Goal: Information Seeking & Learning: Learn about a topic

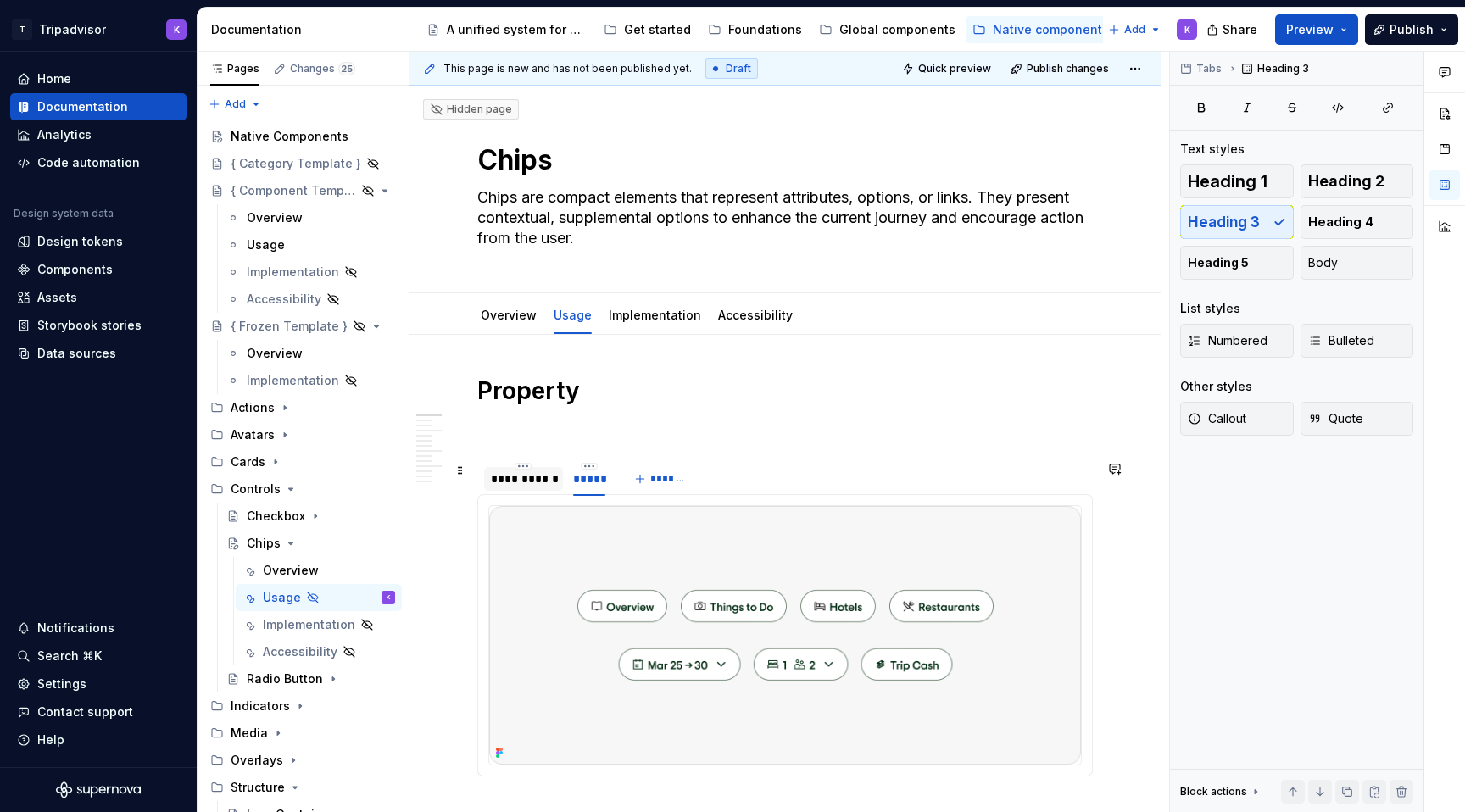
click at [521, 485] on div "**********" at bounding box center [524, 479] width 65 height 17
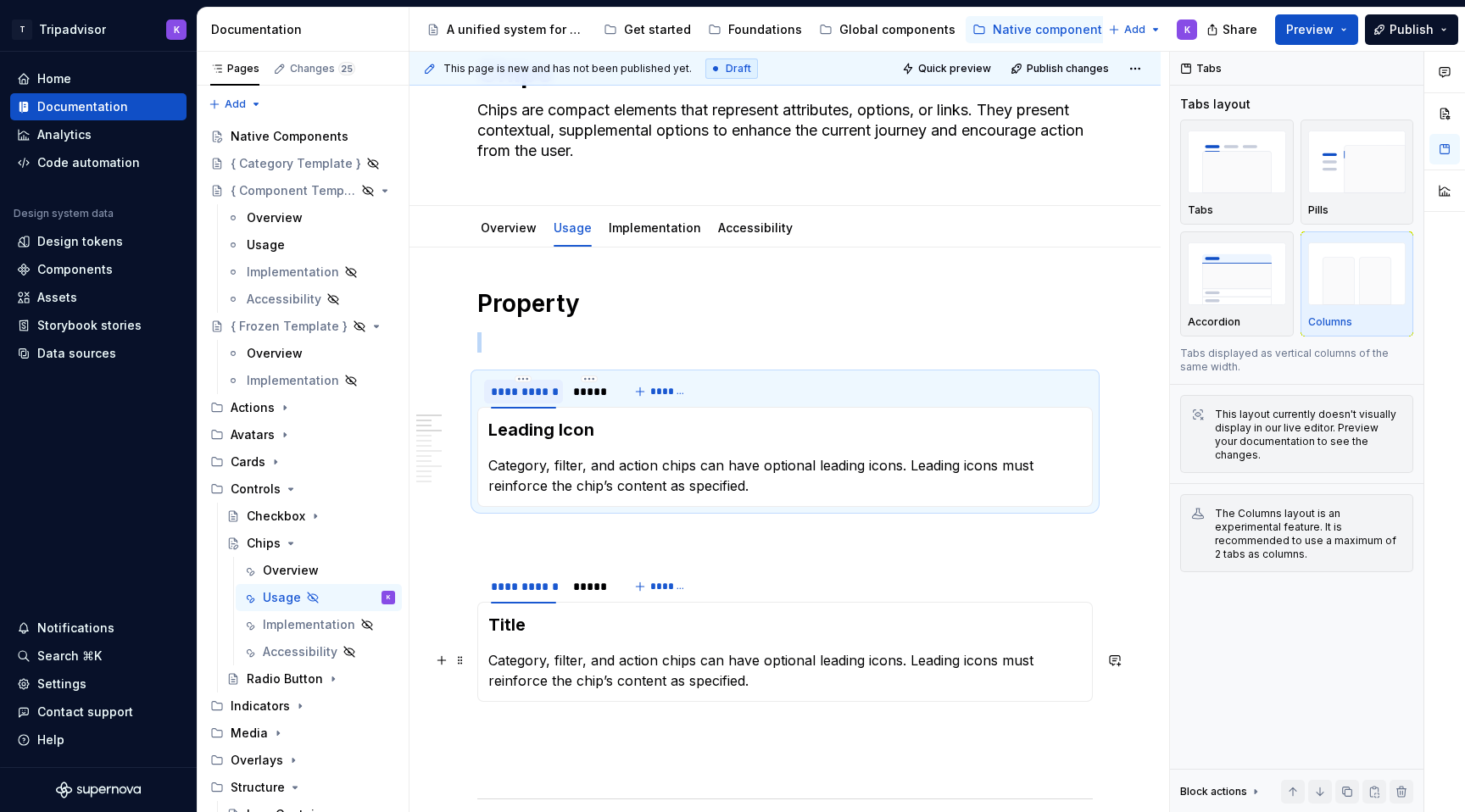
scroll to position [245, 0]
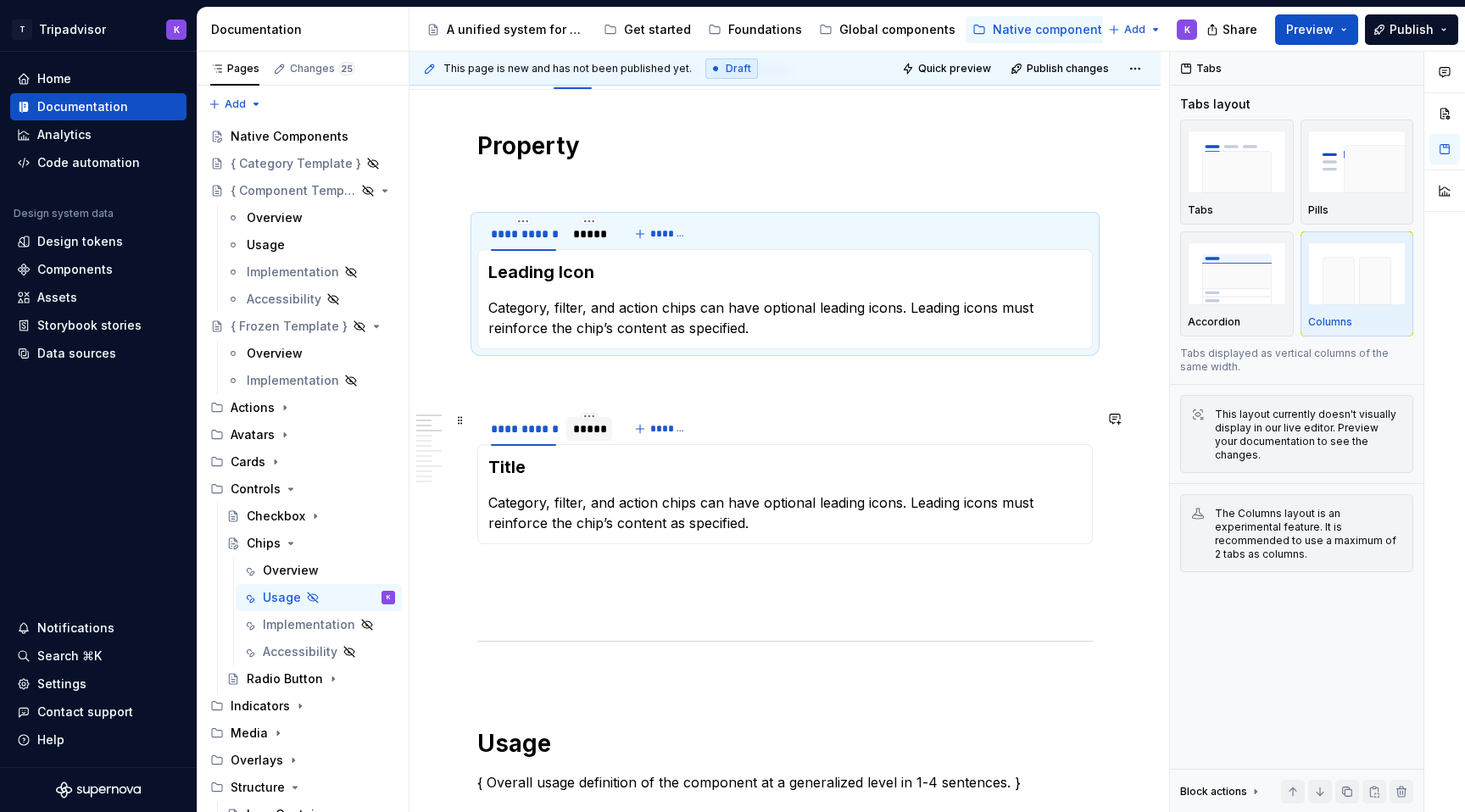
click at [583, 429] on div "*****" at bounding box center [589, 428] width 33 height 17
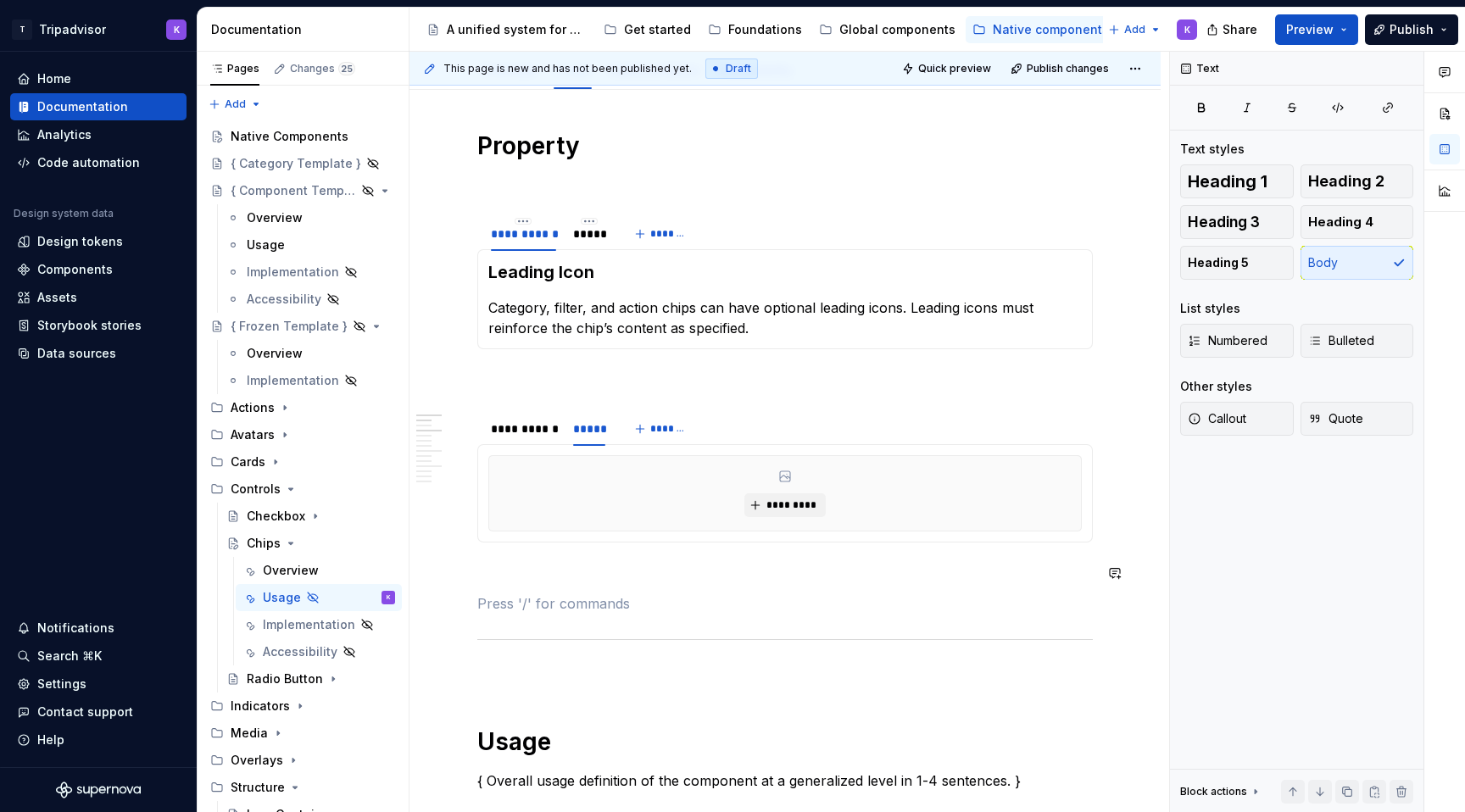
click at [798, 511] on span "*********" at bounding box center [791, 505] width 51 height 14
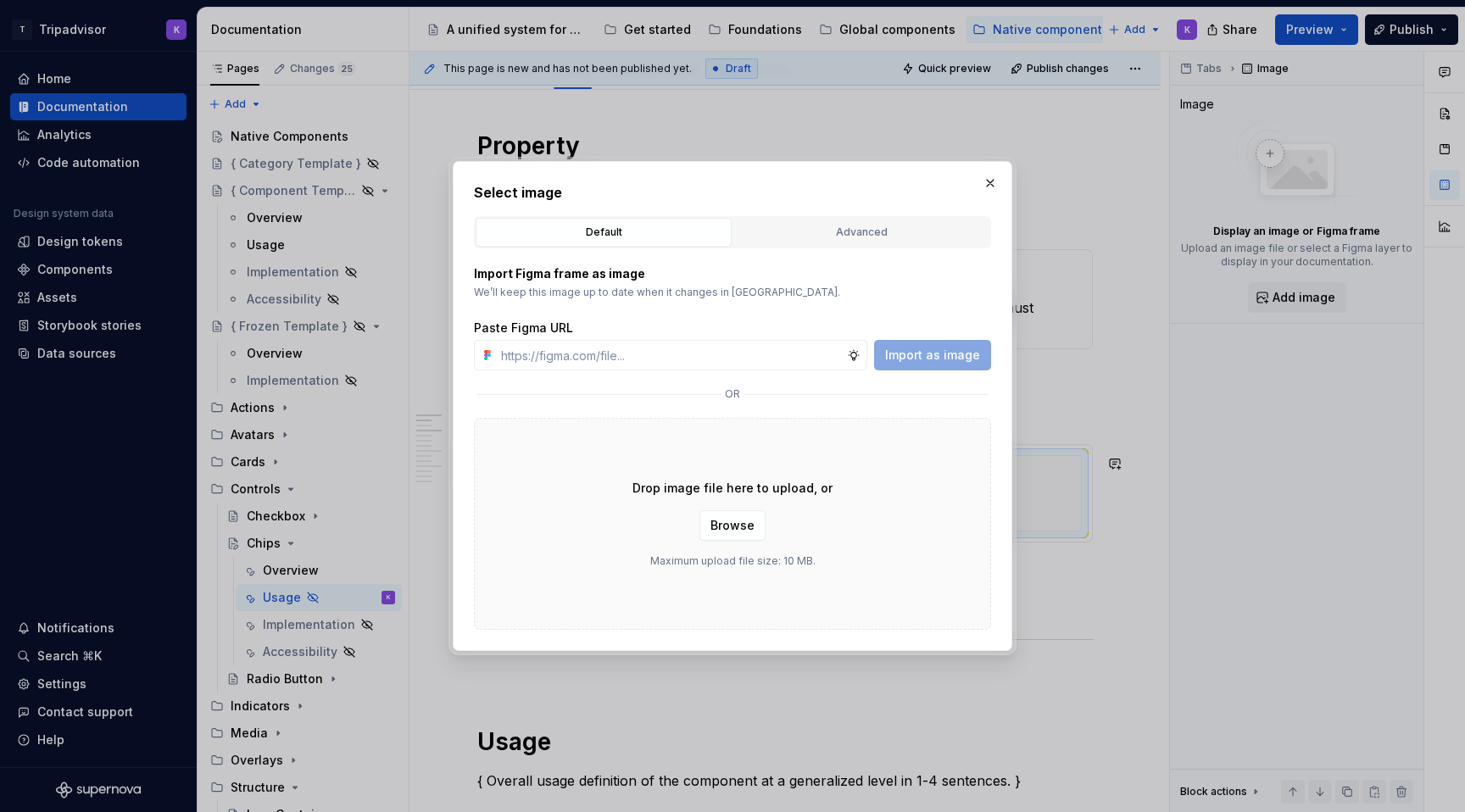
type textarea "*"
type input "[URL][DOMAIN_NAME]"
click at [937, 359] on span "Import as image" at bounding box center [933, 355] width 95 height 17
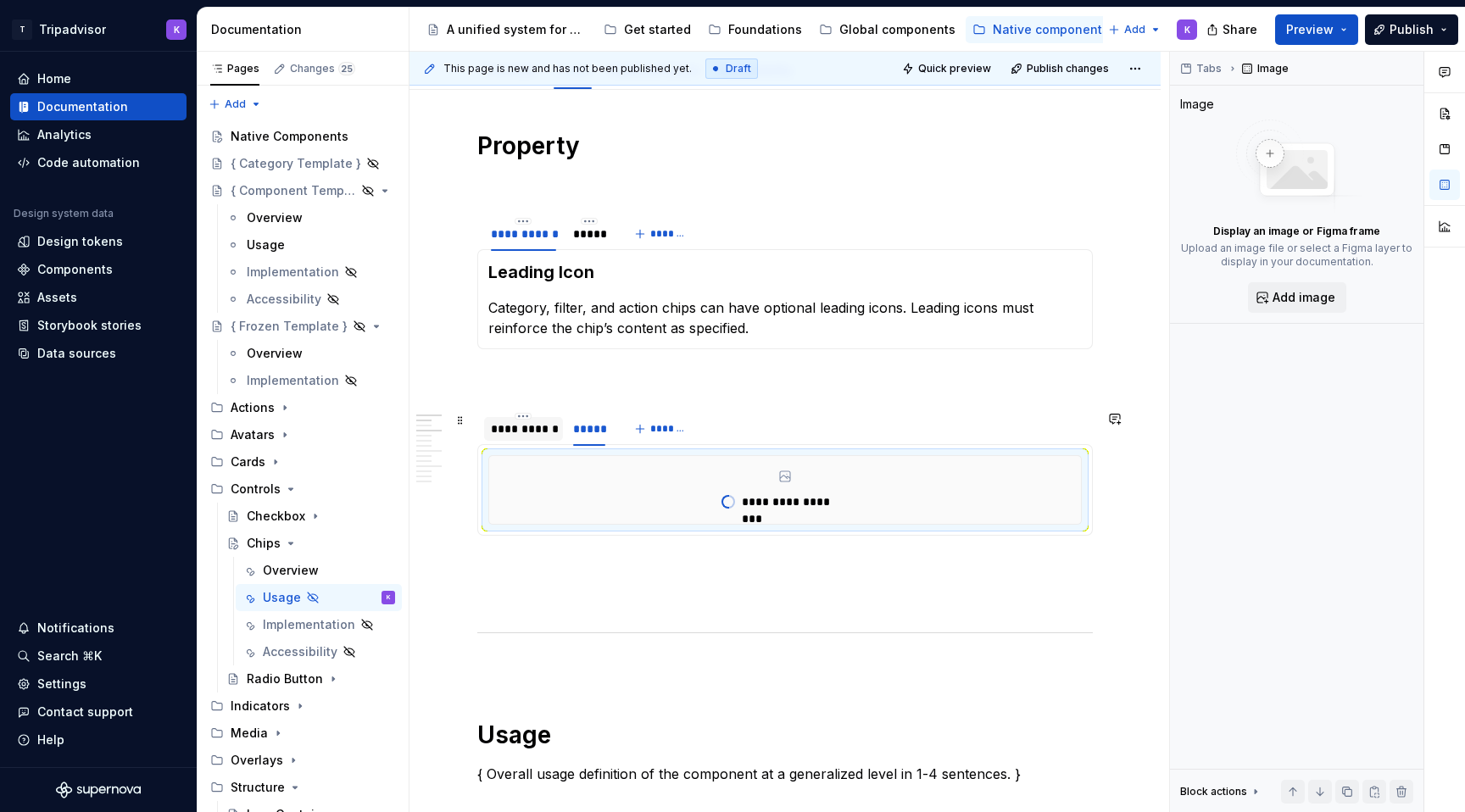
click at [528, 429] on div "**********" at bounding box center [524, 428] width 65 height 17
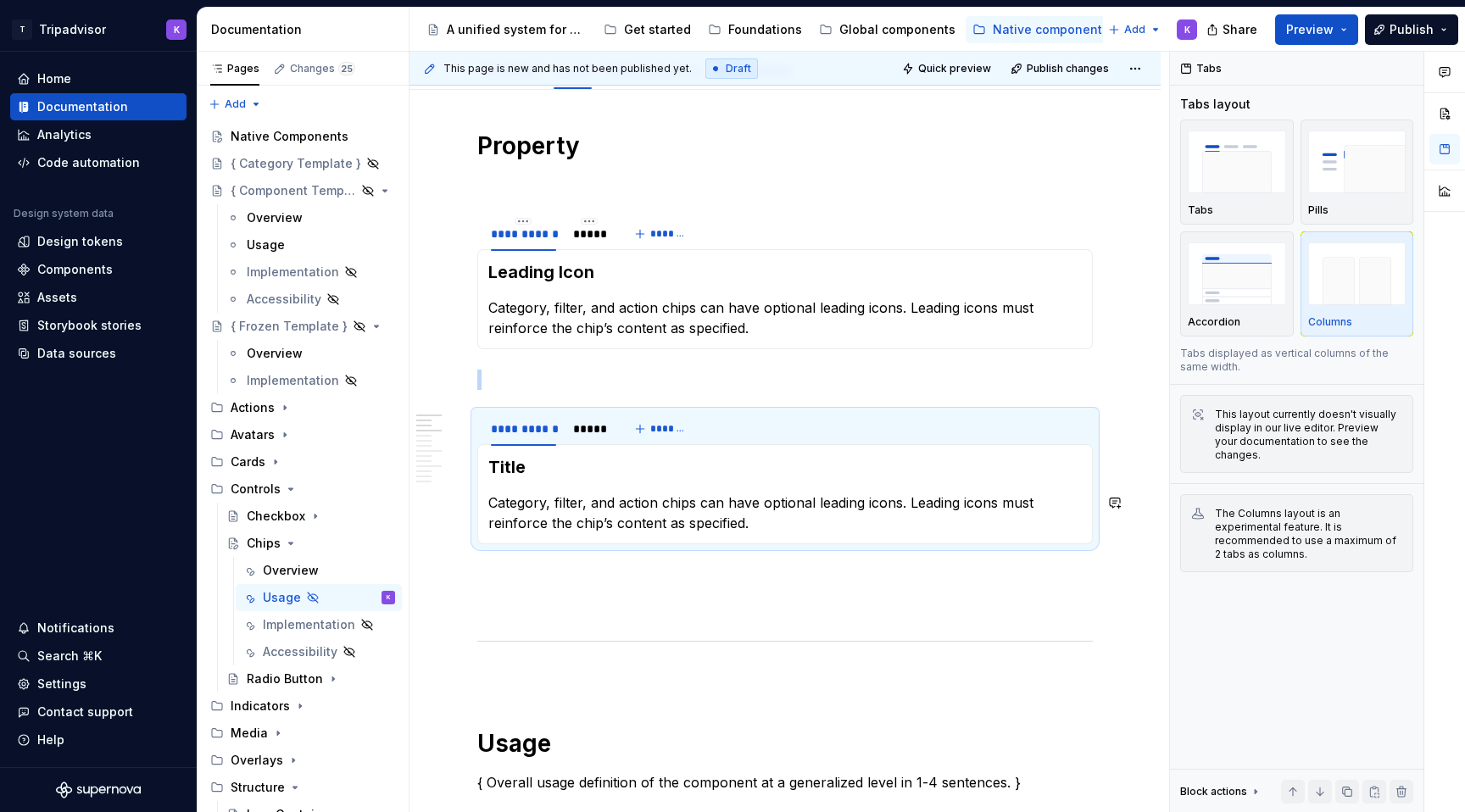
type textarea "*"
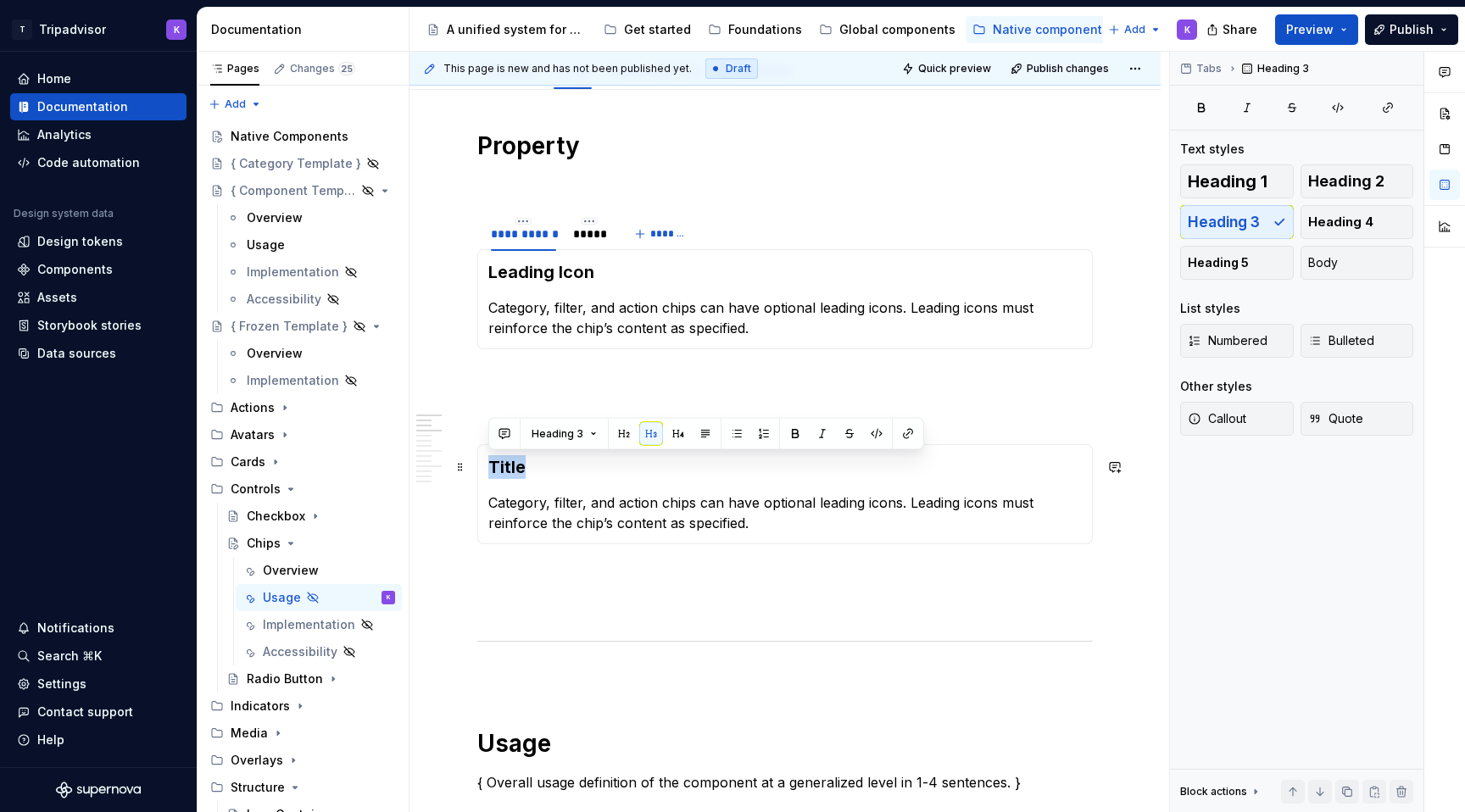
drag, startPoint x: 503, startPoint y: 473, endPoint x: 484, endPoint y: 473, distance: 19.0
click at [484, 473] on div "Title Category, filter, and action chips can have optional leading icons. Leadi…" at bounding box center [784, 494] width 615 height 100
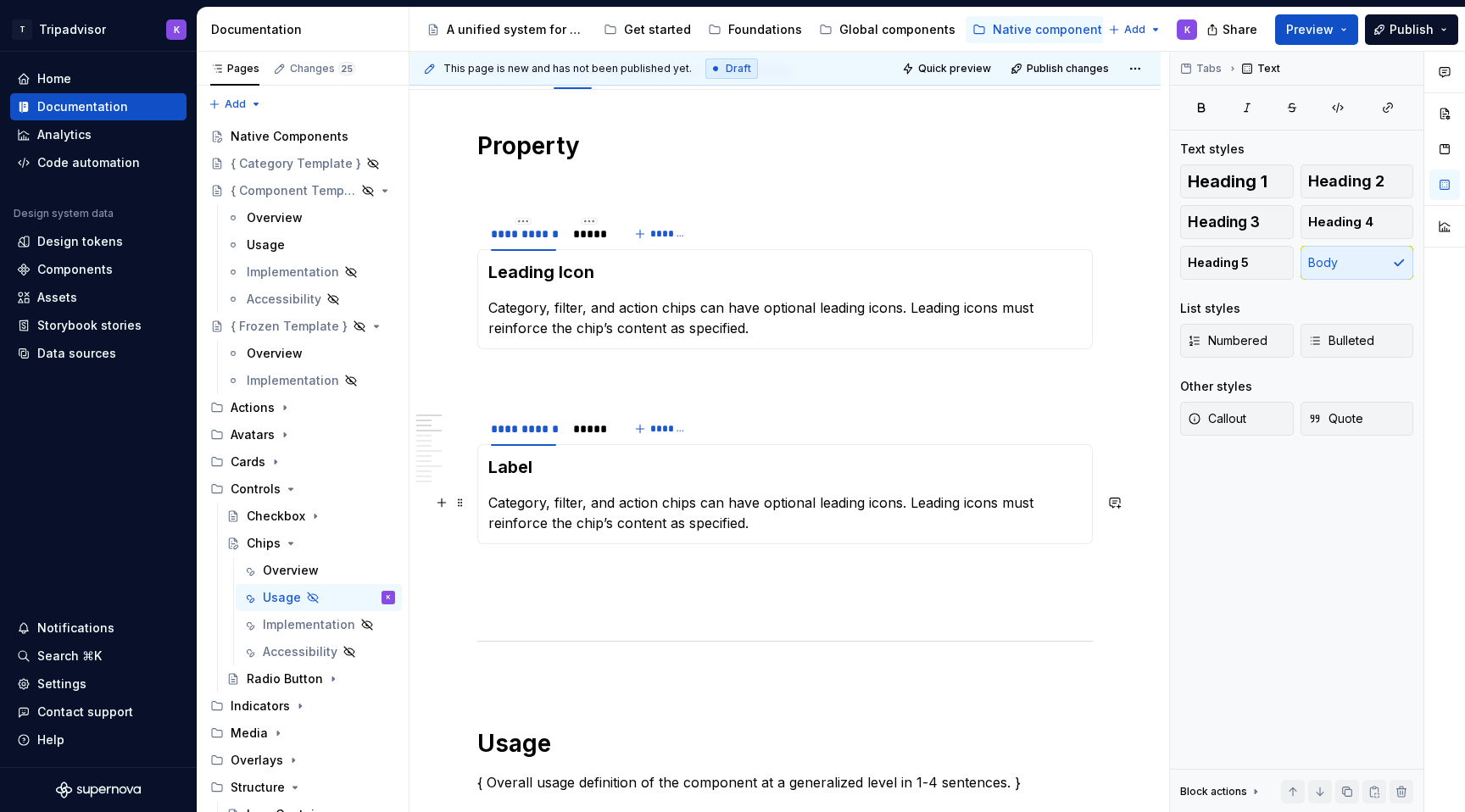
click at [541, 502] on p "Category, filter, and action chips can have optional leading icons. Leading ico…" at bounding box center [785, 513] width 594 height 41
click at [534, 595] on p at bounding box center [784, 606] width 615 height 21
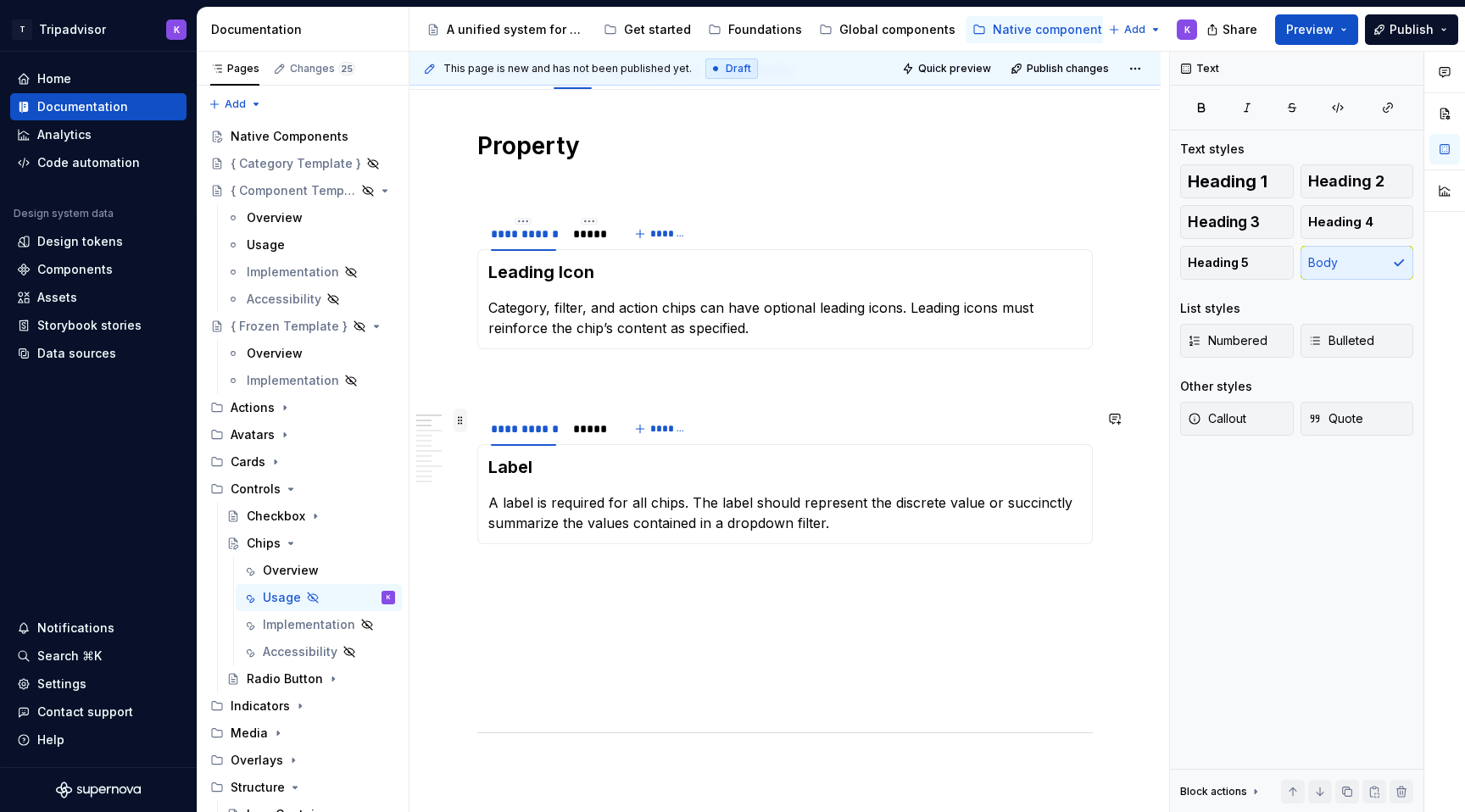
click at [463, 423] on span at bounding box center [460, 420] width 14 height 23
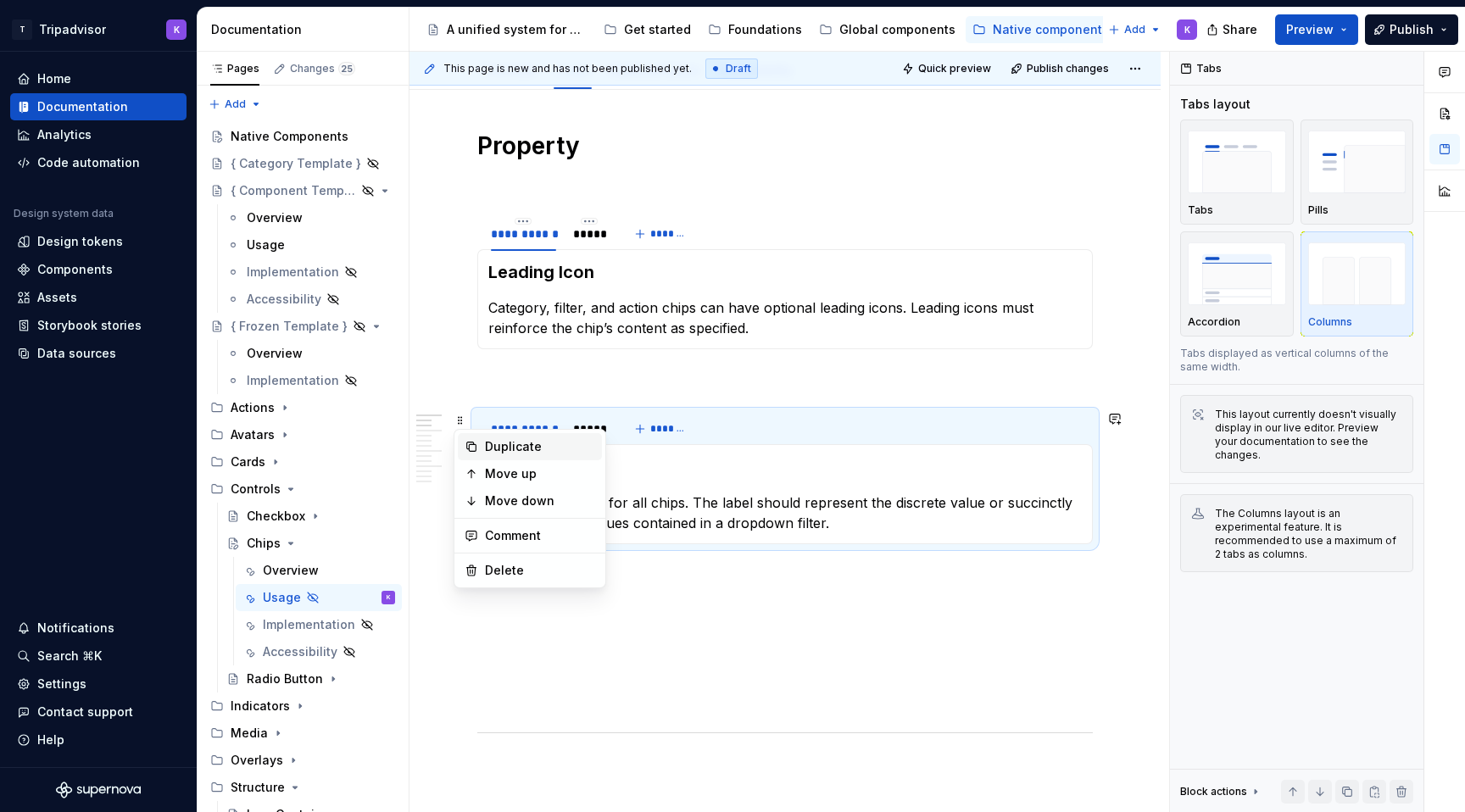
click at [514, 448] on div "Duplicate" at bounding box center [541, 447] width 110 height 17
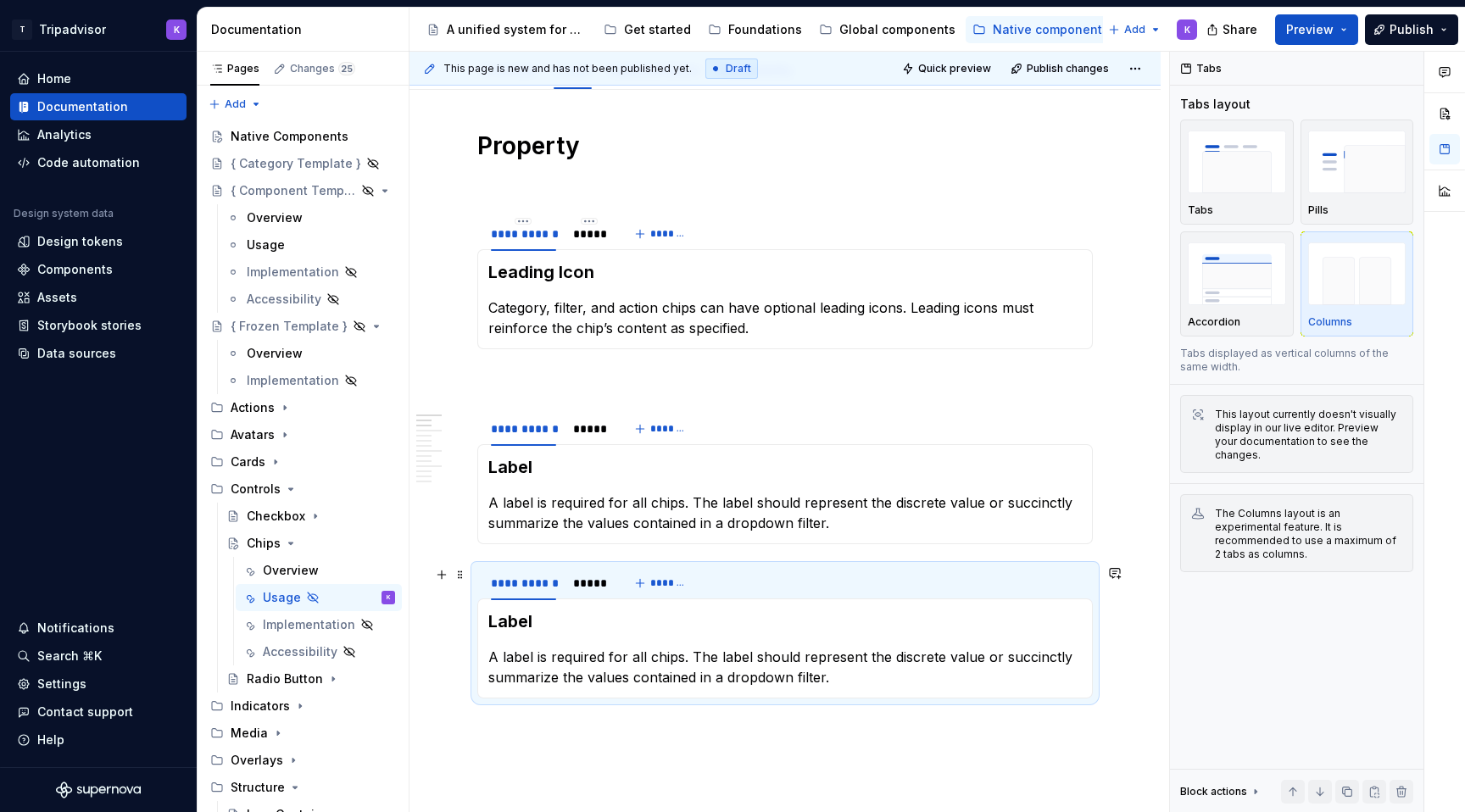
scroll to position [368, 0]
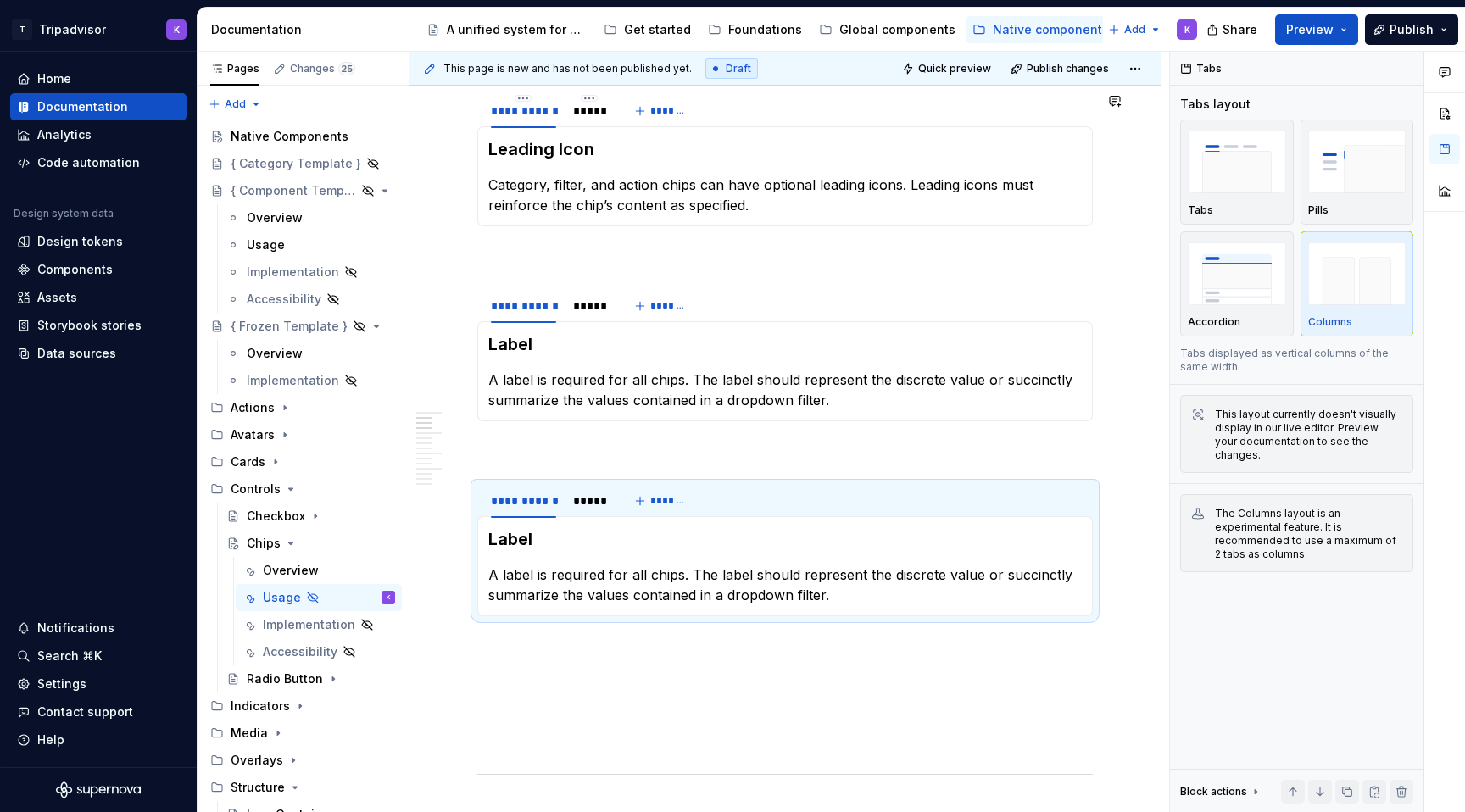
drag, startPoint x: 461, startPoint y: 449, endPoint x: 436, endPoint y: 4, distance: 445.7
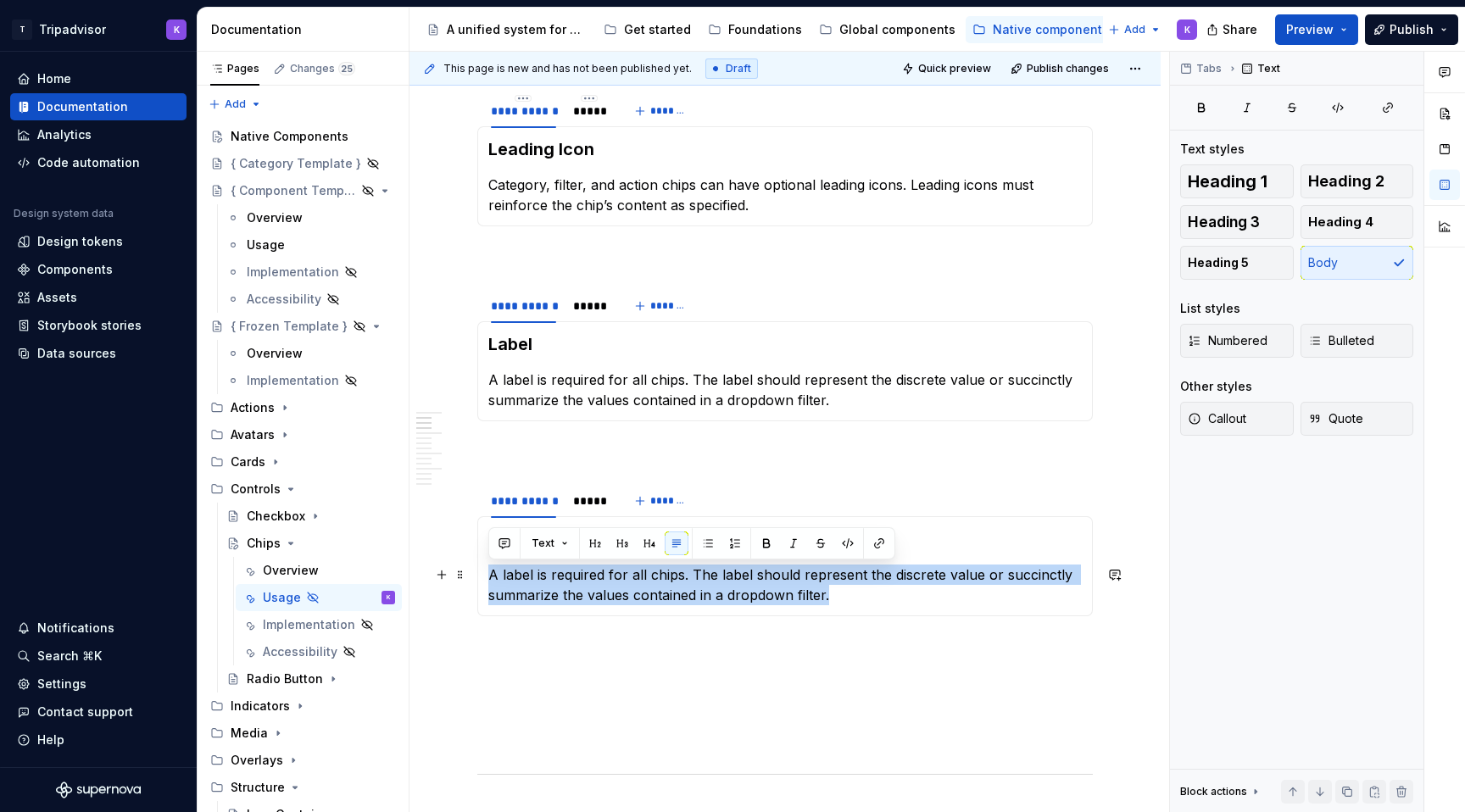
drag, startPoint x: 833, startPoint y: 597, endPoint x: 488, endPoint y: 580, distance: 345.4
click at [488, 580] on p "A label is required for all chips. The label should represent the discrete valu…" at bounding box center [785, 585] width 594 height 41
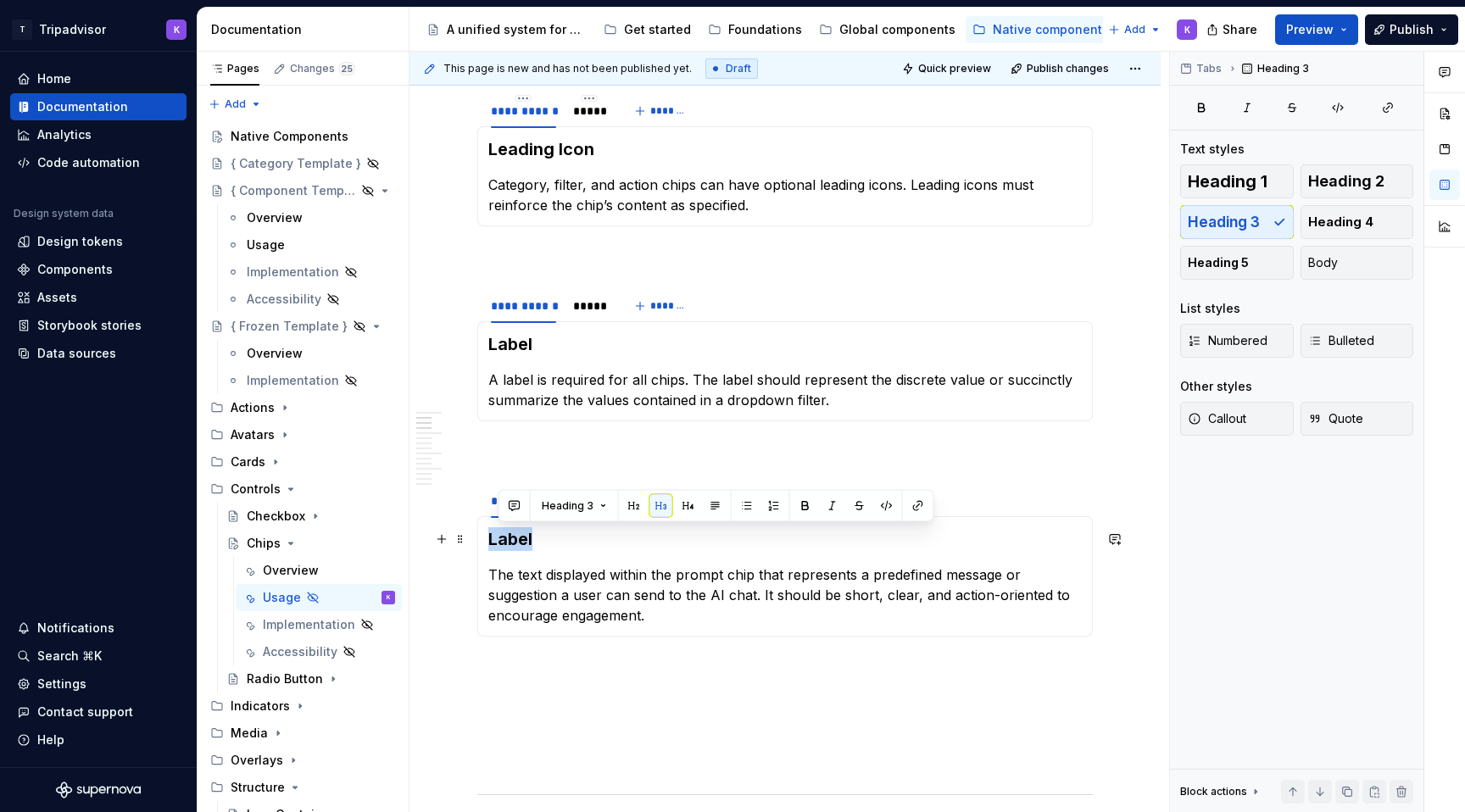
drag, startPoint x: 542, startPoint y: 539, endPoint x: 488, endPoint y: 539, distance: 54.0
click at [488, 539] on h3 "Label" at bounding box center [785, 539] width 594 height 23
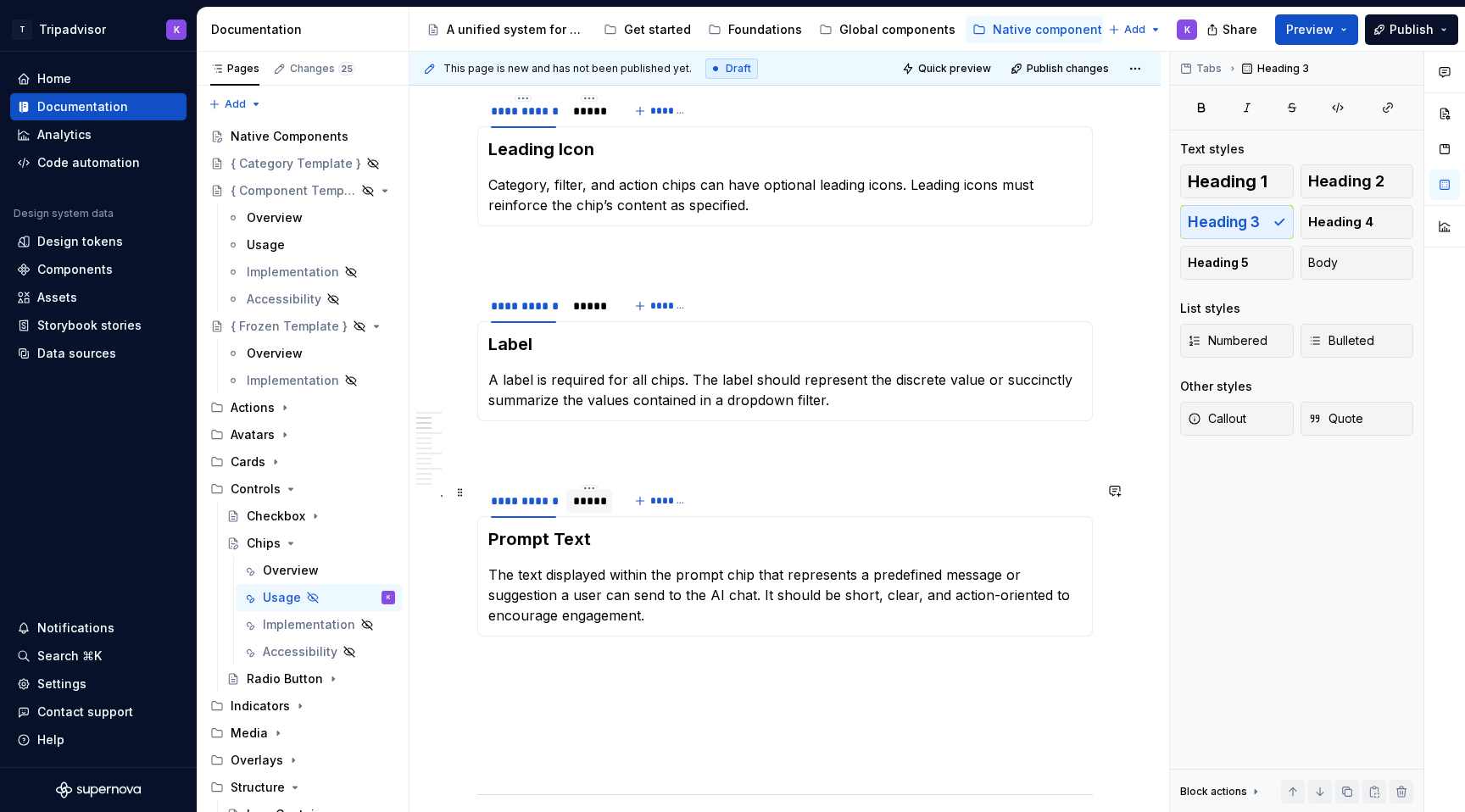
click at [591, 502] on div "*****" at bounding box center [589, 501] width 33 height 17
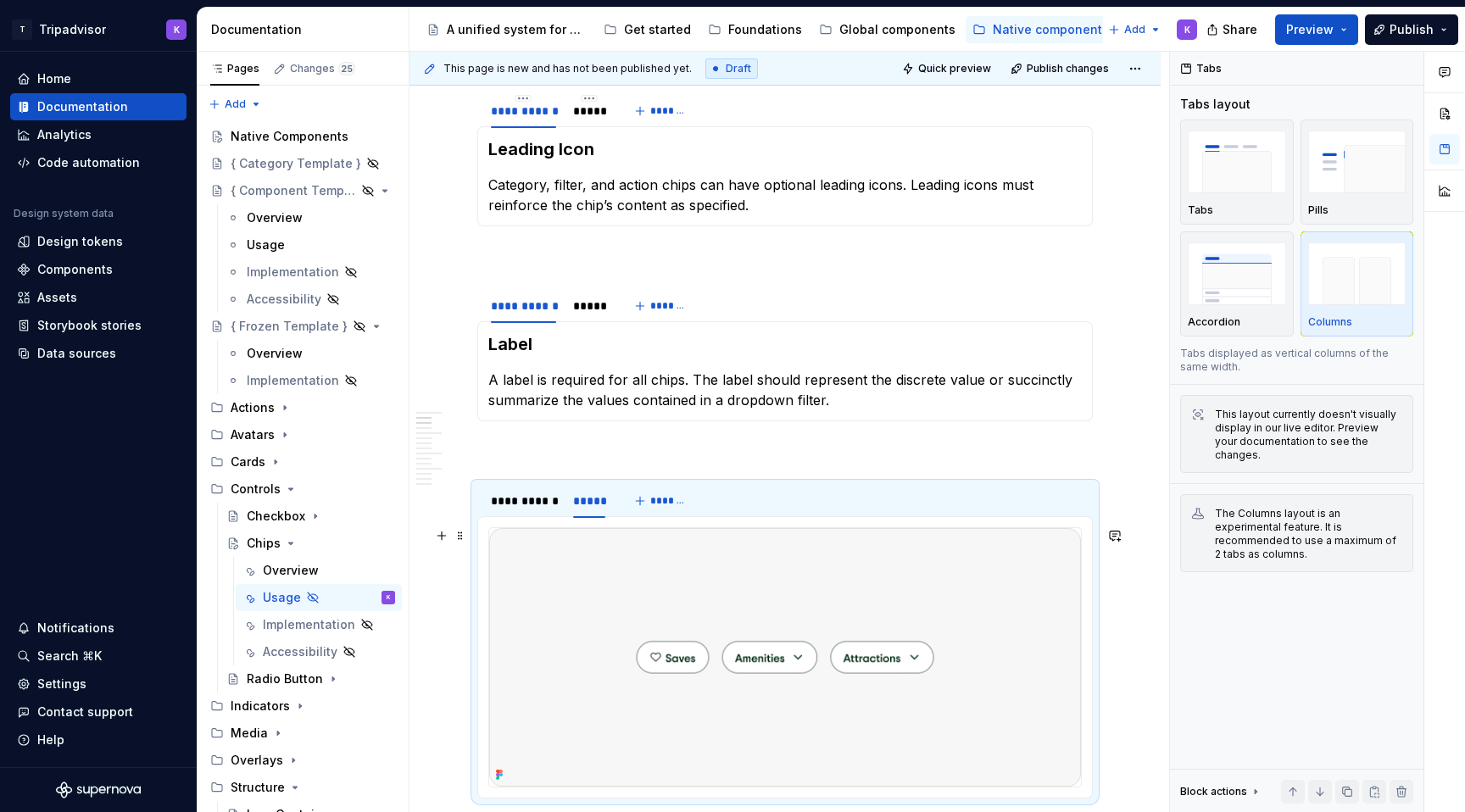
click at [646, 623] on img at bounding box center [785, 657] width 592 height 259
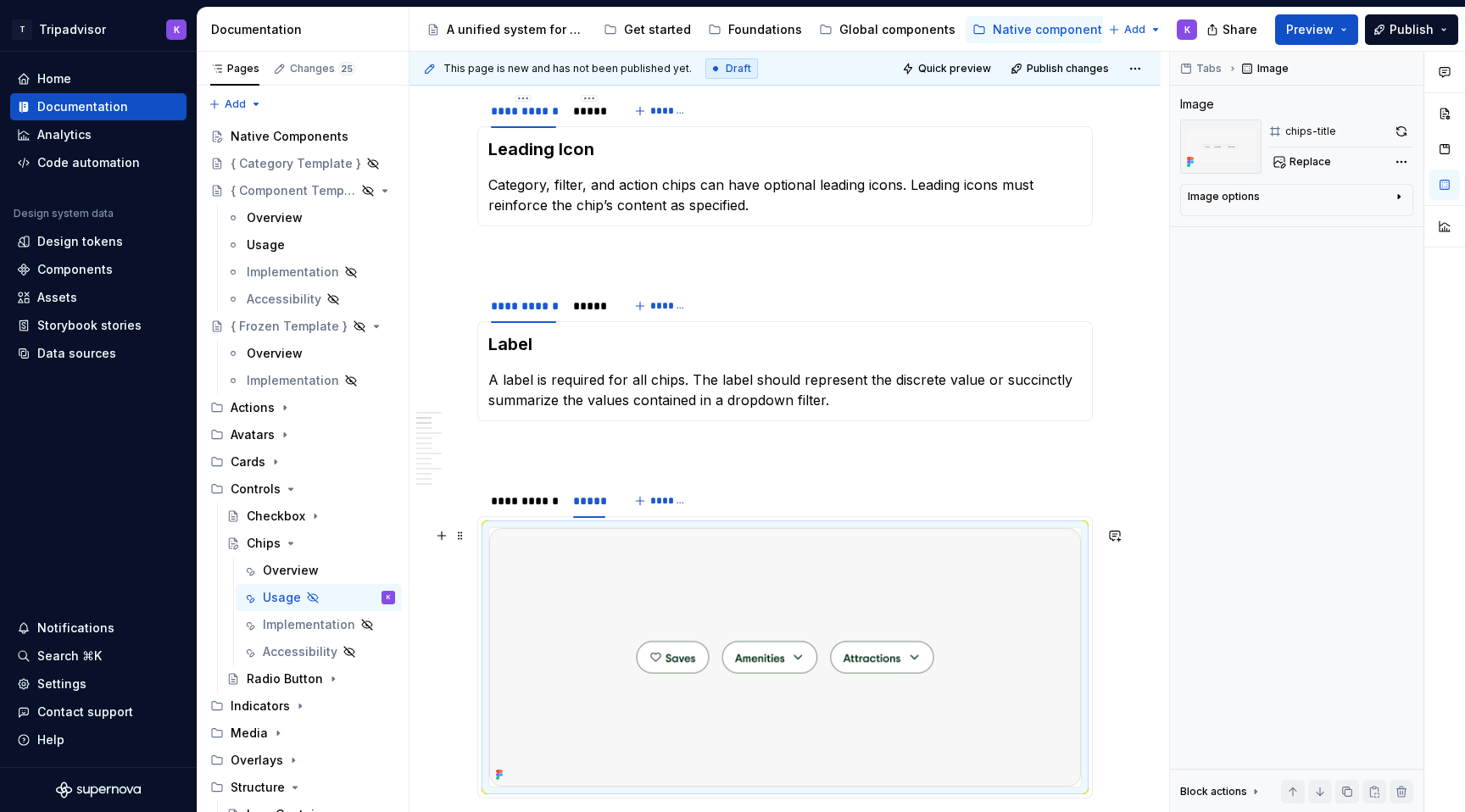
click at [749, 682] on img at bounding box center [785, 657] width 592 height 259
click at [1315, 158] on span "Replace" at bounding box center [1310, 161] width 42 height 14
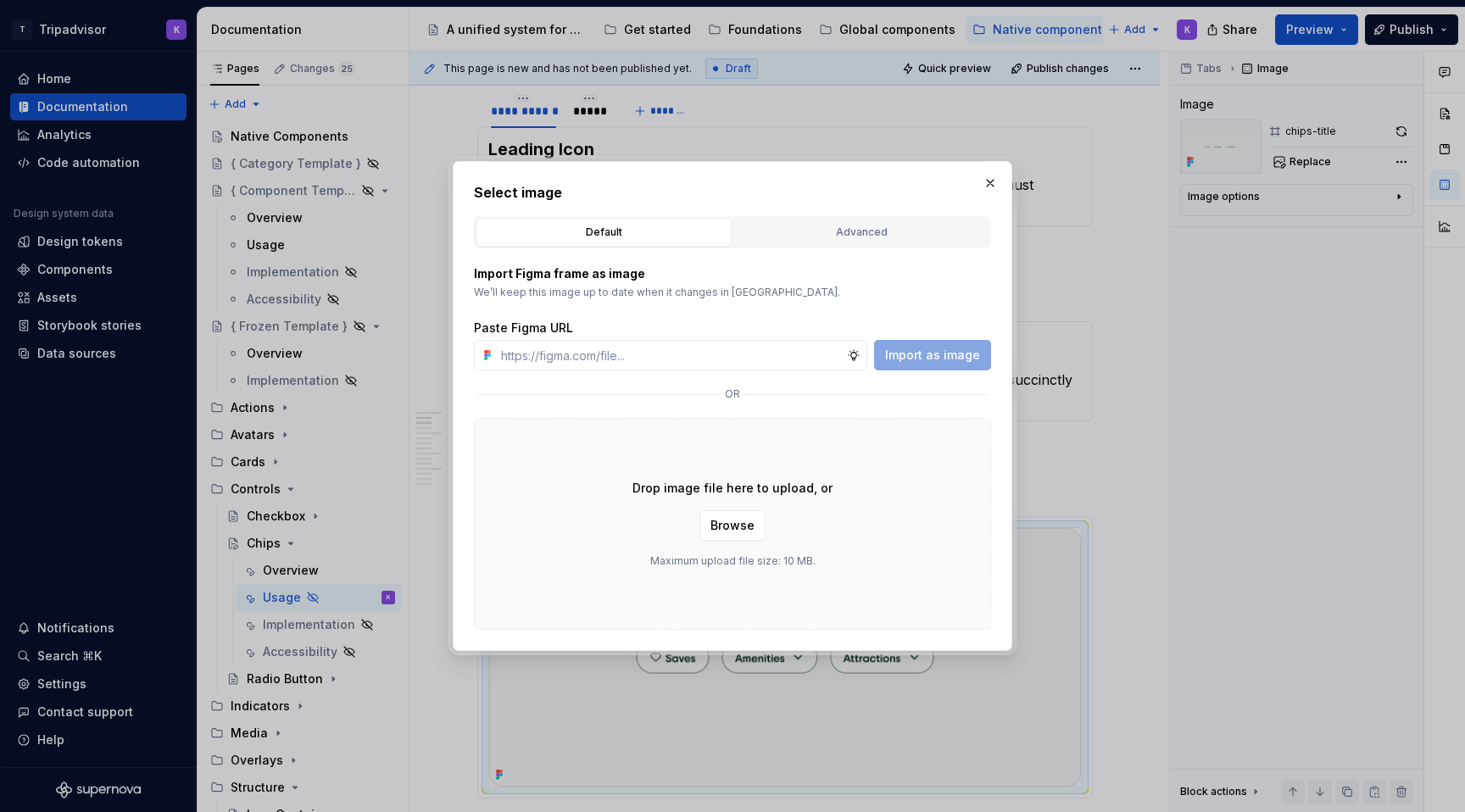
type textarea "*"
type input "[URL][DOMAIN_NAME]"
click at [916, 349] on span "Import as image" at bounding box center [933, 355] width 95 height 17
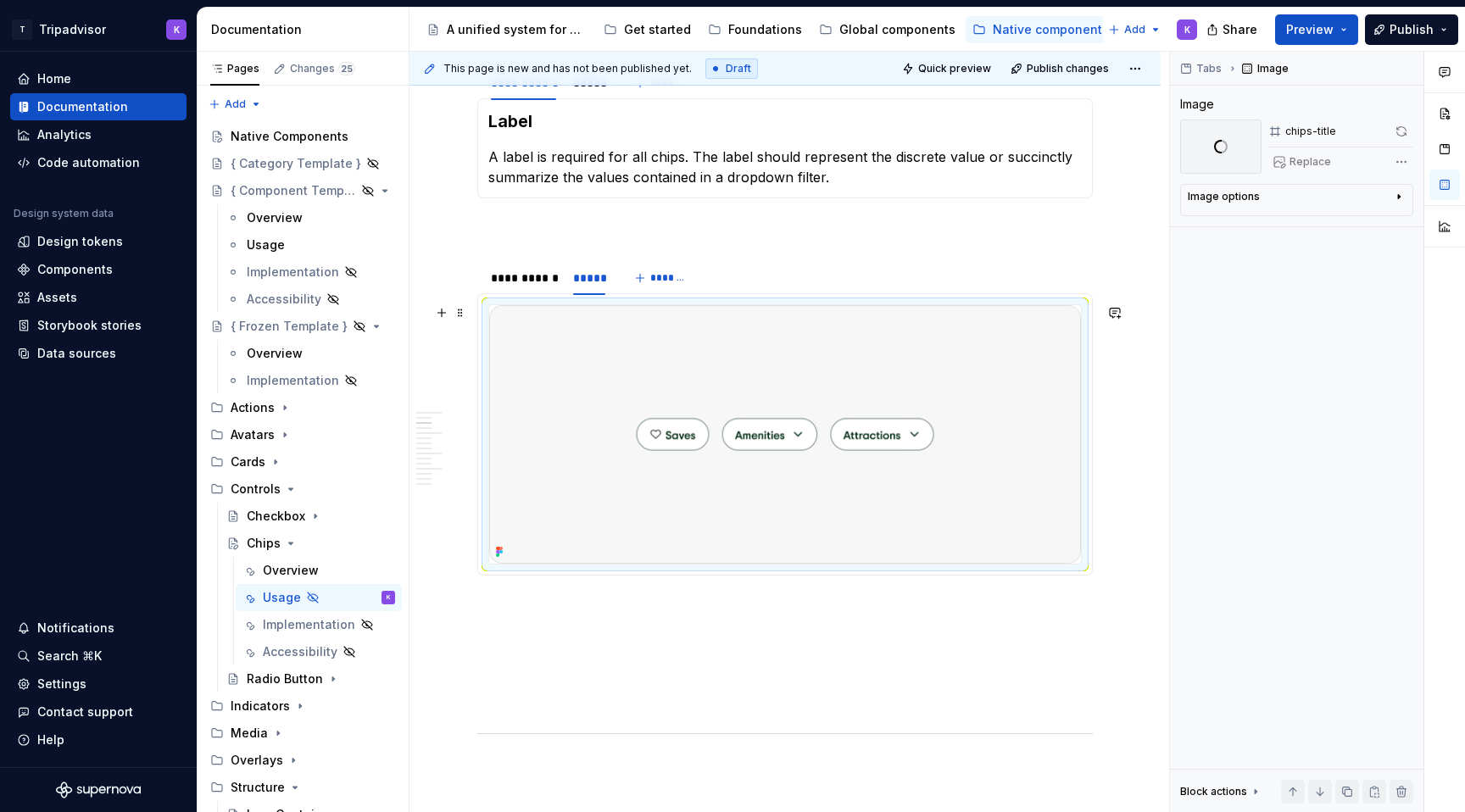
scroll to position [616, 0]
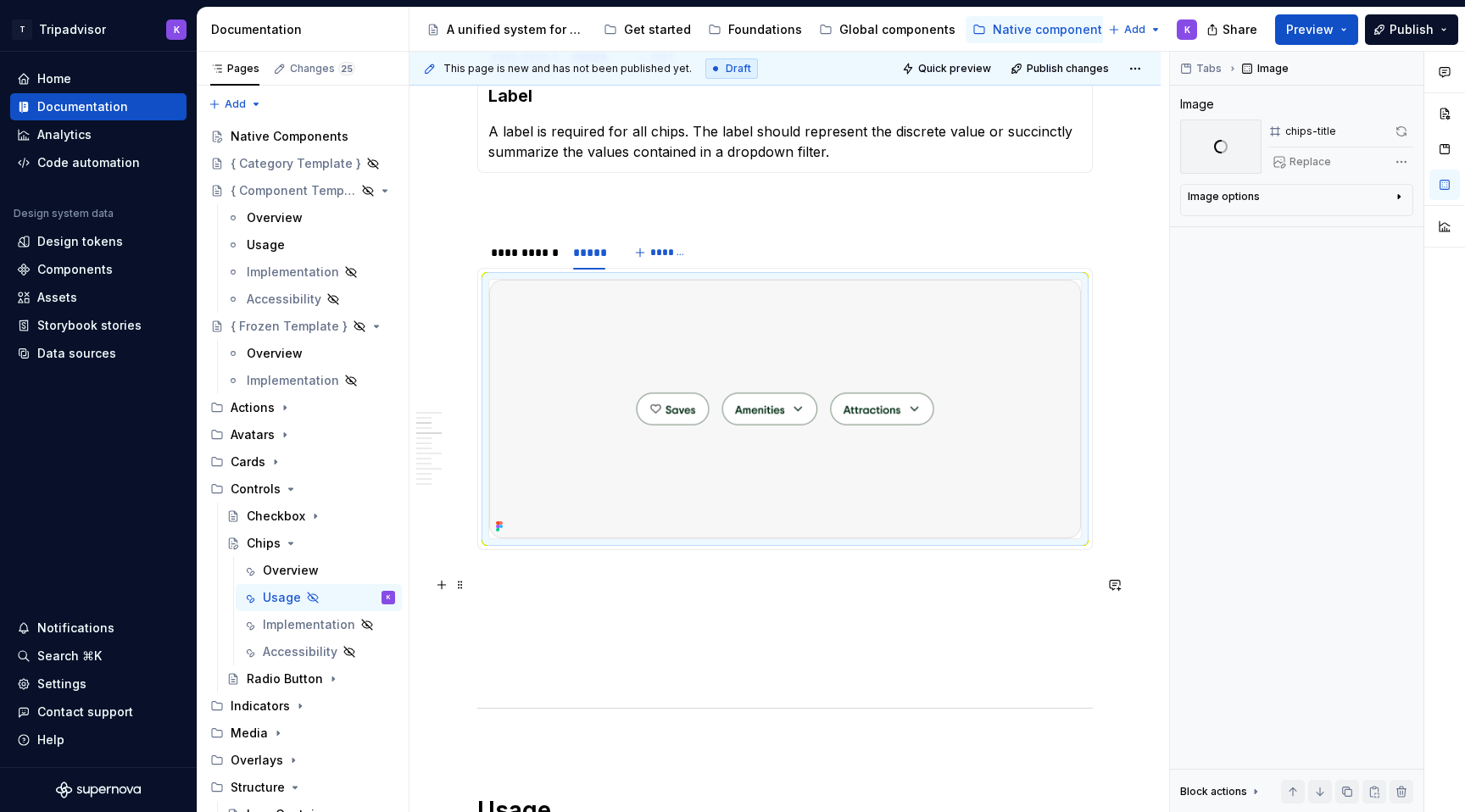
click at [561, 591] on p at bounding box center [784, 581] width 615 height 21
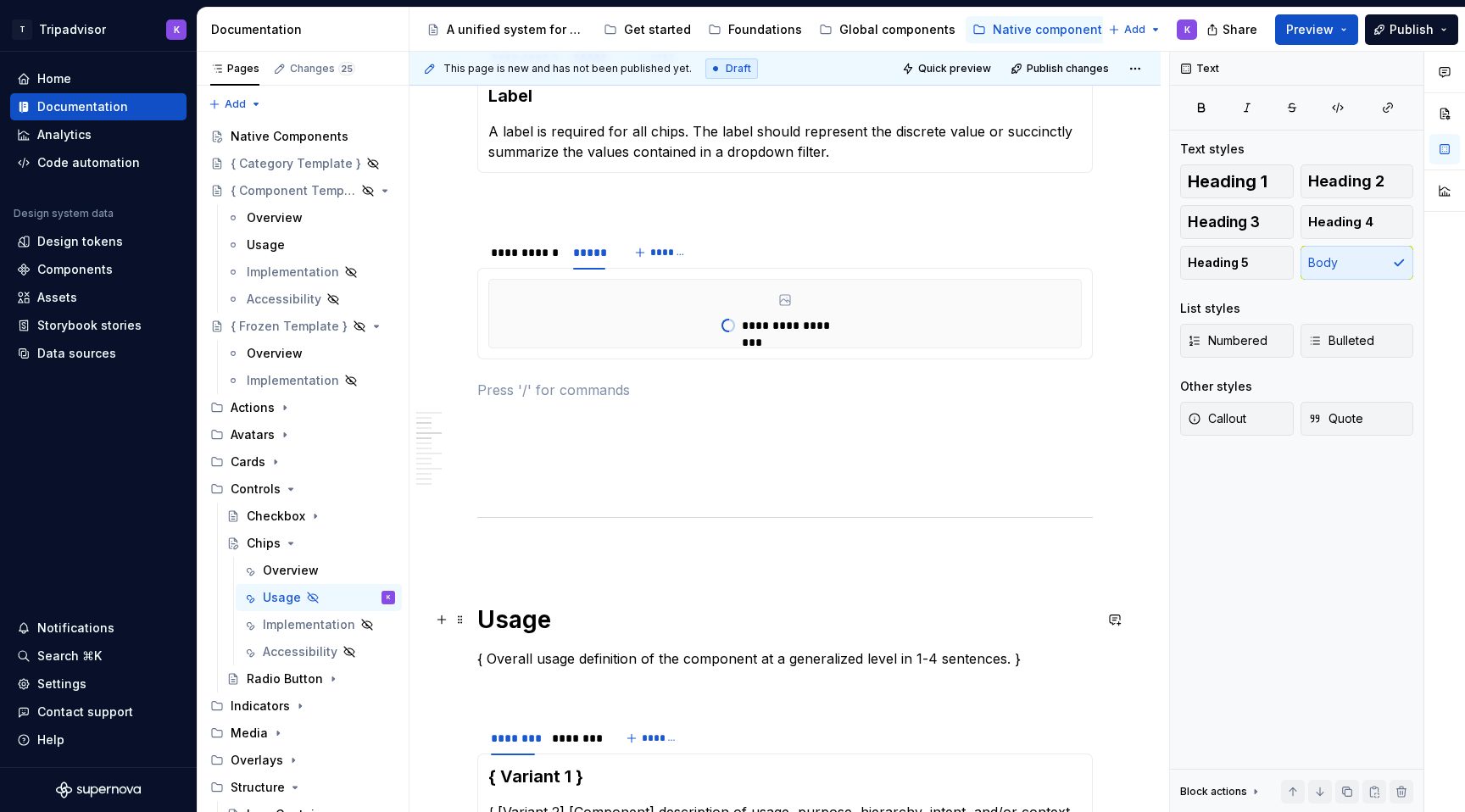
click at [556, 631] on h1 "Usage" at bounding box center [784, 620] width 615 height 31
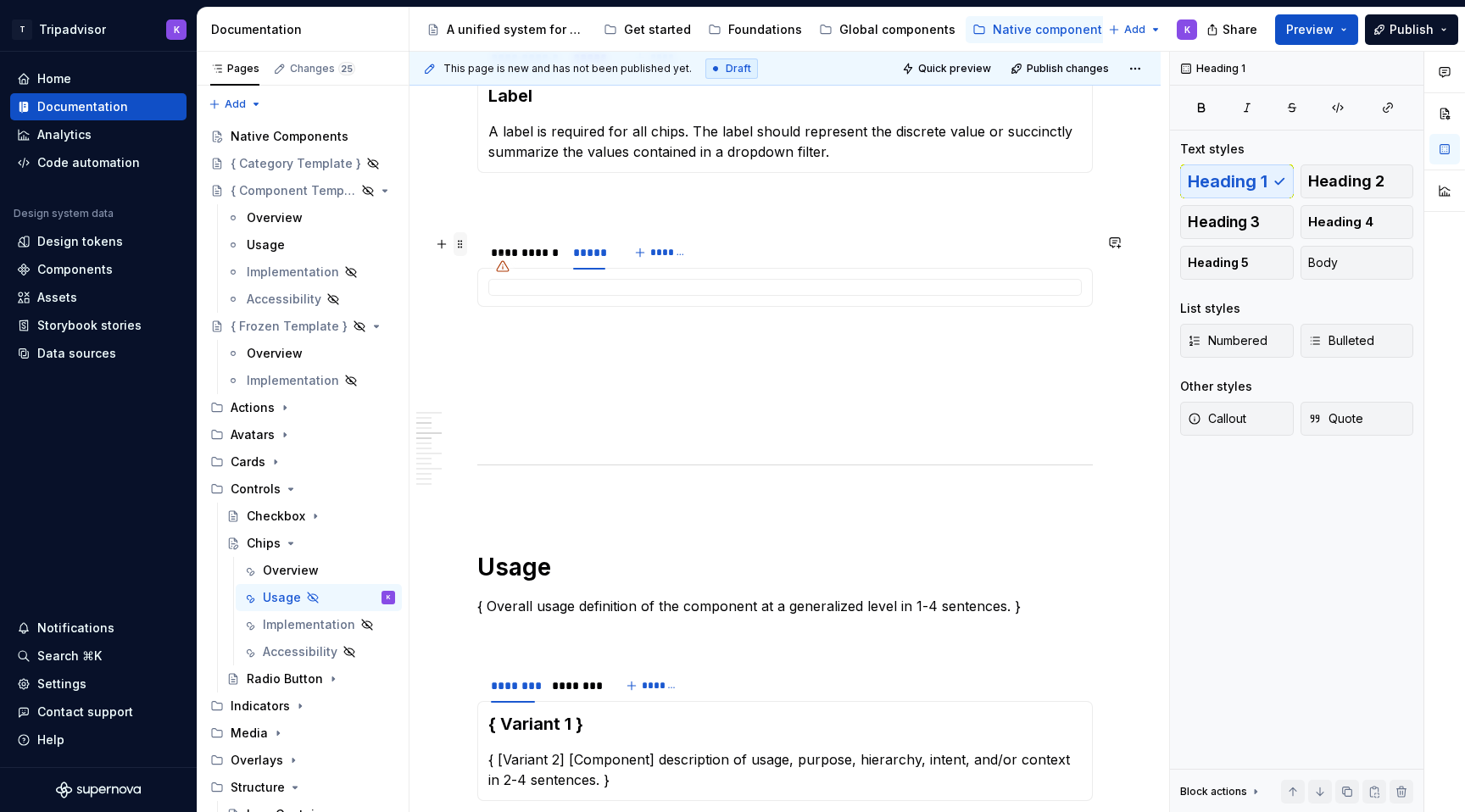
click at [464, 248] on span at bounding box center [460, 244] width 14 height 23
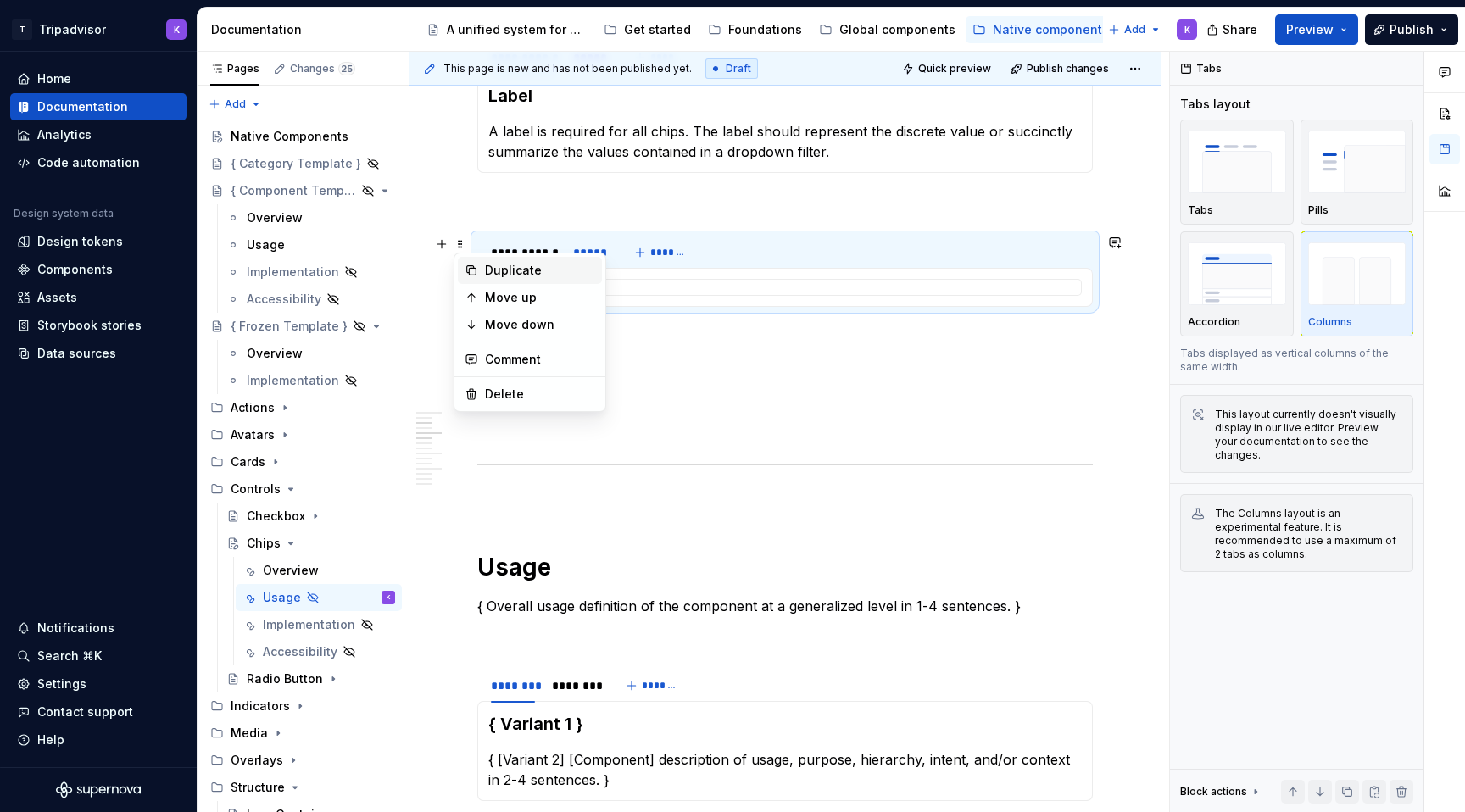
click at [509, 275] on div "Duplicate" at bounding box center [541, 271] width 110 height 17
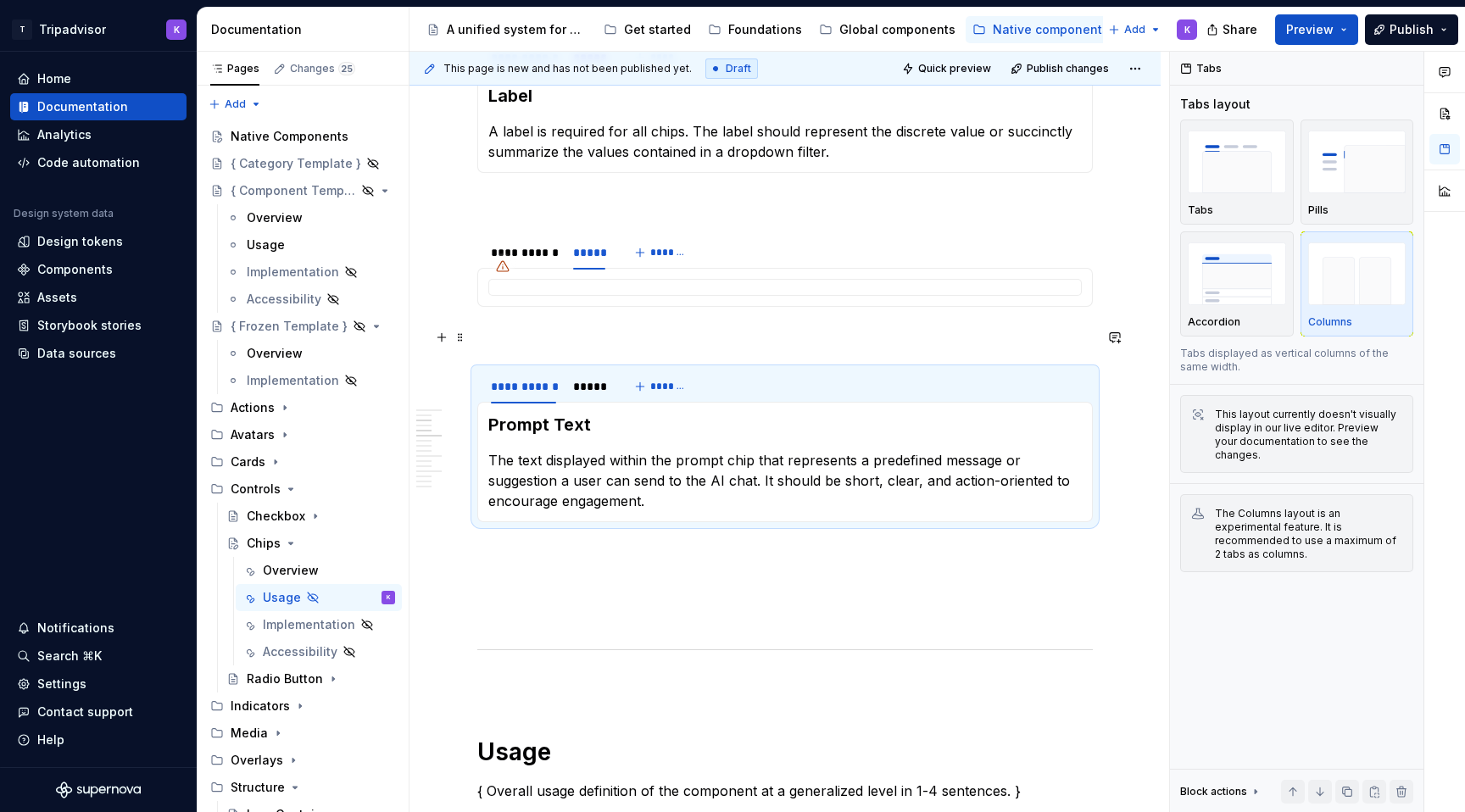
click at [563, 337] on p at bounding box center [784, 338] width 615 height 21
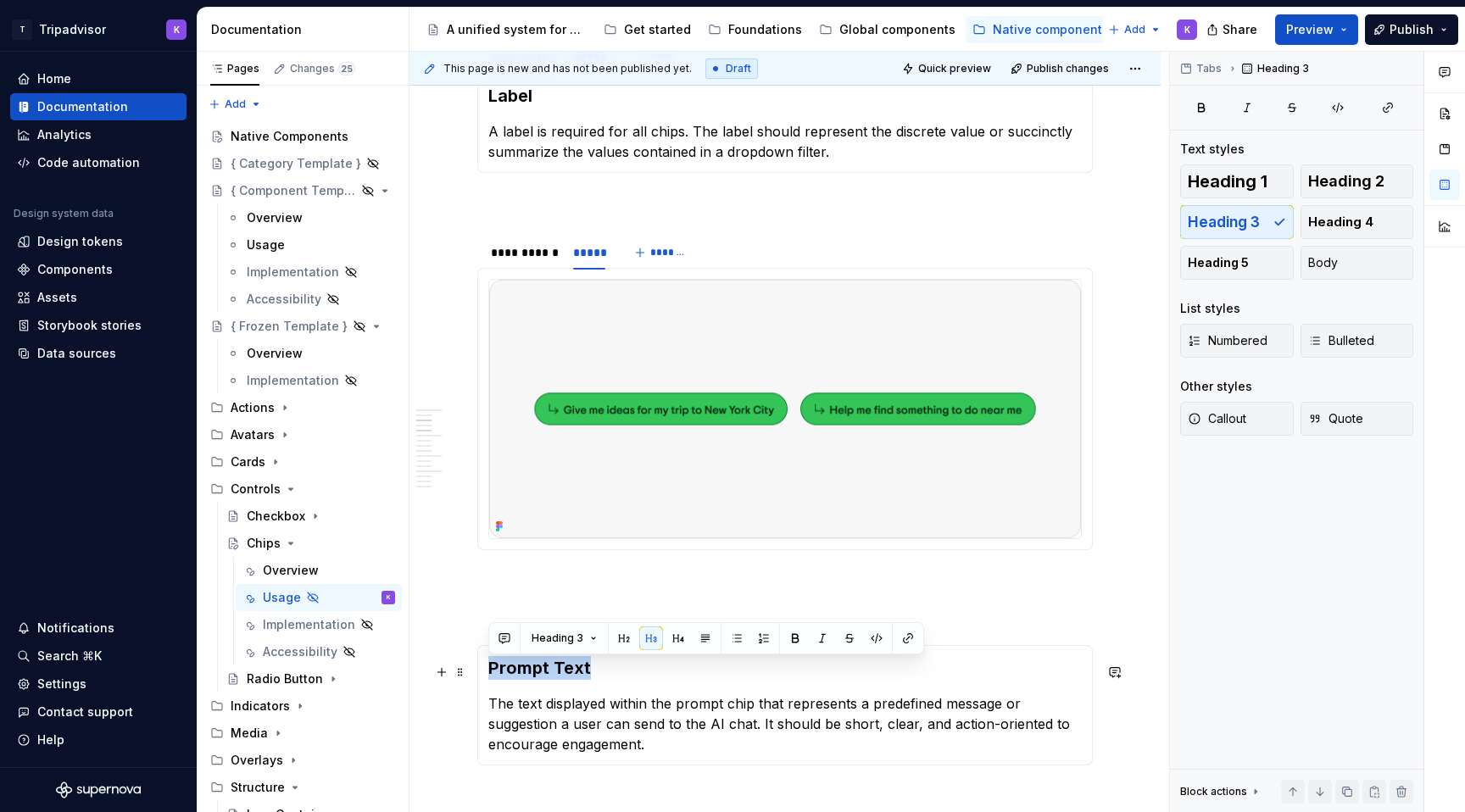
drag, startPoint x: 600, startPoint y: 675, endPoint x: 486, endPoint y: 674, distance: 114.0
click at [486, 674] on div "Prompt Text The text displayed within the prompt chip that represents a predefi…" at bounding box center [784, 705] width 615 height 120
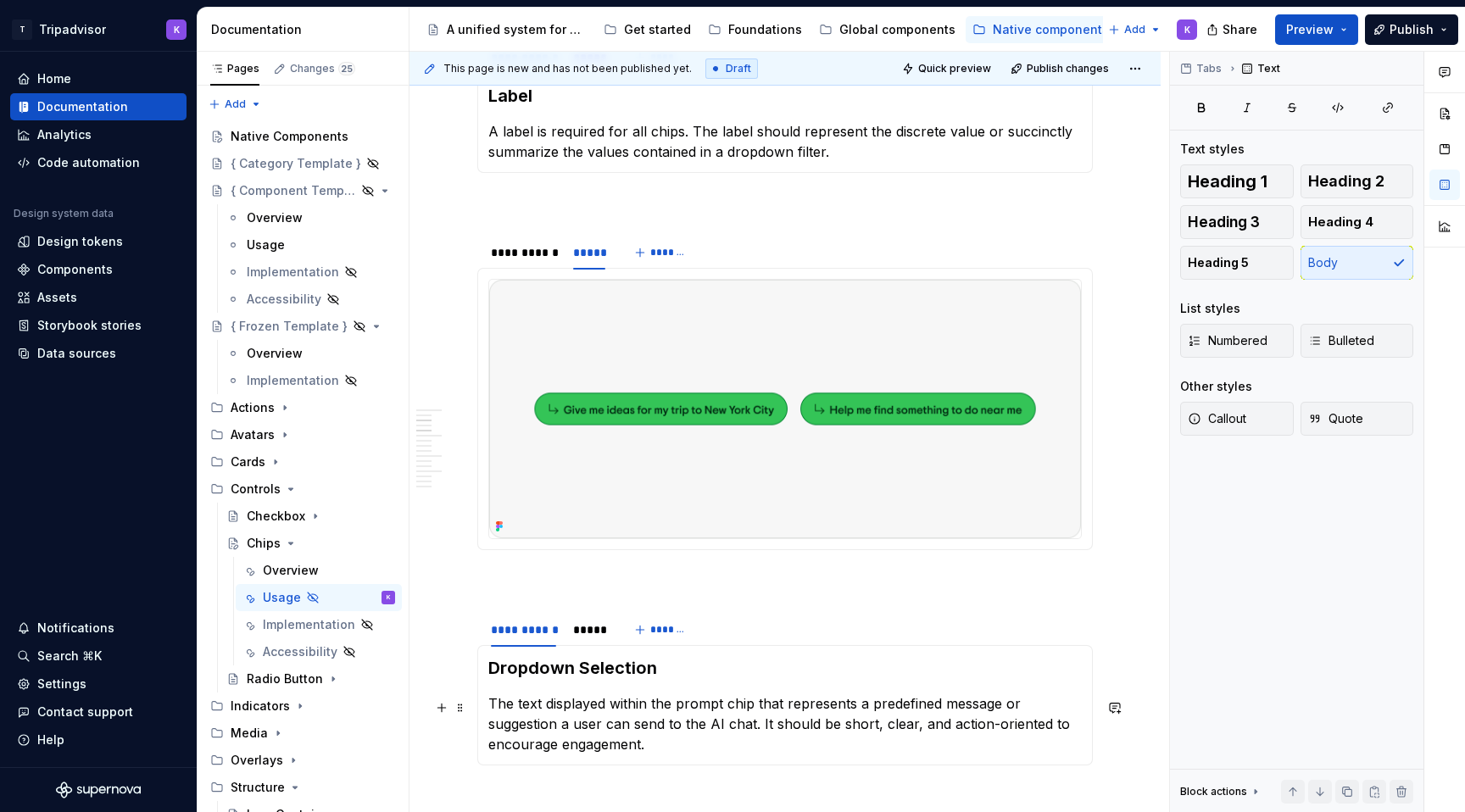
click at [696, 721] on p "The text displayed within the prompt chip that represents a predefined message …" at bounding box center [785, 723] width 594 height 61
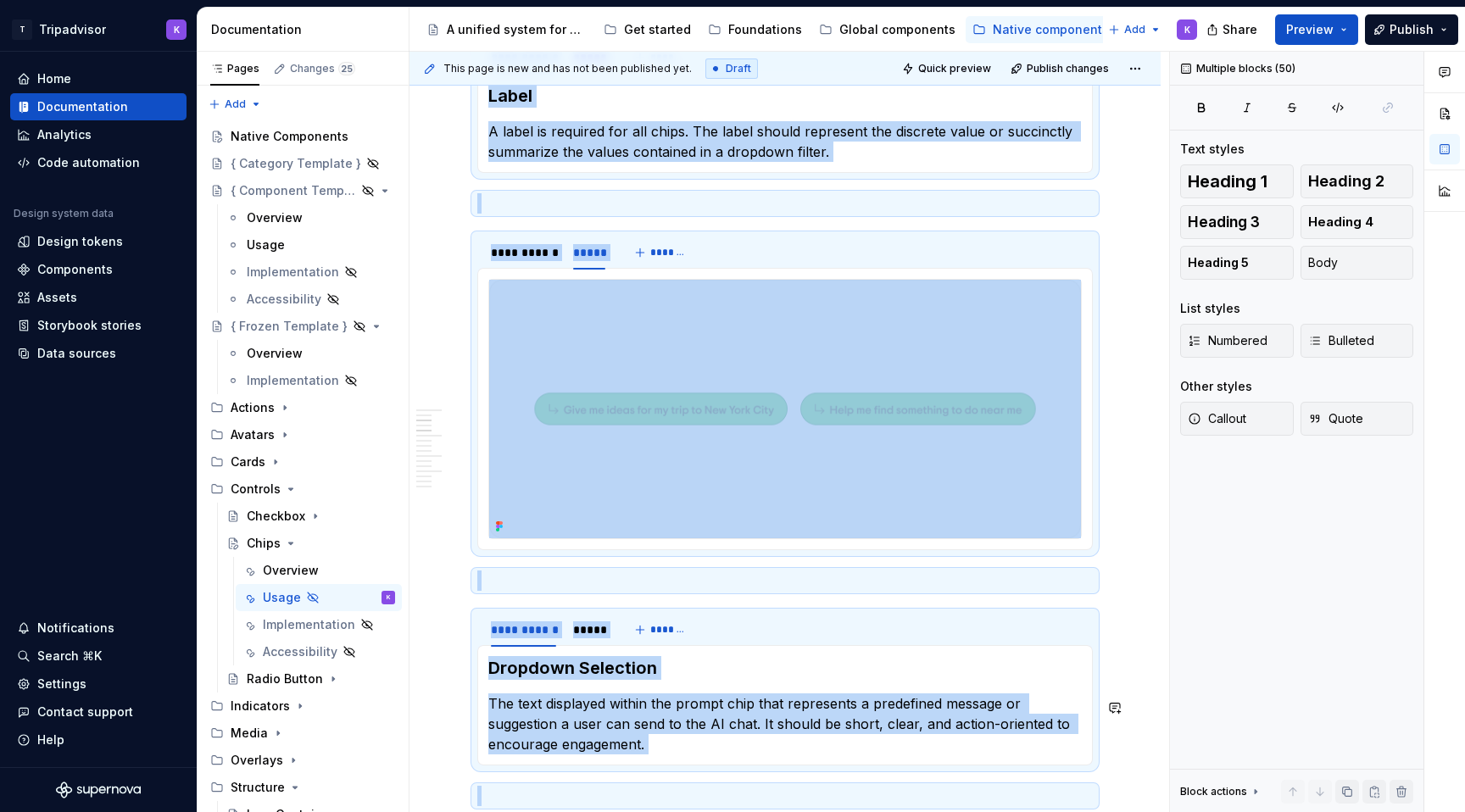
click at [696, 721] on p "The text displayed within the prompt chip that represents a predefined message …" at bounding box center [785, 723] width 594 height 61
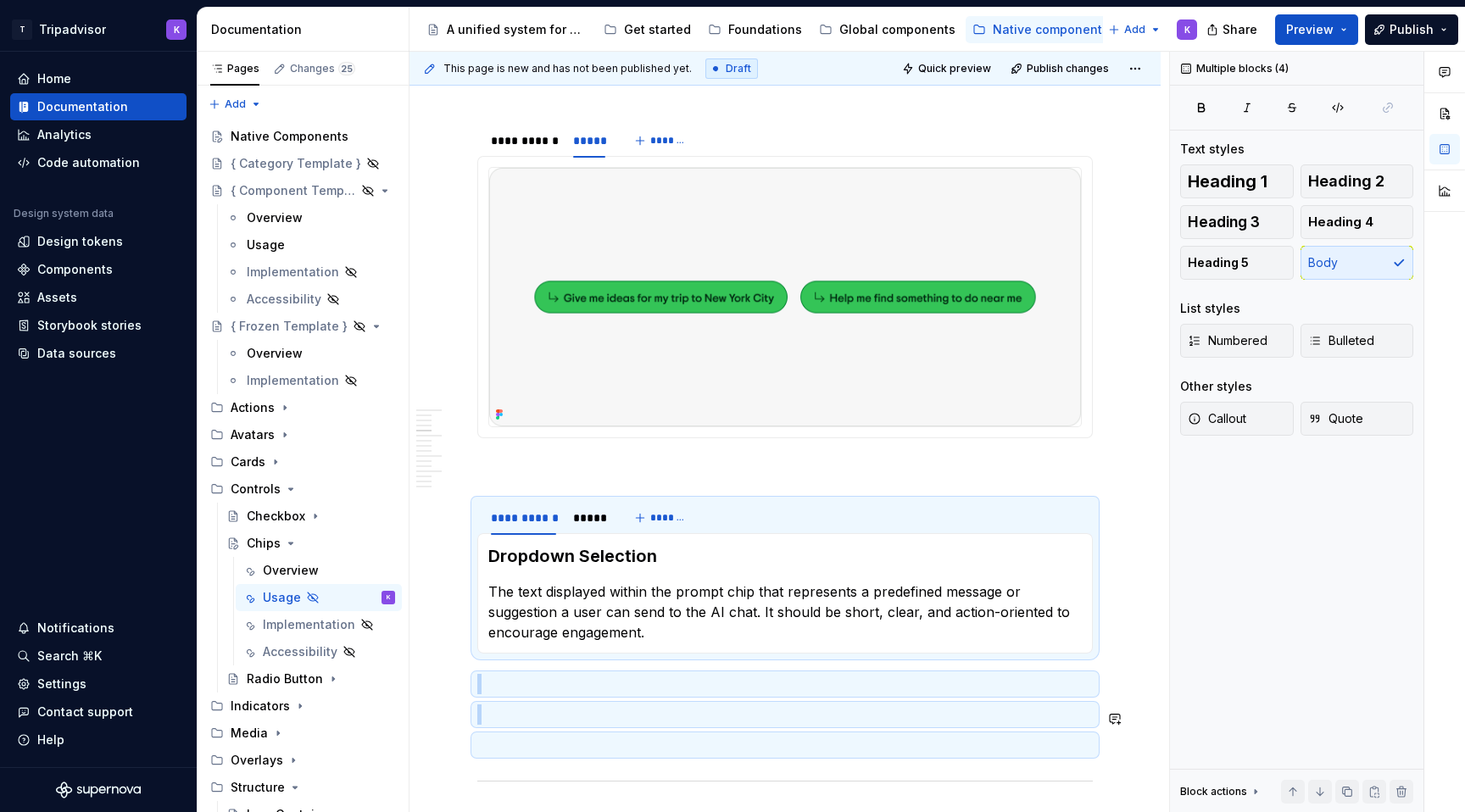
scroll to position [734, 0]
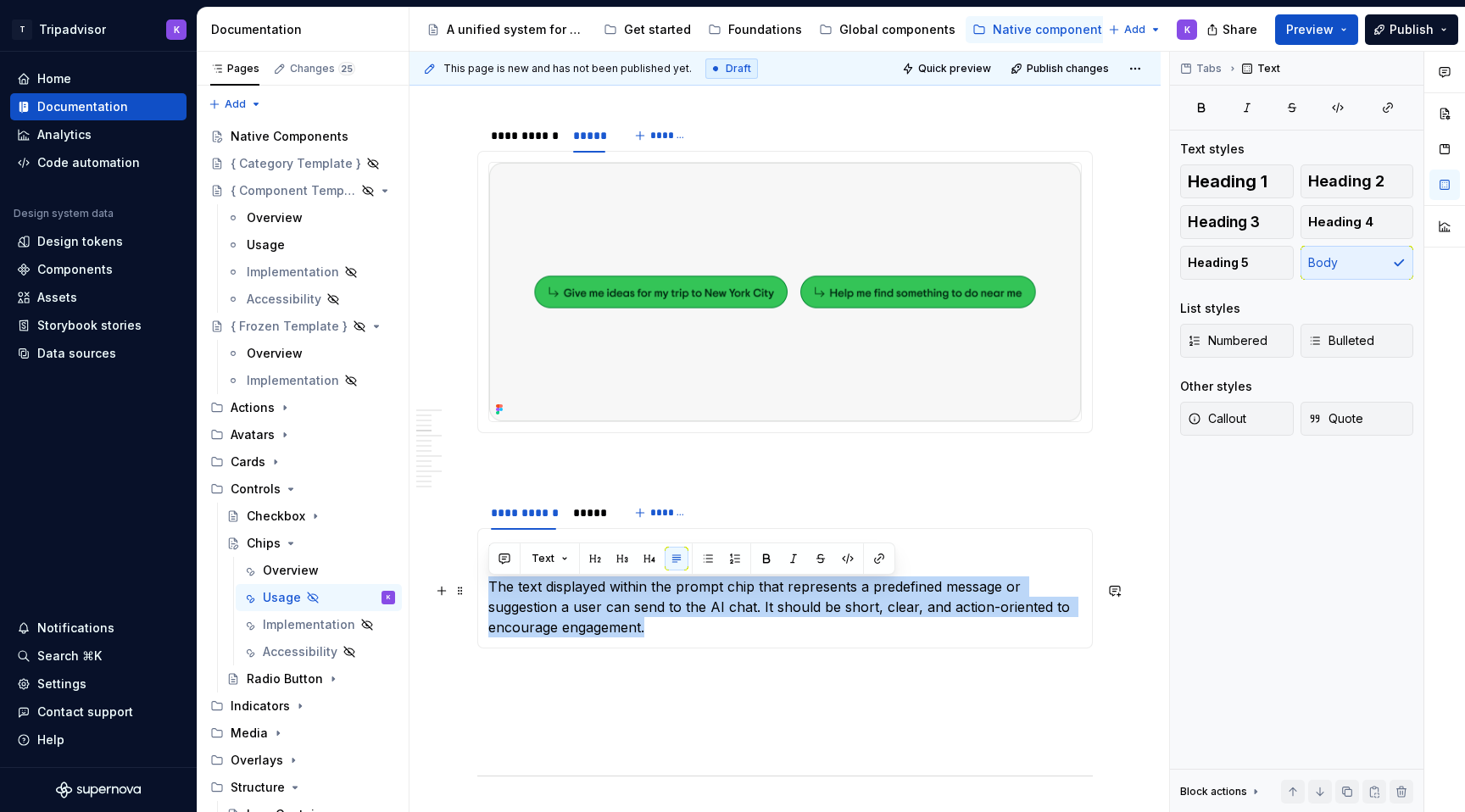
drag, startPoint x: 662, startPoint y: 745, endPoint x: 485, endPoint y: 595, distance: 232.0
click at [485, 595] on div "Dropdown Selection The text displayed within the prompt chip that represents a …" at bounding box center [784, 588] width 615 height 120
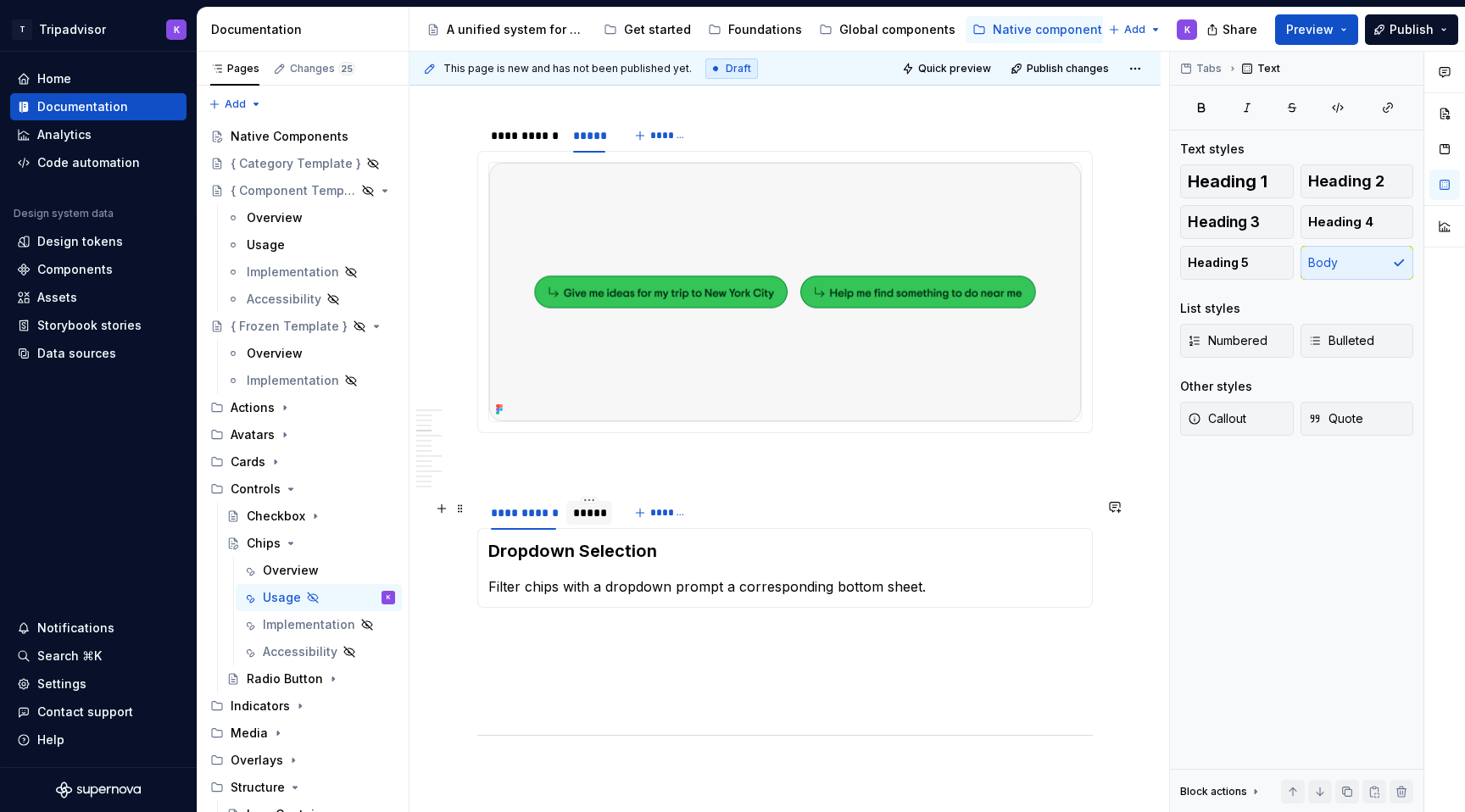
click at [578, 512] on div "*****" at bounding box center [589, 512] width 33 height 17
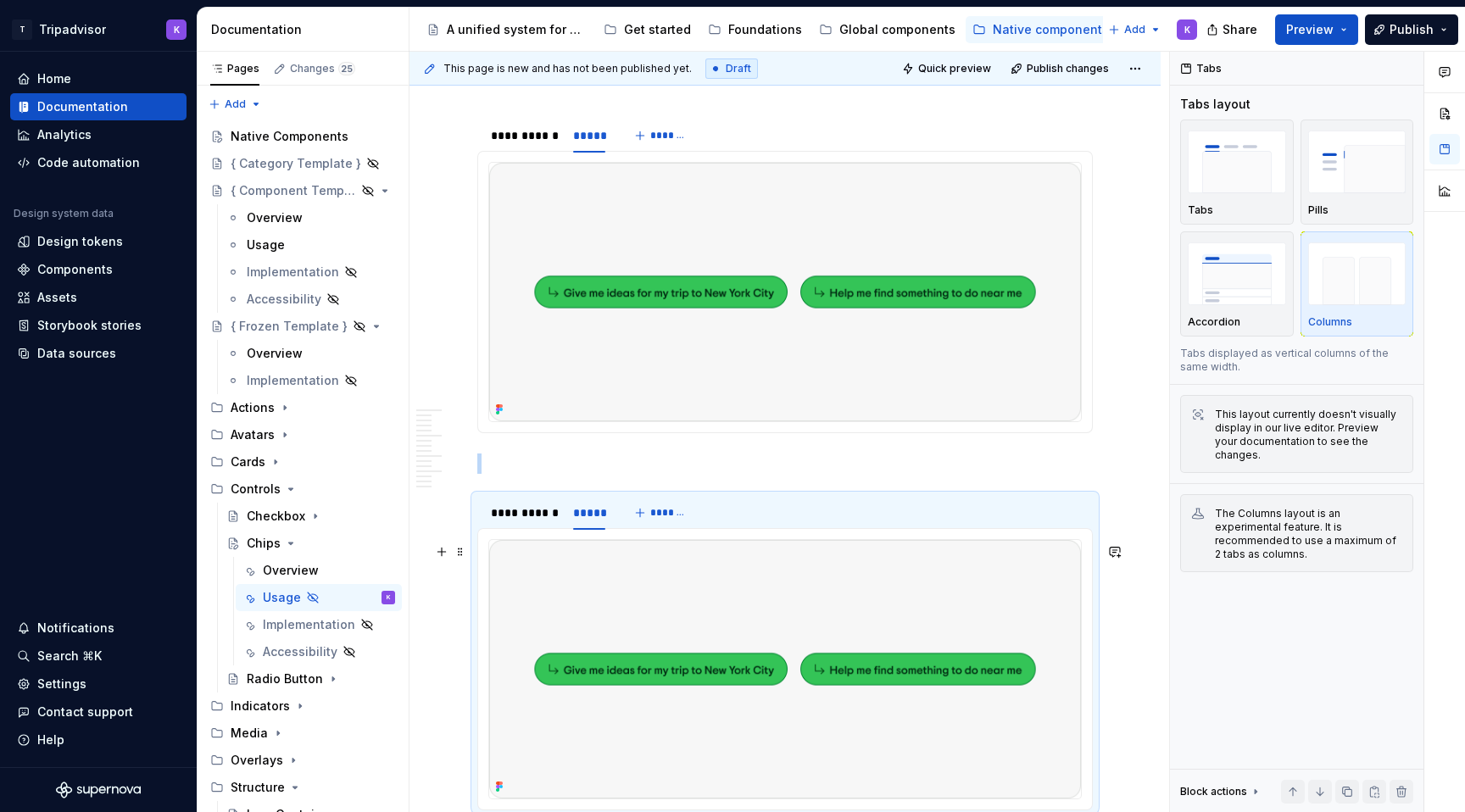
click at [740, 661] on img at bounding box center [785, 669] width 592 height 259
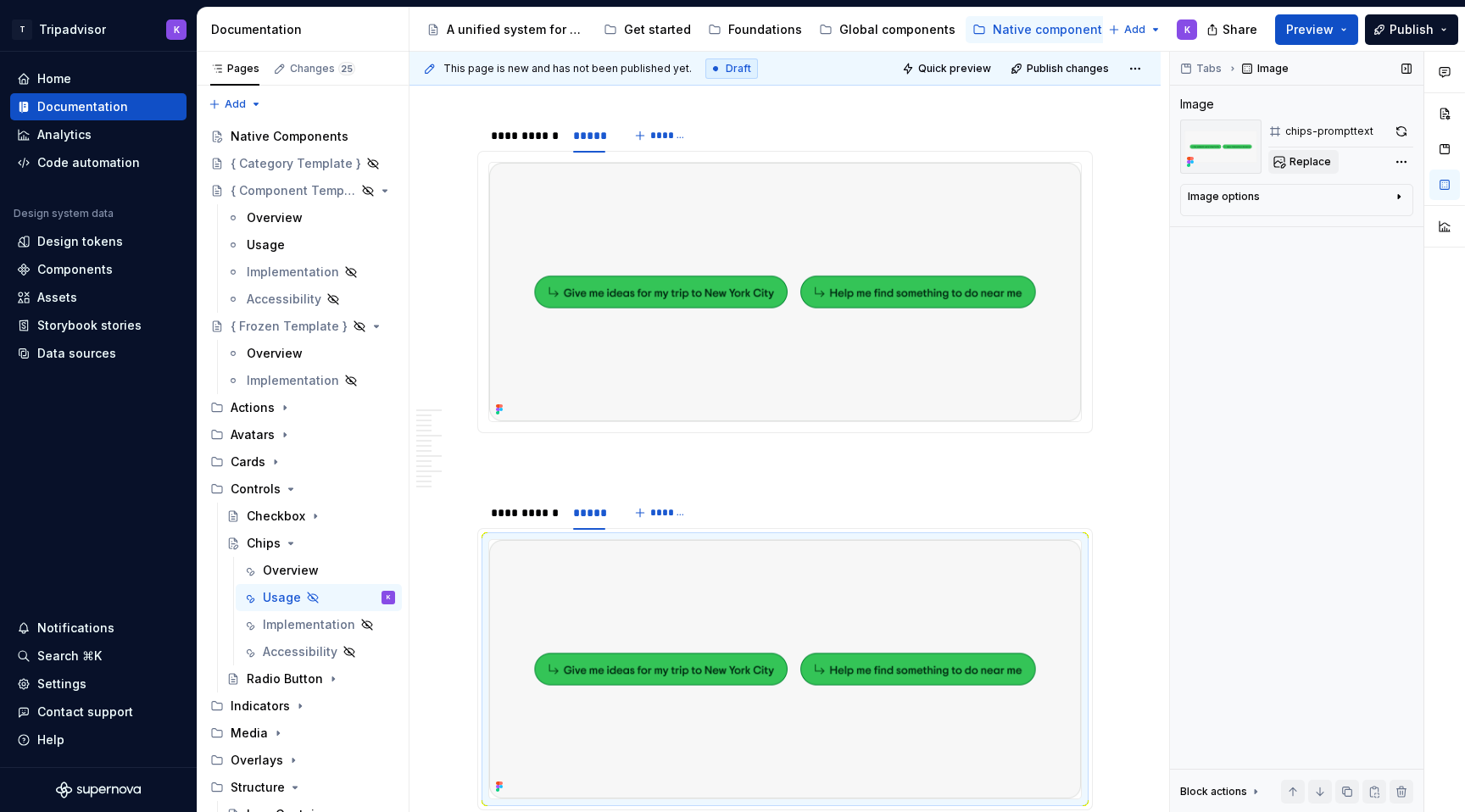
click at [1317, 159] on span "Replace" at bounding box center [1310, 161] width 42 height 14
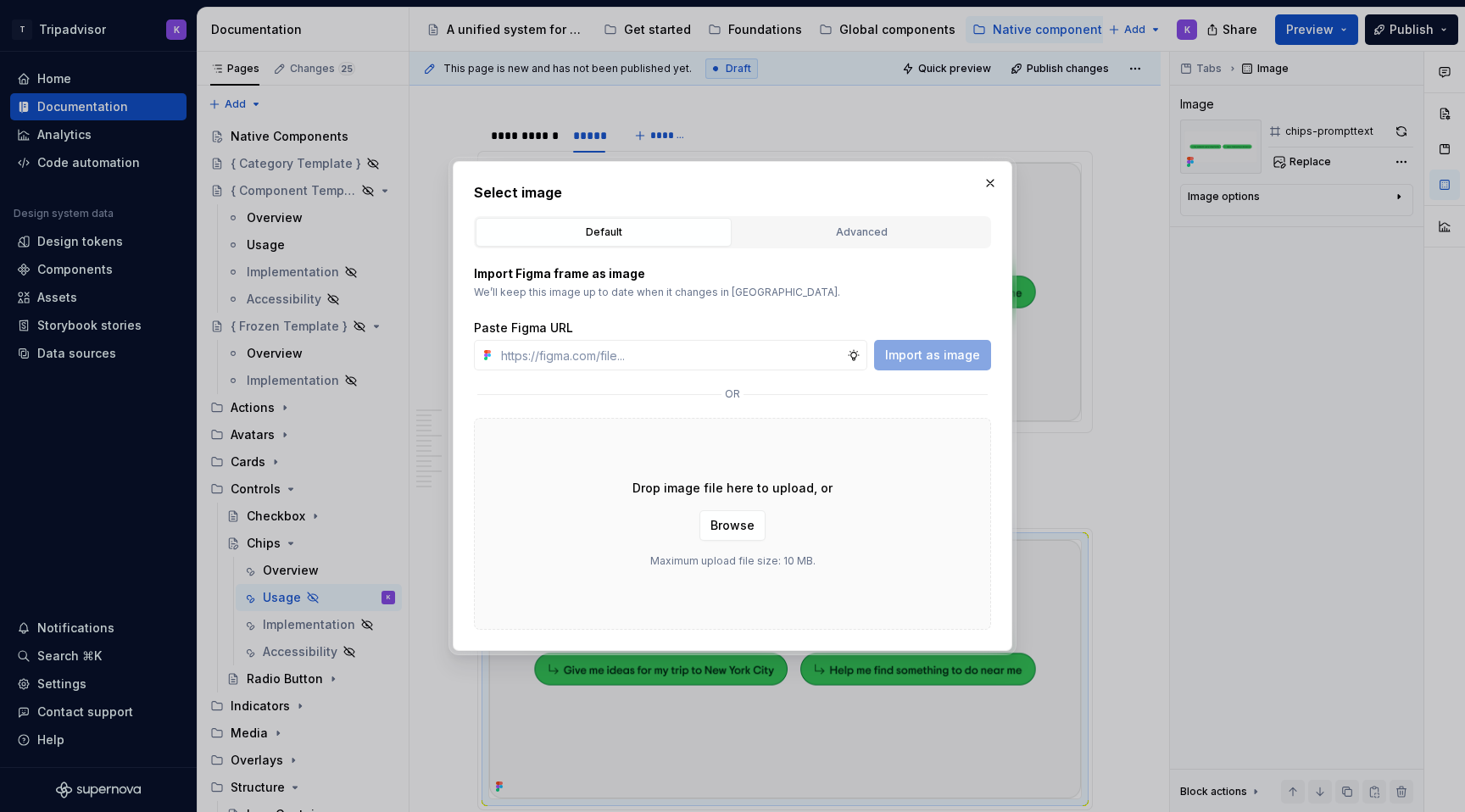
type textarea "*"
type input "[URL][DOMAIN_NAME]"
click at [936, 358] on span "Import as image" at bounding box center [933, 355] width 95 height 17
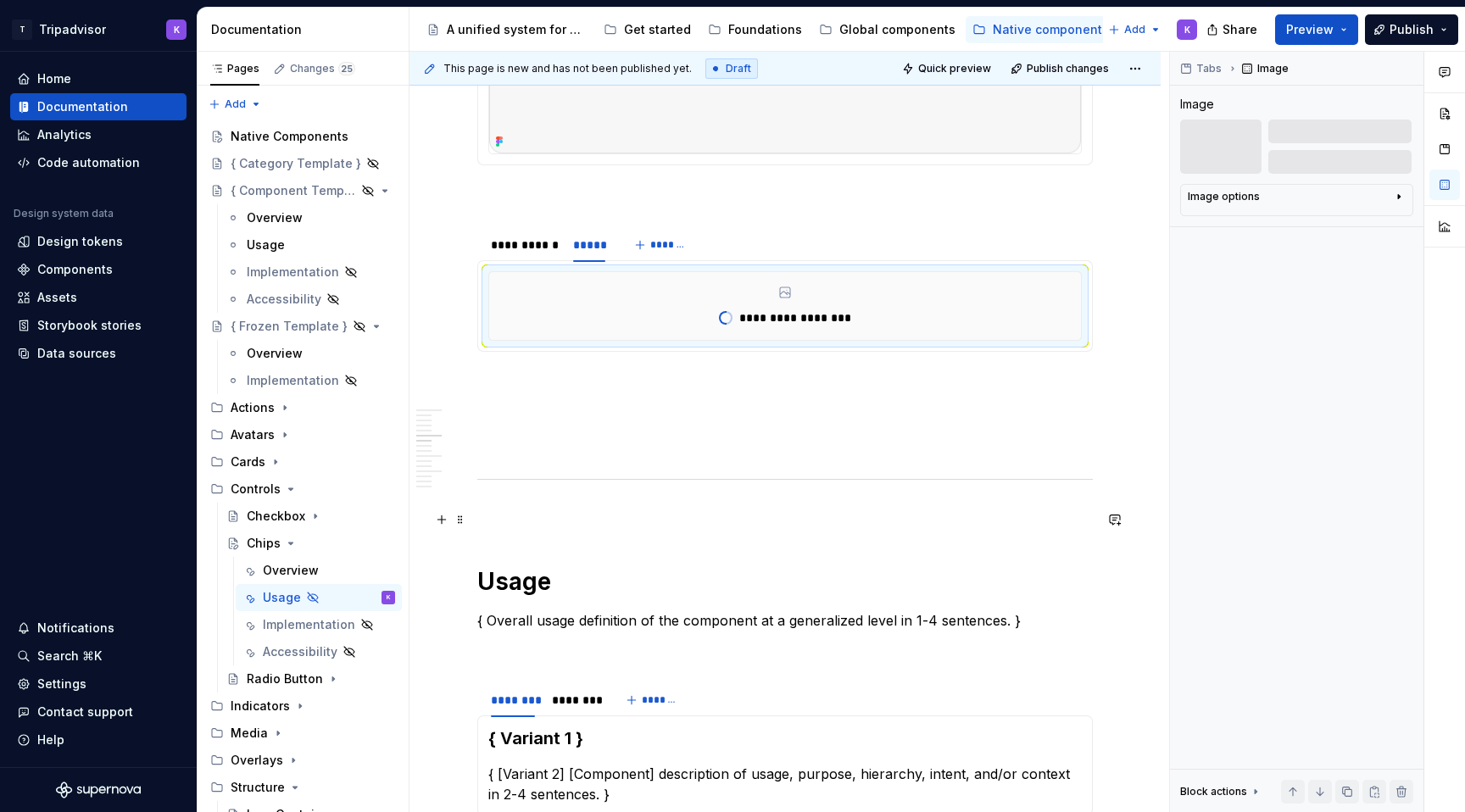
scroll to position [1035, 0]
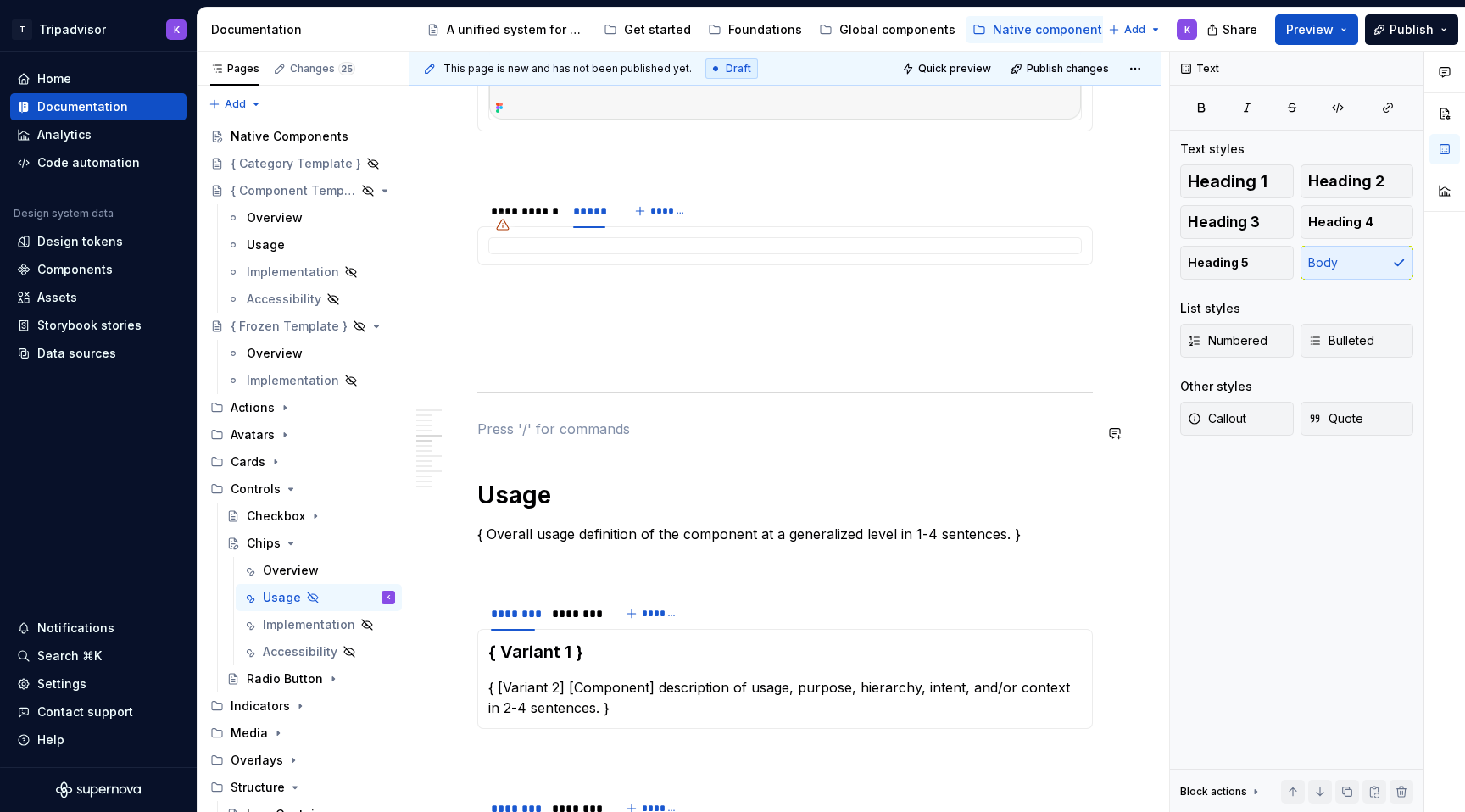
click at [588, 361] on p at bounding box center [784, 357] width 615 height 21
click at [521, 324] on p at bounding box center [784, 327] width 615 height 21
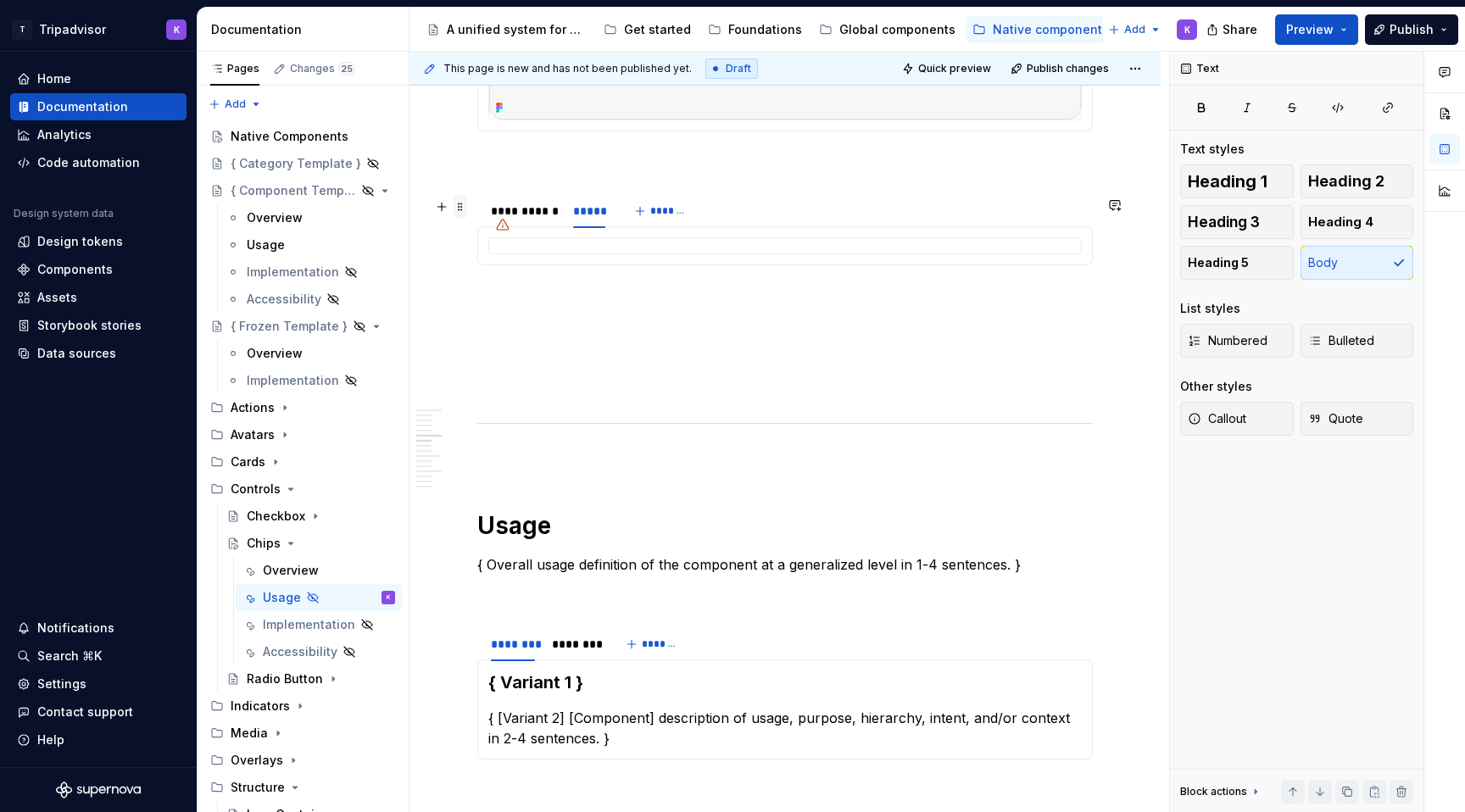
click at [466, 209] on span at bounding box center [460, 206] width 14 height 23
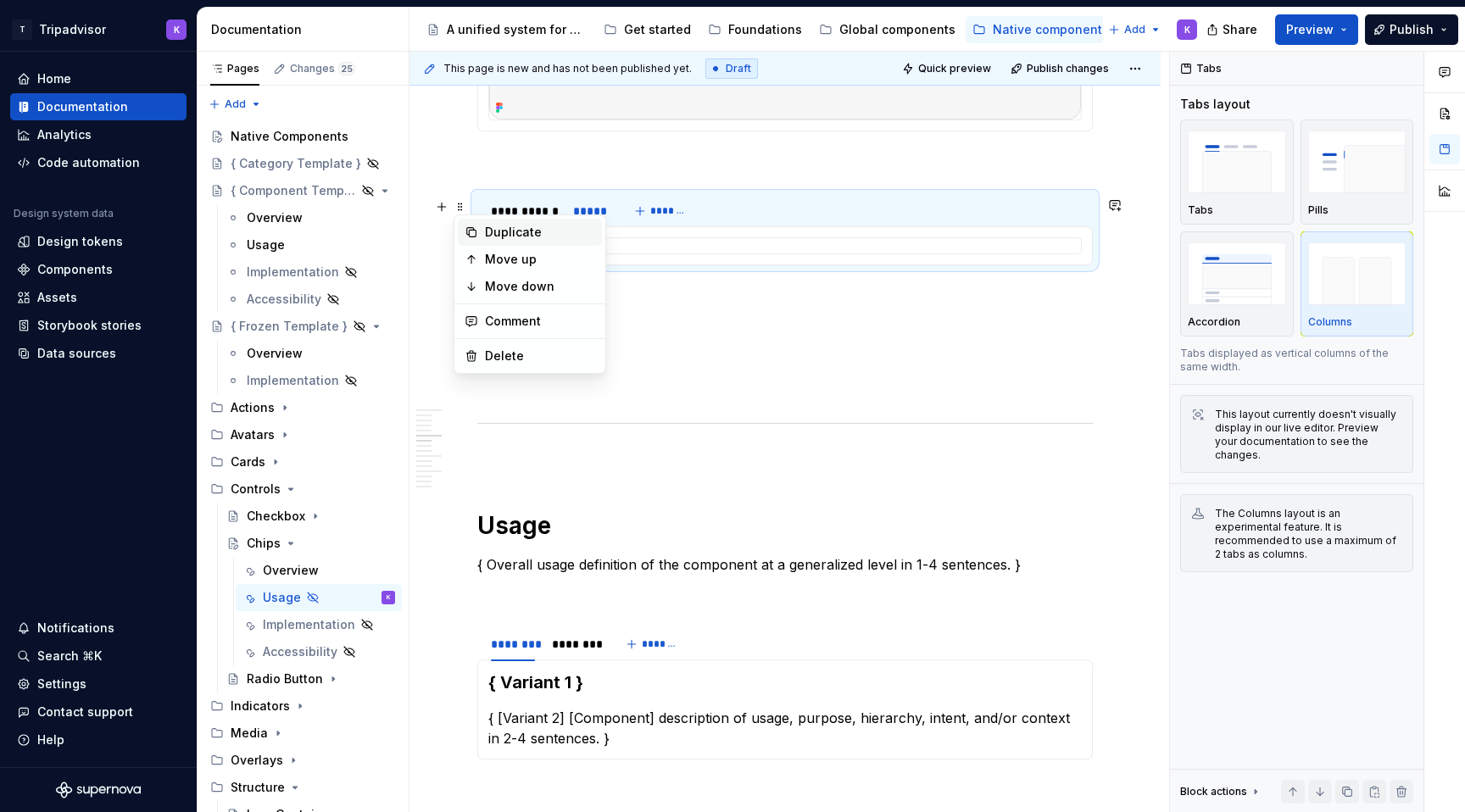
click at [518, 228] on div "Duplicate" at bounding box center [541, 232] width 110 height 17
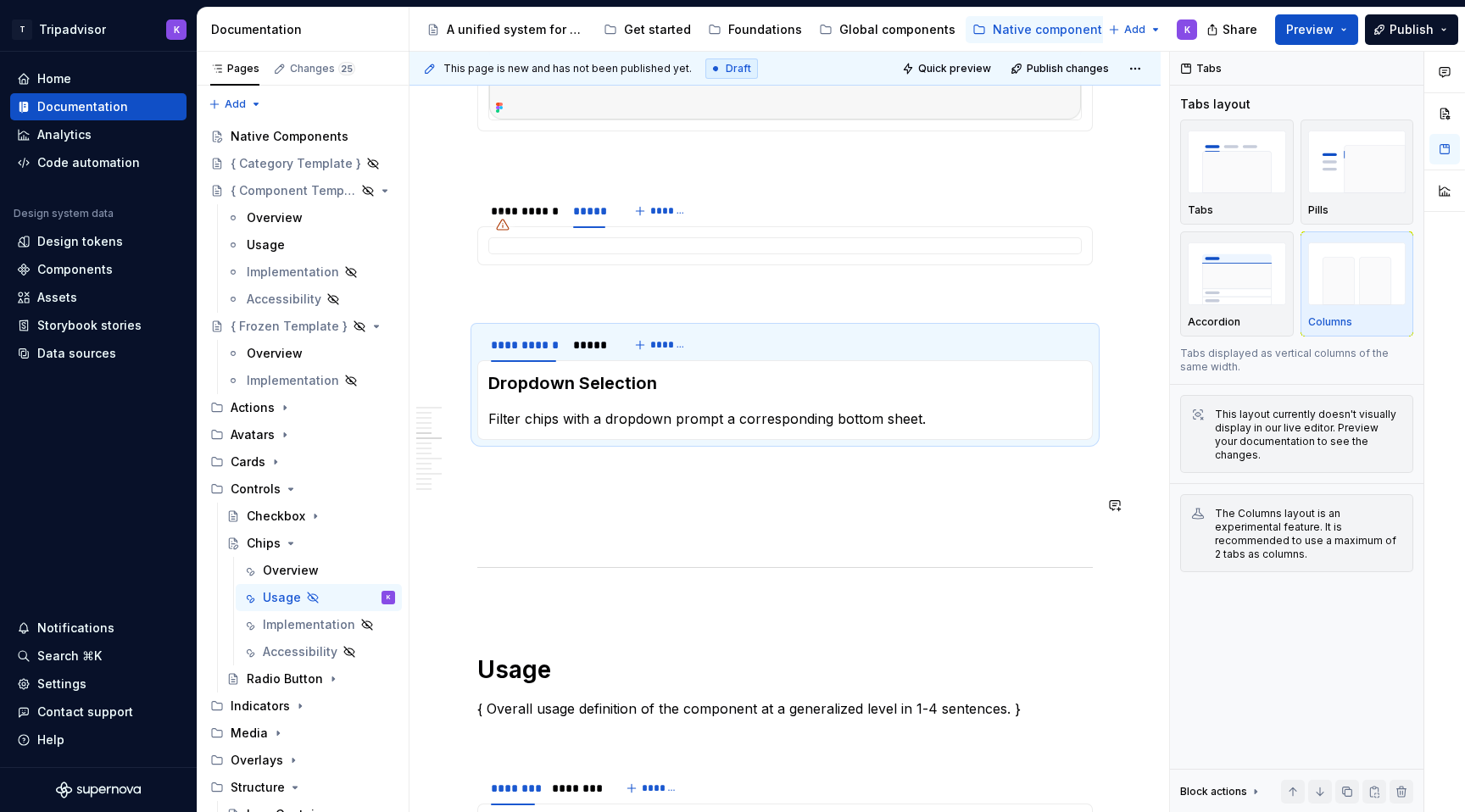
click at [515, 528] on p at bounding box center [784, 532] width 615 height 21
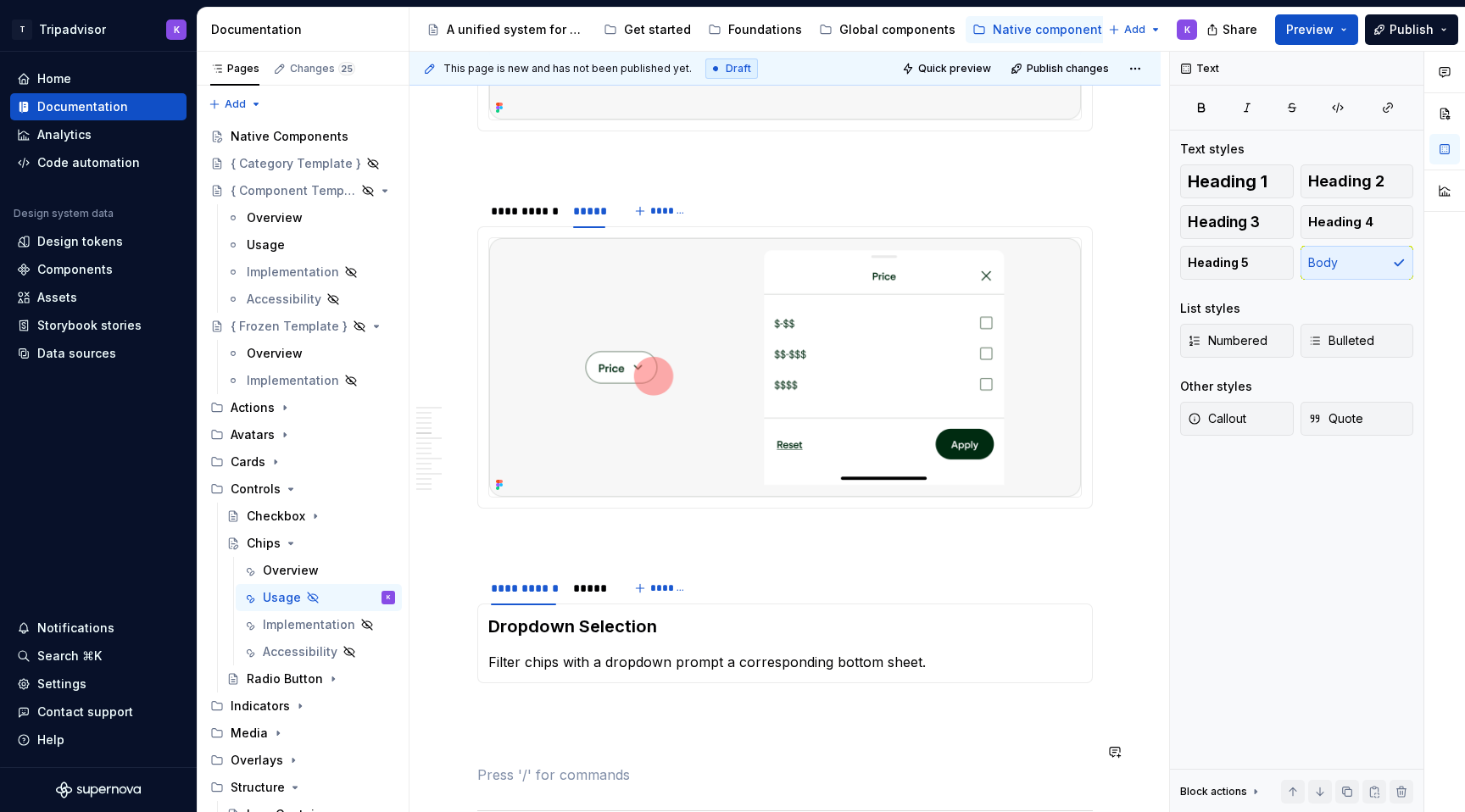
click at [515, 493] on img at bounding box center [785, 367] width 592 height 259
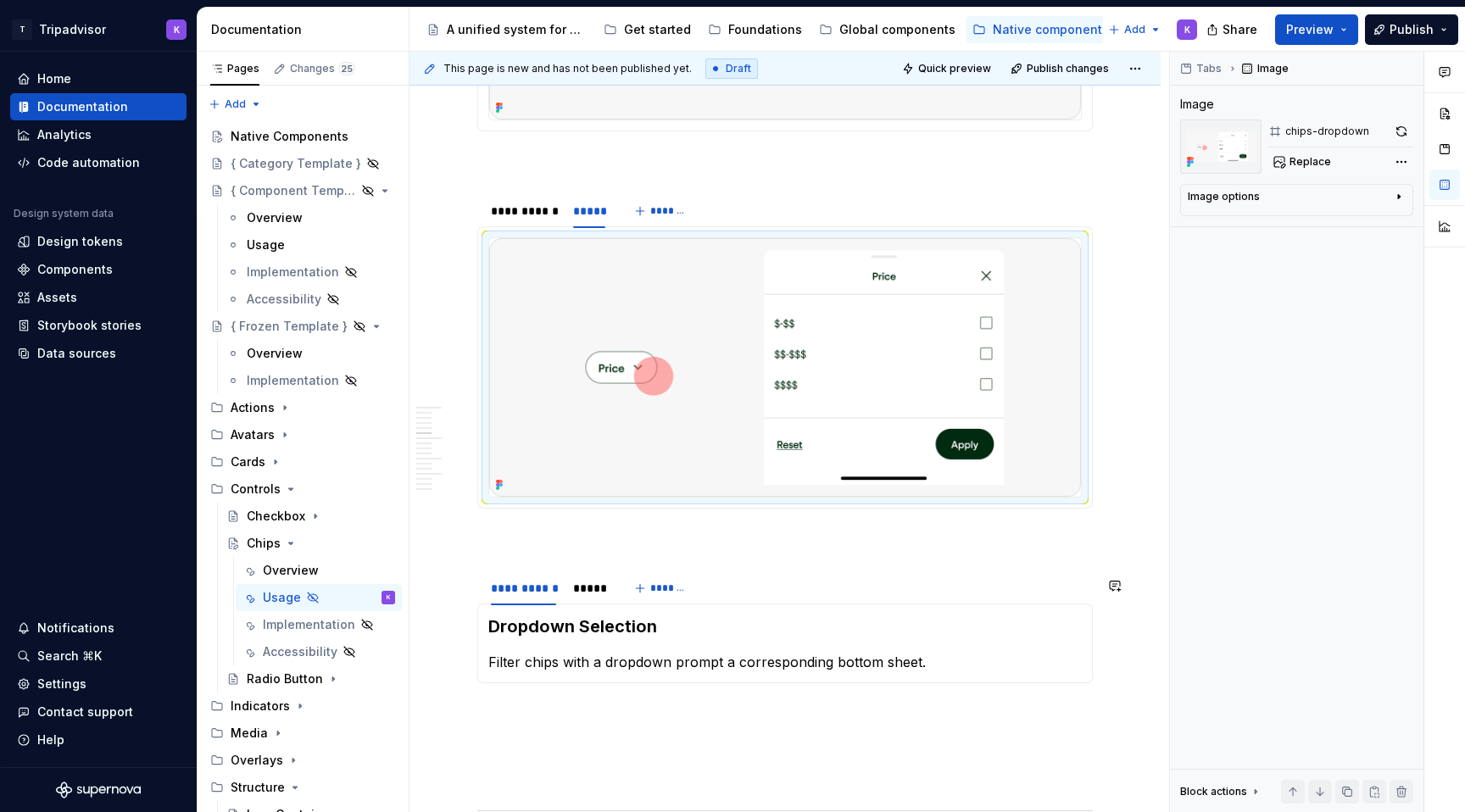
scroll to position [1238, 0]
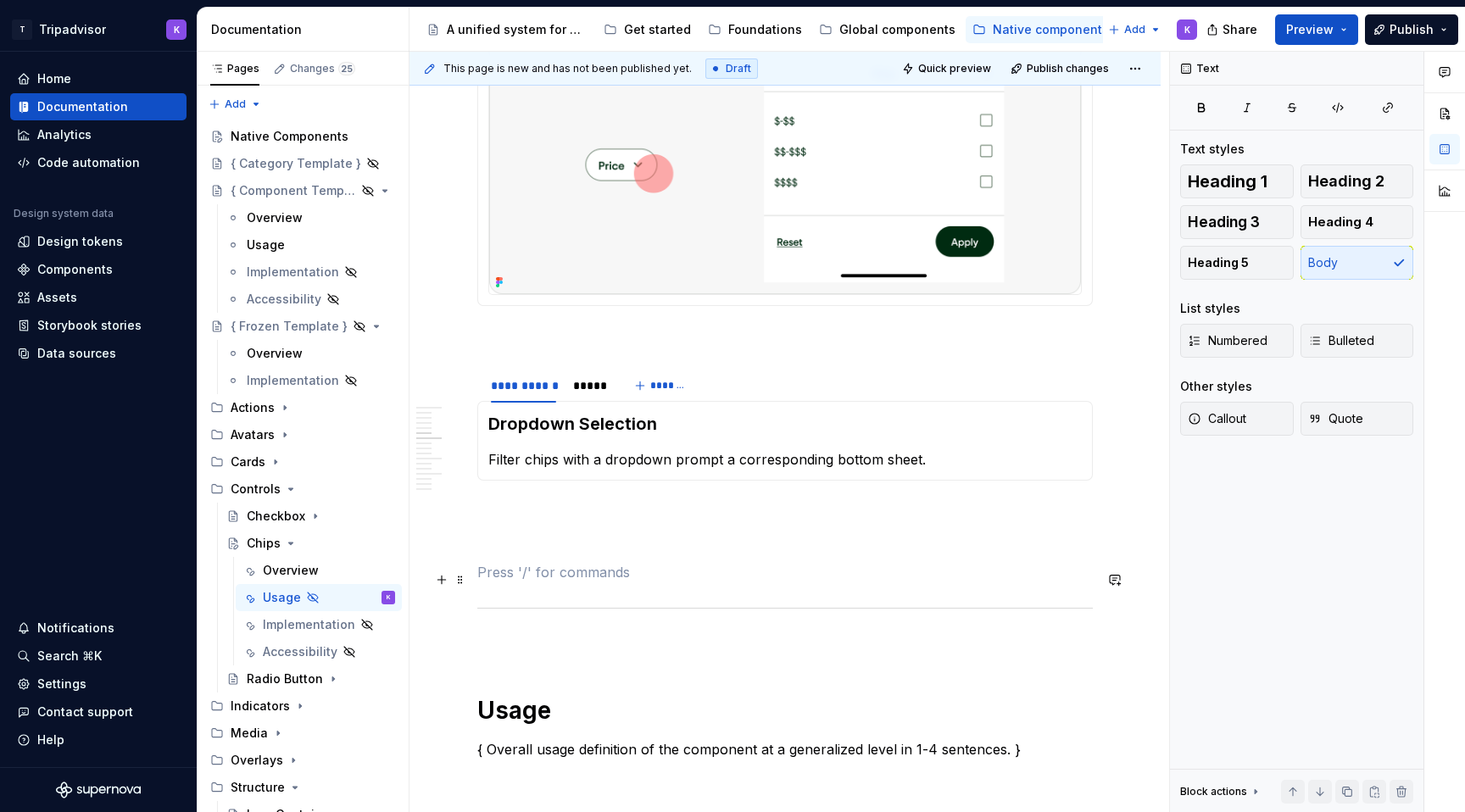
click at [532, 580] on p at bounding box center [784, 572] width 615 height 21
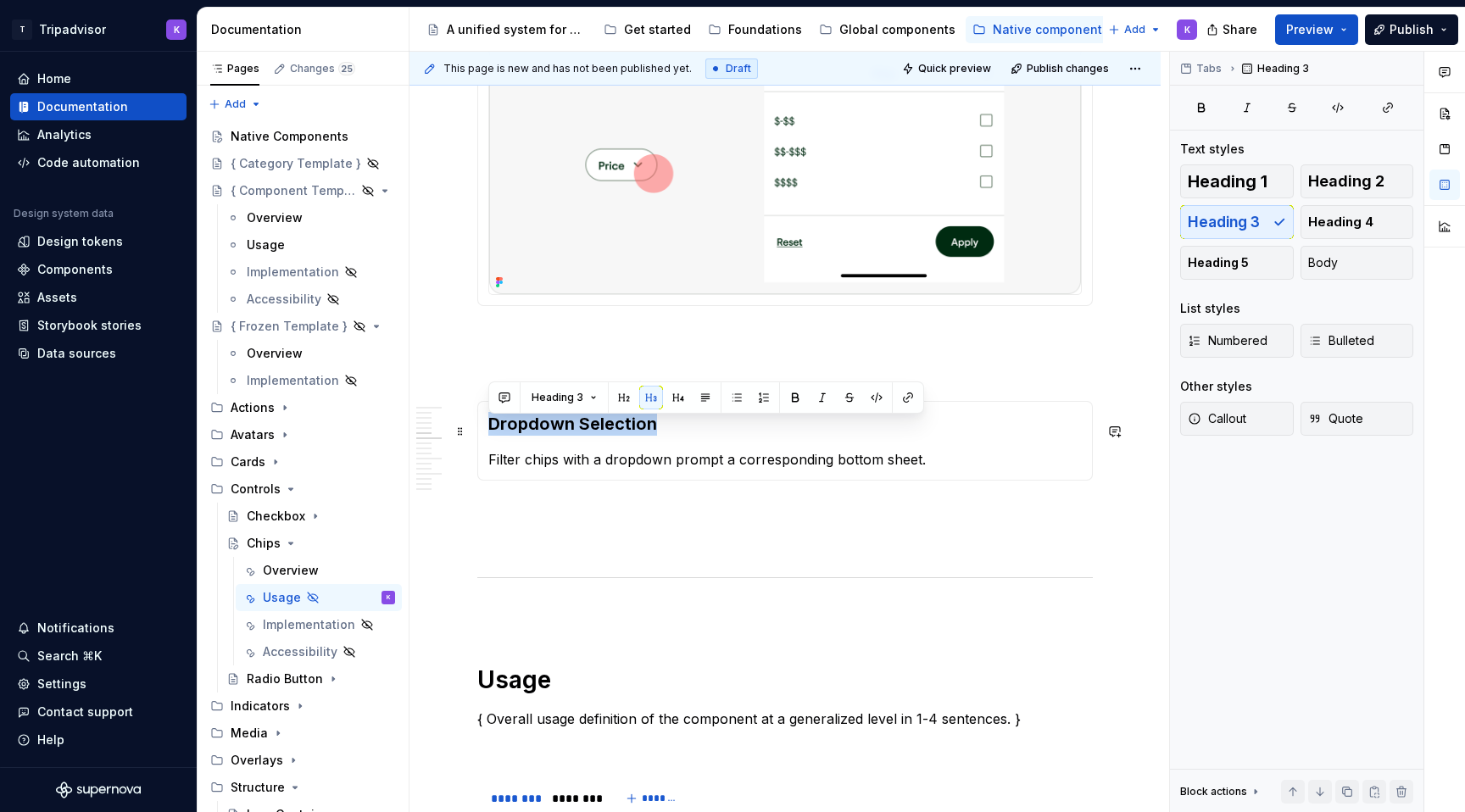
drag, startPoint x: 666, startPoint y: 429, endPoint x: 491, endPoint y: 427, distance: 175.0
click at [491, 427] on h3 "Dropdown Selection" at bounding box center [785, 423] width 594 height 23
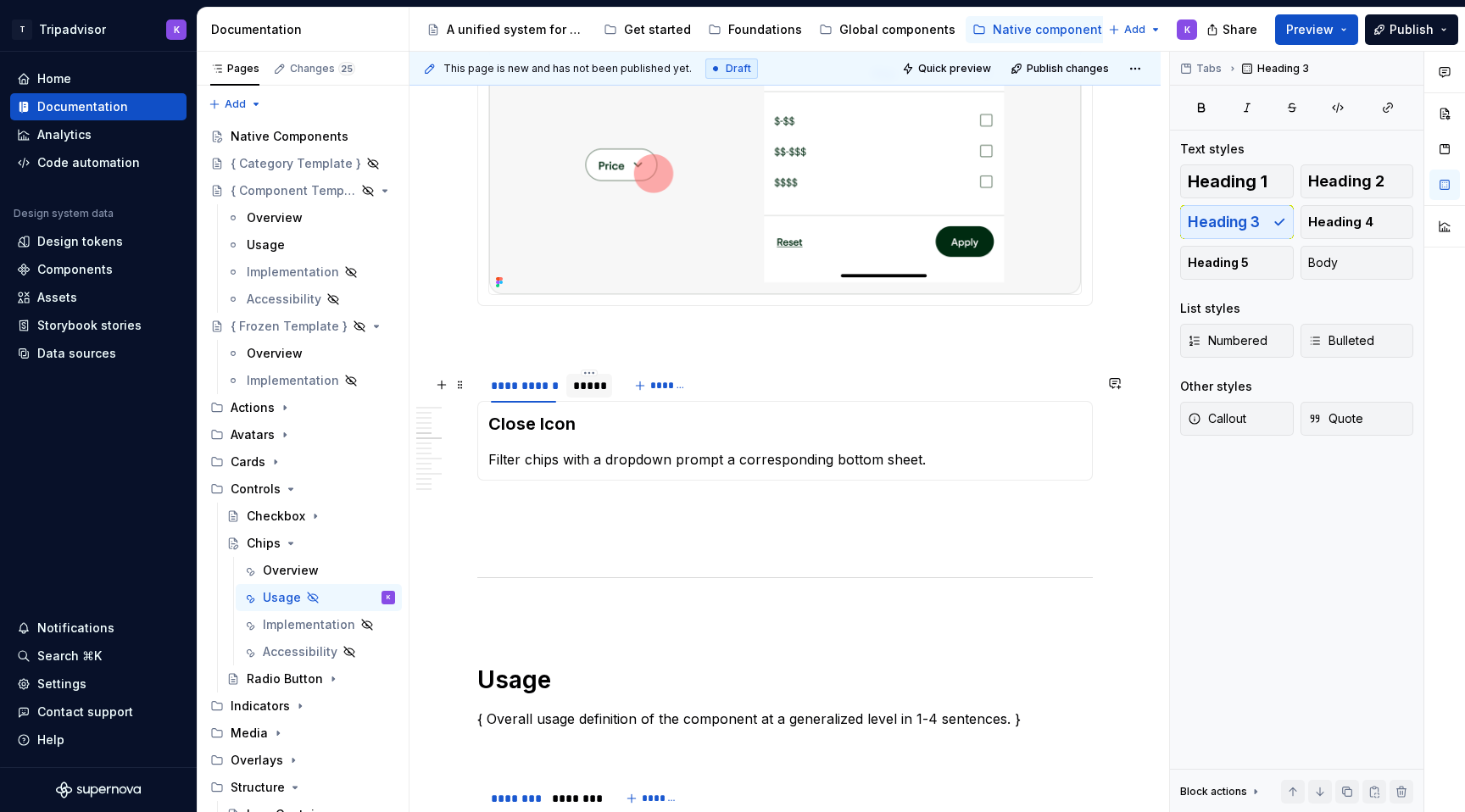
click at [591, 390] on div "*****" at bounding box center [589, 385] width 33 height 17
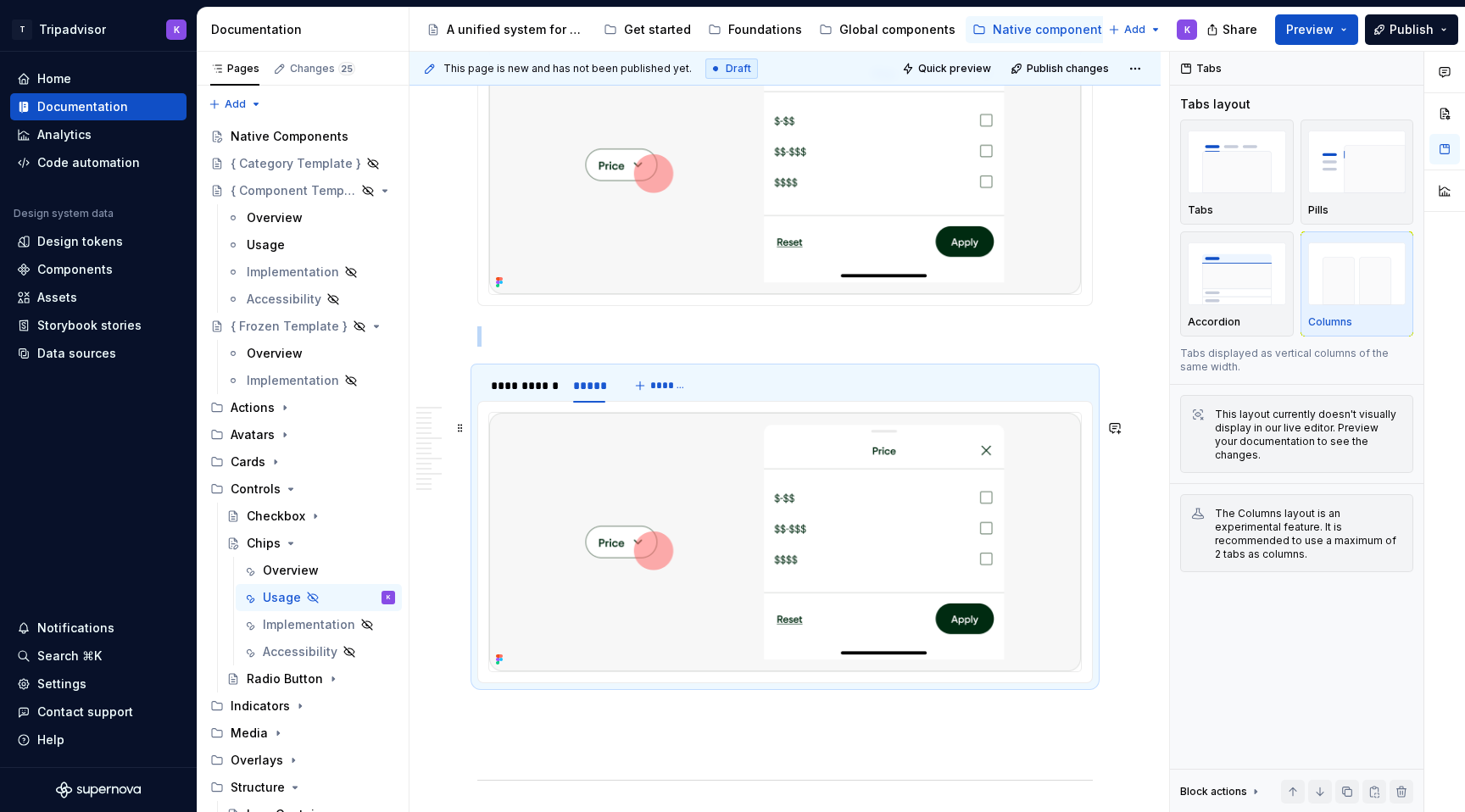
click at [692, 498] on img at bounding box center [785, 541] width 592 height 259
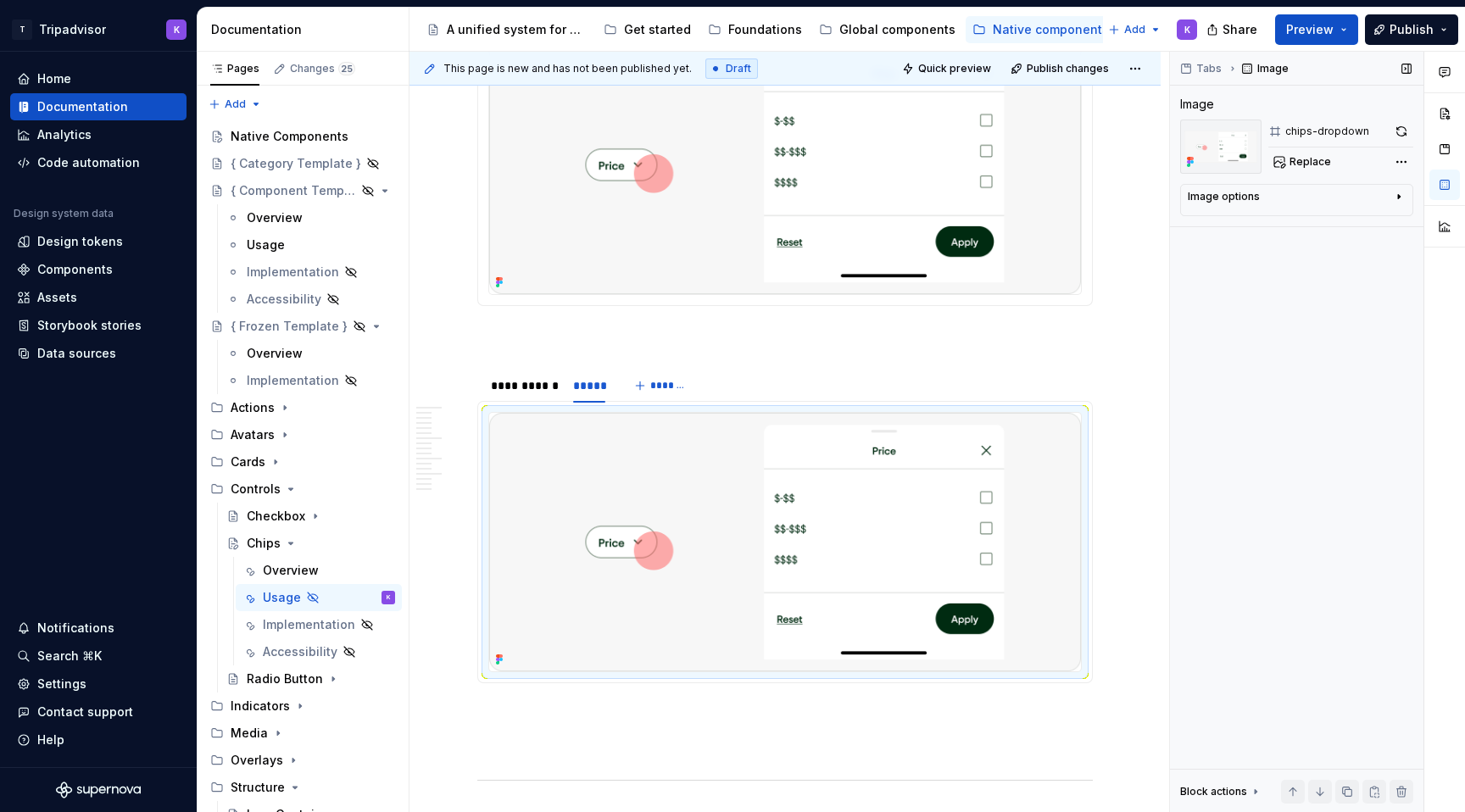
click at [1237, 199] on div "Image options" at bounding box center [1223, 196] width 72 height 14
type textarea "*"
click at [825, 595] on img at bounding box center [785, 541] width 592 height 259
click at [1308, 170] on button "Replace" at bounding box center [1303, 161] width 70 height 23
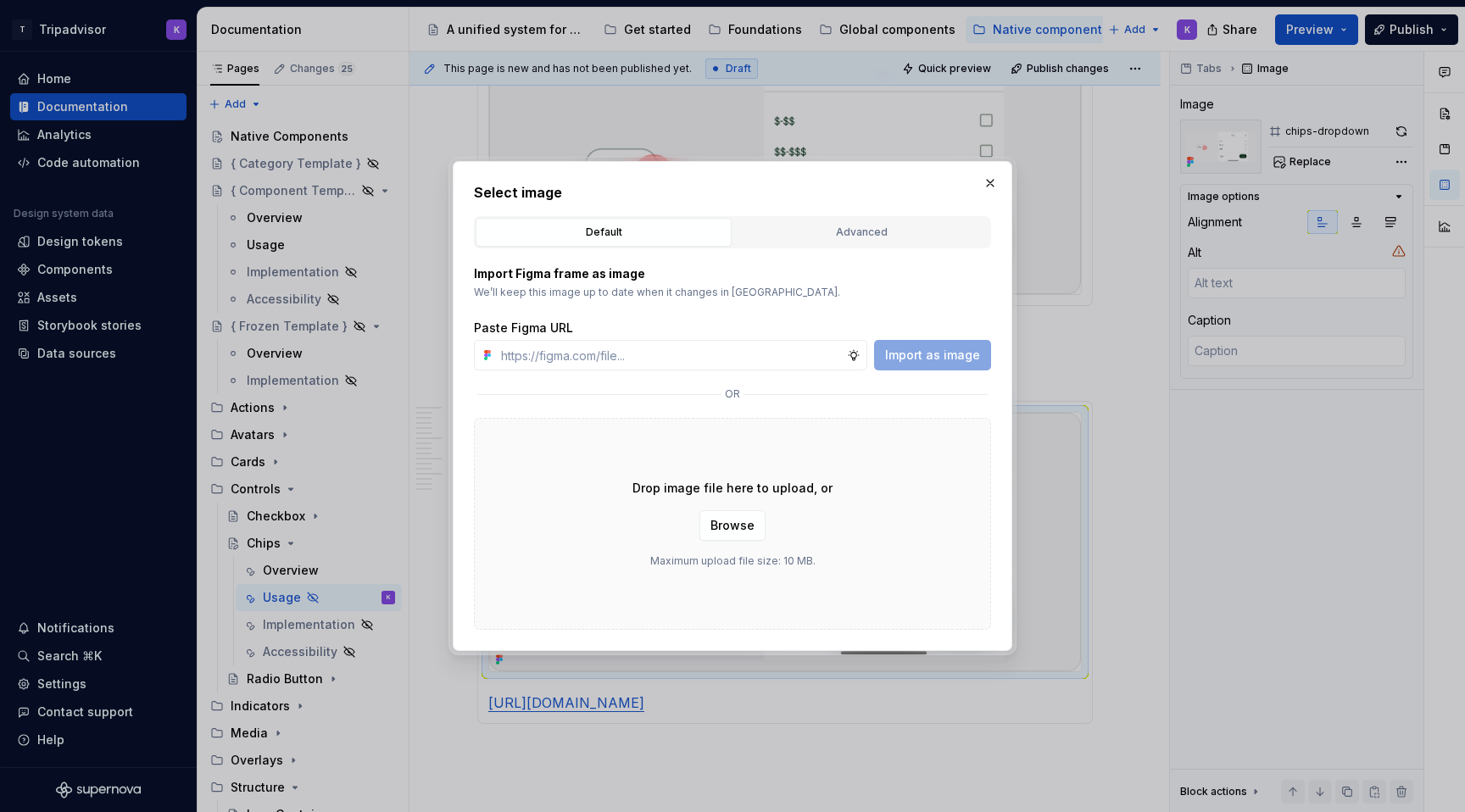
type textarea "*"
type input "[URL][DOMAIN_NAME]"
click at [944, 356] on span "Import as image" at bounding box center [933, 355] width 95 height 17
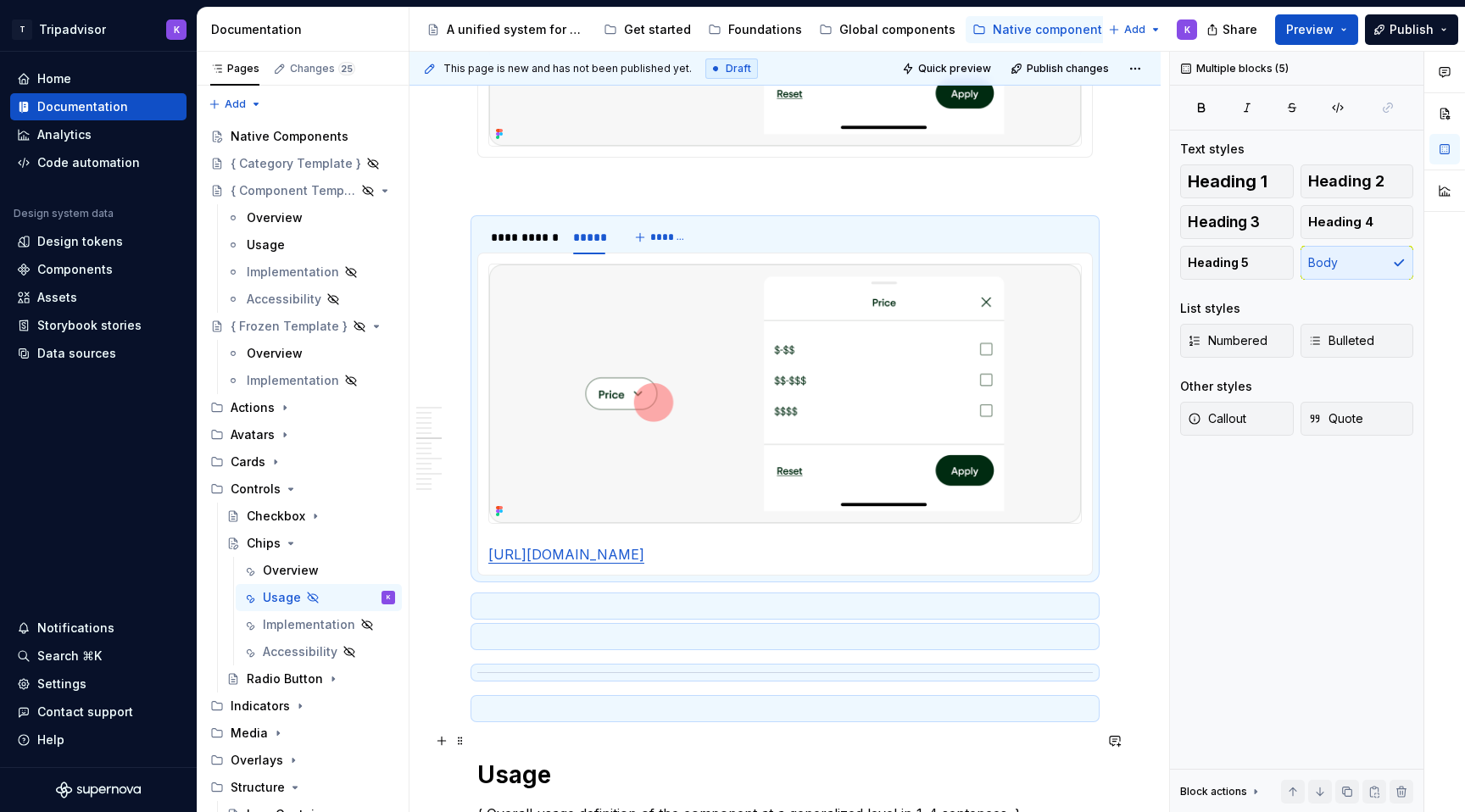
scroll to position [1388, 0]
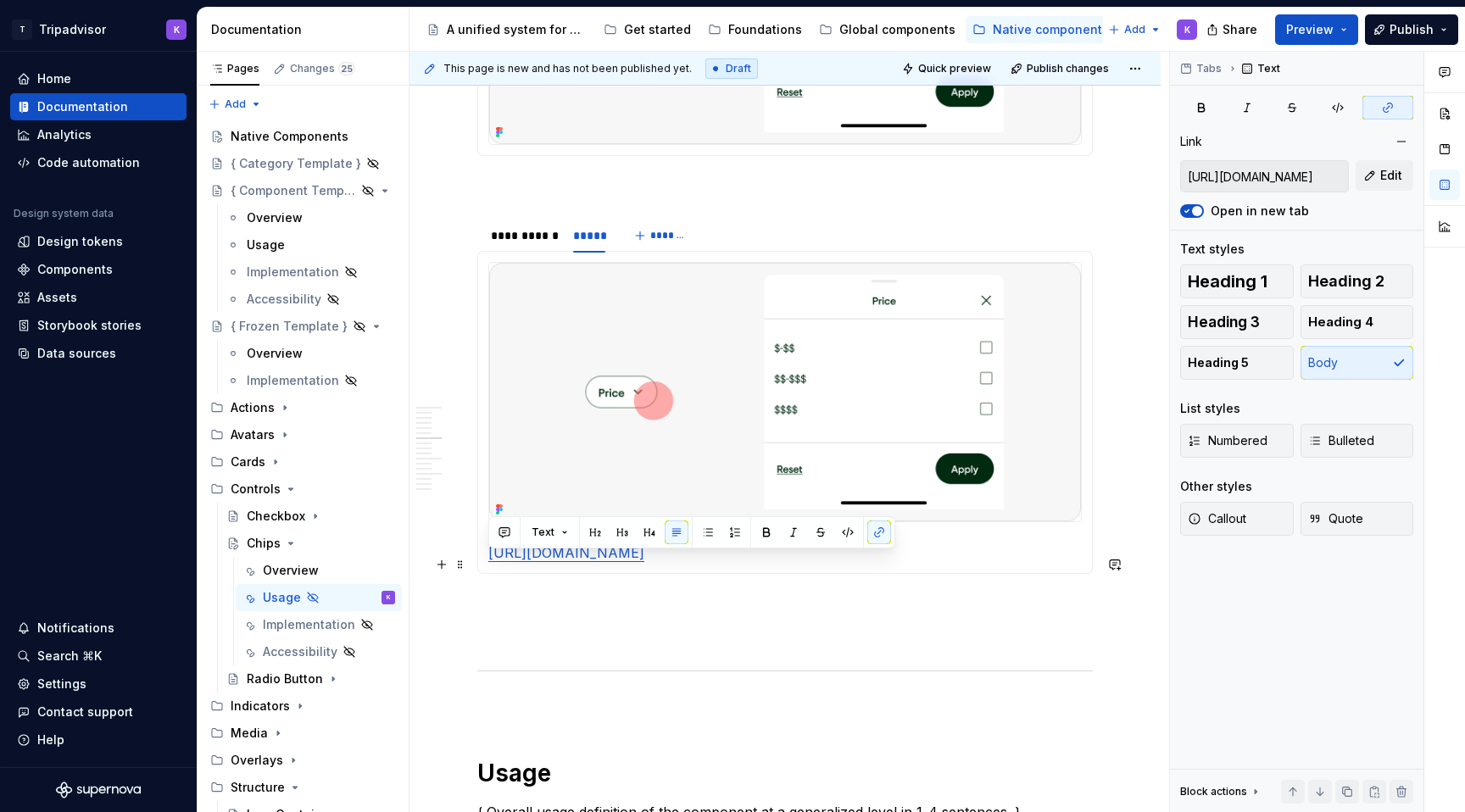
drag, startPoint x: 818, startPoint y: 737, endPoint x: 486, endPoint y: 570, distance: 371.6
click at [486, 570] on div "C Filter chips with a dropdown prompt a corresponding bottom sheet. [URL][DOMAI…" at bounding box center [784, 413] width 615 height 323
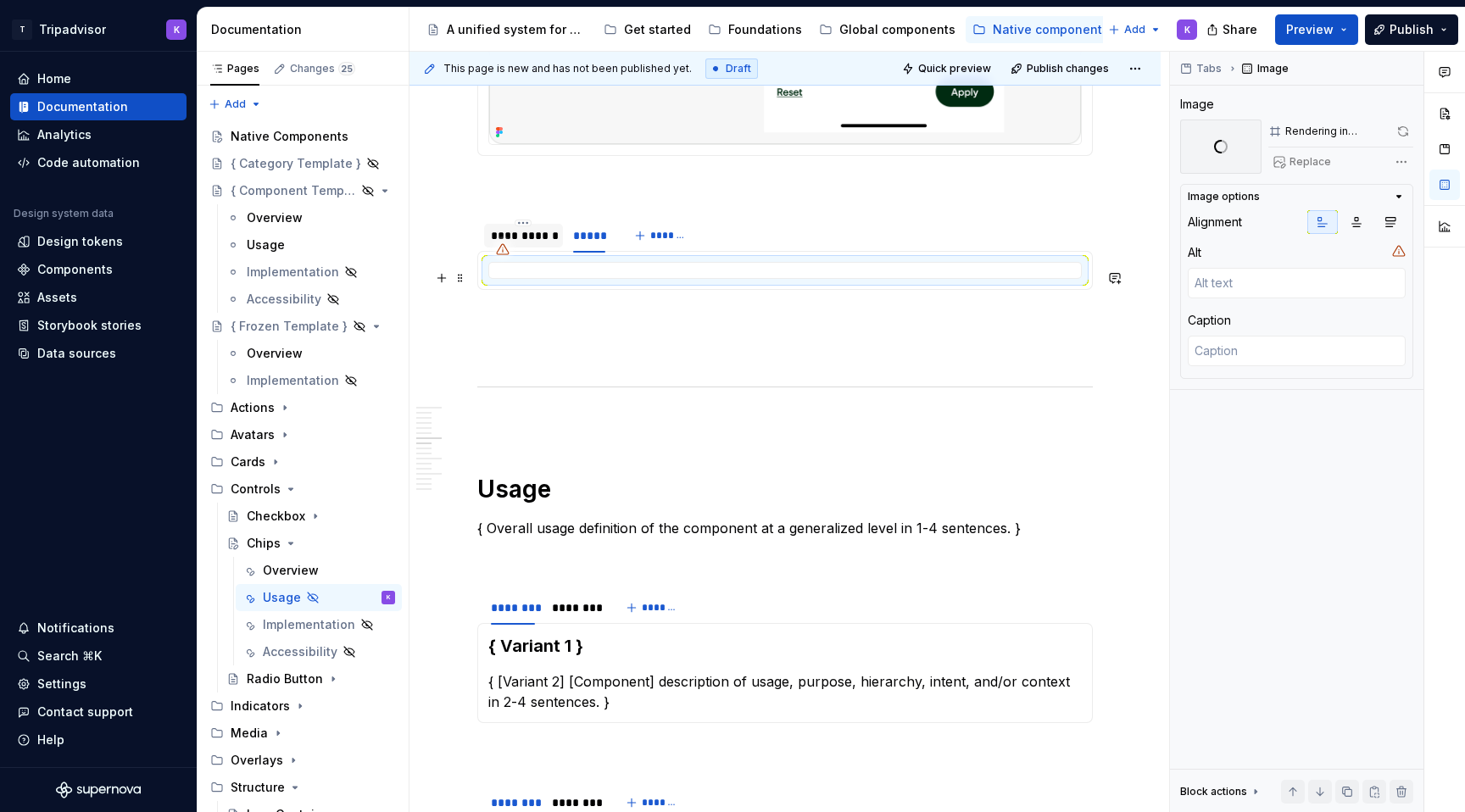
click at [534, 241] on div "**********" at bounding box center [524, 235] width 65 height 17
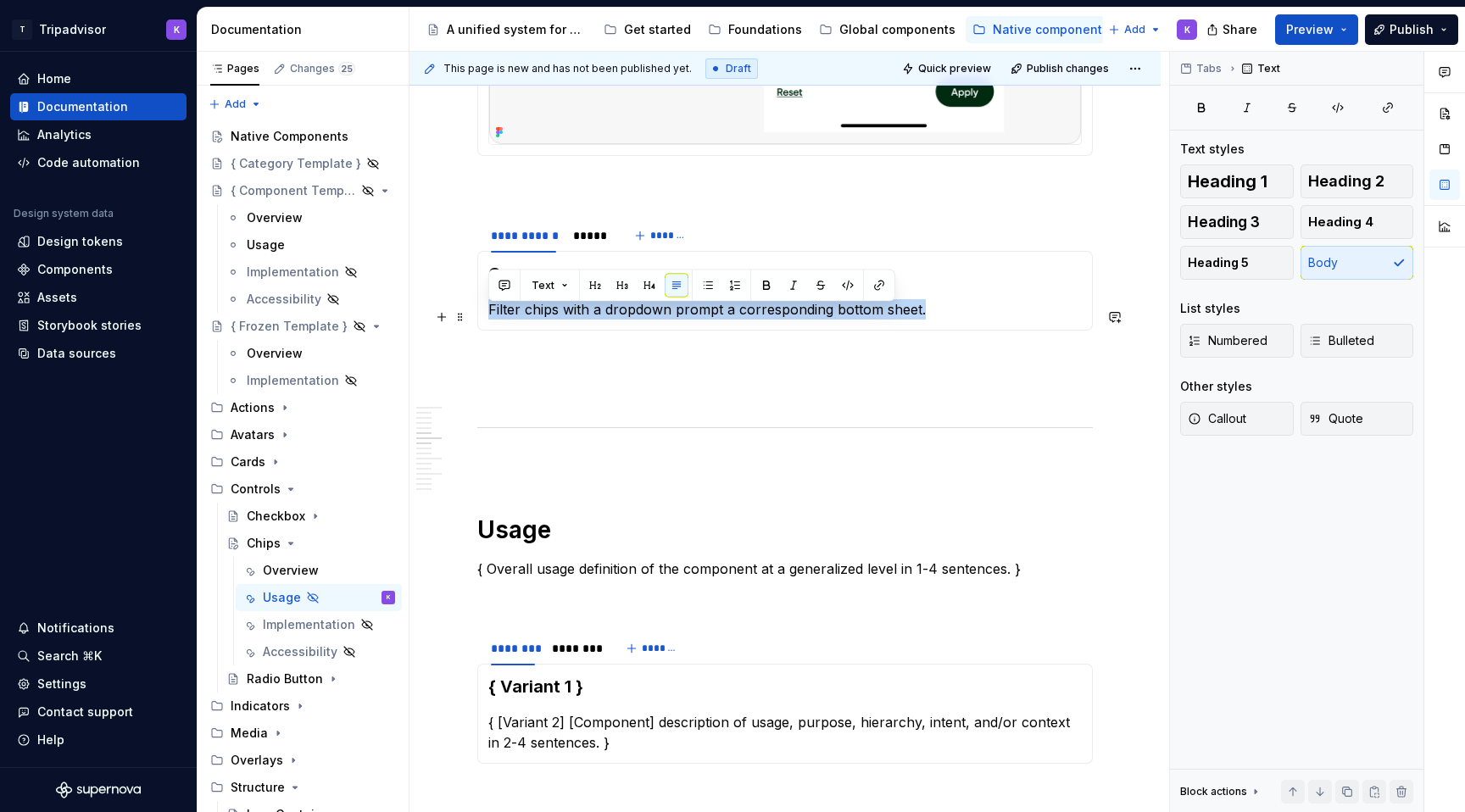
drag, startPoint x: 882, startPoint y: 315, endPoint x: 486, endPoint y: 315, distance: 396.0
click at [486, 315] on div "C Filter chips with a dropdown prompt a corresponding bottom sheet." at bounding box center [784, 290] width 615 height 79
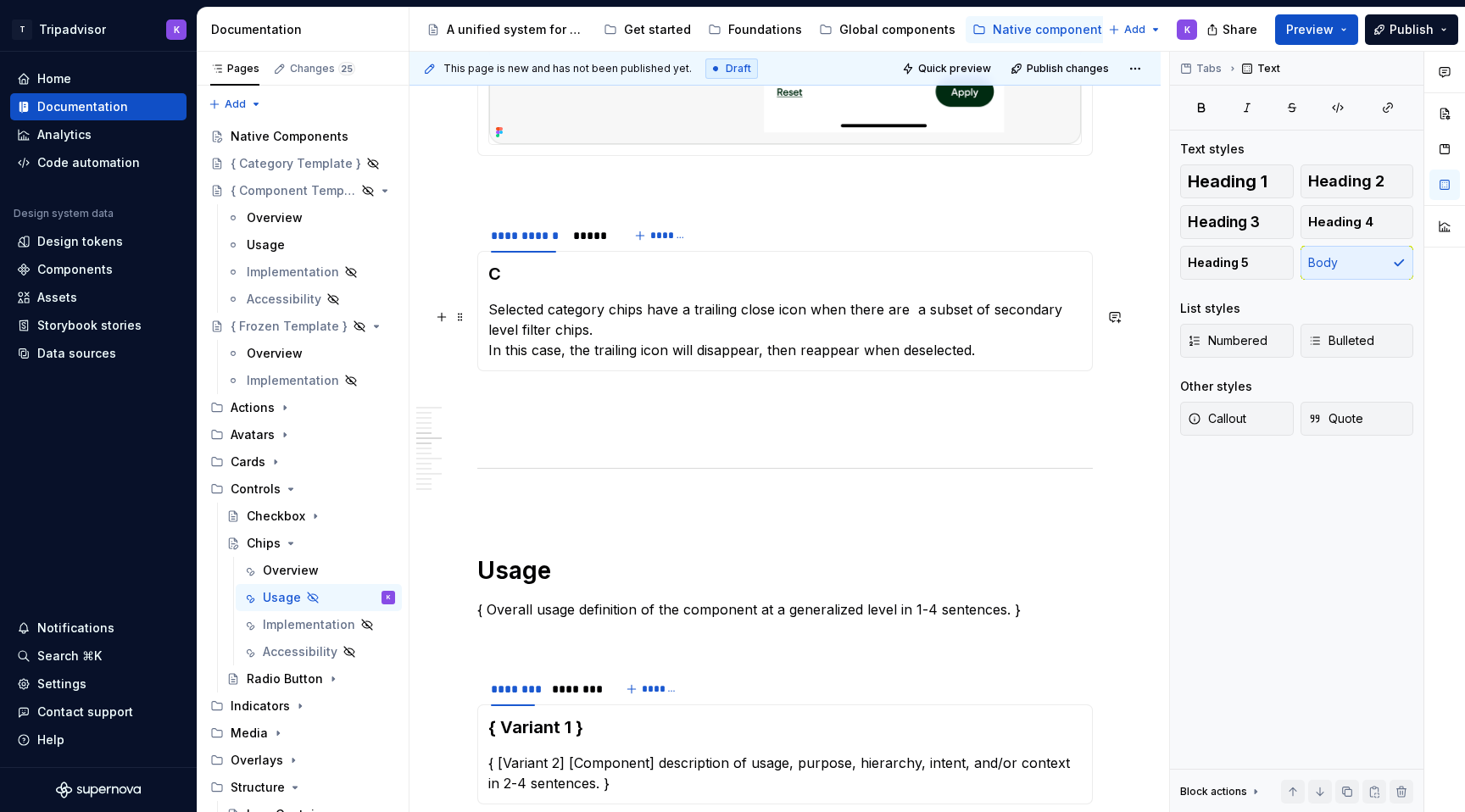
click at [529, 286] on h3 "C" at bounding box center [785, 273] width 594 height 23
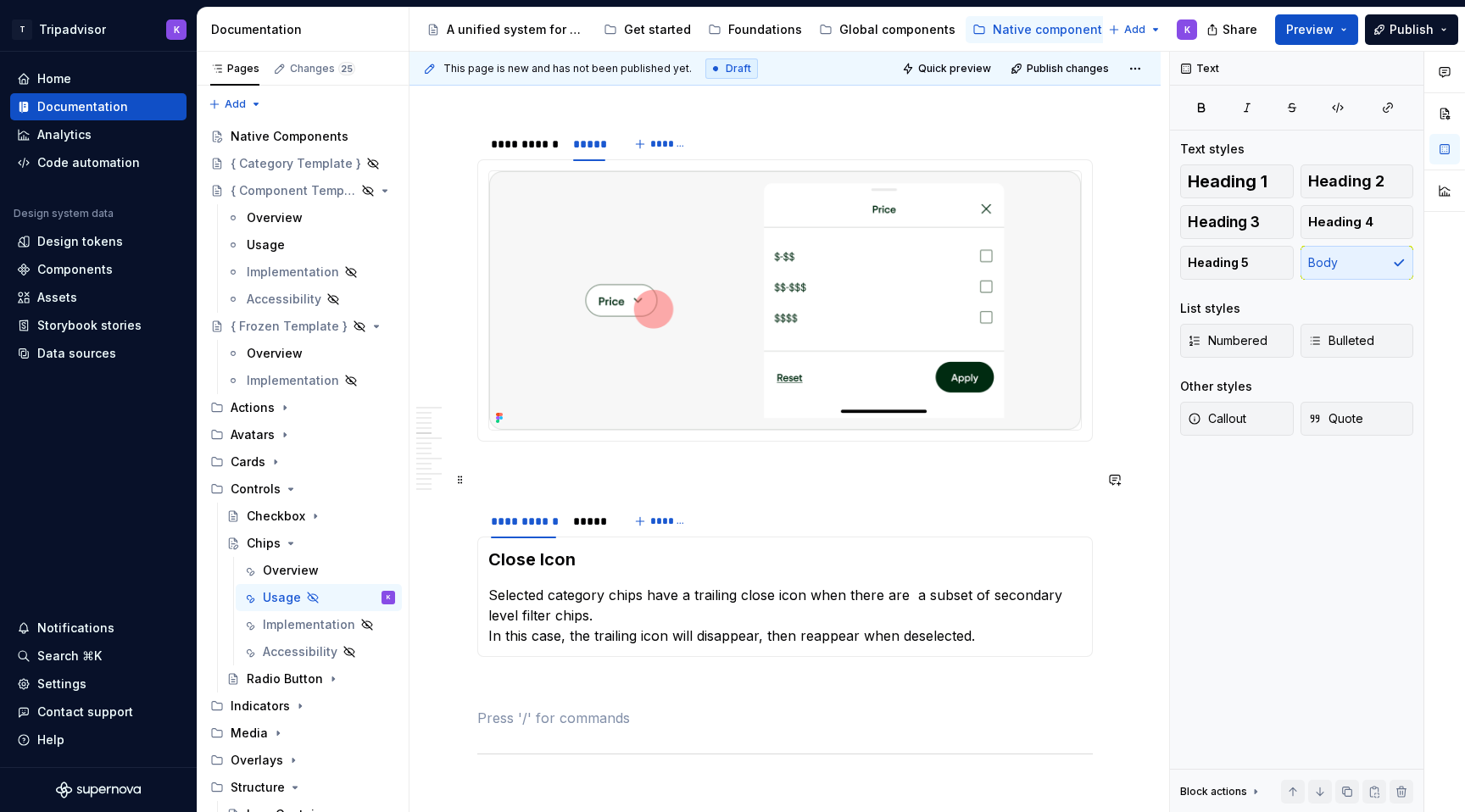
scroll to position [1029, 0]
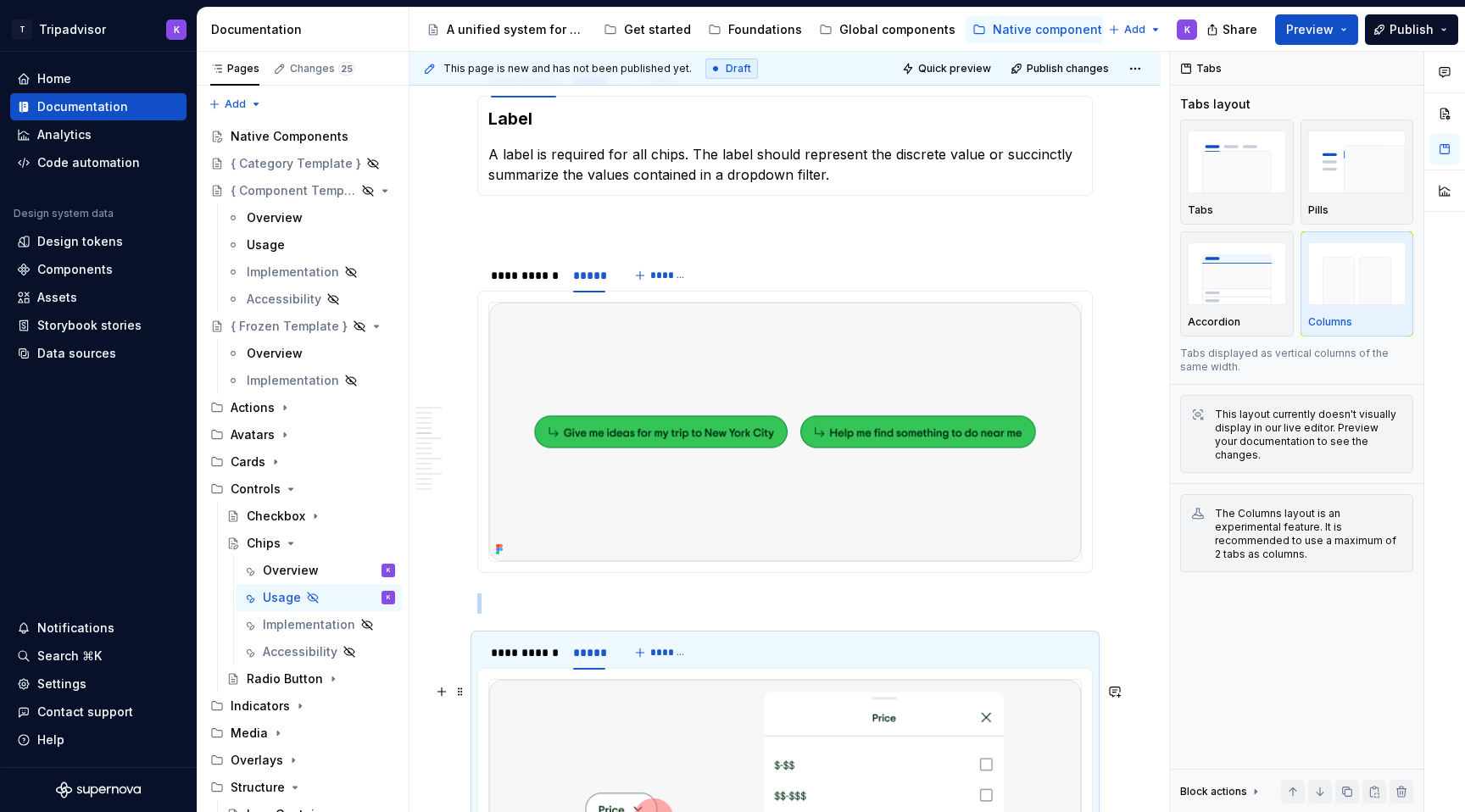
scroll to position [145, 0]
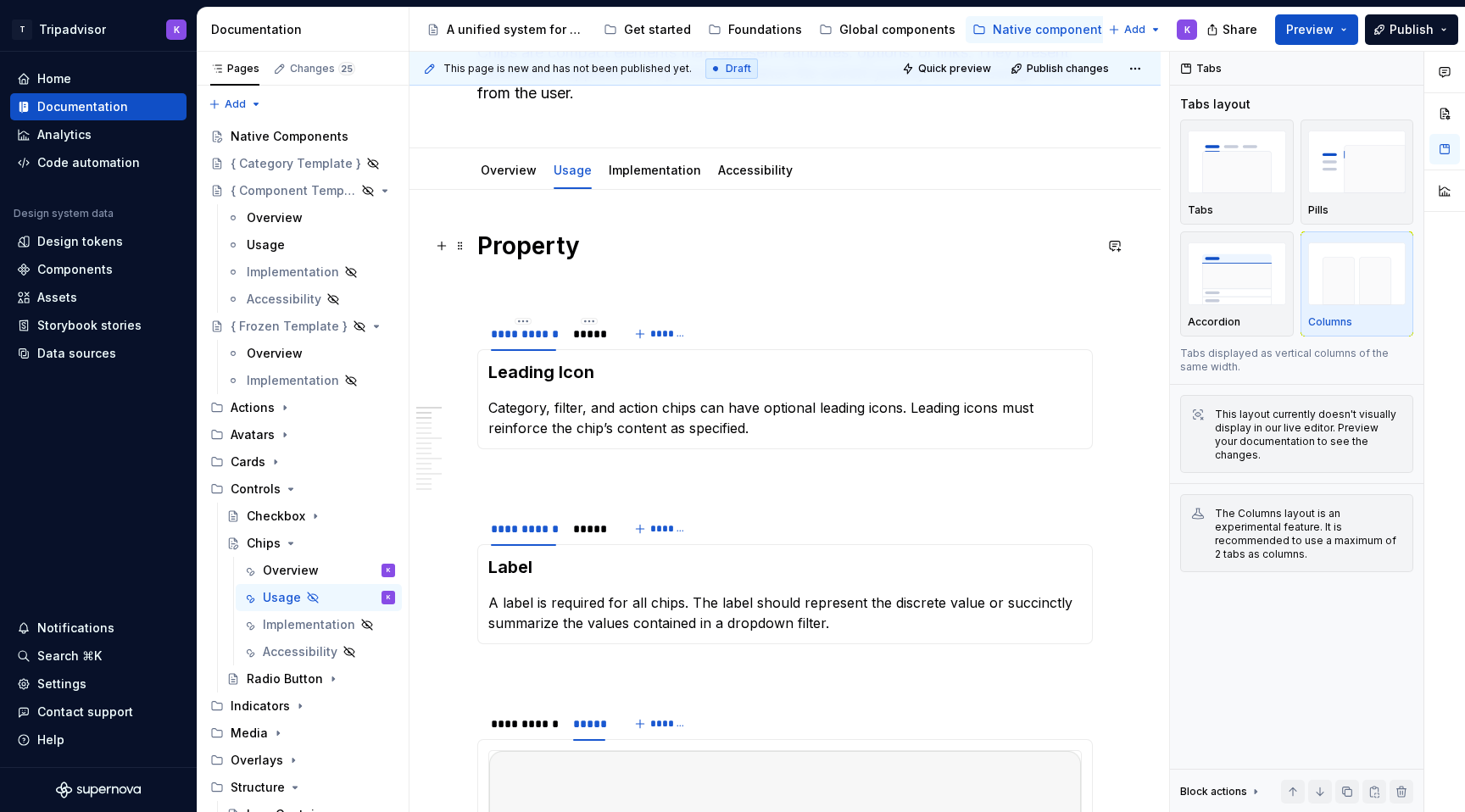
click at [592, 253] on h1 "Property" at bounding box center [784, 245] width 615 height 31
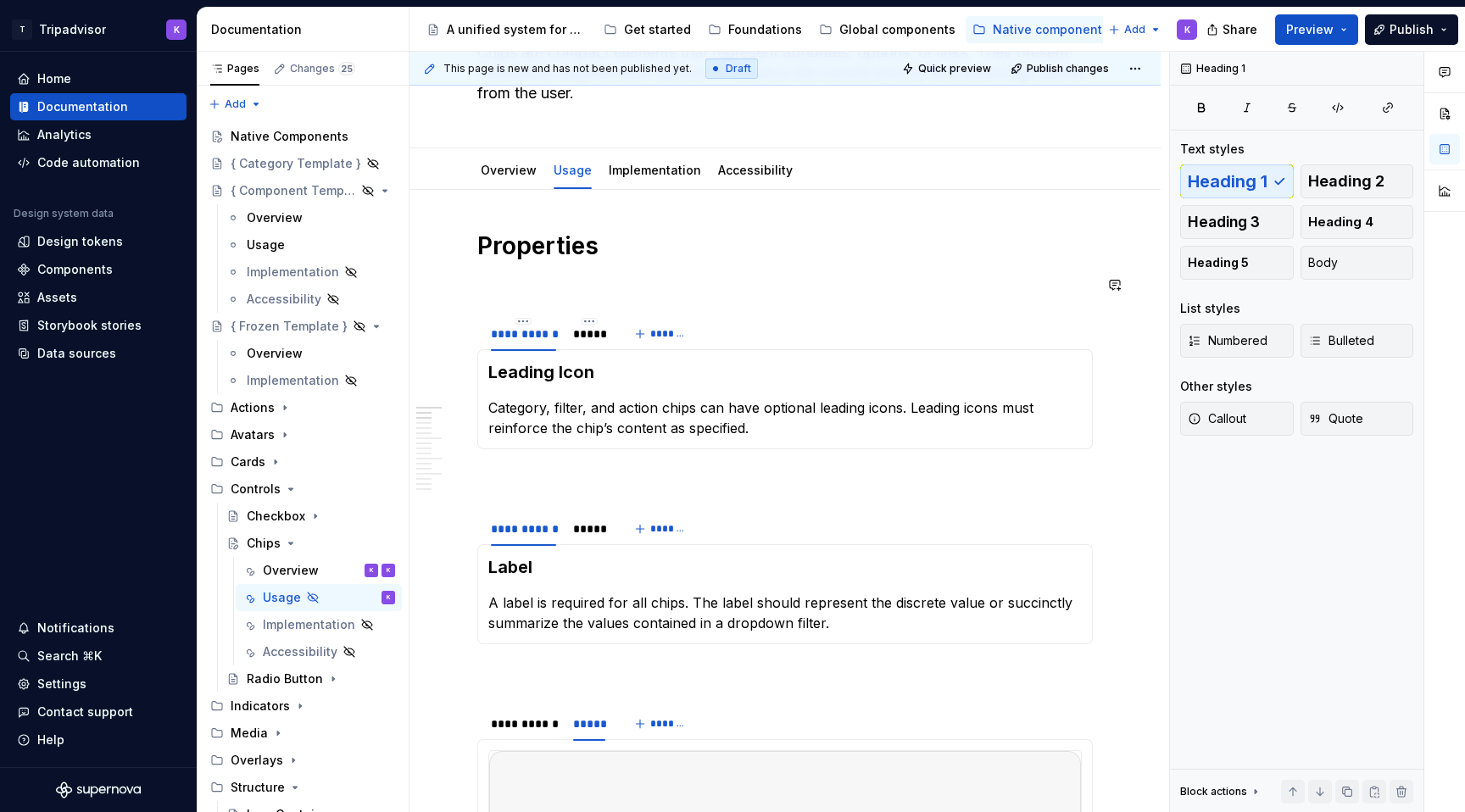
type textarea "*"
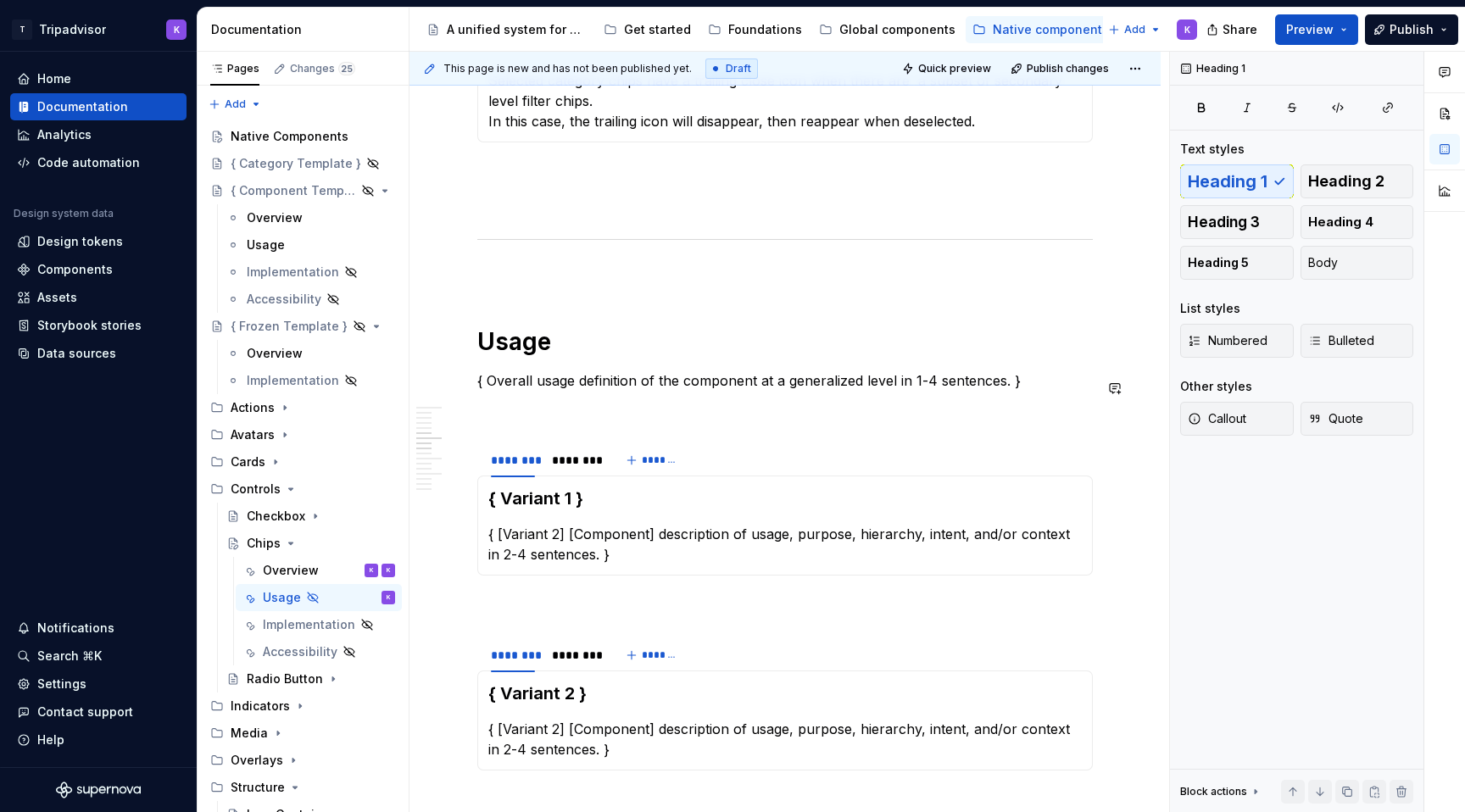
scroll to position [1684, 0]
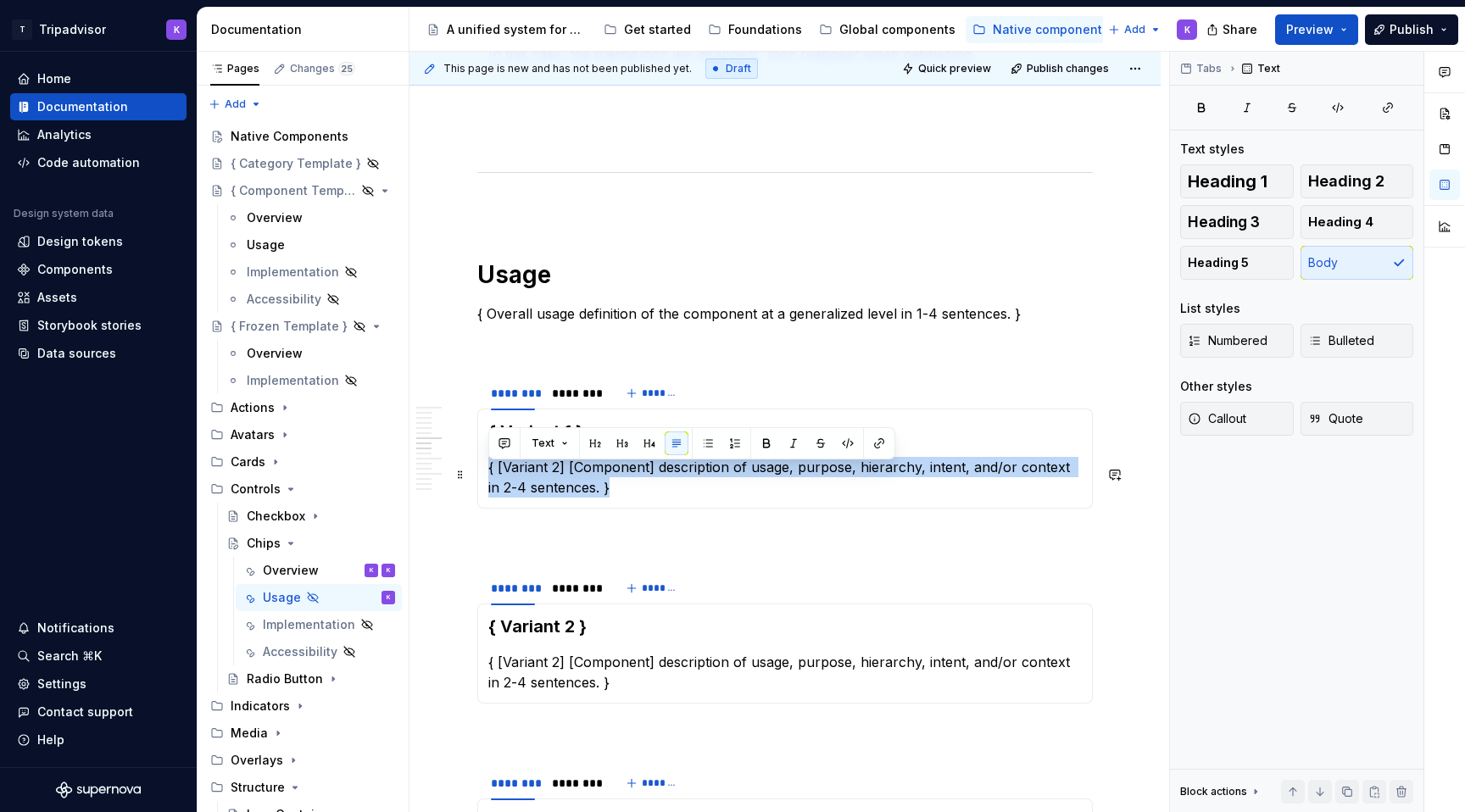
drag, startPoint x: 605, startPoint y: 494, endPoint x: 486, endPoint y: 476, distance: 120.4
click at [486, 476] on div "{ Variant 1 } { [Variant 2] [Component] description of usage, purpose, hierarch…" at bounding box center [784, 458] width 615 height 100
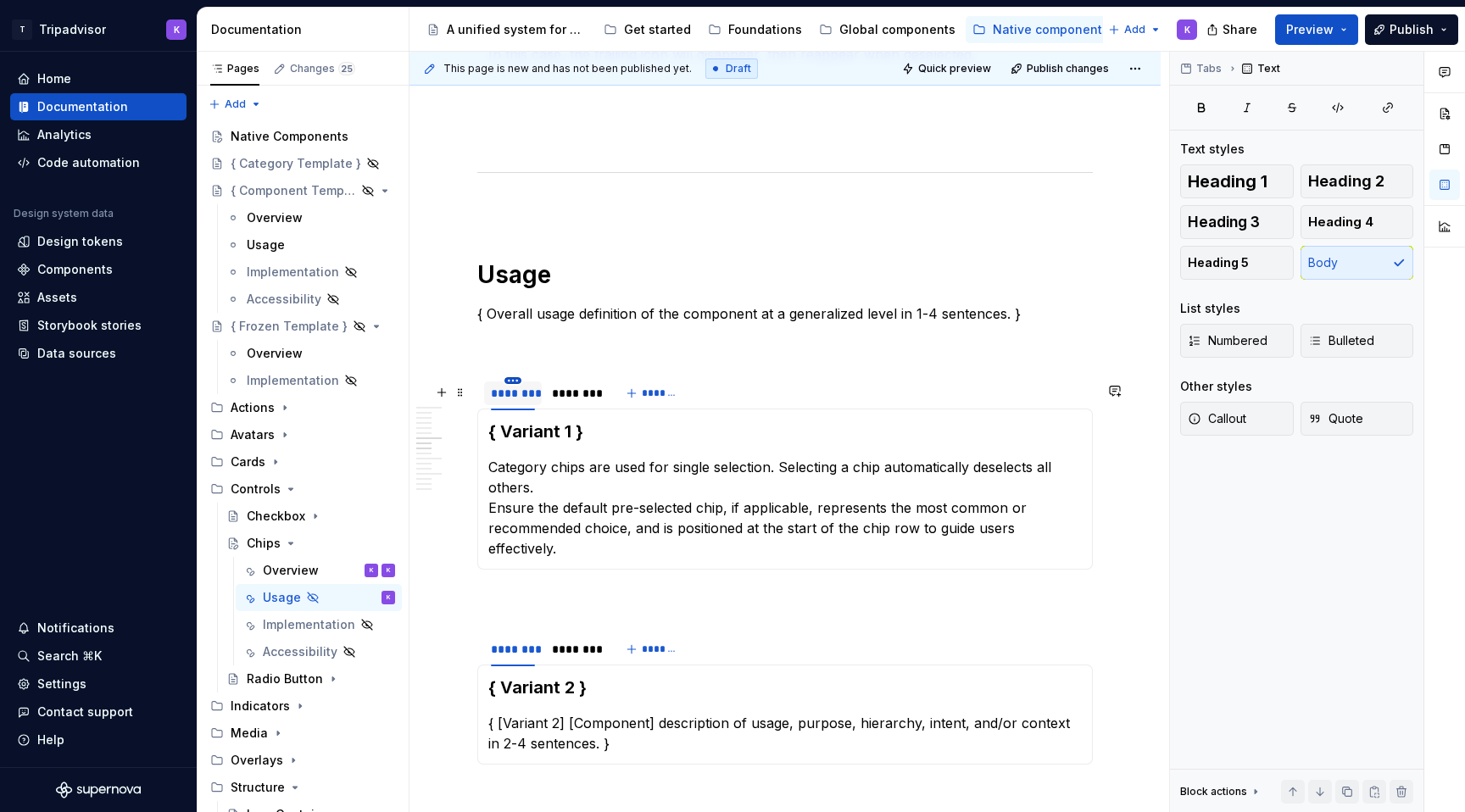
click at [510, 384] on html "T Tripadvisor K Home Documentation Analytics Code automation Design system data…" at bounding box center [732, 406] width 1465 height 812
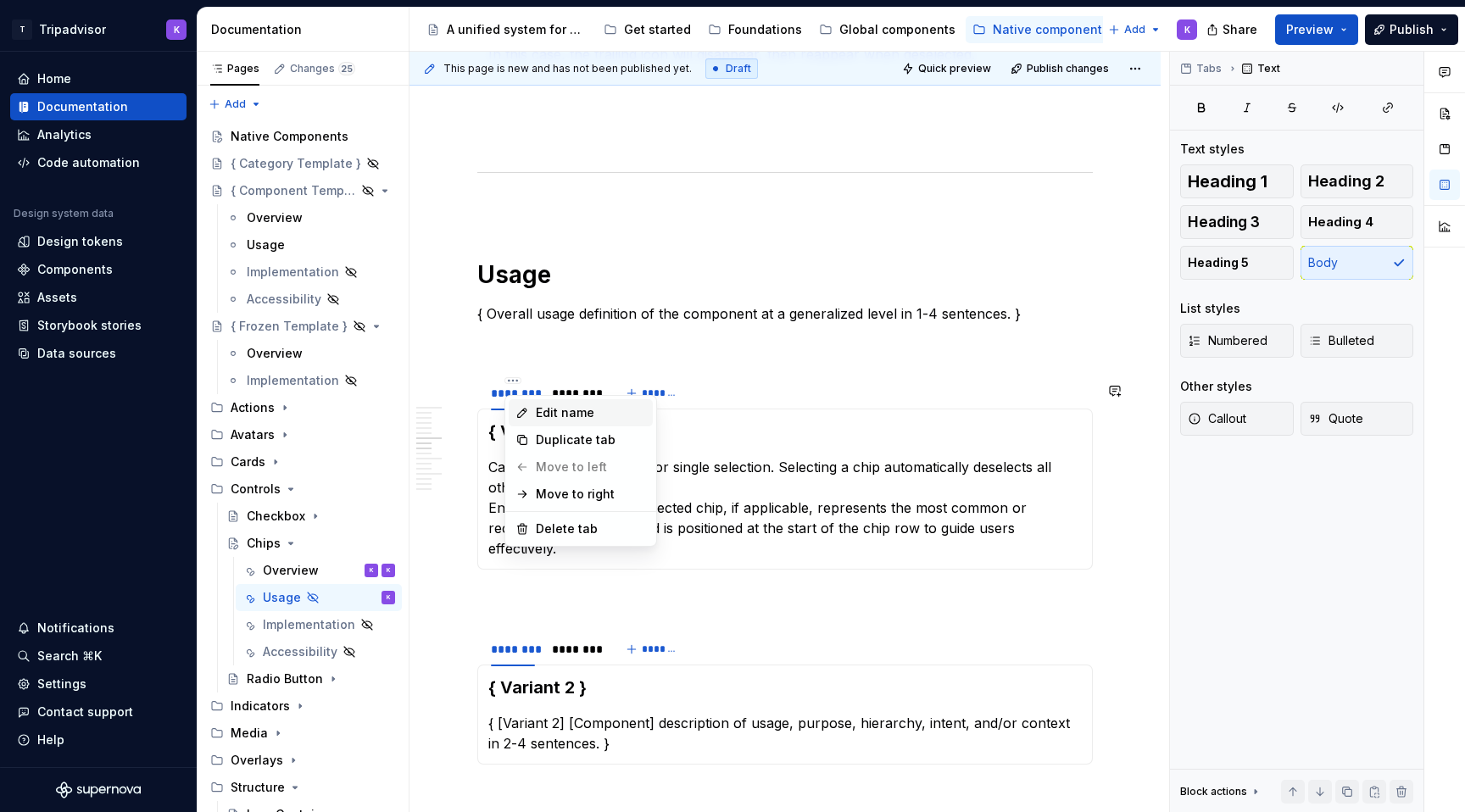
click at [542, 412] on div "Edit name" at bounding box center [591, 413] width 110 height 17
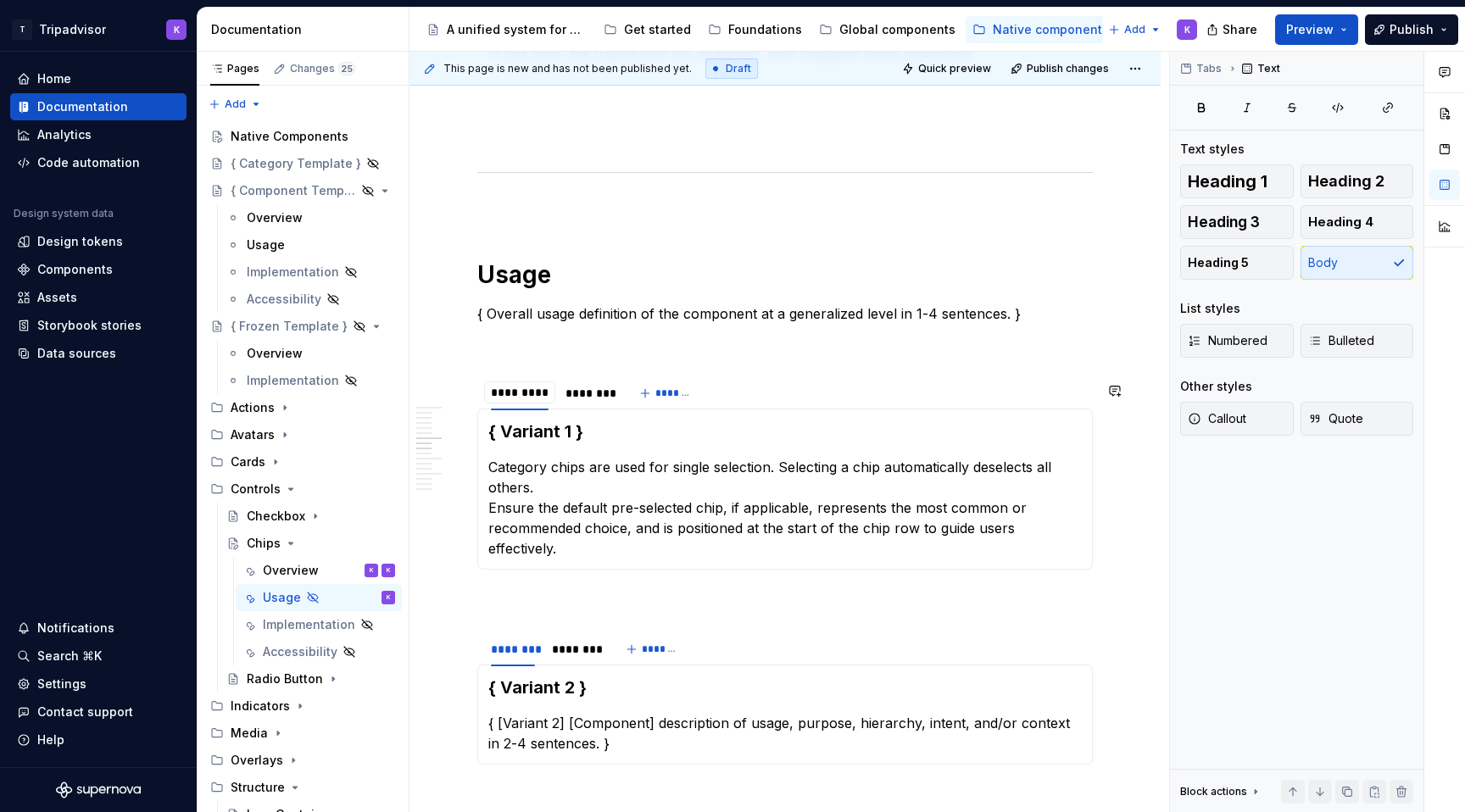
type input "**********"
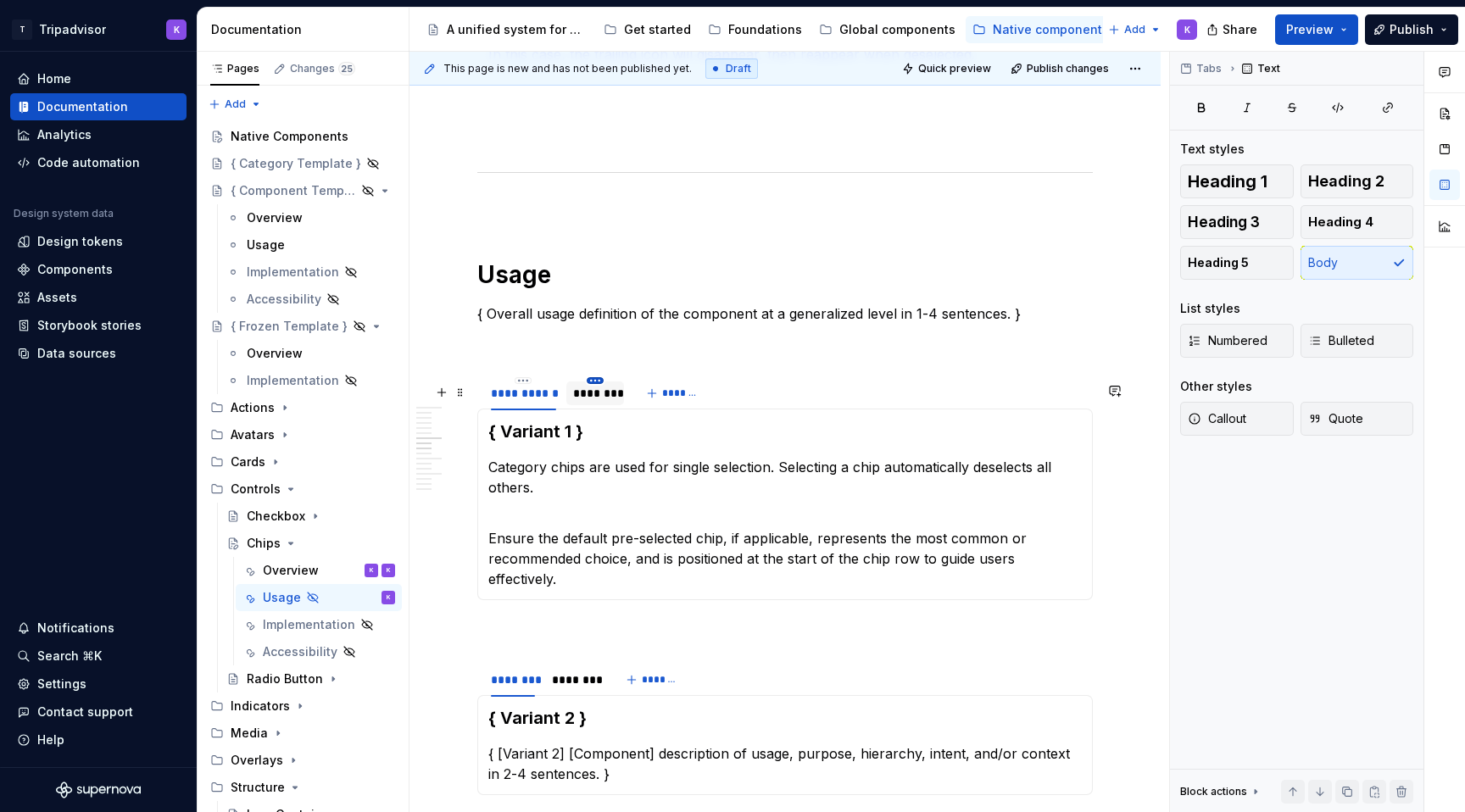
click at [590, 385] on html "T Tripadvisor K Home Documentation Analytics Code automation Design system data…" at bounding box center [732, 406] width 1465 height 812
click at [615, 405] on div "Edit name" at bounding box center [663, 413] width 144 height 27
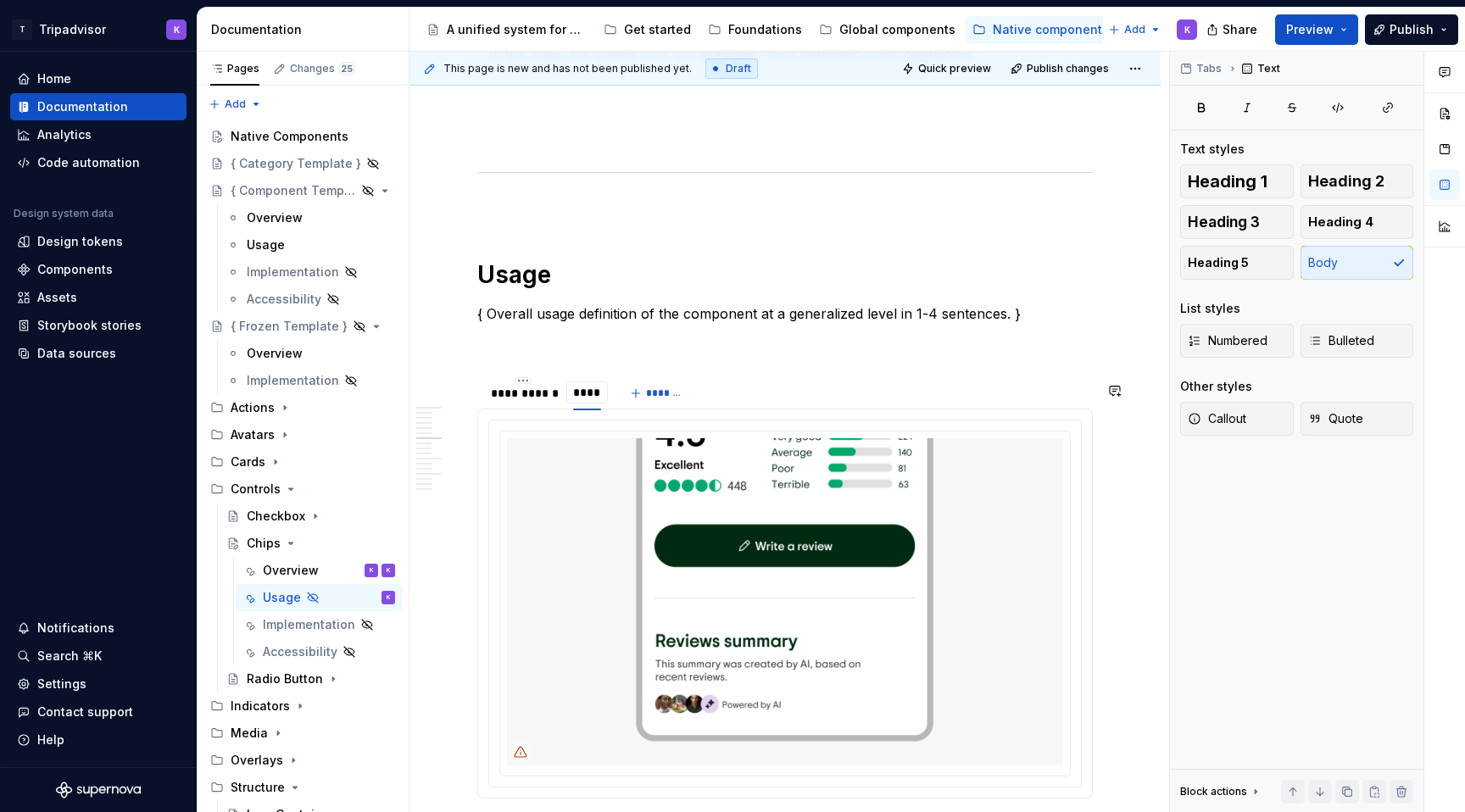
type input "*****"
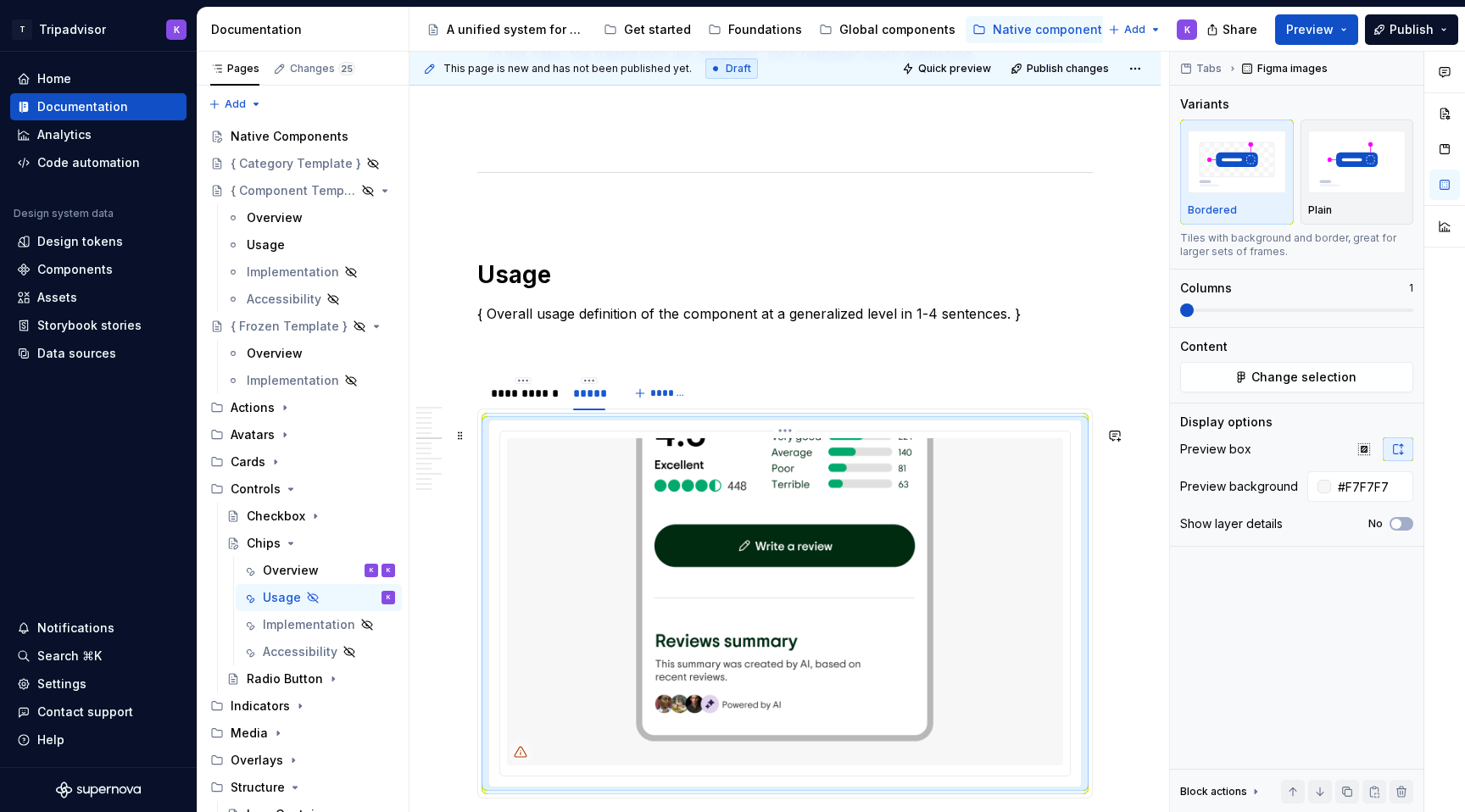
click at [623, 507] on img at bounding box center [785, 602] width 556 height 327
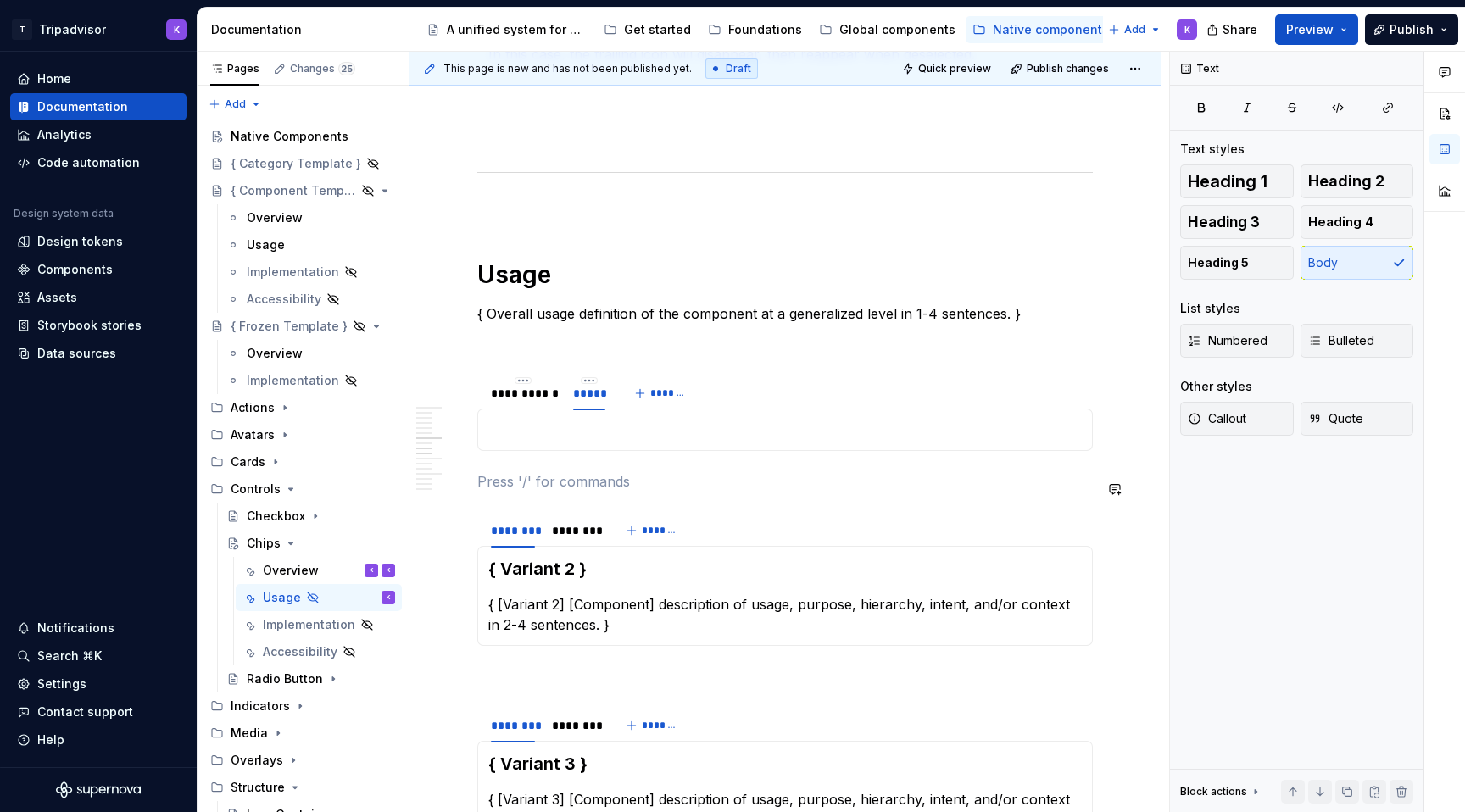
click at [598, 440] on p at bounding box center [785, 430] width 594 height 21
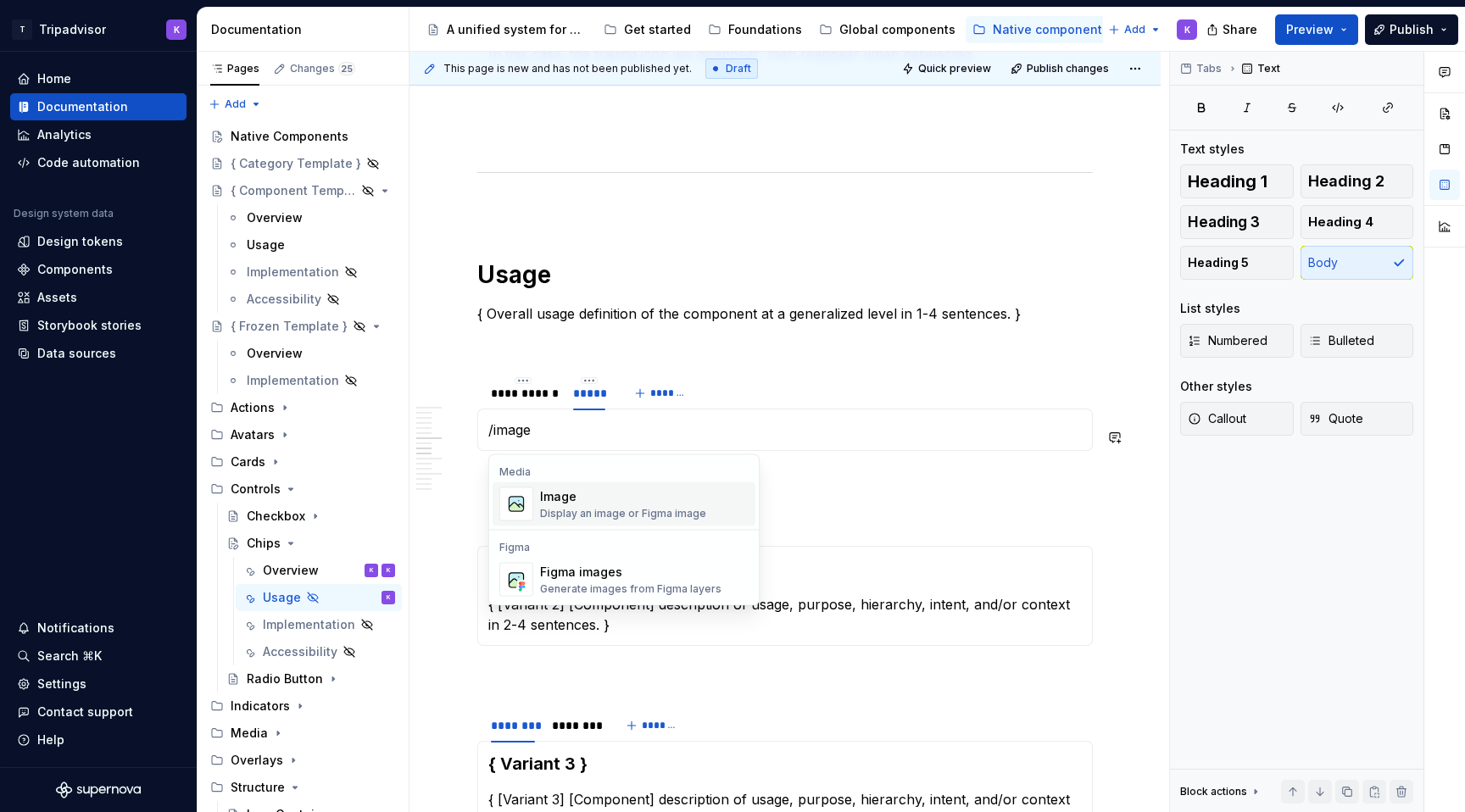
click at [614, 497] on div "Image" at bounding box center [624, 497] width 166 height 17
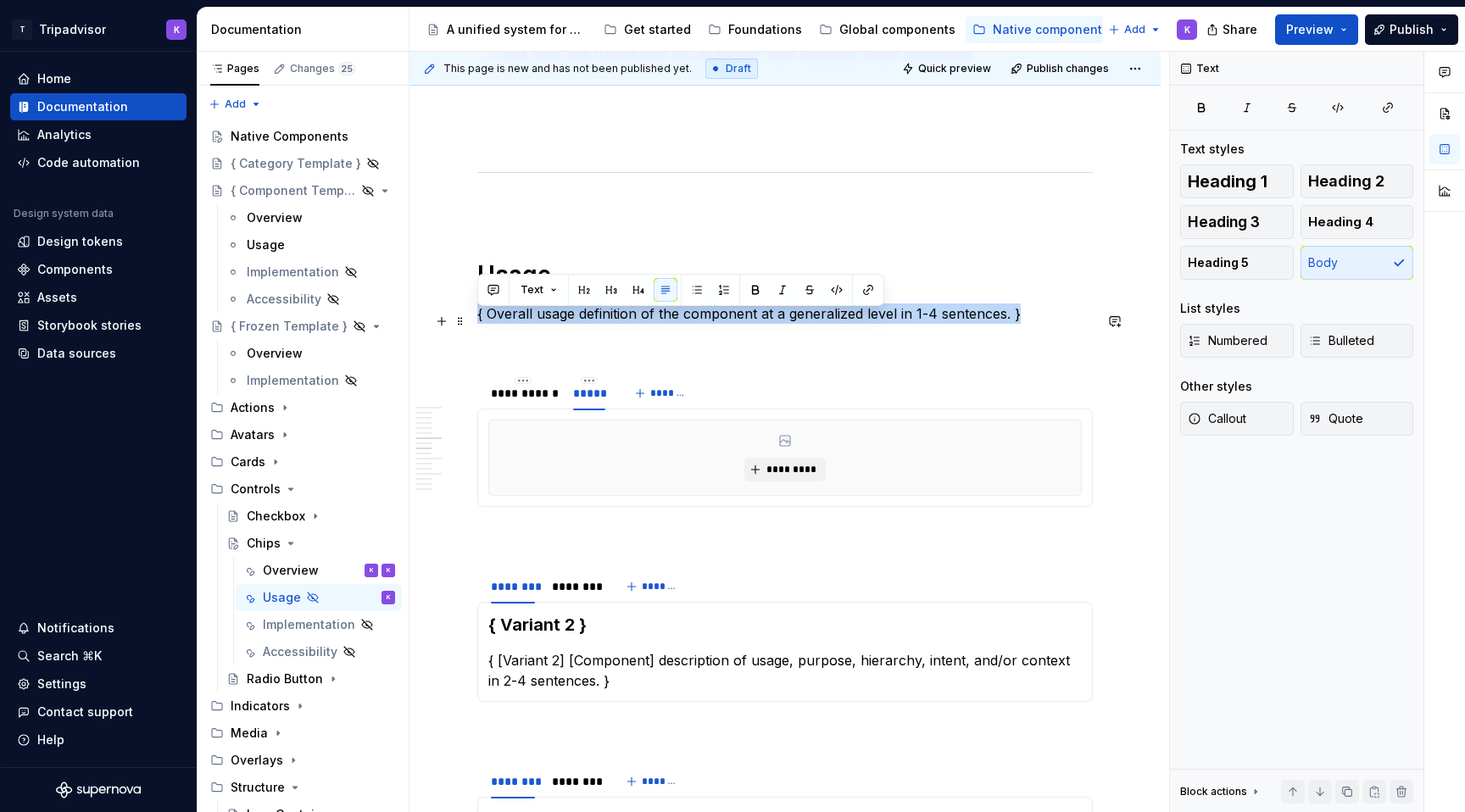
type textarea "*"
drag, startPoint x: 1027, startPoint y: 325, endPoint x: 476, endPoint y: 321, distance: 551.0
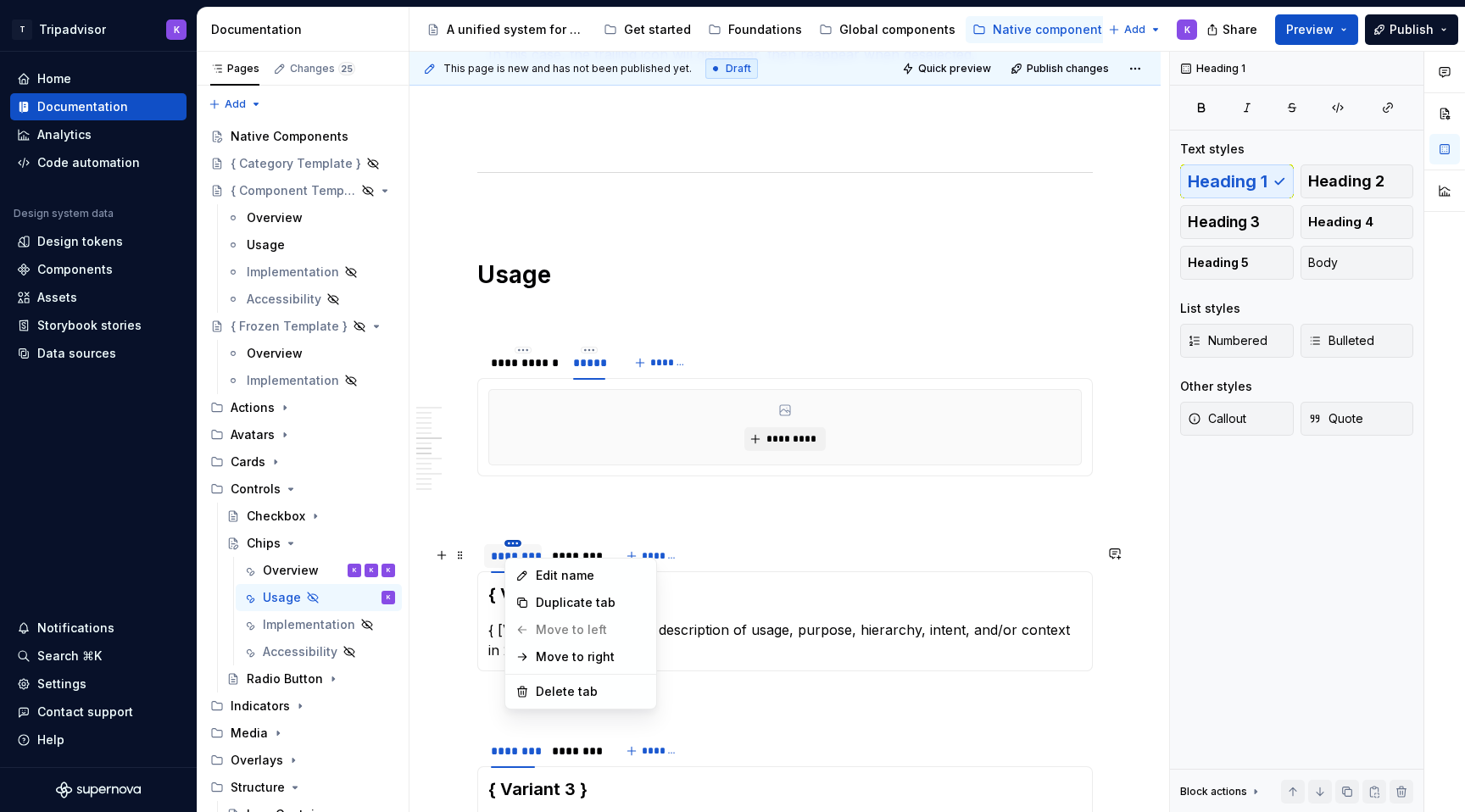
click at [513, 549] on html "T Tripadvisor K Home Documentation Analytics Code automation Design system data…" at bounding box center [732, 406] width 1465 height 812
click at [535, 572] on div "Edit name" at bounding box center [581, 575] width 144 height 27
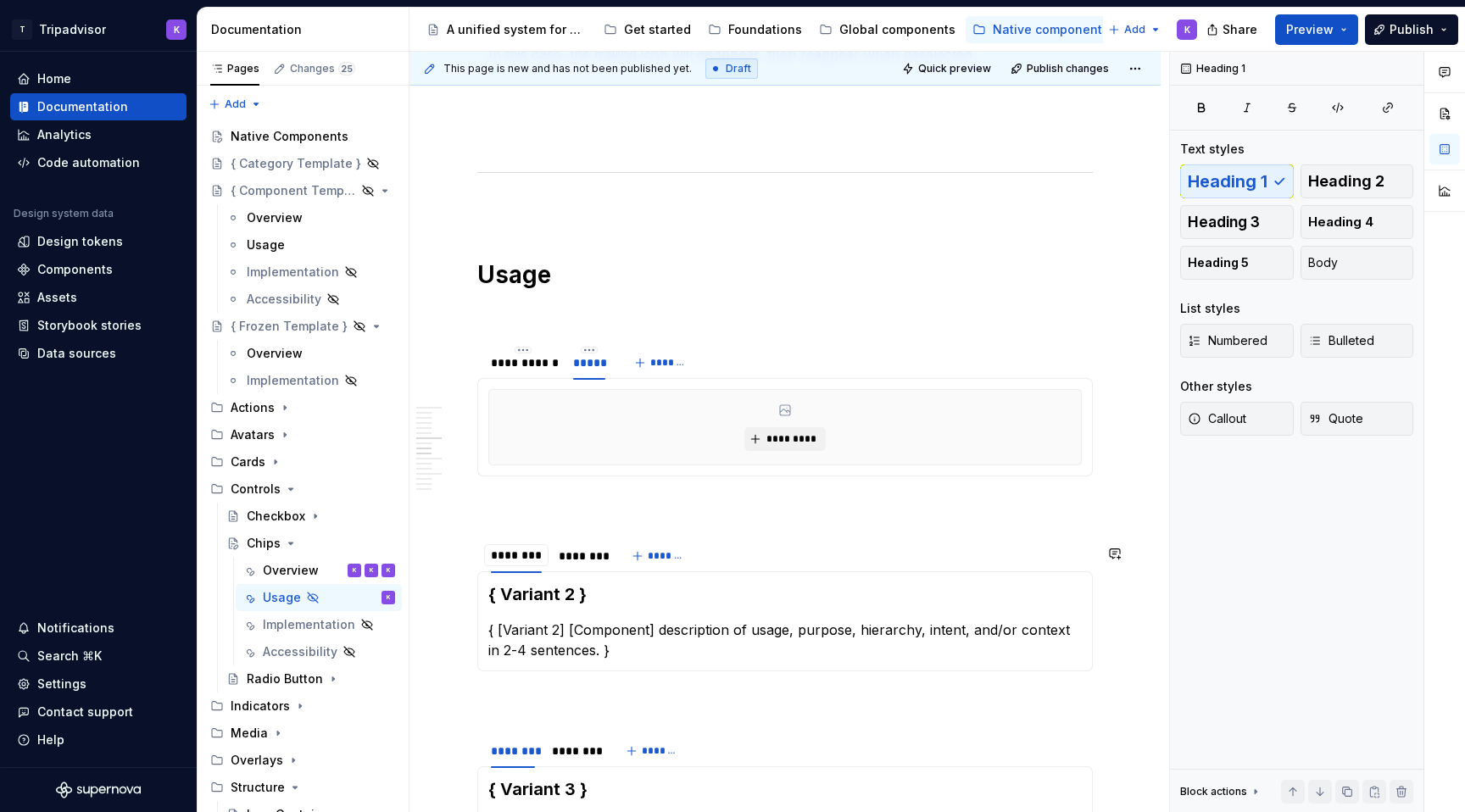
type input "**********"
click at [467, 366] on span at bounding box center [460, 361] width 14 height 23
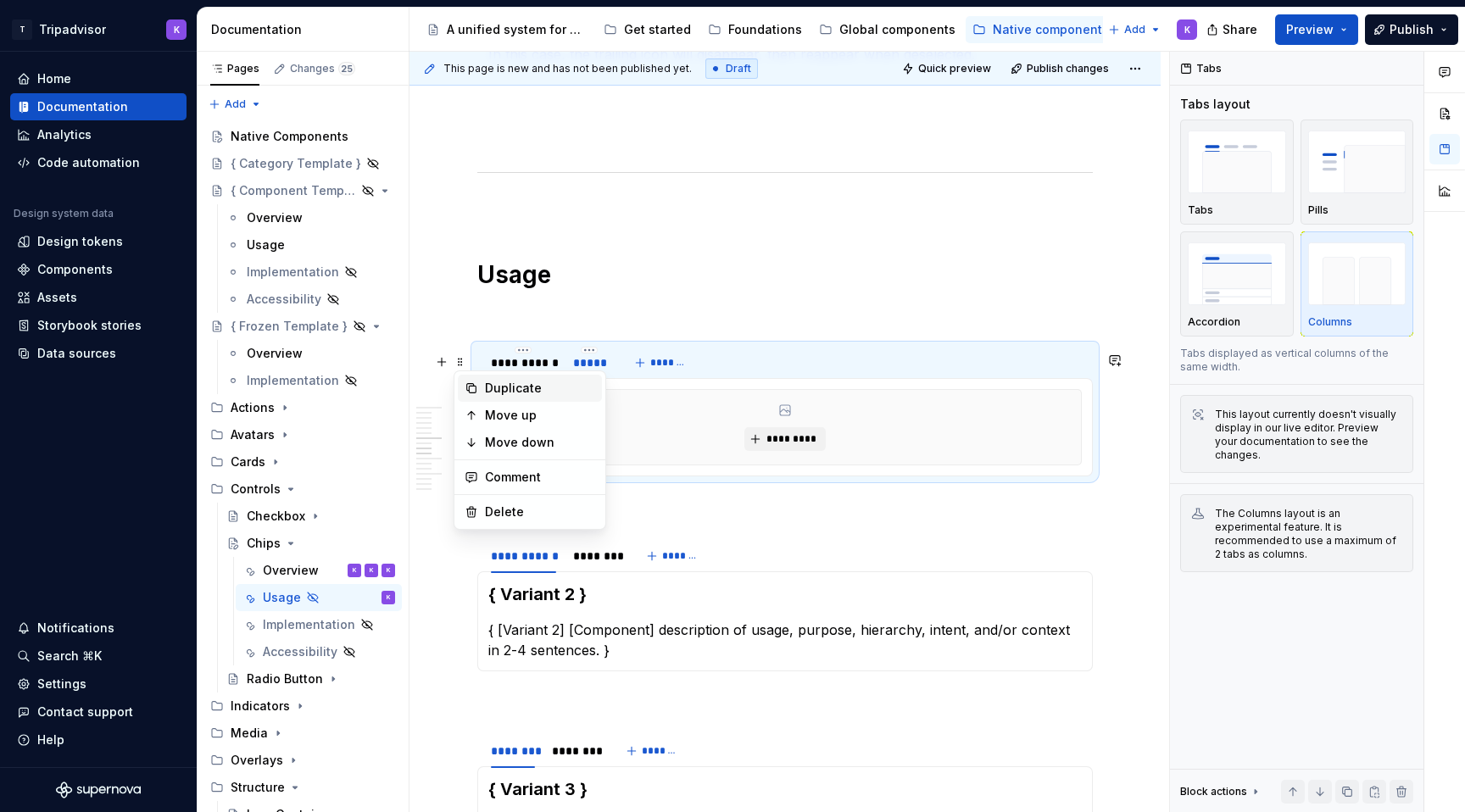
click at [482, 396] on div "Duplicate" at bounding box center [529, 387] width 144 height 27
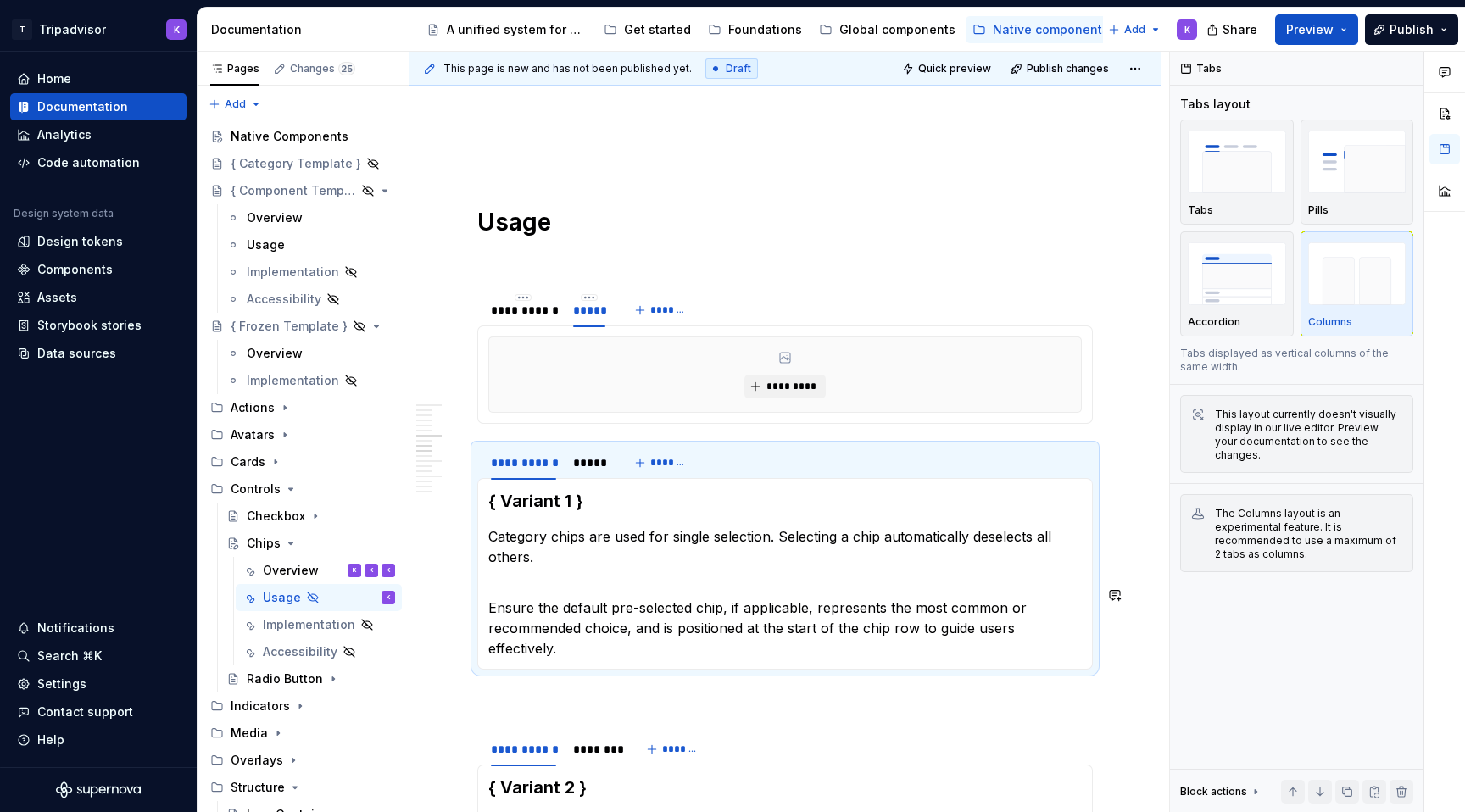
scroll to position [1817, 0]
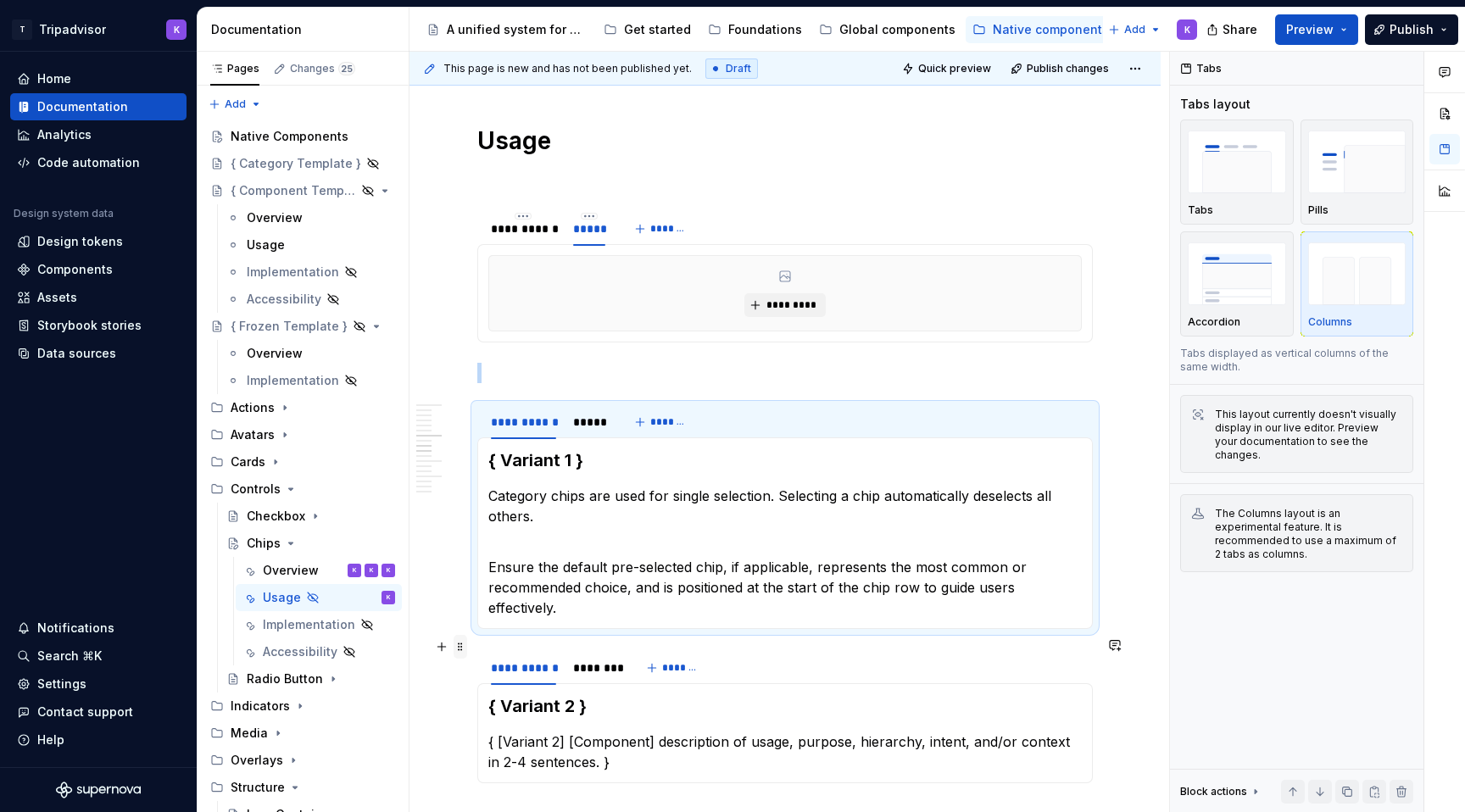
click at [463, 648] on span at bounding box center [460, 646] width 14 height 23
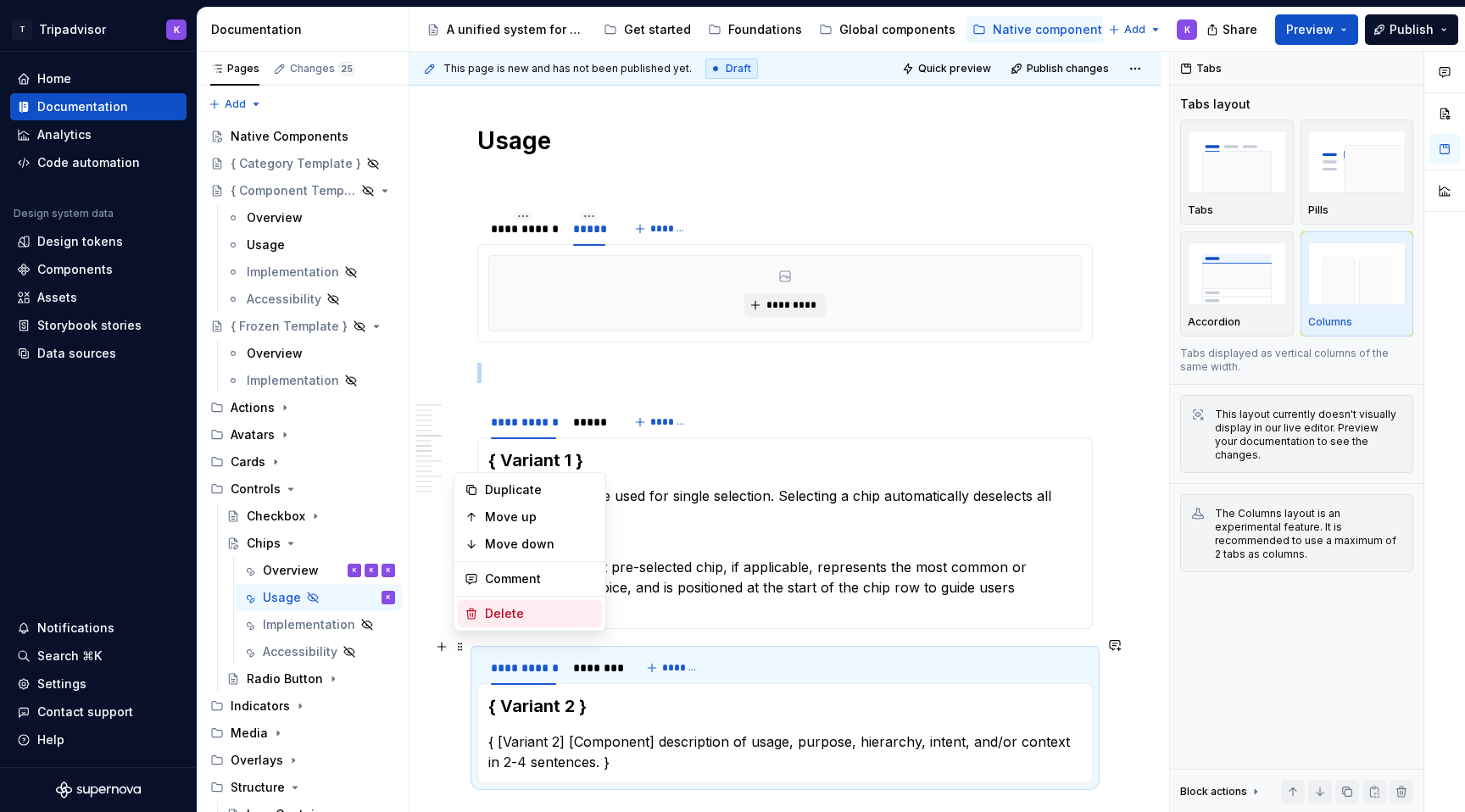
click at [516, 614] on div "Delete" at bounding box center [541, 613] width 110 height 17
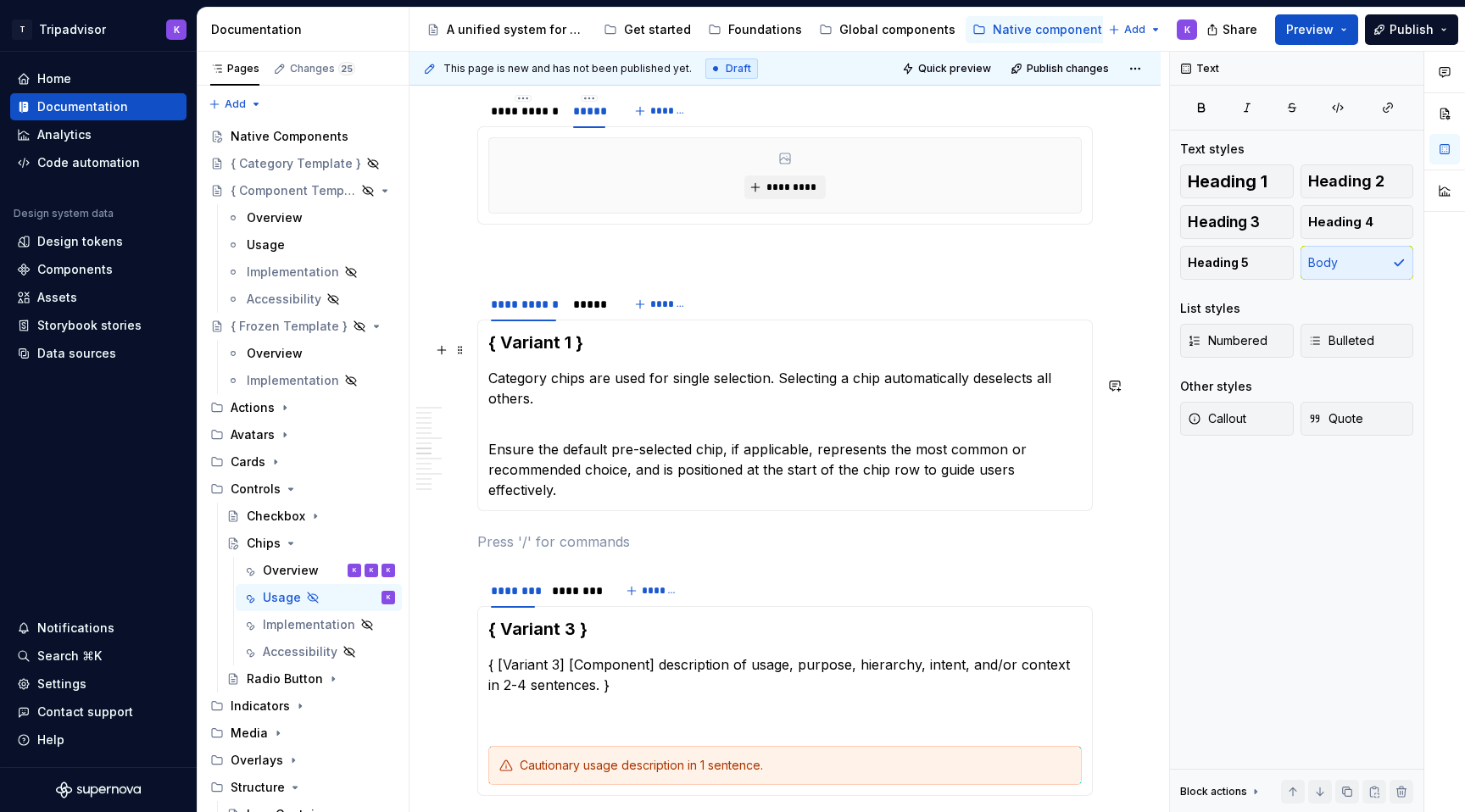
scroll to position [1769, 0]
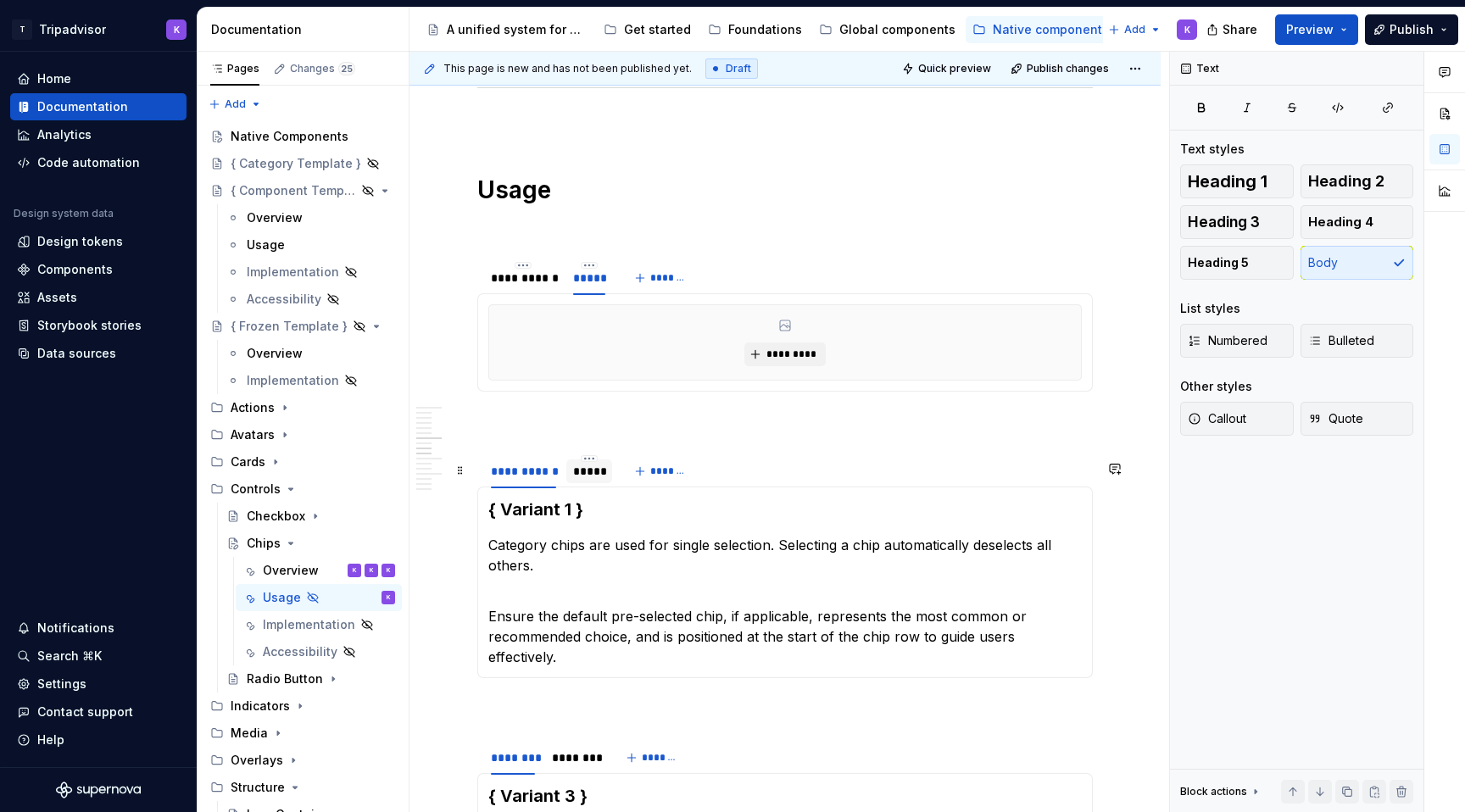
click at [575, 480] on div "*****" at bounding box center [589, 471] width 33 height 17
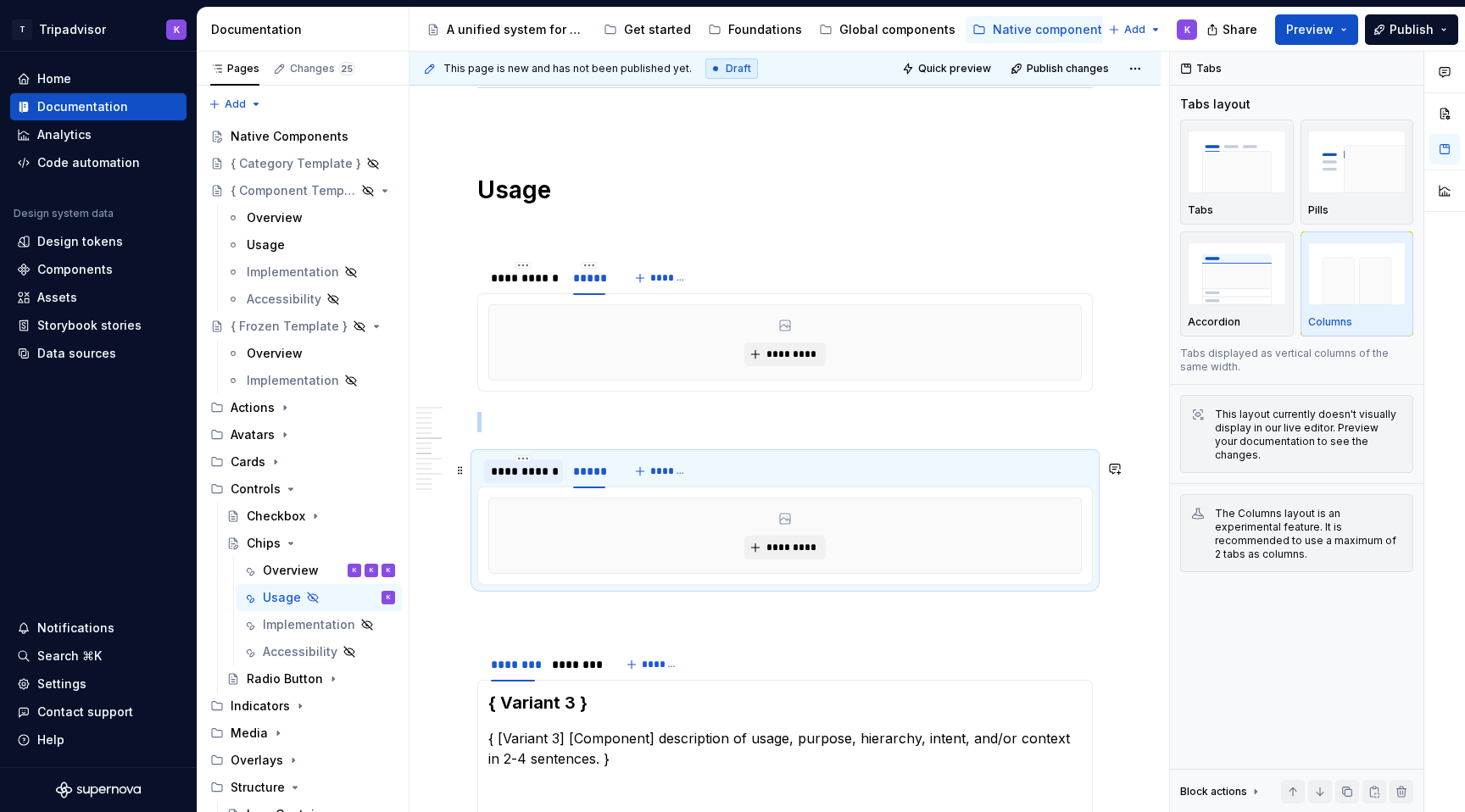
click at [533, 483] on div "**********" at bounding box center [524, 470] width 78 height 23
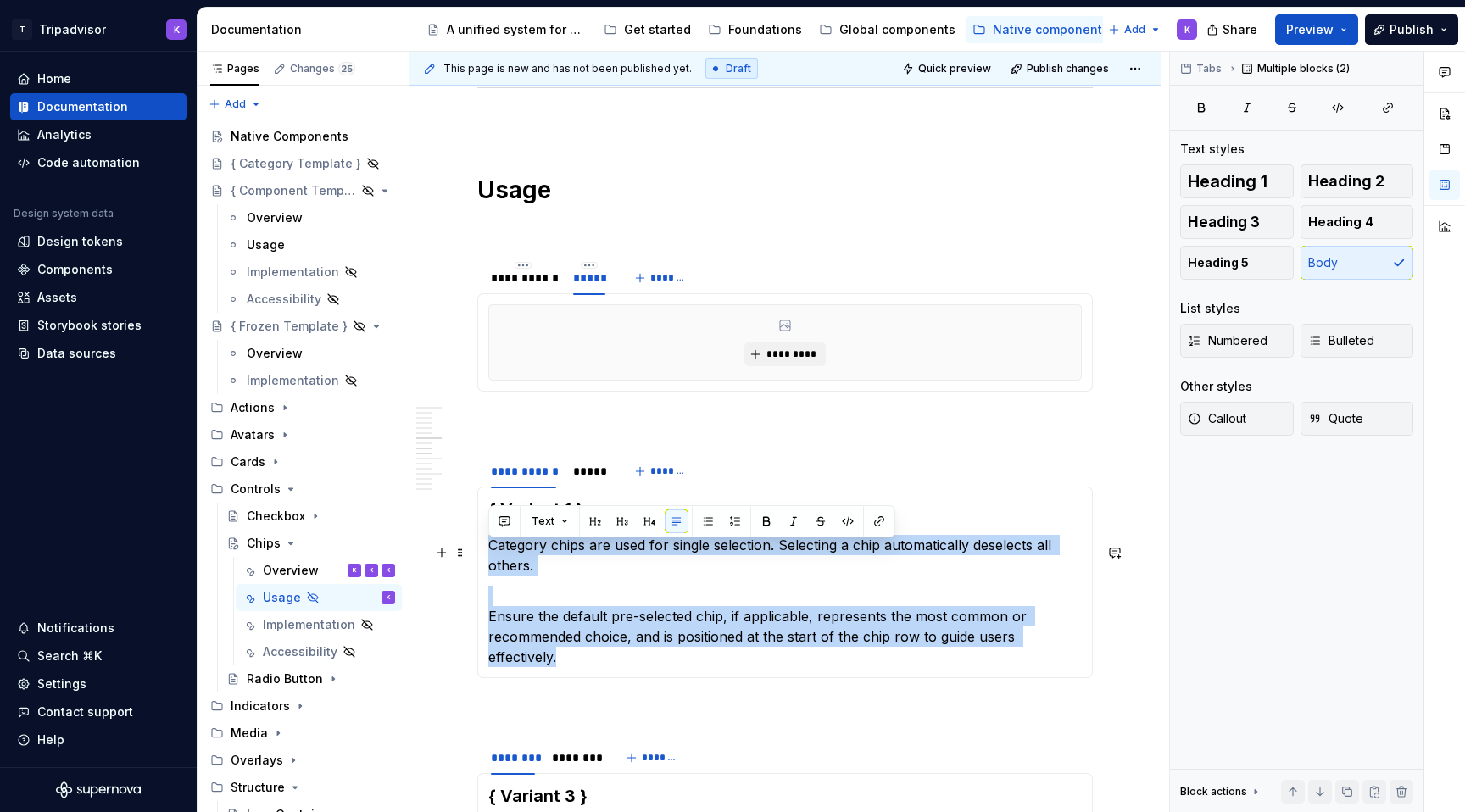
drag, startPoint x: 1098, startPoint y: 651, endPoint x: 477, endPoint y: 553, distance: 628.7
click at [477, 553] on div "{ Variant 1 } Category chips are used for single selection. Selecting a chip au…" at bounding box center [784, 581] width 615 height 191
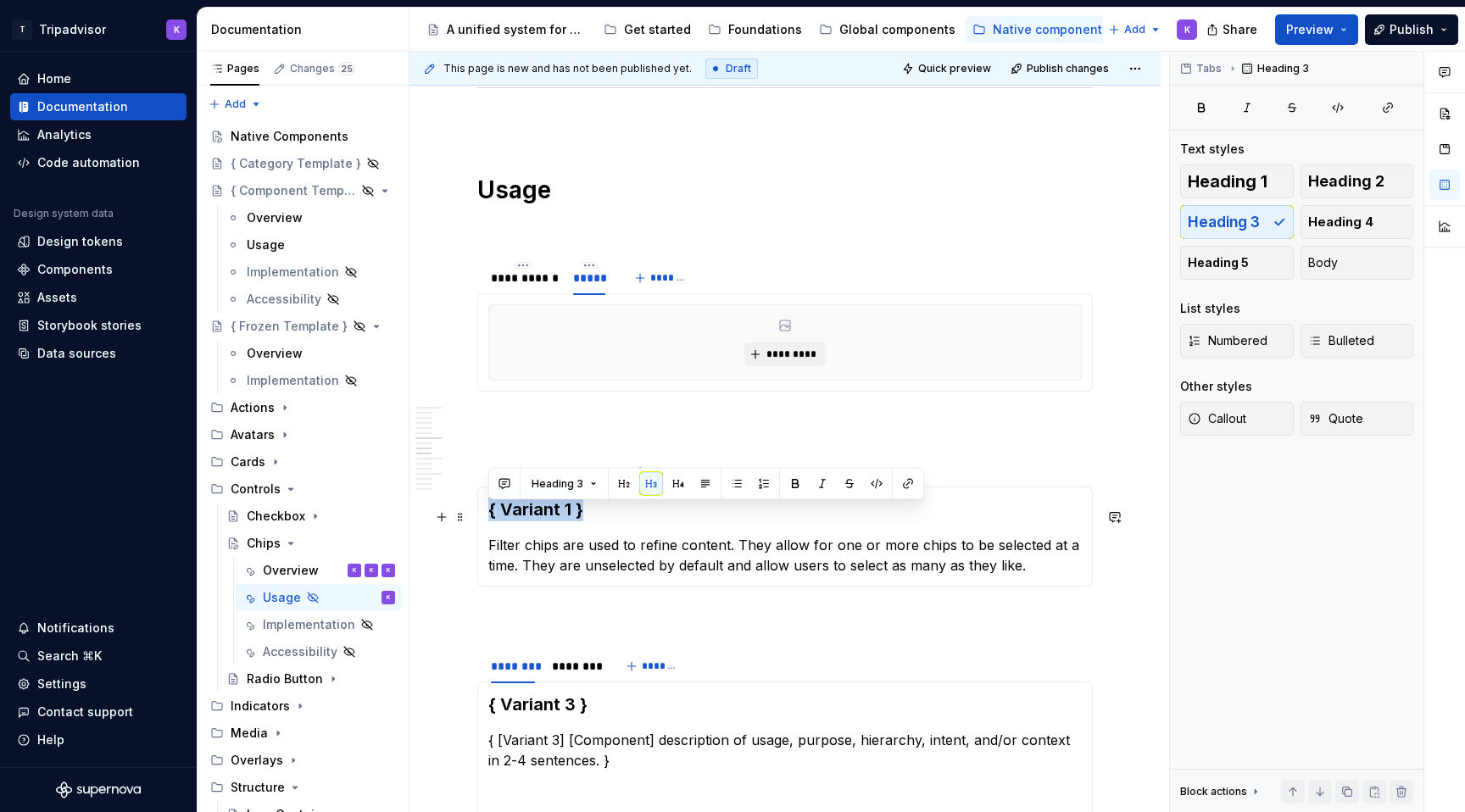
drag, startPoint x: 594, startPoint y: 519, endPoint x: 486, endPoint y: 519, distance: 108.0
click at [486, 519] on div "{ Variant 1 } Filter chips are used to refine content. They allow for one or mo…" at bounding box center [784, 536] width 615 height 100
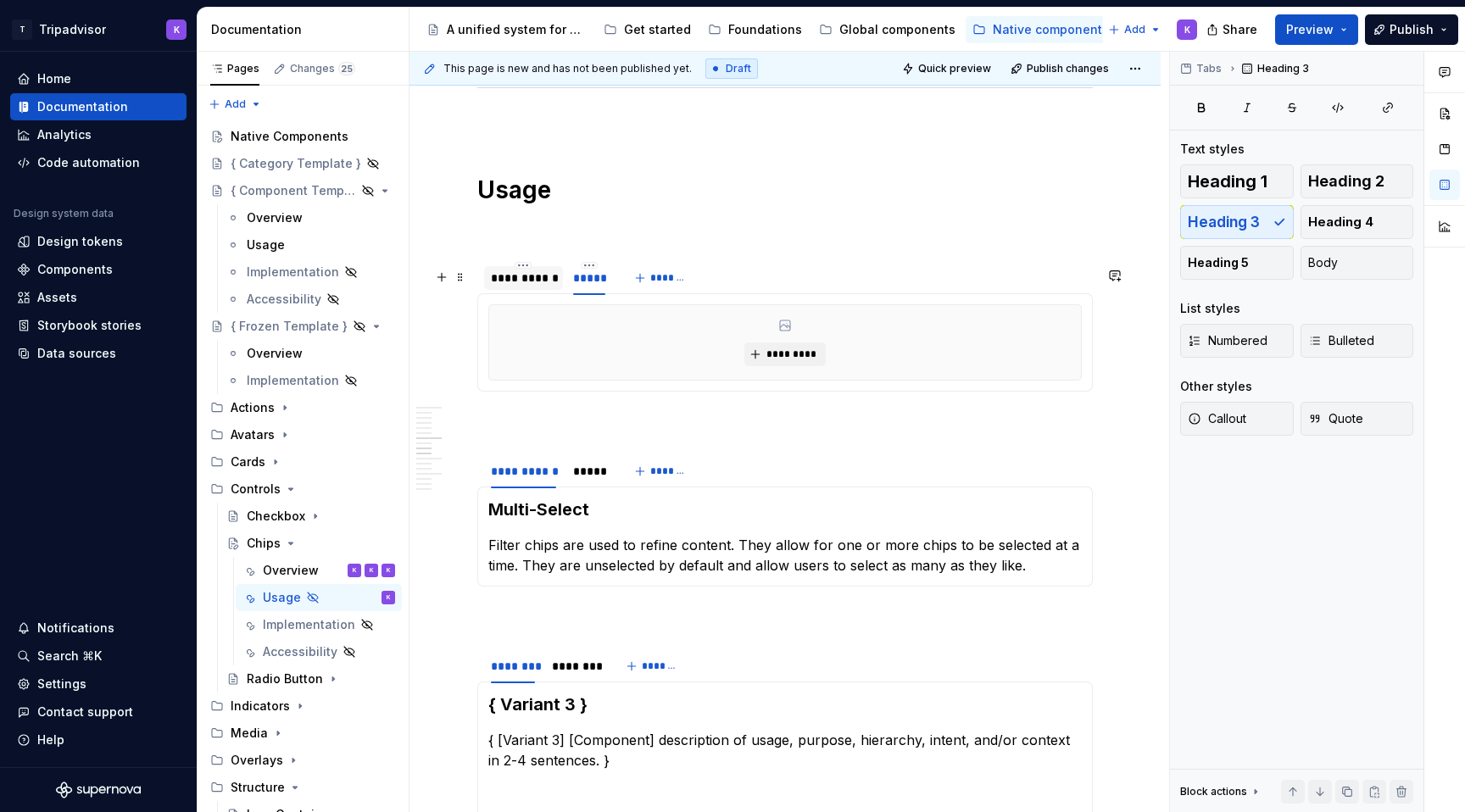
click at [522, 287] on div "**********" at bounding box center [524, 278] width 65 height 17
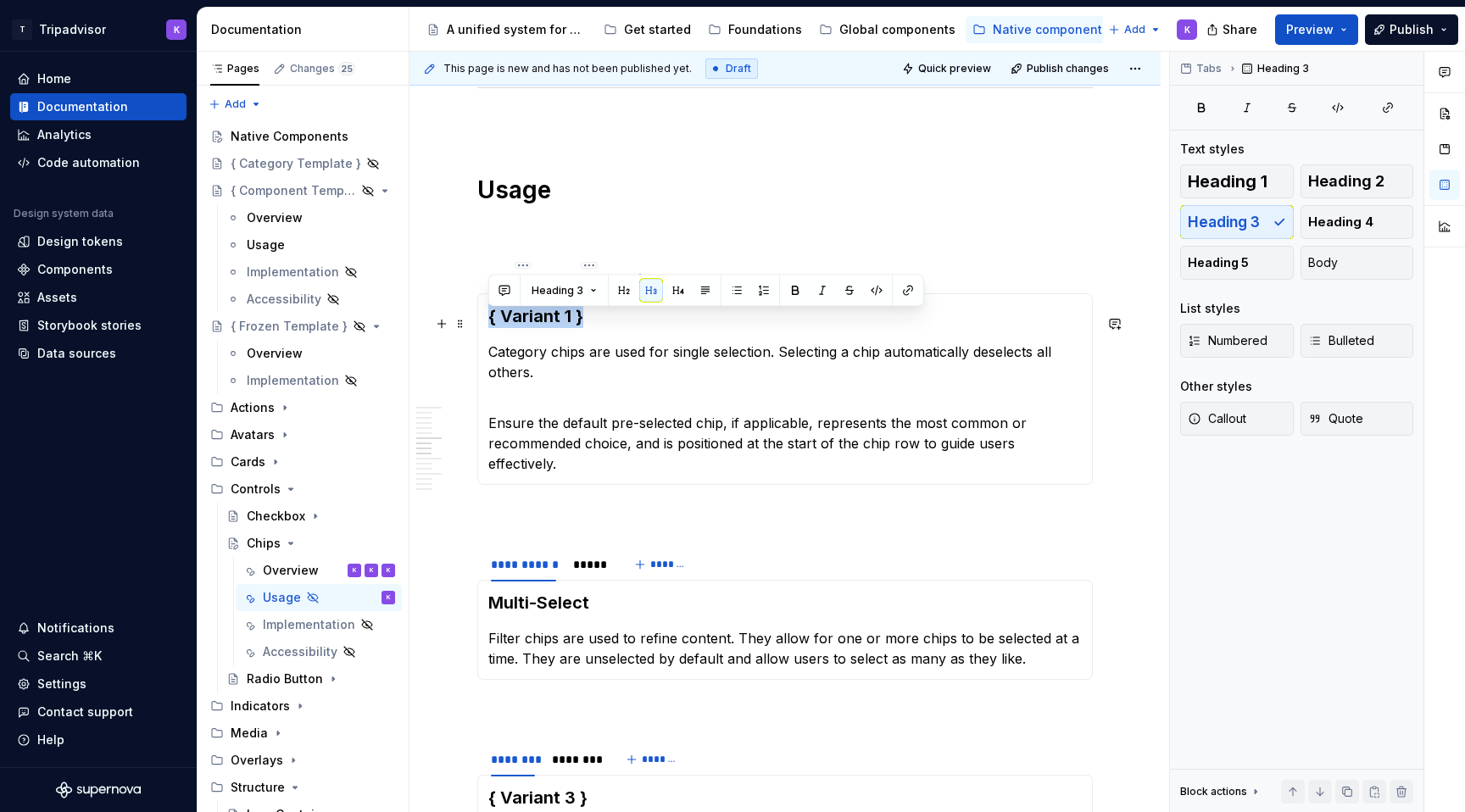
drag, startPoint x: 605, startPoint y: 330, endPoint x: 486, endPoint y: 330, distance: 119.0
click at [486, 330] on div "{ Variant 1 } Category chips are used for single selection. Selecting a chip au…" at bounding box center [784, 388] width 615 height 191
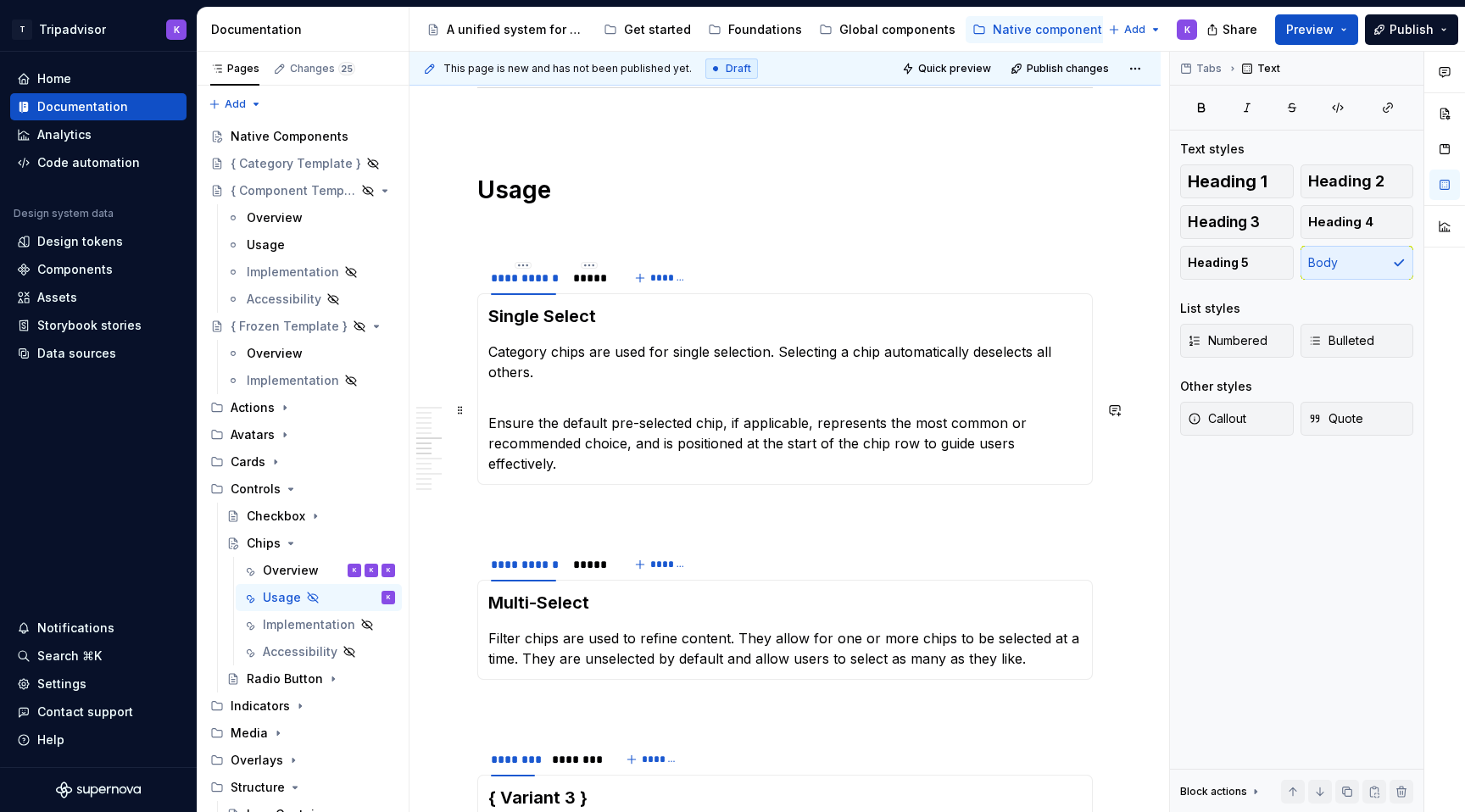
click at [734, 398] on section-item-column "Single Select Category chips are used for single selection. Selecting a chip au…" at bounding box center [785, 389] width 594 height 170
click at [1082, 455] on p "Ensure the default pre-selected chip, if applicable, represents the most common…" at bounding box center [785, 433] width 594 height 81
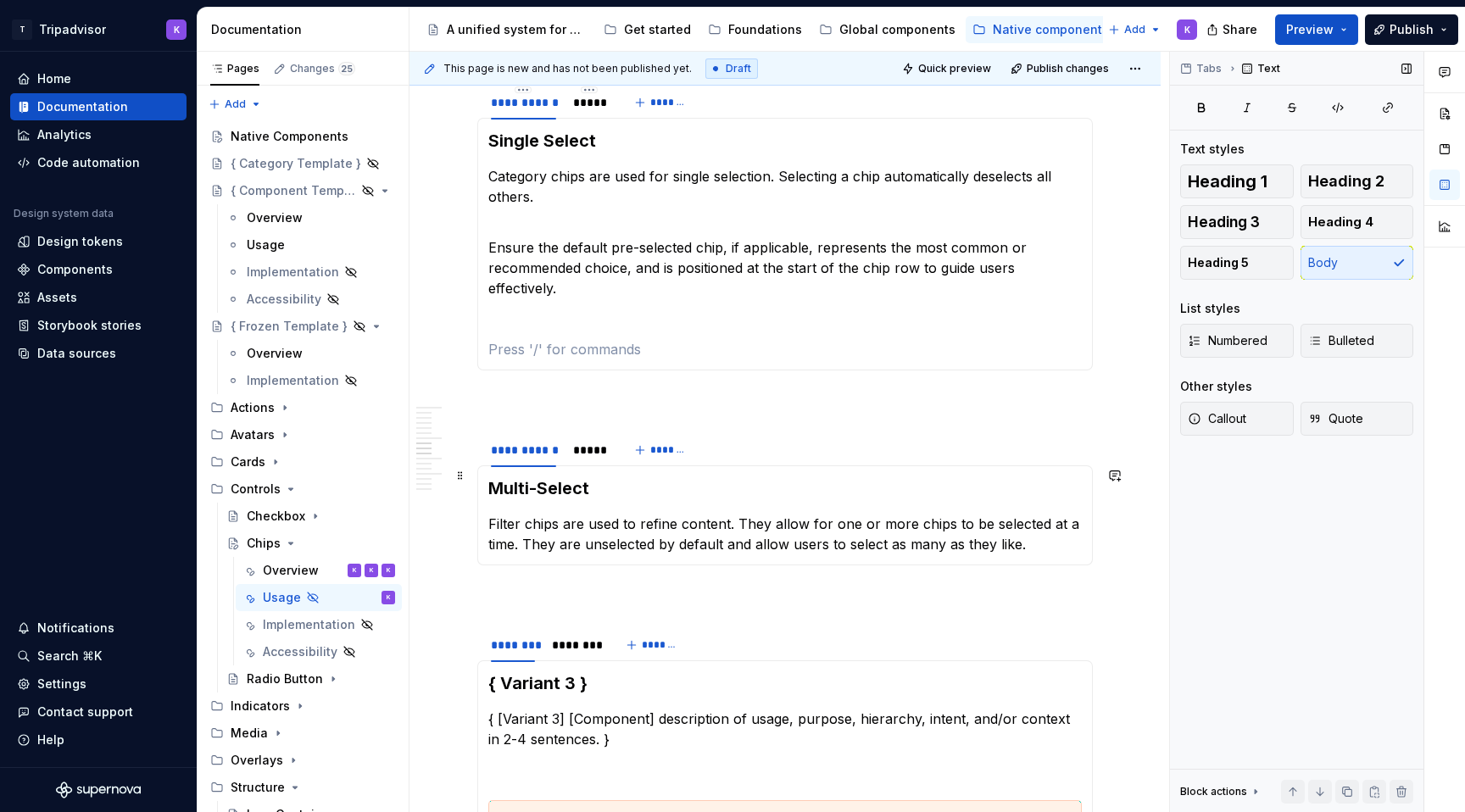
scroll to position [1939, 0]
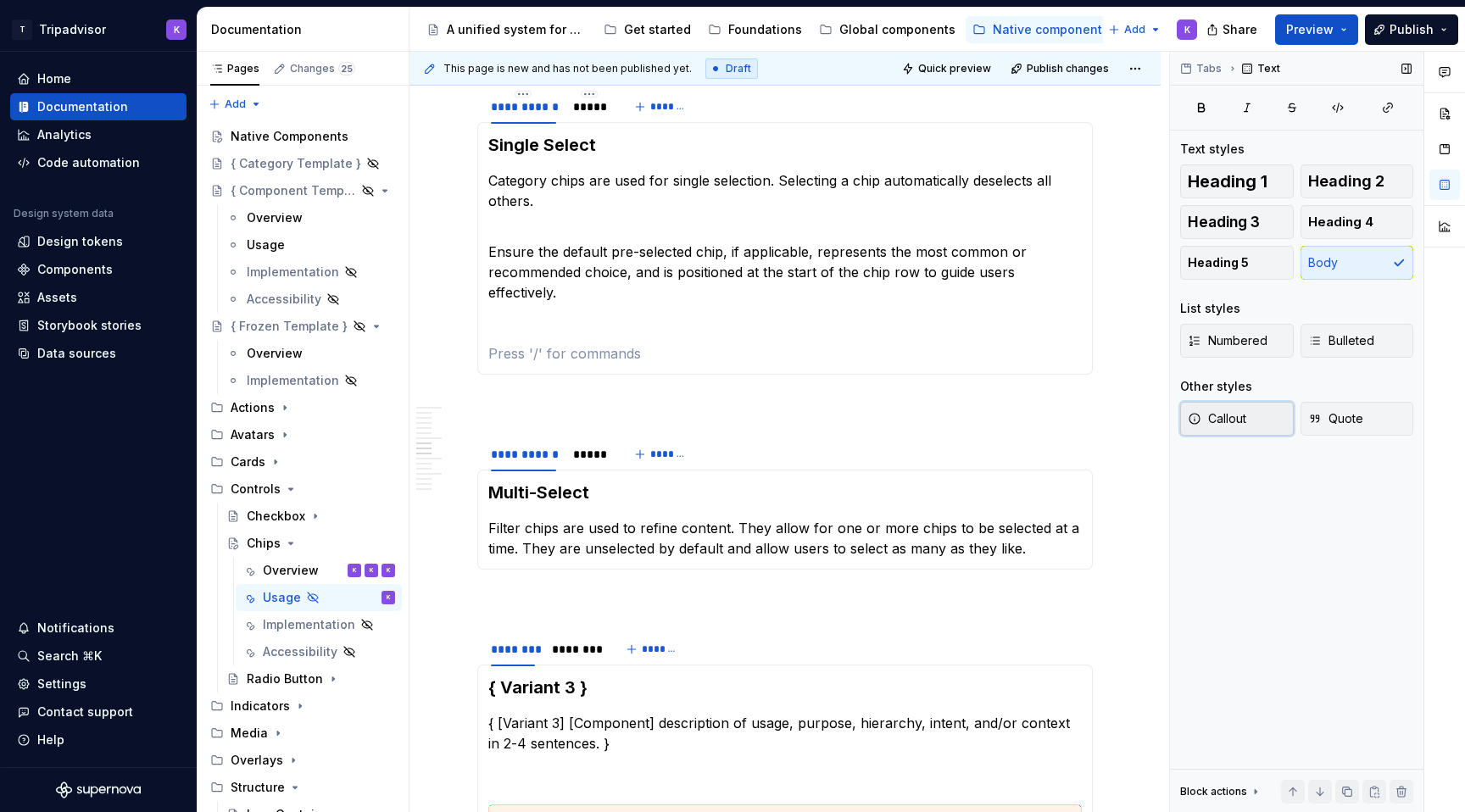
click at [1257, 422] on button "Callout" at bounding box center [1237, 418] width 114 height 34
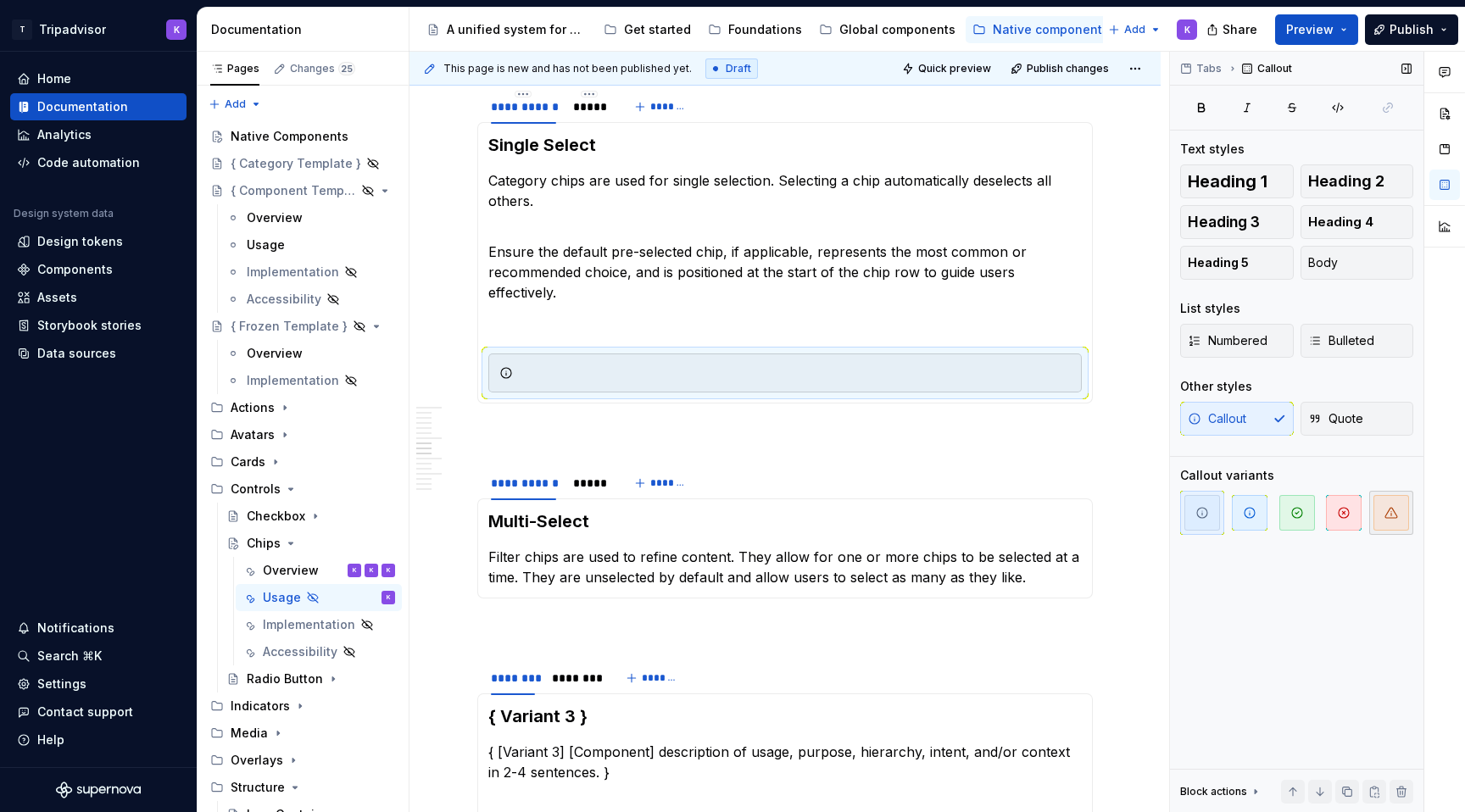
click at [1392, 507] on icon "button" at bounding box center [1391, 512] width 14 height 14
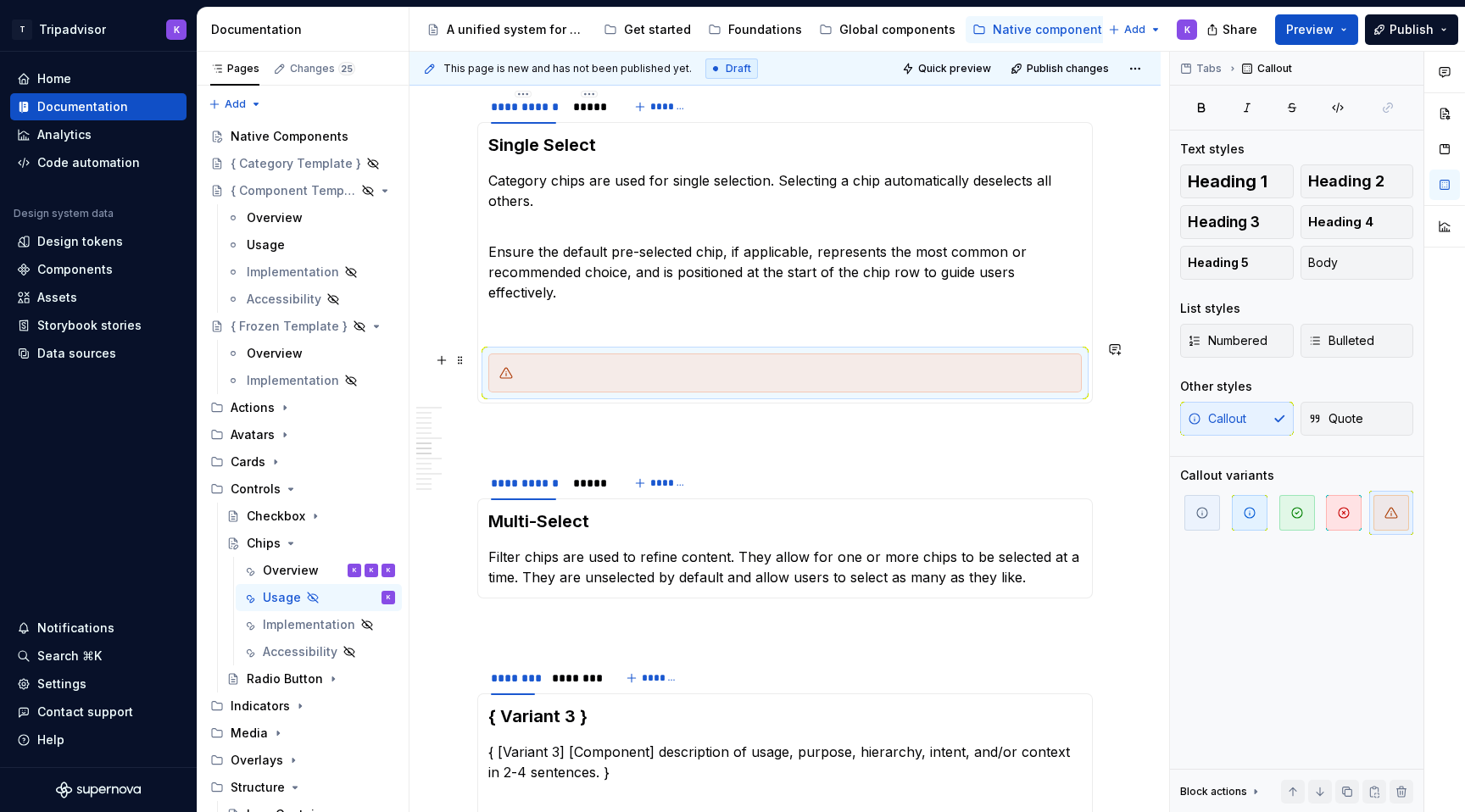
click at [620, 365] on div at bounding box center [796, 373] width 551 height 17
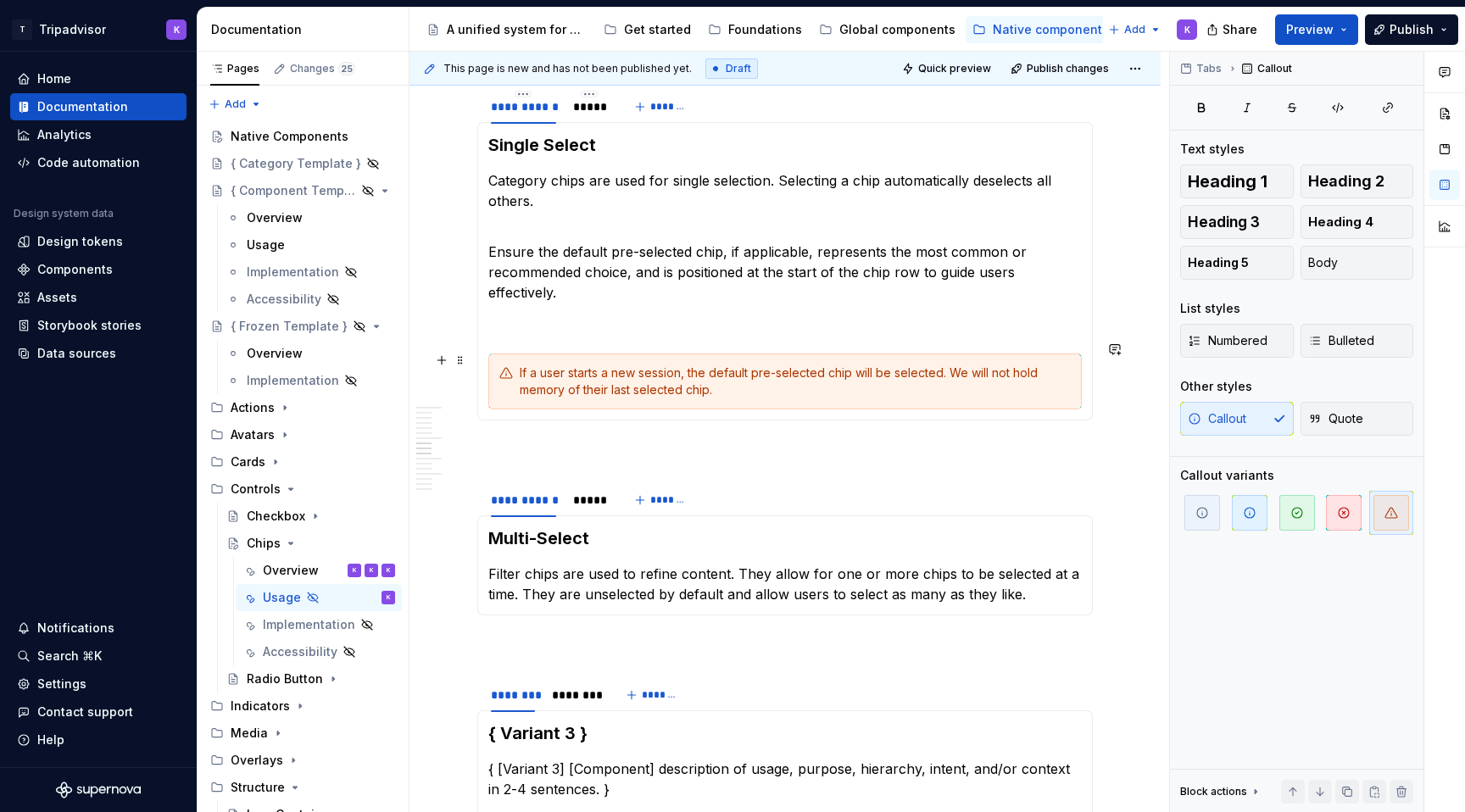
click at [814, 365] on div "If a user starts a new session, the default pre-selected chip will be selected.…" at bounding box center [796, 382] width 551 height 34
click at [825, 365] on div "If a user starts a new session, the default pre-selected chip will be selected.…" at bounding box center [796, 382] width 551 height 34
drag, startPoint x: 825, startPoint y: 357, endPoint x: 755, endPoint y: 358, distance: 70.0
click at [755, 365] on div "If a user starts a new session, the default pre-selected chip will be selected.…" at bounding box center [796, 382] width 551 height 34
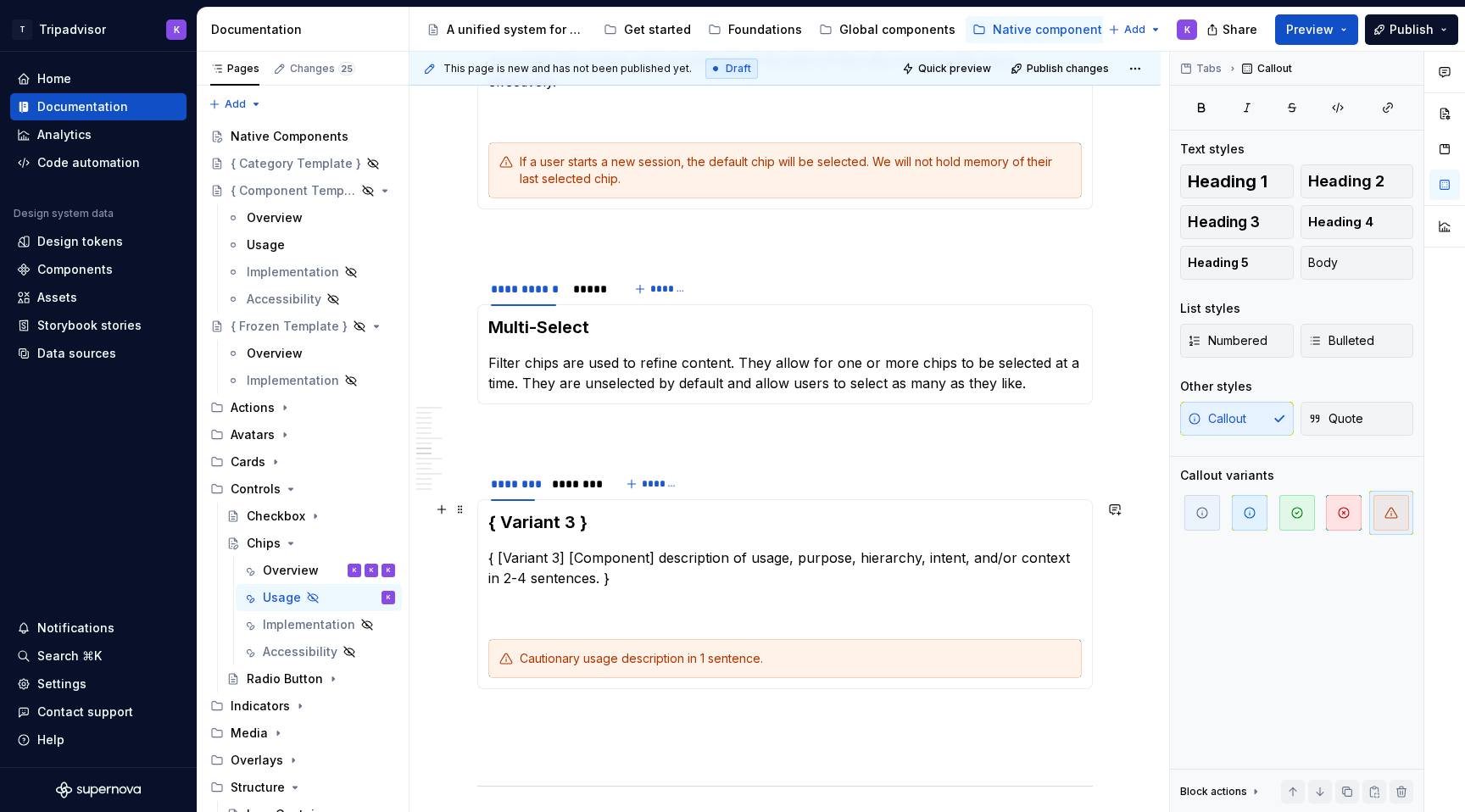
scroll to position [2165, 0]
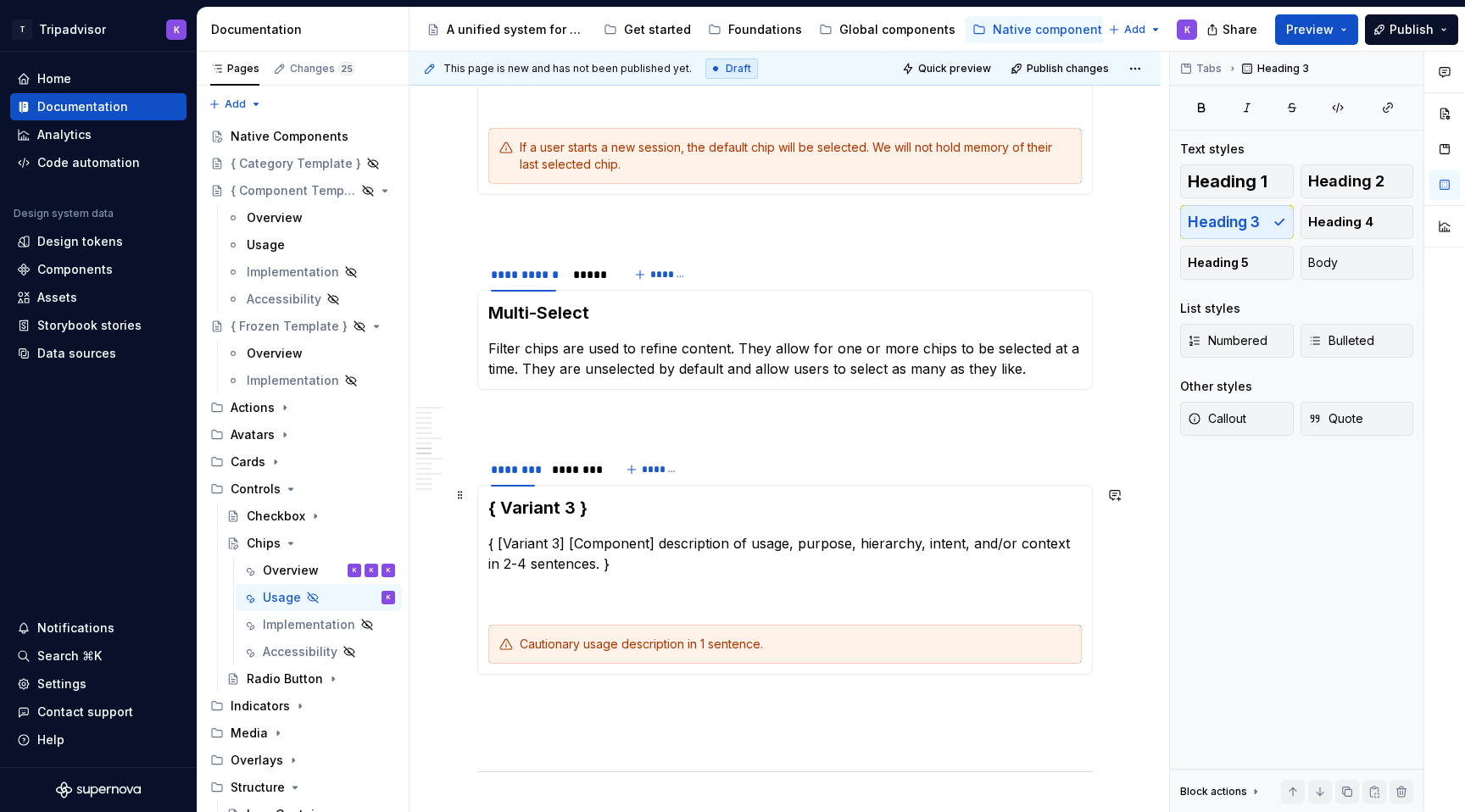
click at [602, 496] on h3 "{ Variant 3 }" at bounding box center [785, 507] width 594 height 23
click at [460, 254] on span at bounding box center [460, 253] width 14 height 23
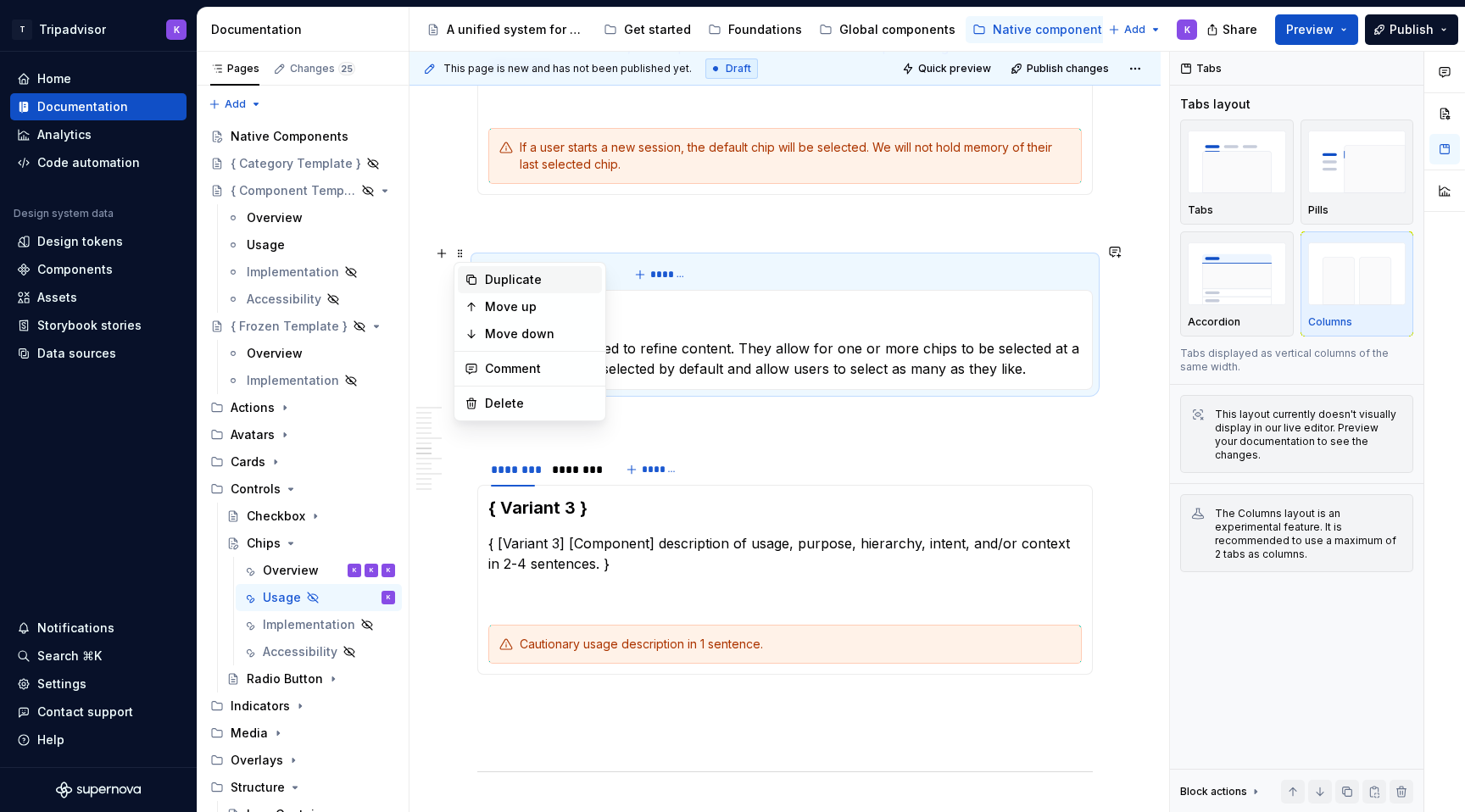
click at [526, 279] on div "Duplicate" at bounding box center [541, 280] width 110 height 17
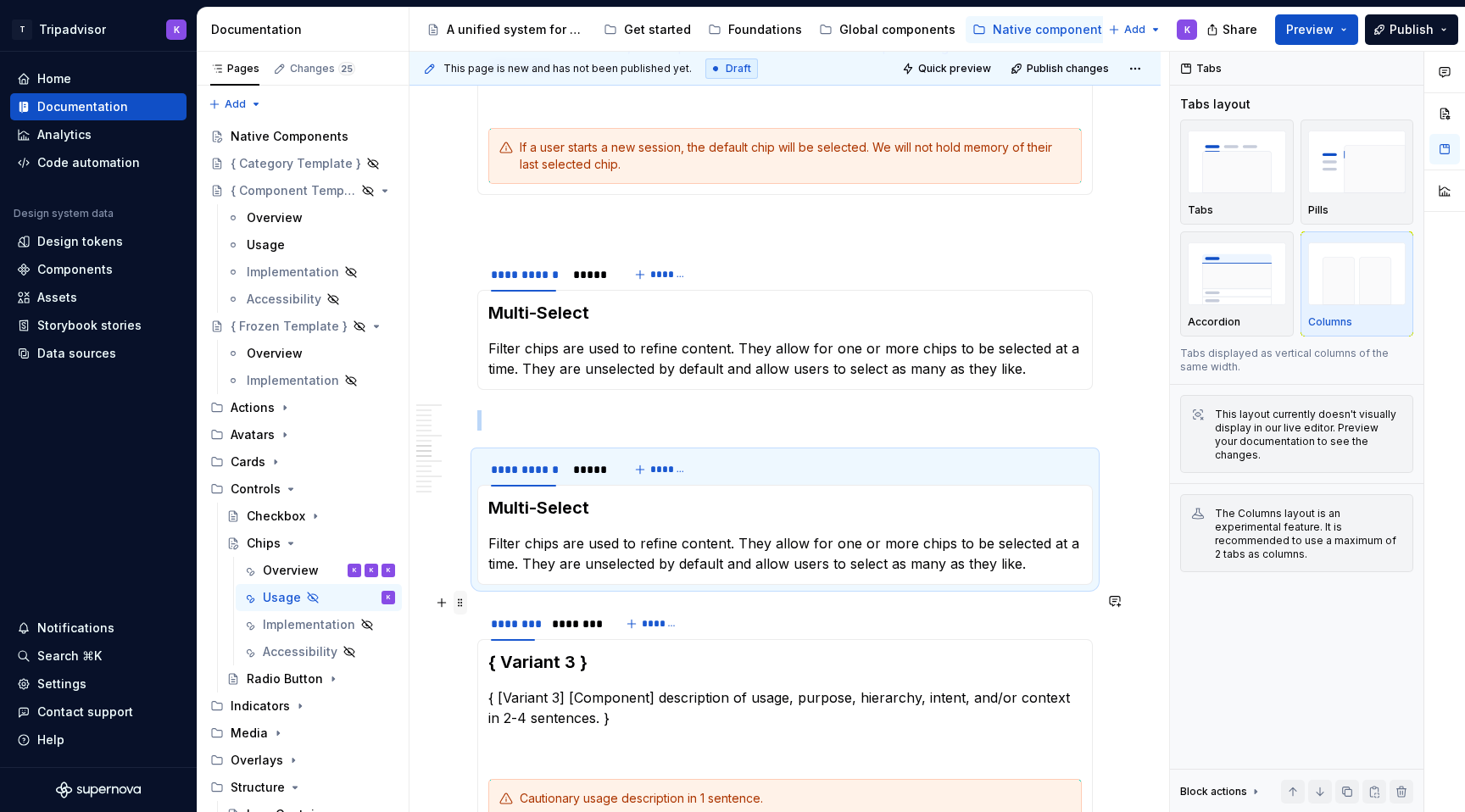
click at [462, 605] on span at bounding box center [460, 602] width 14 height 23
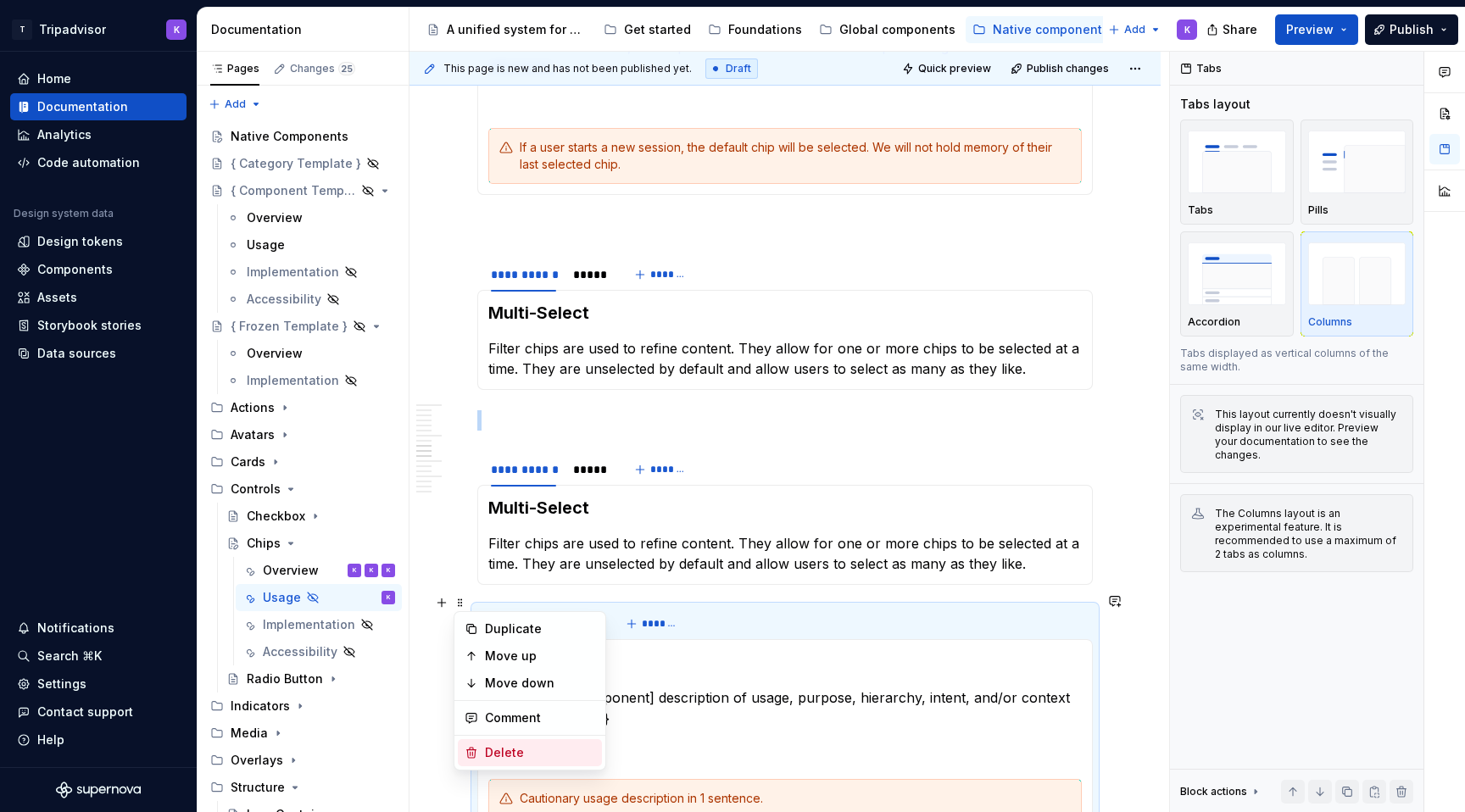
click at [513, 758] on div "Delete" at bounding box center [541, 752] width 110 height 17
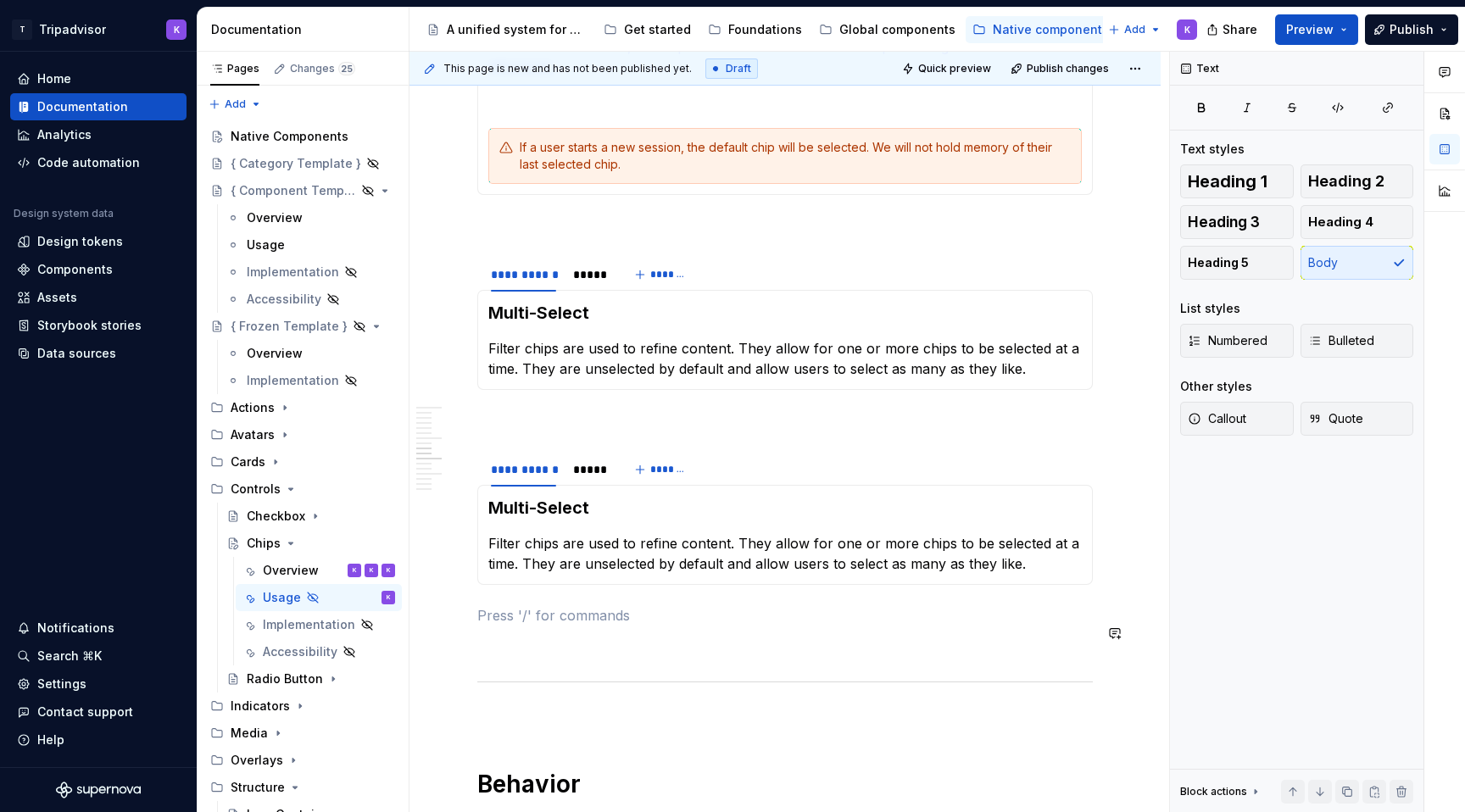
click at [533, 661] on div "**********" at bounding box center [784, 627] width 615 height 4834
click at [533, 607] on p at bounding box center [784, 615] width 615 height 21
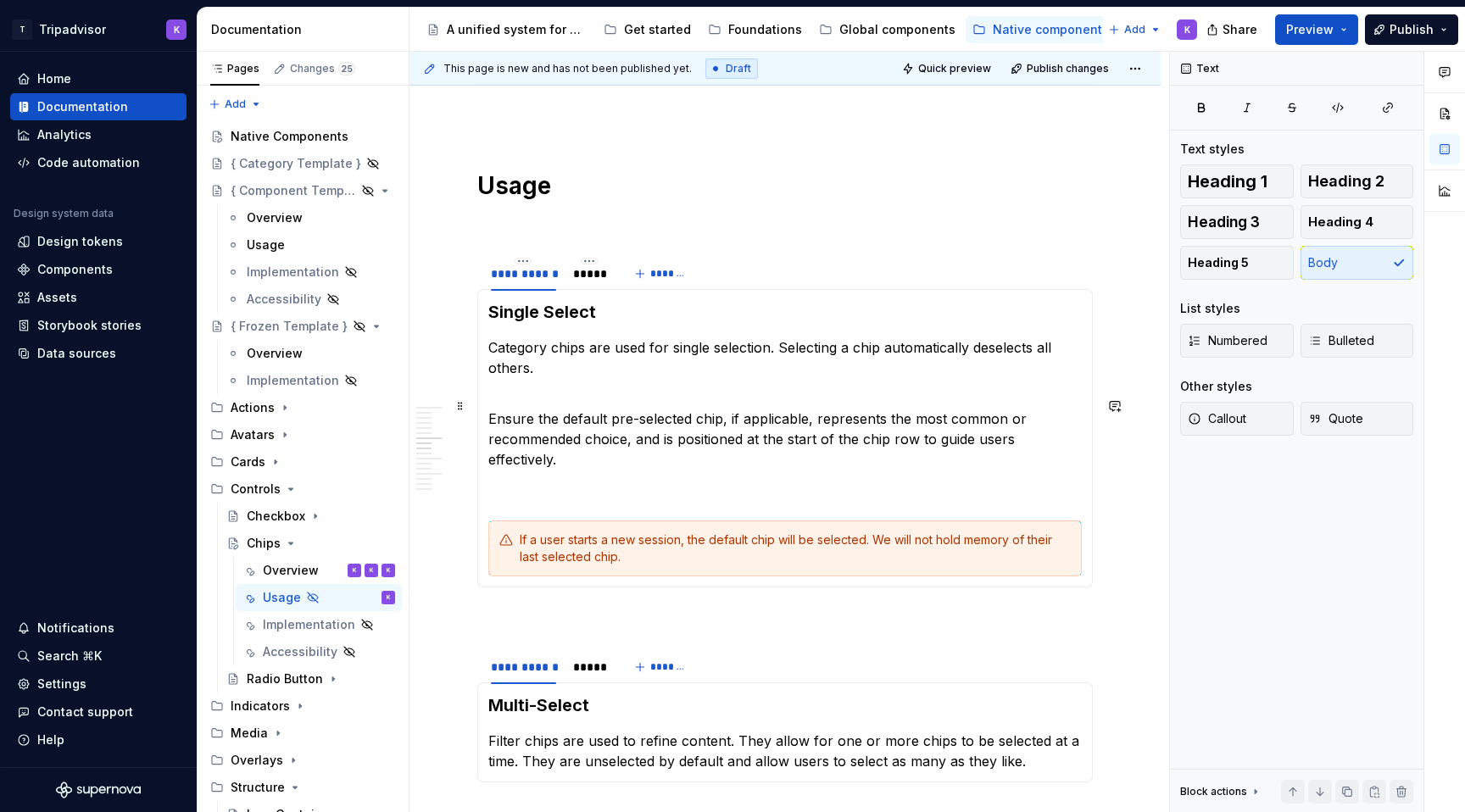
scroll to position [1752, 0]
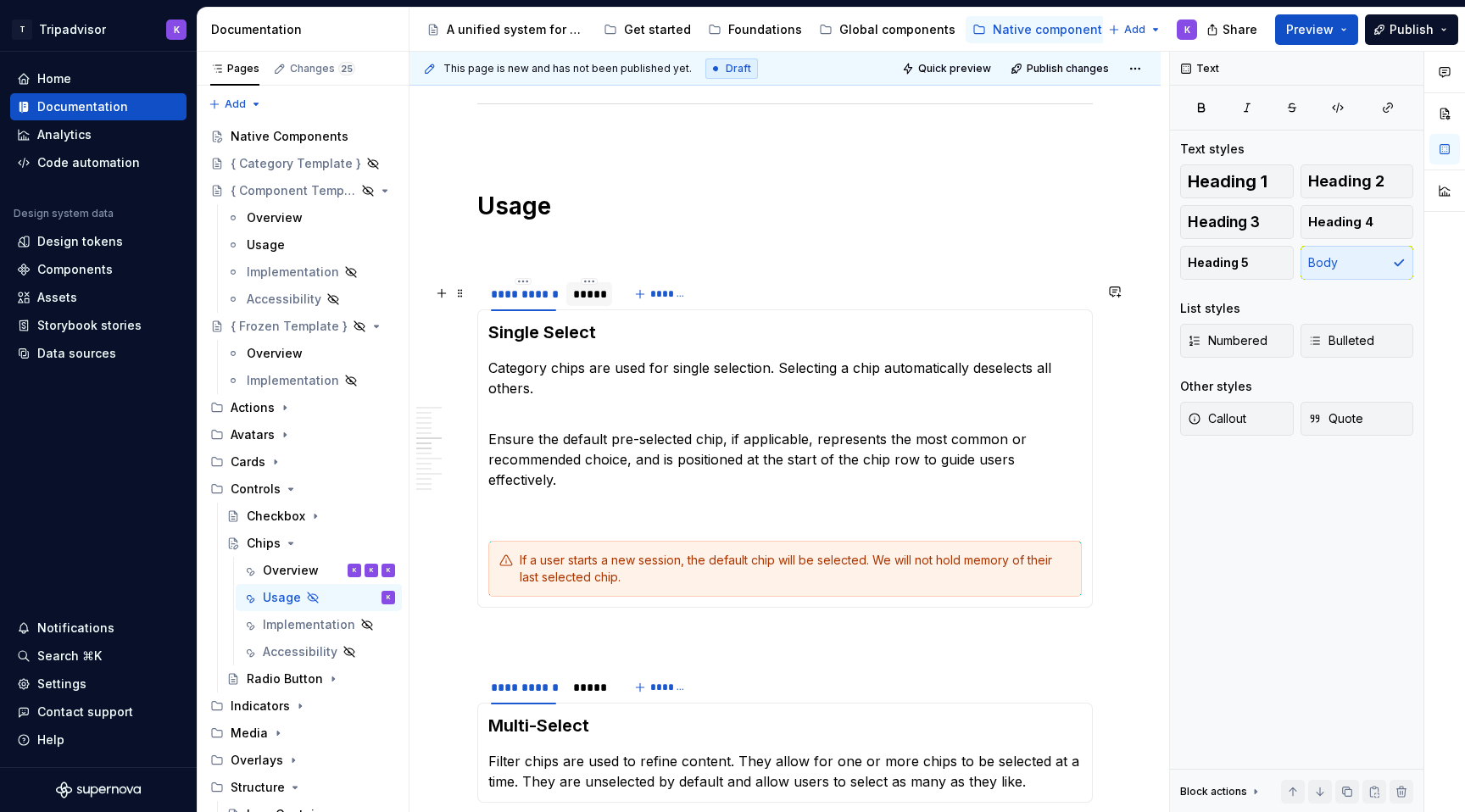
click at [579, 306] on div "*****" at bounding box center [589, 293] width 46 height 23
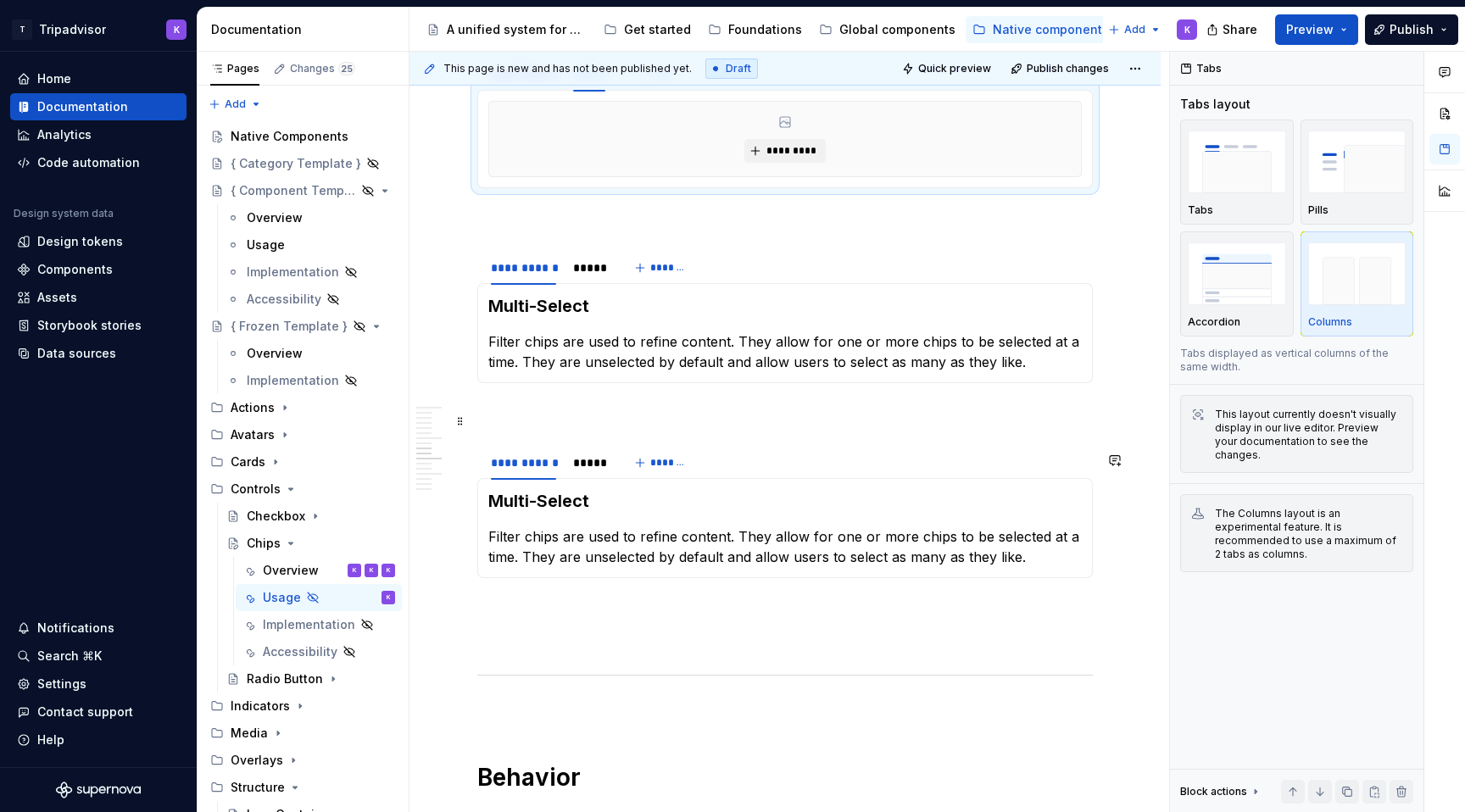
scroll to position [1857, 0]
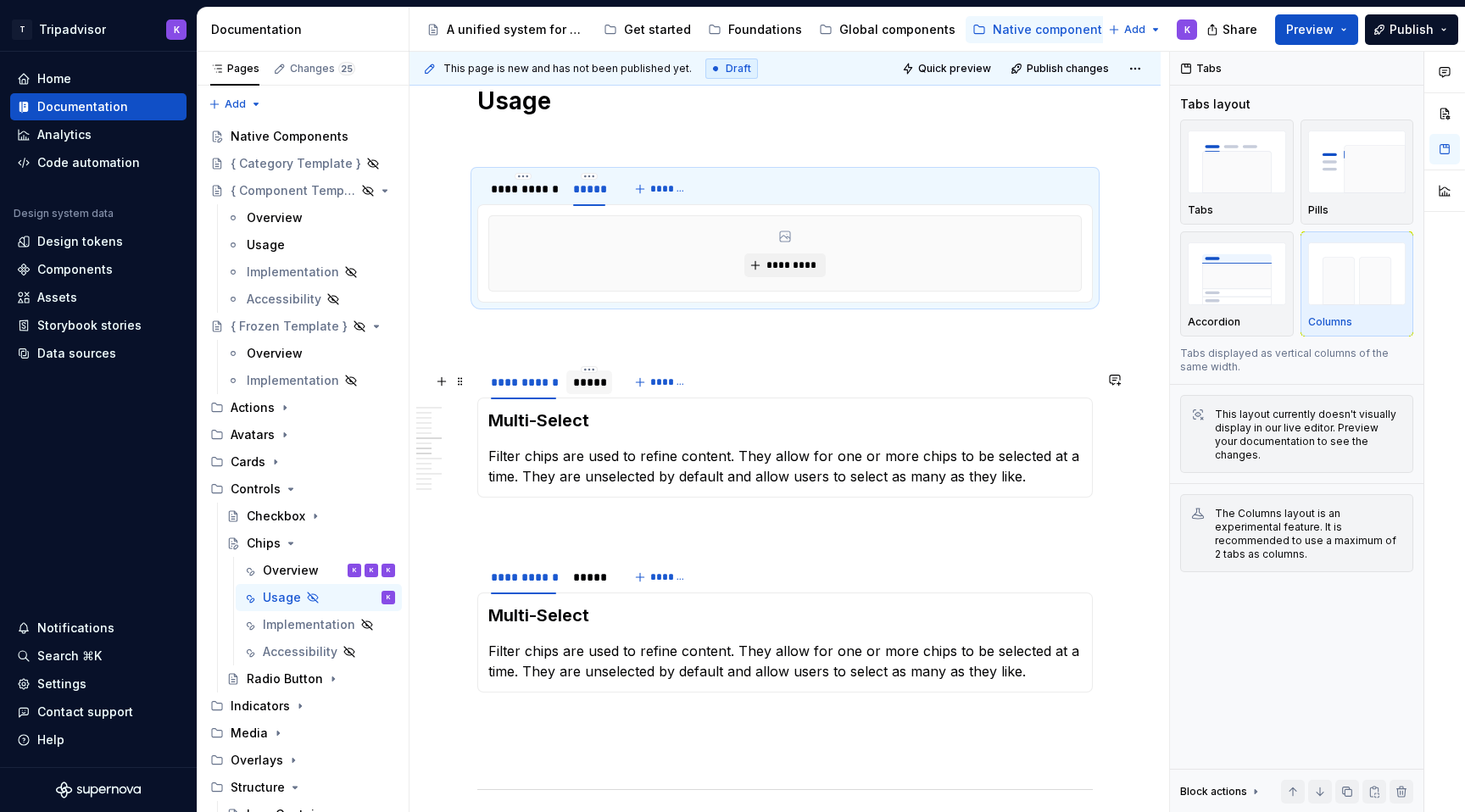
click at [593, 391] on div "*****" at bounding box center [589, 383] width 33 height 17
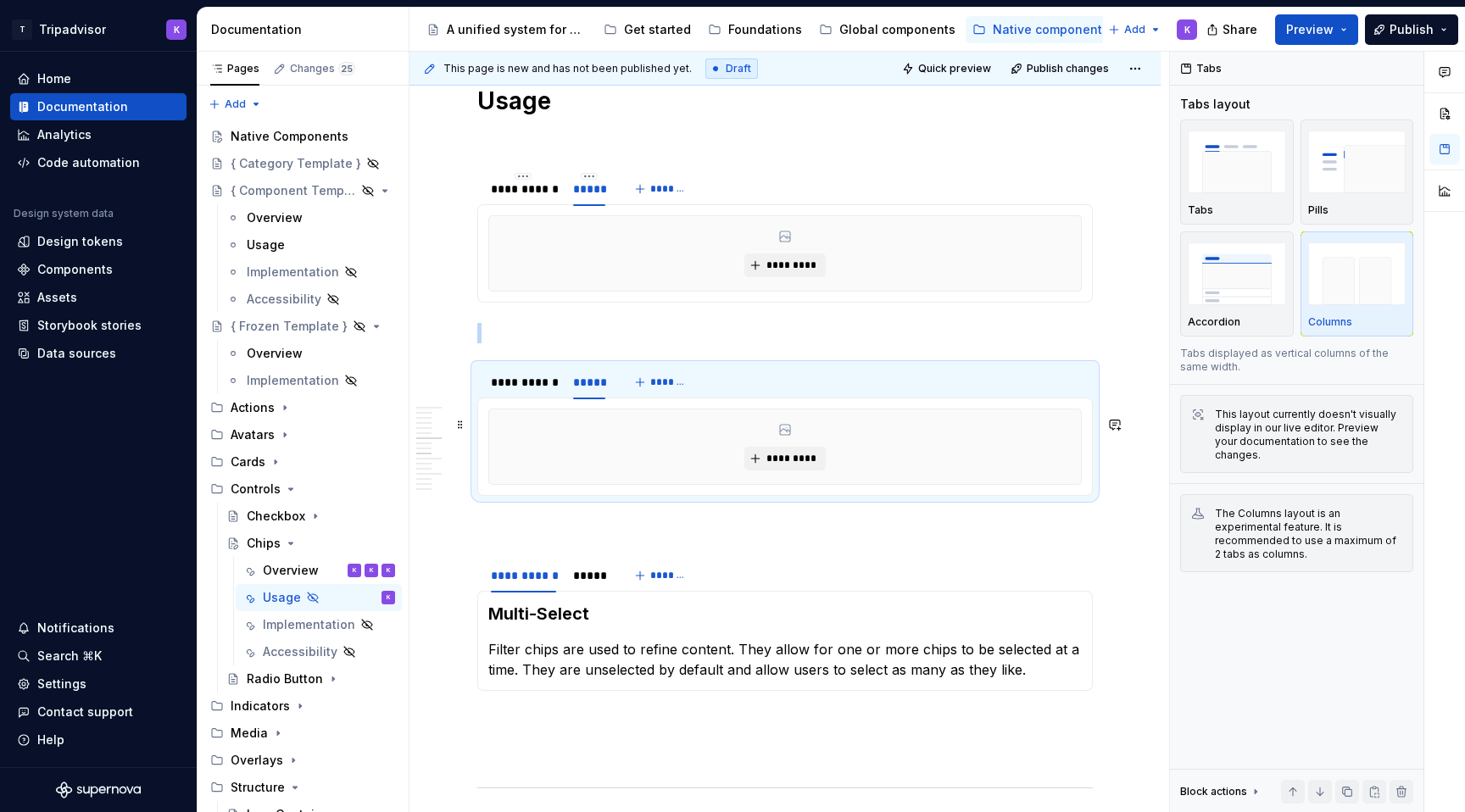
click at [664, 470] on div "*********" at bounding box center [785, 447] width 592 height 75
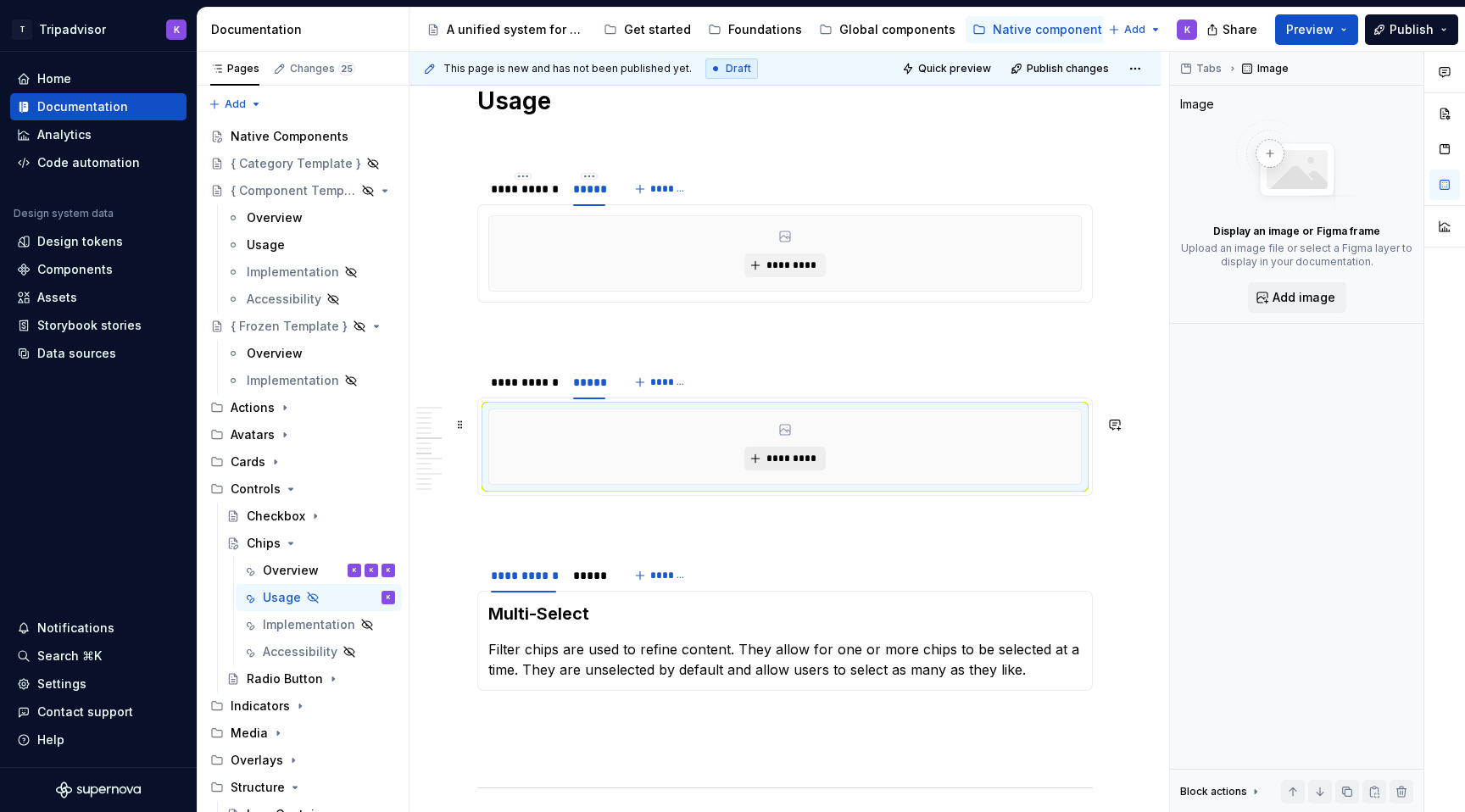
click at [779, 466] on span "*********" at bounding box center [791, 458] width 51 height 14
type textarea "*"
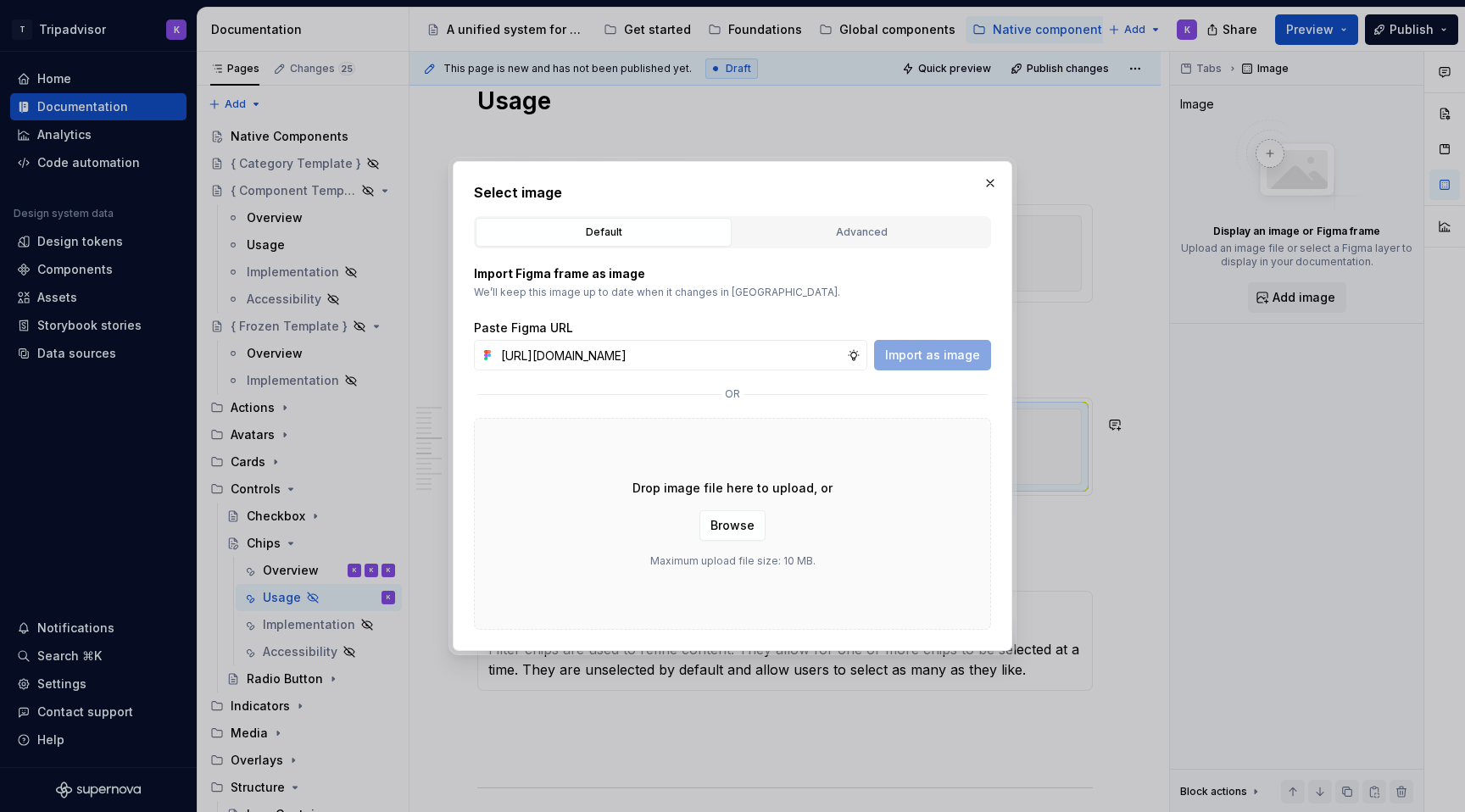
scroll to position [0, 445]
type input "[URL][DOMAIN_NAME]"
click at [928, 349] on span "Import as image" at bounding box center [933, 355] width 95 height 17
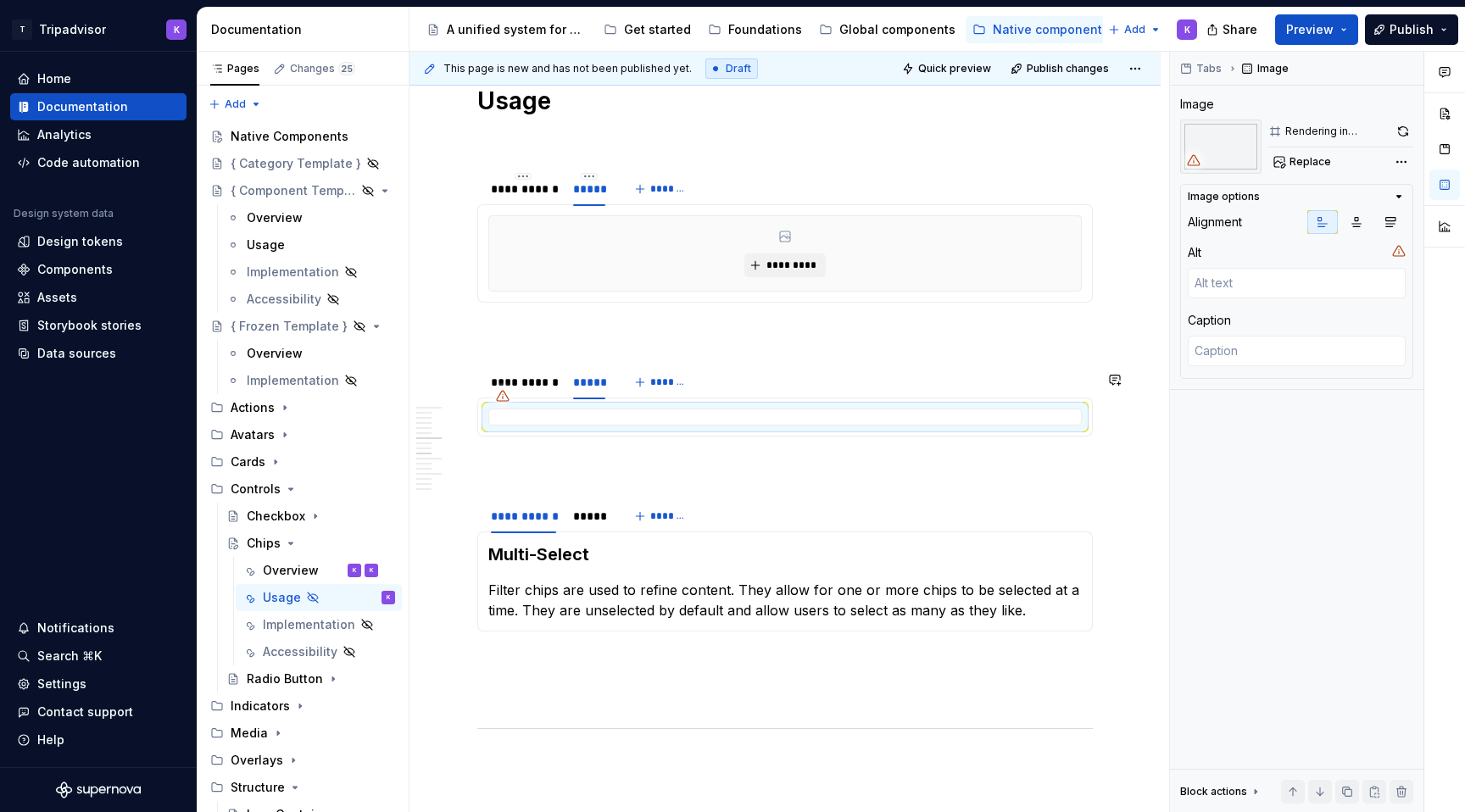
type textarea "*"
click at [777, 273] on span "*********" at bounding box center [791, 265] width 51 height 14
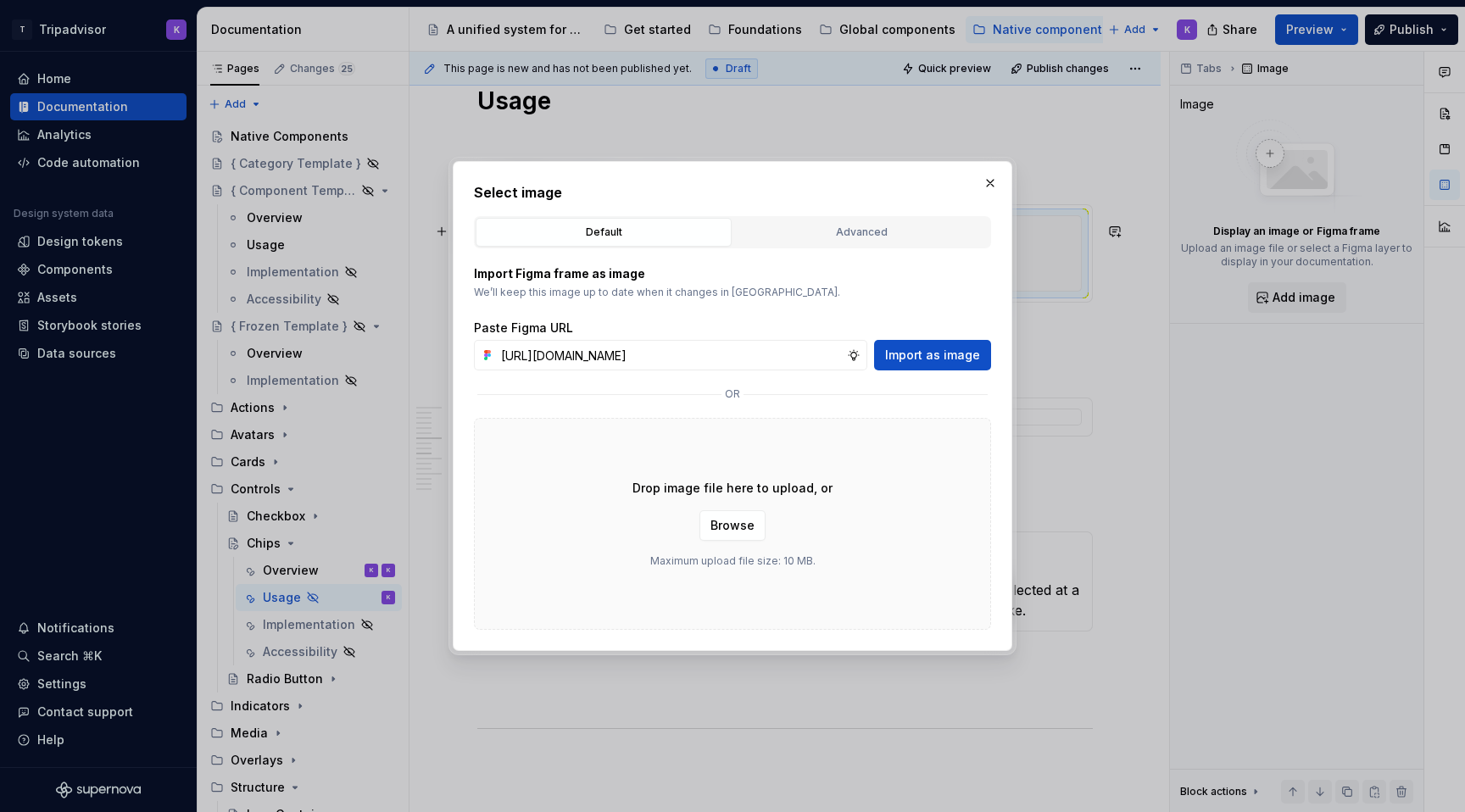
scroll to position [0, 445]
type input "[URL][DOMAIN_NAME]"
click at [924, 357] on span "Import as image" at bounding box center [933, 355] width 95 height 17
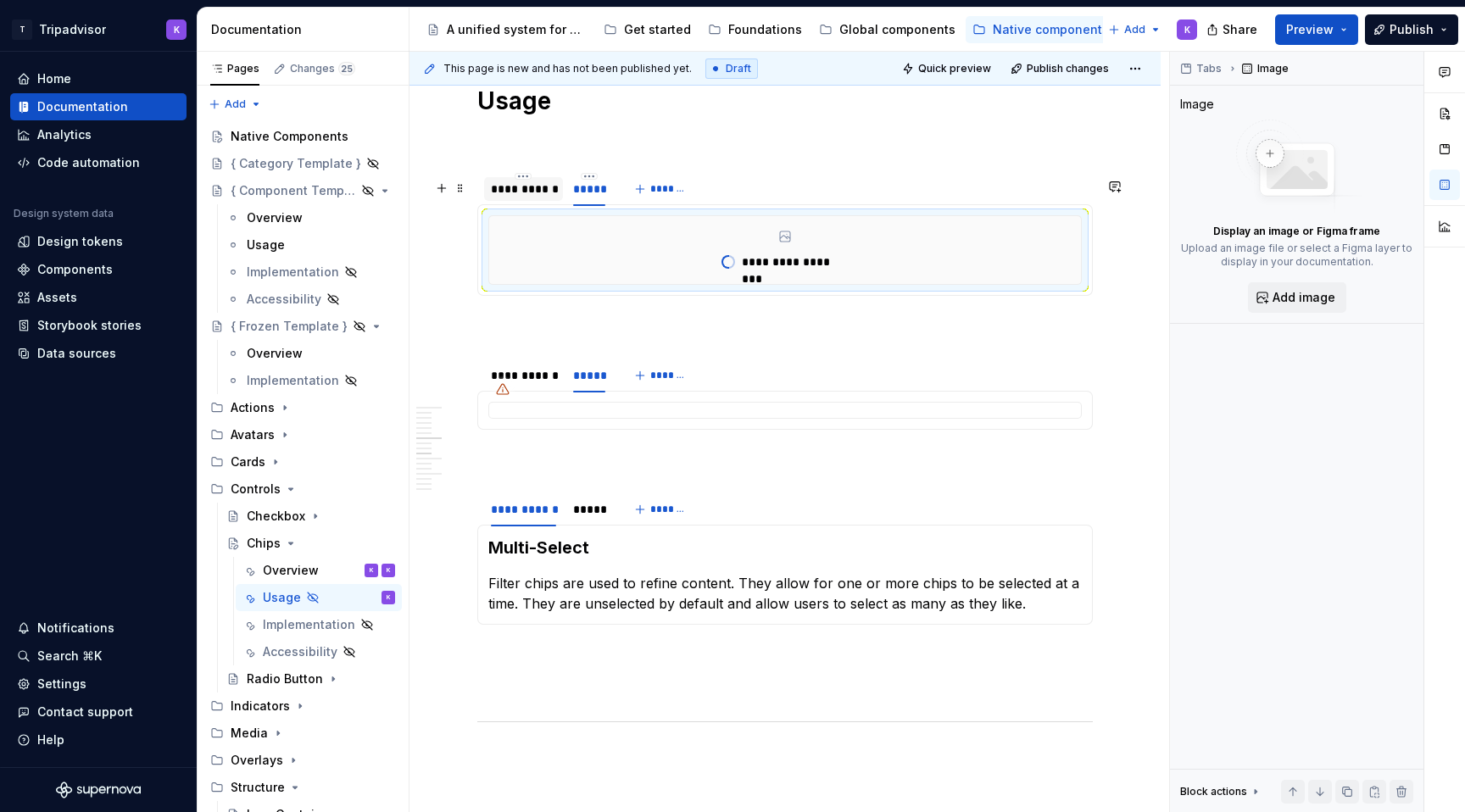
click at [518, 201] on div "**********" at bounding box center [524, 189] width 78 height 23
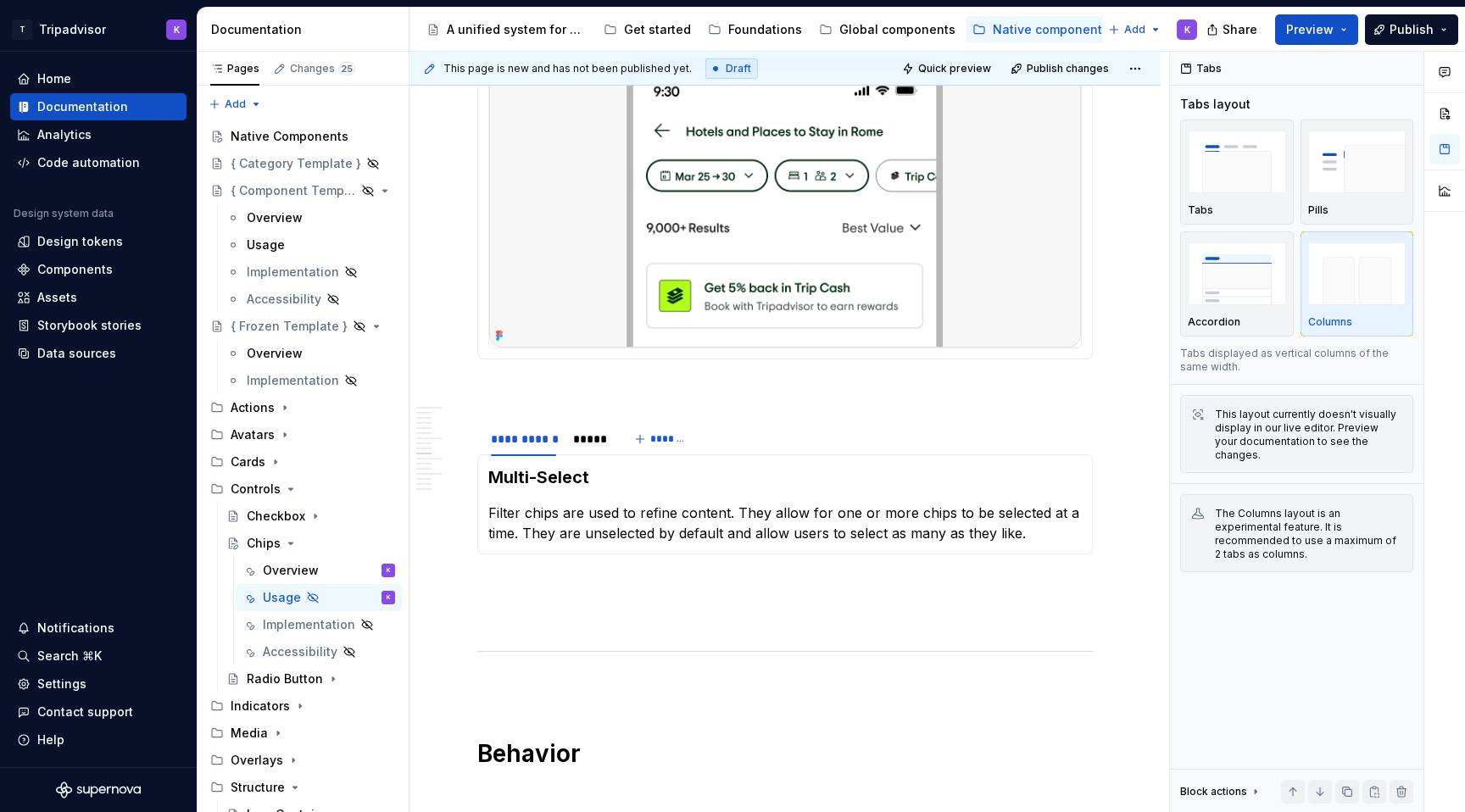
scroll to position [2499, 0]
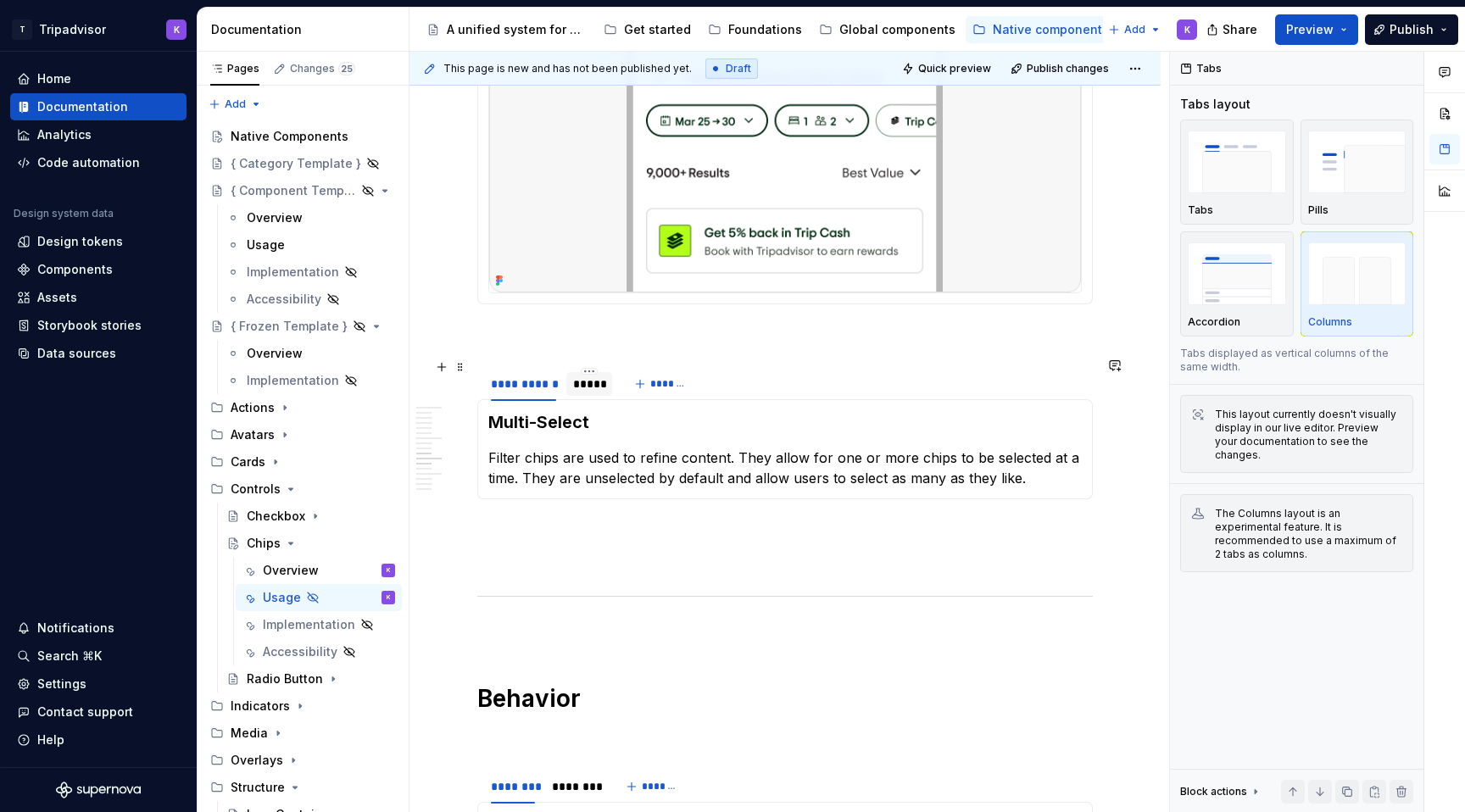
click at [590, 382] on div "*****" at bounding box center [589, 384] width 33 height 17
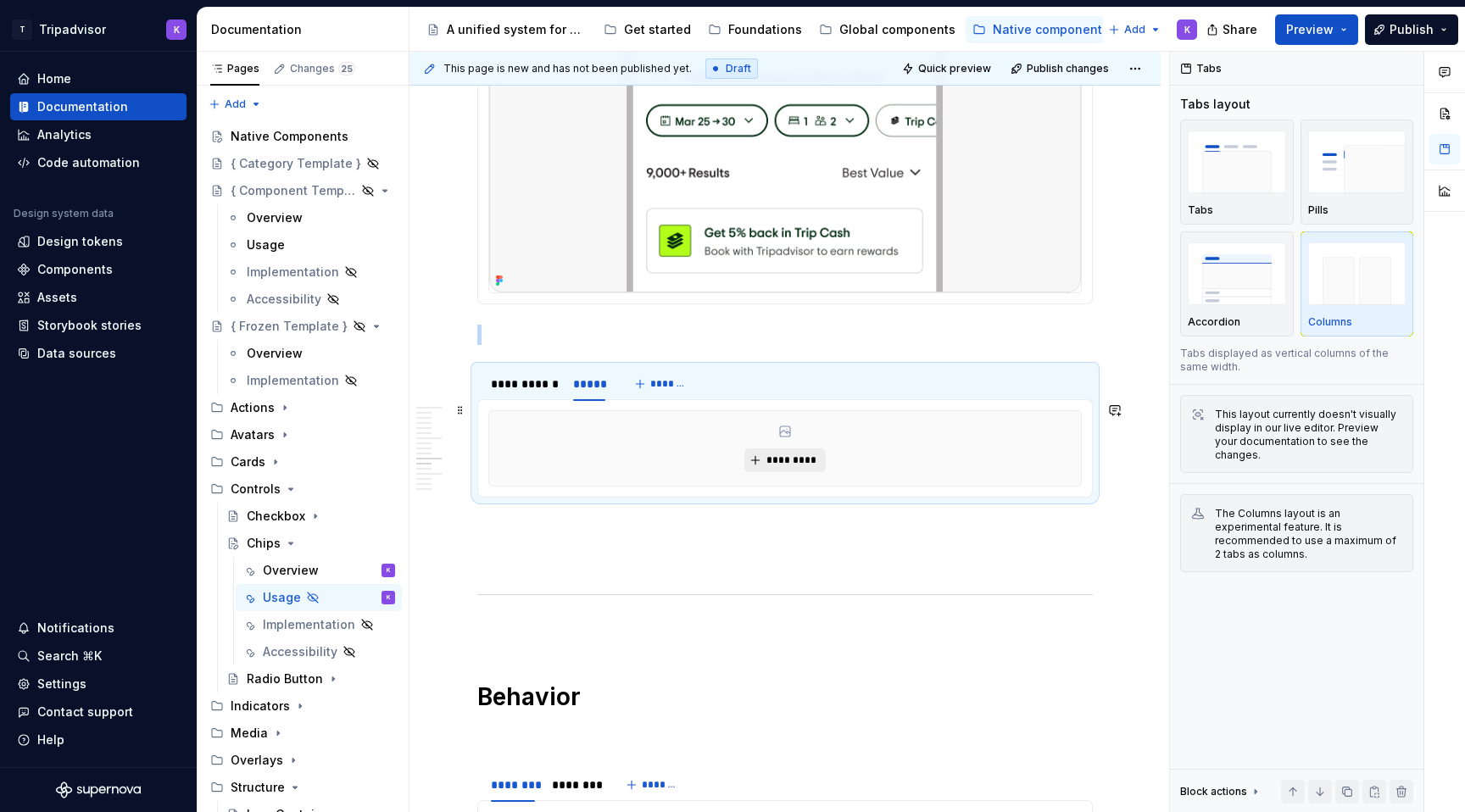
click at [781, 454] on span "*********" at bounding box center [791, 460] width 51 height 14
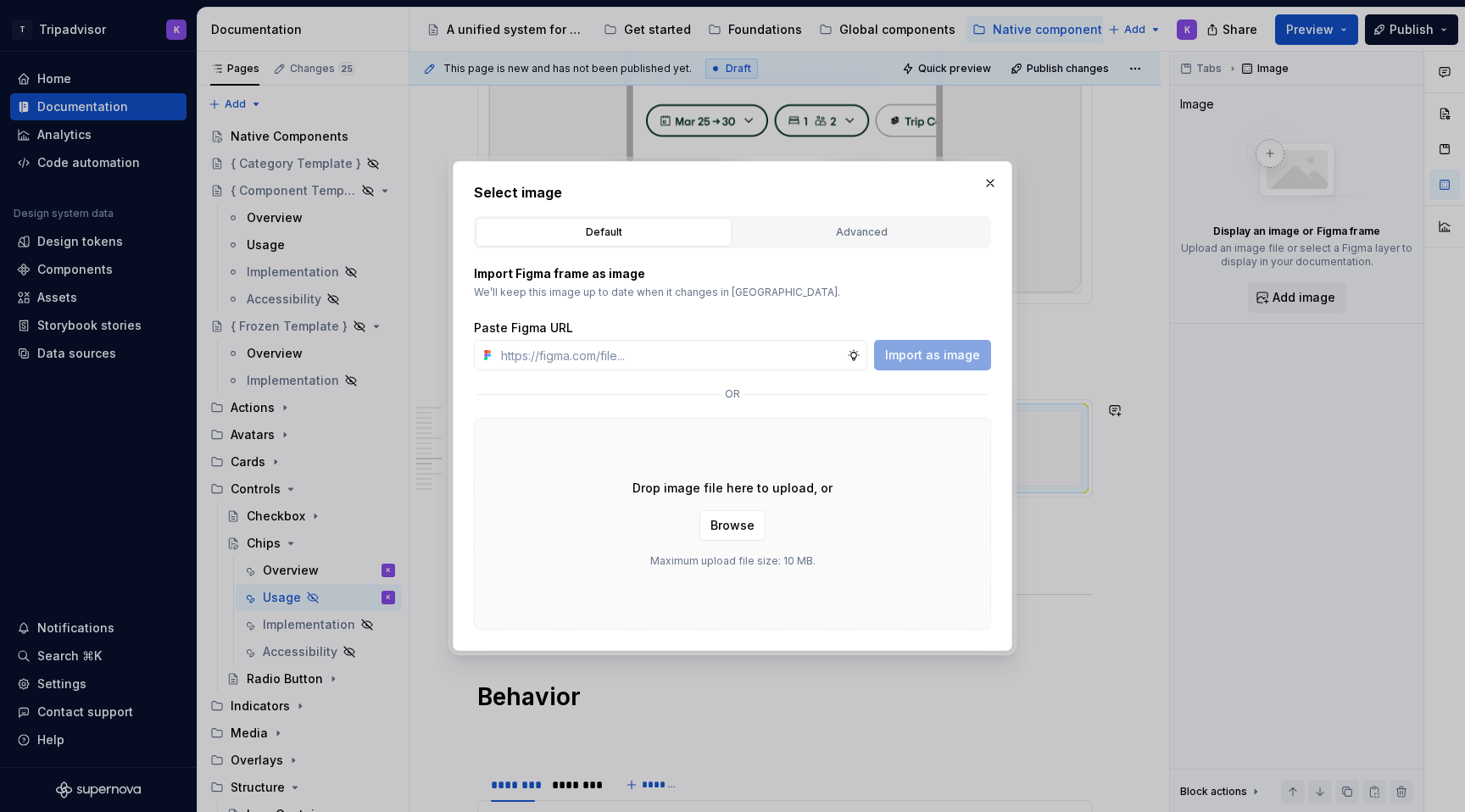
type textarea "*"
type input "[URL][DOMAIN_NAME]"
click at [923, 356] on span "Import as image" at bounding box center [933, 355] width 95 height 17
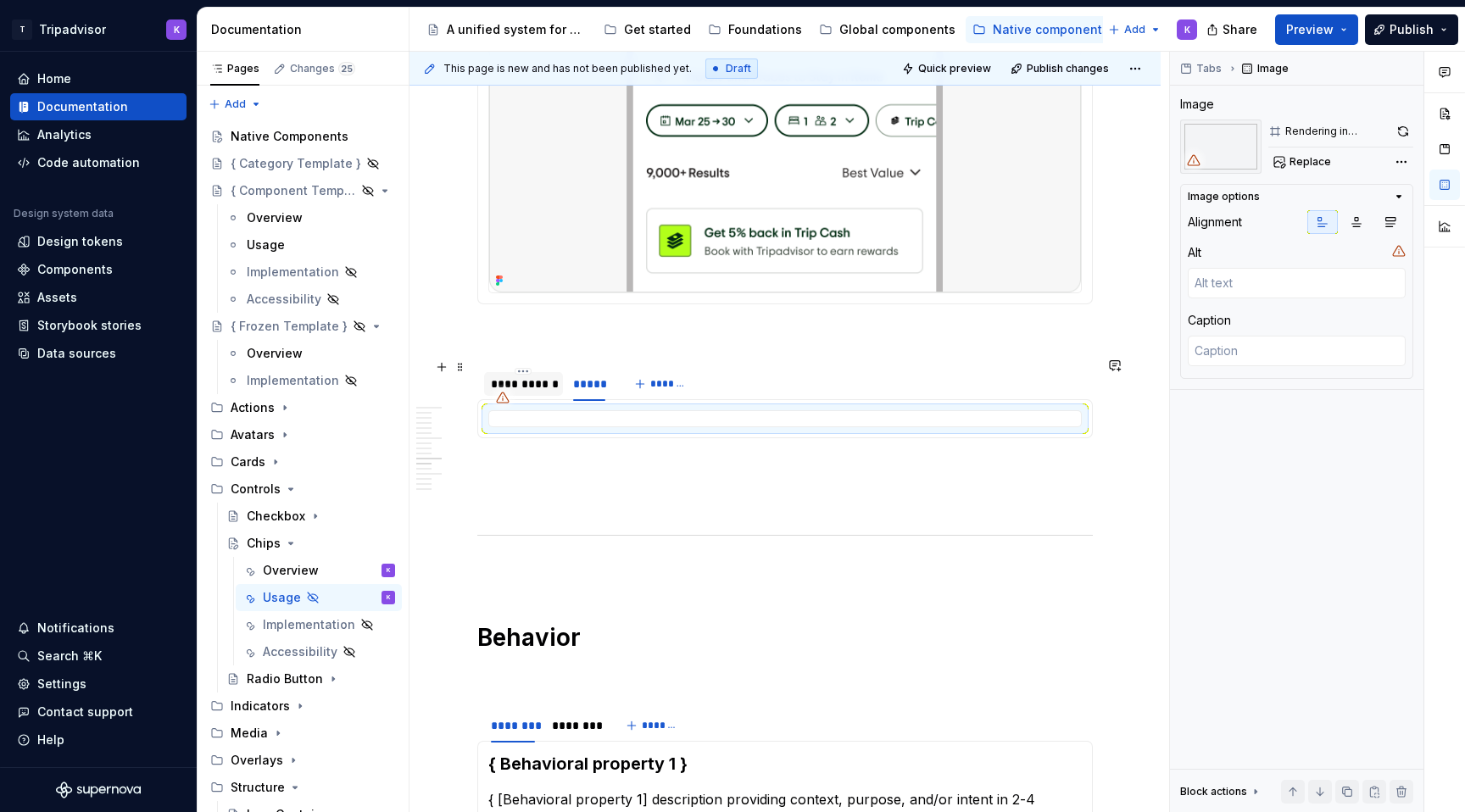
click at [534, 378] on div "**********" at bounding box center [524, 384] width 65 height 17
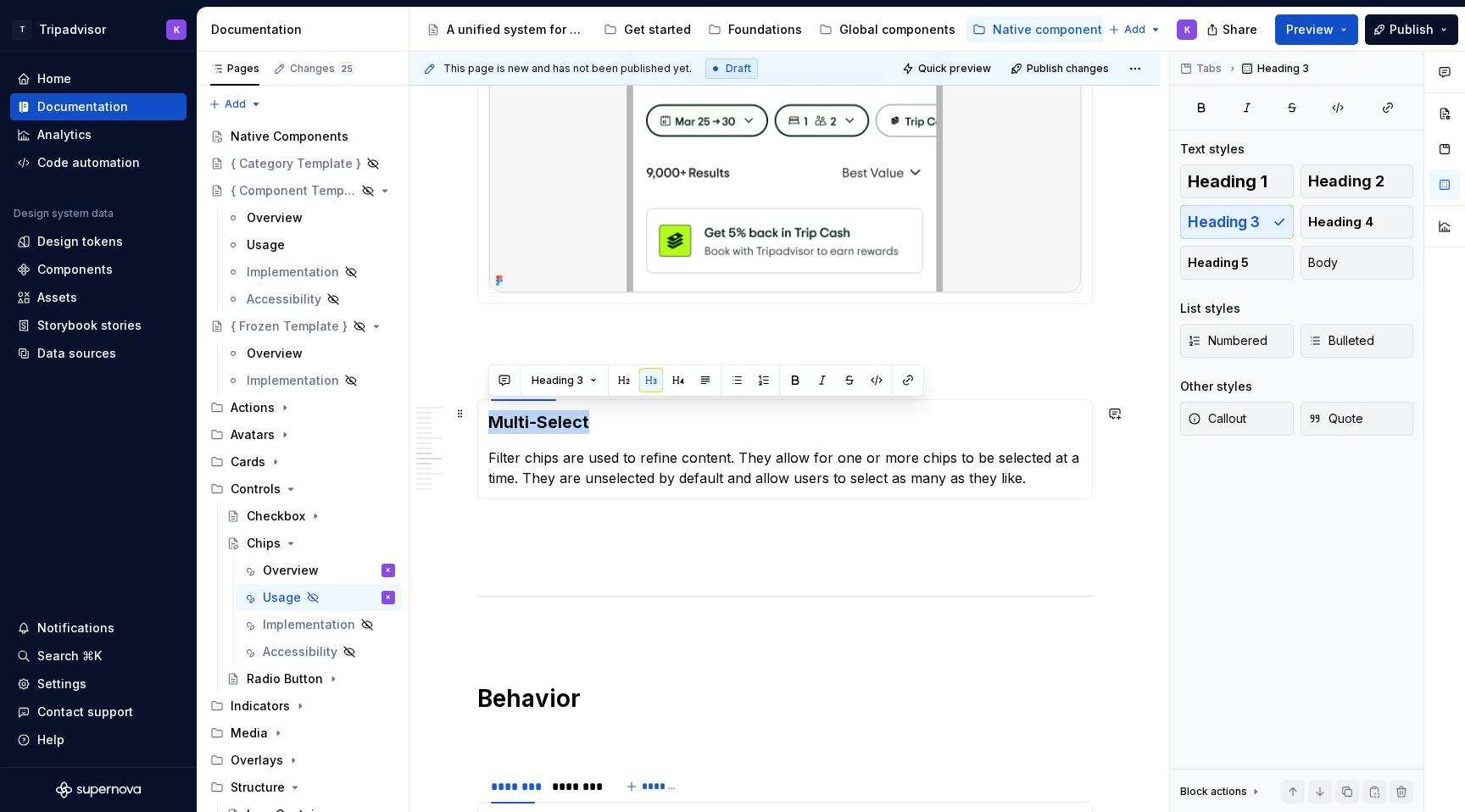
drag, startPoint x: 597, startPoint y: 413, endPoint x: 492, endPoint y: 411, distance: 105.0
click at [492, 411] on h3 "Multi-Select" at bounding box center [785, 422] width 594 height 23
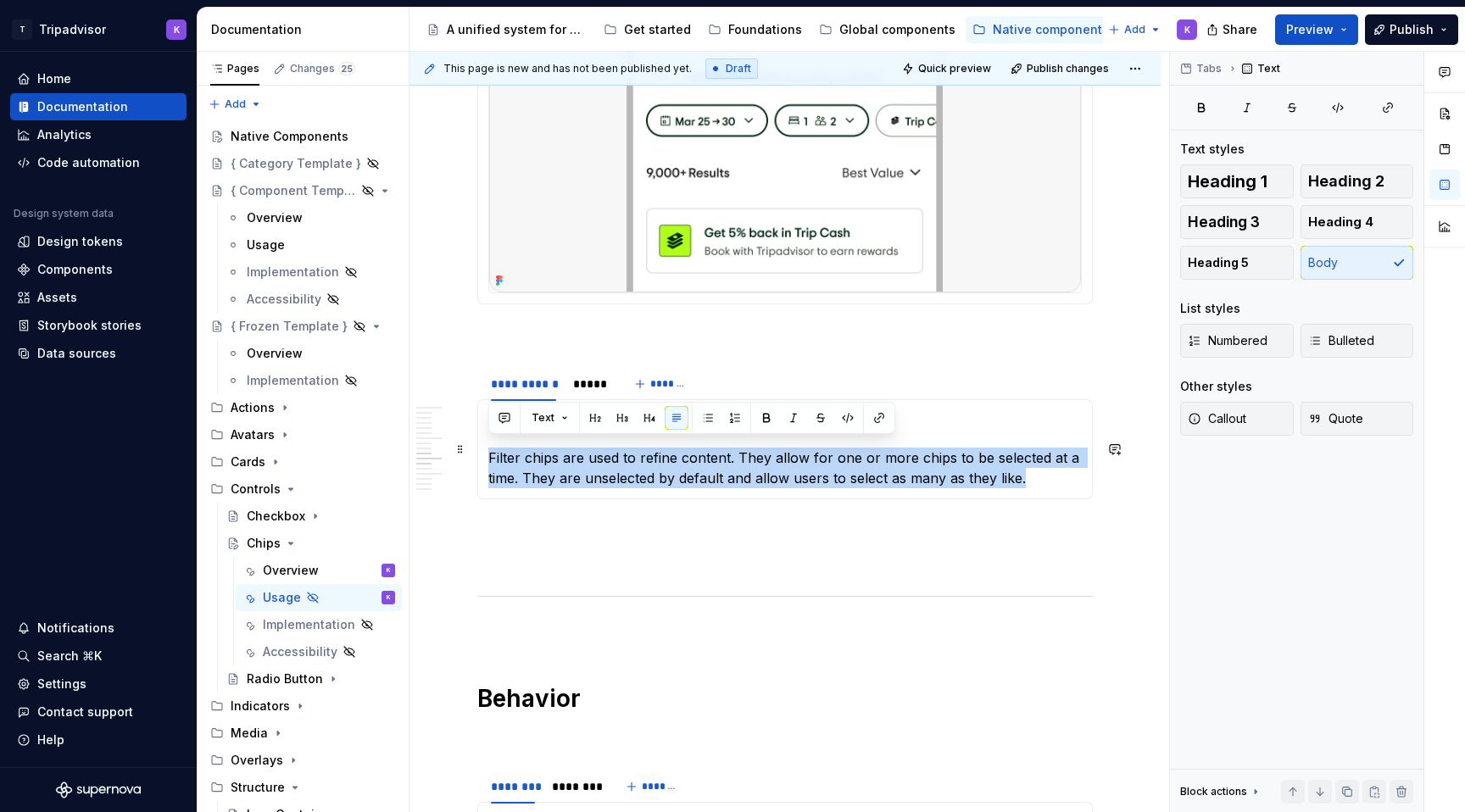
drag, startPoint x: 1032, startPoint y: 472, endPoint x: 491, endPoint y: 452, distance: 541.4
click at [491, 452] on p "Filter chips are used to refine content. They allow for one or more chips to be…" at bounding box center [785, 469] width 594 height 41
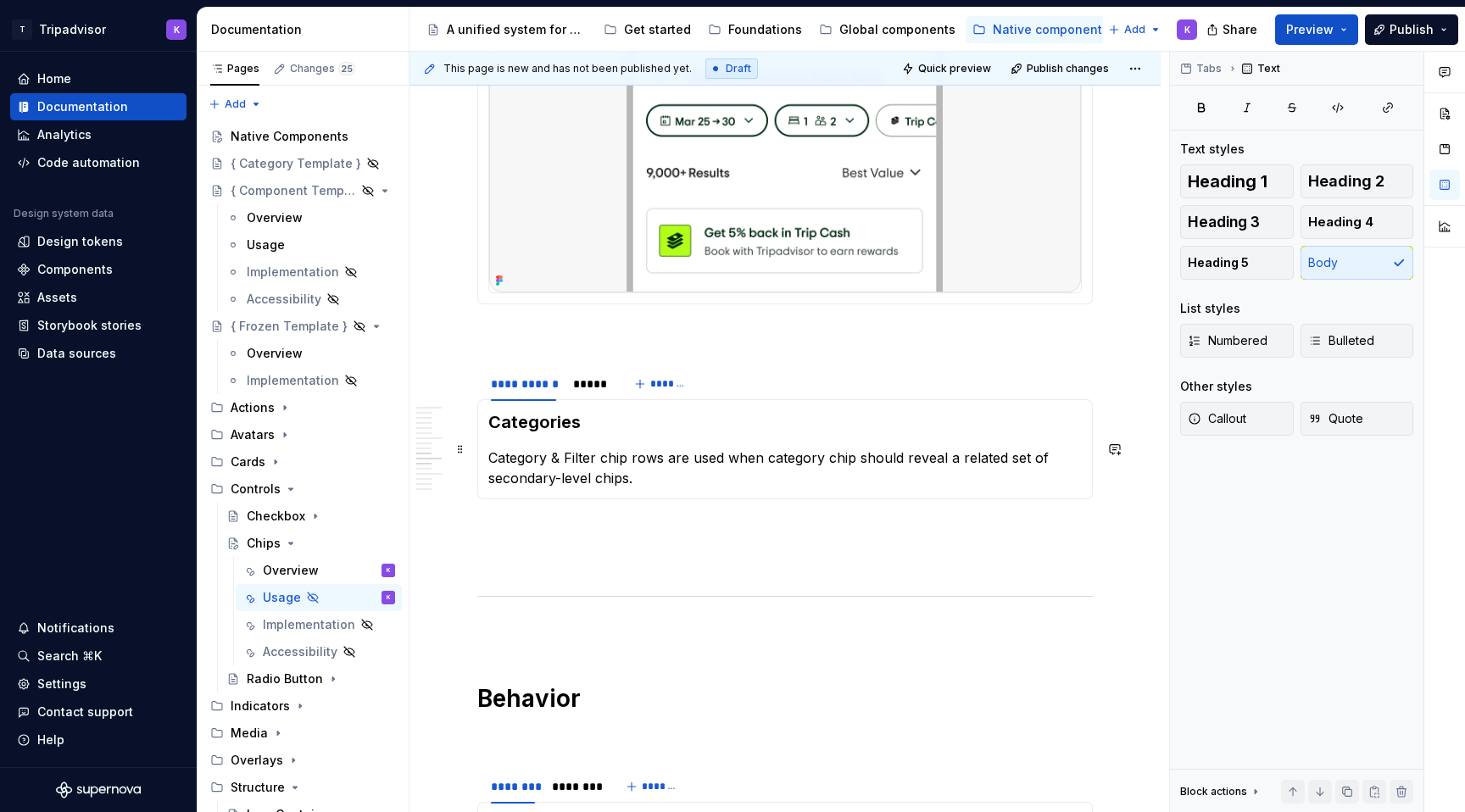
click at [631, 429] on section-item-column "Categories Category & Filter chip rows are used when category chip should revea…" at bounding box center [785, 450] width 594 height 78
click at [631, 524] on p at bounding box center [784, 530] width 615 height 21
click at [614, 564] on div "**********" at bounding box center [784, 418] width 615 height 5081
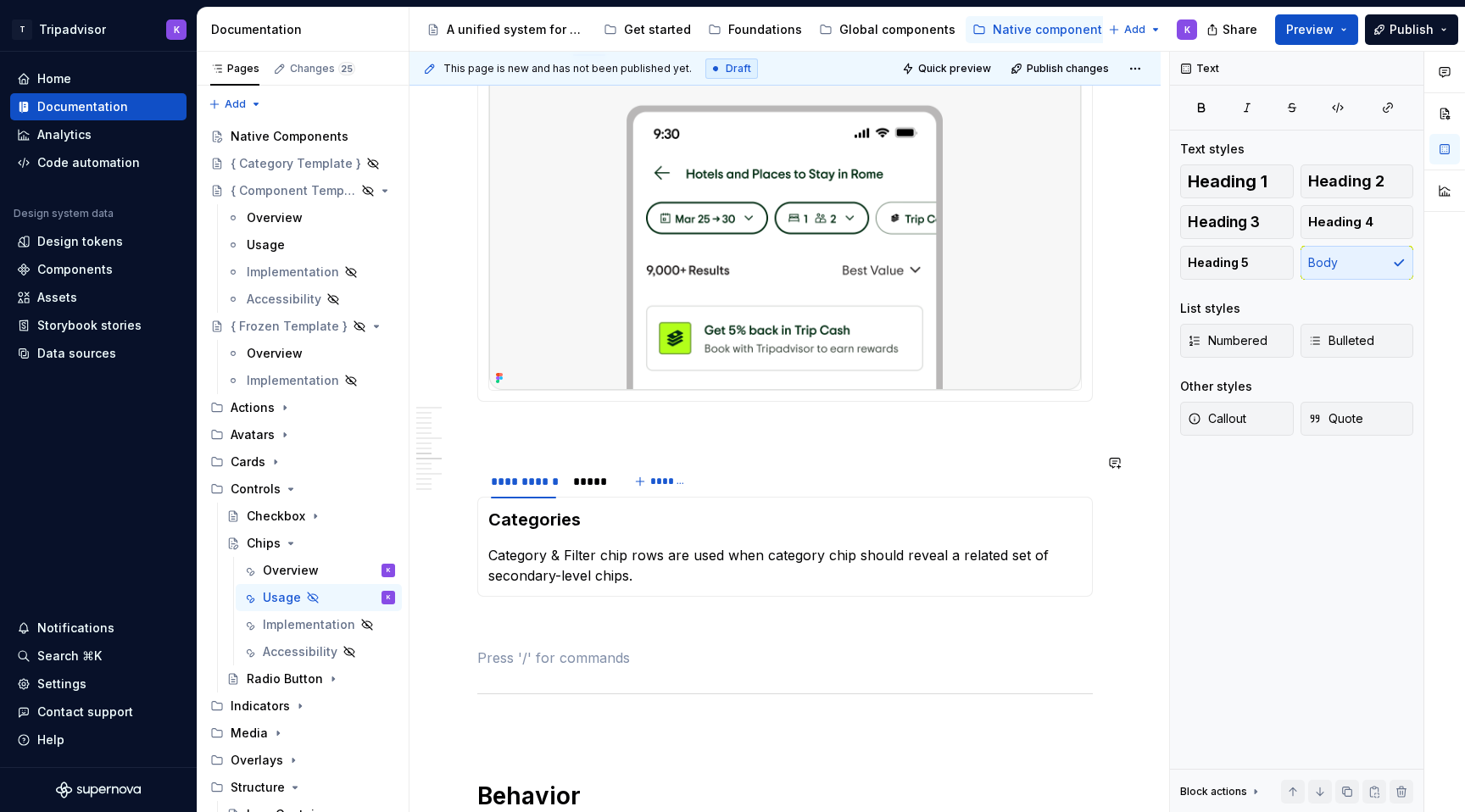
scroll to position [2378, 0]
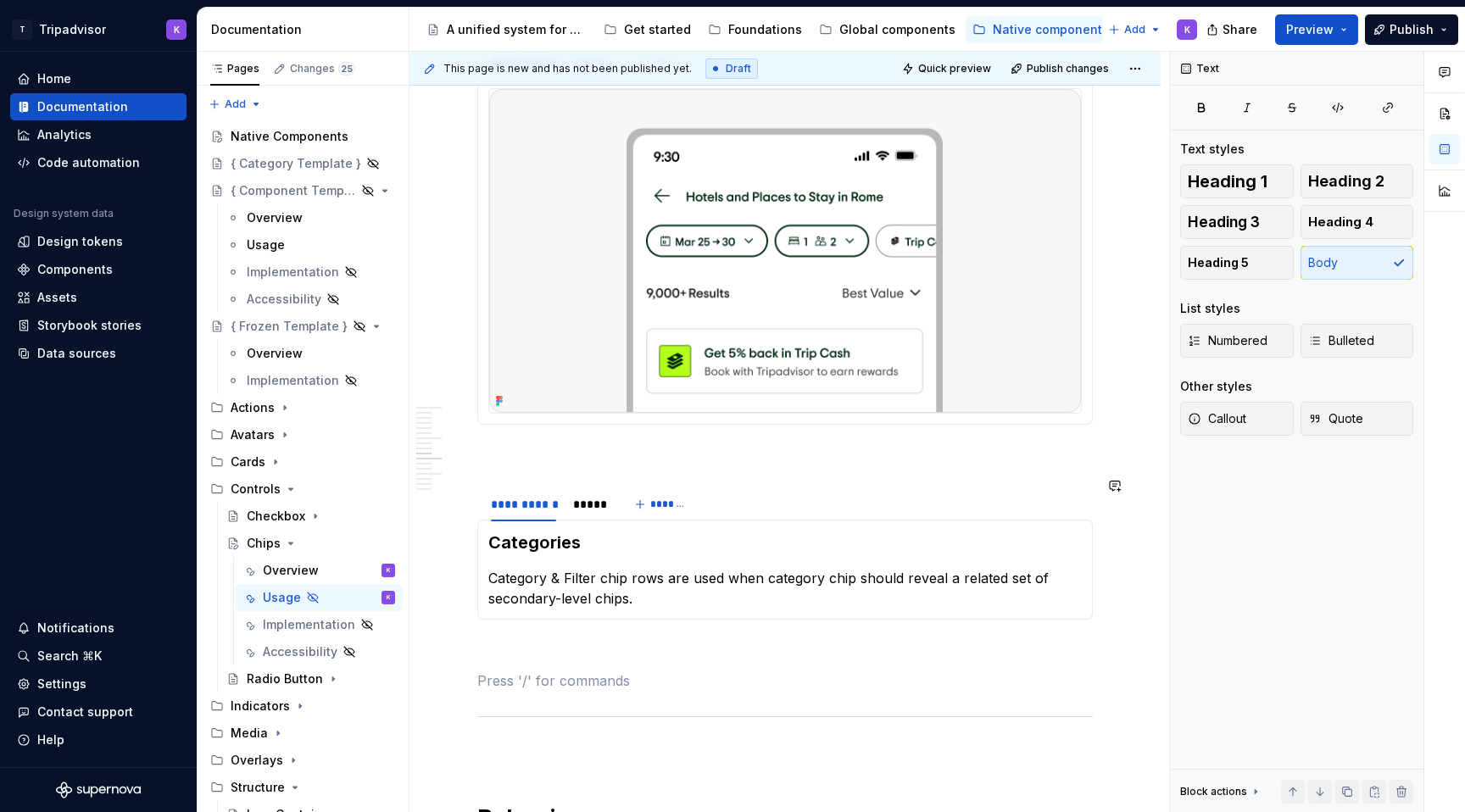
click at [616, 459] on div "**********" at bounding box center [784, 539] width 615 height 5081
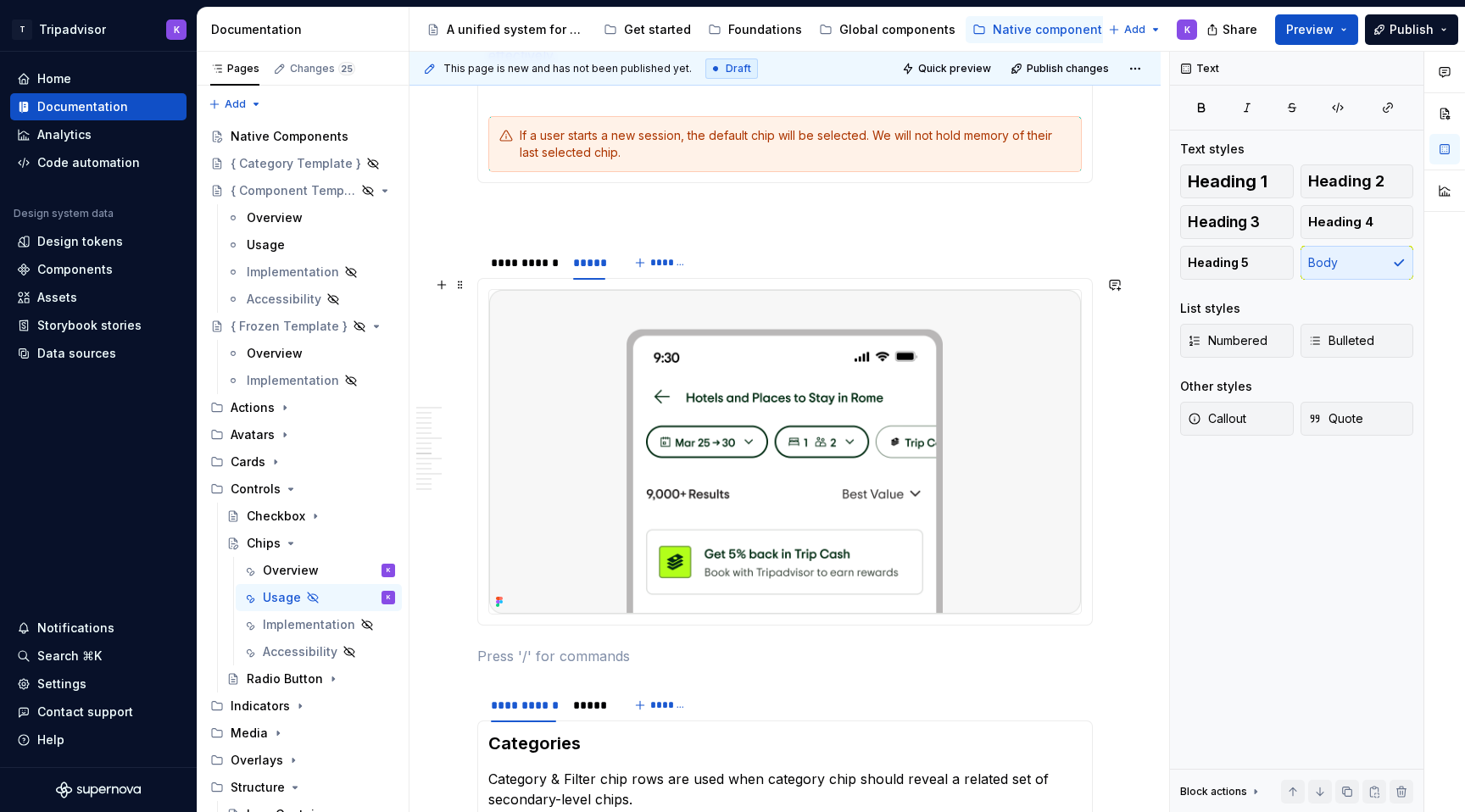
scroll to position [2119, 0]
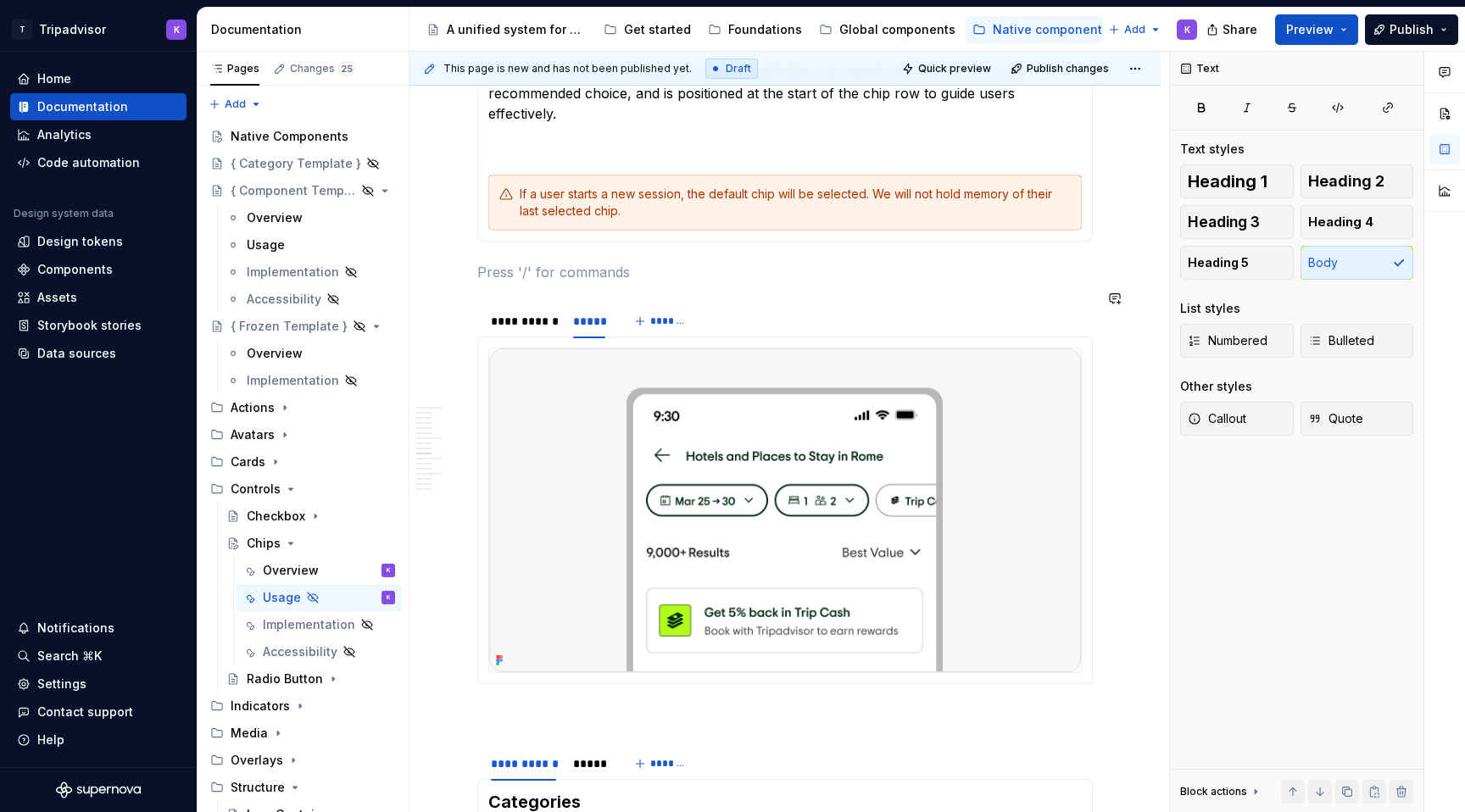
click at [657, 279] on div "**********" at bounding box center [784, 798] width 615 height 5081
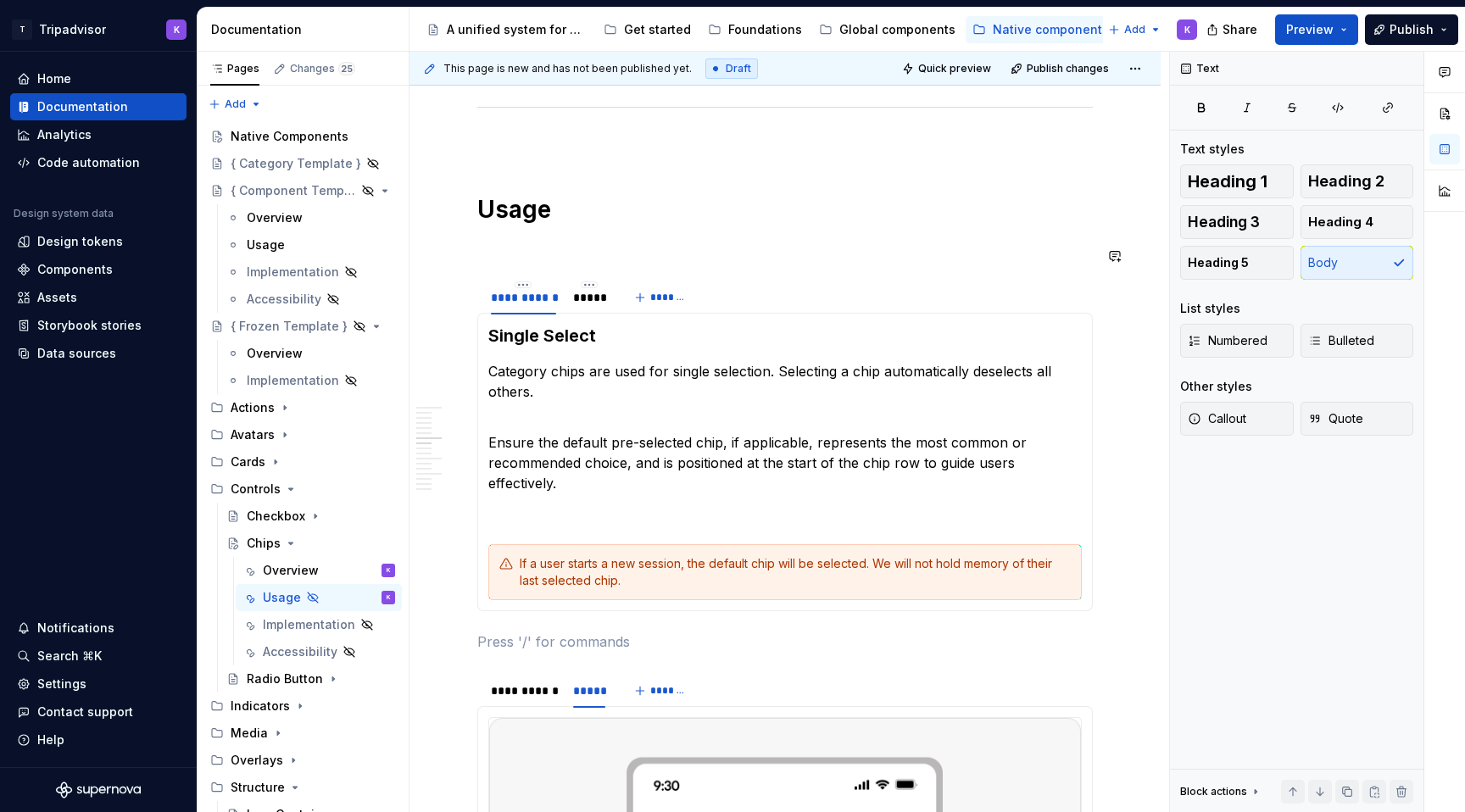
scroll to position [1693, 0]
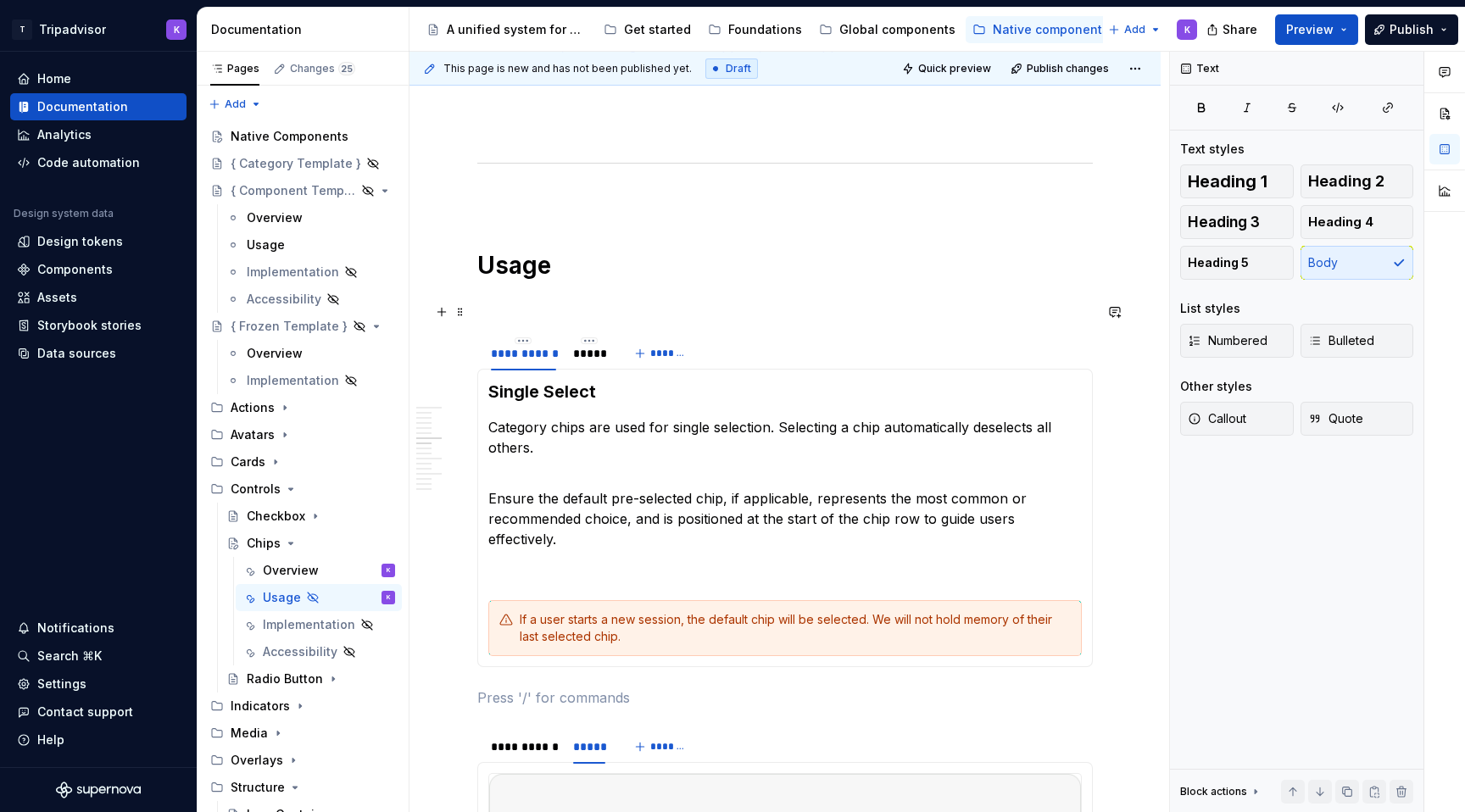
click at [642, 315] on p at bounding box center [784, 304] width 615 height 21
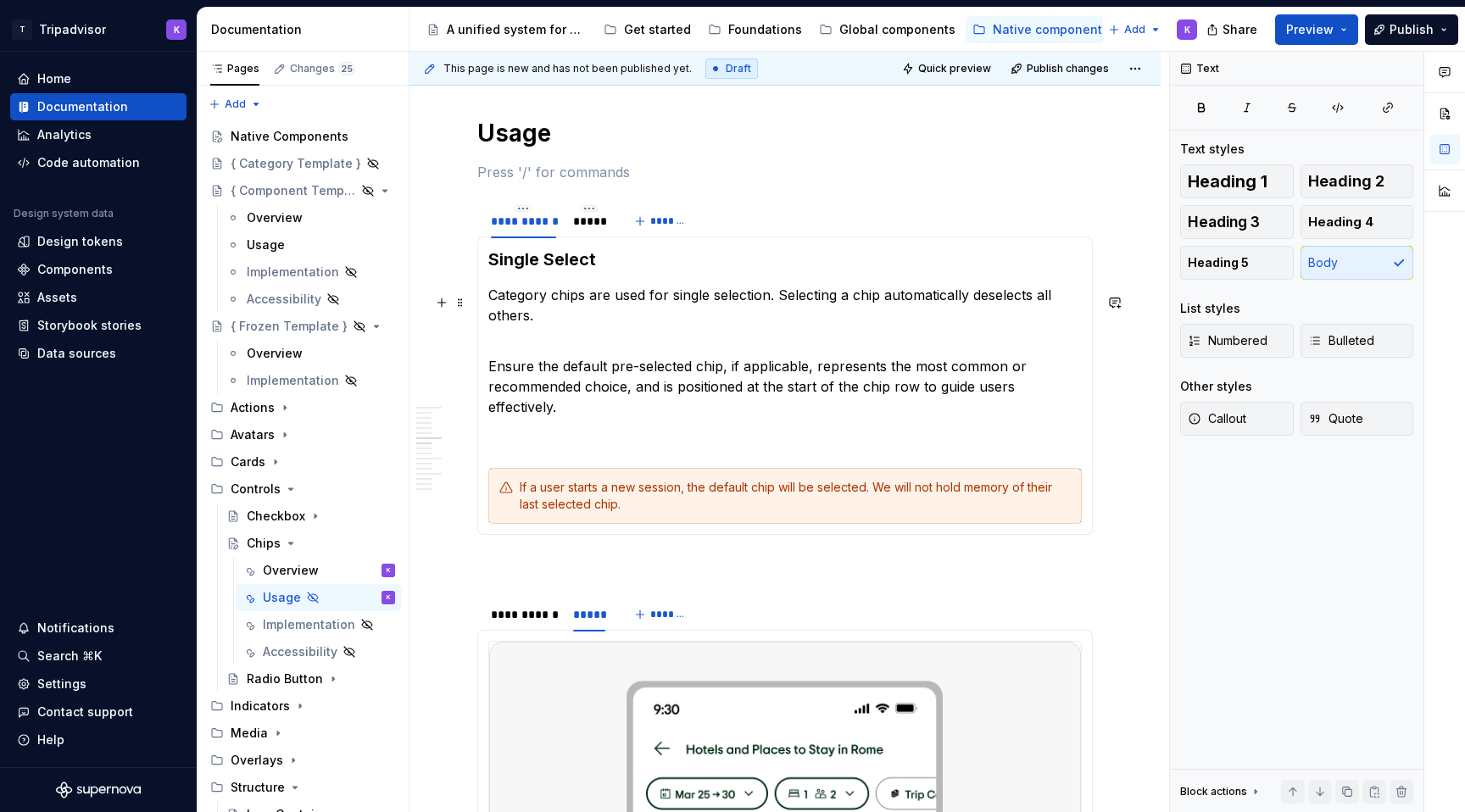
scroll to position [1827, 0]
click at [569, 553] on p at bounding box center [784, 563] width 615 height 21
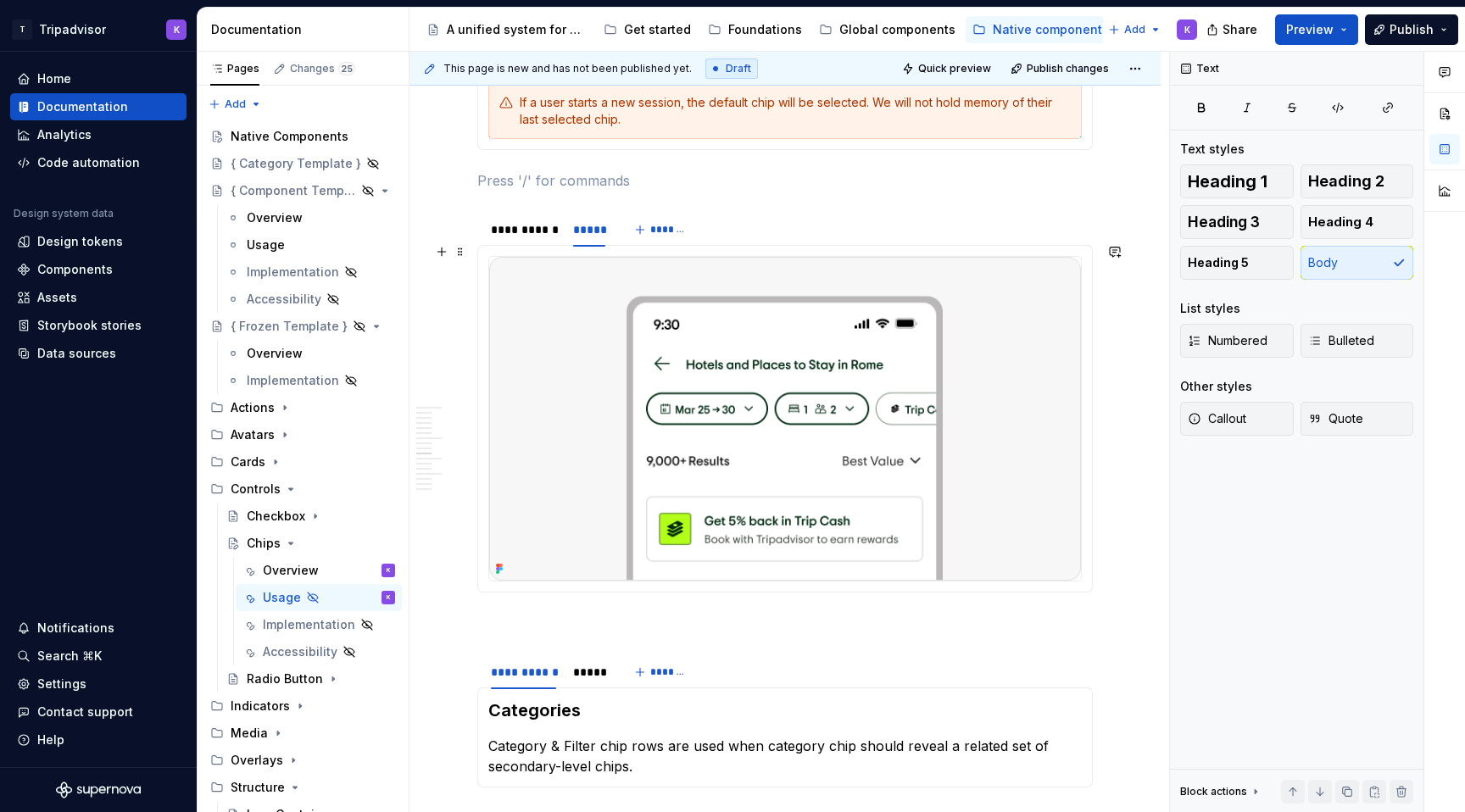
scroll to position [2248, 0]
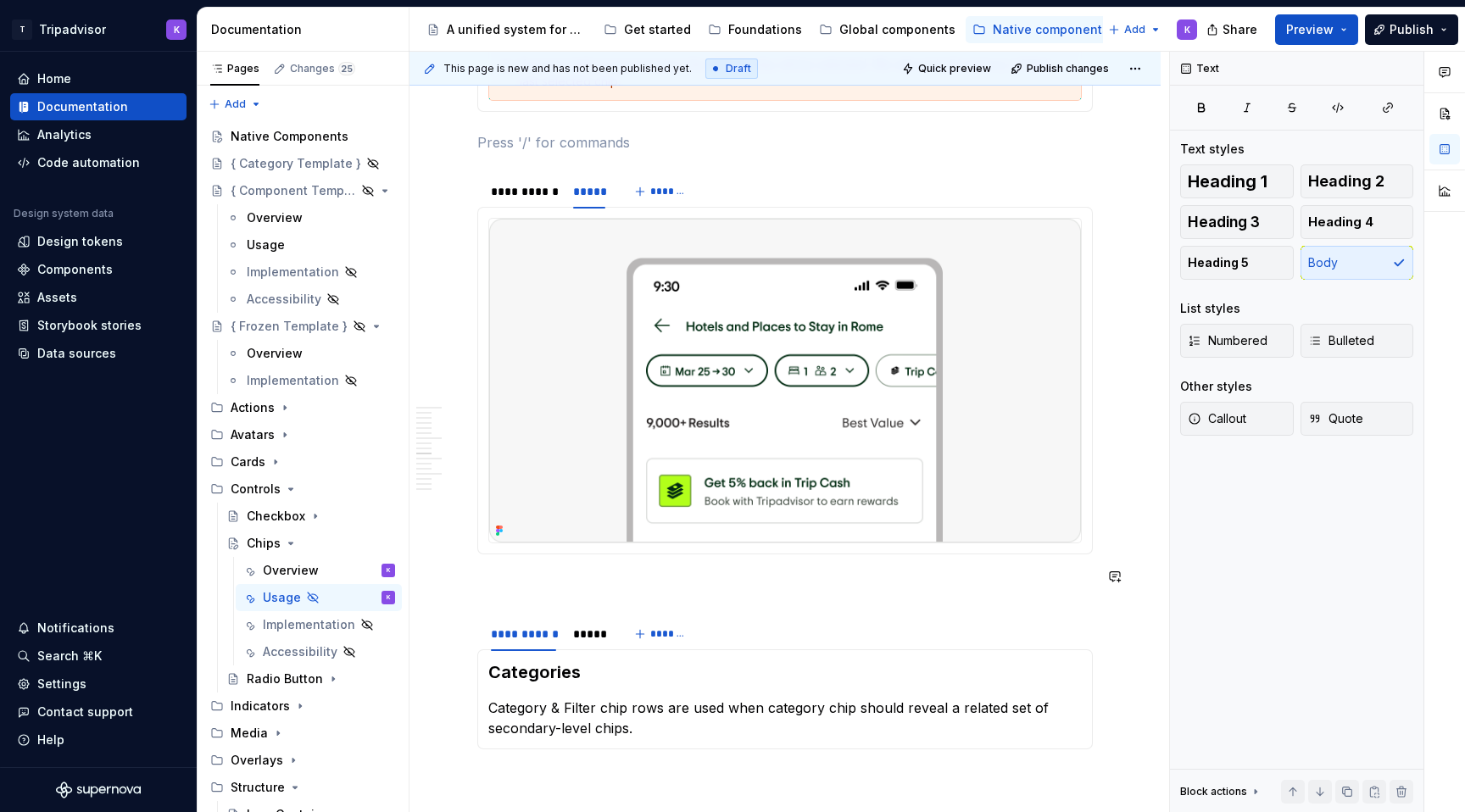
click at [562, 590] on div "**********" at bounding box center [784, 668] width 615 height 5081
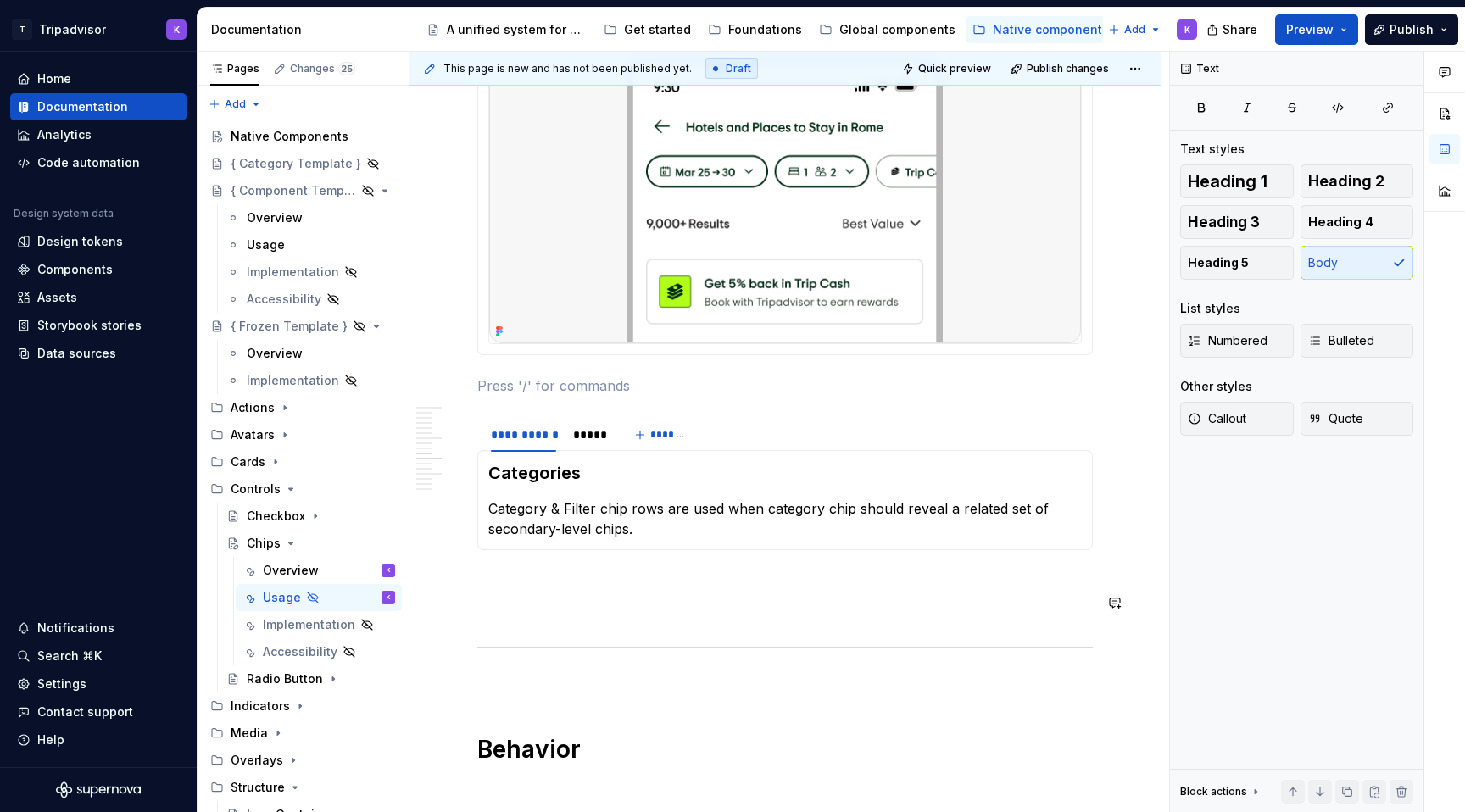
scroll to position [2484, 0]
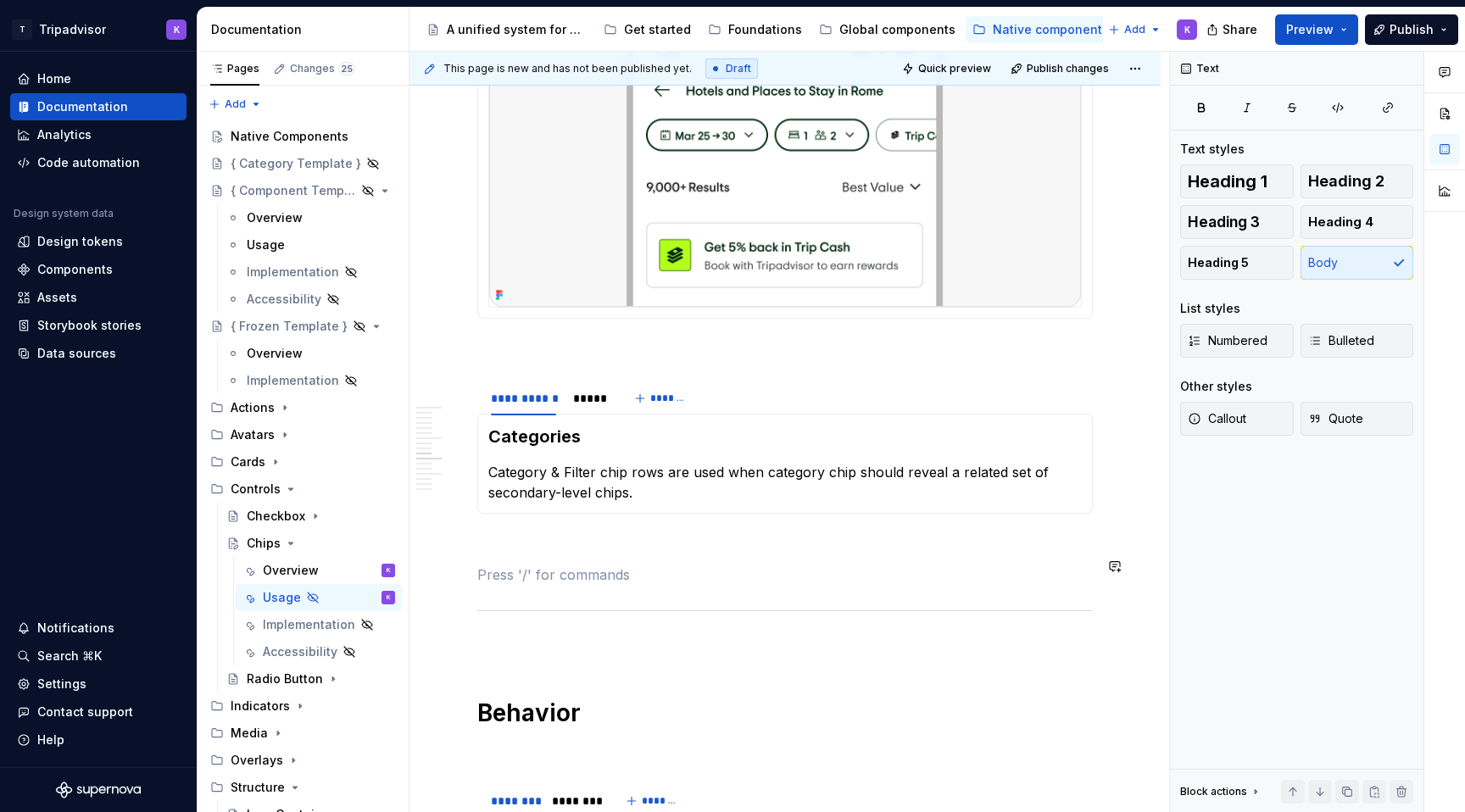
click at [566, 551] on div "**********" at bounding box center [784, 432] width 615 height 5081
click at [571, 534] on p at bounding box center [784, 544] width 615 height 21
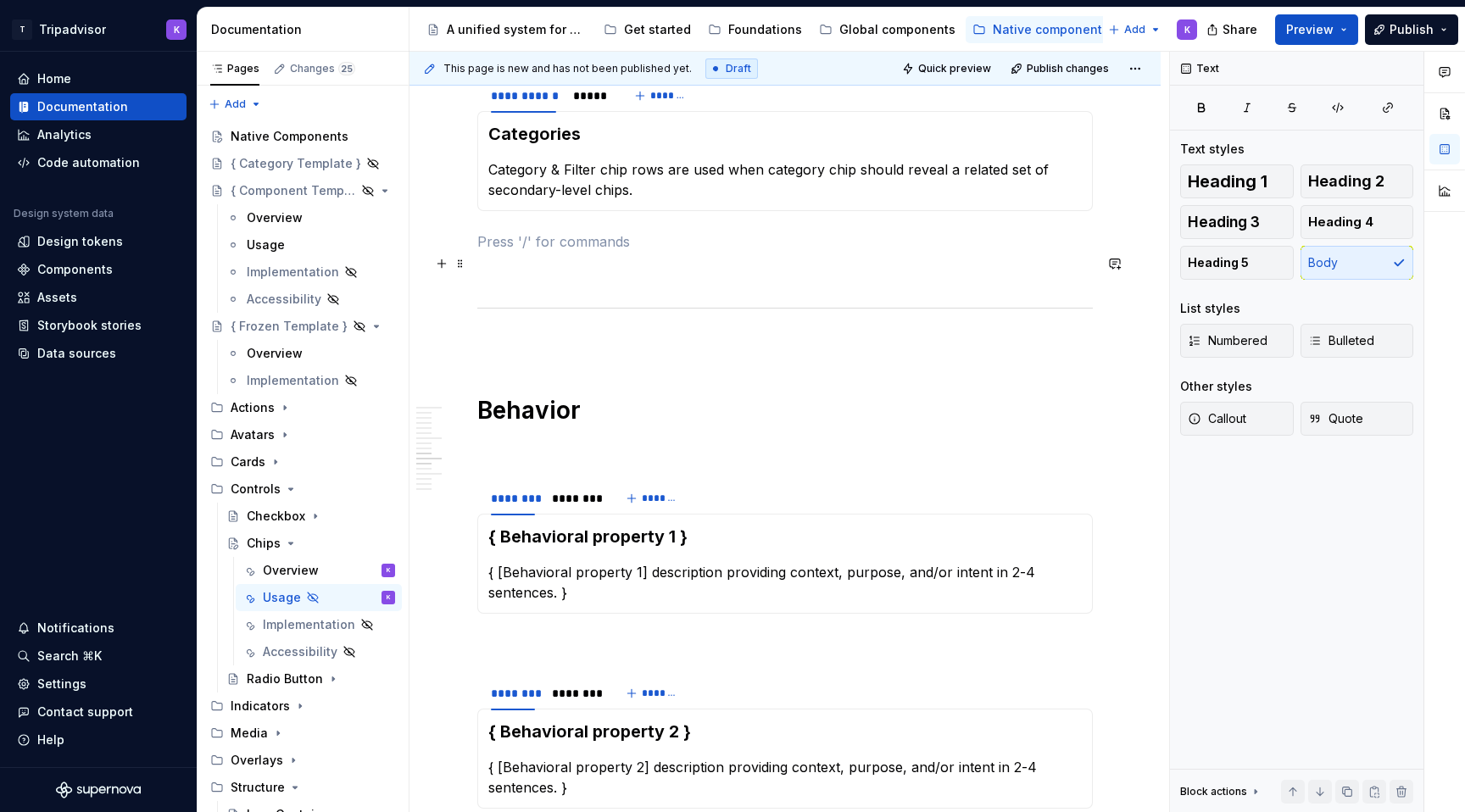
scroll to position [2864, 0]
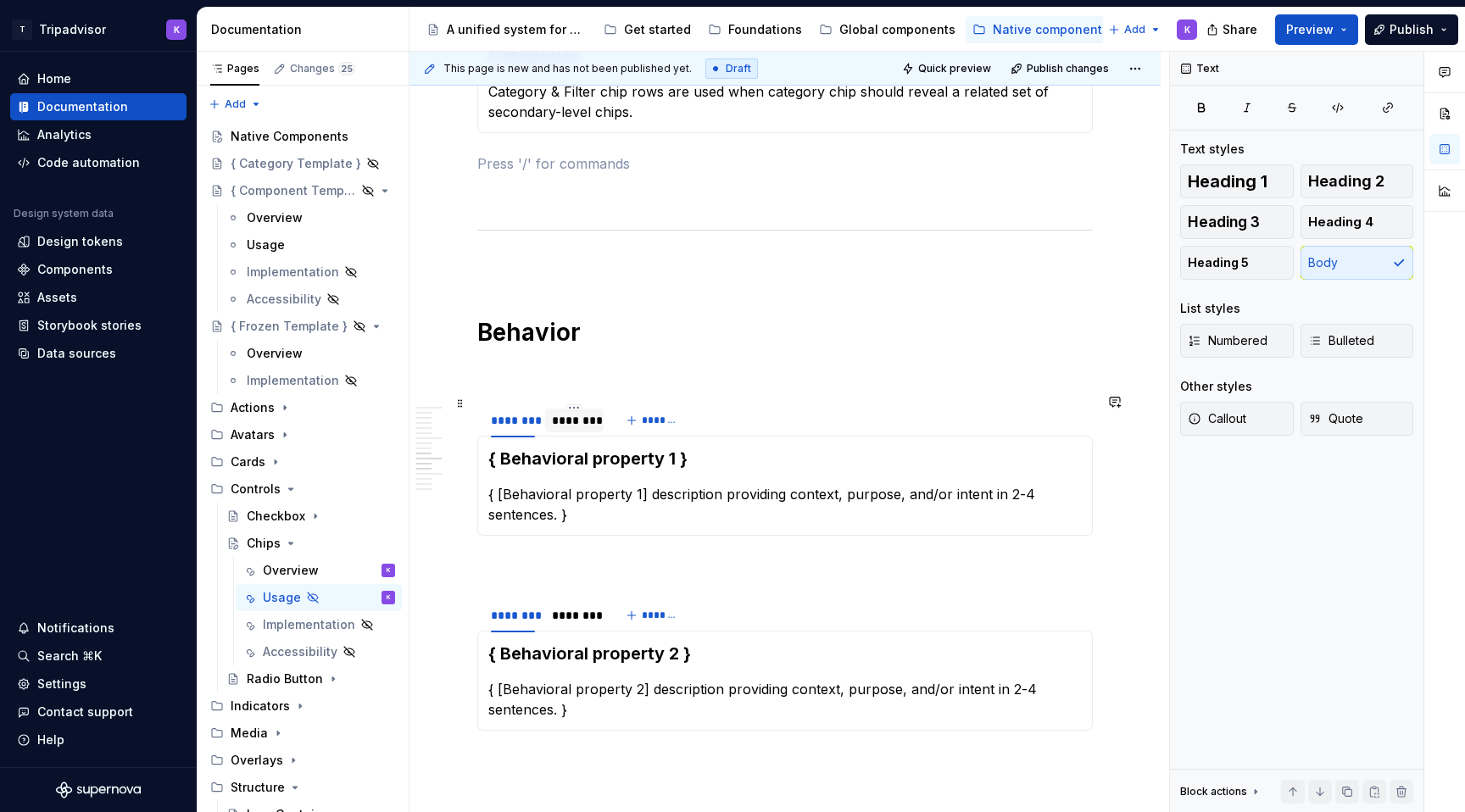
click at [571, 417] on div "********" at bounding box center [573, 420] width 44 height 17
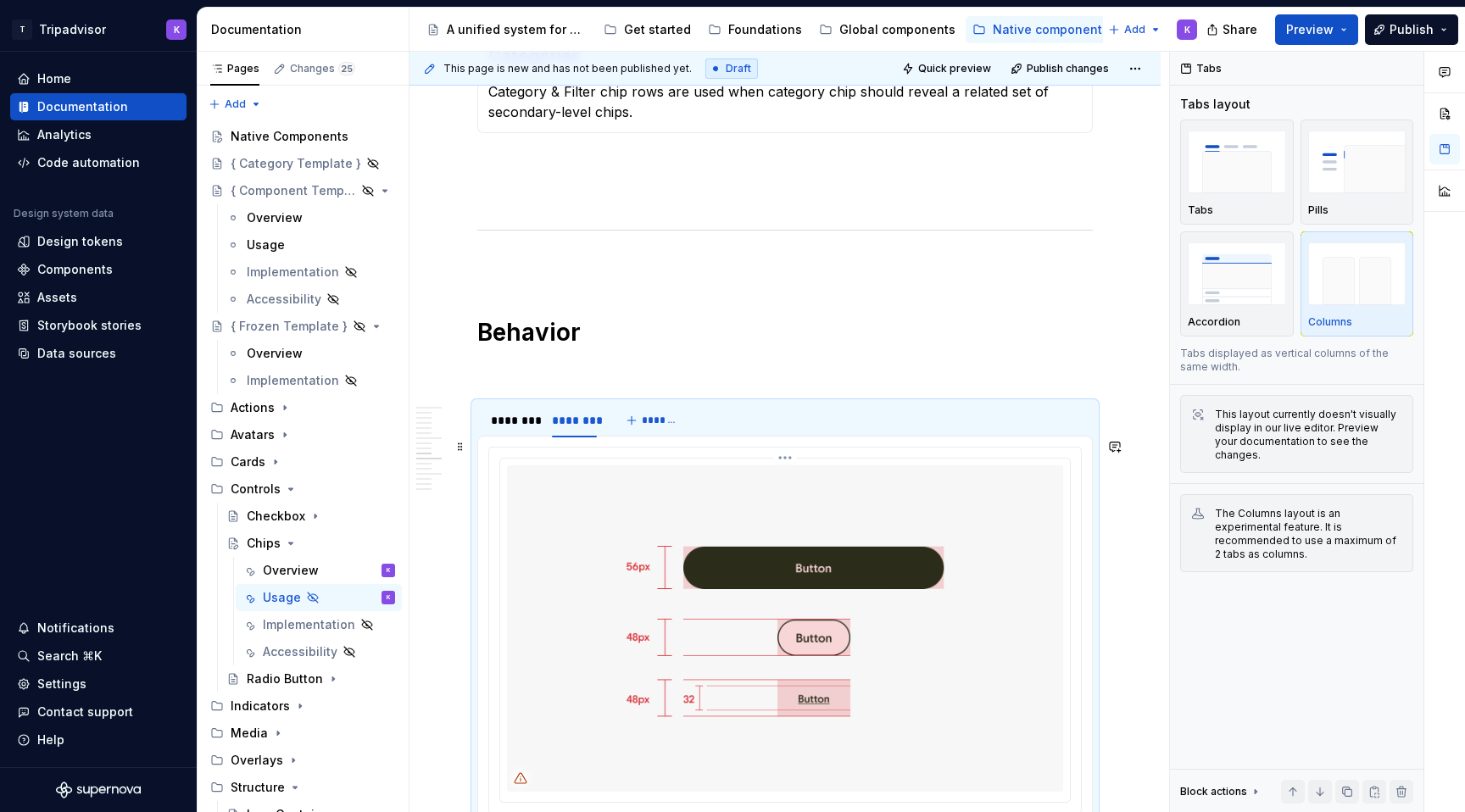
click at [599, 518] on img at bounding box center [785, 629] width 556 height 327
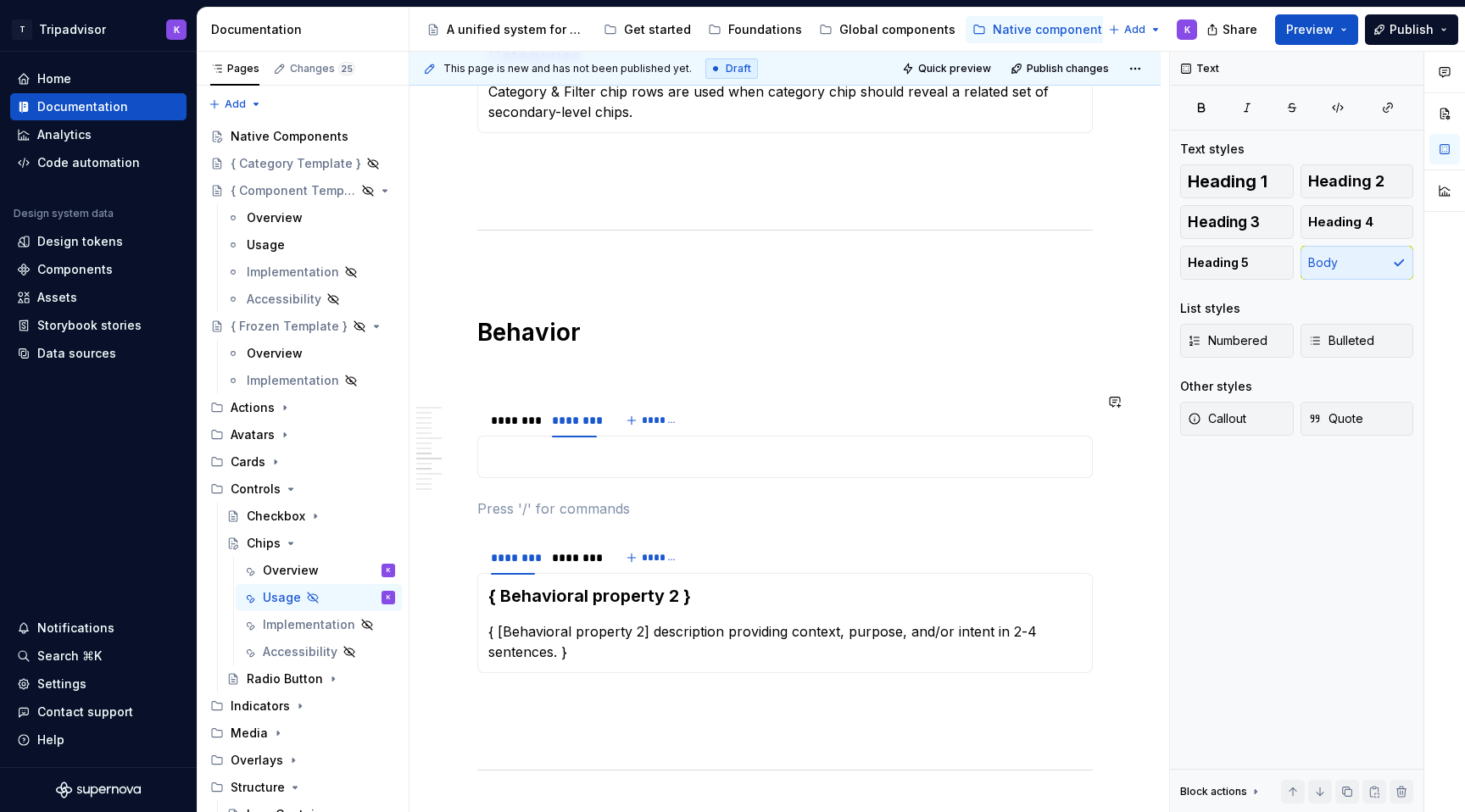
click at [585, 459] on div "{ Behavioral property 1 } { [Behavioral property 1] description providing conte…" at bounding box center [784, 456] width 615 height 42
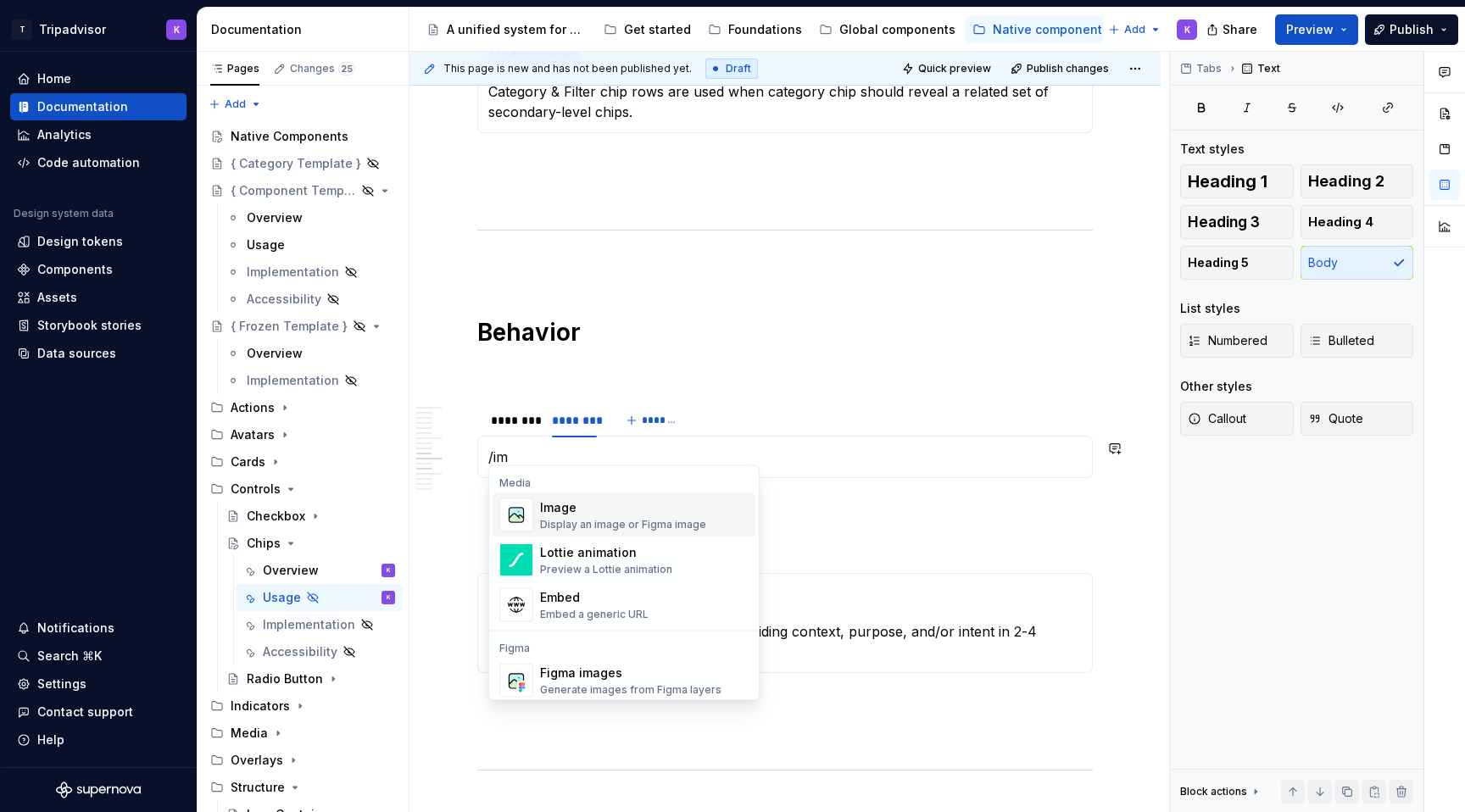
click at [580, 518] on div "Display an image or Figma image" at bounding box center [624, 525] width 166 height 14
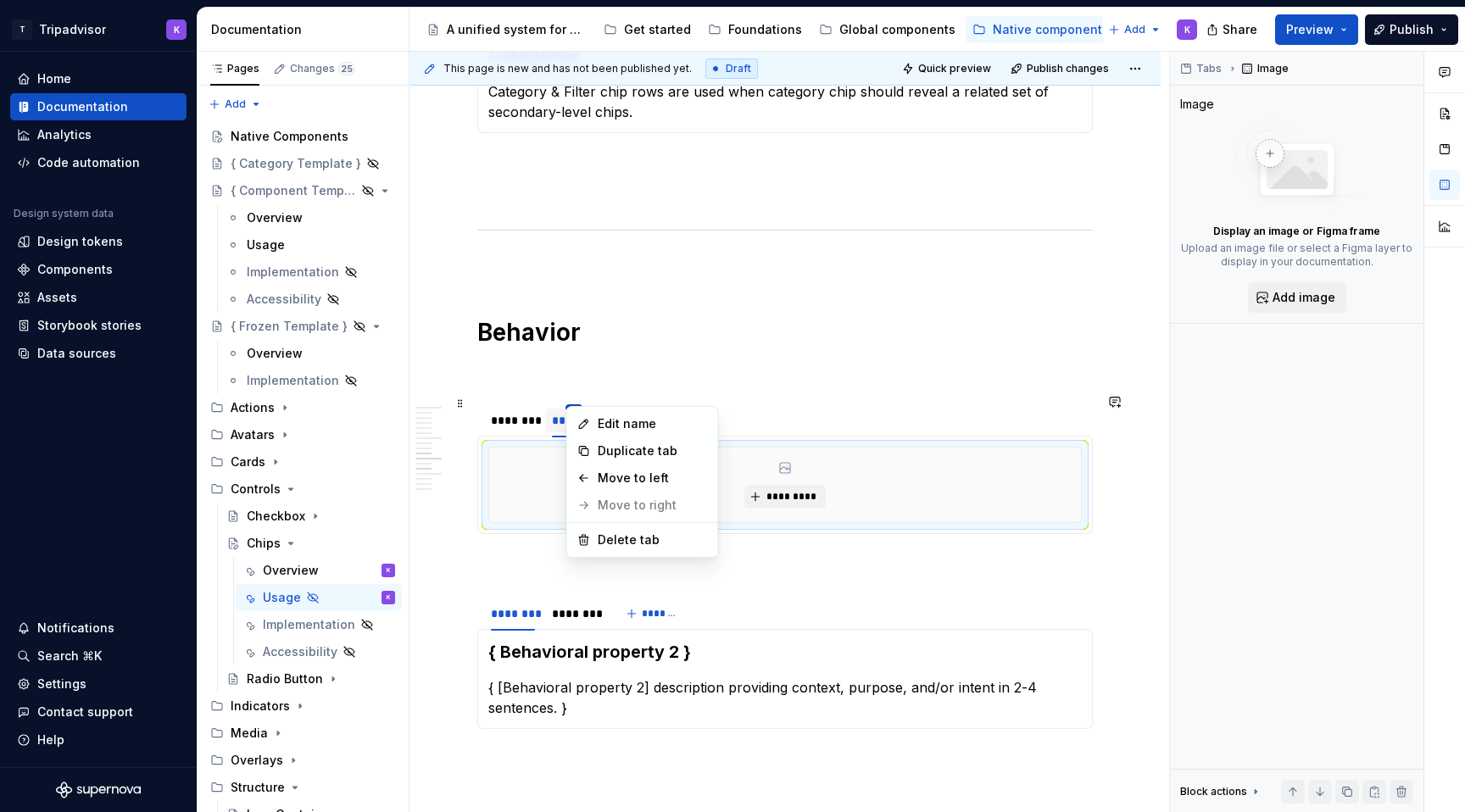
click at [575, 399] on html "T Tripadvisor K Home Documentation Analytics Code automation Design system data…" at bounding box center [732, 406] width 1465 height 812
type textarea "*"
click at [584, 420] on icon at bounding box center [583, 424] width 8 height 8
type input "*****"
click at [514, 397] on html "T Tripadvisor K Home Documentation Analytics Code automation Design system data…" at bounding box center [732, 406] width 1465 height 812
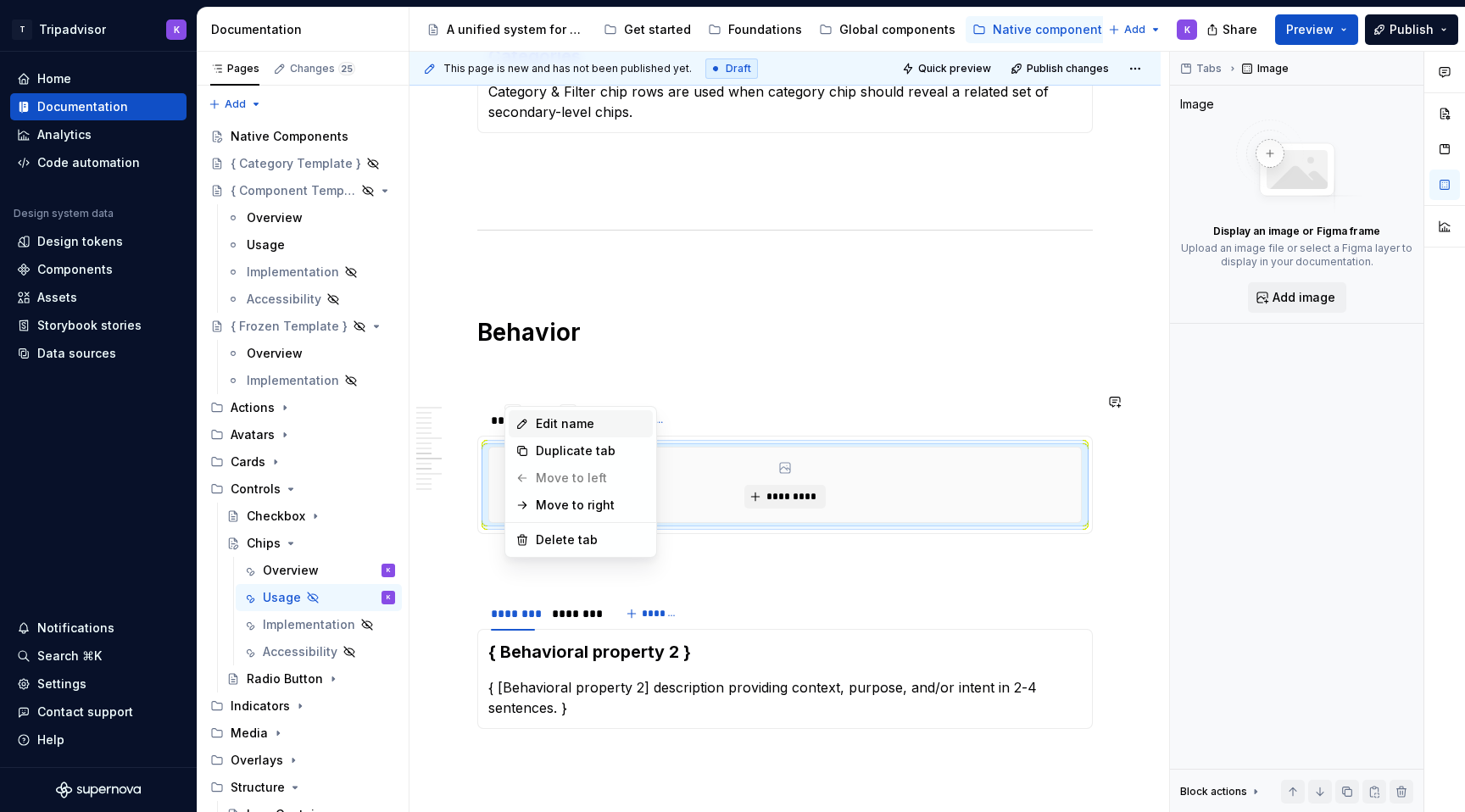
click at [531, 419] on div "Edit name" at bounding box center [581, 424] width 144 height 27
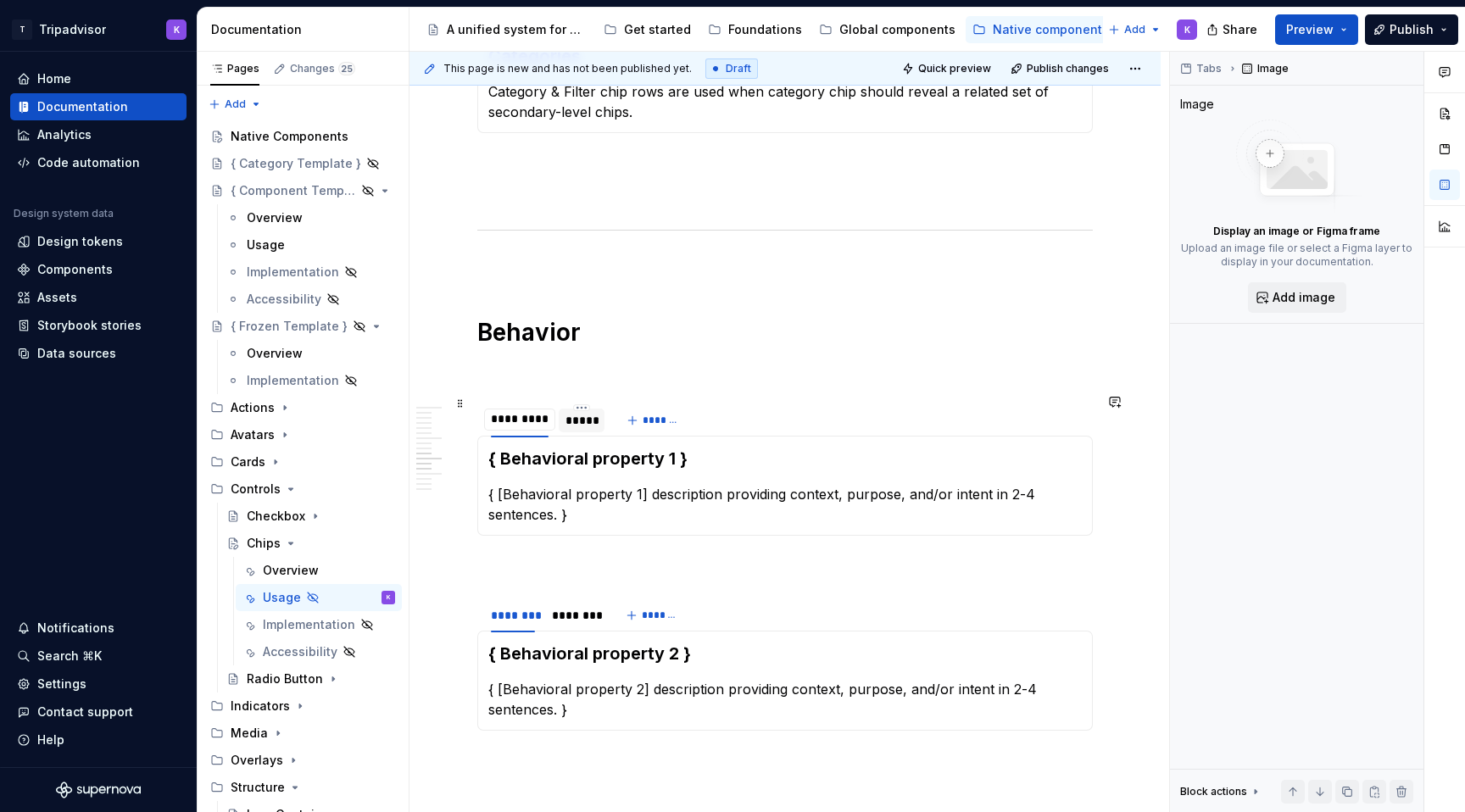
type input "**********"
click at [574, 543] on div "**********" at bounding box center [784, 51] width 615 height 5081
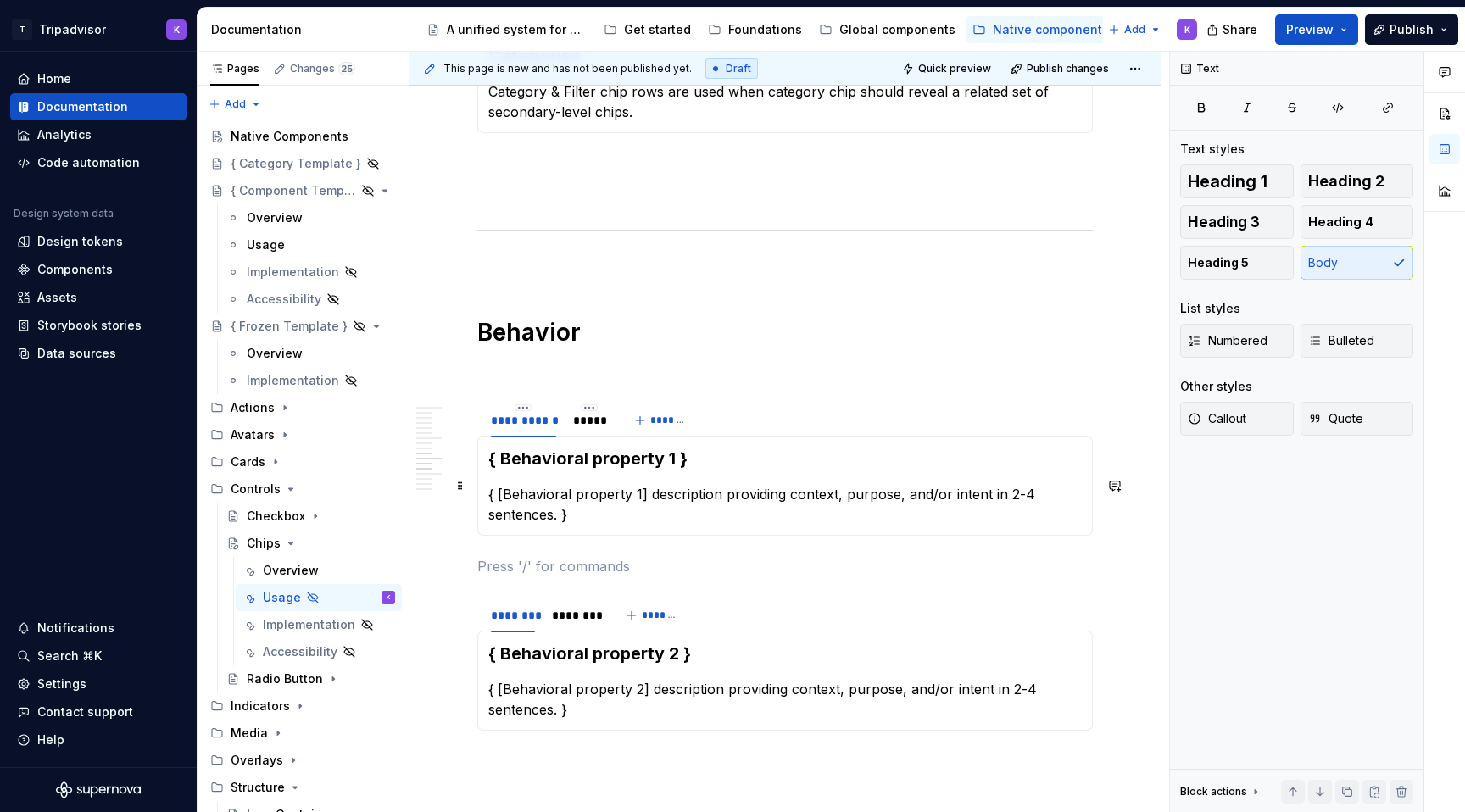
click at [579, 496] on p "{ [Behavioral property 1] description providing context, purpose, and/or intent…" at bounding box center [785, 505] width 594 height 41
click at [592, 412] on div "*****" at bounding box center [589, 420] width 33 height 17
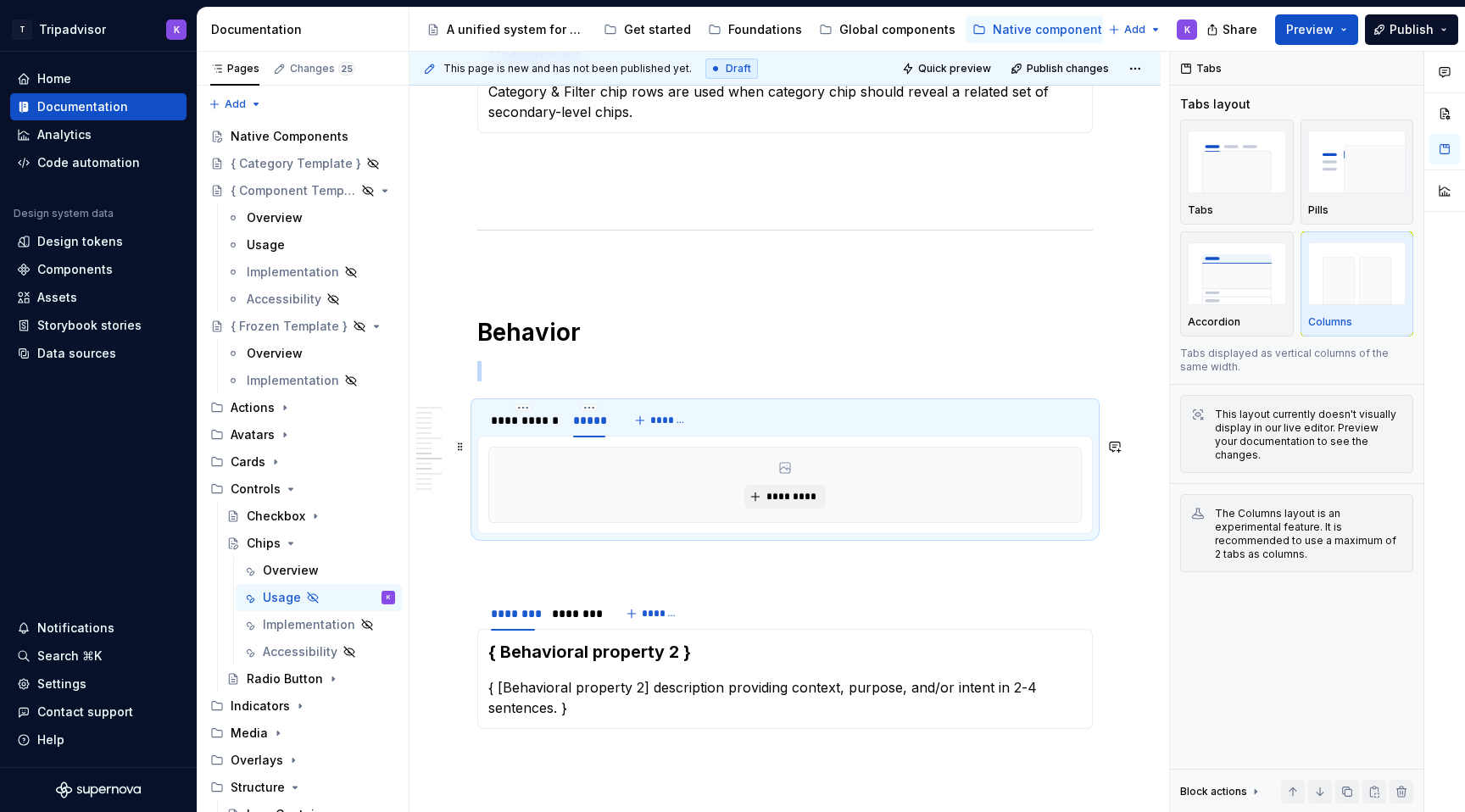
click at [644, 479] on div "*********" at bounding box center [785, 485] width 592 height 75
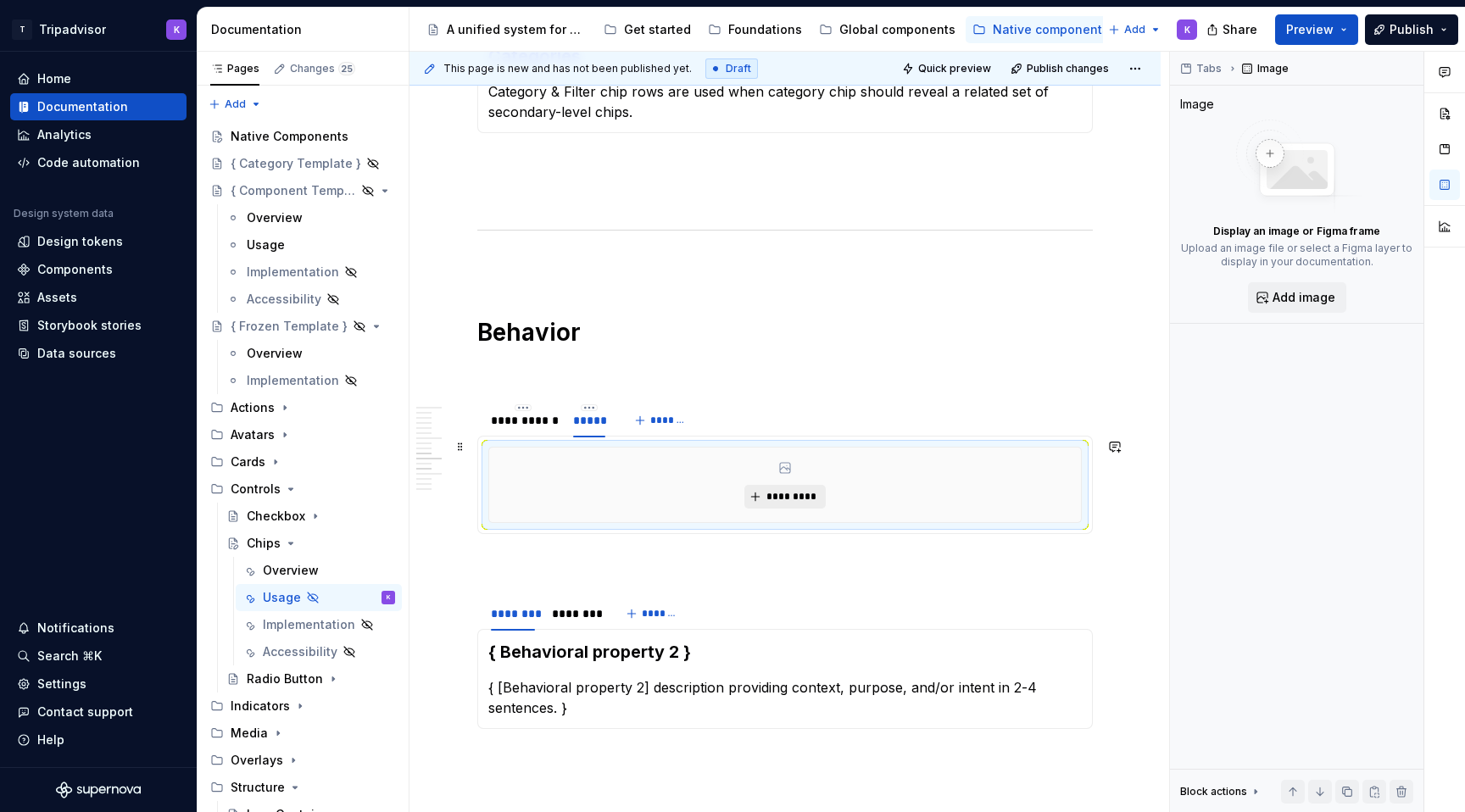
type textarea "*"
click at [791, 490] on span "*********" at bounding box center [791, 497] width 51 height 14
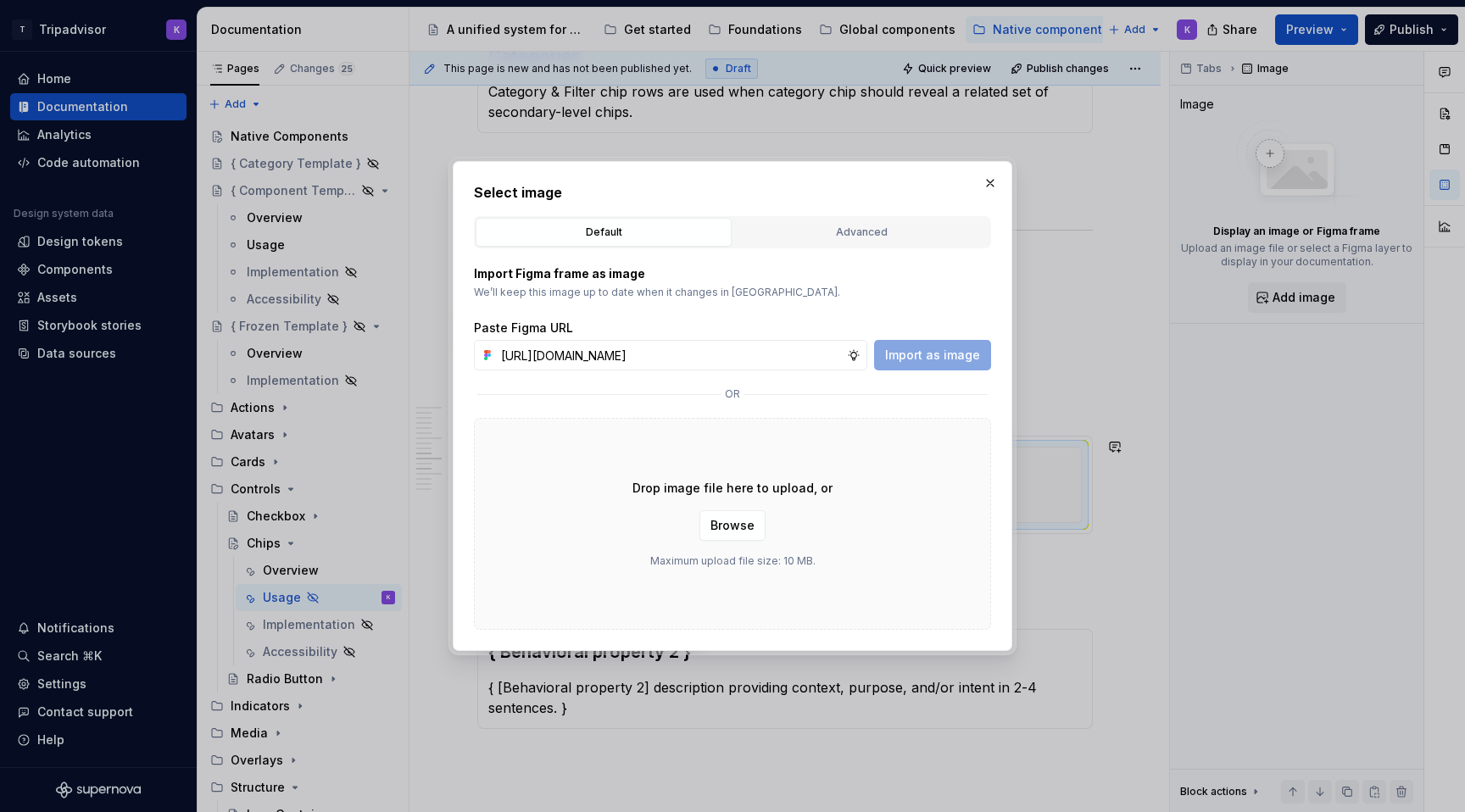
scroll to position [0, 446]
type input "[URL][DOMAIN_NAME]"
click at [952, 347] on span "Import as image" at bounding box center [933, 355] width 95 height 17
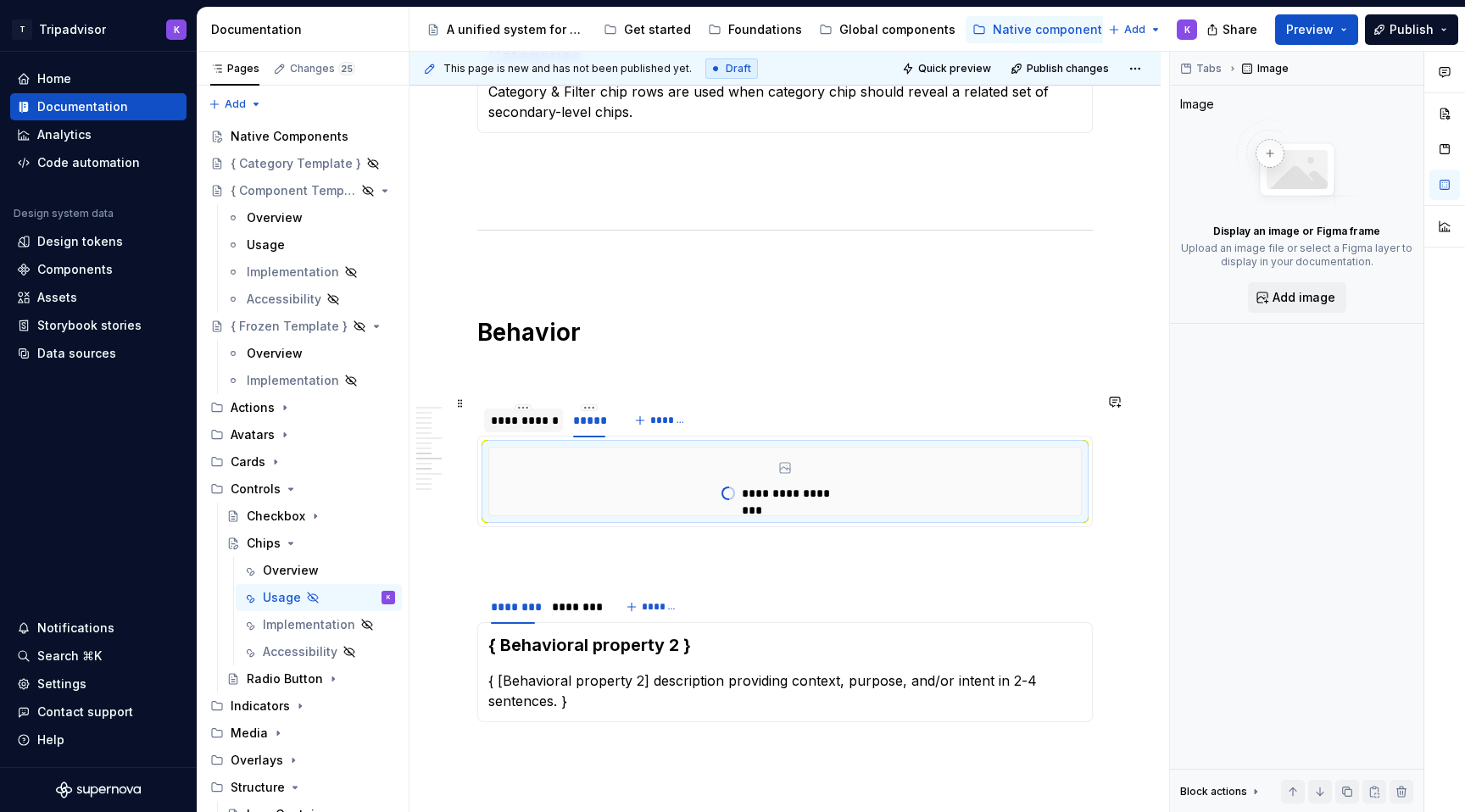
click at [513, 416] on div "**********" at bounding box center [524, 420] width 65 height 17
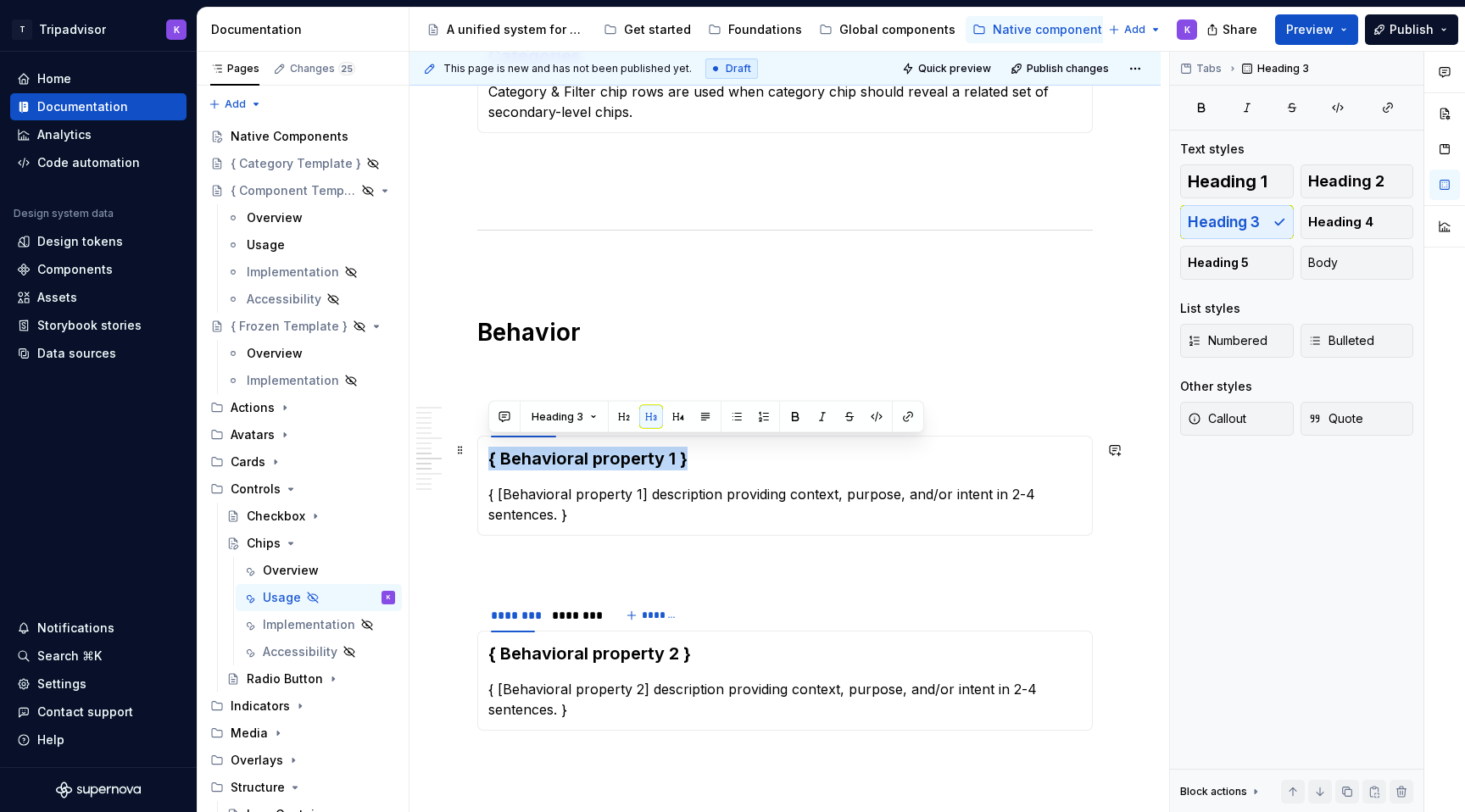
drag, startPoint x: 692, startPoint y: 448, endPoint x: 487, endPoint y: 449, distance: 205.0
click at [488, 449] on h3 "{ Behavioral property 1 }" at bounding box center [785, 458] width 594 height 23
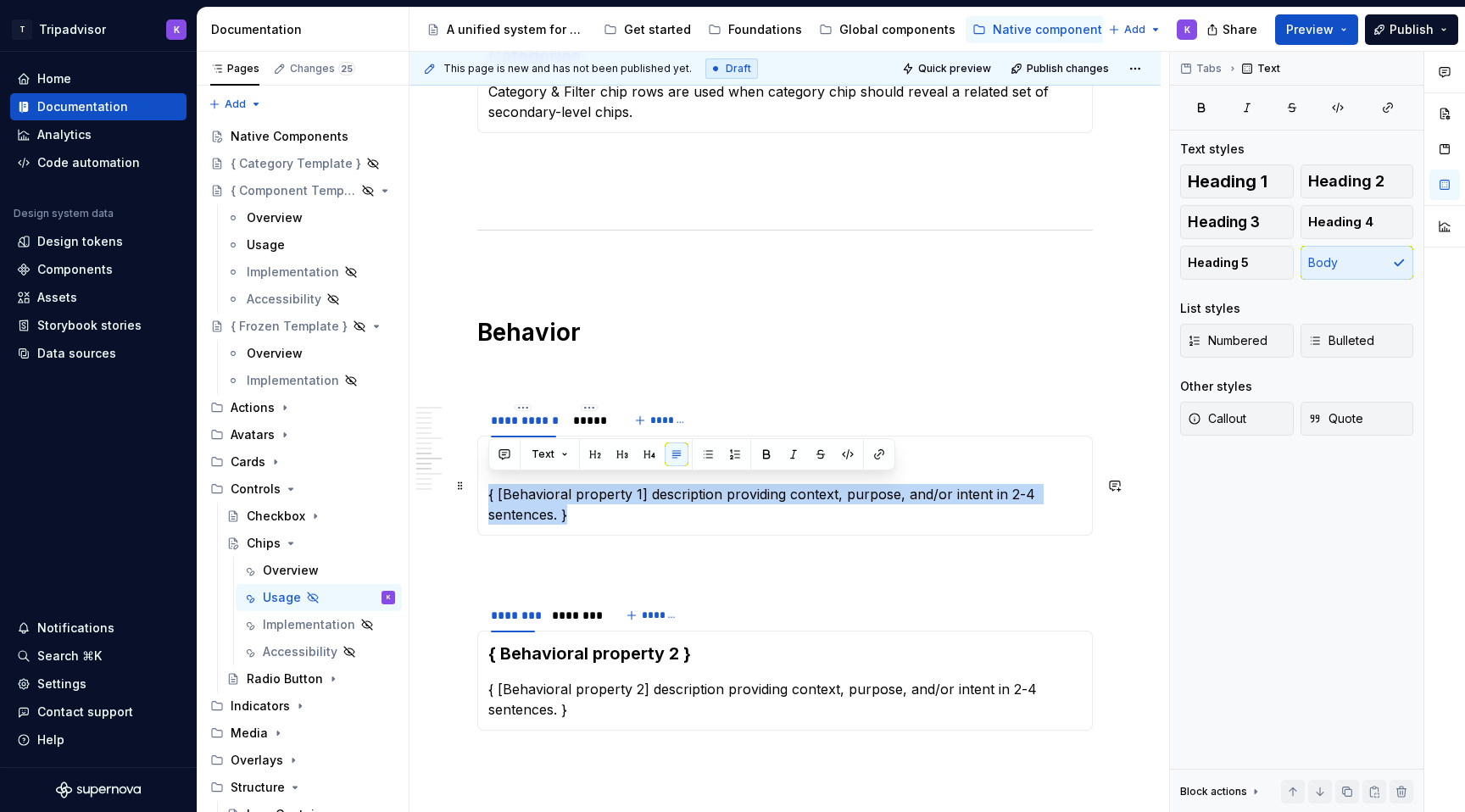
drag, startPoint x: 591, startPoint y: 503, endPoint x: 485, endPoint y: 493, distance: 106.5
click at [485, 493] on div "Horizontal Scrolling { [Behavioral property 1] description providing context, p…" at bounding box center [784, 485] width 615 height 100
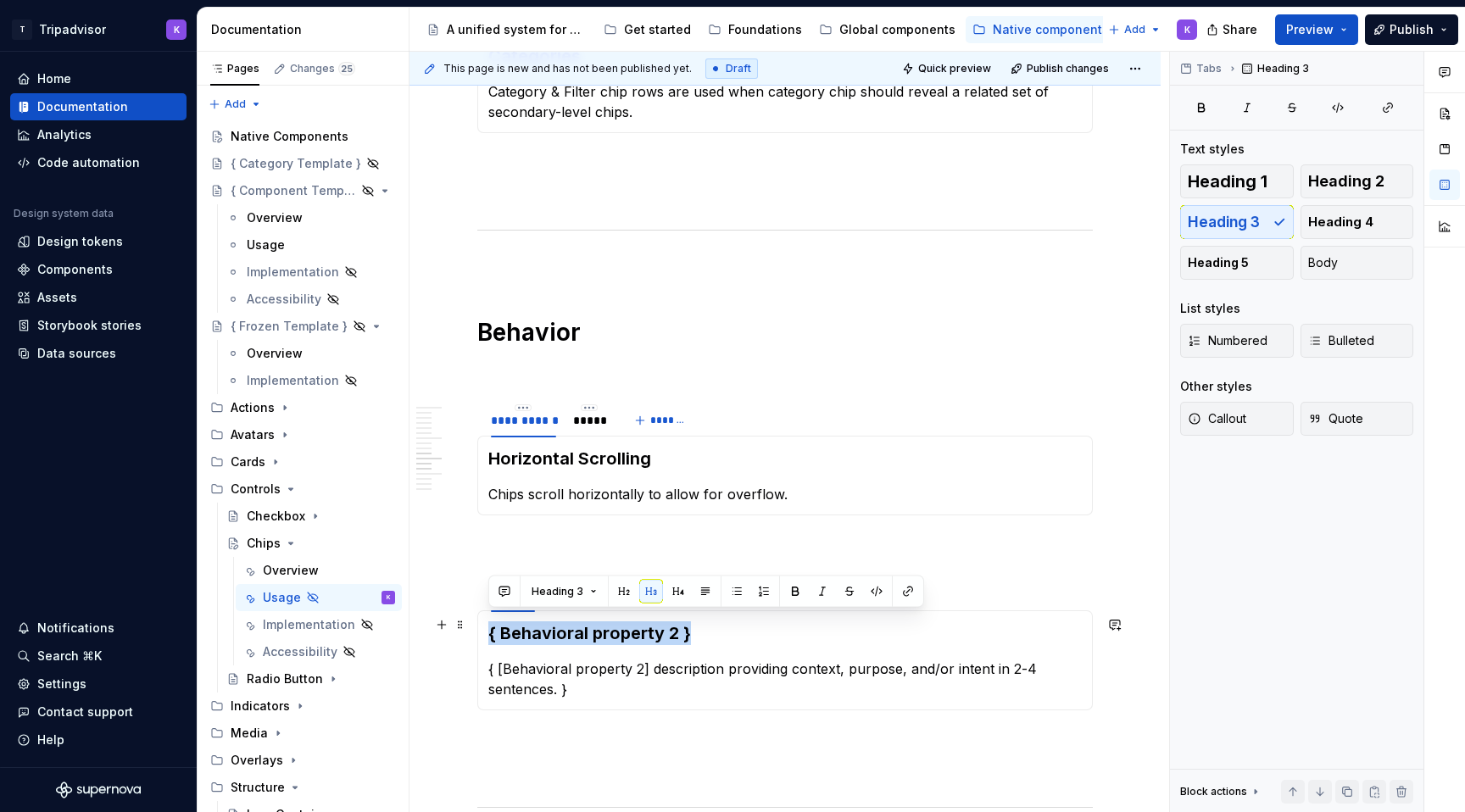
drag, startPoint x: 694, startPoint y: 618, endPoint x: 486, endPoint y: 614, distance: 208.0
click at [486, 614] on div "{ Behavioral property 2 } { [Behavioral property 2] description providing conte…" at bounding box center [784, 660] width 615 height 100
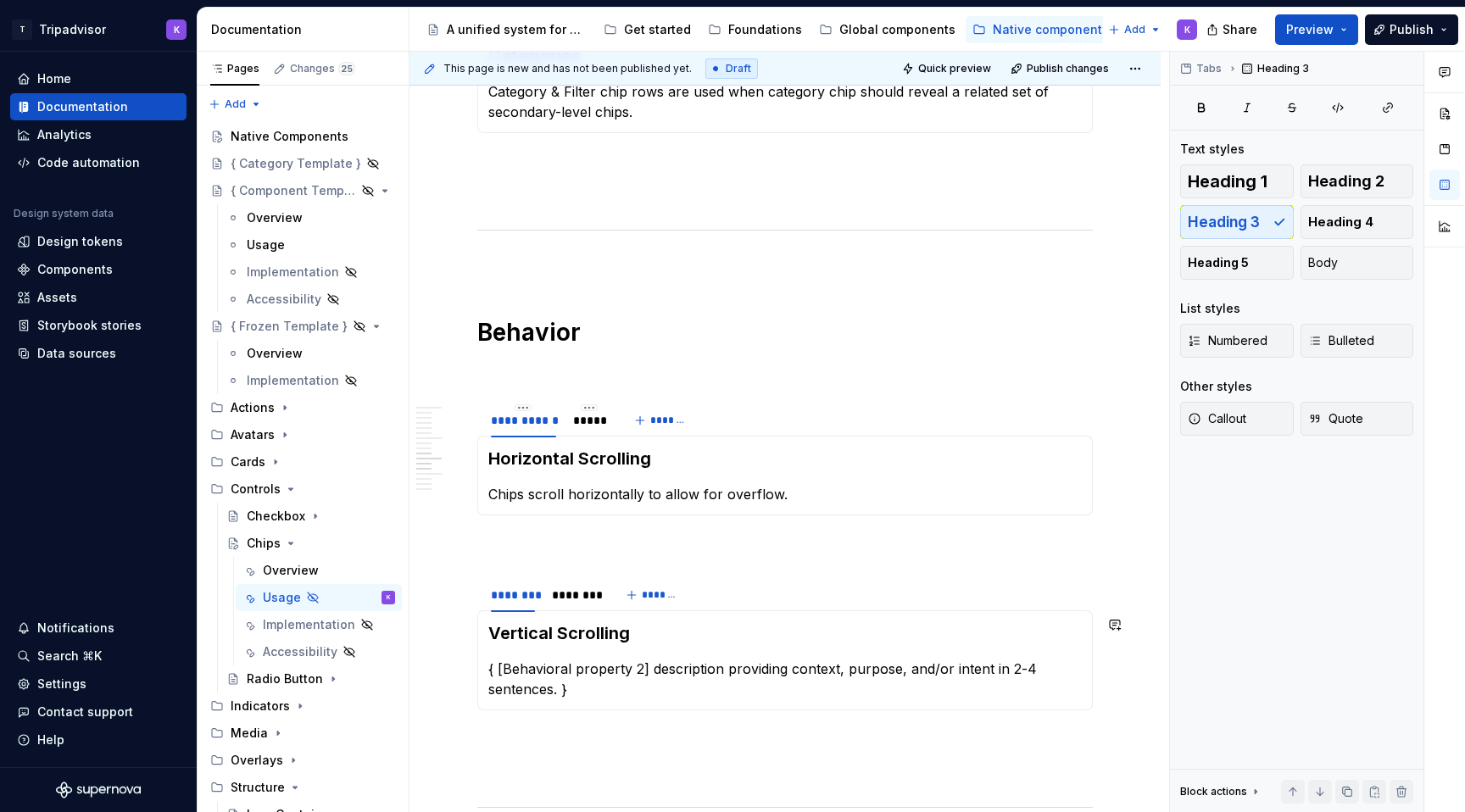
type textarea "*"
click at [563, 674] on p "{ [Behavioral property 2] description providing context, purpose, and/or intent…" at bounding box center [785, 679] width 594 height 41
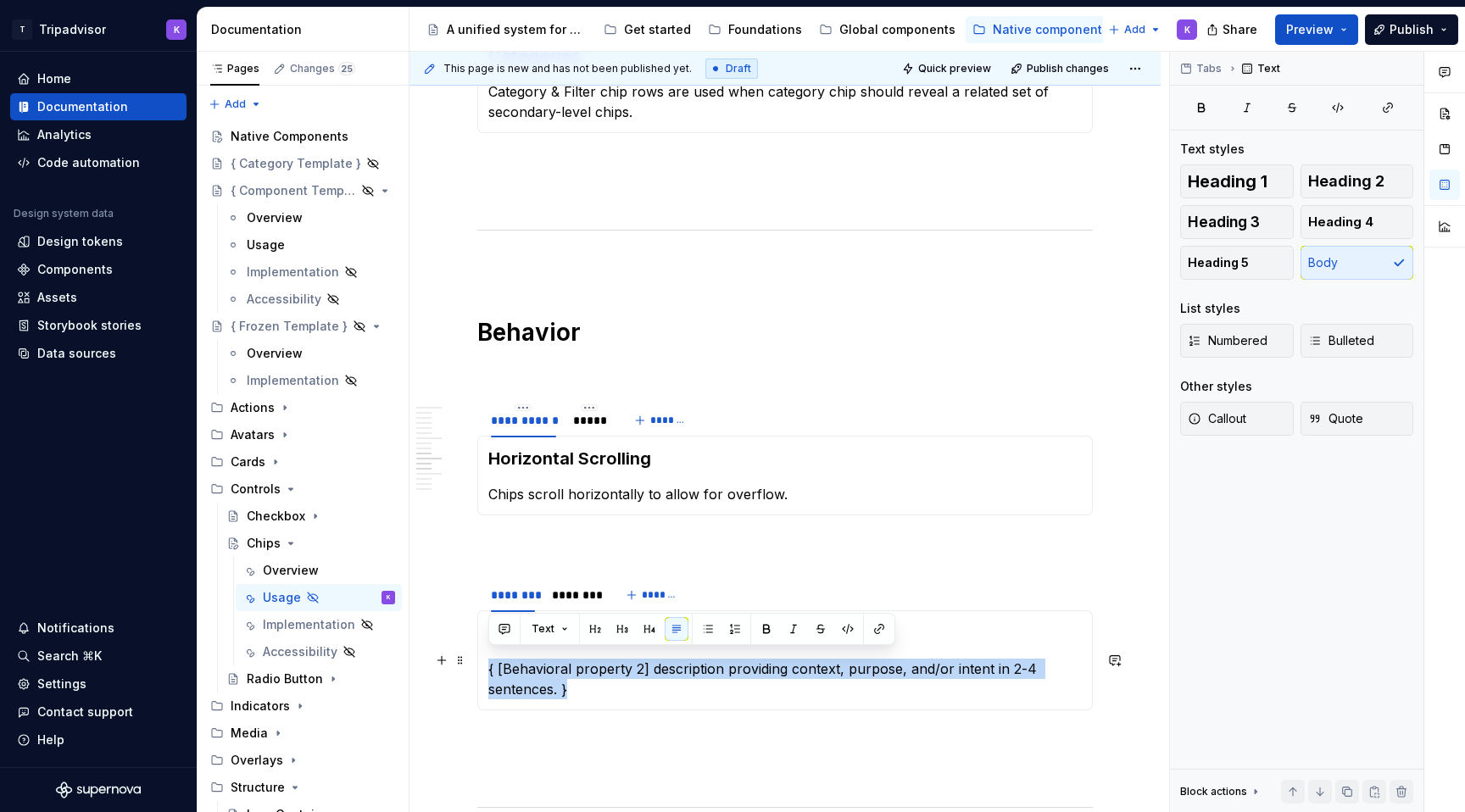
drag, startPoint x: 585, startPoint y: 688, endPoint x: 486, endPoint y: 665, distance: 101.6
click at [486, 665] on div "Vertical Scrolling { [Behavioral property 2] description providing context, pur…" at bounding box center [784, 660] width 615 height 100
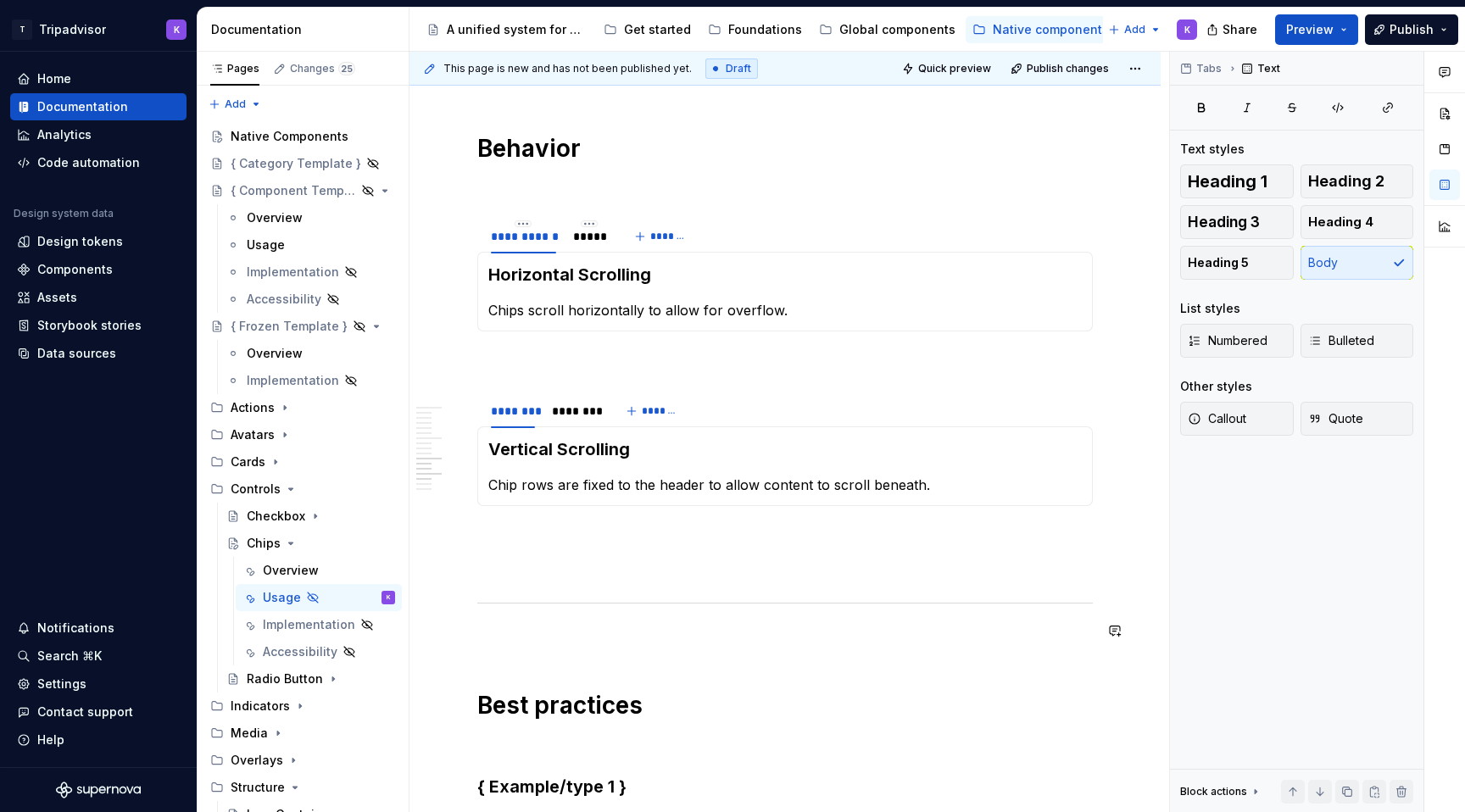
scroll to position [3072, 0]
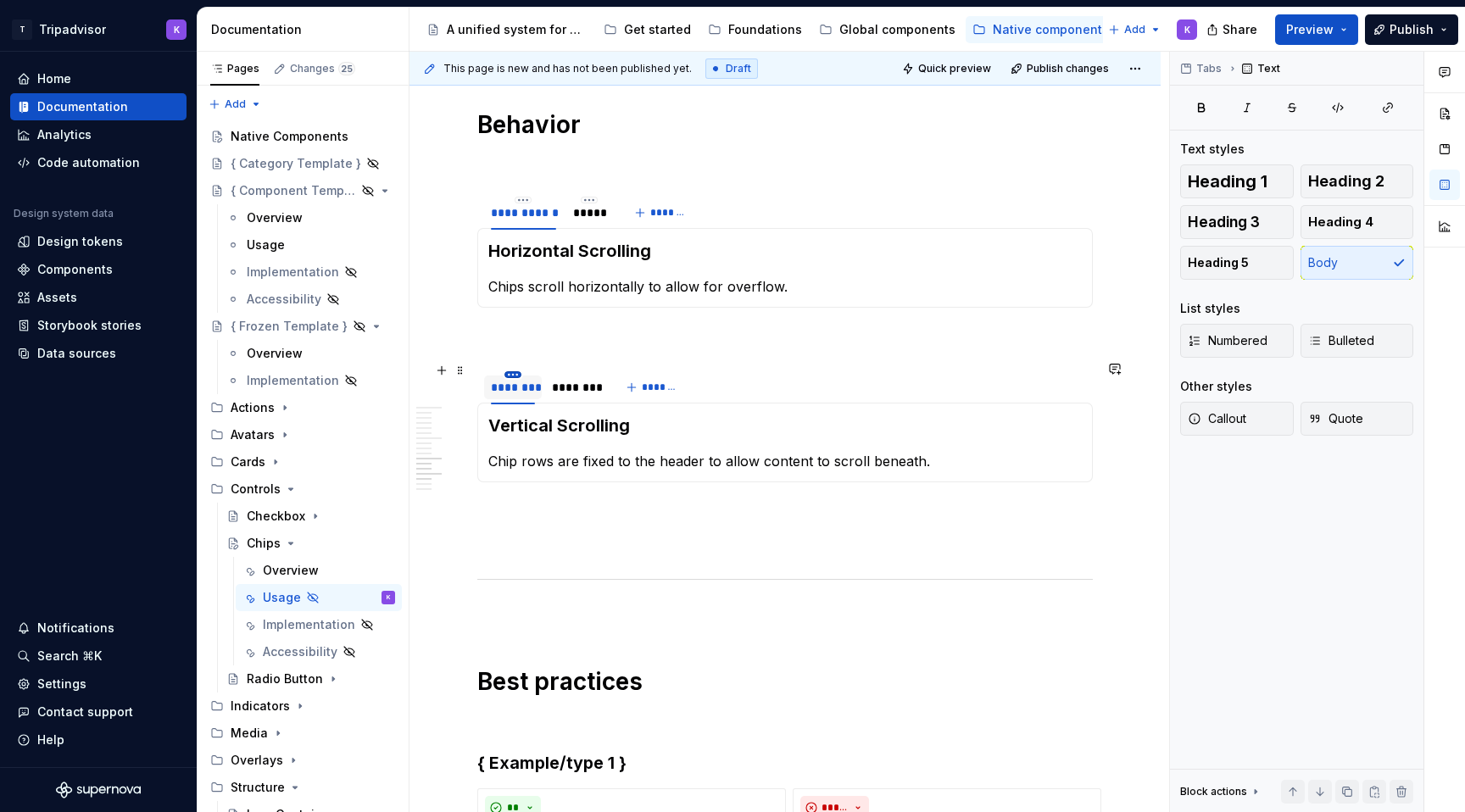
click at [513, 365] on html "T Tripadvisor K Home Documentation Analytics Code automation Design system data…" at bounding box center [732, 406] width 1465 height 812
click at [531, 395] on div "Edit name" at bounding box center [581, 390] width 144 height 27
type input "*"
type input "**********"
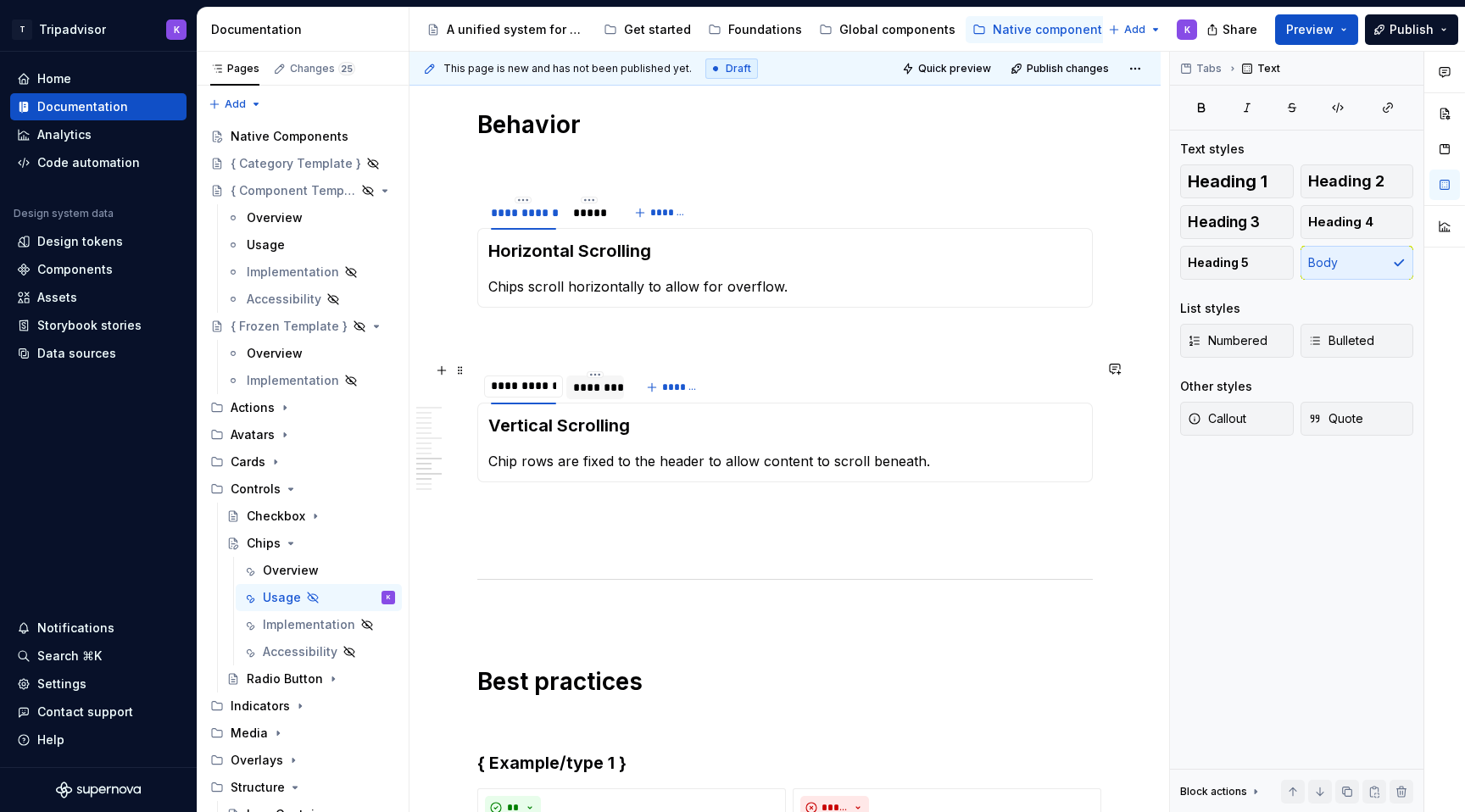
click at [596, 371] on div "********" at bounding box center [596, 386] width 58 height 33
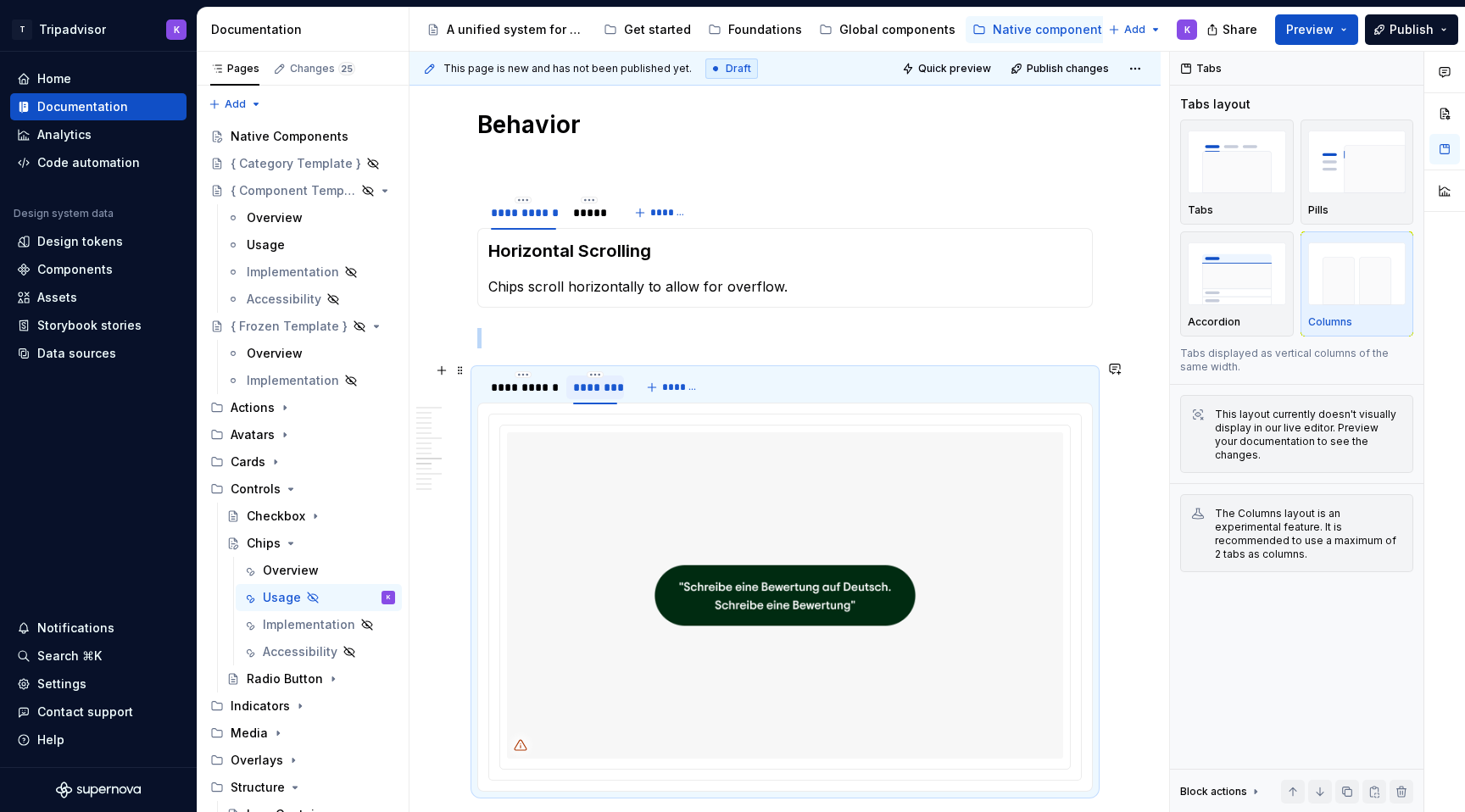
click at [608, 379] on div "********" at bounding box center [595, 387] width 44 height 17
click at [596, 365] on html "T Tripadvisor K Home Documentation Analytics Code automation Design system data…" at bounding box center [732, 406] width 1465 height 812
click at [622, 393] on div "Edit name" at bounding box center [673, 391] width 110 height 17
type input "*****"
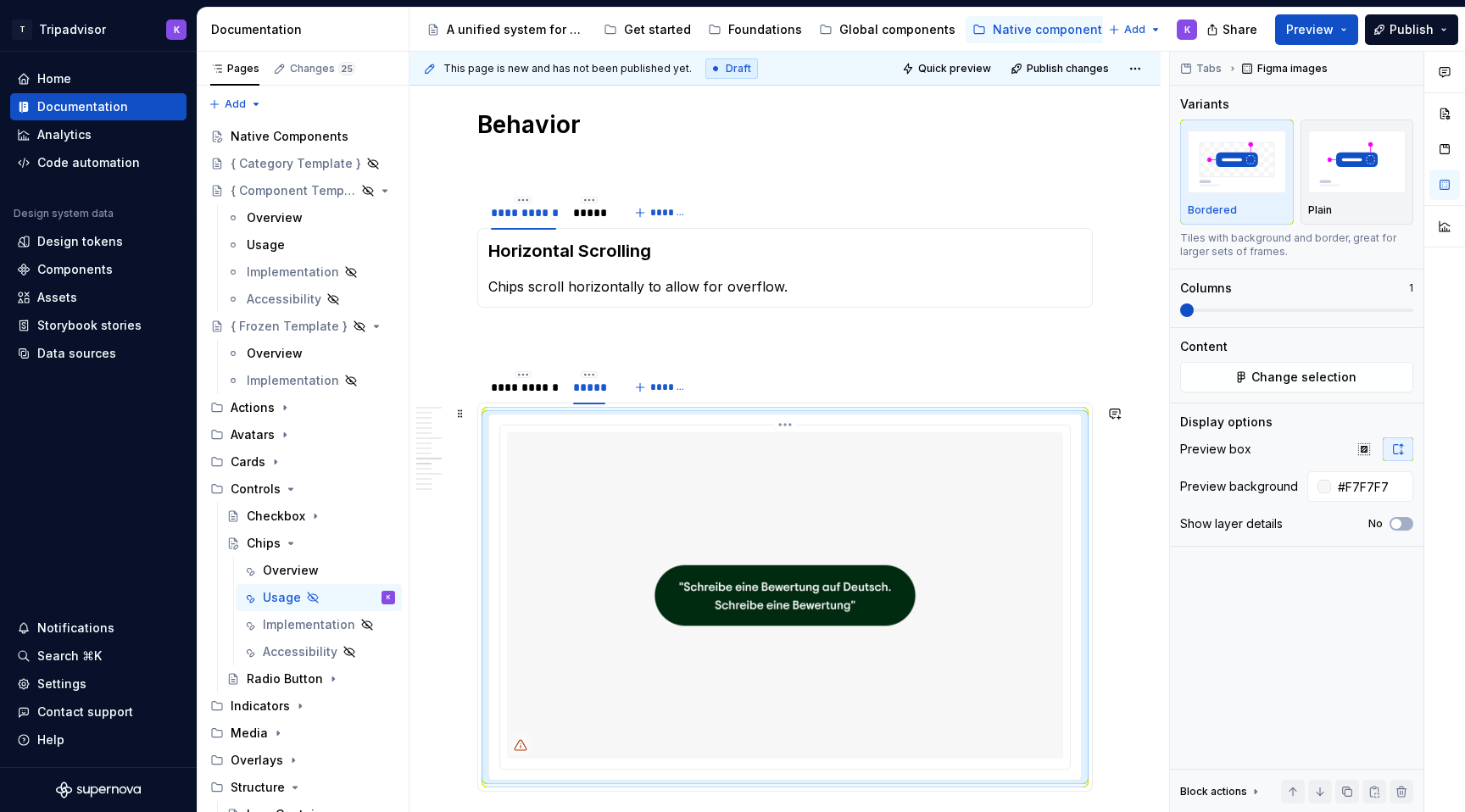
click at [692, 530] on img at bounding box center [785, 595] width 556 height 327
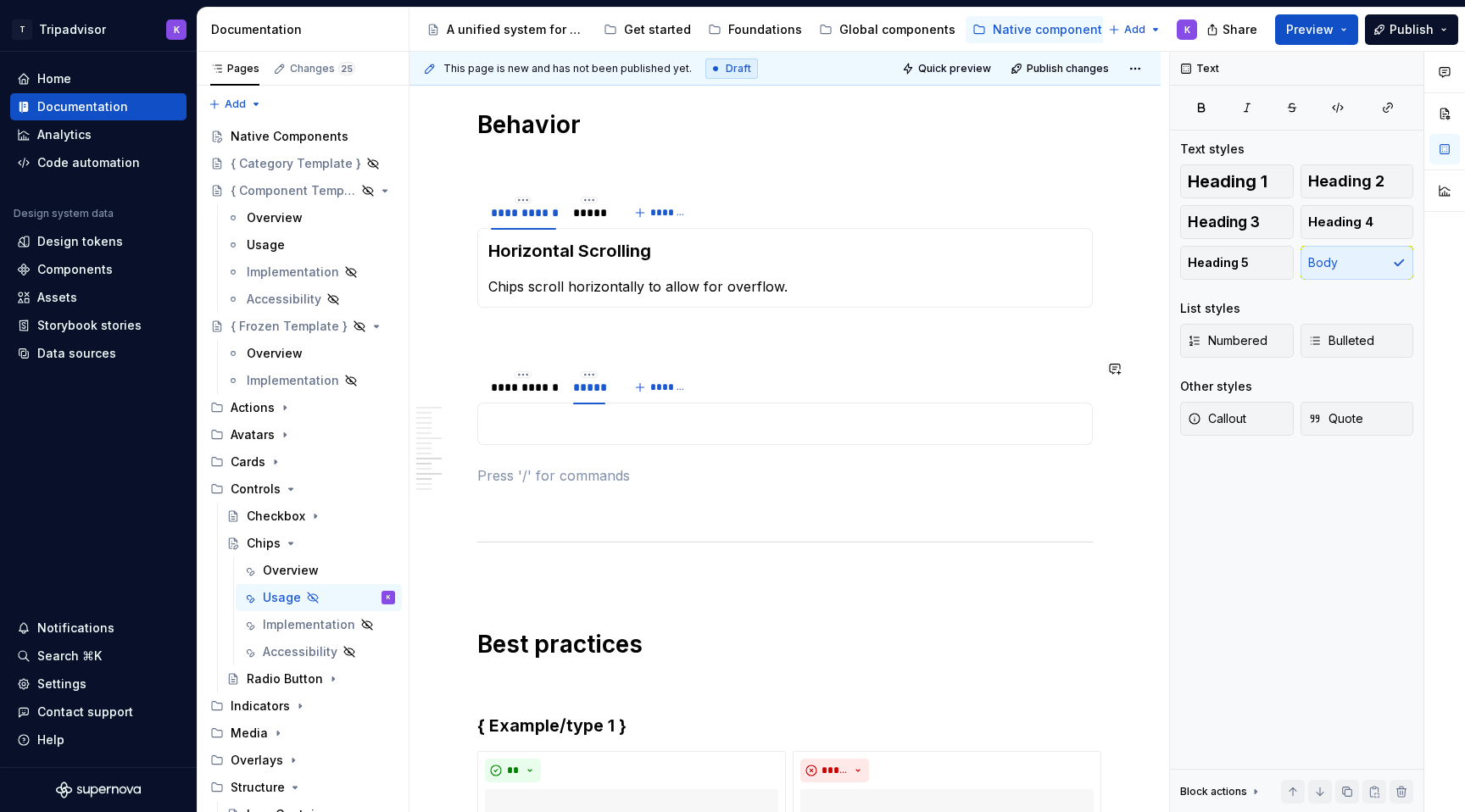
click at [630, 418] on p at bounding box center [785, 424] width 594 height 21
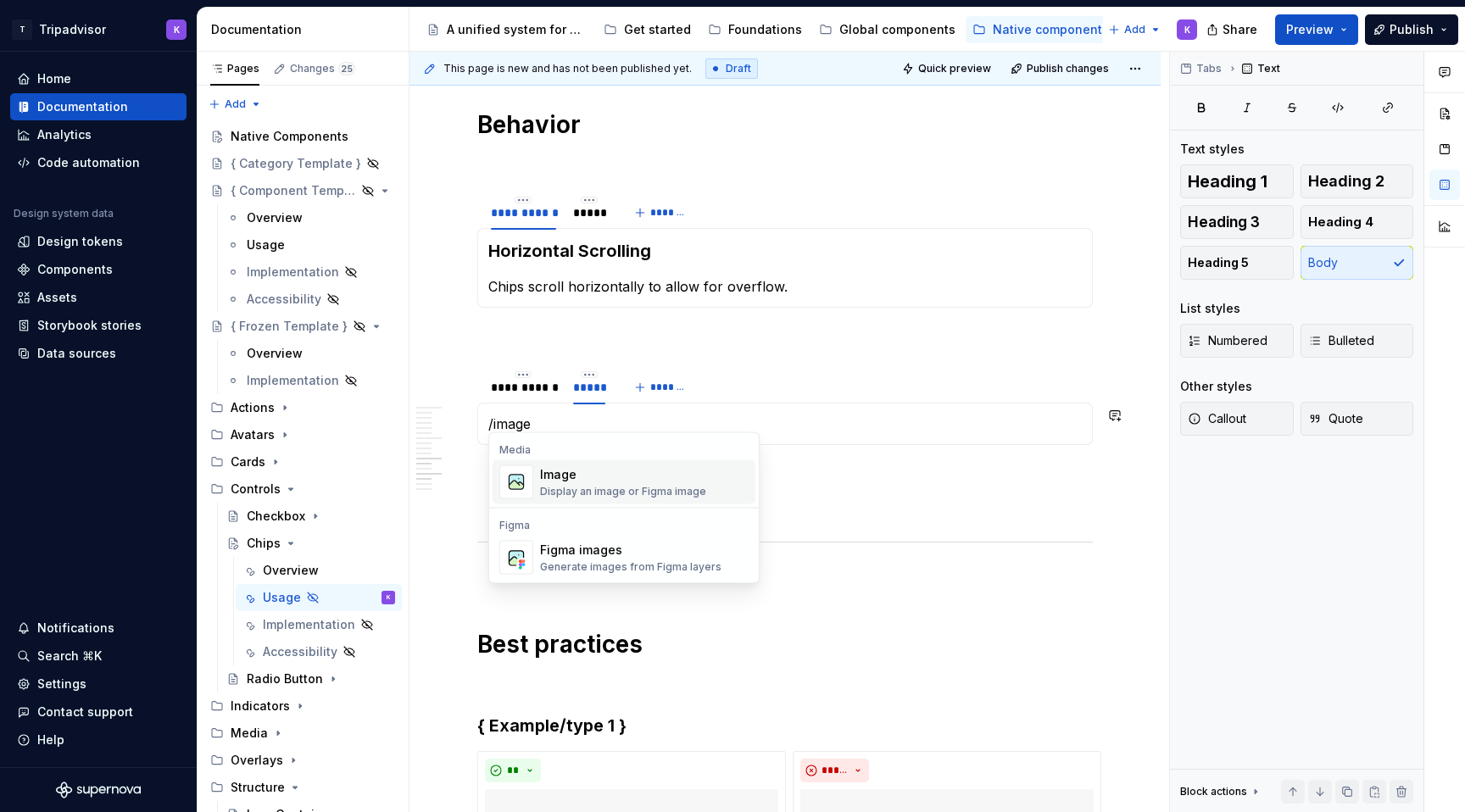
click at [633, 488] on div "Display an image or Figma image" at bounding box center [624, 492] width 166 height 14
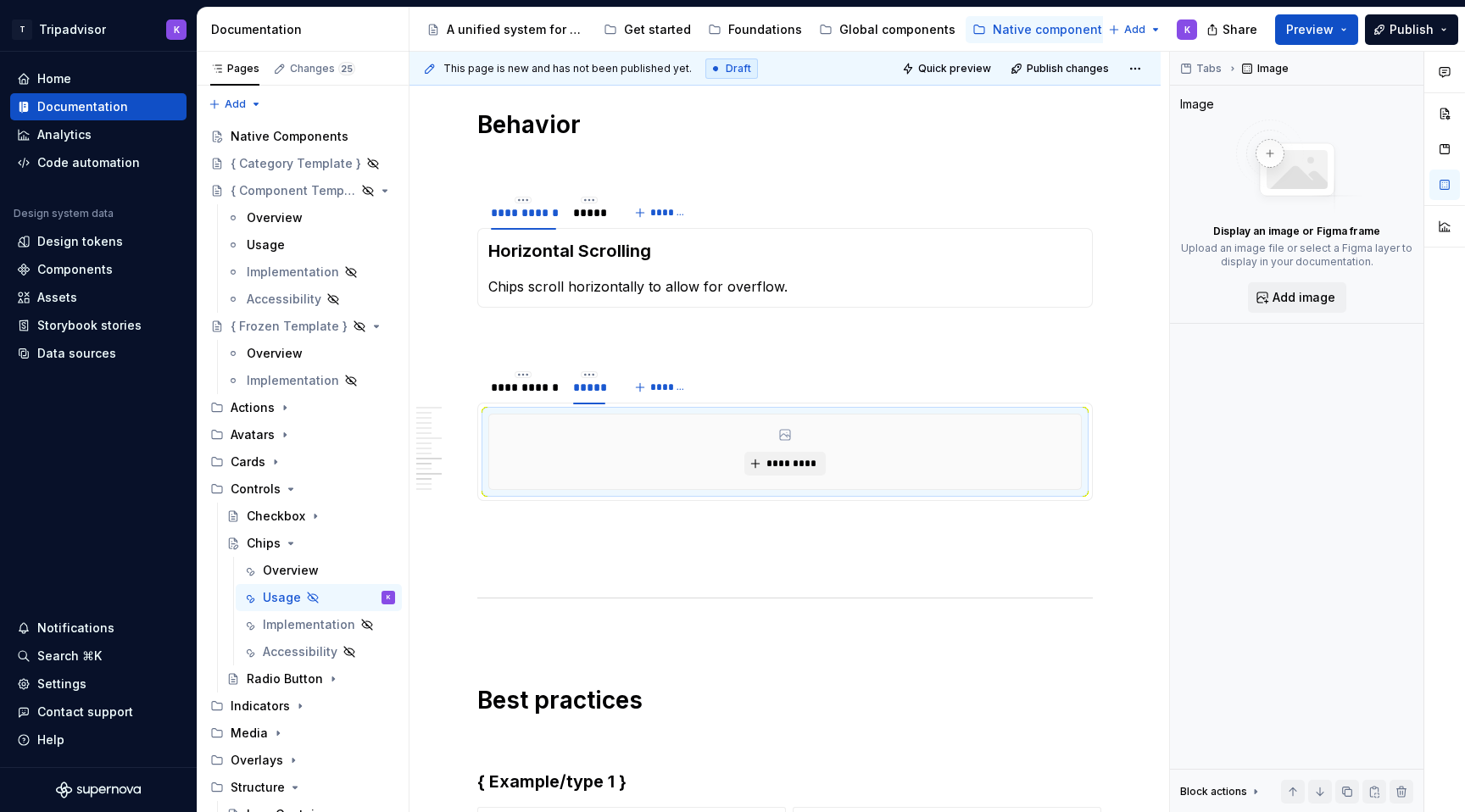
type textarea "*"
click at [796, 457] on span "*********" at bounding box center [791, 464] width 51 height 14
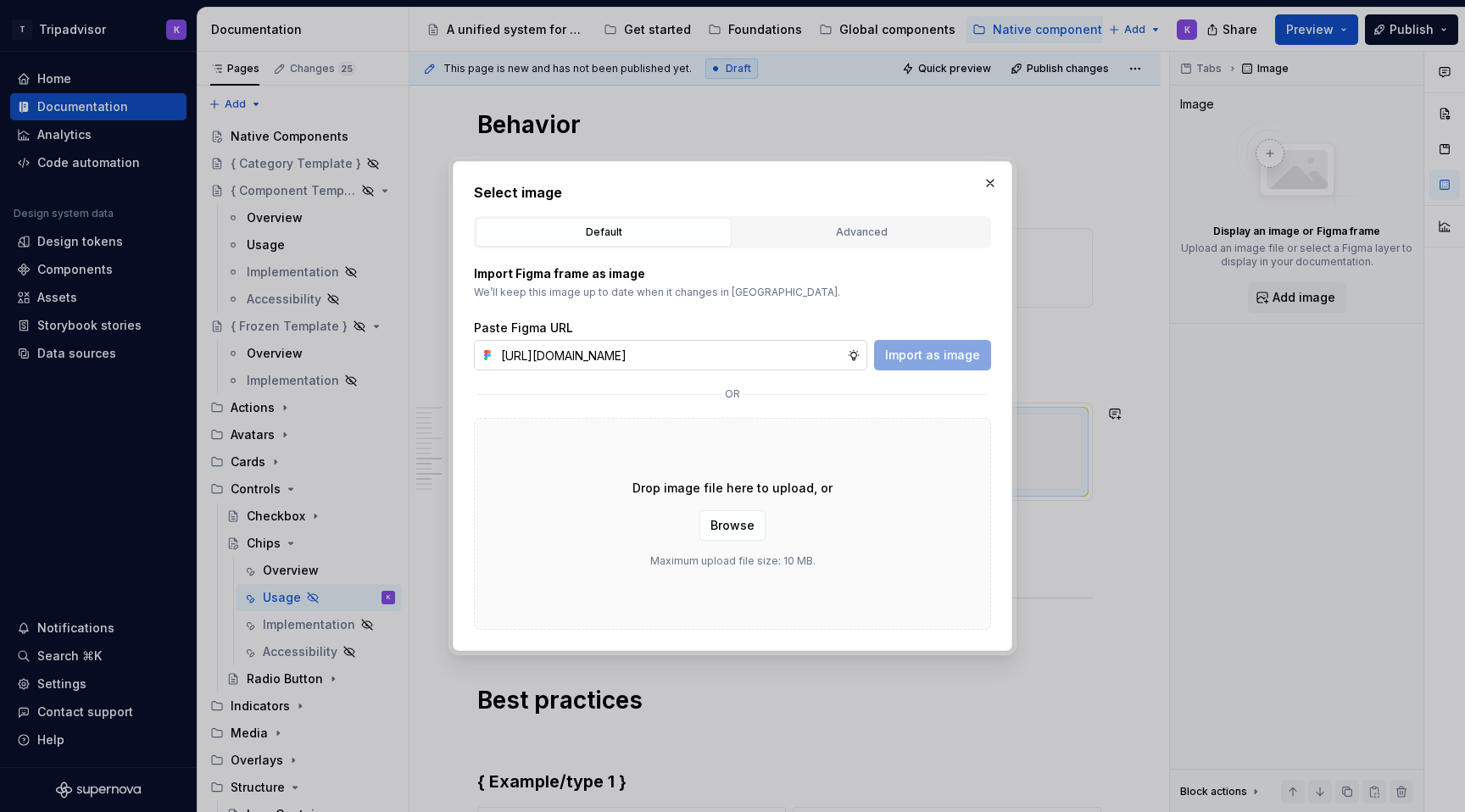
scroll to position [0, 446]
type input "[URL][DOMAIN_NAME]"
click at [909, 348] on span "Import as image" at bounding box center [933, 355] width 95 height 17
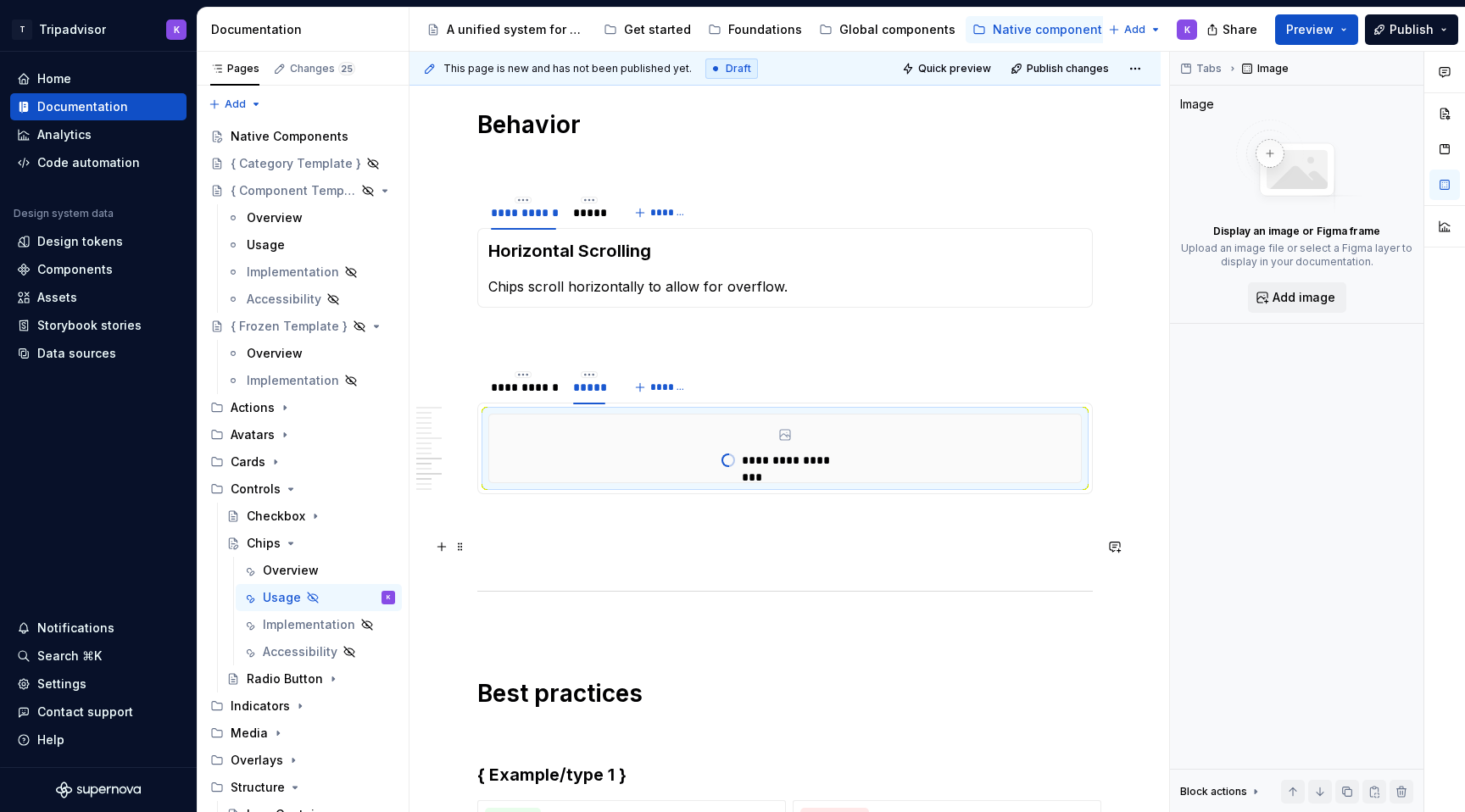
click at [521, 545] on p at bounding box center [784, 555] width 615 height 21
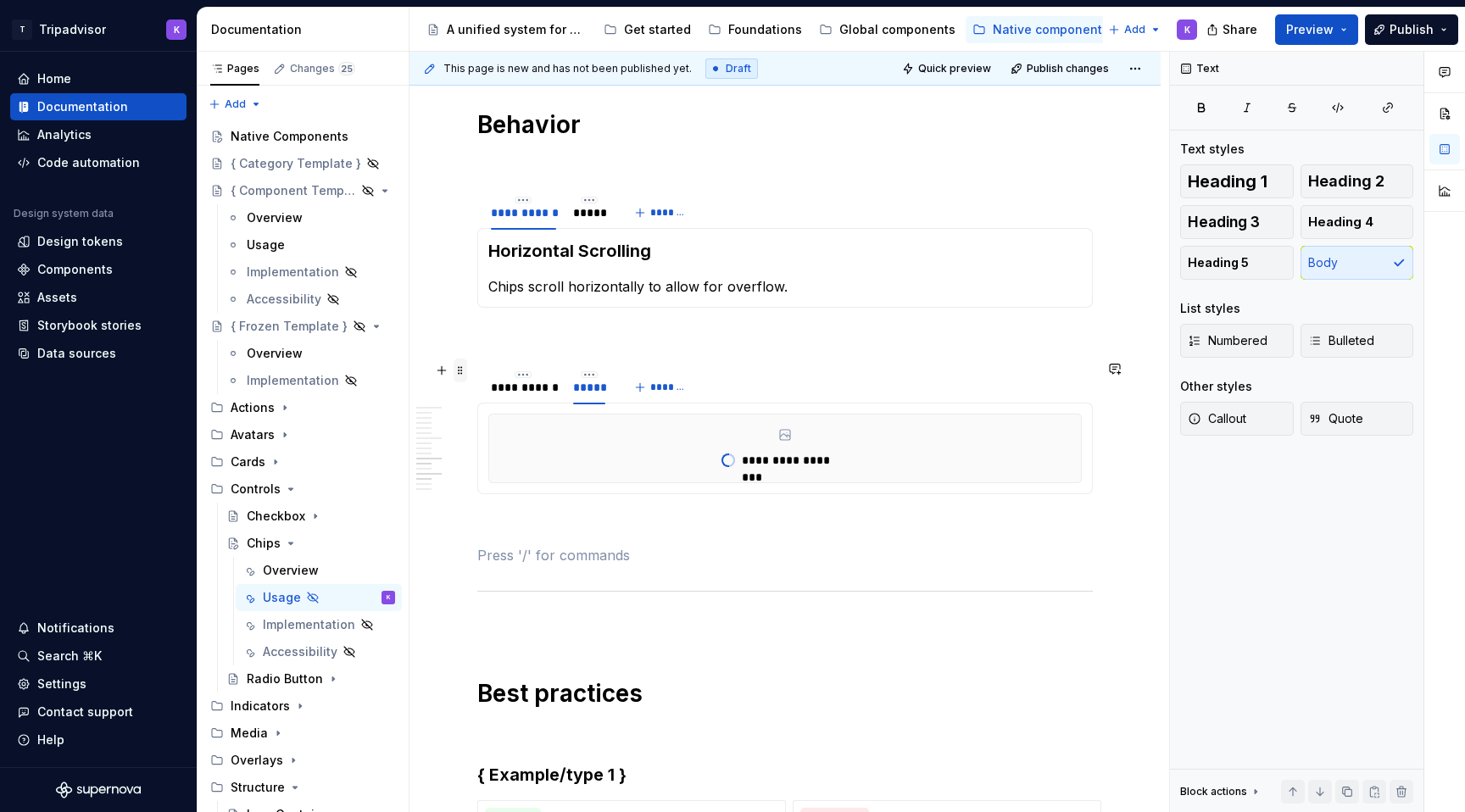
click at [463, 369] on span at bounding box center [460, 370] width 14 height 23
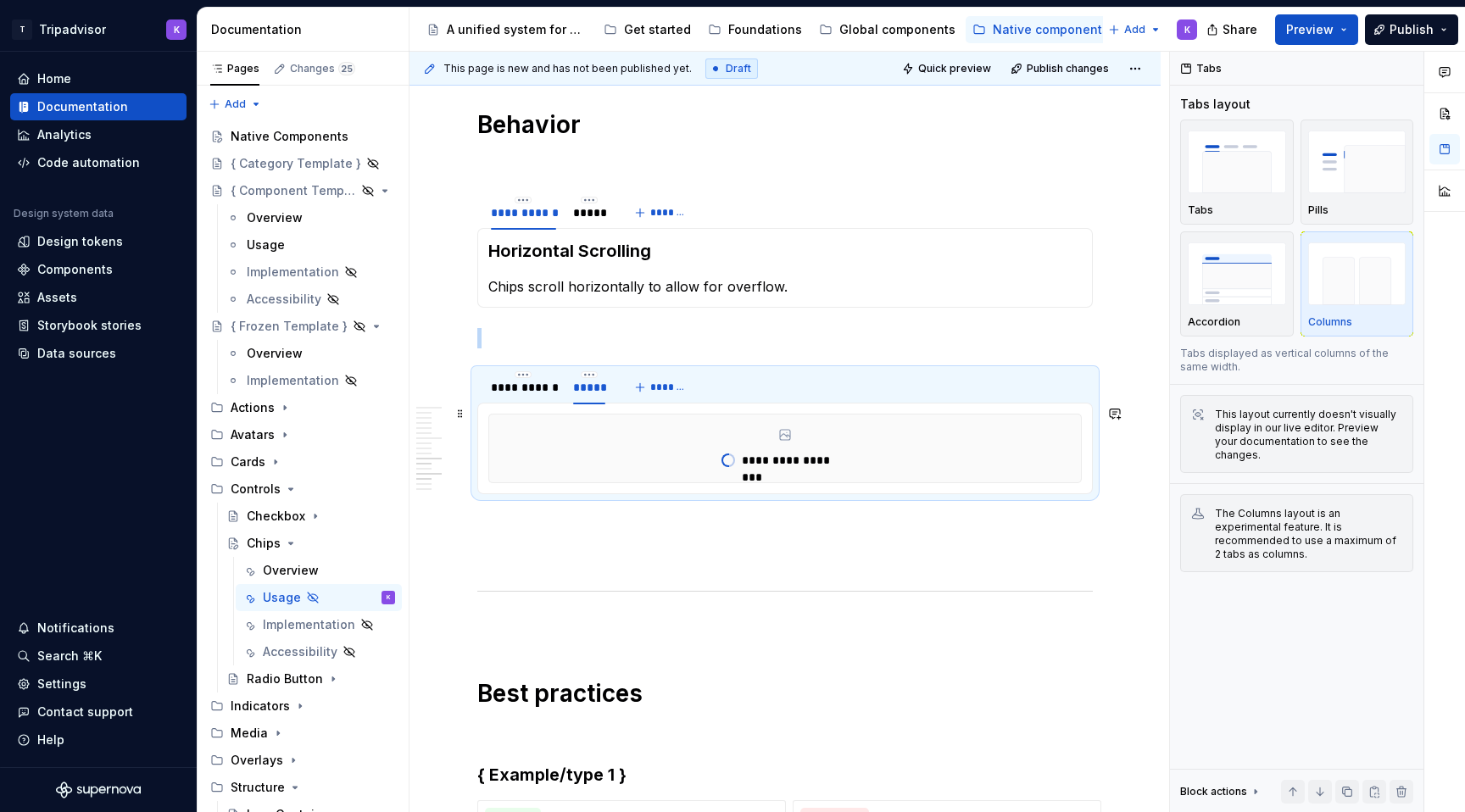
click at [529, 413] on div "**********" at bounding box center [785, 448] width 594 height 69
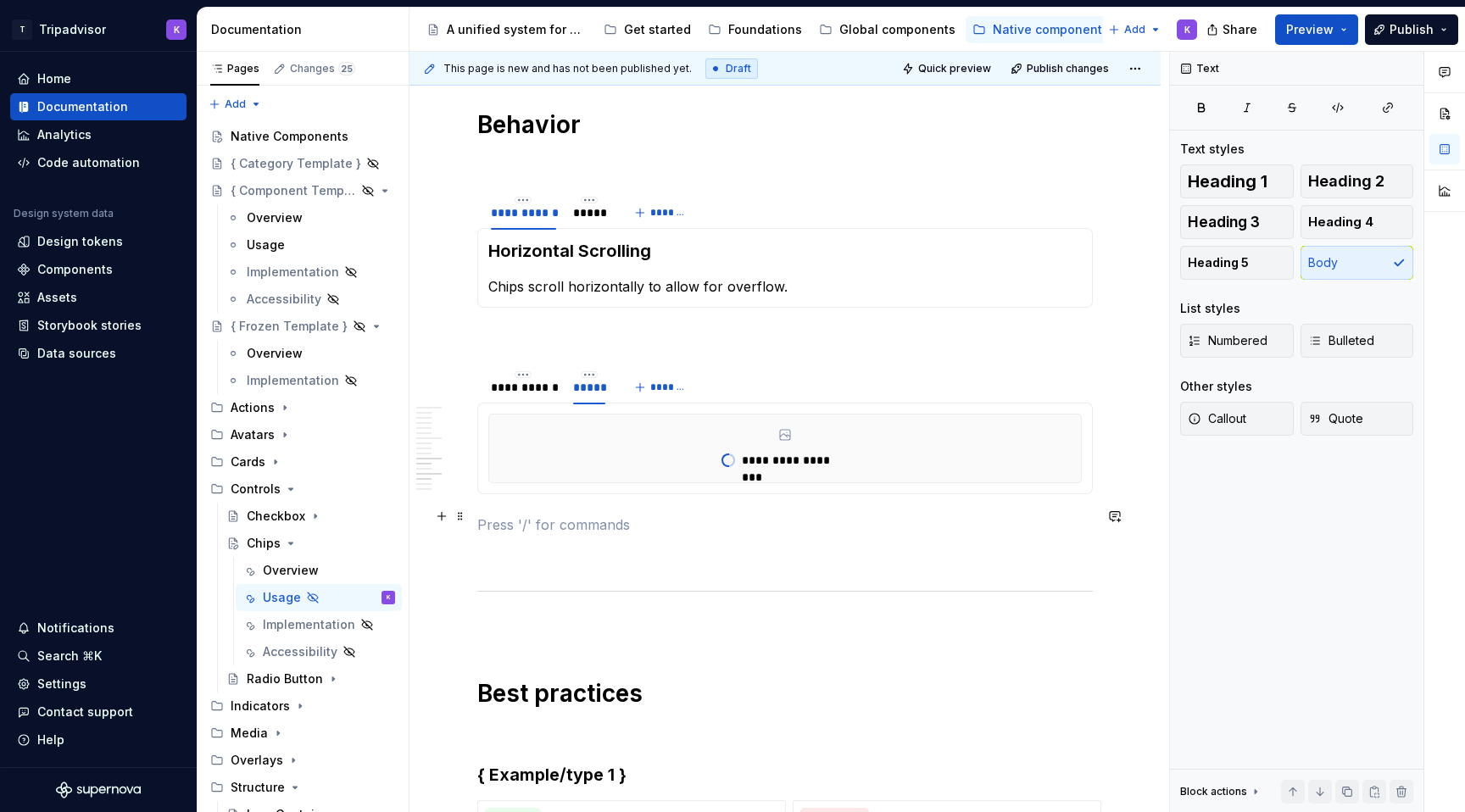
click at [563, 525] on p at bounding box center [784, 525] width 615 height 21
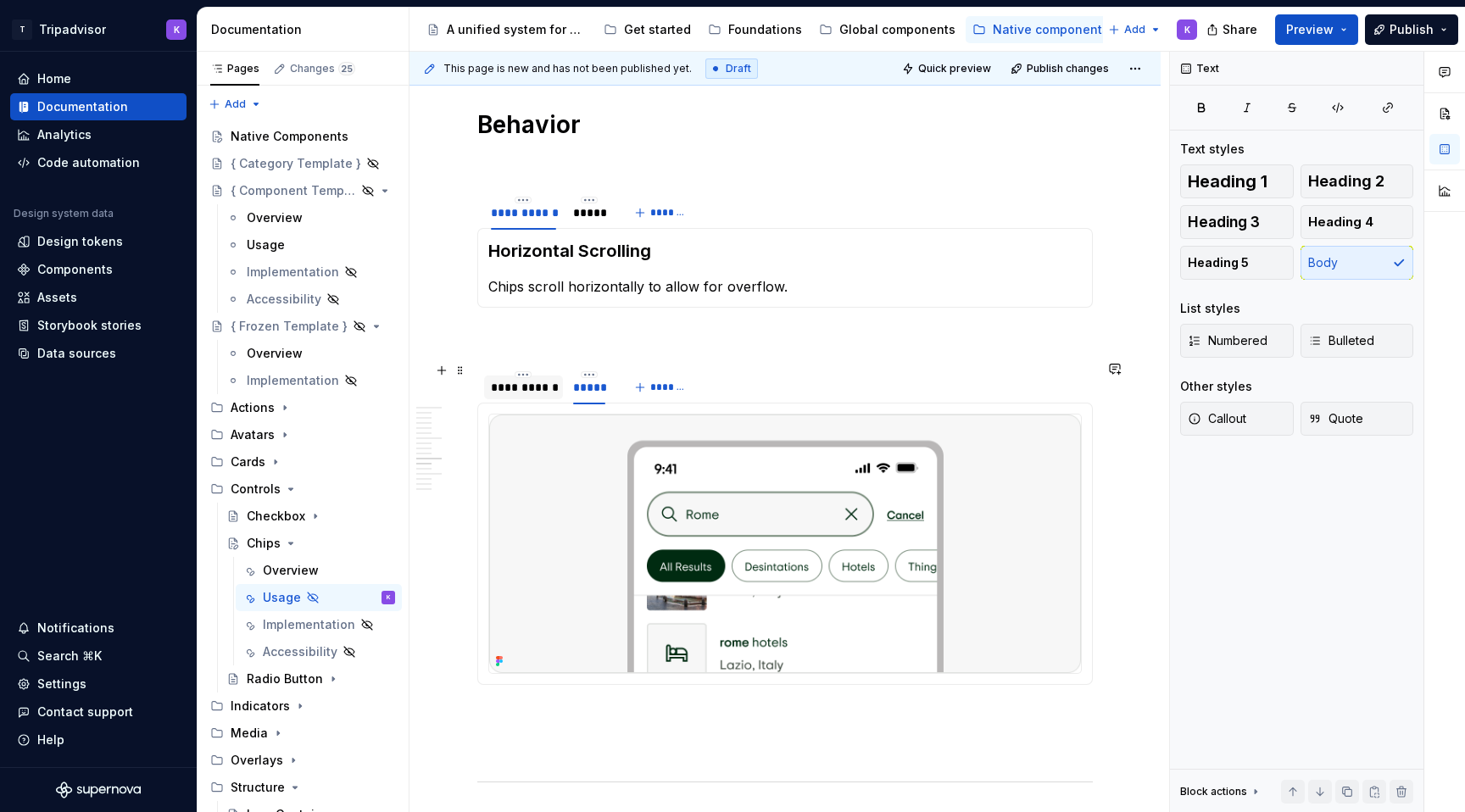
click at [531, 387] on div "**********" at bounding box center [524, 386] width 78 height 23
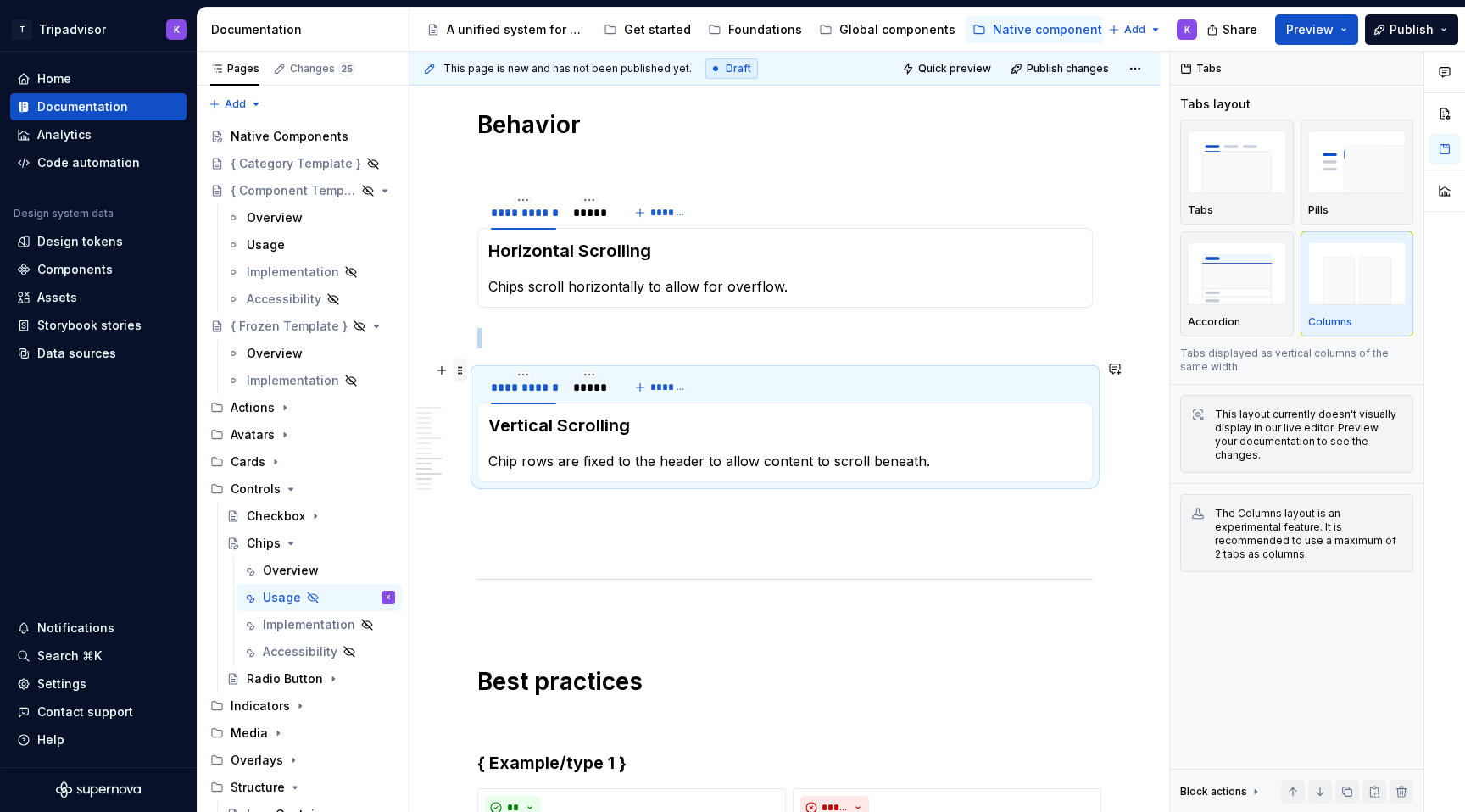
click at [459, 371] on span at bounding box center [460, 370] width 14 height 23
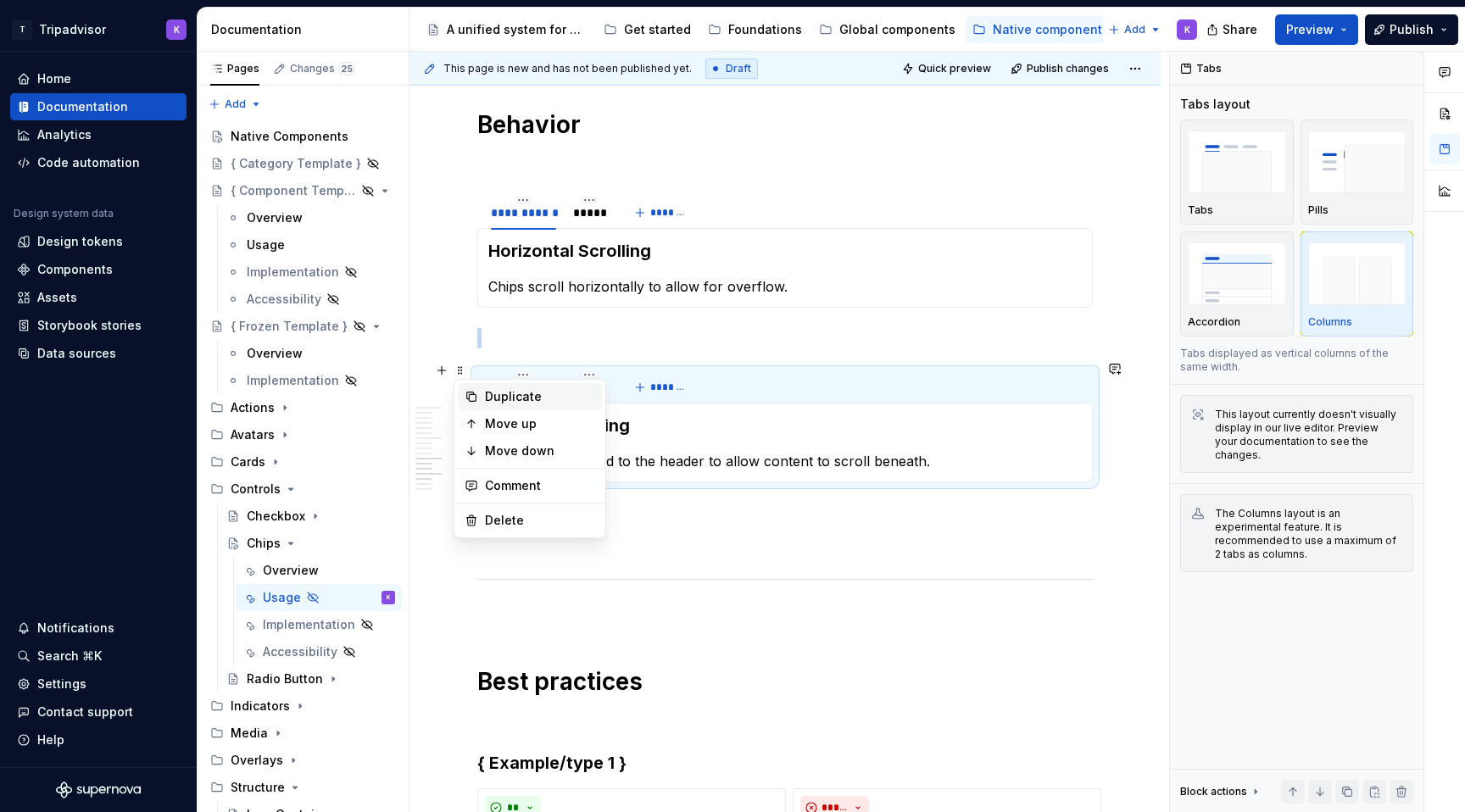
click at [493, 399] on div "Duplicate" at bounding box center [541, 397] width 110 height 17
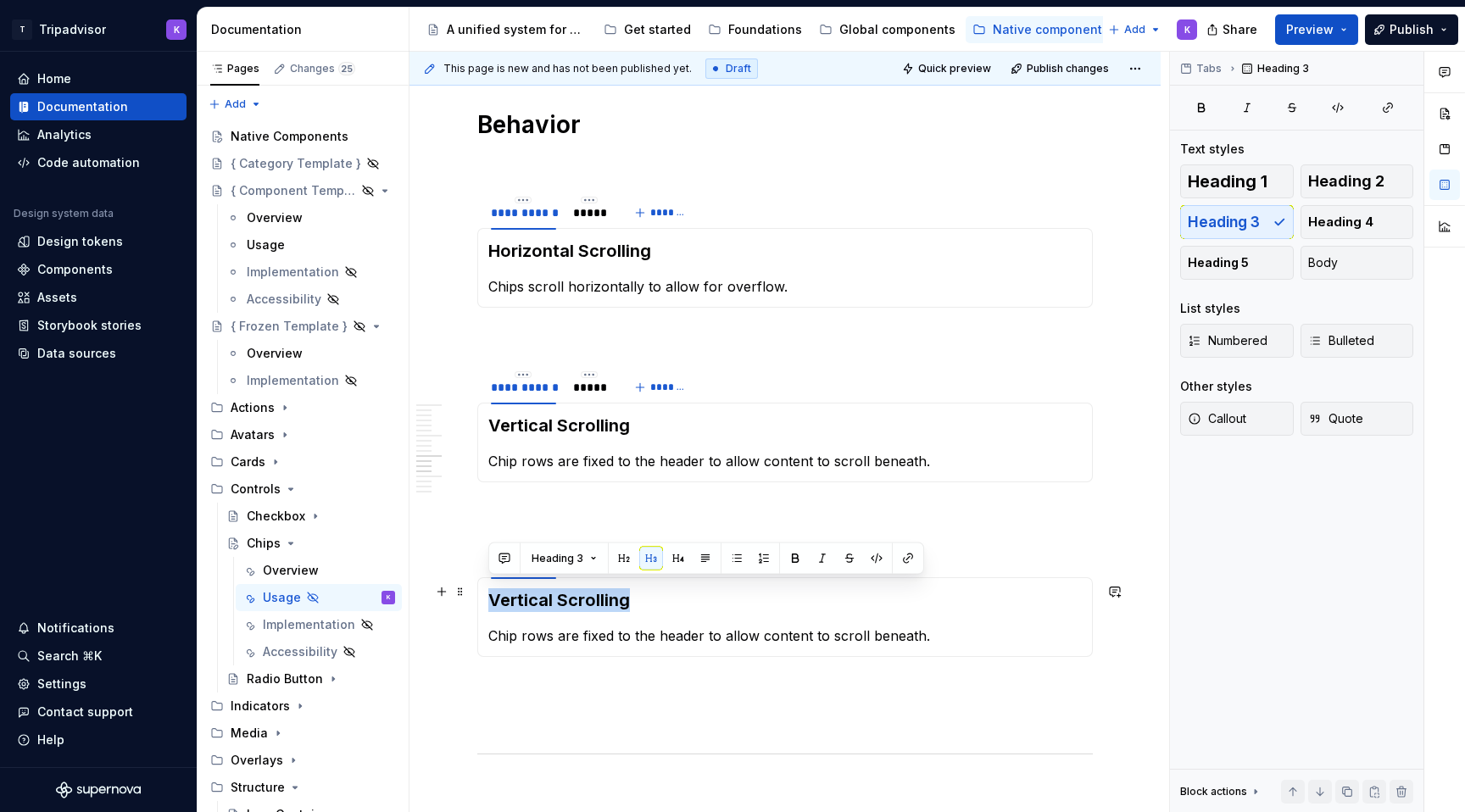
drag, startPoint x: 640, startPoint y: 595, endPoint x: 485, endPoint y: 595, distance: 155.0
click at [485, 595] on div "Vertical Scrolling Chip rows are fixed to the header to allow content to scroll…" at bounding box center [784, 616] width 615 height 79
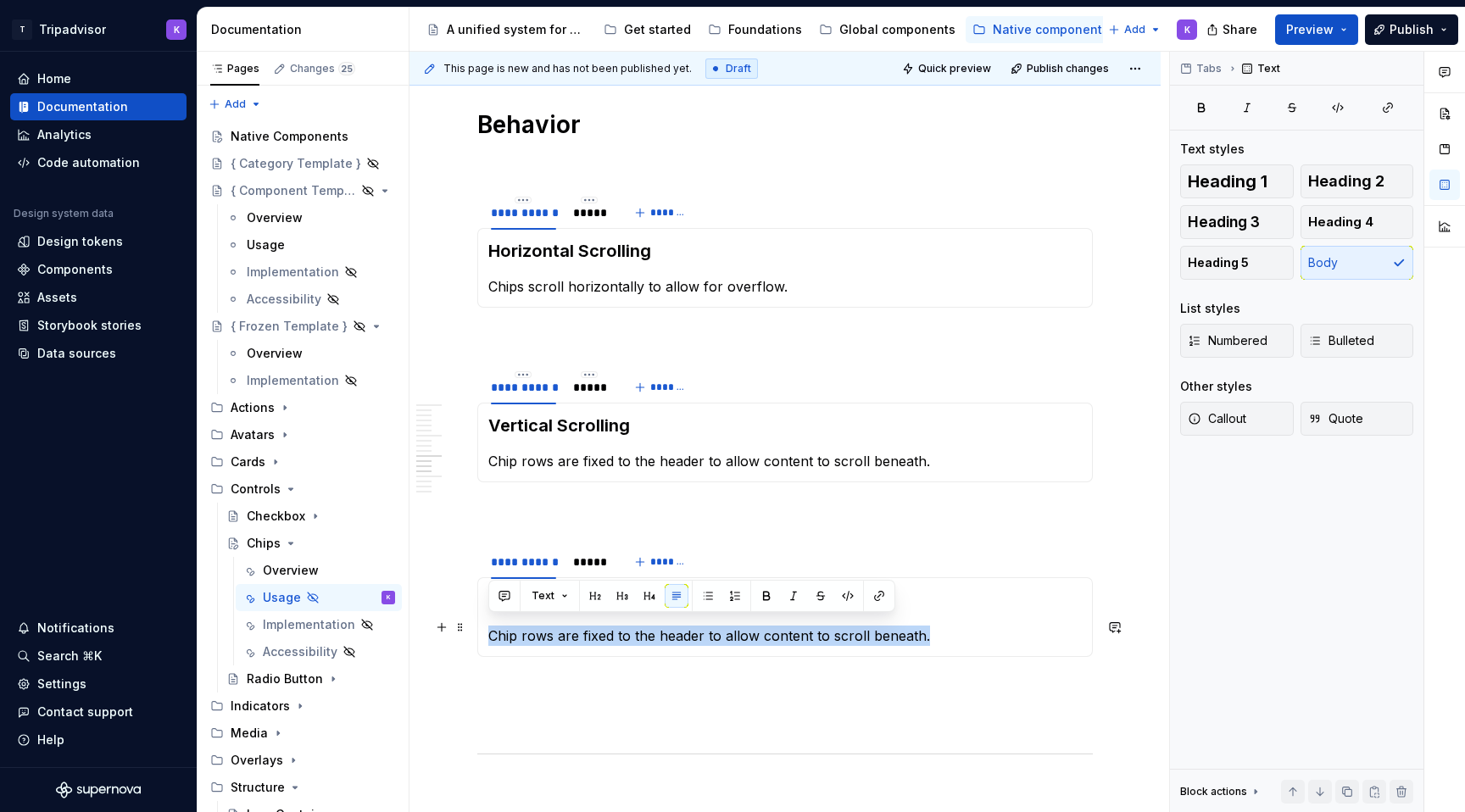
drag, startPoint x: 930, startPoint y: 629, endPoint x: 492, endPoint y: 631, distance: 438.0
click at [492, 631] on p "Chip rows are fixed to the header to allow content to scroll beneath." at bounding box center [785, 636] width 594 height 21
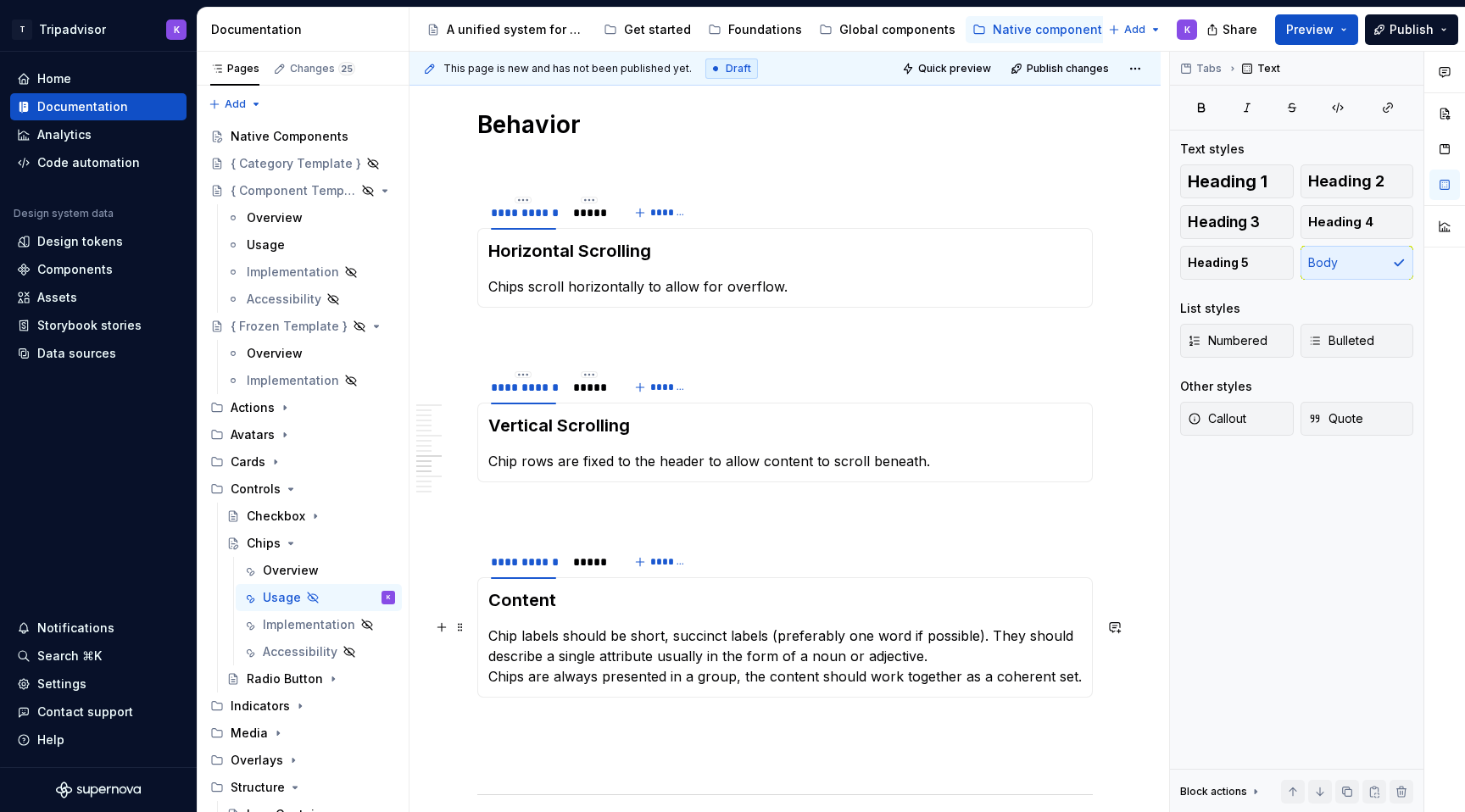
click at [956, 651] on p "Chip labels should be short, succinct labels (preferably one word if possible).…" at bounding box center [785, 655] width 594 height 61
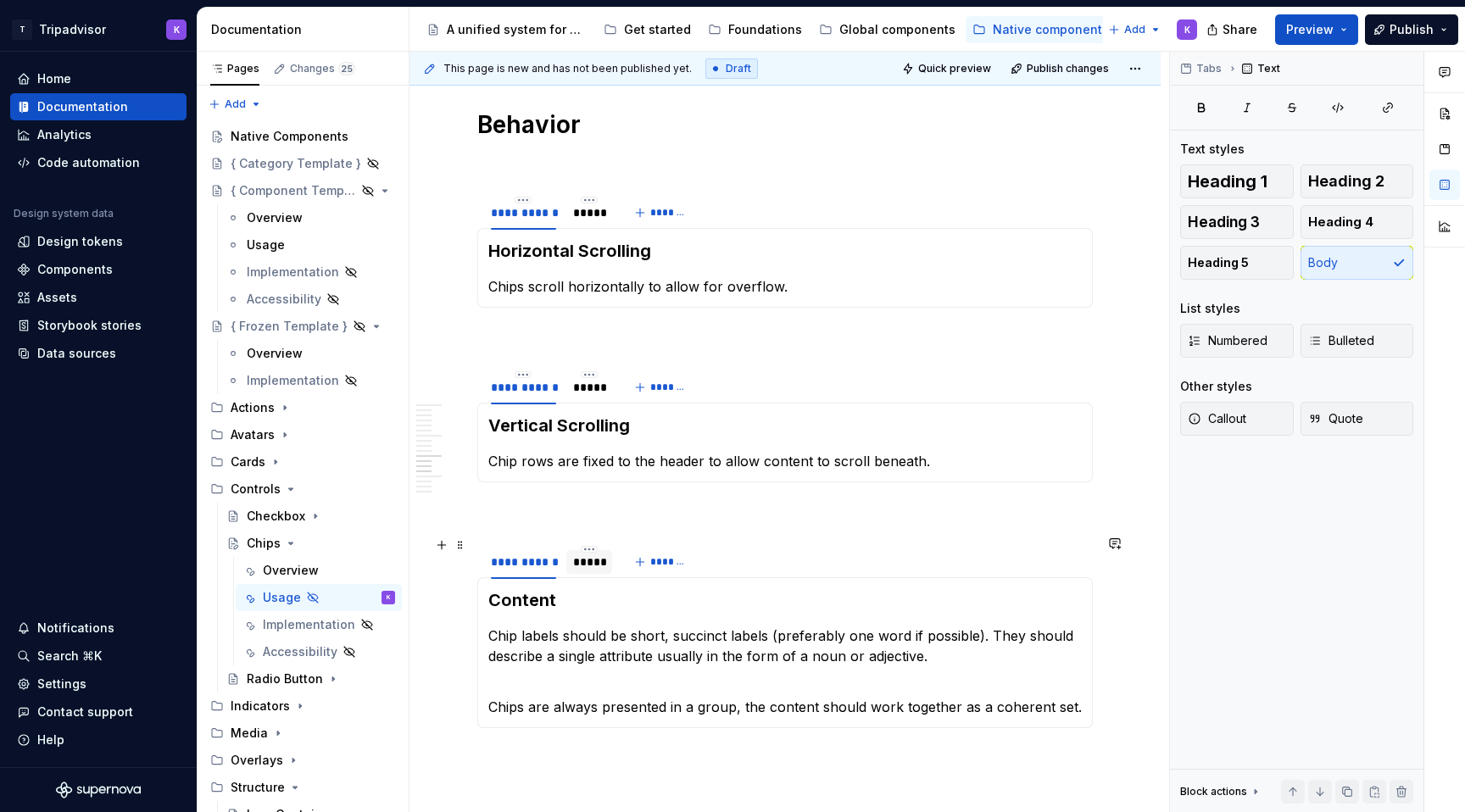
click at [584, 561] on div "*****" at bounding box center [589, 562] width 33 height 17
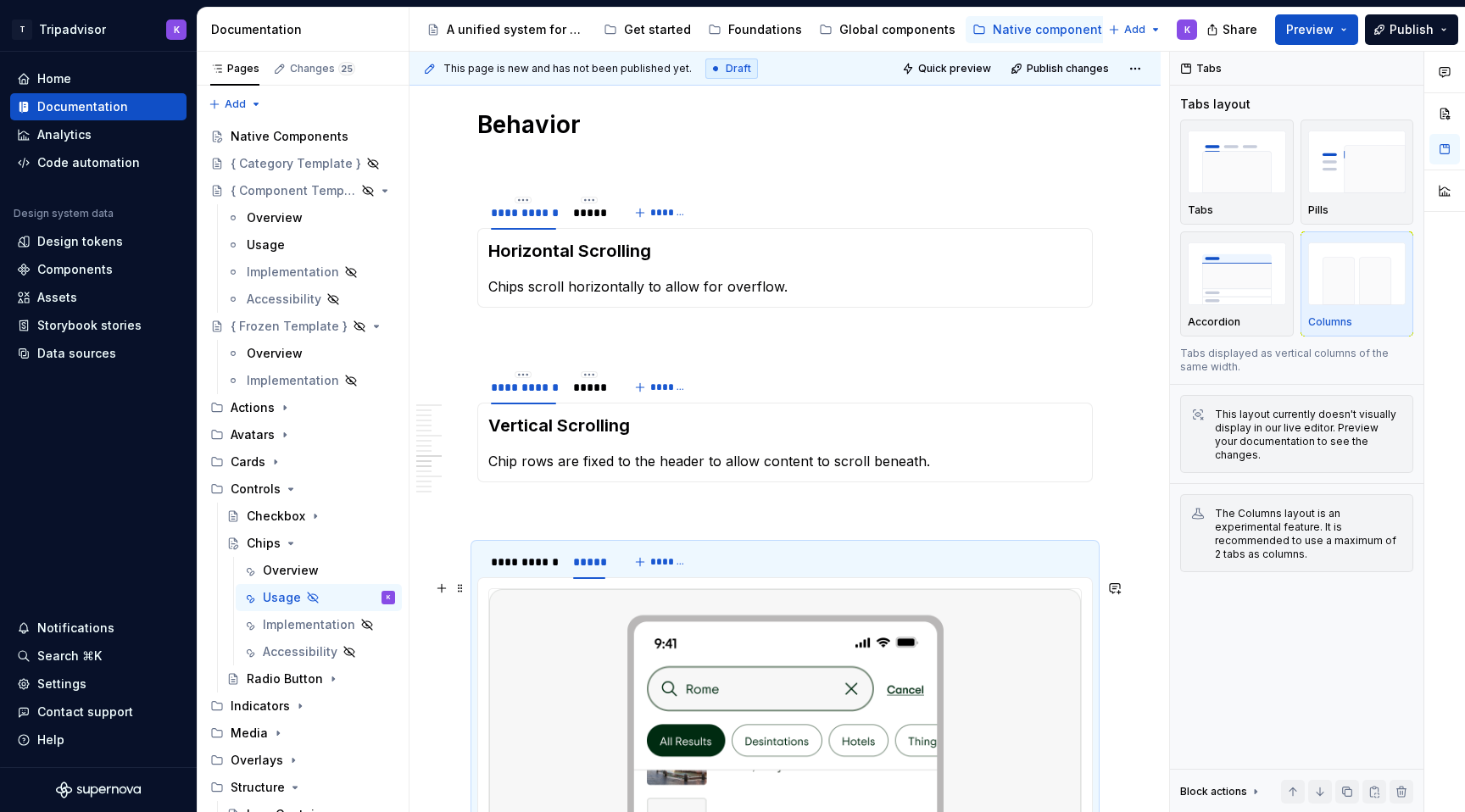
click at [691, 655] on img at bounding box center [785, 718] width 592 height 259
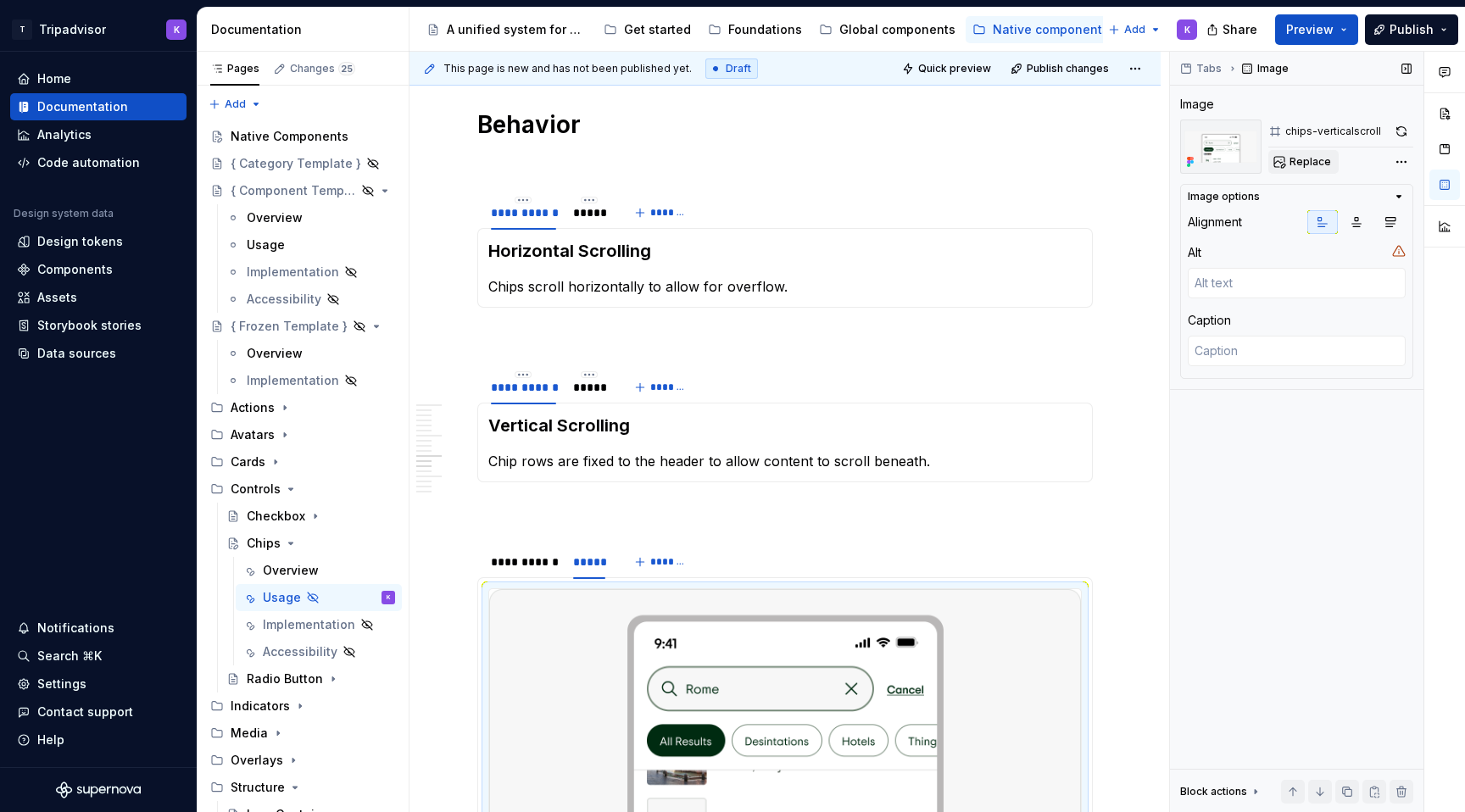
click at [1315, 161] on span "Replace" at bounding box center [1310, 161] width 42 height 14
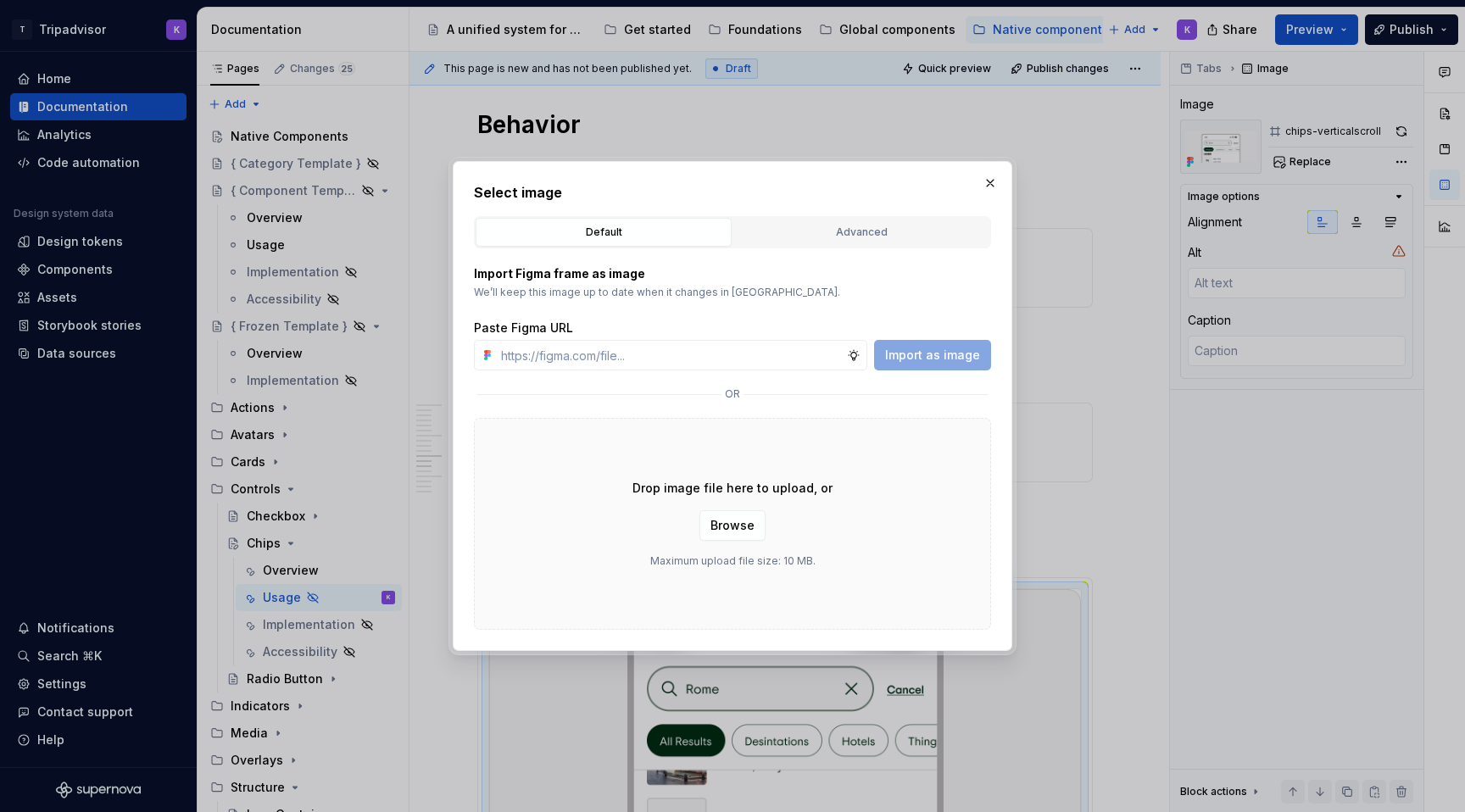
type textarea "*"
type input "[URL][DOMAIN_NAME]"
click at [959, 356] on span "Import as image" at bounding box center [933, 355] width 95 height 17
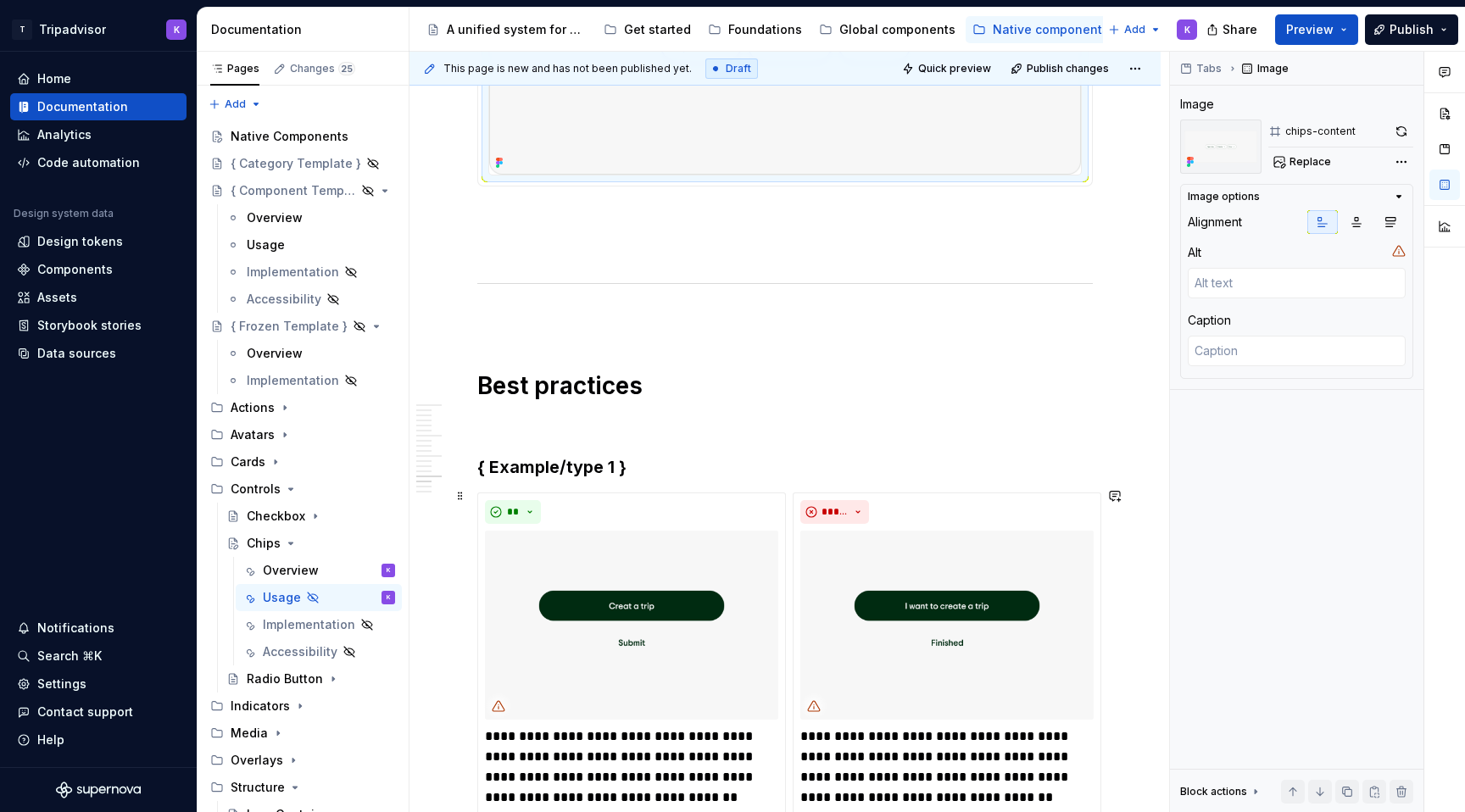
scroll to position [3853, 0]
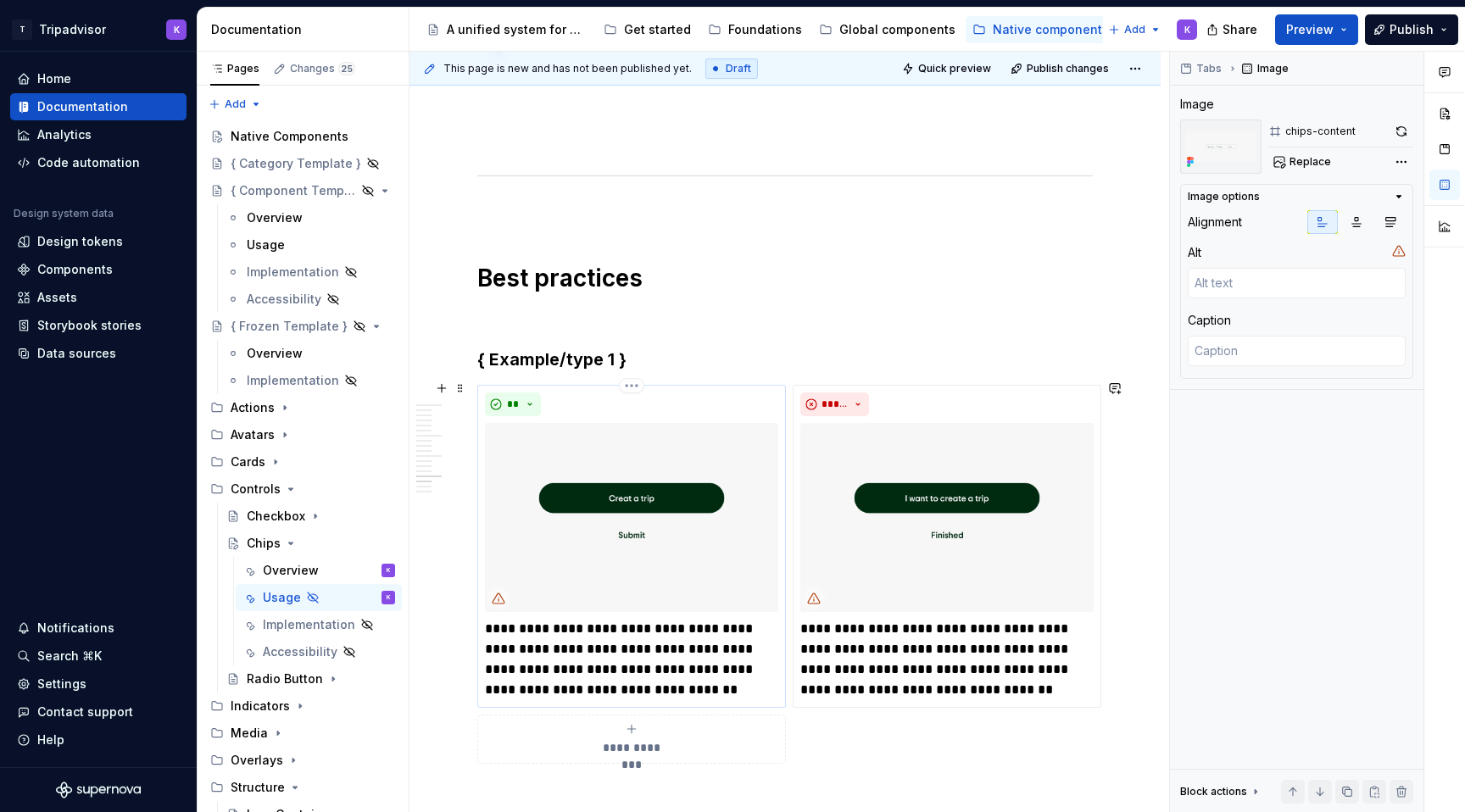
click at [672, 483] on img at bounding box center [632, 517] width 293 height 189
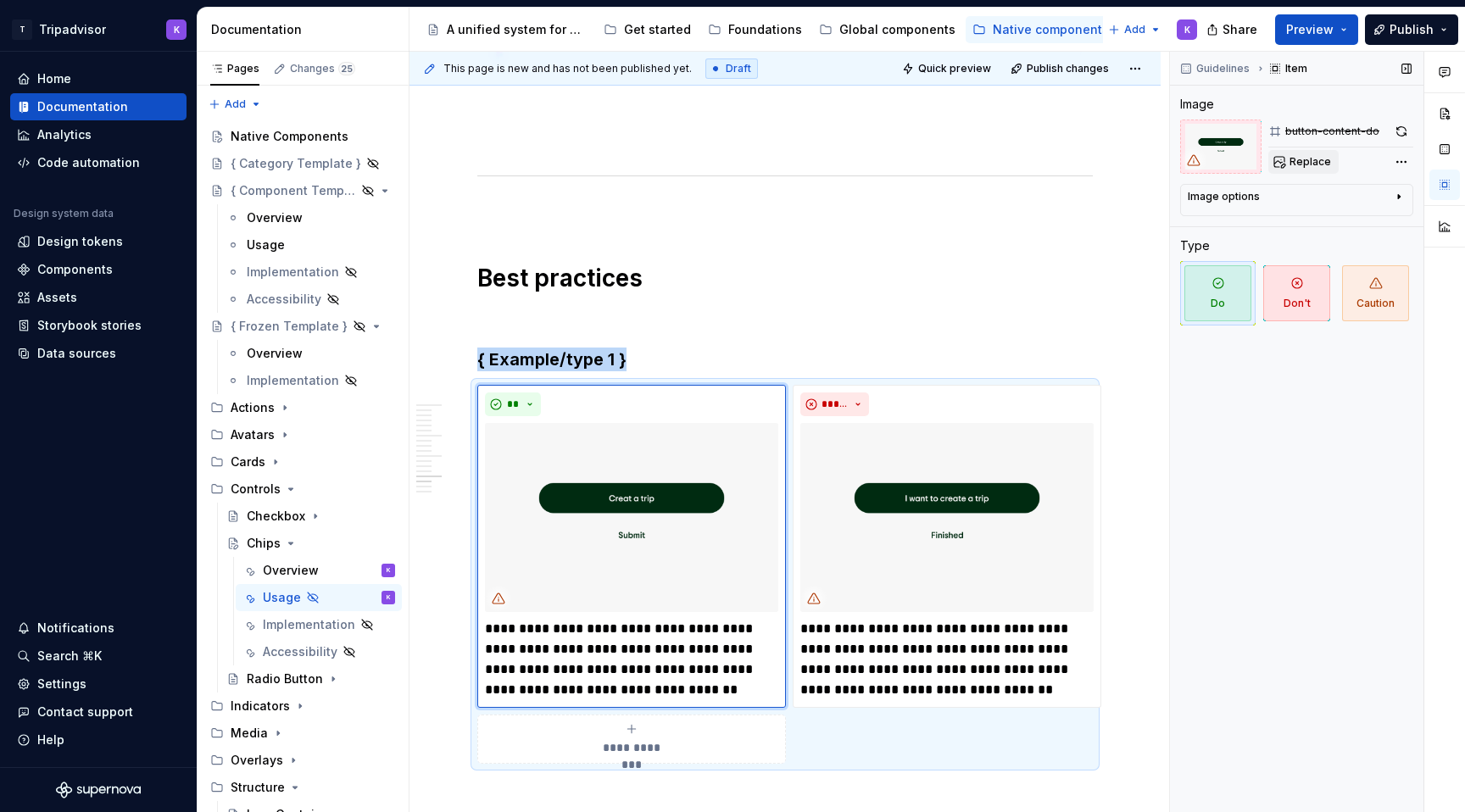
click at [1319, 165] on span "Replace" at bounding box center [1310, 161] width 42 height 14
type textarea "*"
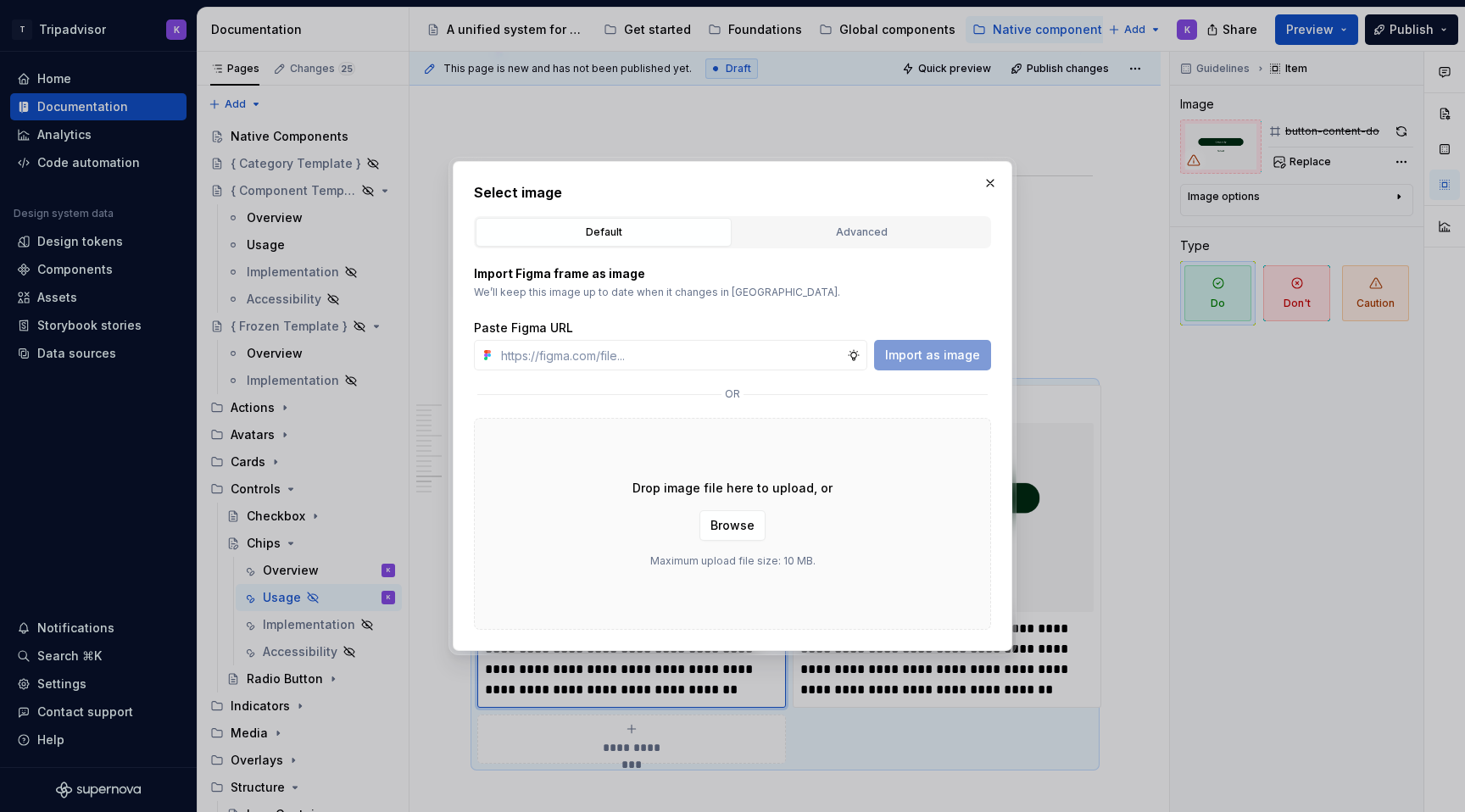
type input "[URL][DOMAIN_NAME]"
type textarea "*"
type input "[URL][DOMAIN_NAME]"
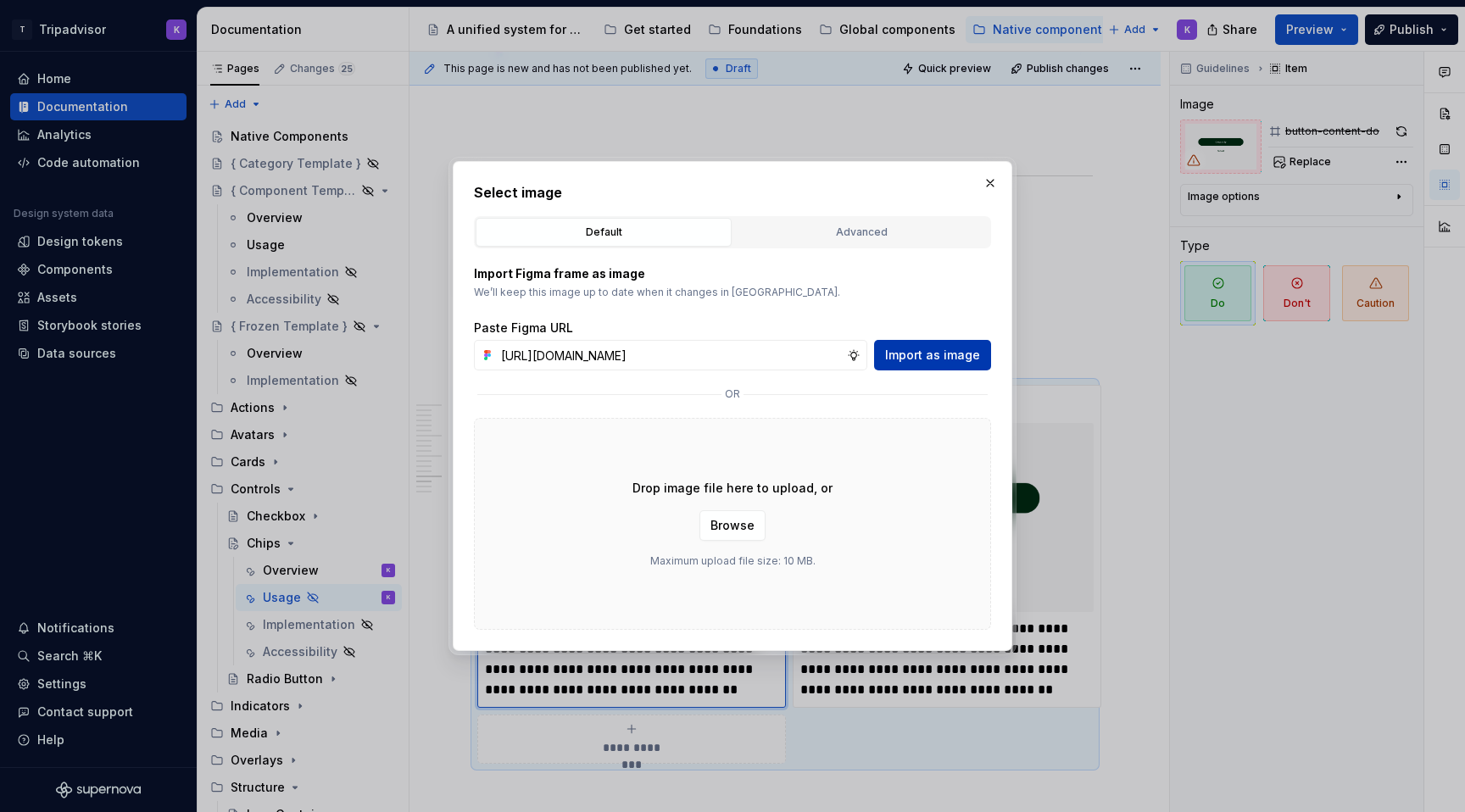
click at [917, 358] on span "Import as image" at bounding box center [933, 355] width 95 height 17
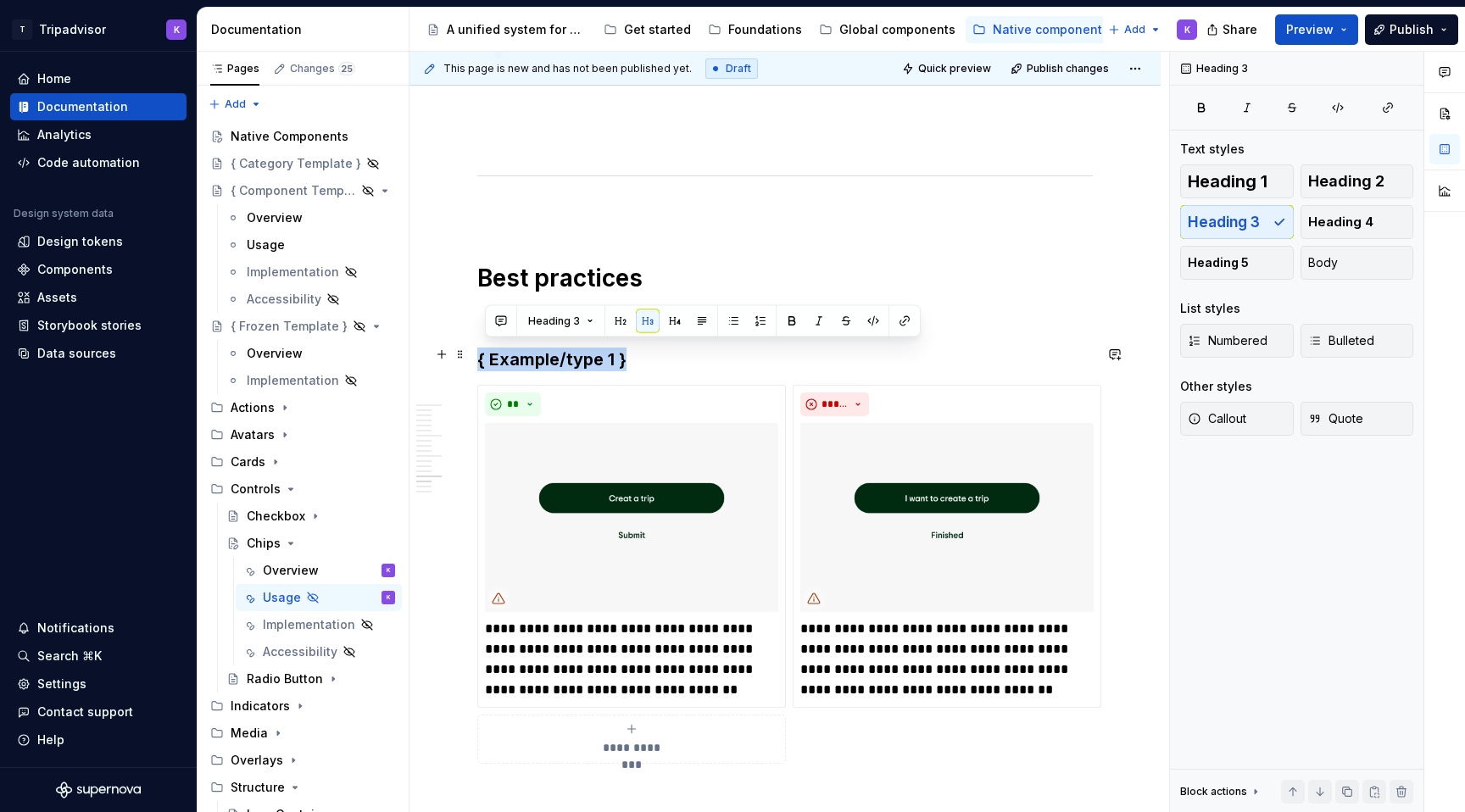
drag, startPoint x: 598, startPoint y: 355, endPoint x: 477, endPoint y: 353, distance: 121.0
click at [477, 353] on h3 "{ Example/type 1 }" at bounding box center [784, 358] width 615 height 23
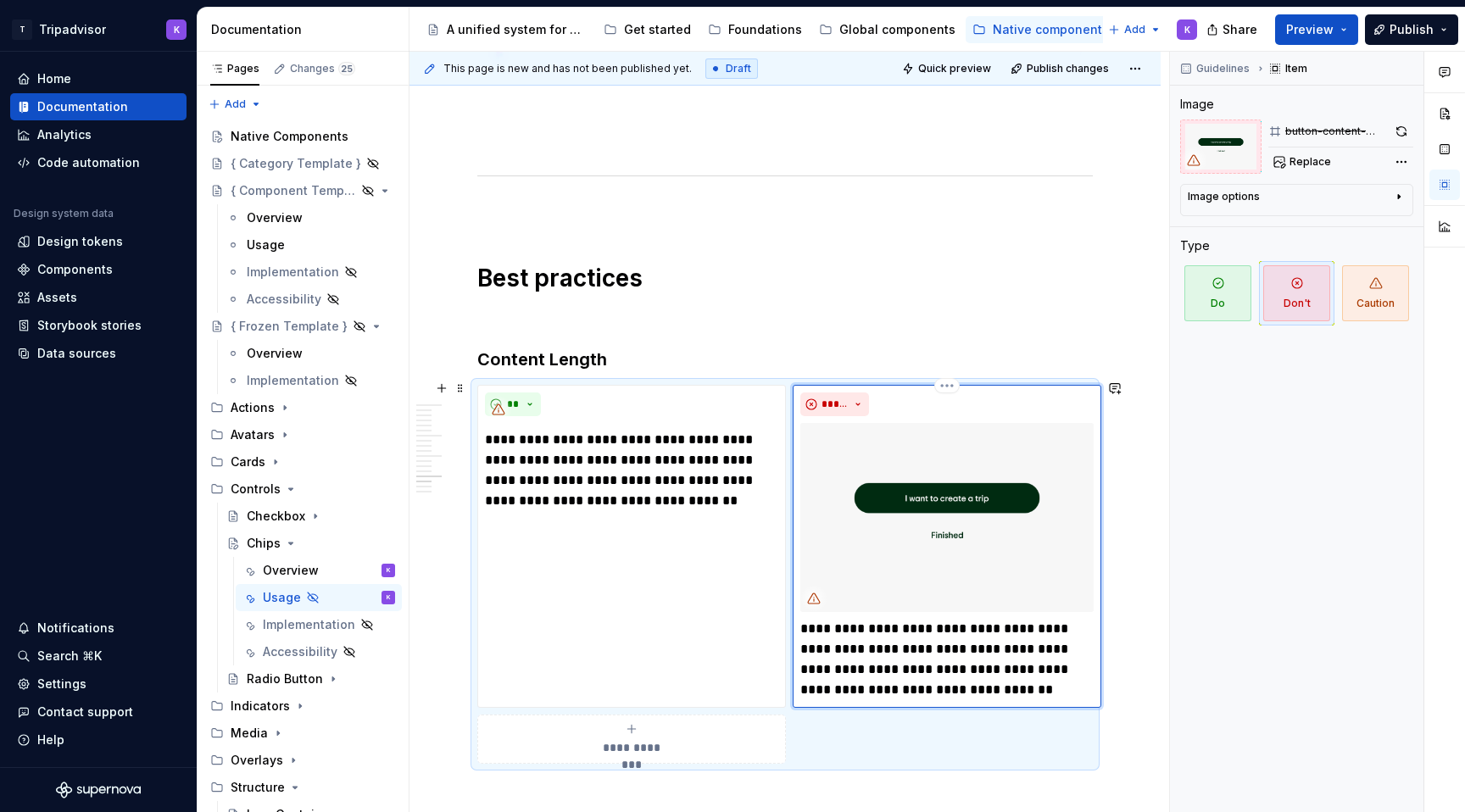
click at [901, 510] on img at bounding box center [947, 517] width 293 height 189
click at [1305, 170] on button "Replace" at bounding box center [1303, 161] width 70 height 23
type textarea "*"
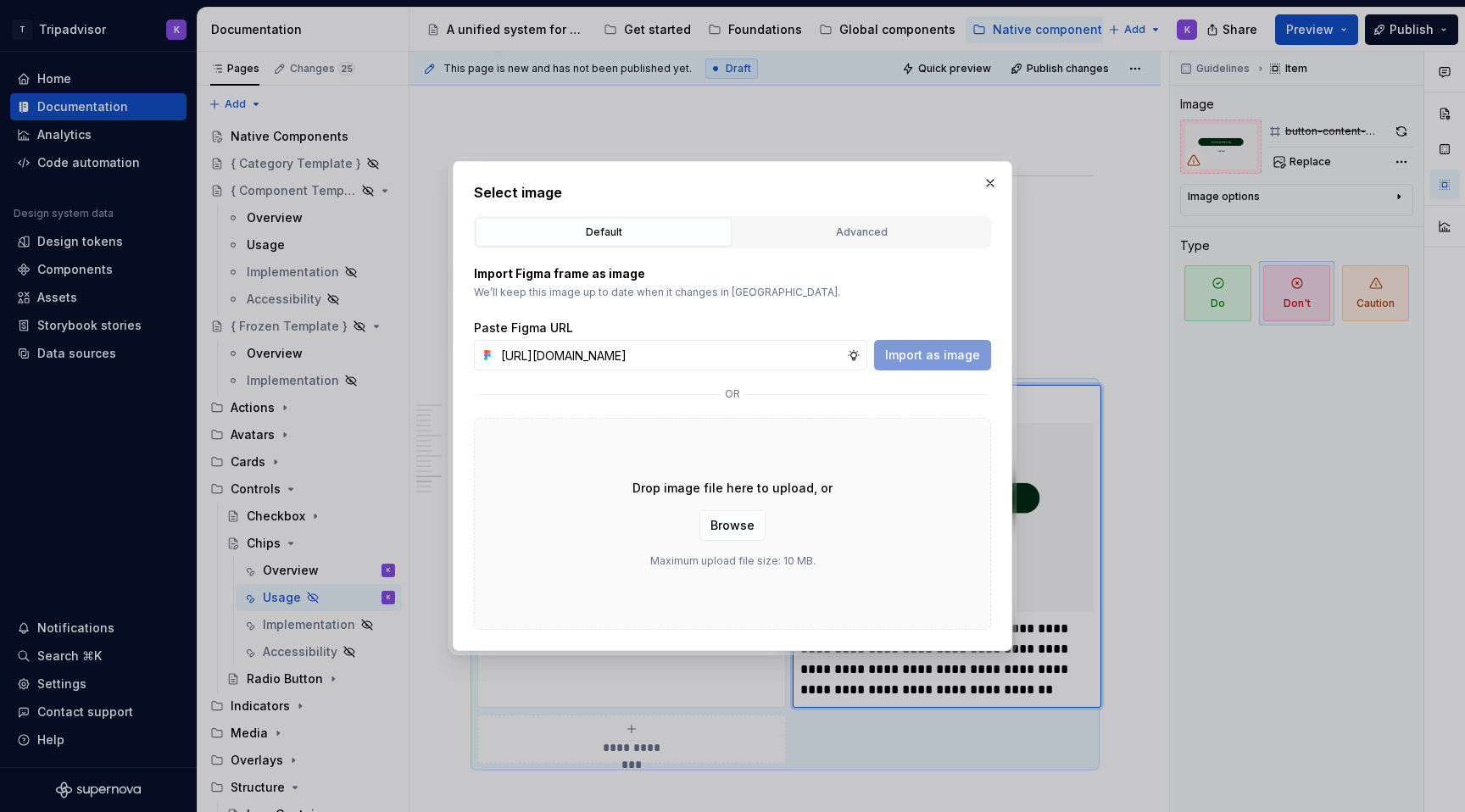
scroll to position [0, 439]
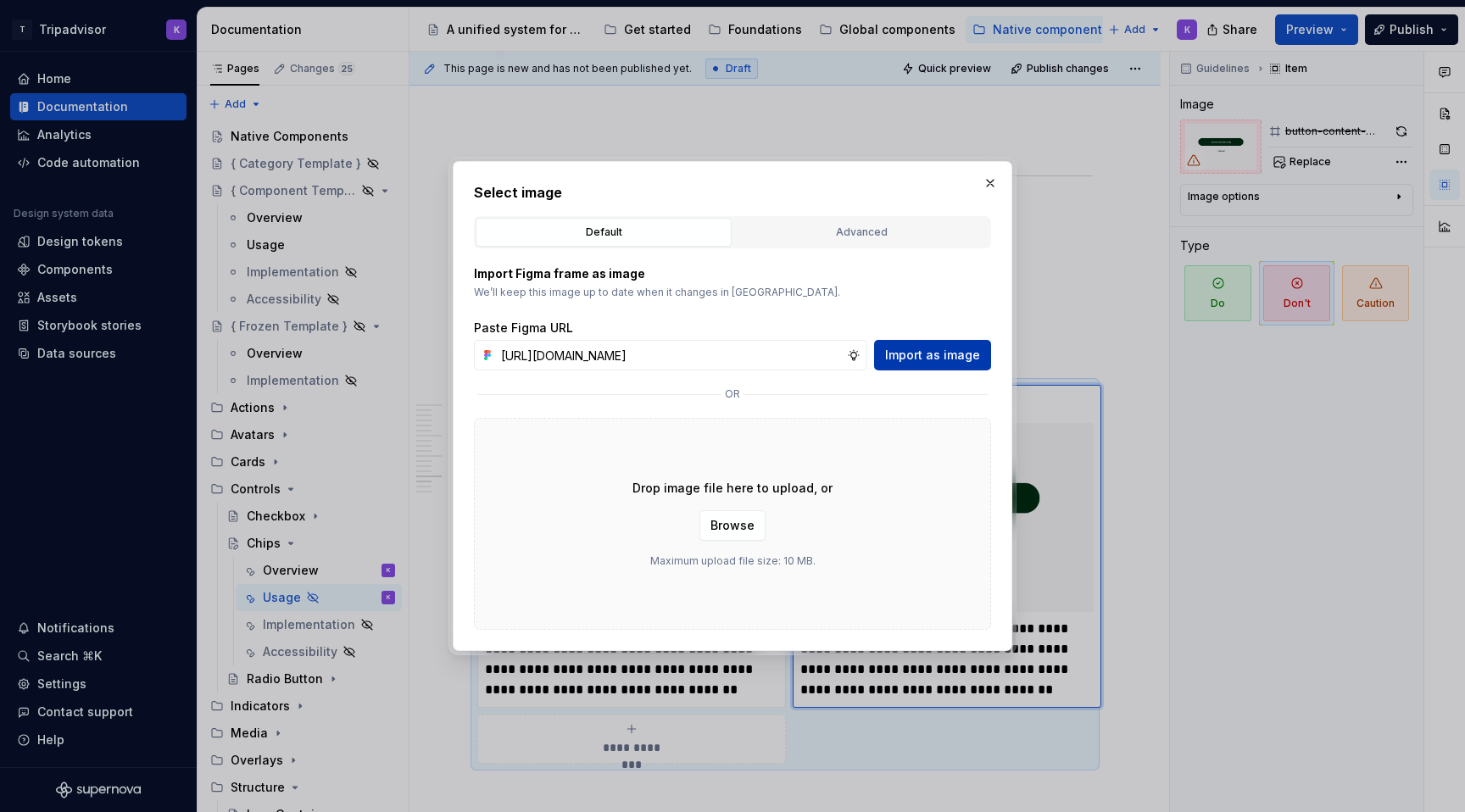
type input "[URL][DOMAIN_NAME]"
click at [947, 351] on span "Import as image" at bounding box center [933, 355] width 95 height 17
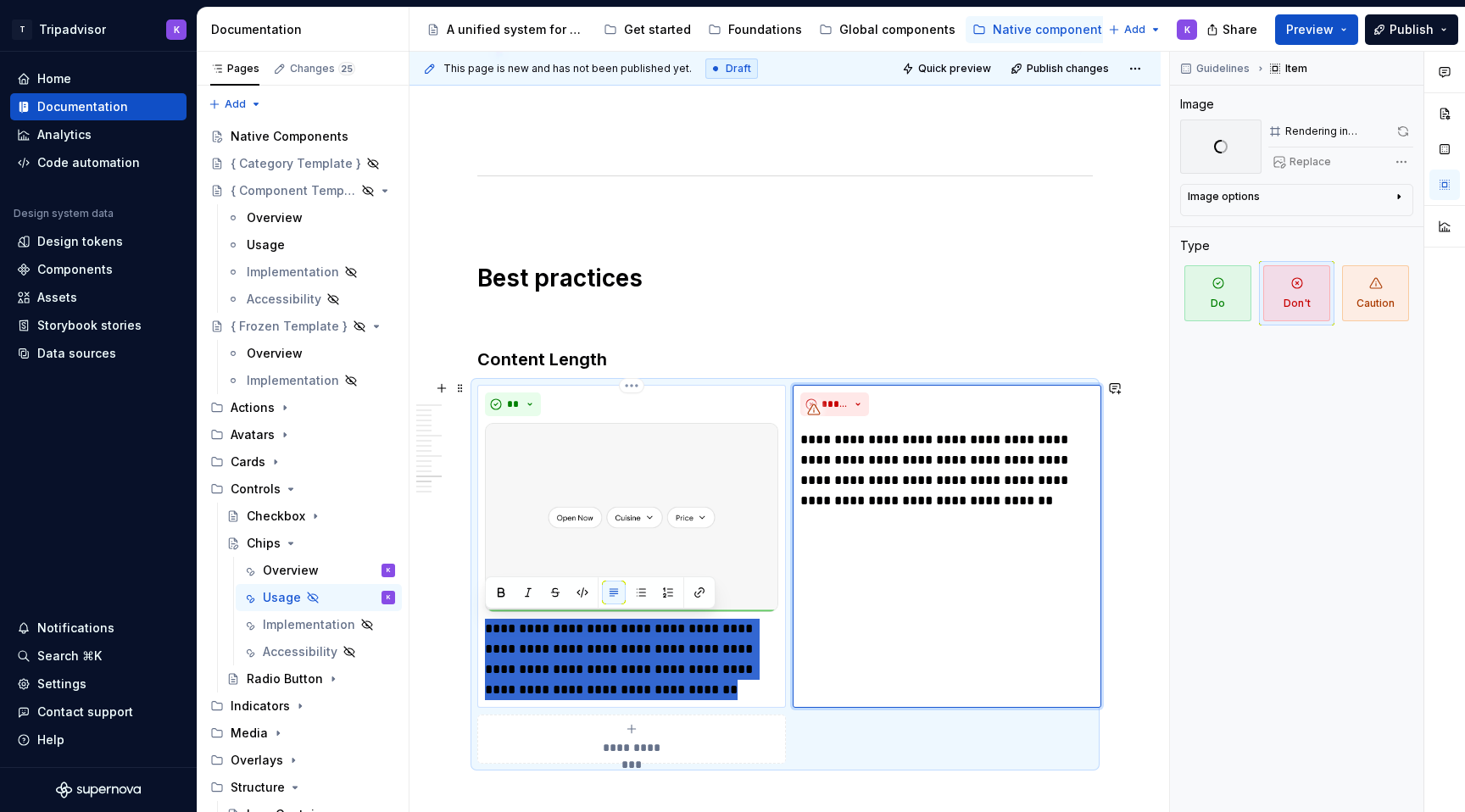
drag, startPoint x: 695, startPoint y: 672, endPoint x: 477, endPoint y: 615, distance: 225.3
click at [477, 615] on div "**********" at bounding box center [631, 546] width 309 height 323
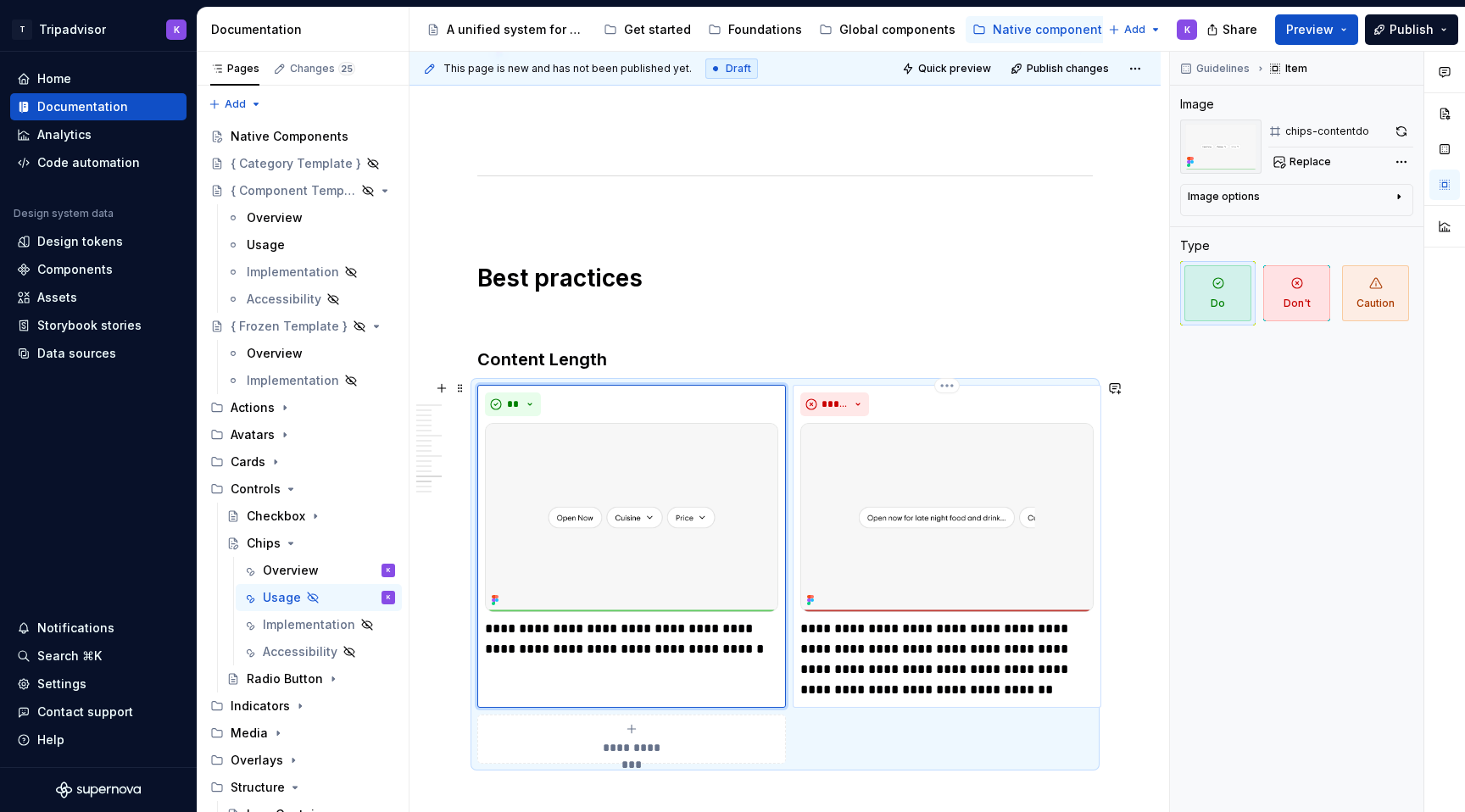
click at [926, 661] on p "**********" at bounding box center [947, 659] width 293 height 81
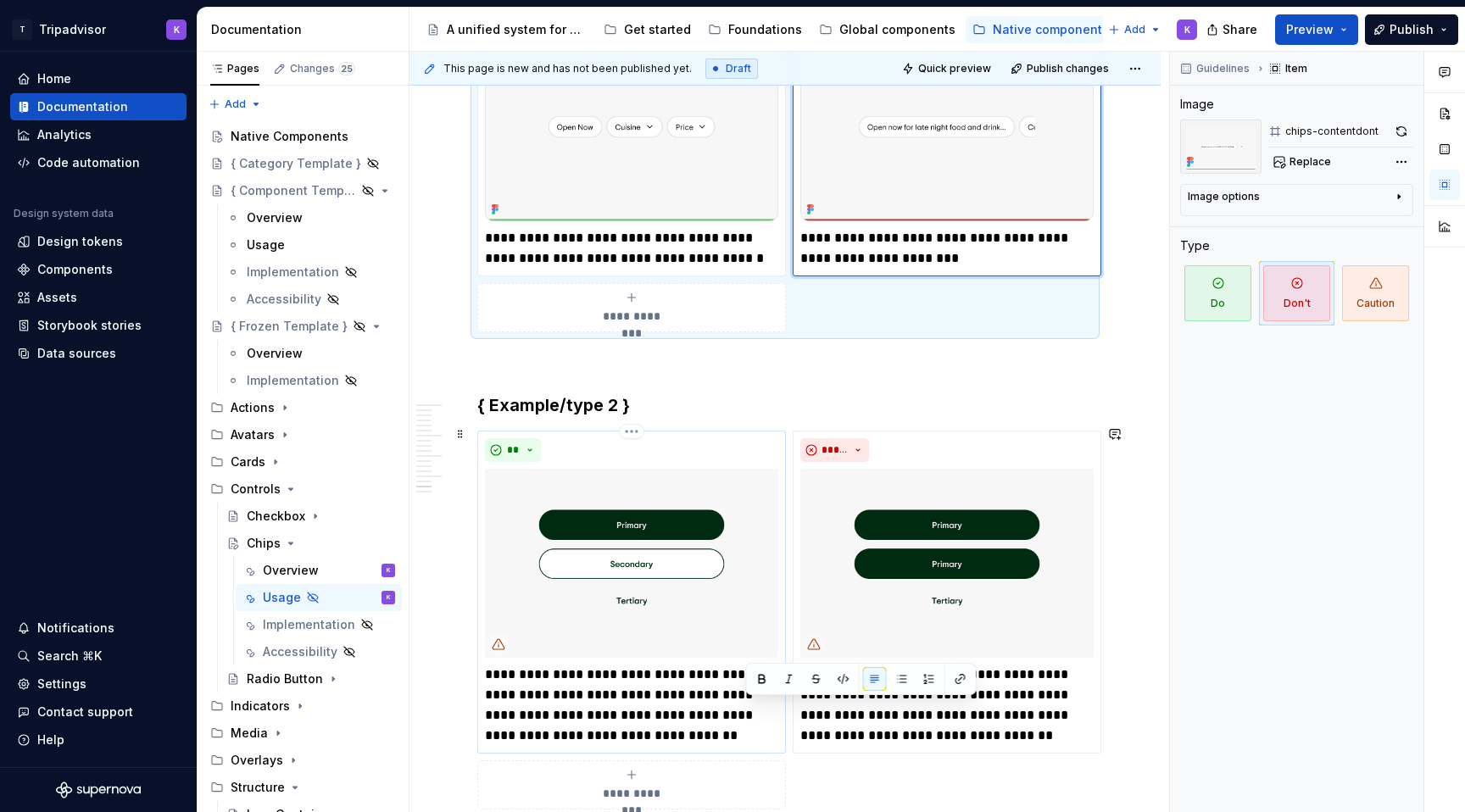
scroll to position [4287, 0]
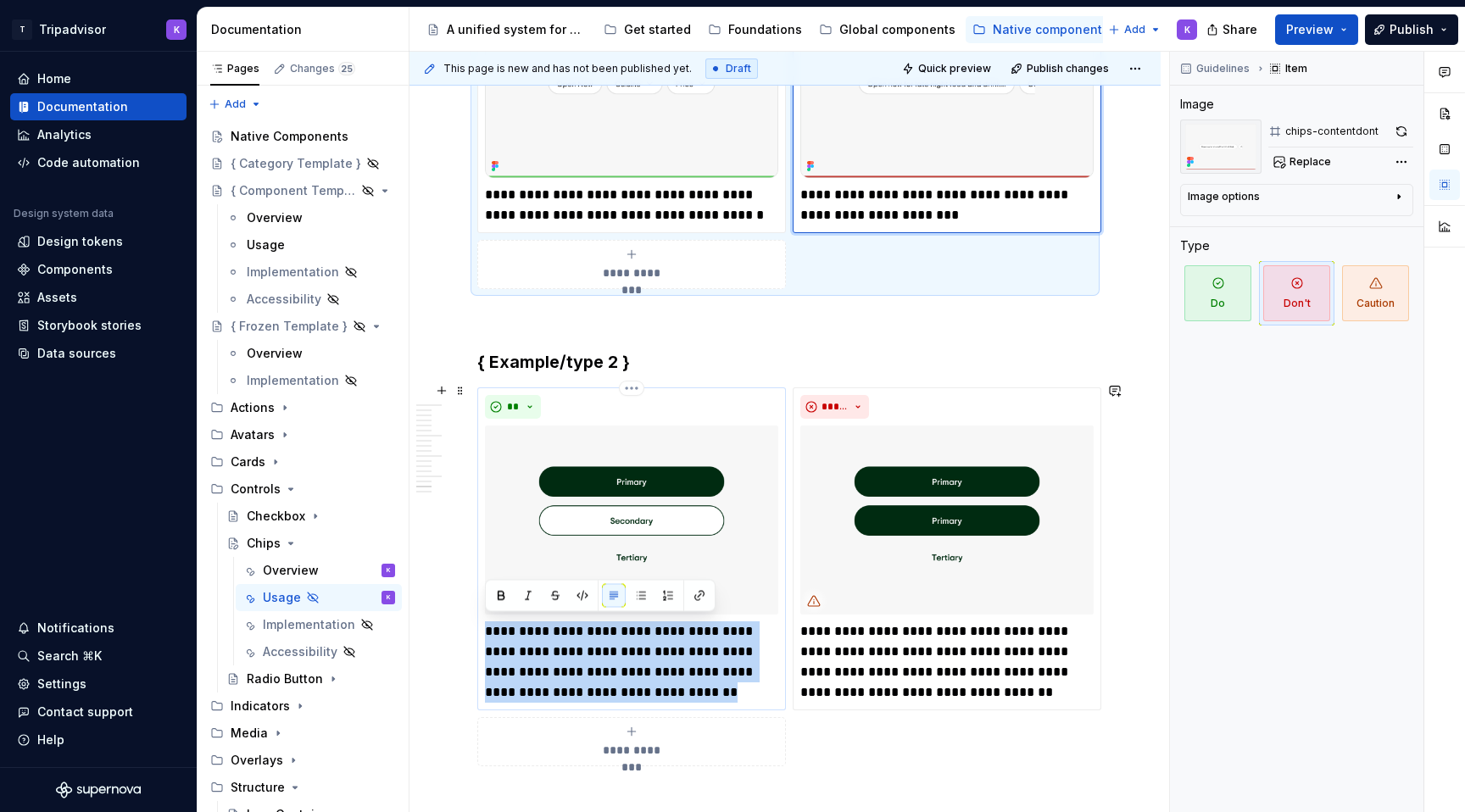
drag, startPoint x: 753, startPoint y: 735, endPoint x: 486, endPoint y: 633, distance: 285.8
click at [486, 633] on p "**********" at bounding box center [632, 662] width 293 height 81
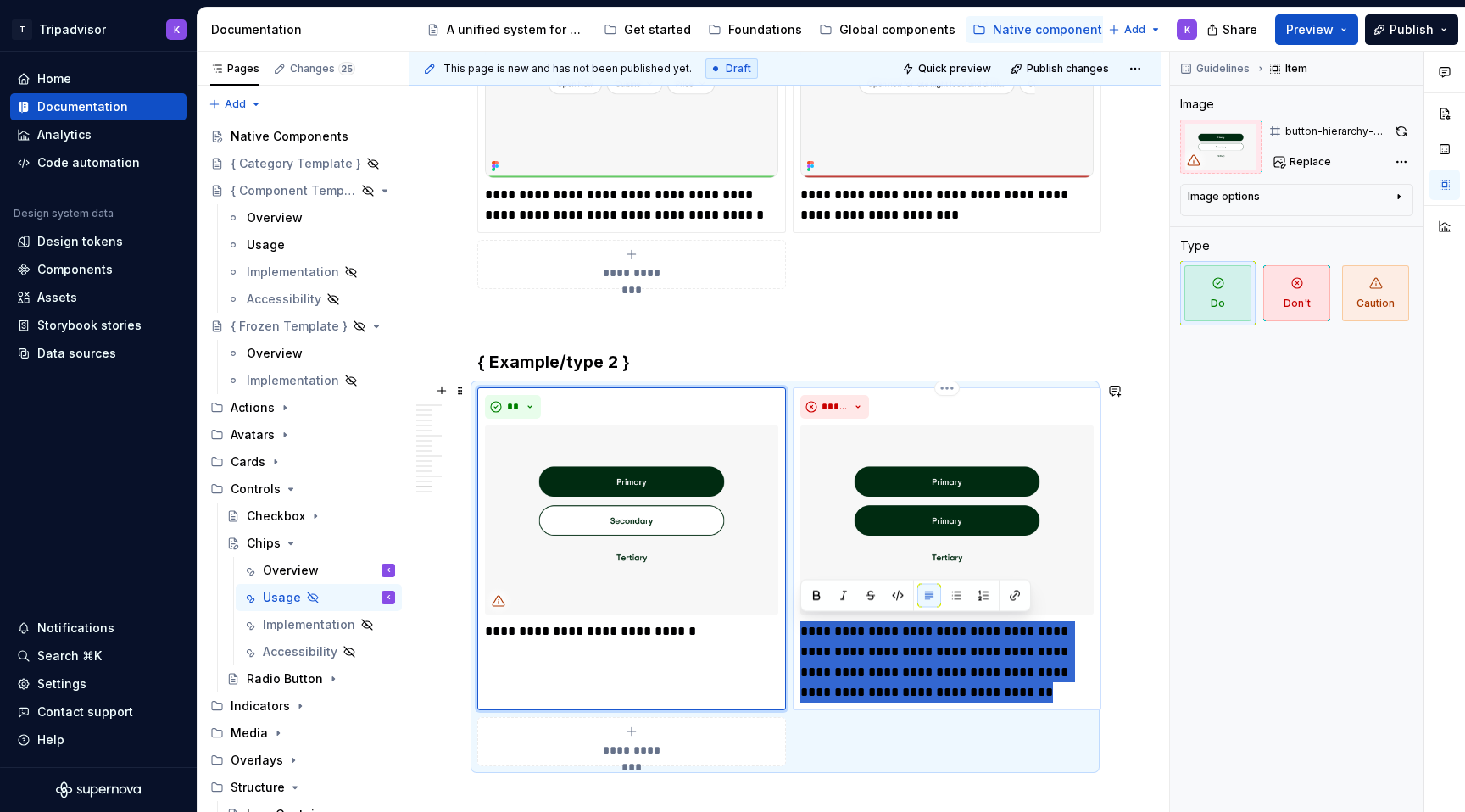
drag, startPoint x: 1073, startPoint y: 692, endPoint x: 794, endPoint y: 630, distance: 285.8
click at [794, 630] on div "**********" at bounding box center [947, 549] width 309 height 323
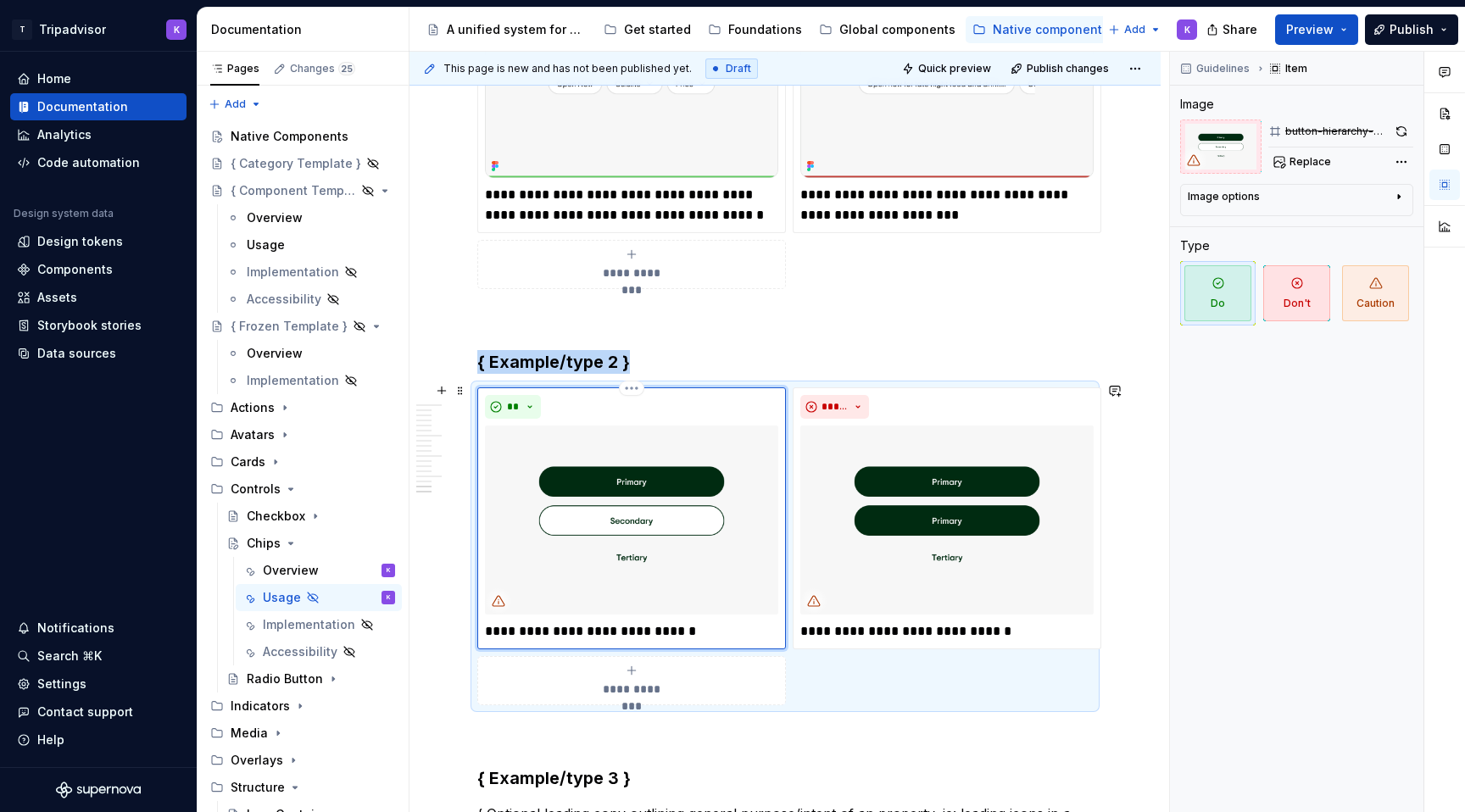
click at [714, 534] on img at bounding box center [632, 520] width 293 height 189
click at [611, 502] on img at bounding box center [632, 520] width 293 height 189
click at [686, 498] on img at bounding box center [632, 520] width 293 height 189
click at [693, 493] on img at bounding box center [632, 520] width 293 height 189
click at [1295, 154] on button "Replace" at bounding box center [1303, 161] width 70 height 23
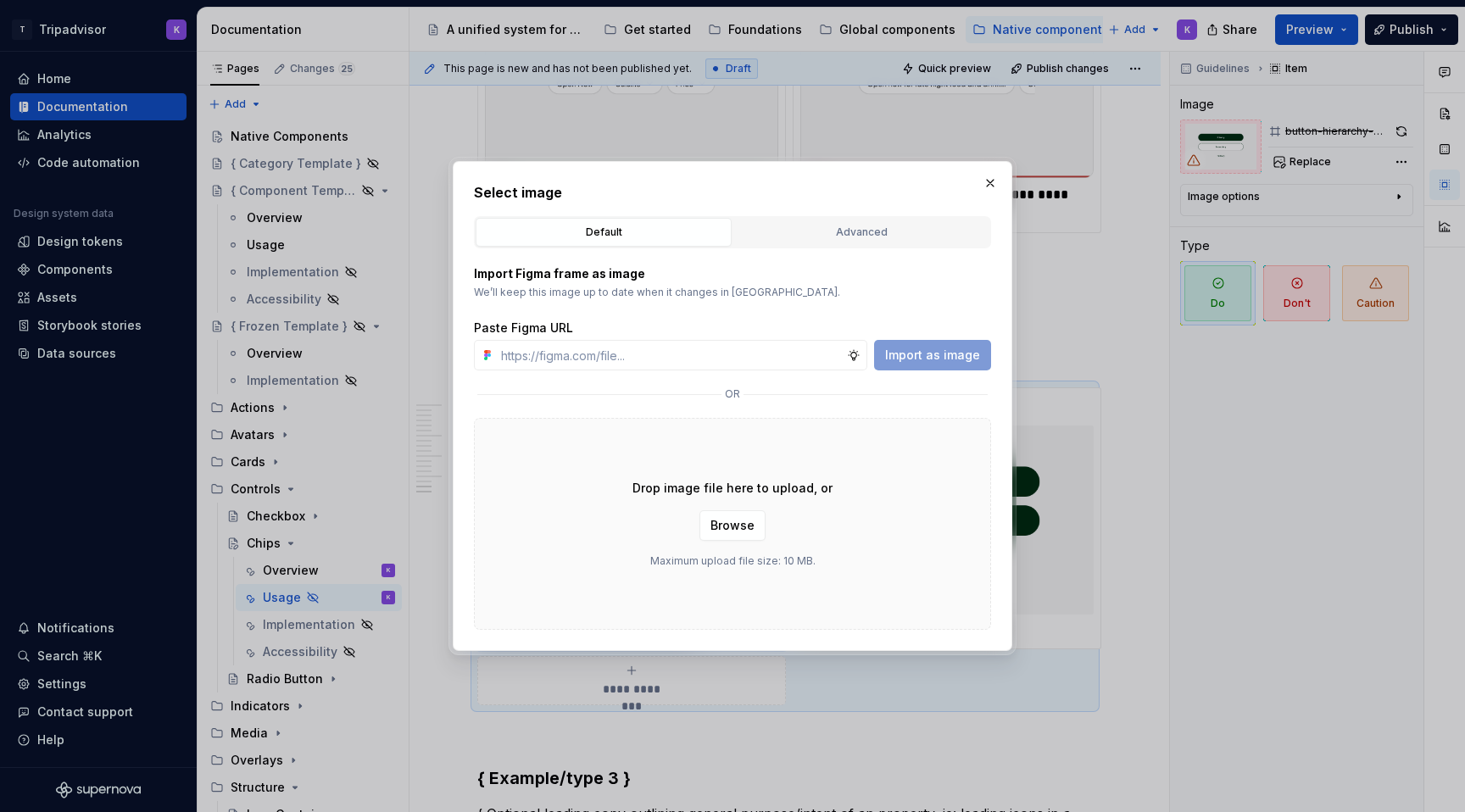
type textarea "*"
type input "[URL][DOMAIN_NAME]"
click at [933, 352] on span "Import as image" at bounding box center [933, 355] width 95 height 17
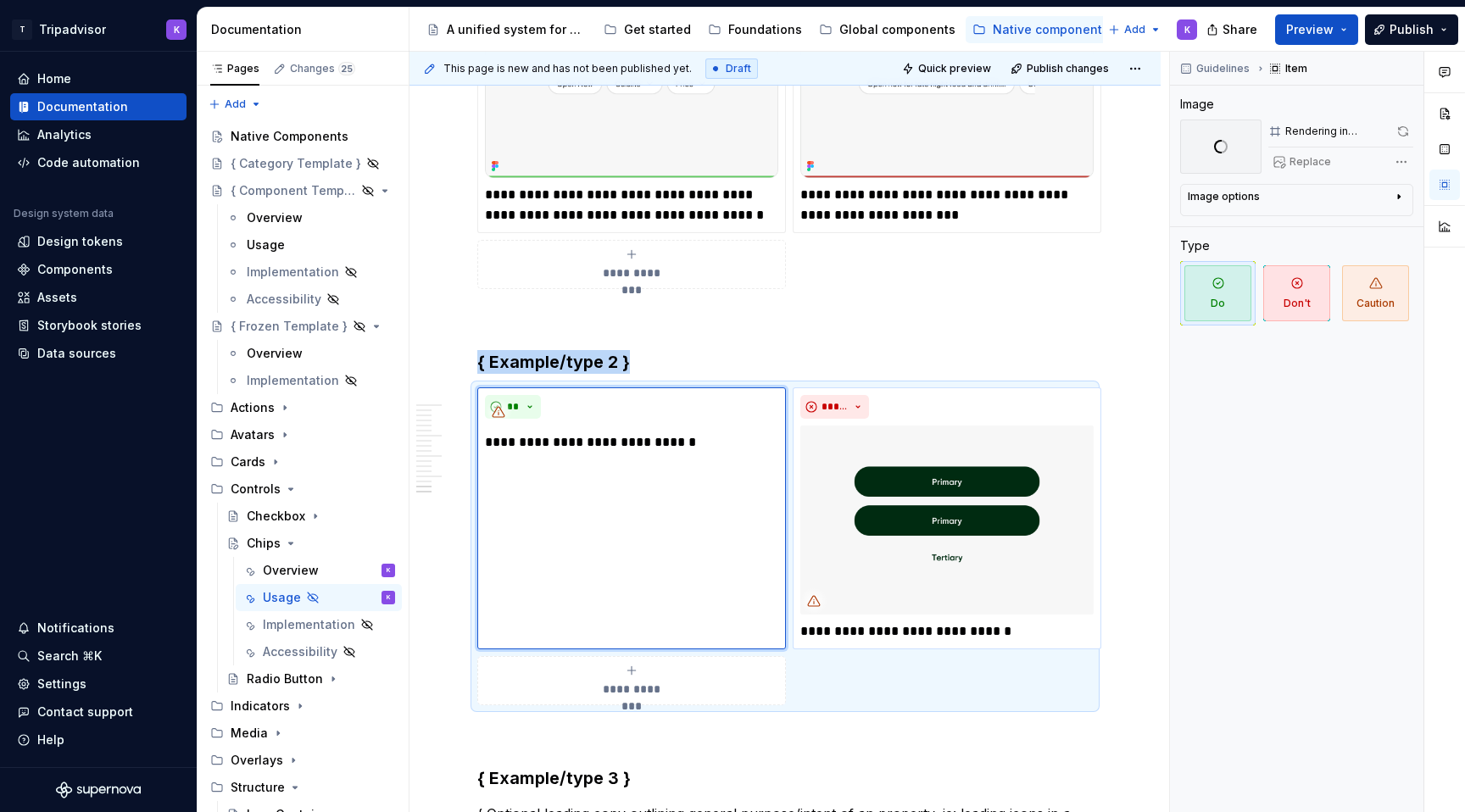
click at [902, 534] on img at bounding box center [947, 520] width 293 height 189
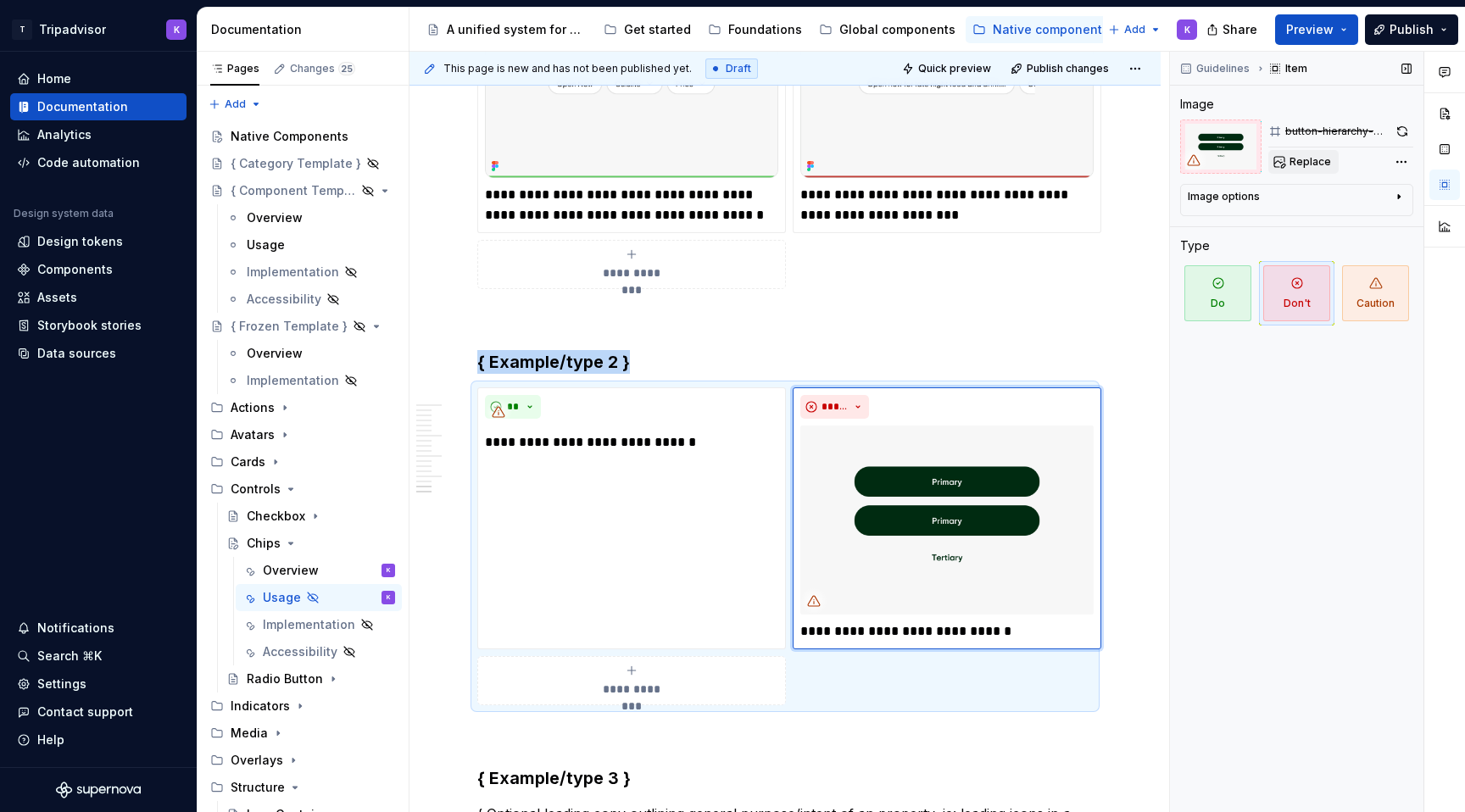
click at [1298, 173] on button "Replace" at bounding box center [1303, 161] width 70 height 23
type textarea "*"
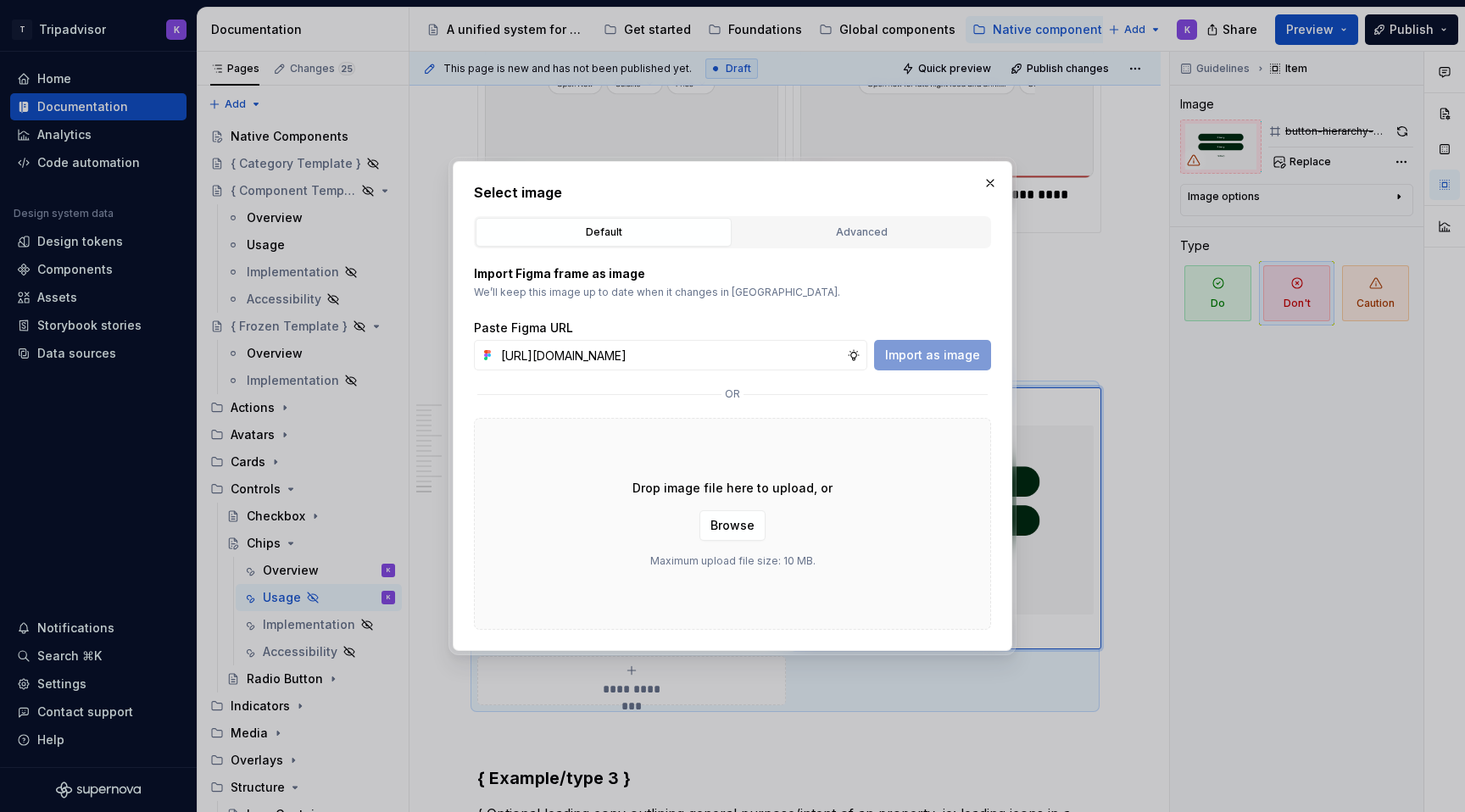
scroll to position [0, 440]
type input "[URL][DOMAIN_NAME]"
click at [917, 347] on span "Import as image" at bounding box center [933, 355] width 95 height 17
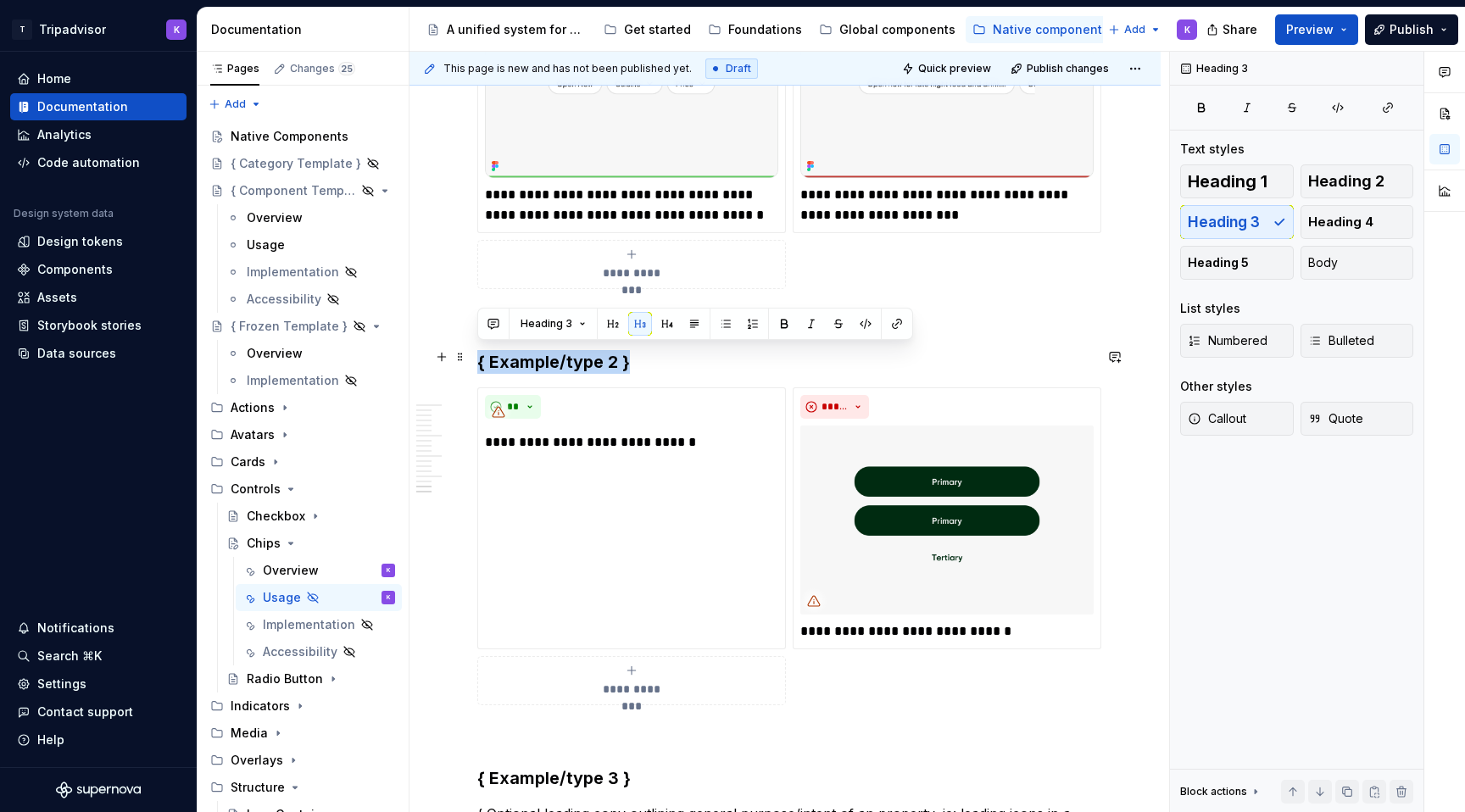
drag, startPoint x: 633, startPoint y: 355, endPoint x: 476, endPoint y: 353, distance: 157.0
click at [477, 353] on h3 "{ Example/type 2 }" at bounding box center [784, 361] width 615 height 23
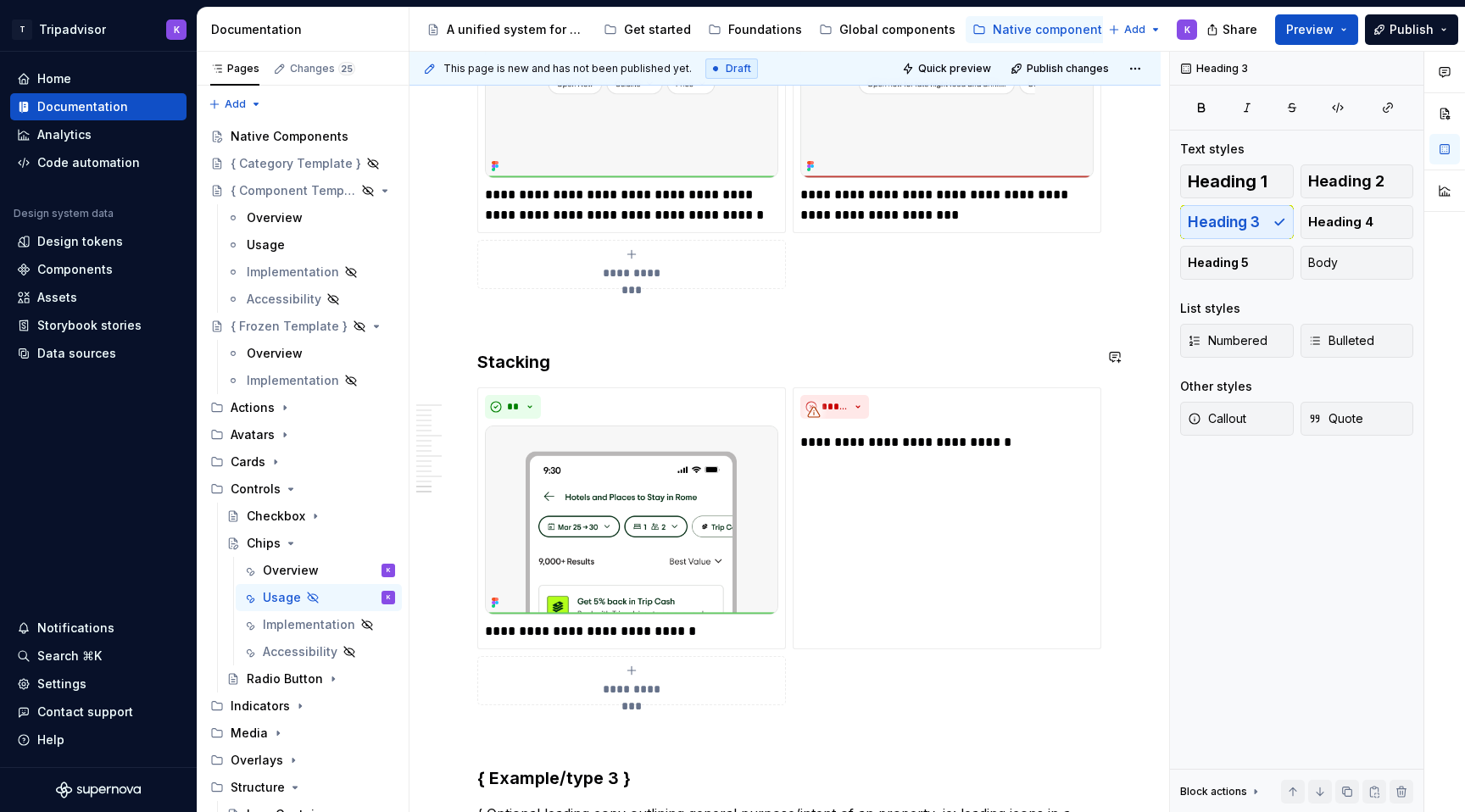
click at [647, 309] on p at bounding box center [784, 319] width 615 height 21
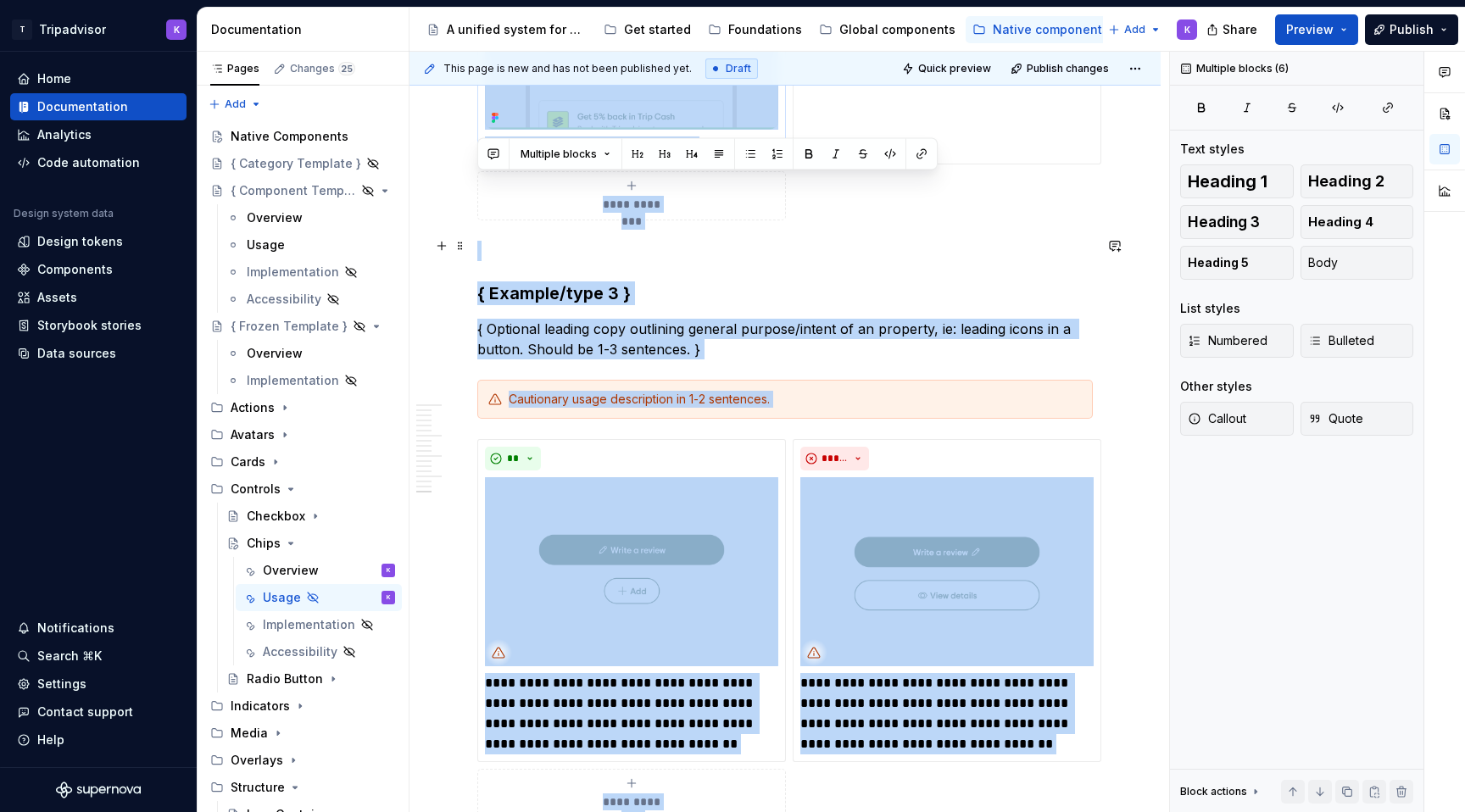
scroll to position [4736, 0]
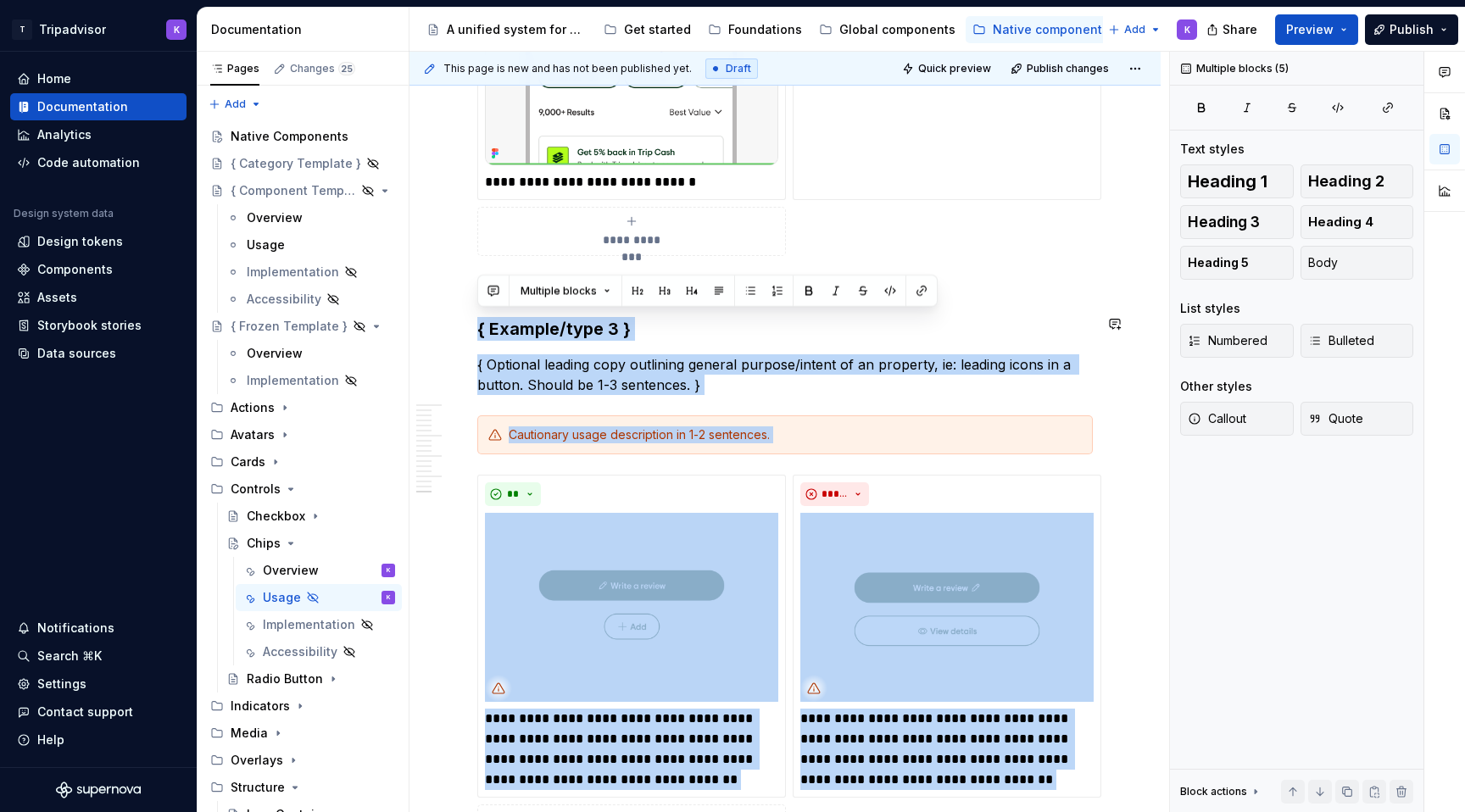
drag, startPoint x: 499, startPoint y: 775, endPoint x: 483, endPoint y: 301, distance: 474.3
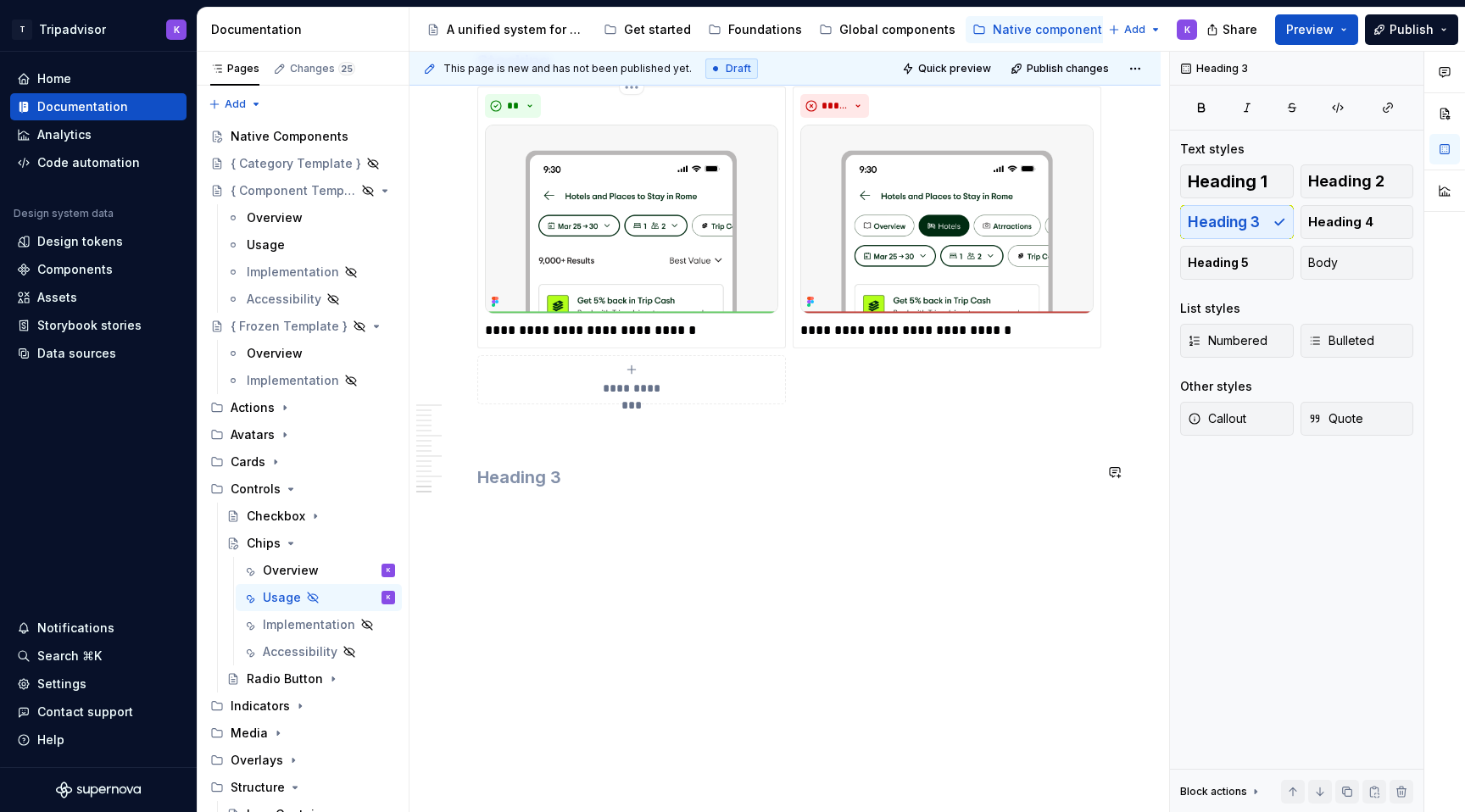
scroll to position [4547, 0]
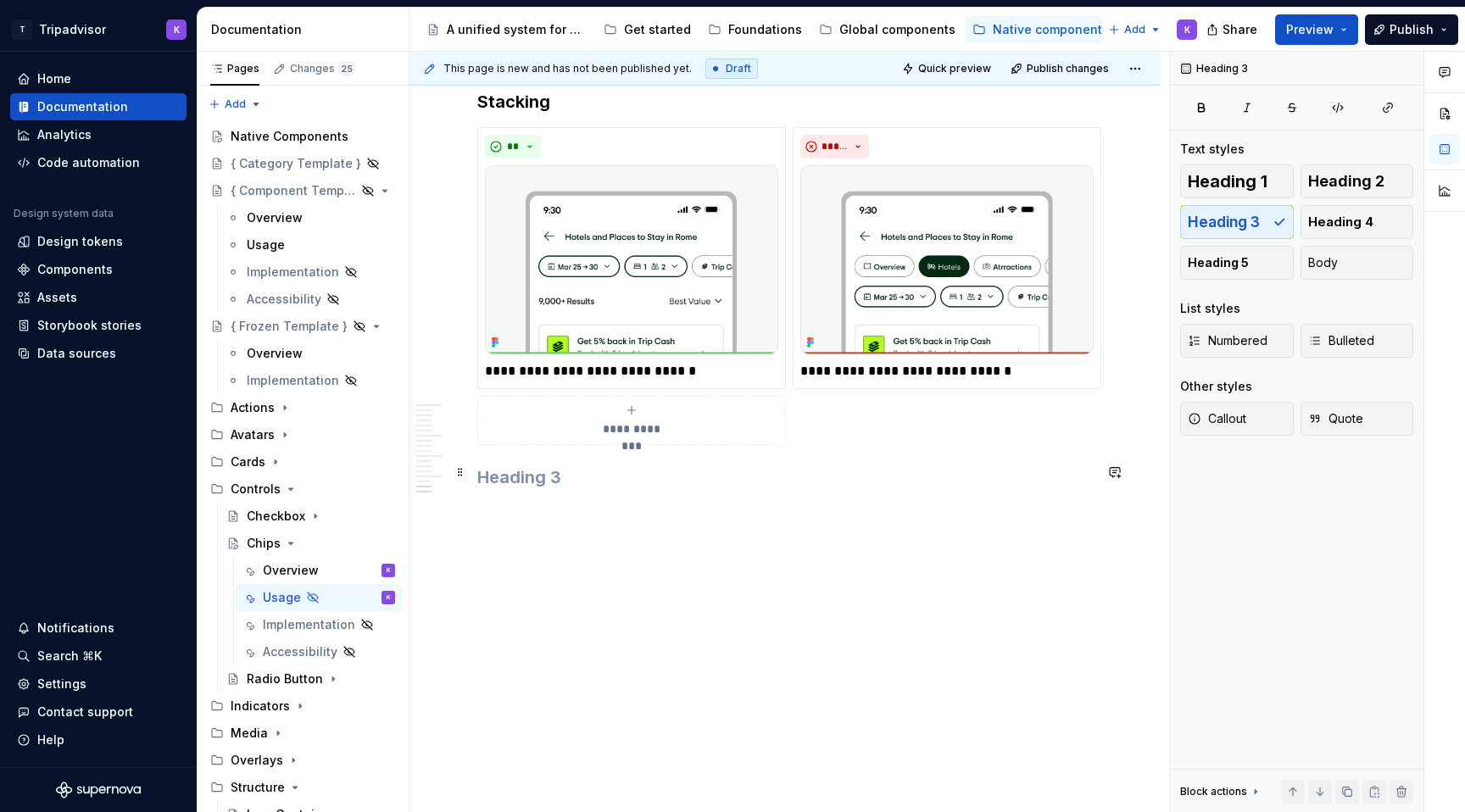
click at [570, 484] on h3 at bounding box center [784, 477] width 615 height 23
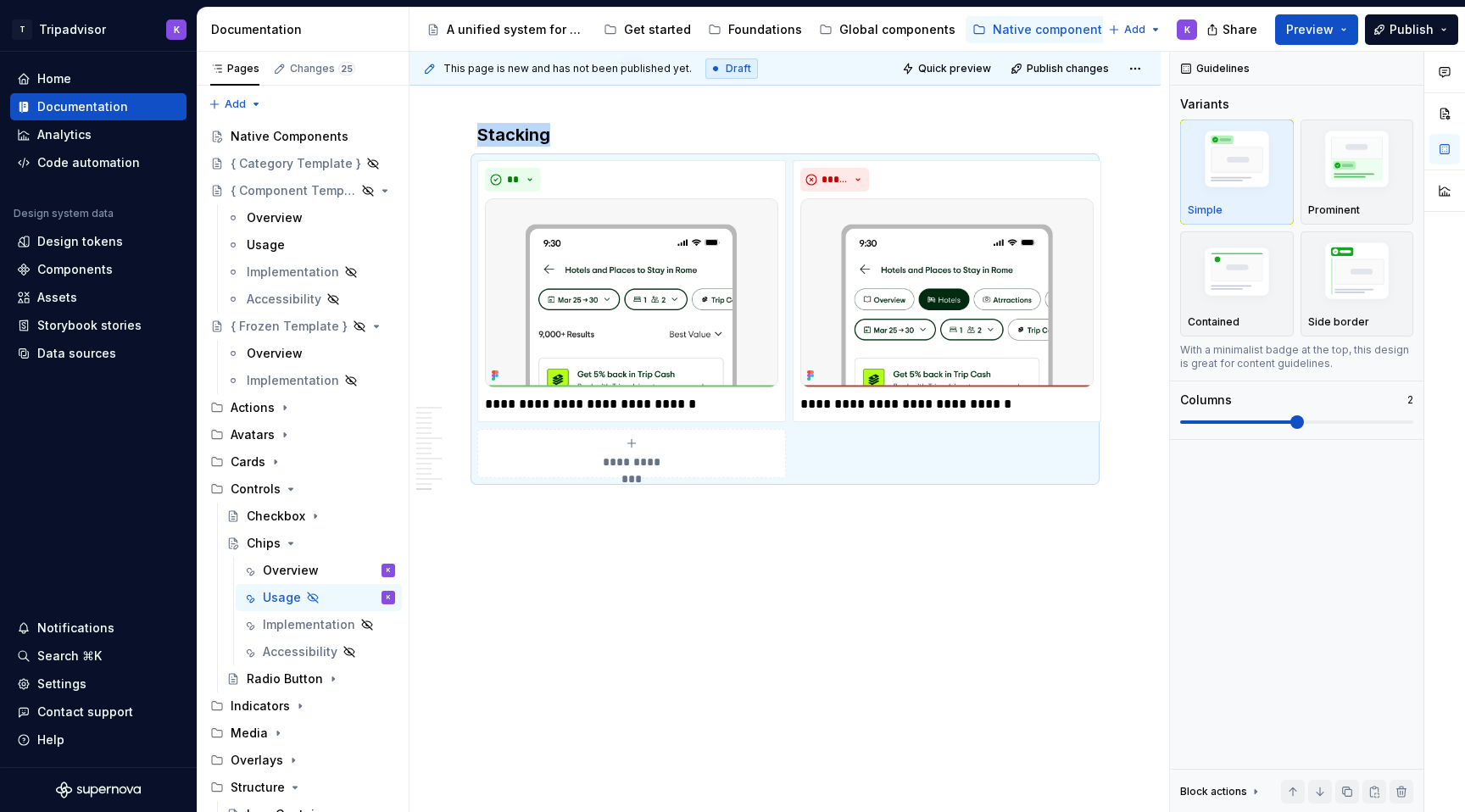
scroll to position [4510, 0]
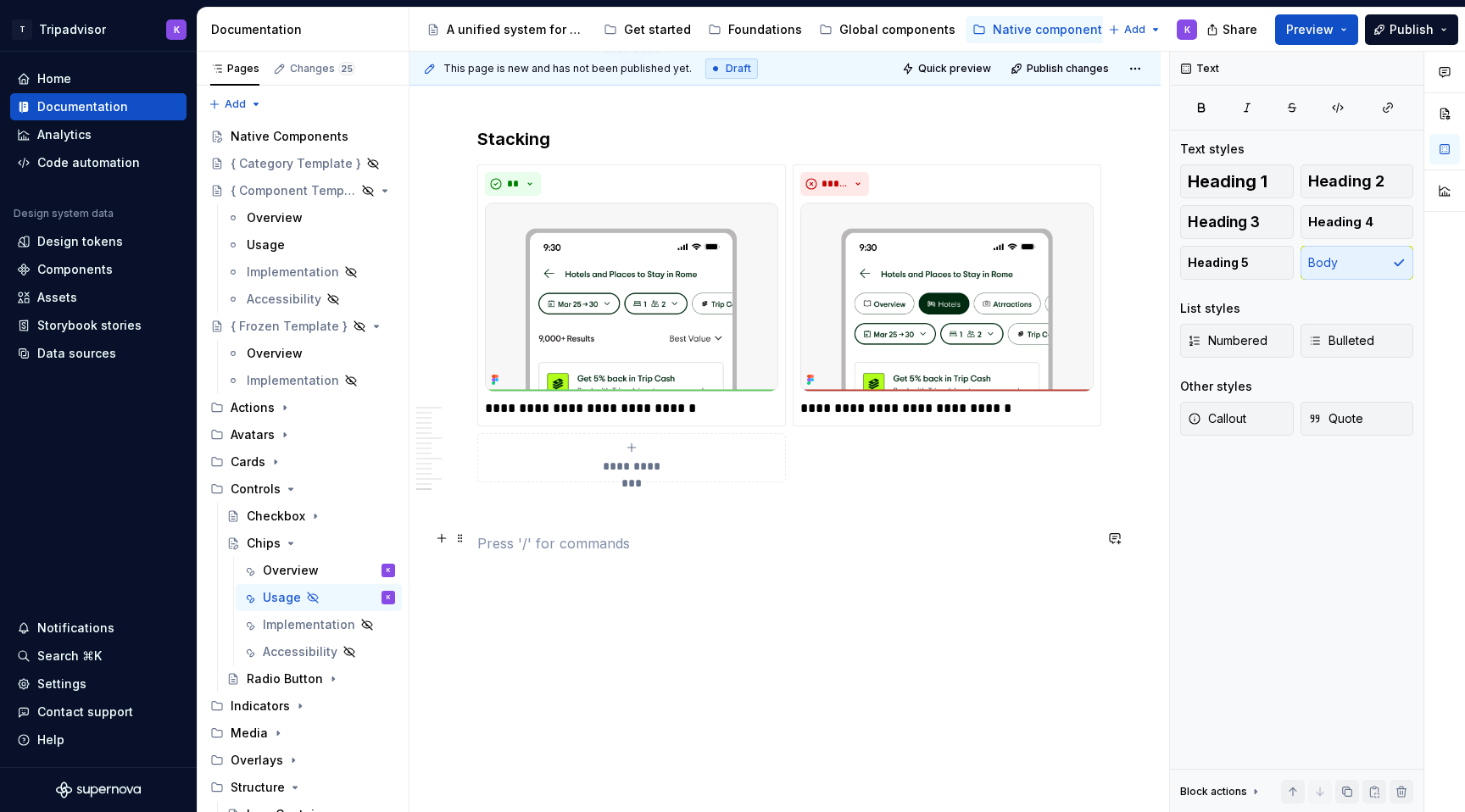
click at [556, 539] on p at bounding box center [784, 543] width 615 height 21
click at [556, 647] on div "A section divider" at bounding box center [572, 645] width 86 height 14
click at [540, 534] on p at bounding box center [784, 543] width 615 height 21
click at [540, 503] on p at bounding box center [784, 513] width 615 height 21
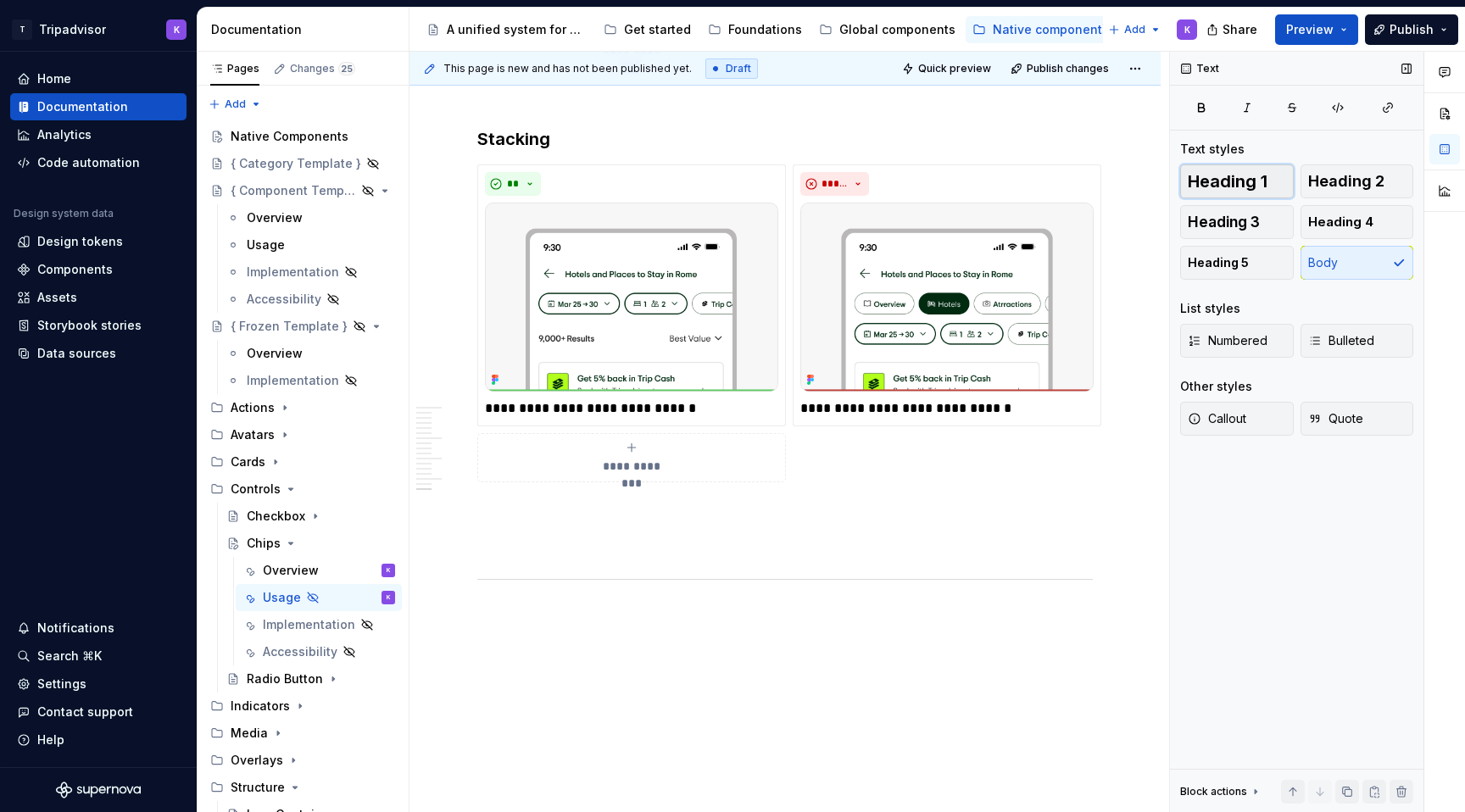
click at [1231, 179] on span "Heading 1" at bounding box center [1227, 181] width 79 height 17
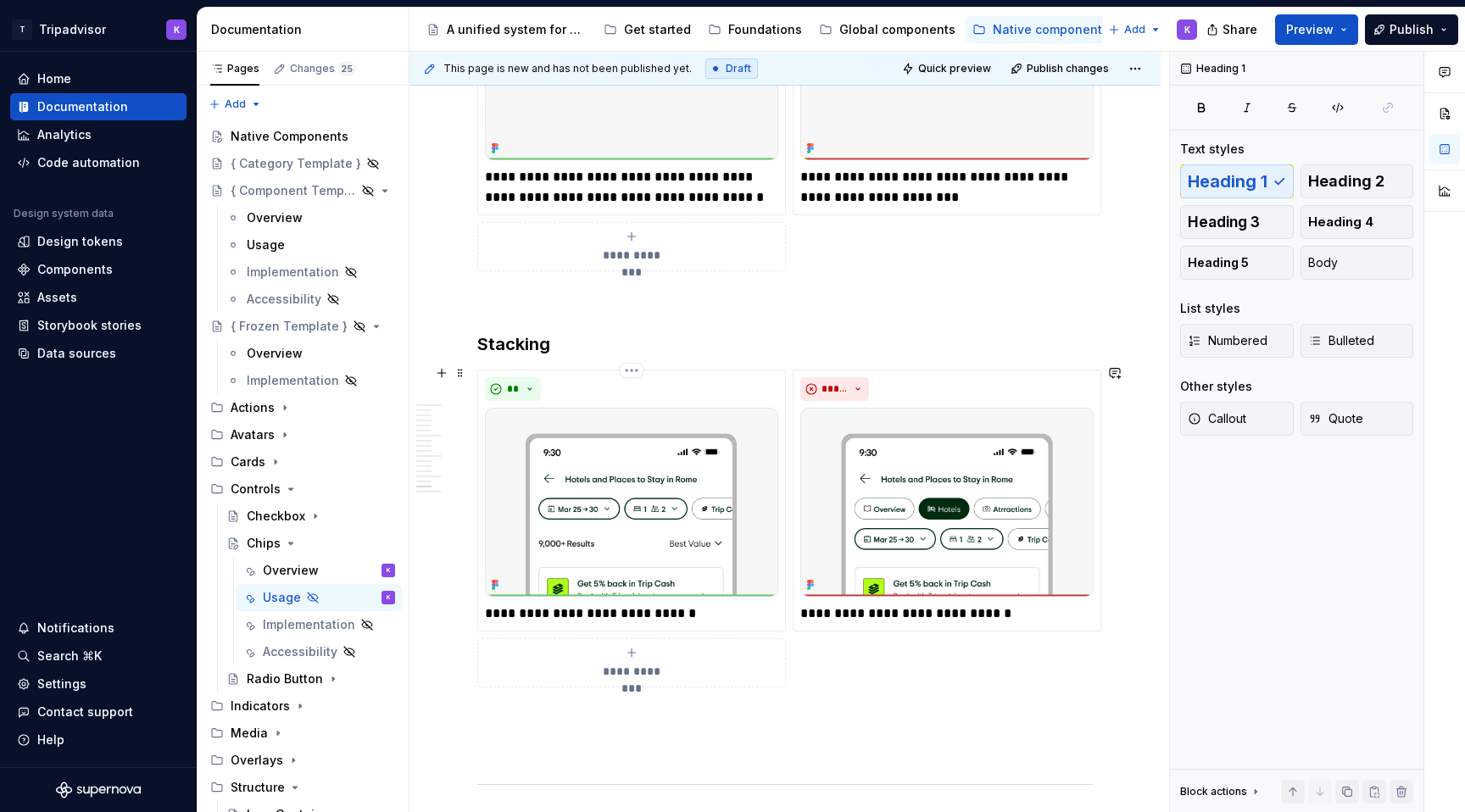
scroll to position [4653, 0]
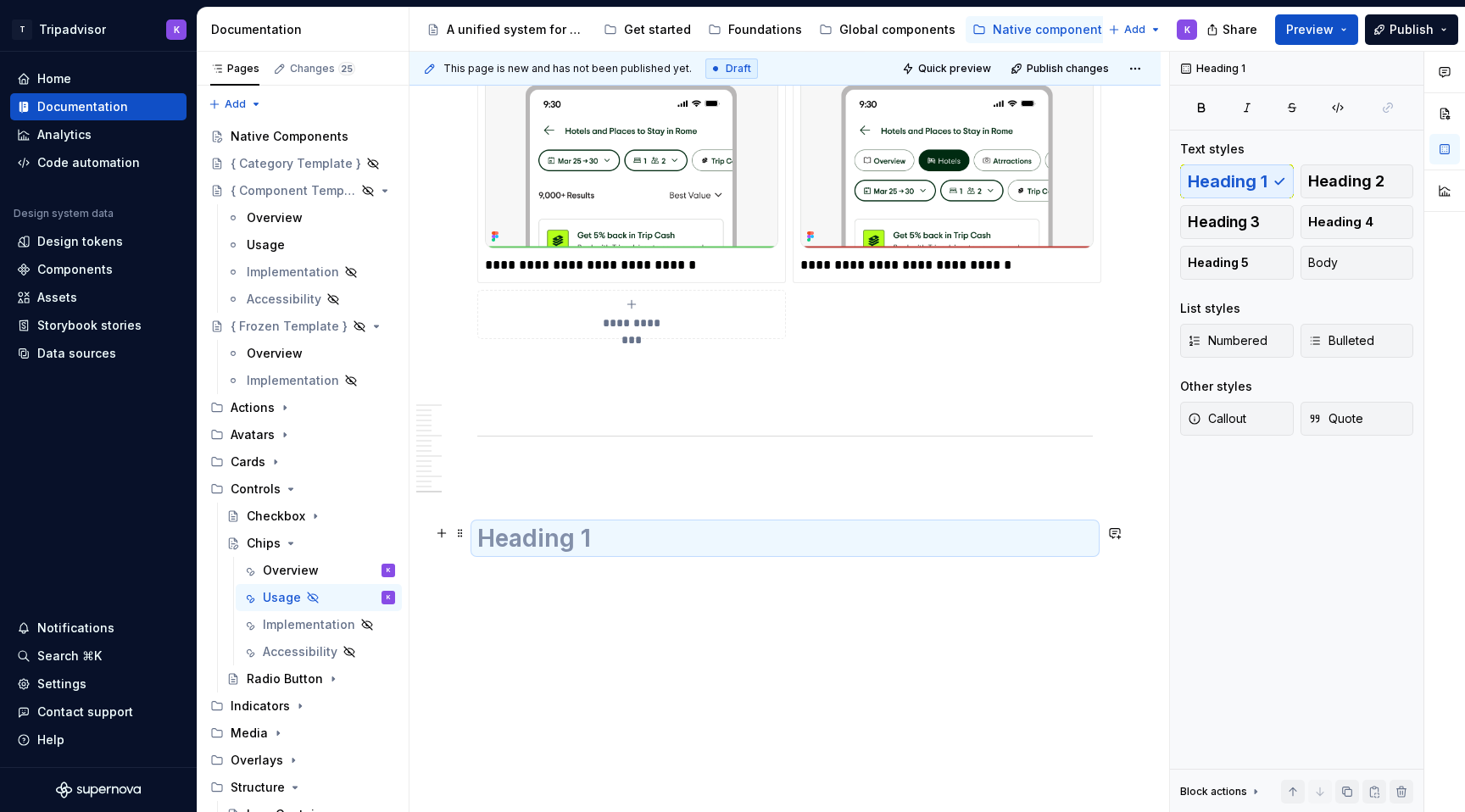
click at [585, 525] on h1 at bounding box center [784, 538] width 615 height 31
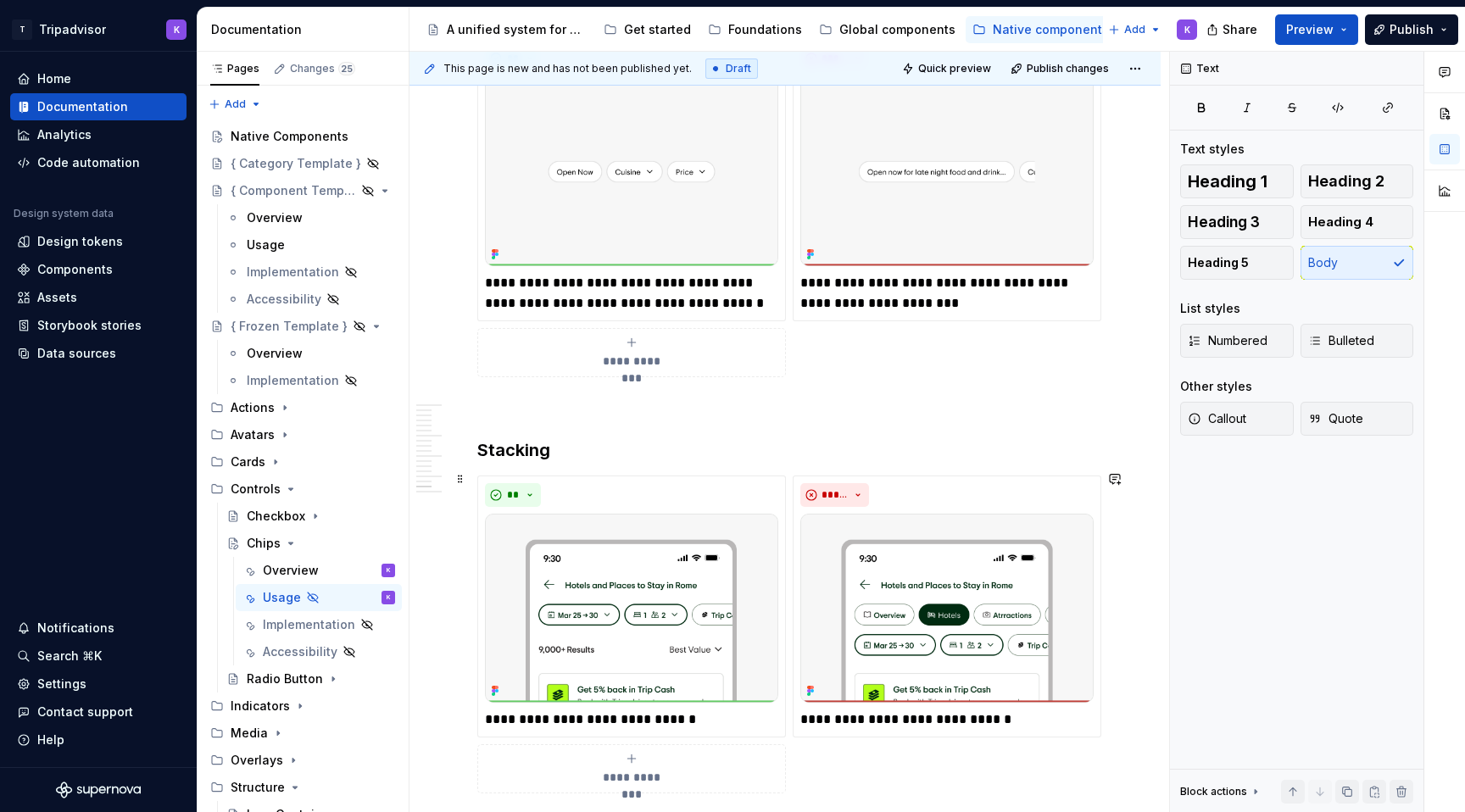
scroll to position [4183, 0]
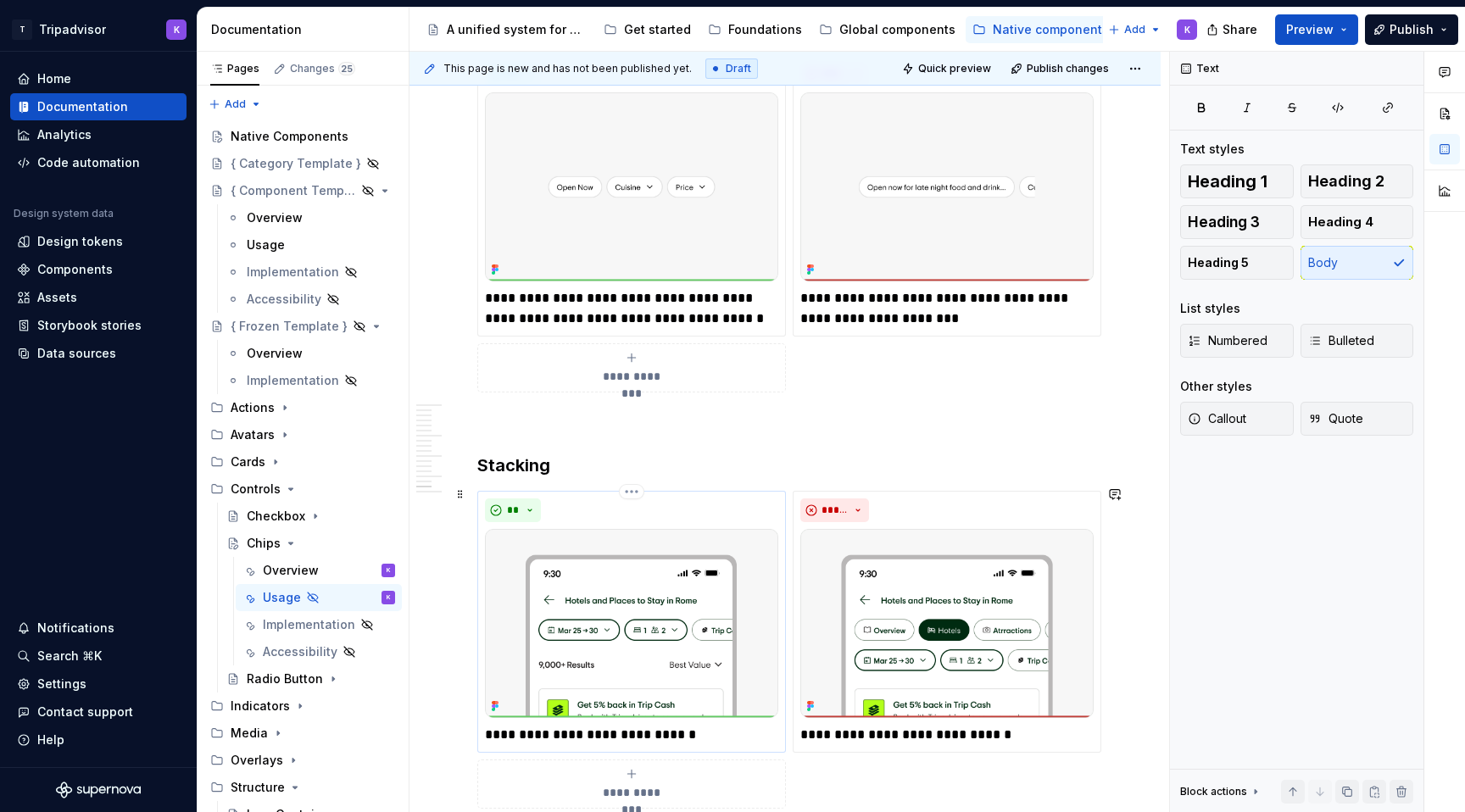
click at [603, 511] on div "**" at bounding box center [632, 510] width 293 height 23
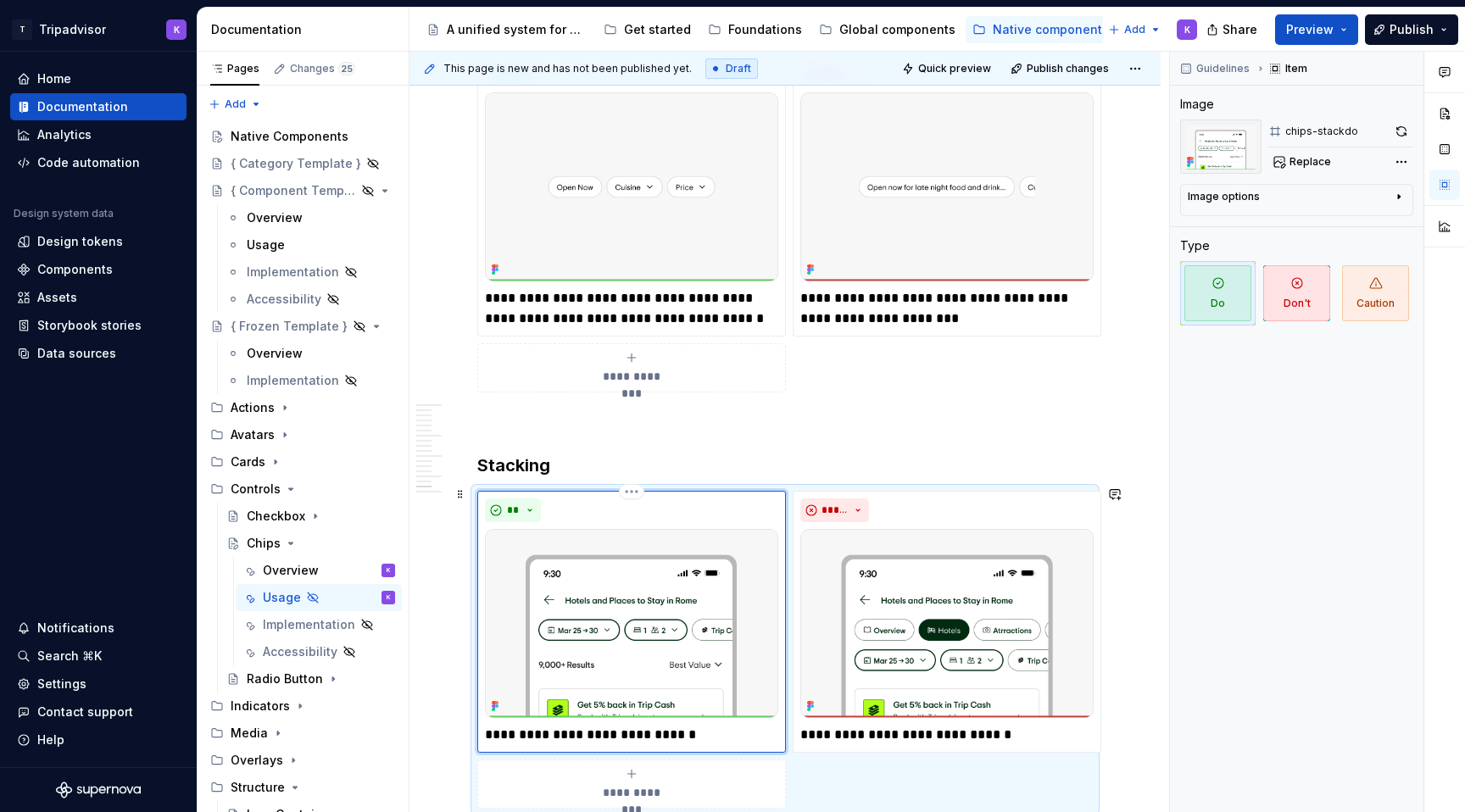
scroll to position [4269, 0]
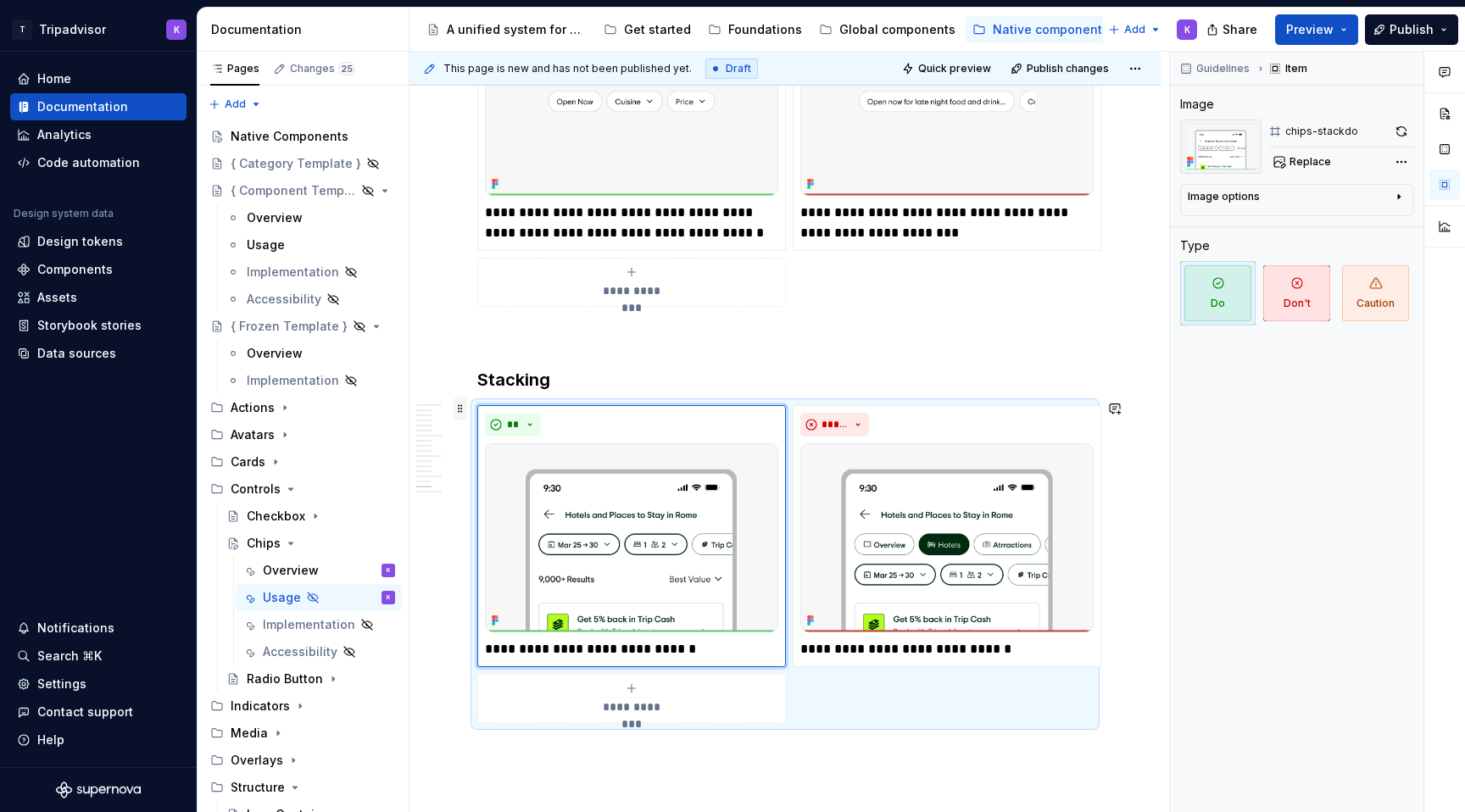
click at [467, 412] on span at bounding box center [460, 408] width 14 height 23
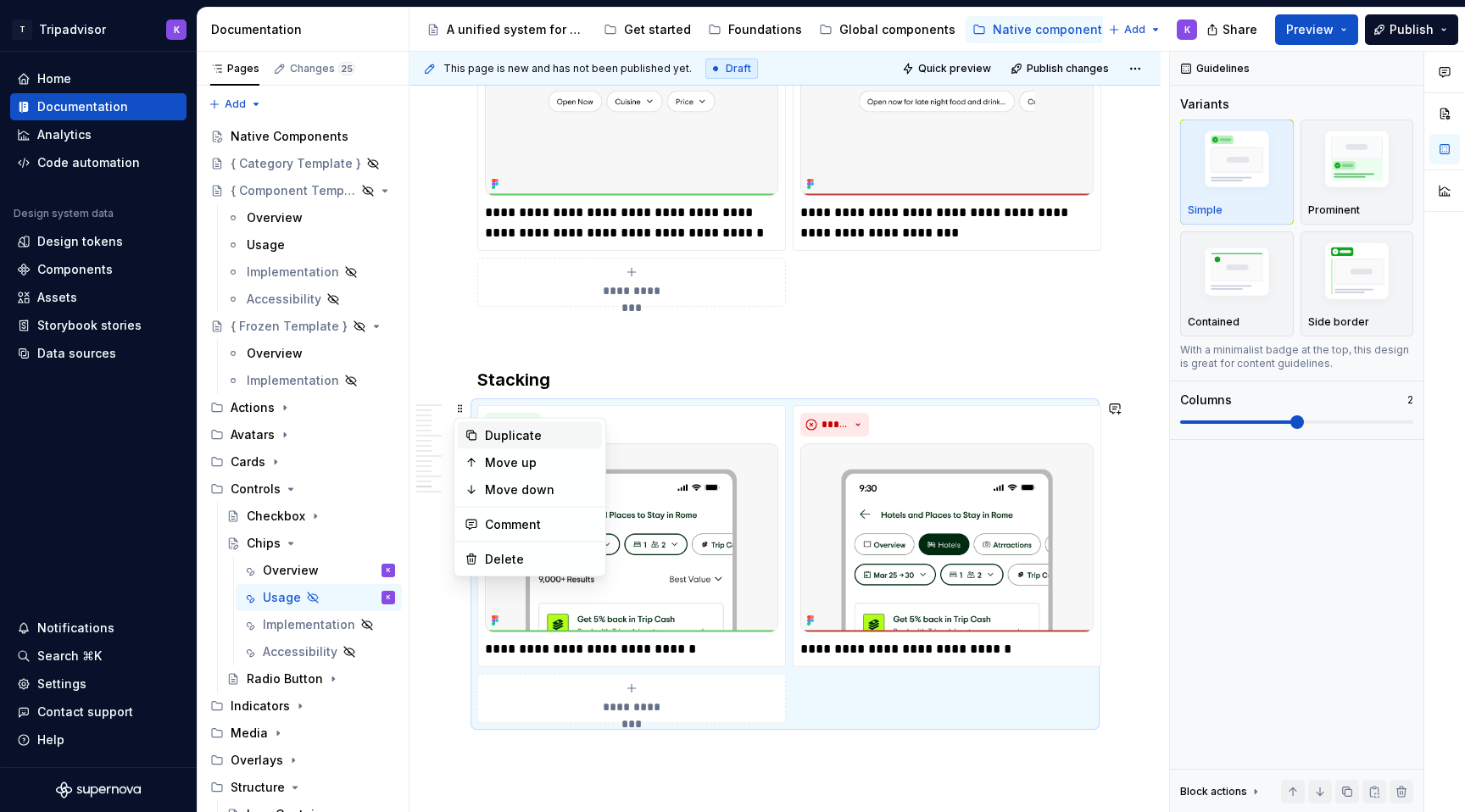
click at [503, 441] on div "Duplicate" at bounding box center [541, 436] width 110 height 17
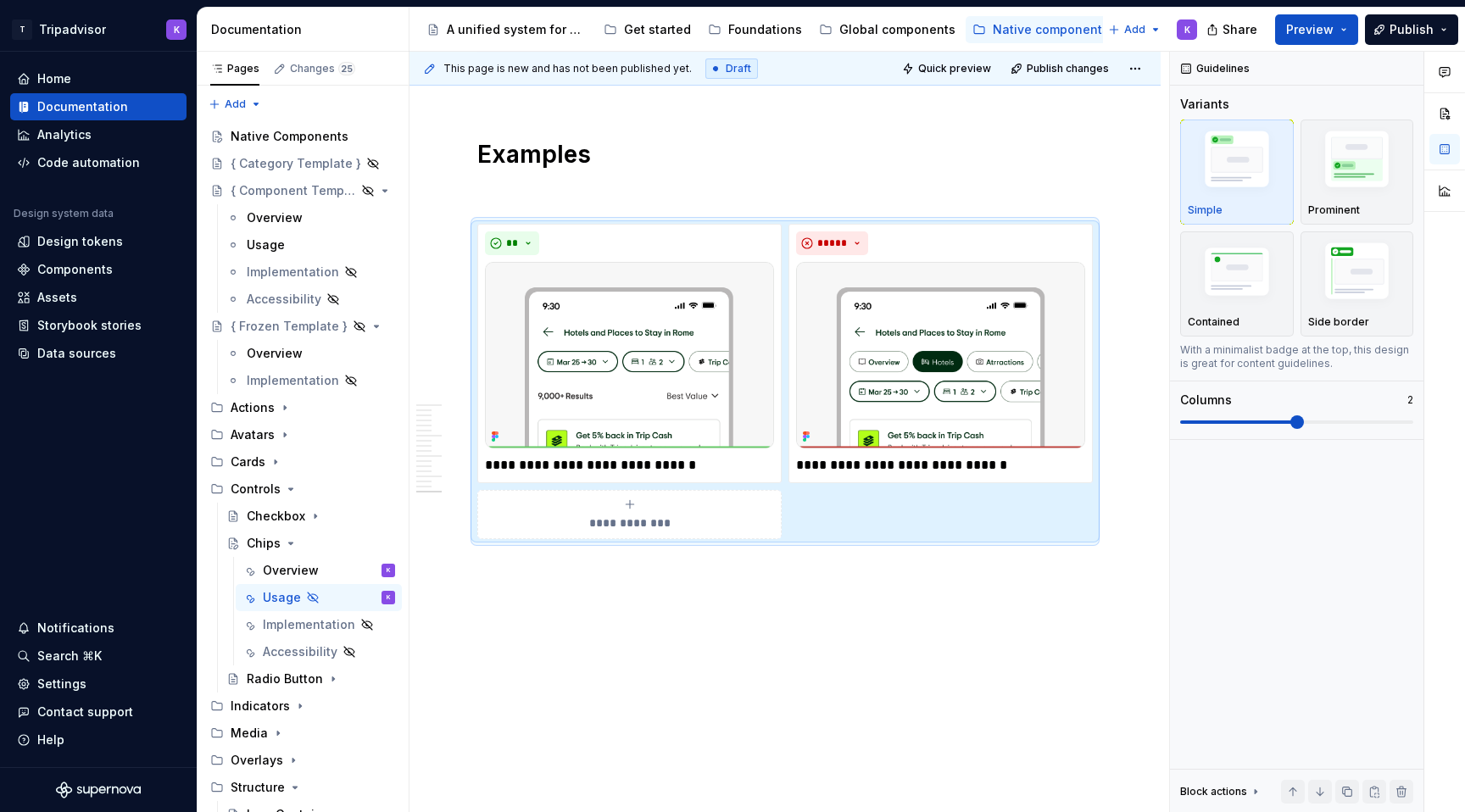
scroll to position [4698, 0]
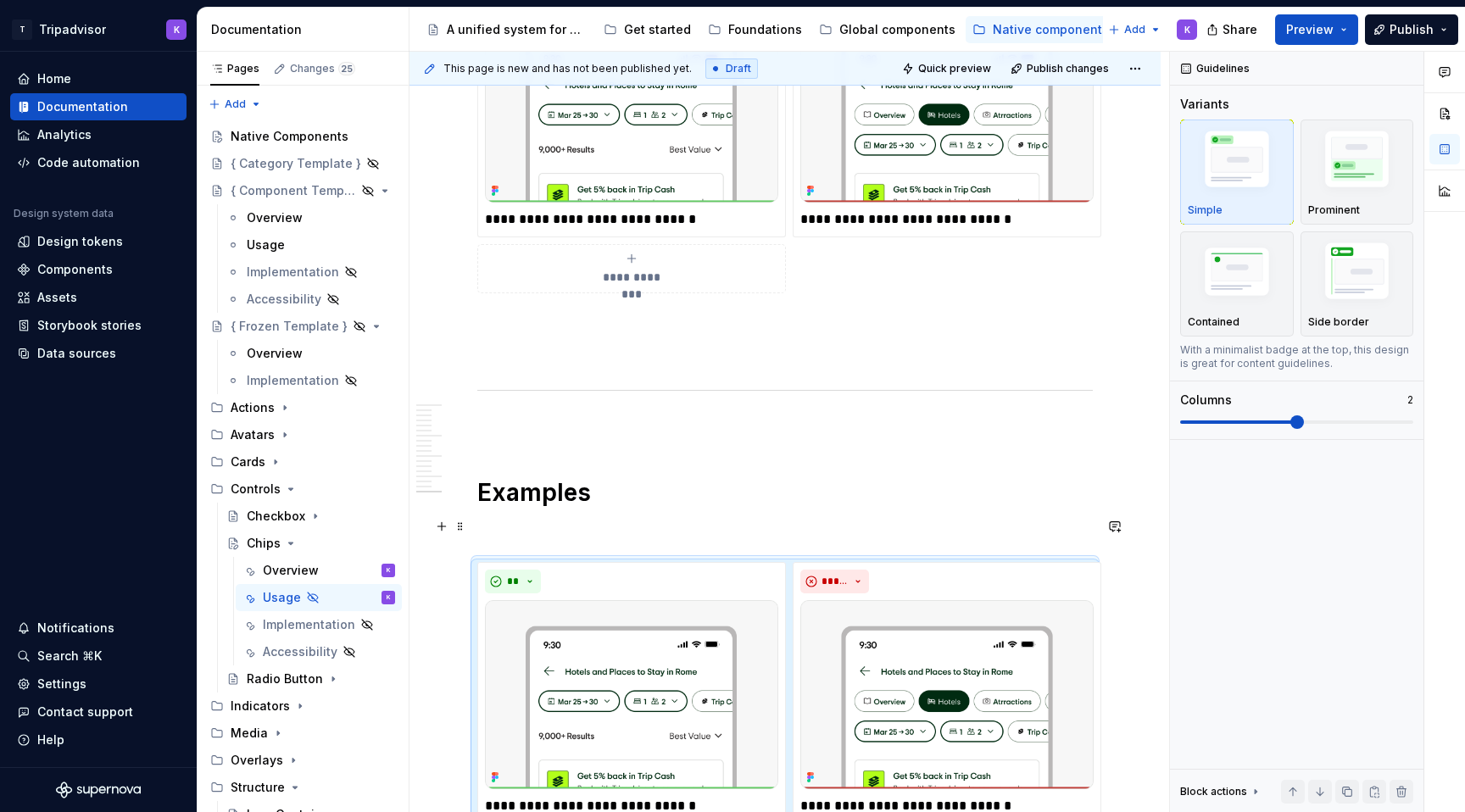
click at [531, 527] on p at bounding box center [784, 532] width 615 height 21
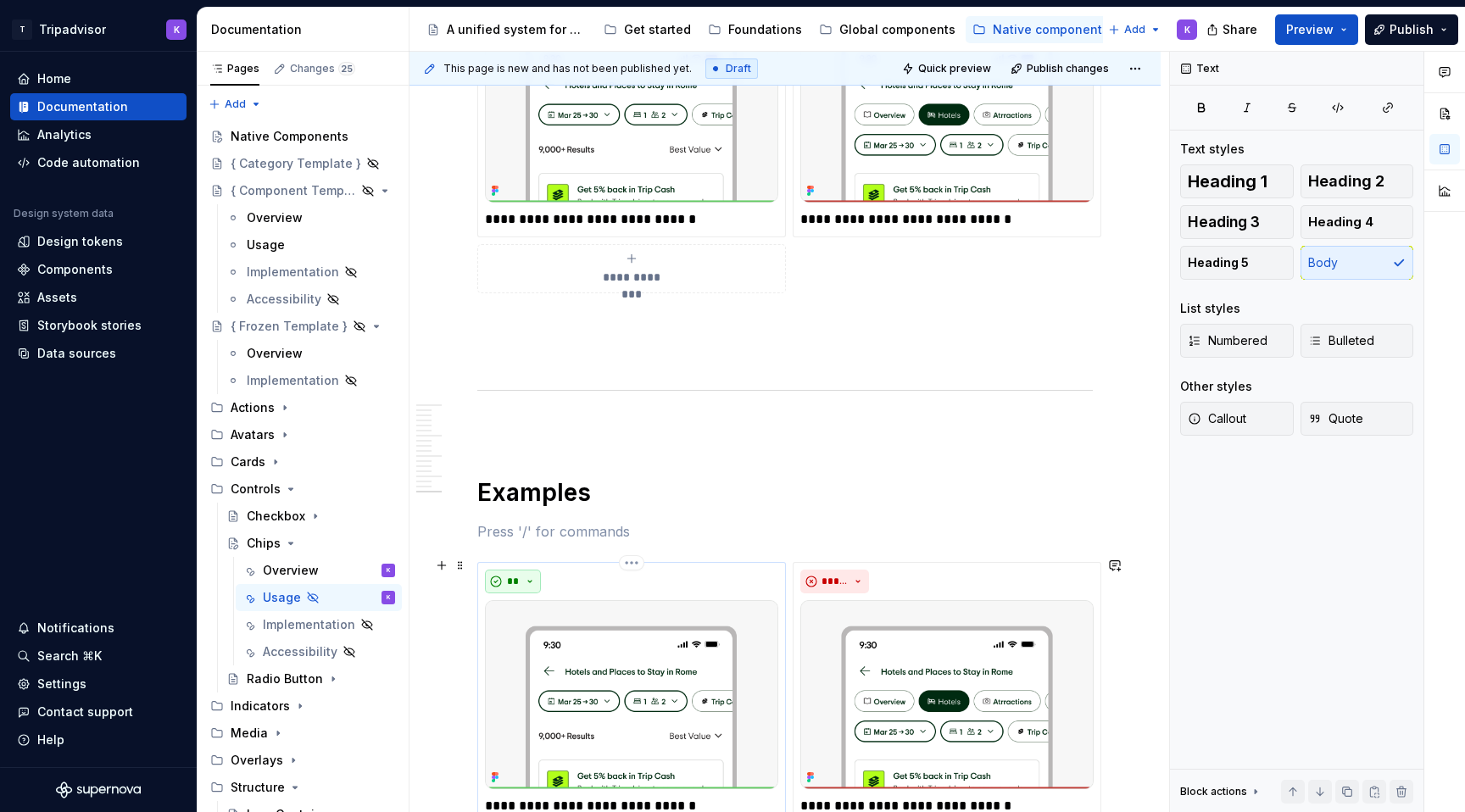
scroll to position [4778, 0]
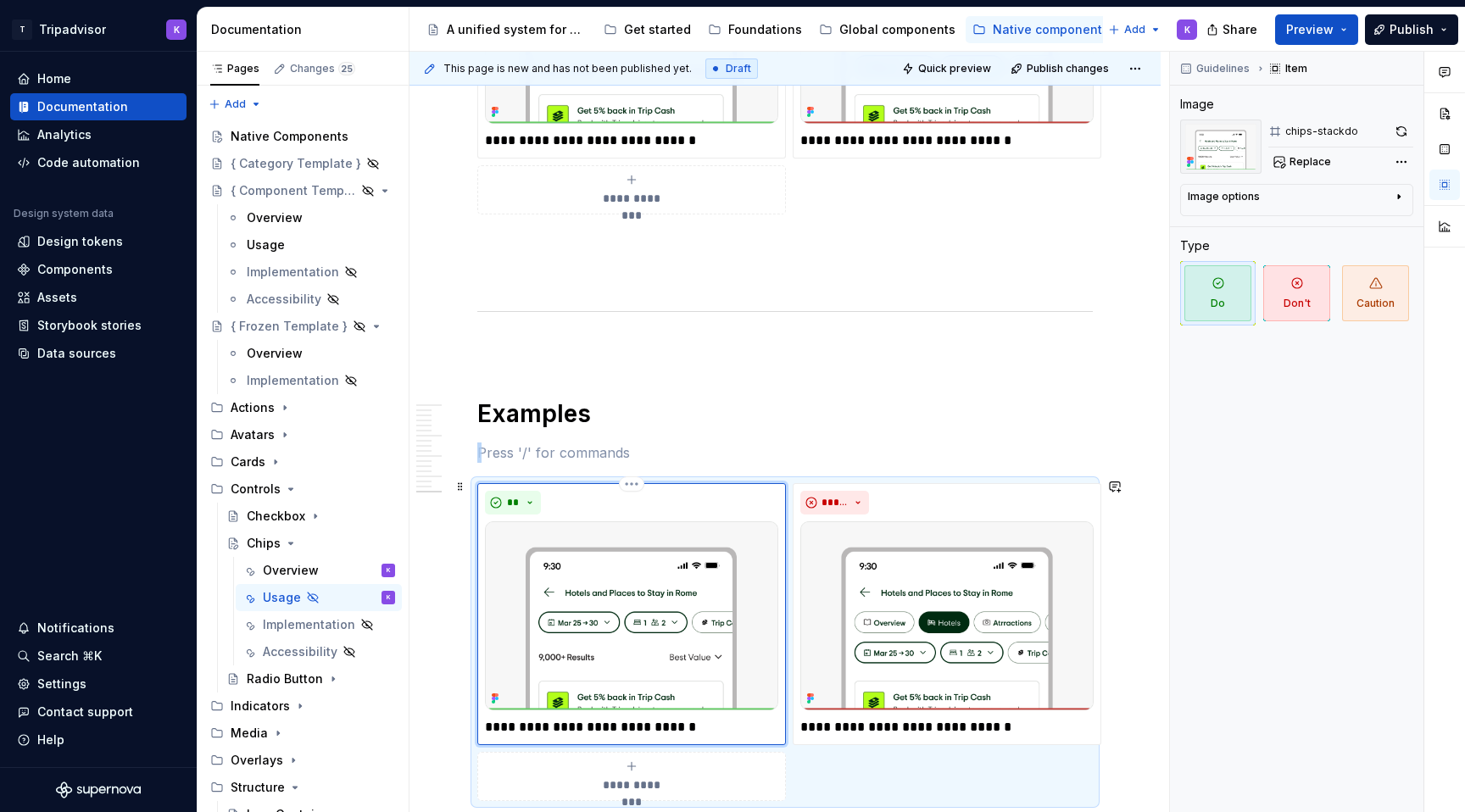
click at [614, 511] on div "**********" at bounding box center [632, 614] width 293 height 246
click at [1200, 303] on span "Do" at bounding box center [1218, 293] width 67 height 56
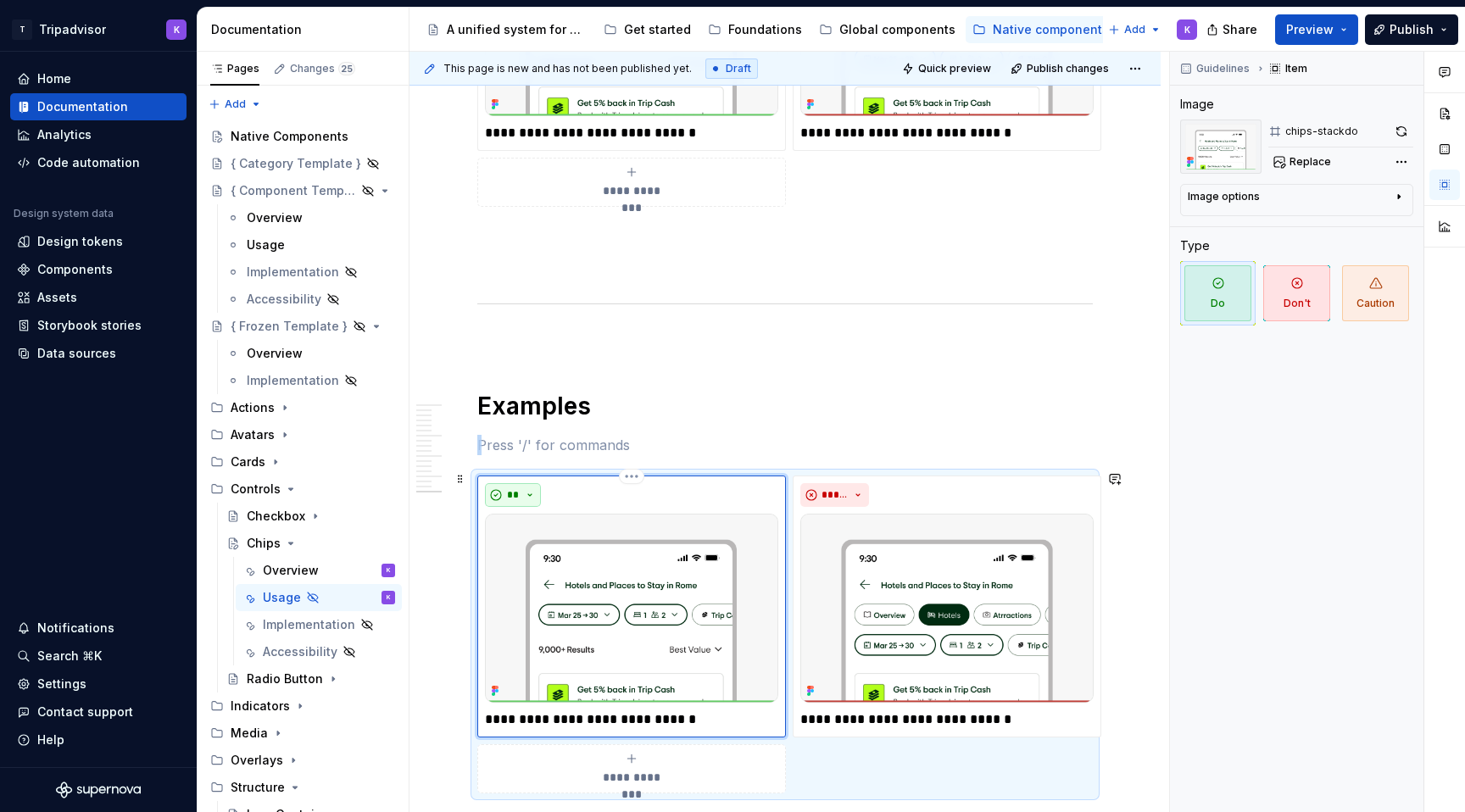
click at [531, 485] on button "**" at bounding box center [514, 495] width 56 height 23
click at [532, 489] on button "**" at bounding box center [514, 495] width 56 height 23
click at [637, 489] on div "**" at bounding box center [632, 495] width 293 height 23
click at [607, 496] on div "**" at bounding box center [632, 495] width 293 height 23
click at [1210, 247] on div "Type" at bounding box center [1297, 245] width 233 height 17
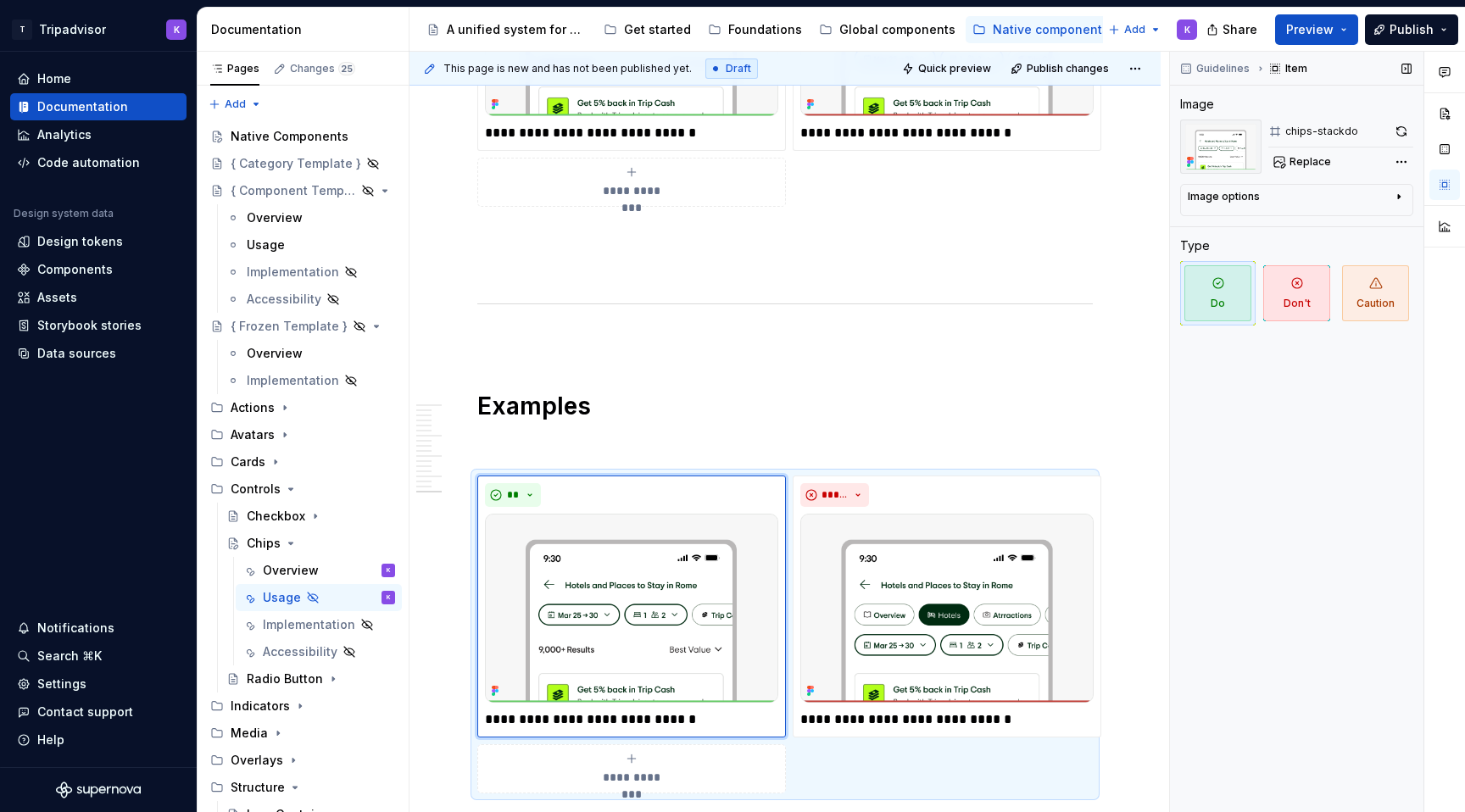
click at [1238, 296] on span "Do" at bounding box center [1218, 293] width 67 height 56
click at [589, 485] on div "**" at bounding box center [632, 495] width 293 height 23
click at [526, 588] on img at bounding box center [632, 608] width 293 height 189
click at [576, 503] on div "**********" at bounding box center [632, 607] width 293 height 246
click at [465, 477] on span at bounding box center [460, 478] width 14 height 23
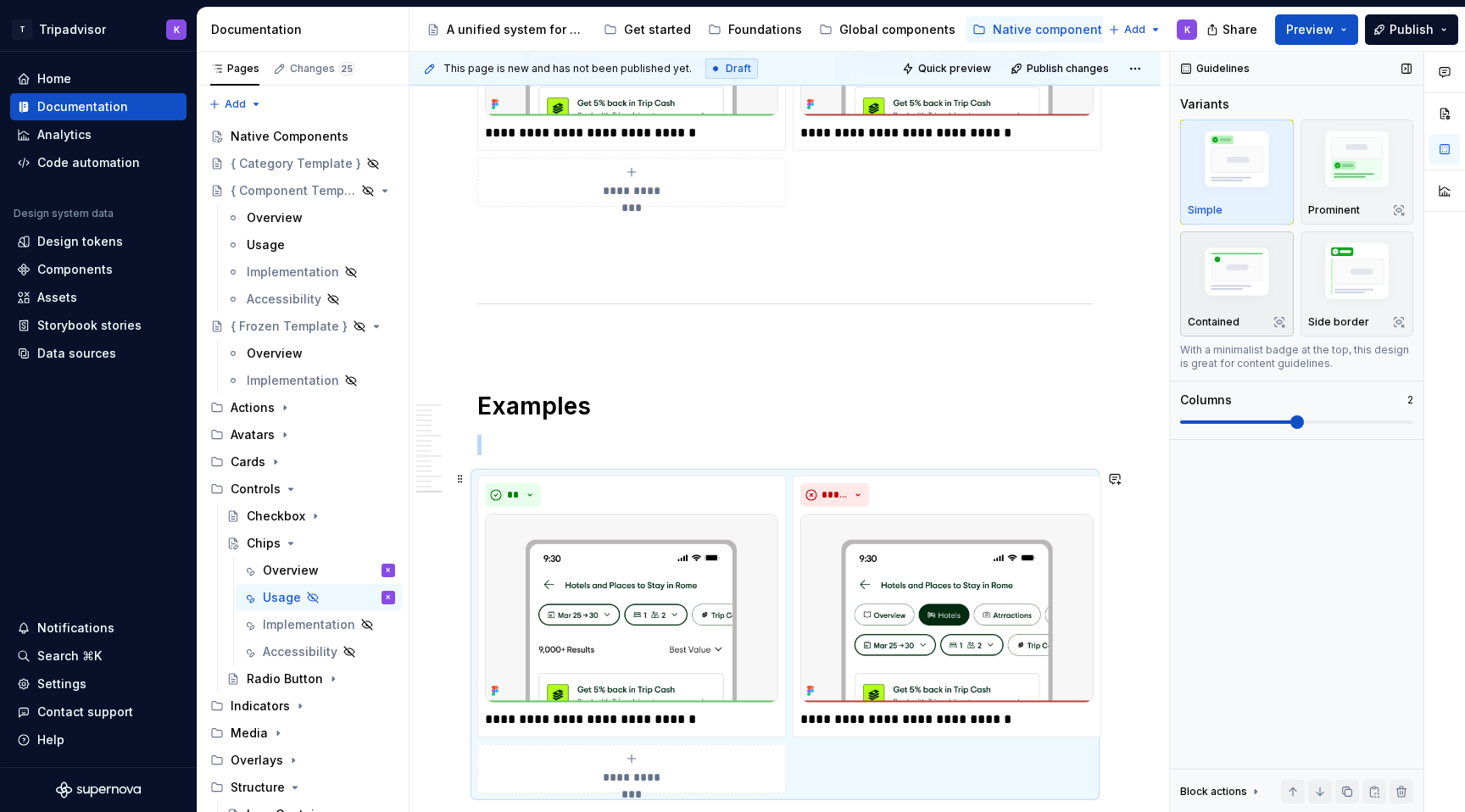
click at [1255, 274] on img "button" at bounding box center [1236, 273] width 98 height 66
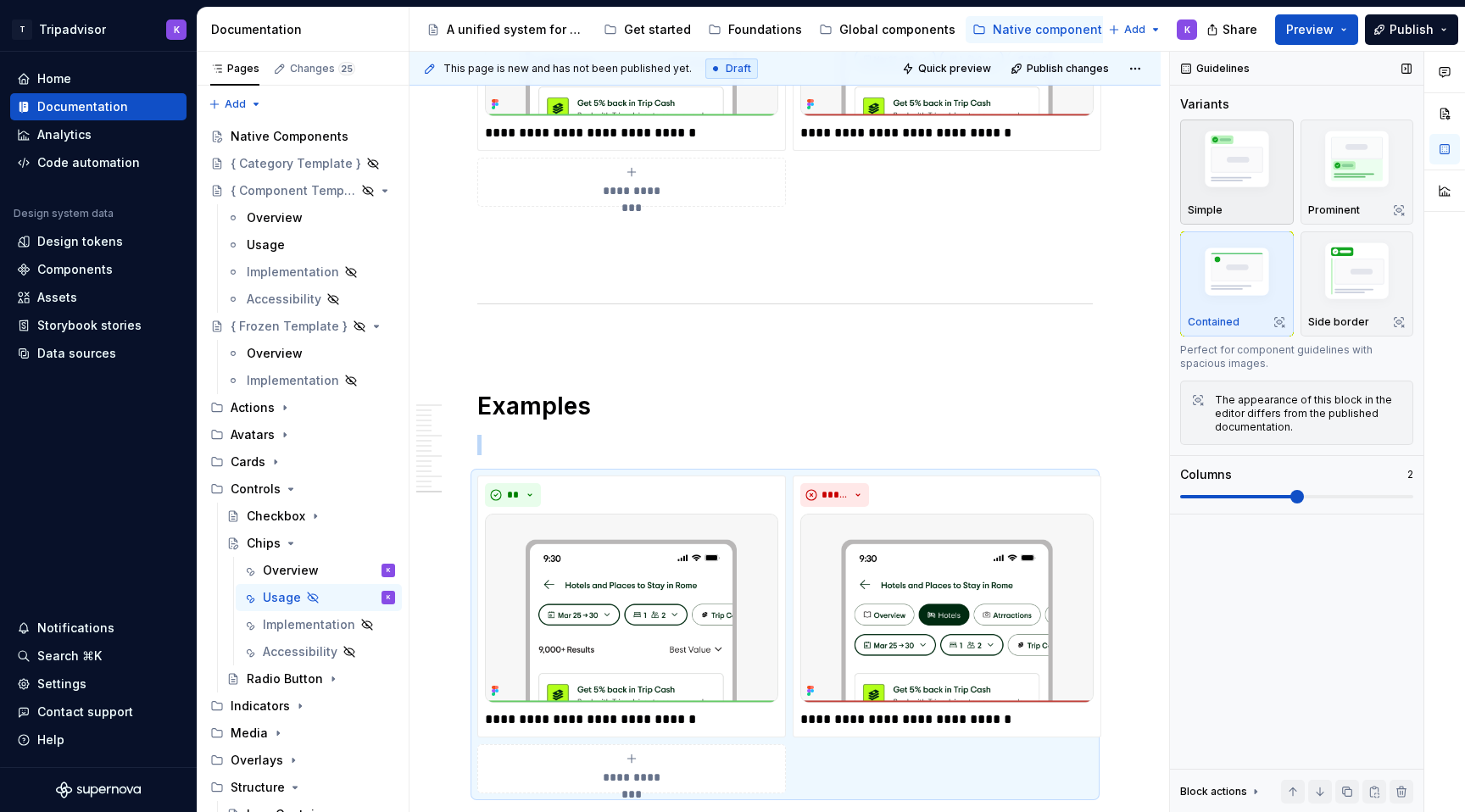
click at [1246, 168] on img "button" at bounding box center [1236, 161] width 98 height 74
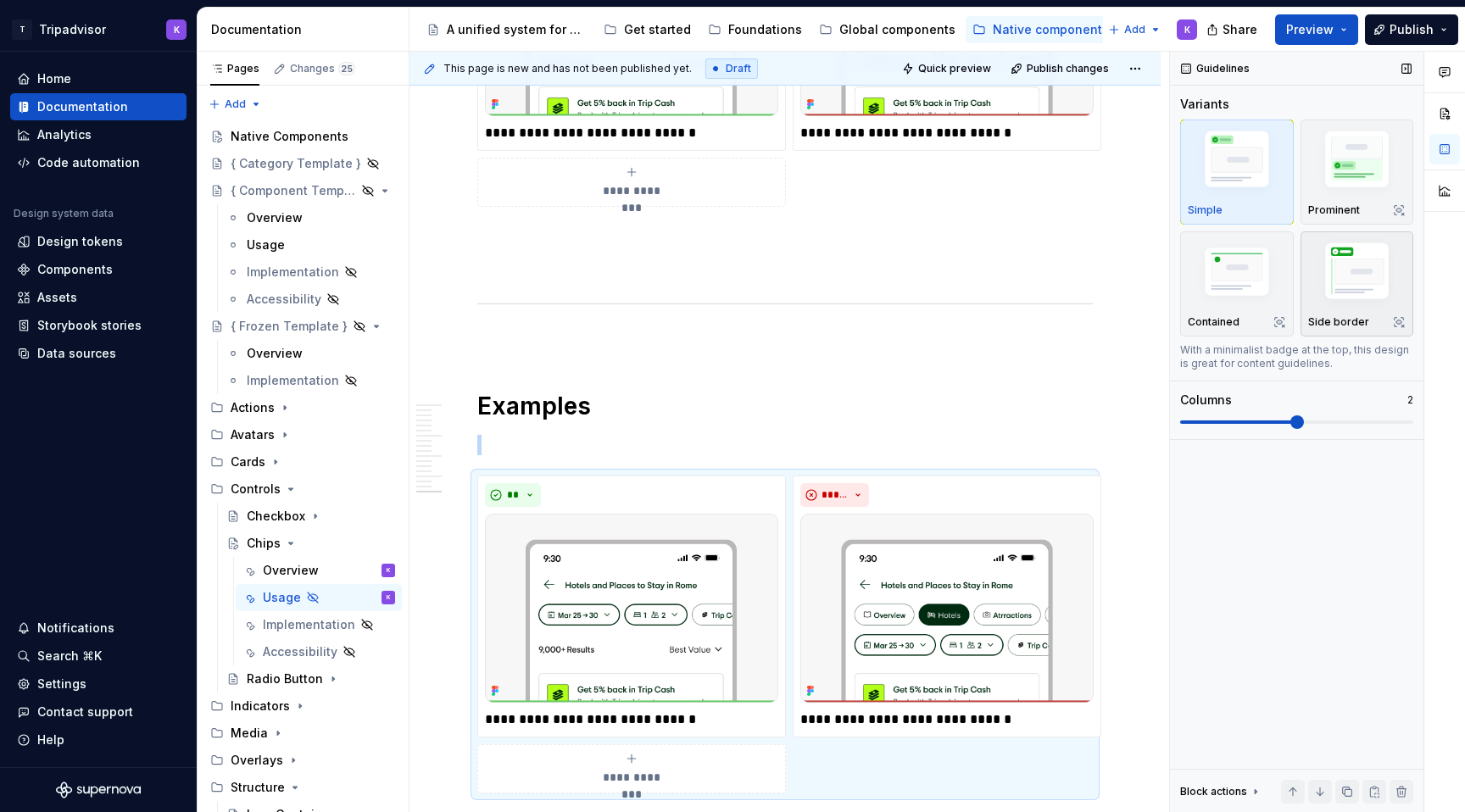
click at [1399, 320] on icon "button" at bounding box center [1399, 322] width 14 height 14
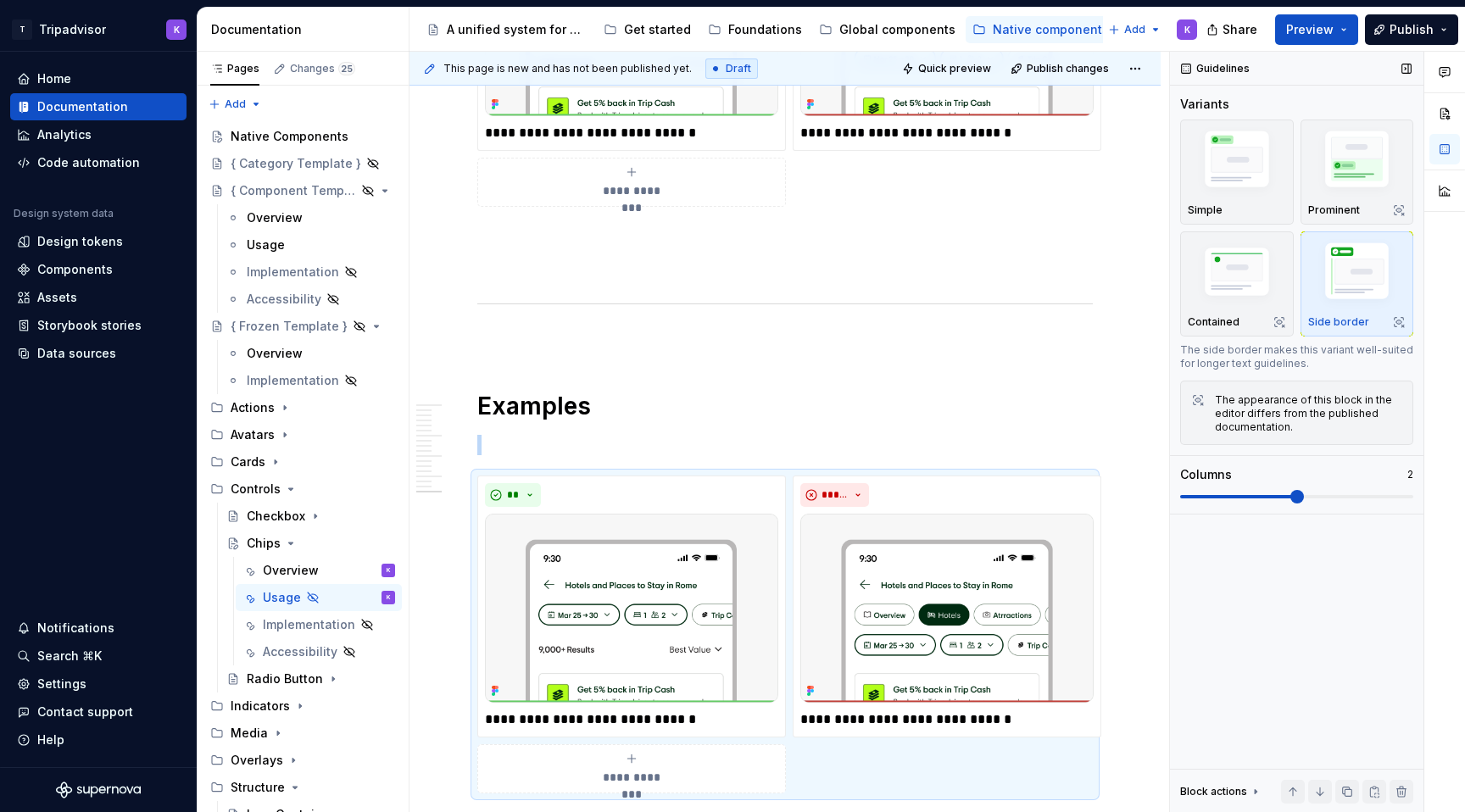
click at [1399, 320] on icon "button" at bounding box center [1400, 323] width 9 height 9
click at [1275, 318] on icon "button" at bounding box center [1279, 322] width 14 height 14
click at [1257, 208] on div "Simple" at bounding box center [1236, 210] width 98 height 14
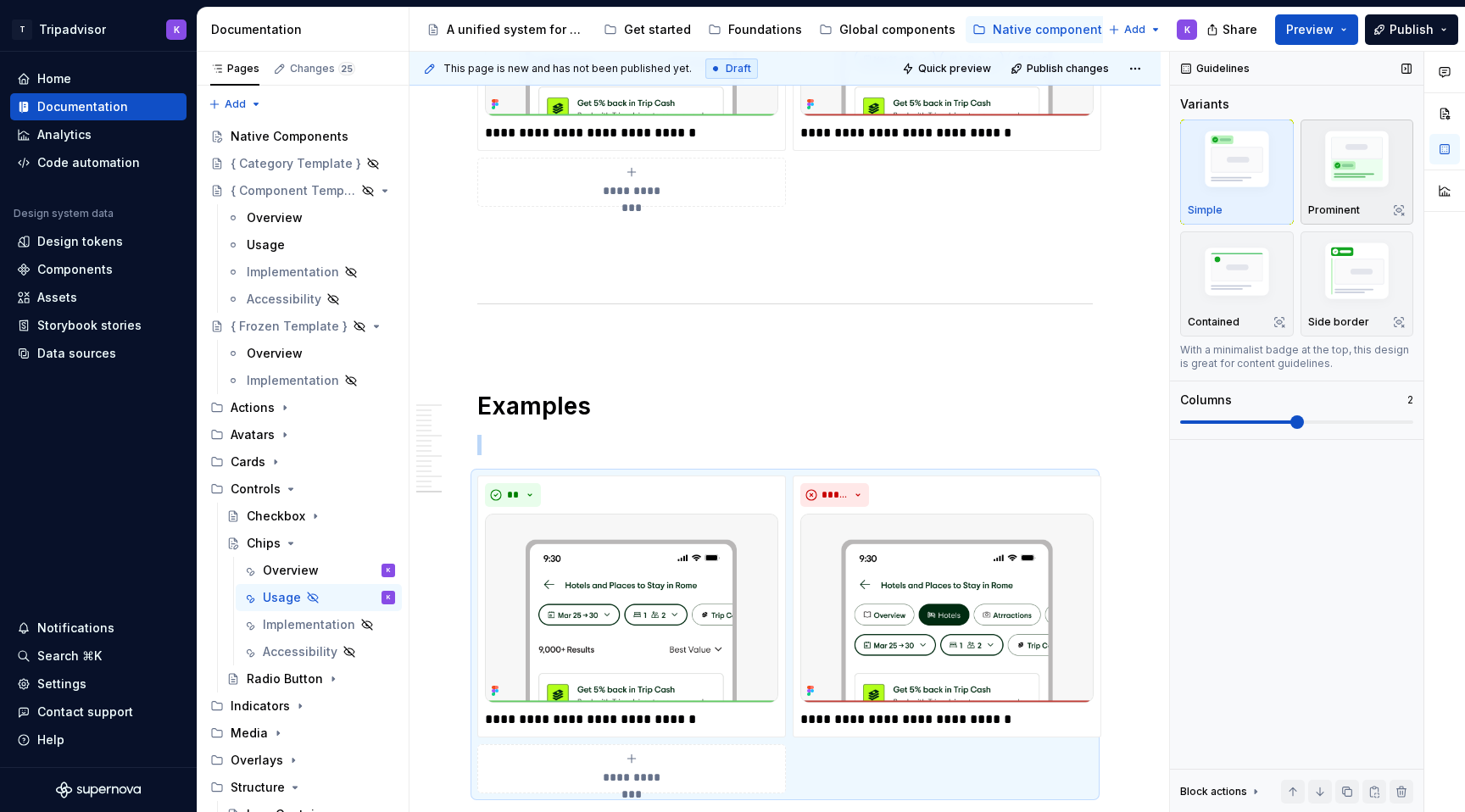
click at [1368, 204] on div "Prominent" at bounding box center [1357, 210] width 98 height 14
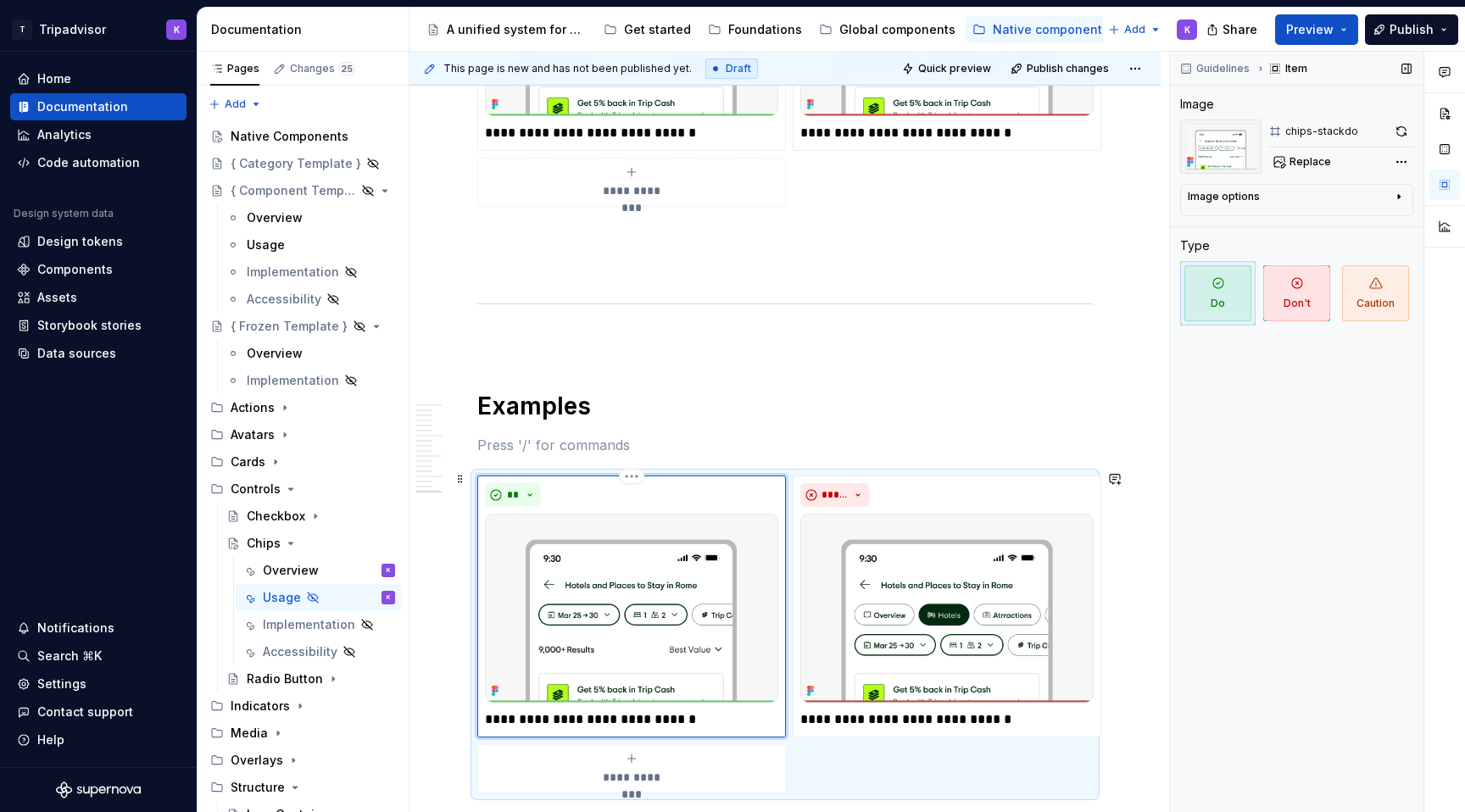
click at [652, 495] on div "**" at bounding box center [632, 495] width 293 height 23
click at [636, 476] on html "T Tripadvisor K Home Documentation Analytics Code automation Design system data…" at bounding box center [732, 406] width 1465 height 812
click at [644, 498] on div "Delete item" at bounding box center [696, 499] width 144 height 27
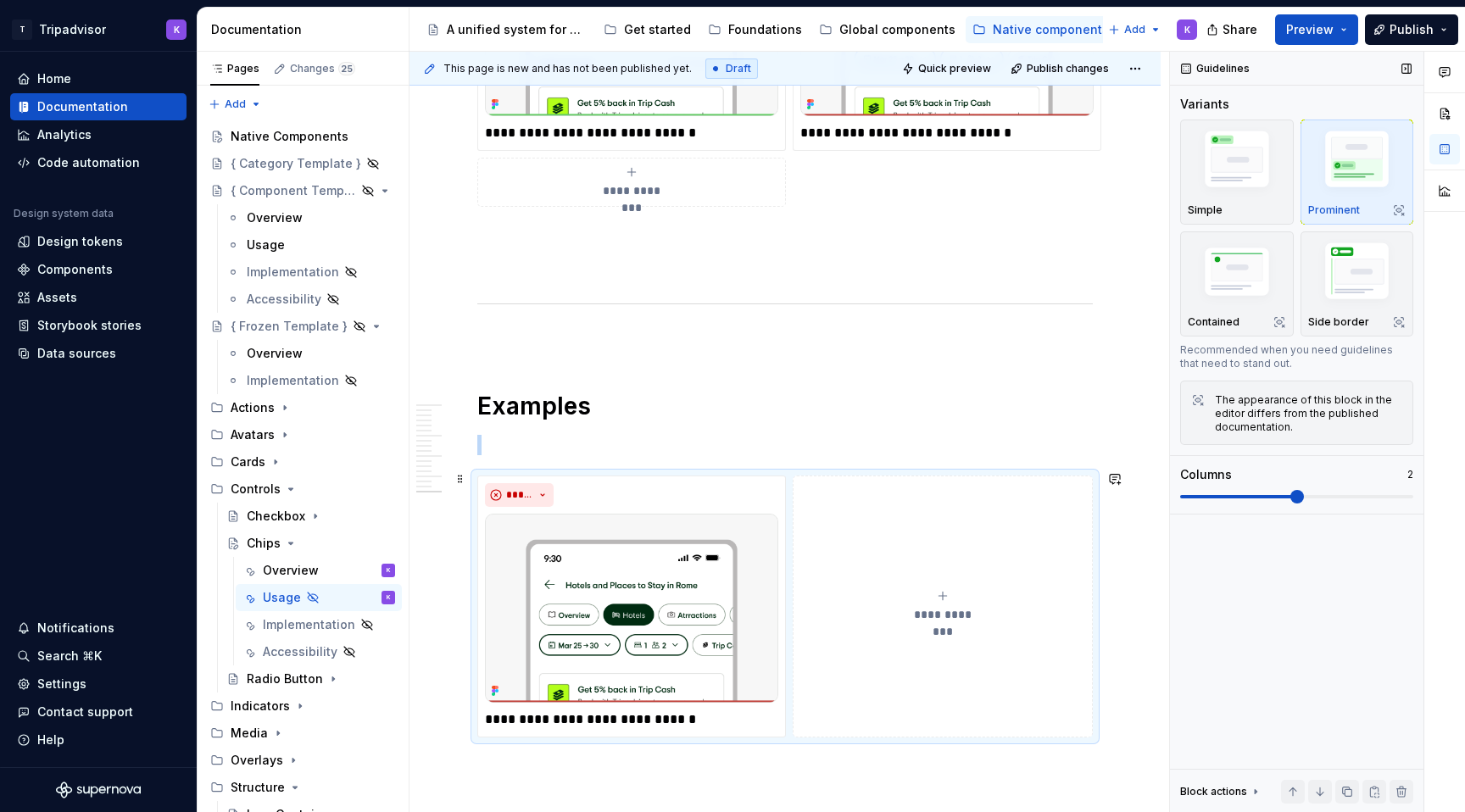
click at [911, 563] on button "**********" at bounding box center [943, 607] width 301 height 262
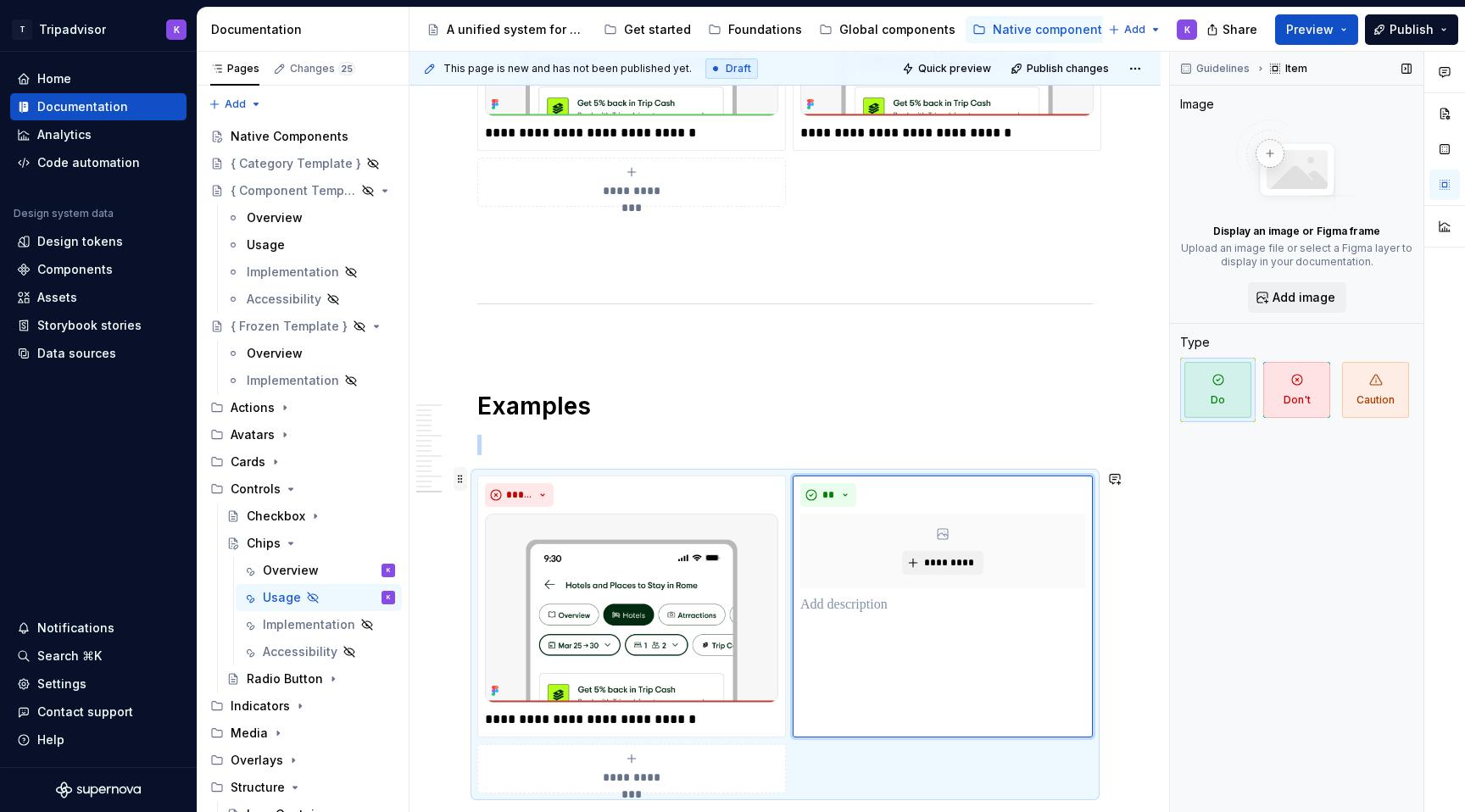
click at [462, 482] on span at bounding box center [460, 478] width 14 height 23
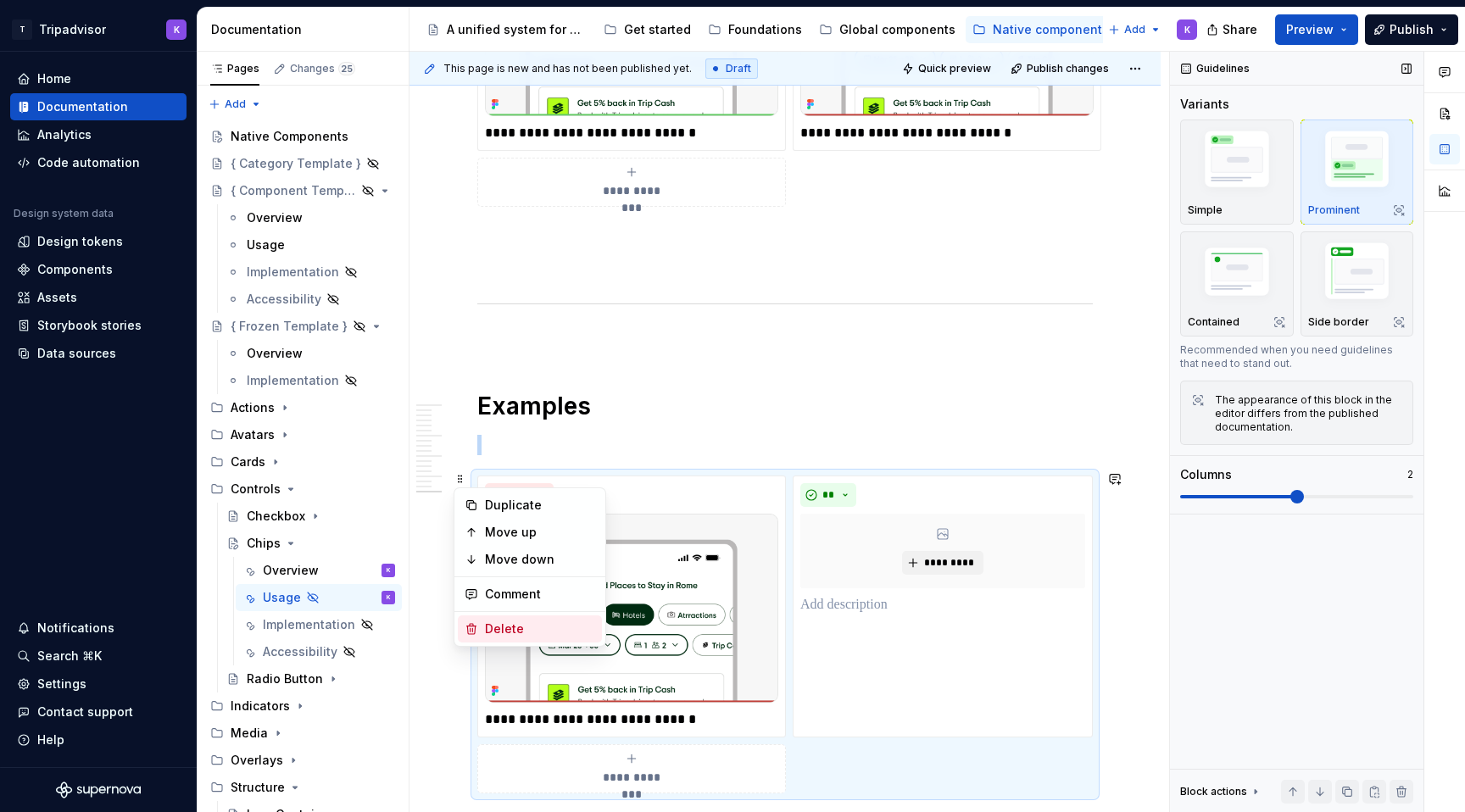
click at [515, 632] on div "Delete" at bounding box center [541, 629] width 110 height 17
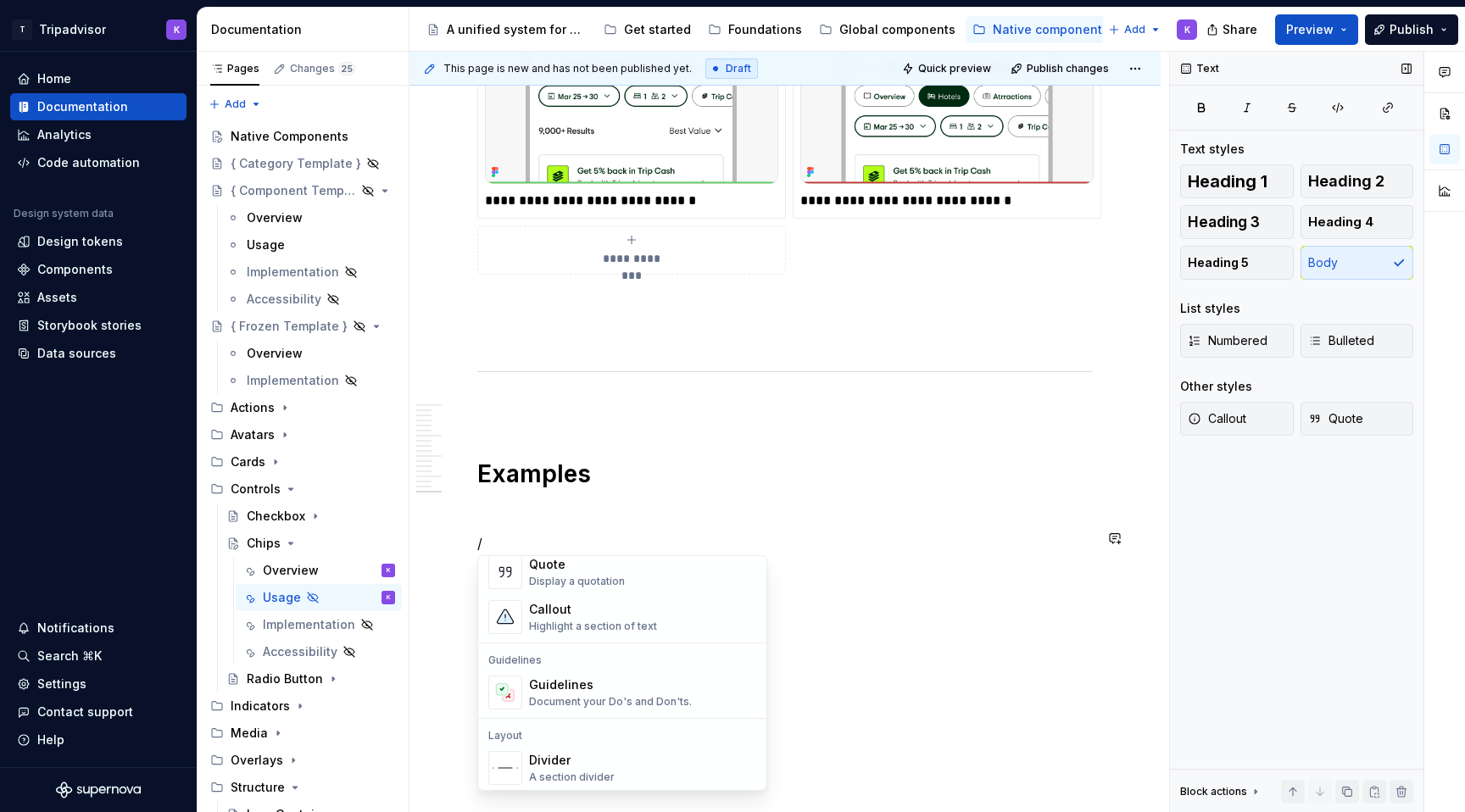
scroll to position [523, 0]
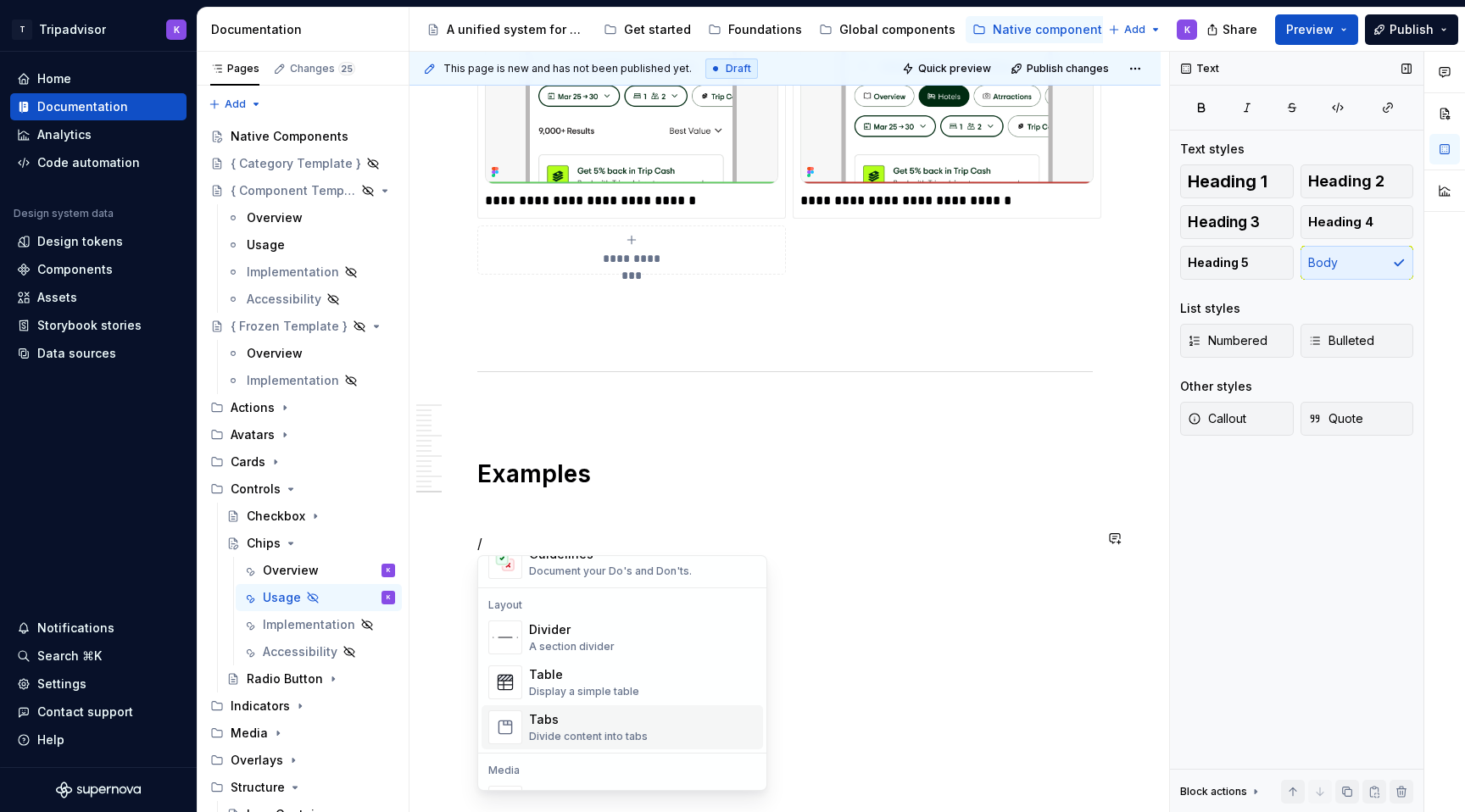
click at [570, 725] on div "Tabs" at bounding box center [588, 720] width 119 height 17
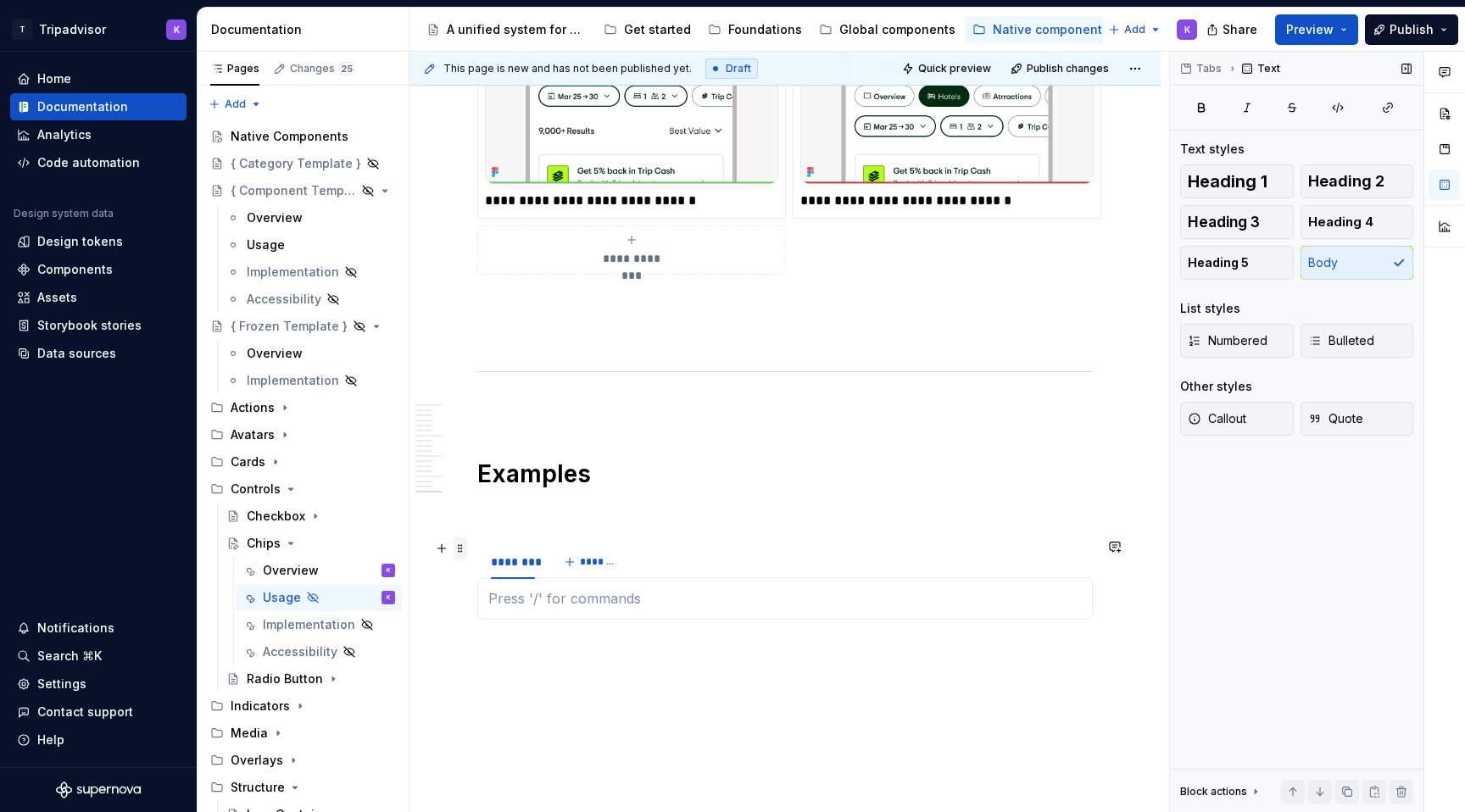
type textarea "*"
click at [514, 547] on html "T Tripadvisor K Home Documentation Analytics Code automation Design system data…" at bounding box center [732, 406] width 1465 height 812
click at [536, 571] on div "Edit name" at bounding box center [591, 569] width 110 height 17
type input "****"
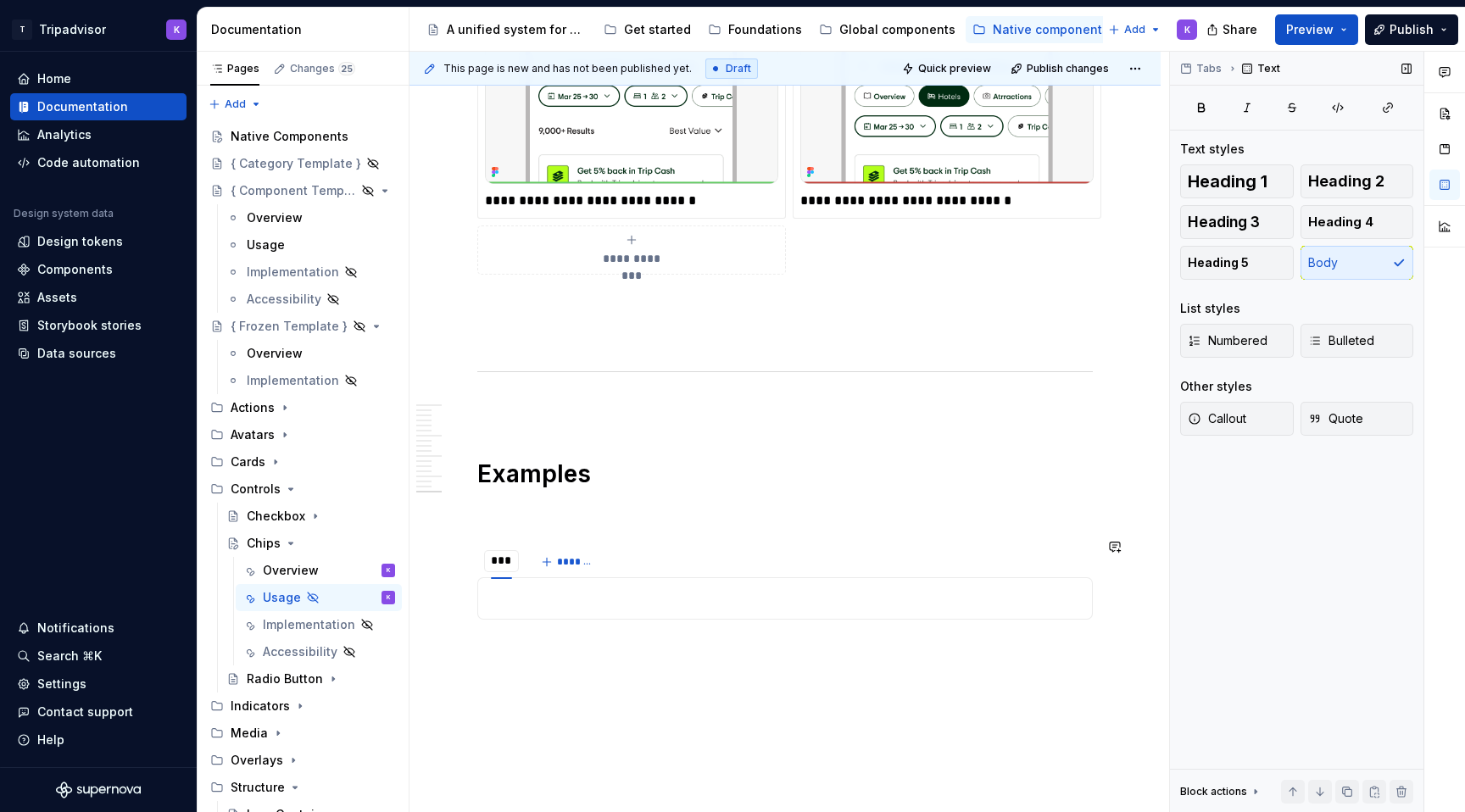
type textarea "*"
type input "*******"
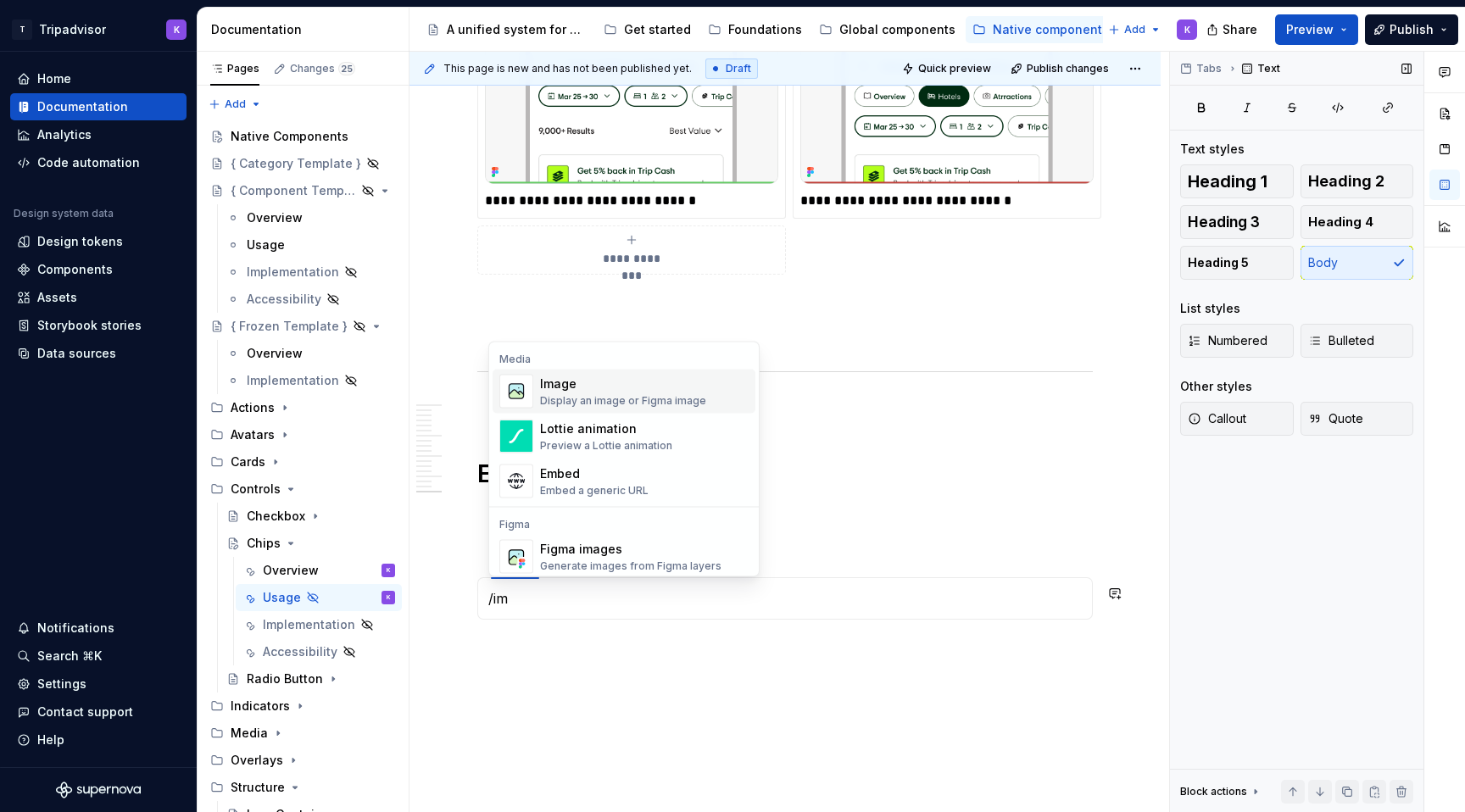
click at [615, 392] on div "Image" at bounding box center [624, 384] width 166 height 17
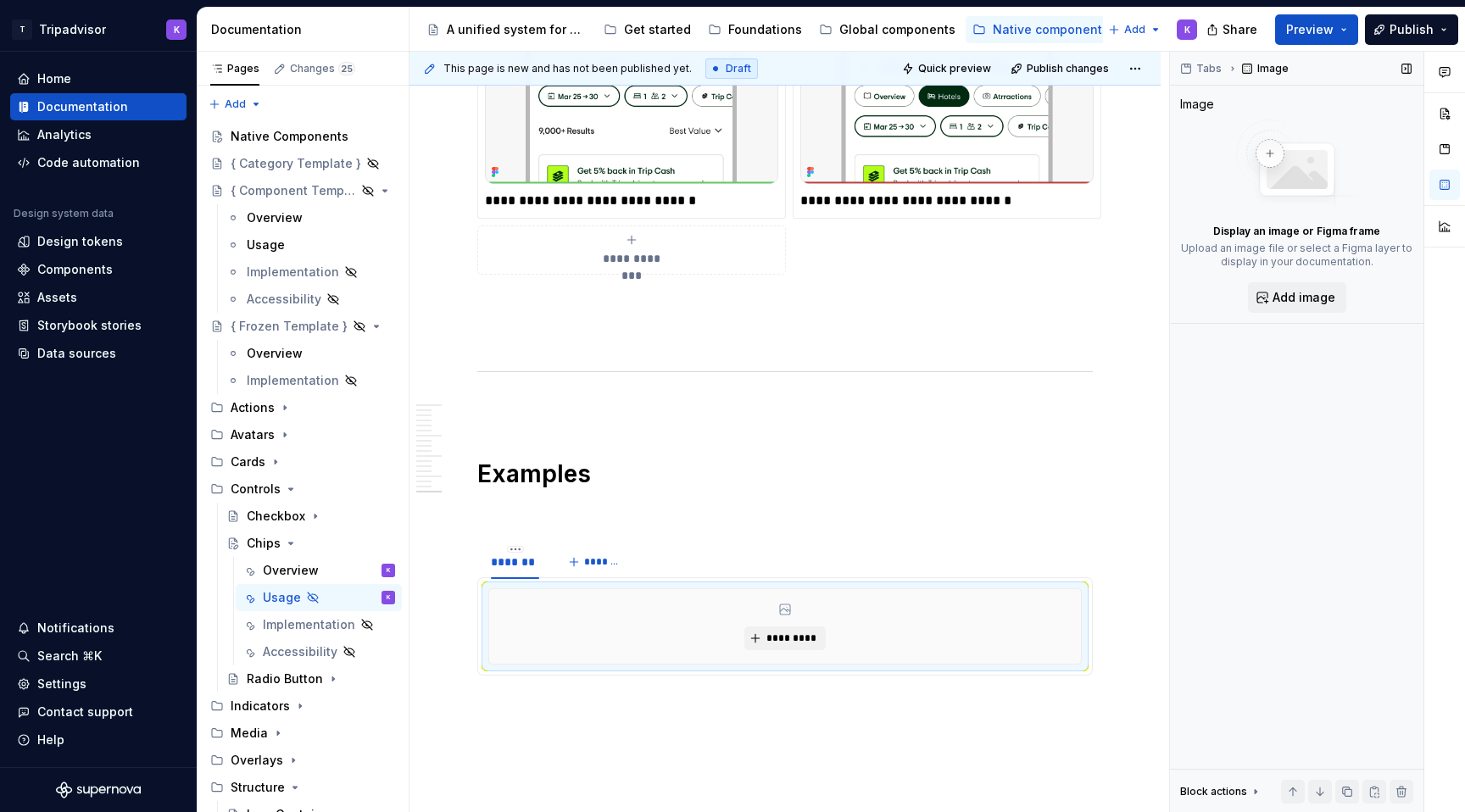
type textarea "*"
click at [796, 637] on span "*********" at bounding box center [791, 638] width 51 height 14
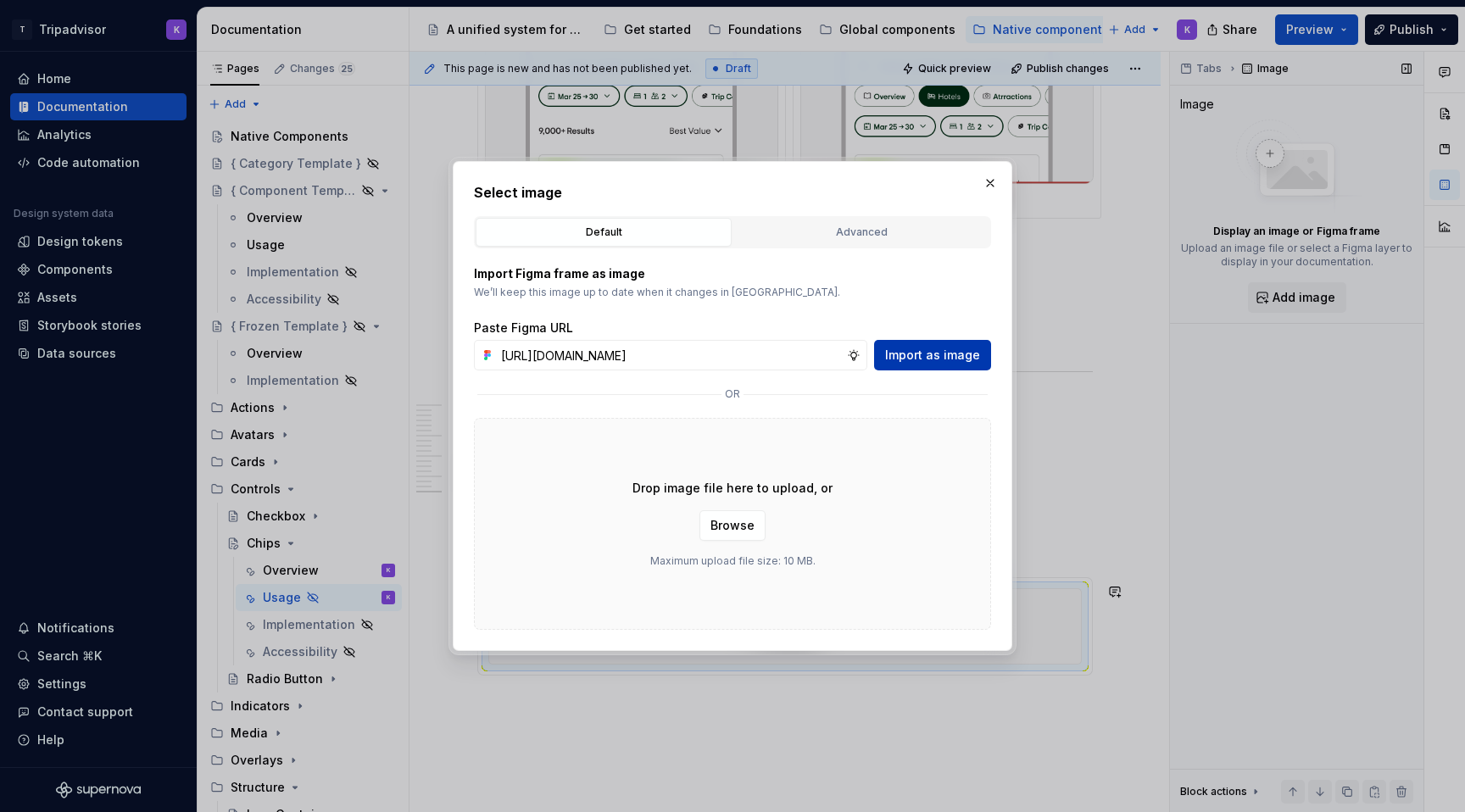
scroll to position [0, 444]
type input "[URL][DOMAIN_NAME]"
click at [931, 357] on span "Import as image" at bounding box center [933, 355] width 95 height 17
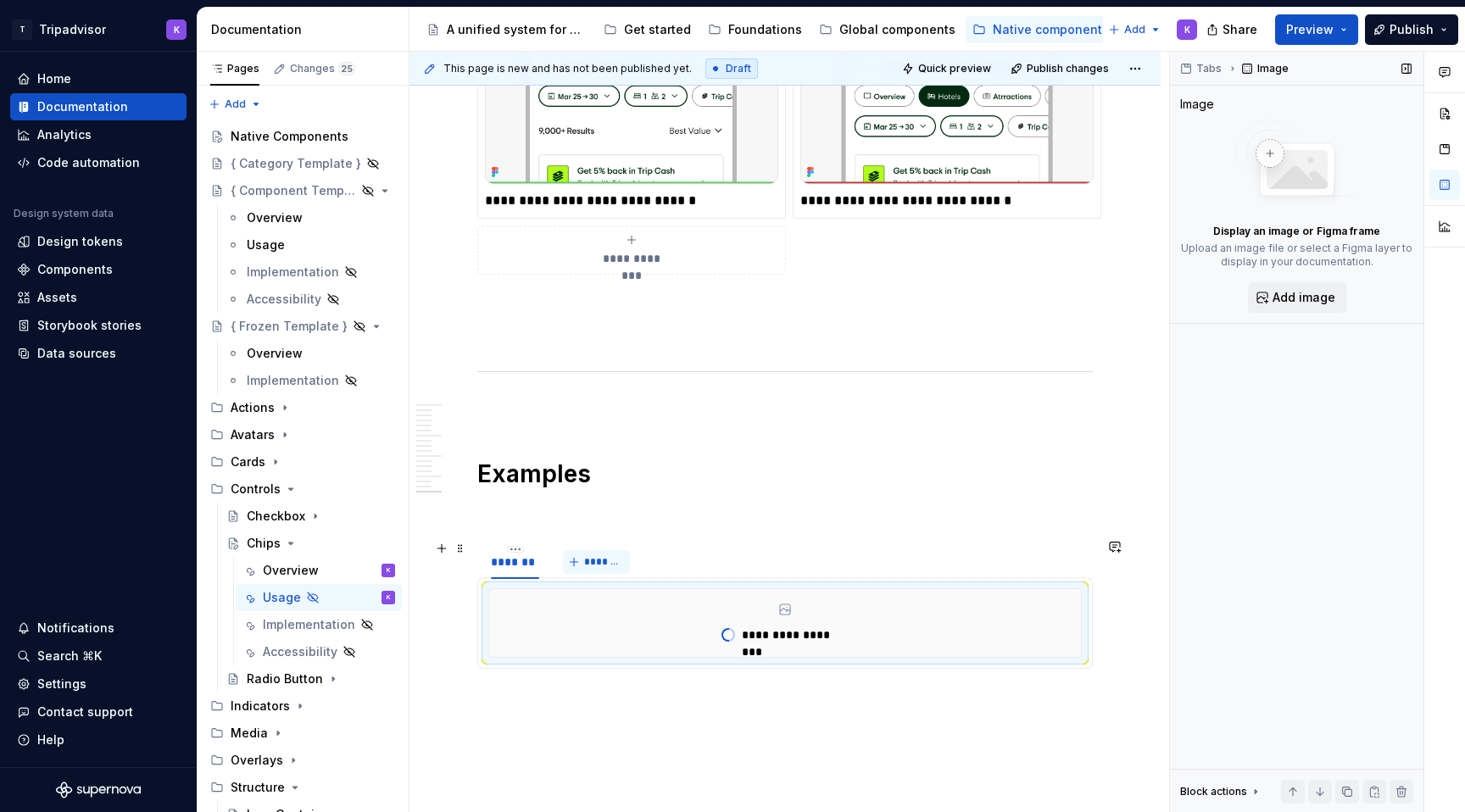
click at [597, 567] on button "*******" at bounding box center [597, 561] width 67 height 23
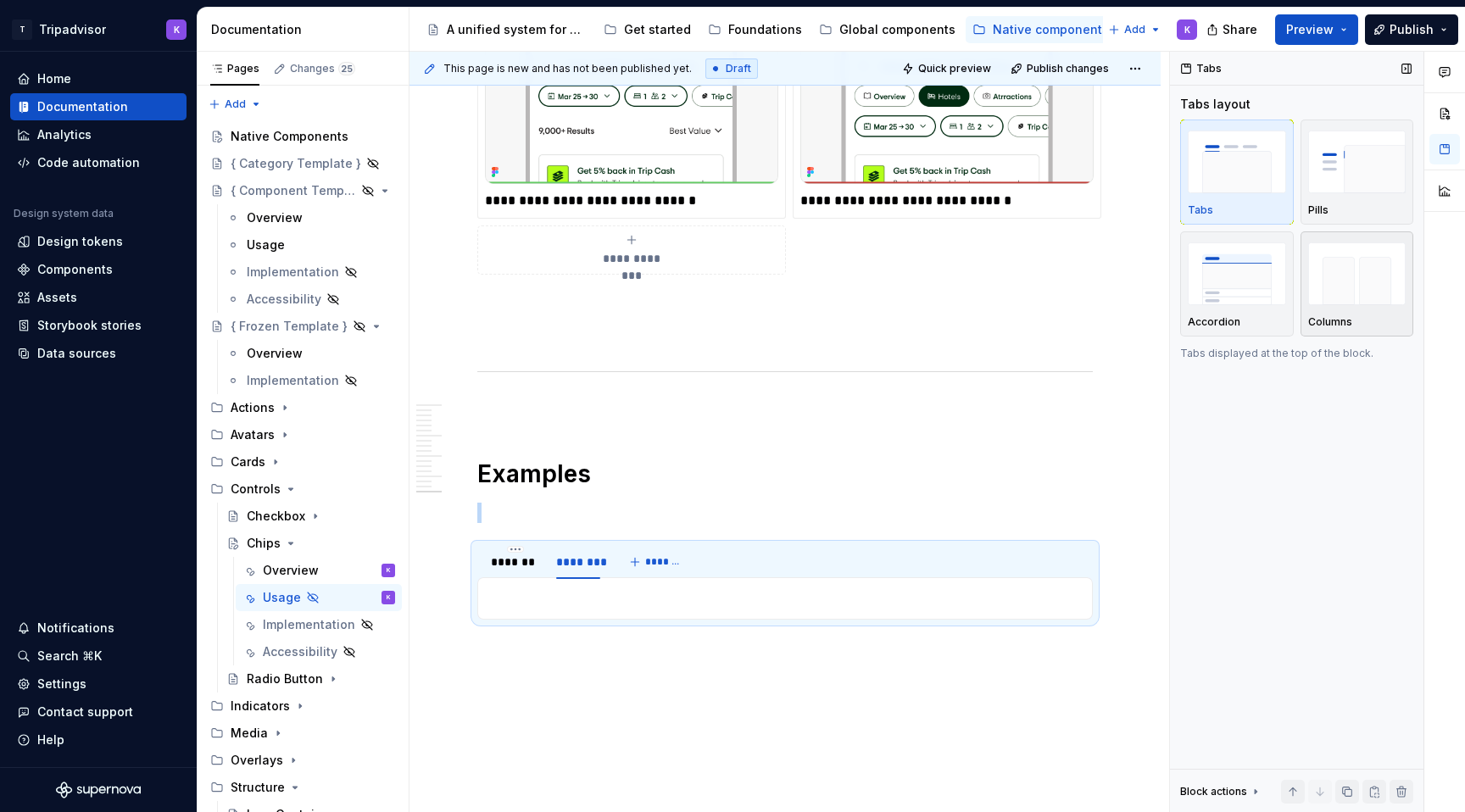
click at [1350, 275] on img "button" at bounding box center [1357, 273] width 98 height 62
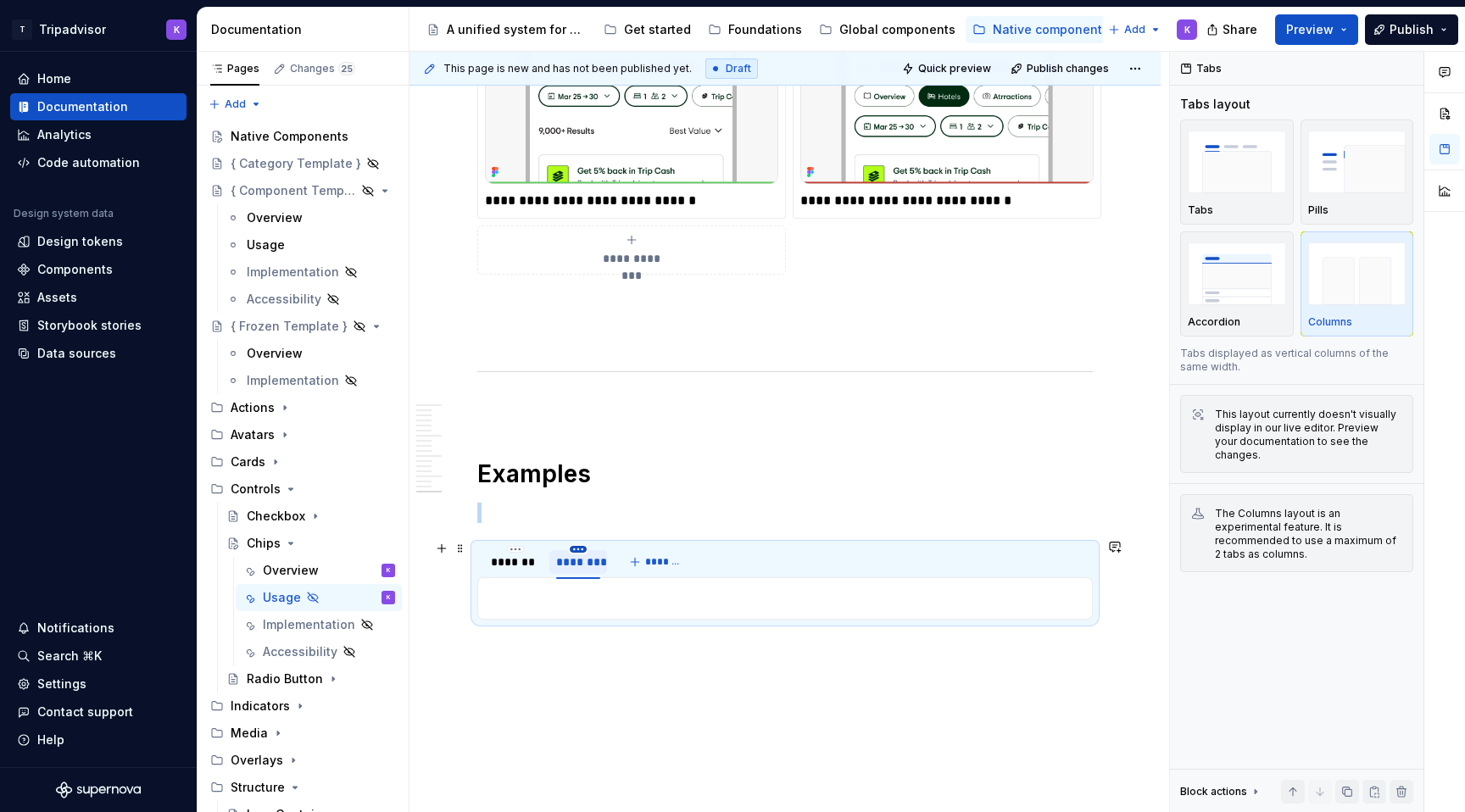
click at [582, 542] on html "T Tripadvisor K Home Documentation Analytics Code automation Design system data…" at bounding box center [732, 406] width 1465 height 812
click at [613, 563] on div "Edit name" at bounding box center [656, 569] width 110 height 17
type input "*******"
click at [624, 580] on div at bounding box center [784, 597] width 615 height 42
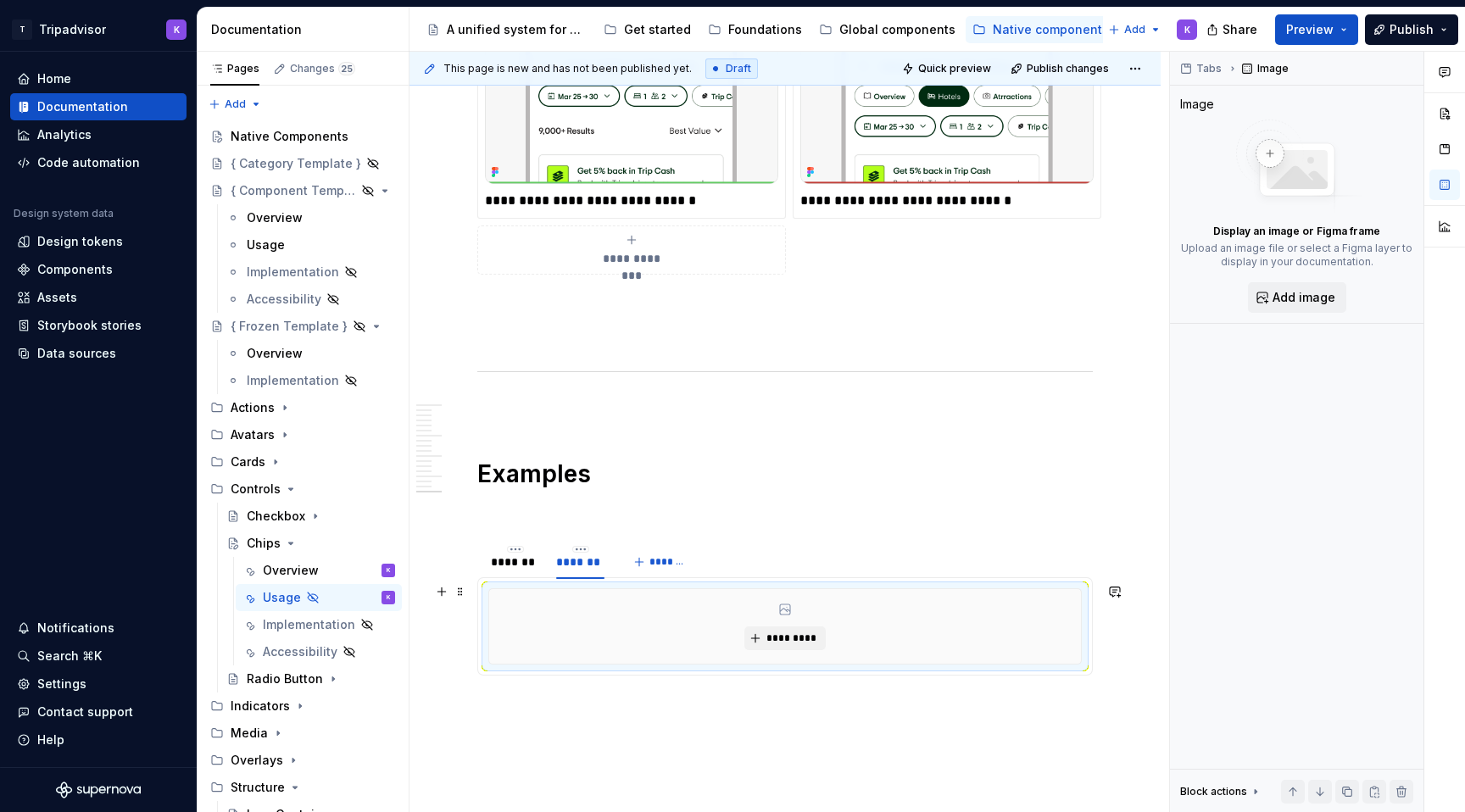
type textarea "*"
click at [794, 633] on span "*********" at bounding box center [791, 638] width 51 height 14
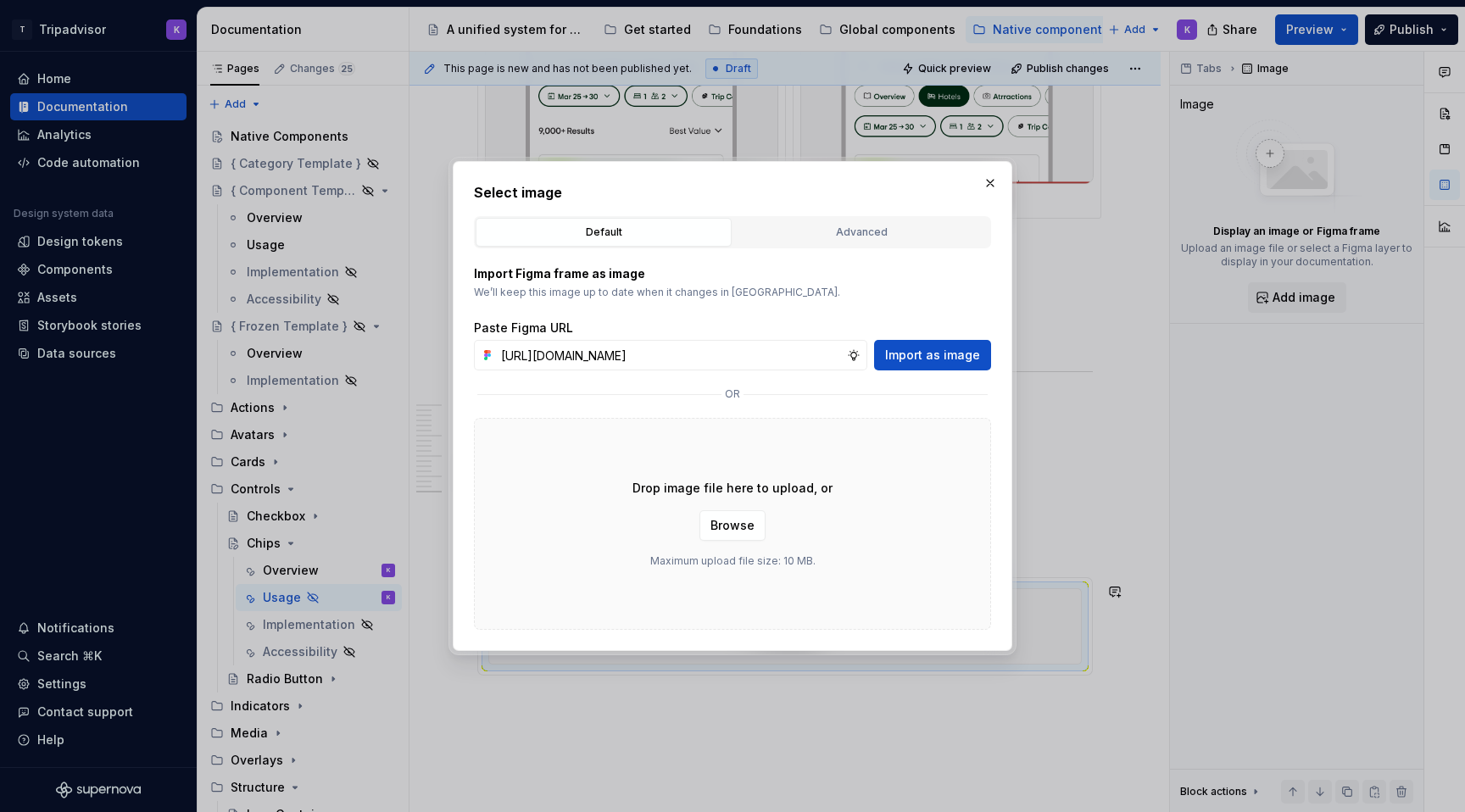
scroll to position [0, 444]
type input "[URL][DOMAIN_NAME]"
click at [940, 354] on span "Import as image" at bounding box center [933, 355] width 95 height 17
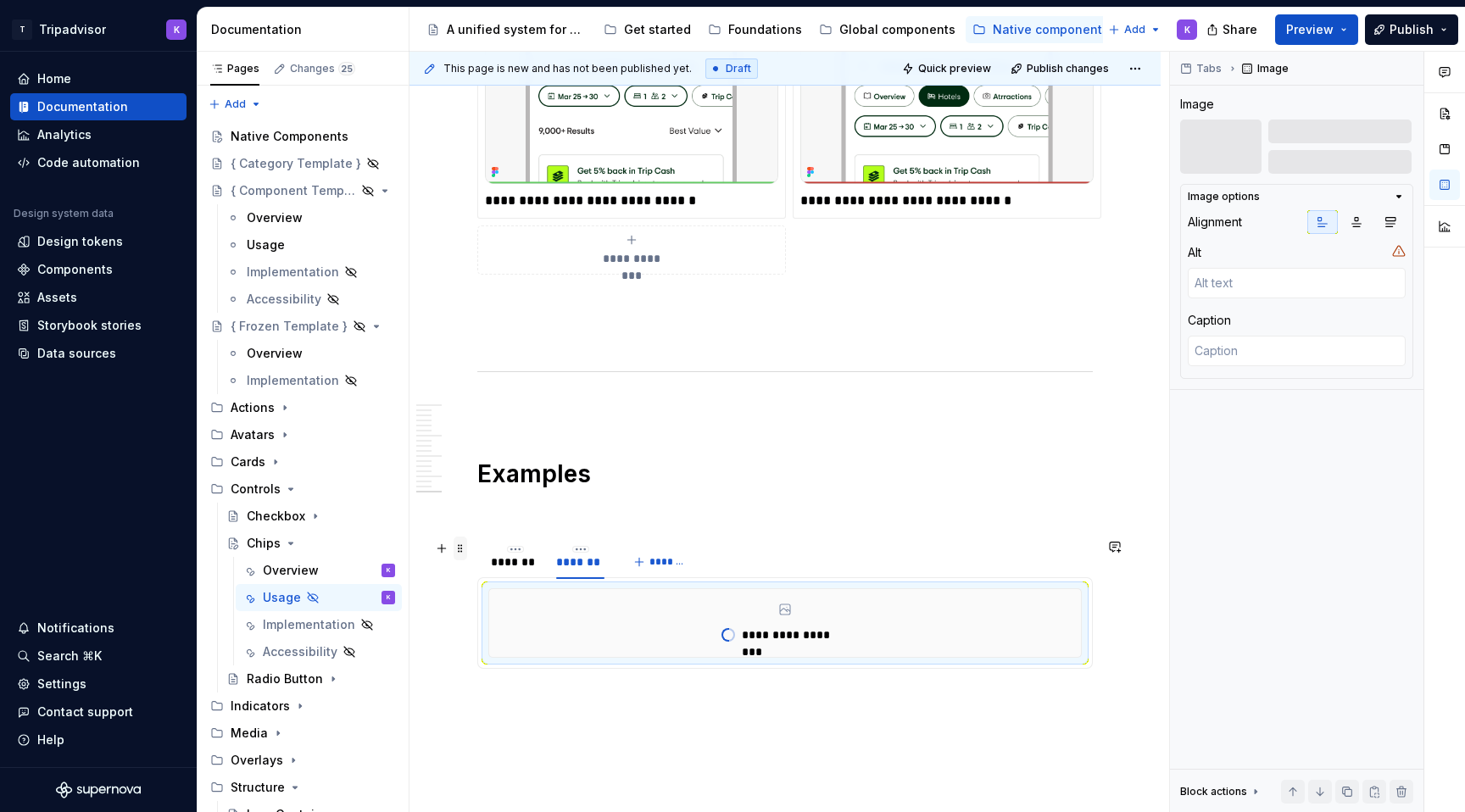
click at [464, 552] on span at bounding box center [460, 548] width 14 height 23
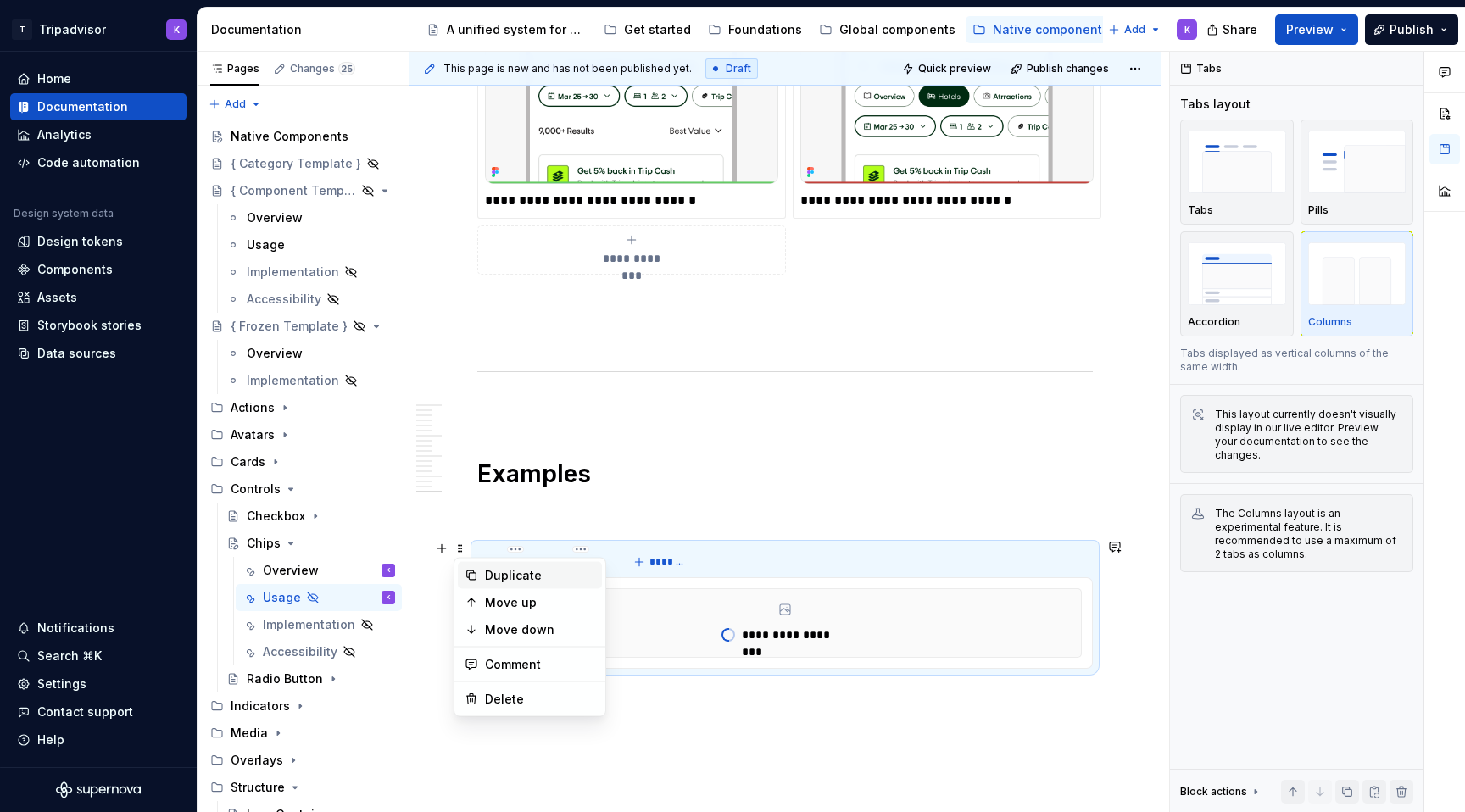
click at [510, 579] on div "Duplicate" at bounding box center [541, 576] width 110 height 17
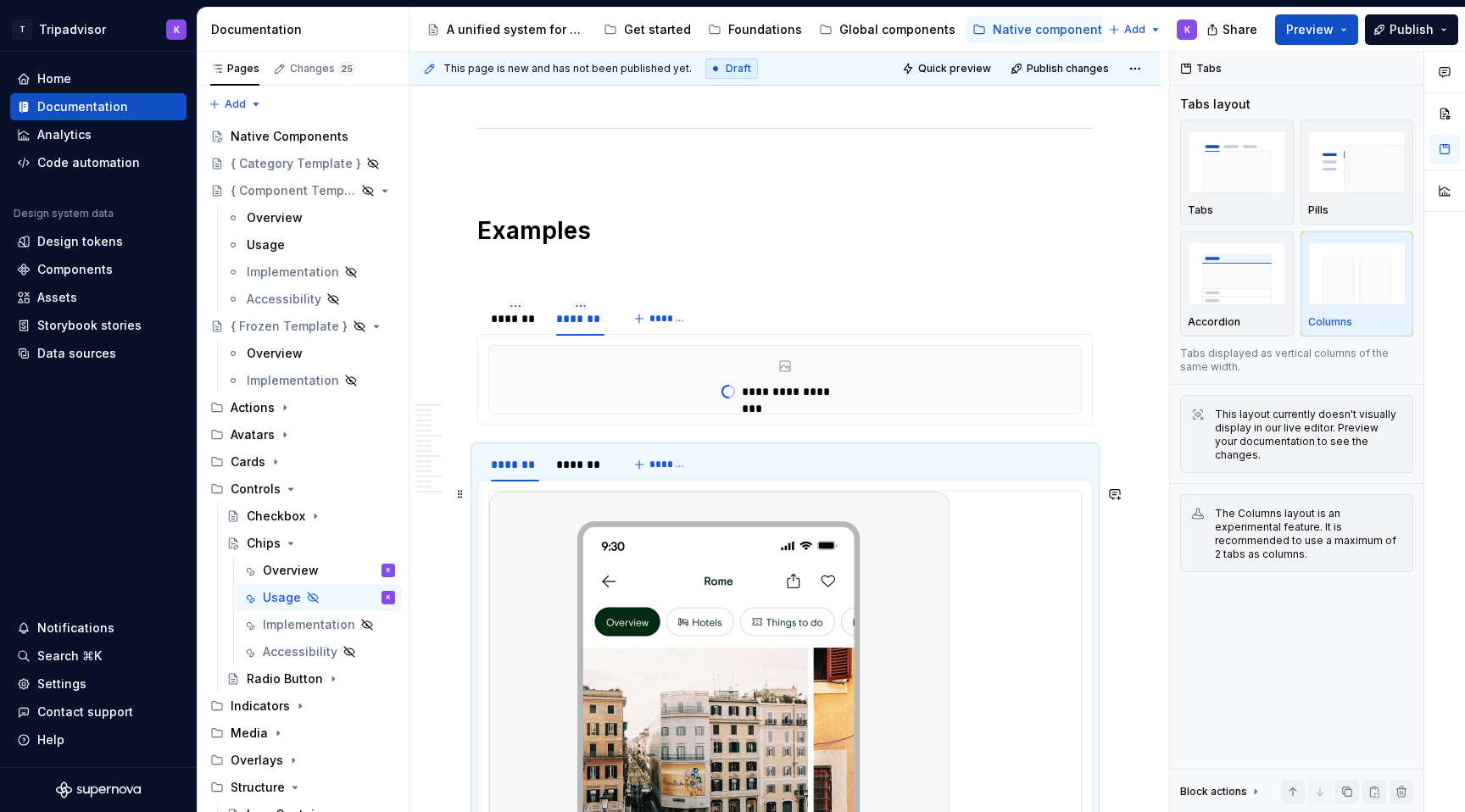
scroll to position [4935, 0]
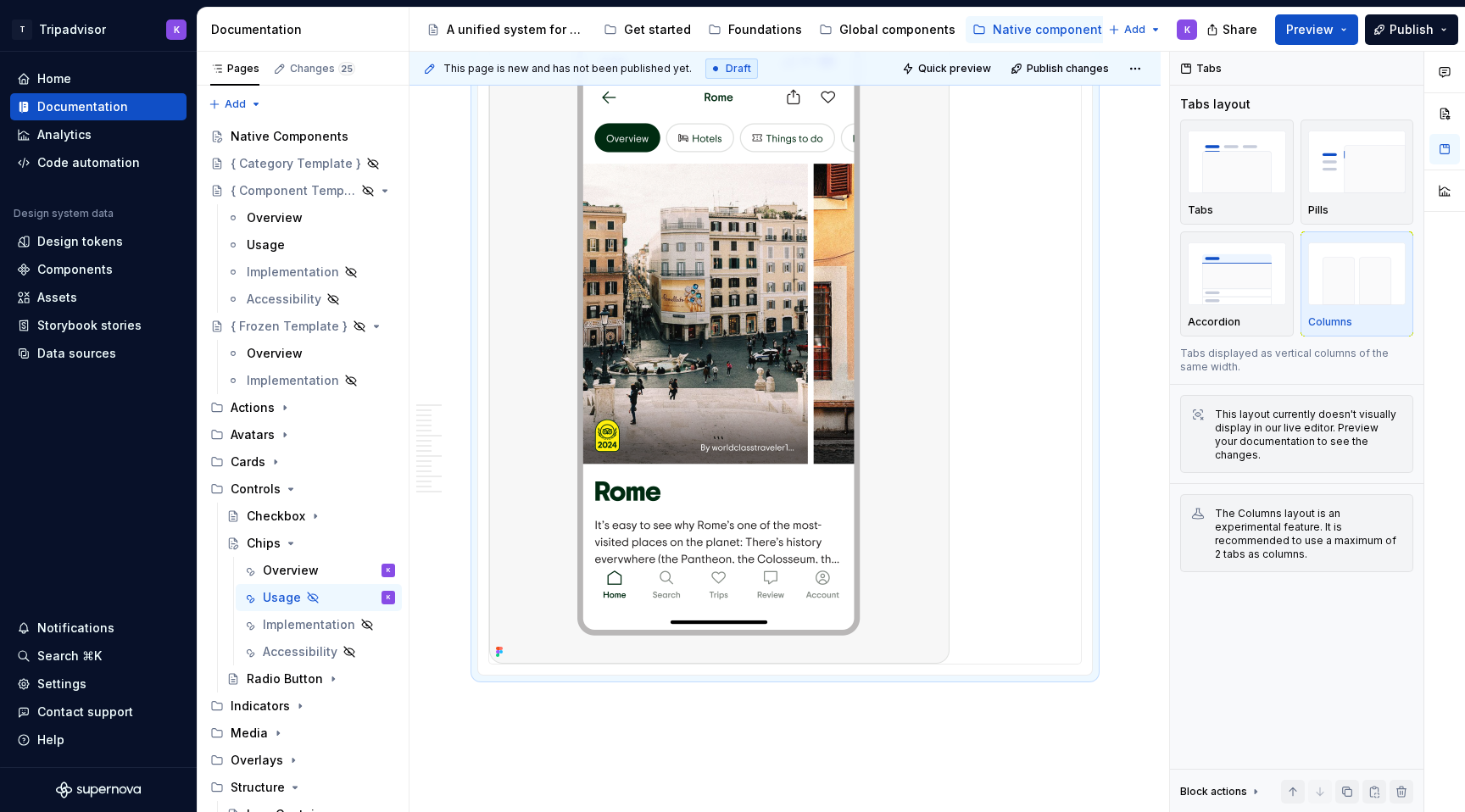
click at [514, 729] on div "**********" at bounding box center [790, 432] width 760 height 762
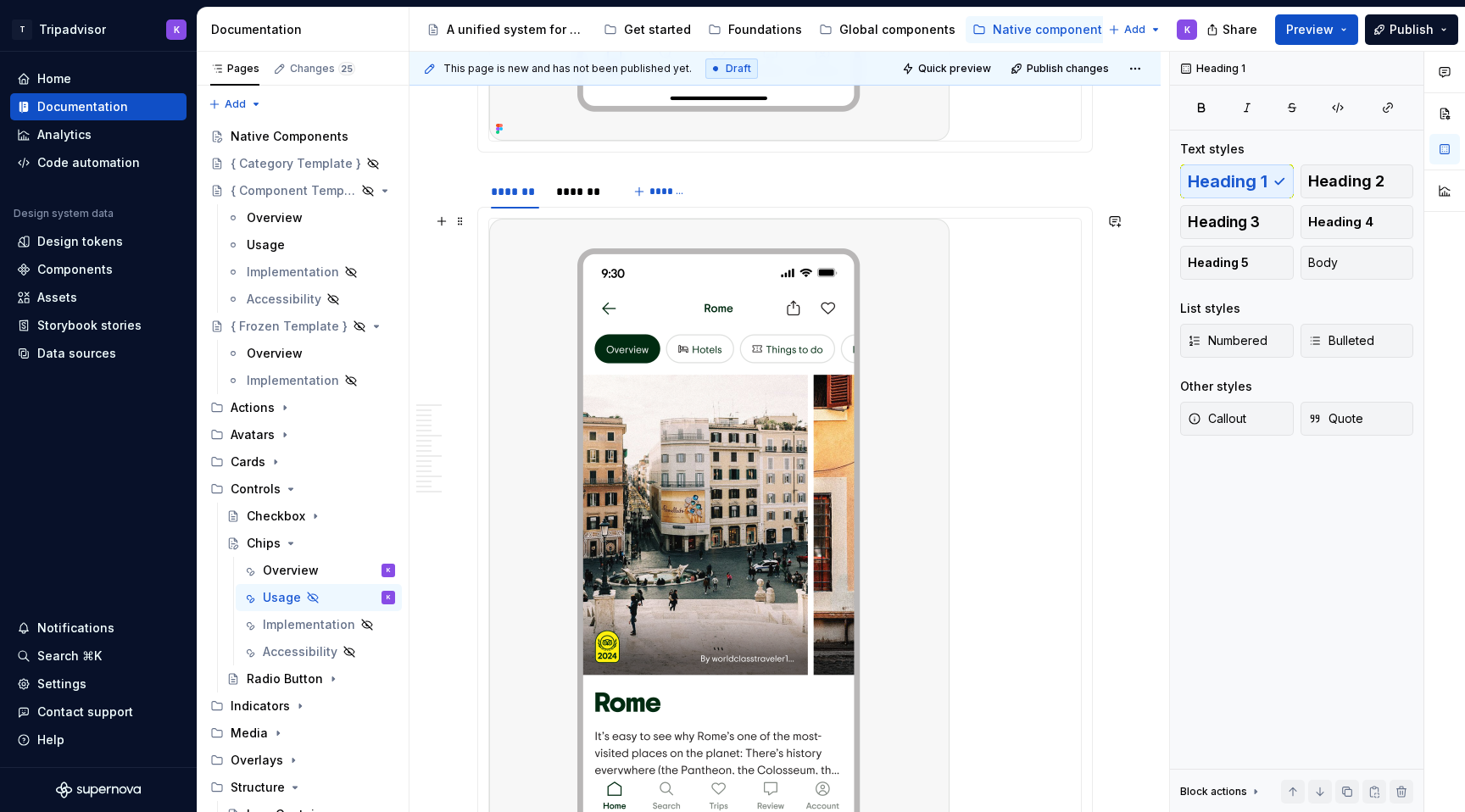
scroll to position [5661, 0]
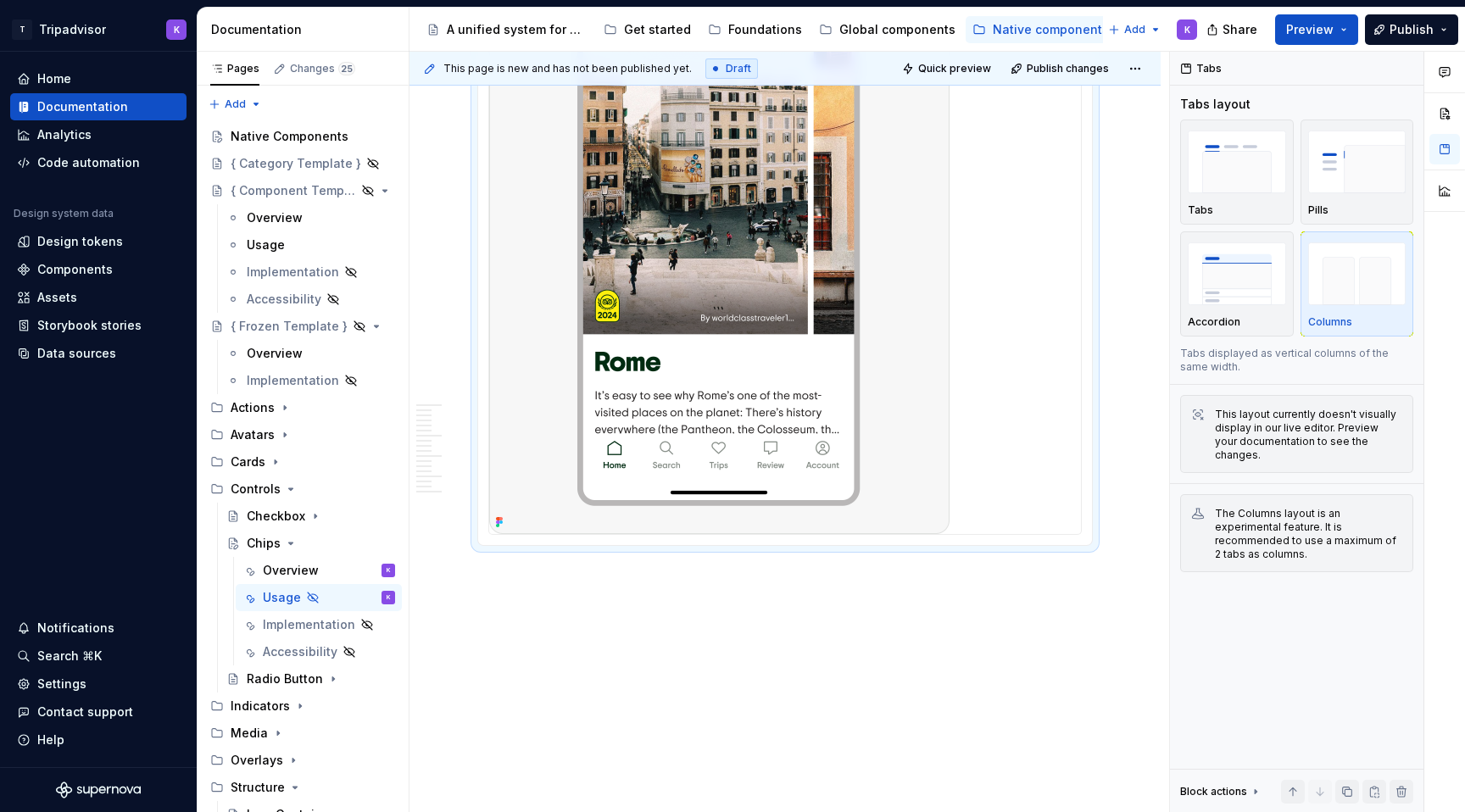
scroll to position [6168, 0]
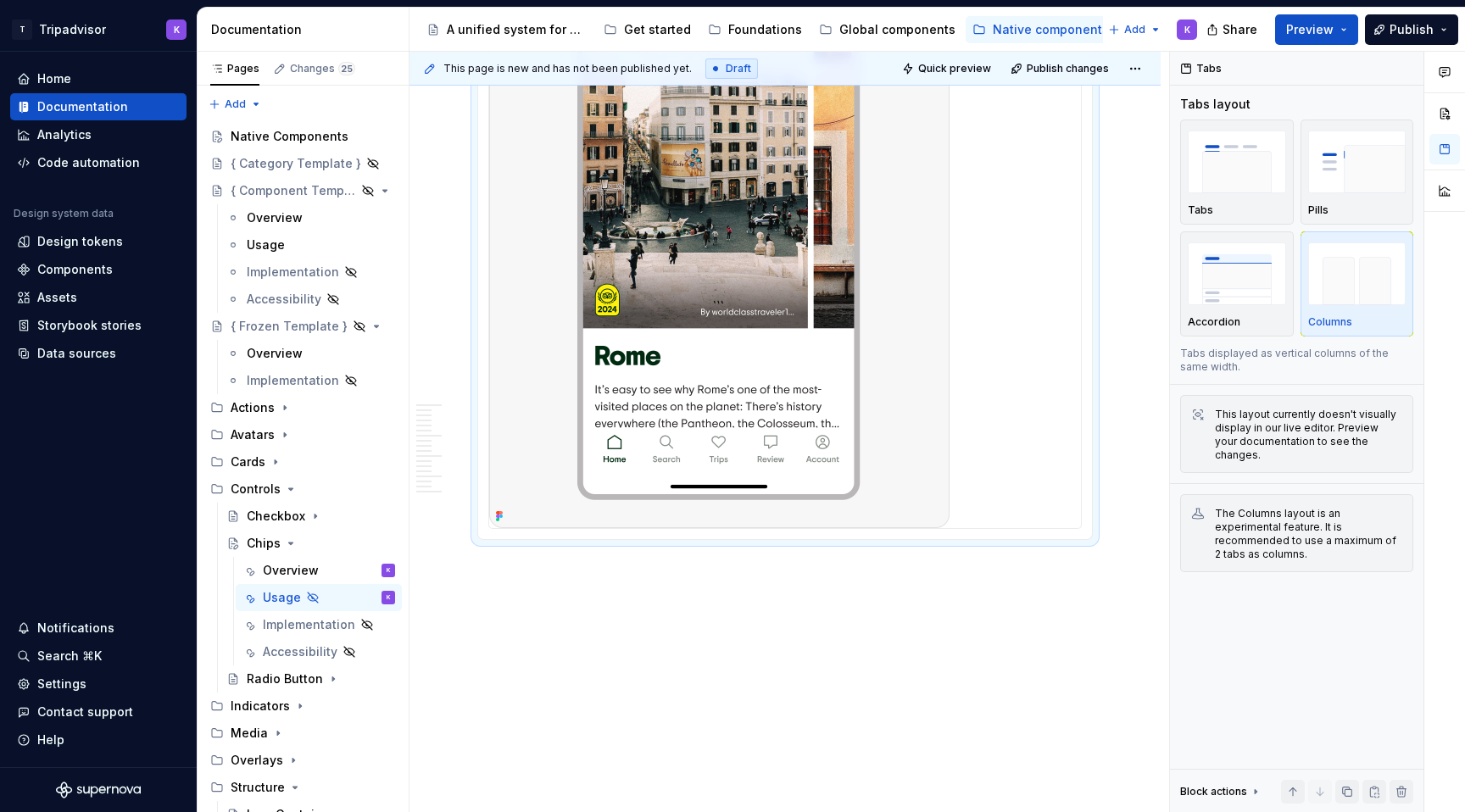
click at [494, 576] on div "**********" at bounding box center [790, 432] width 760 height 762
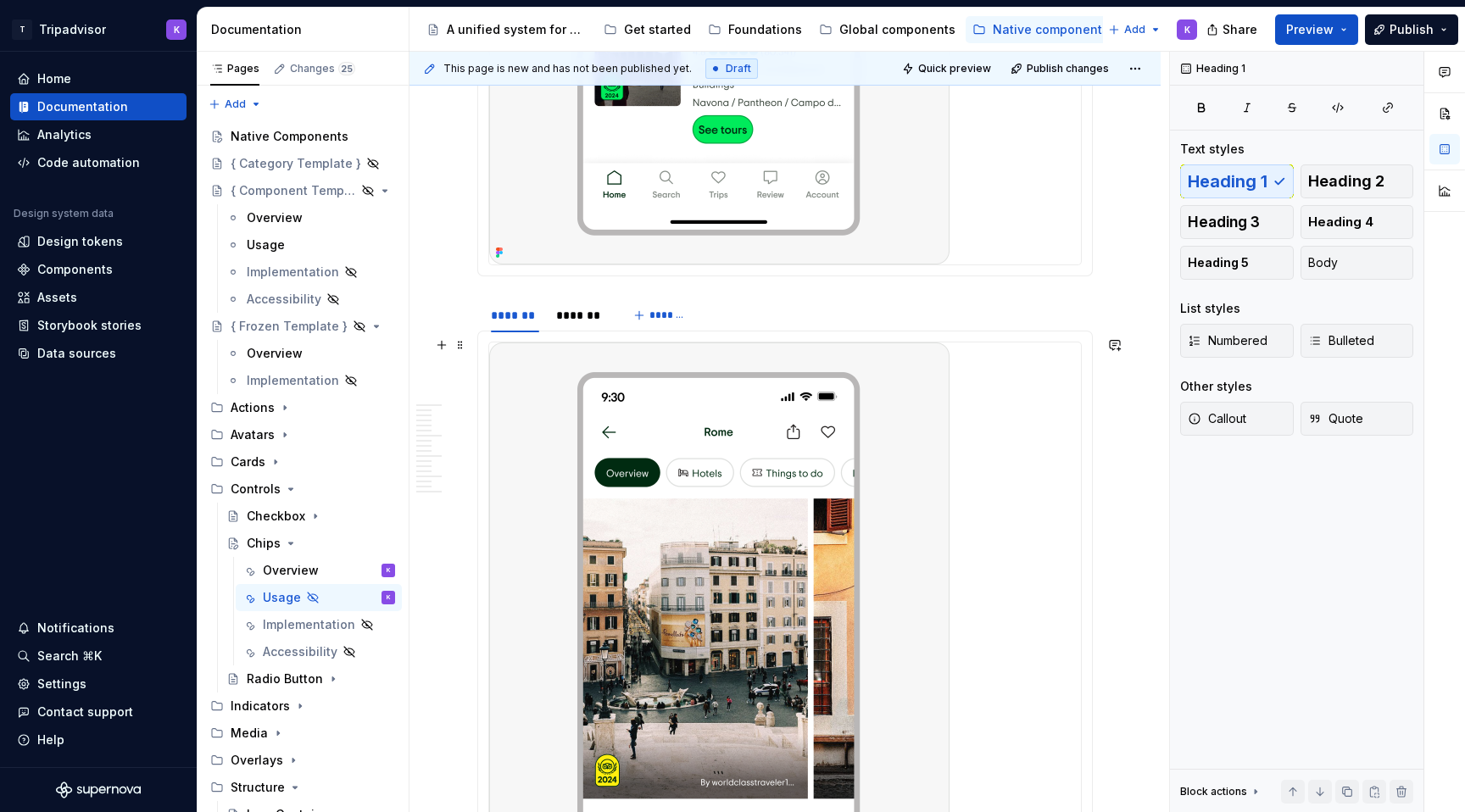
scroll to position [5606, 0]
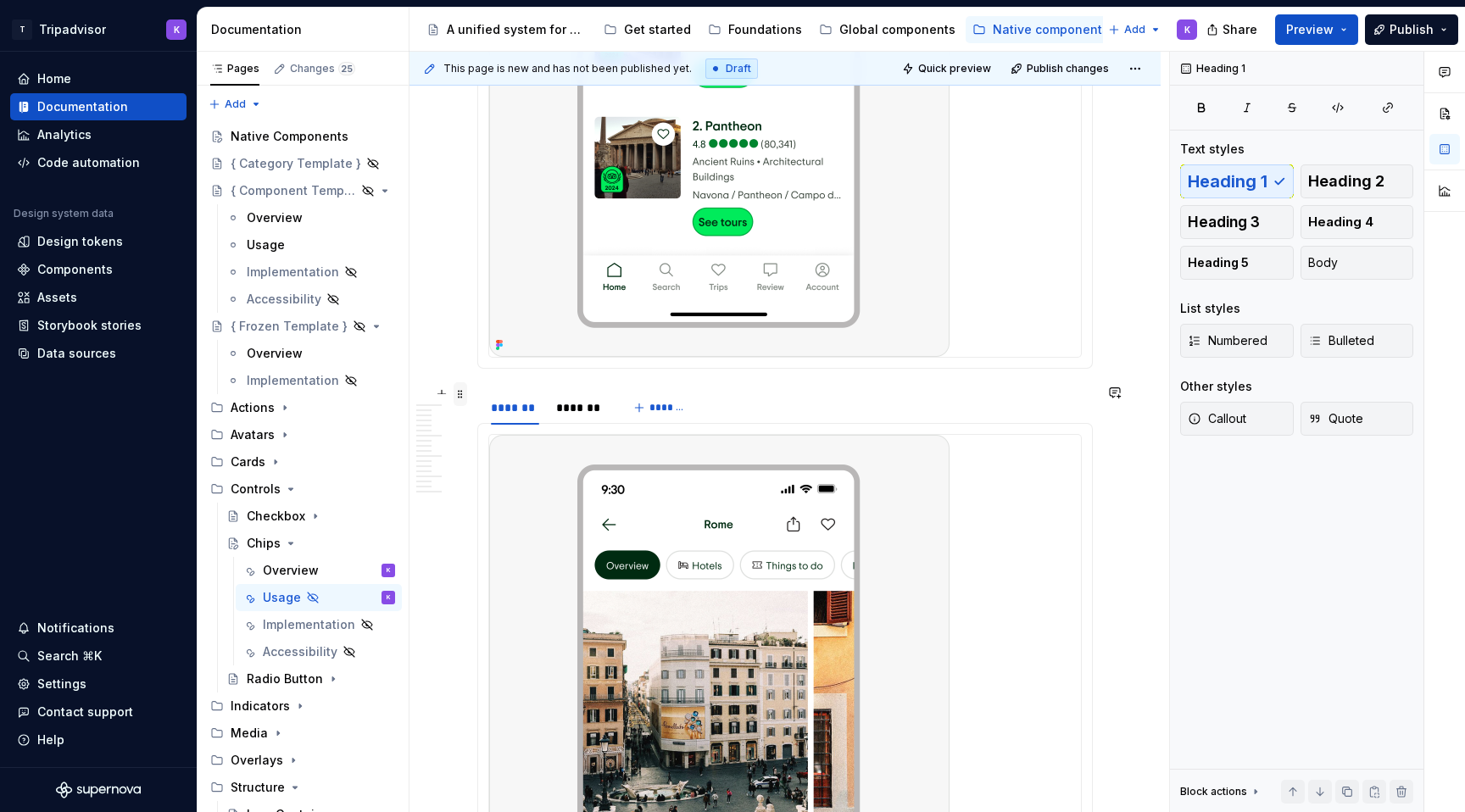
click at [461, 400] on span at bounding box center [460, 394] width 14 height 23
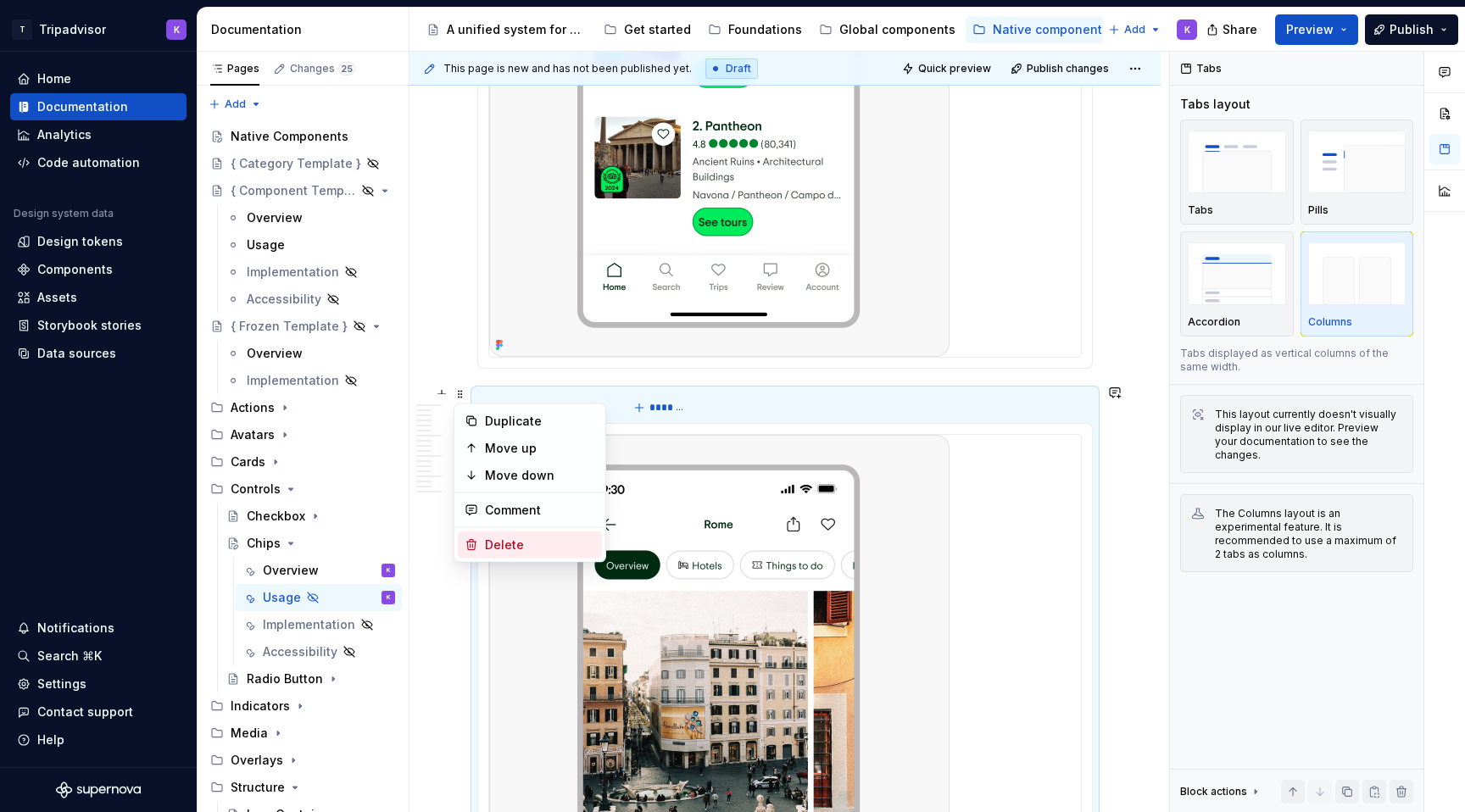
click at [507, 537] on div "Delete" at bounding box center [541, 545] width 110 height 17
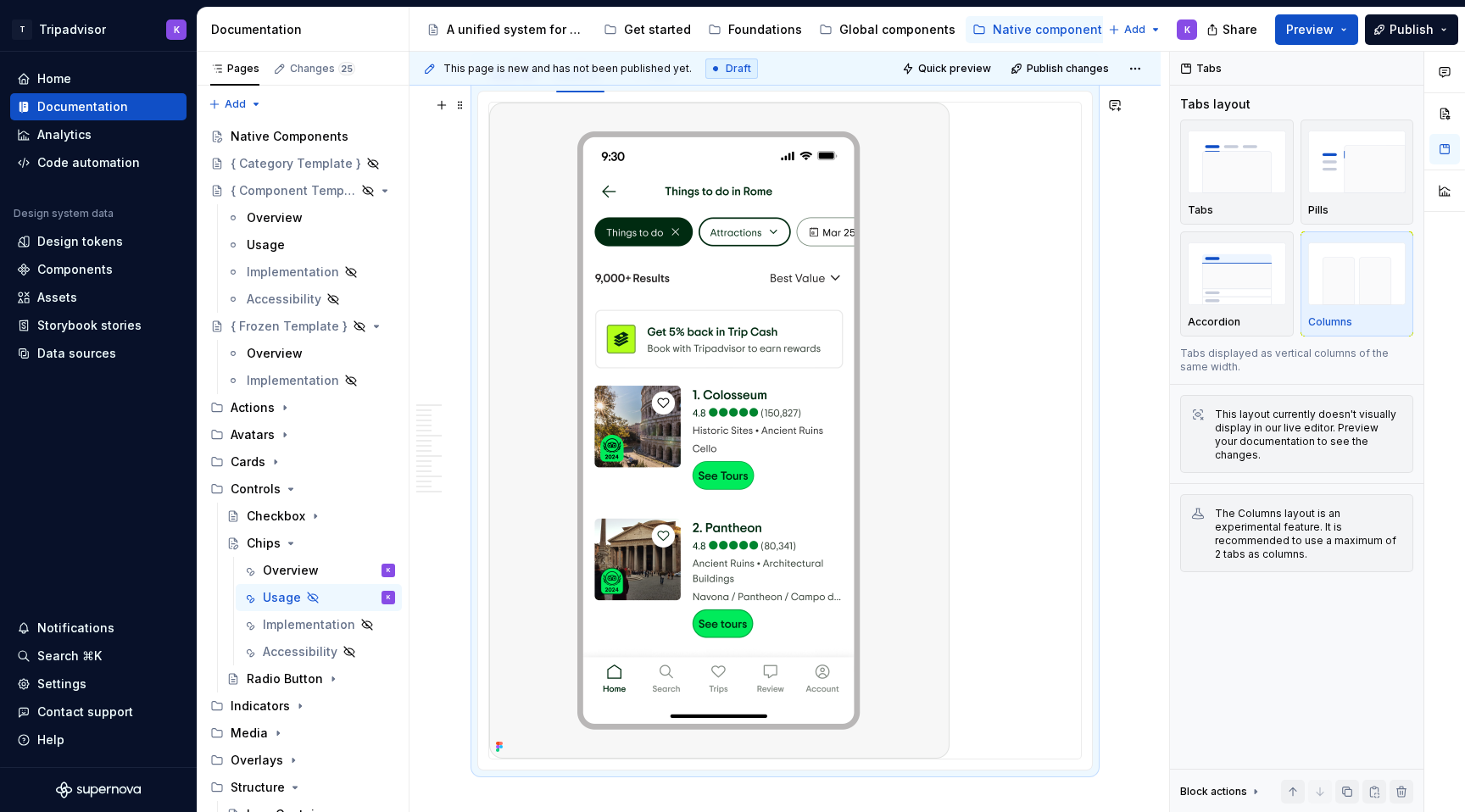
scroll to position [5364, 0]
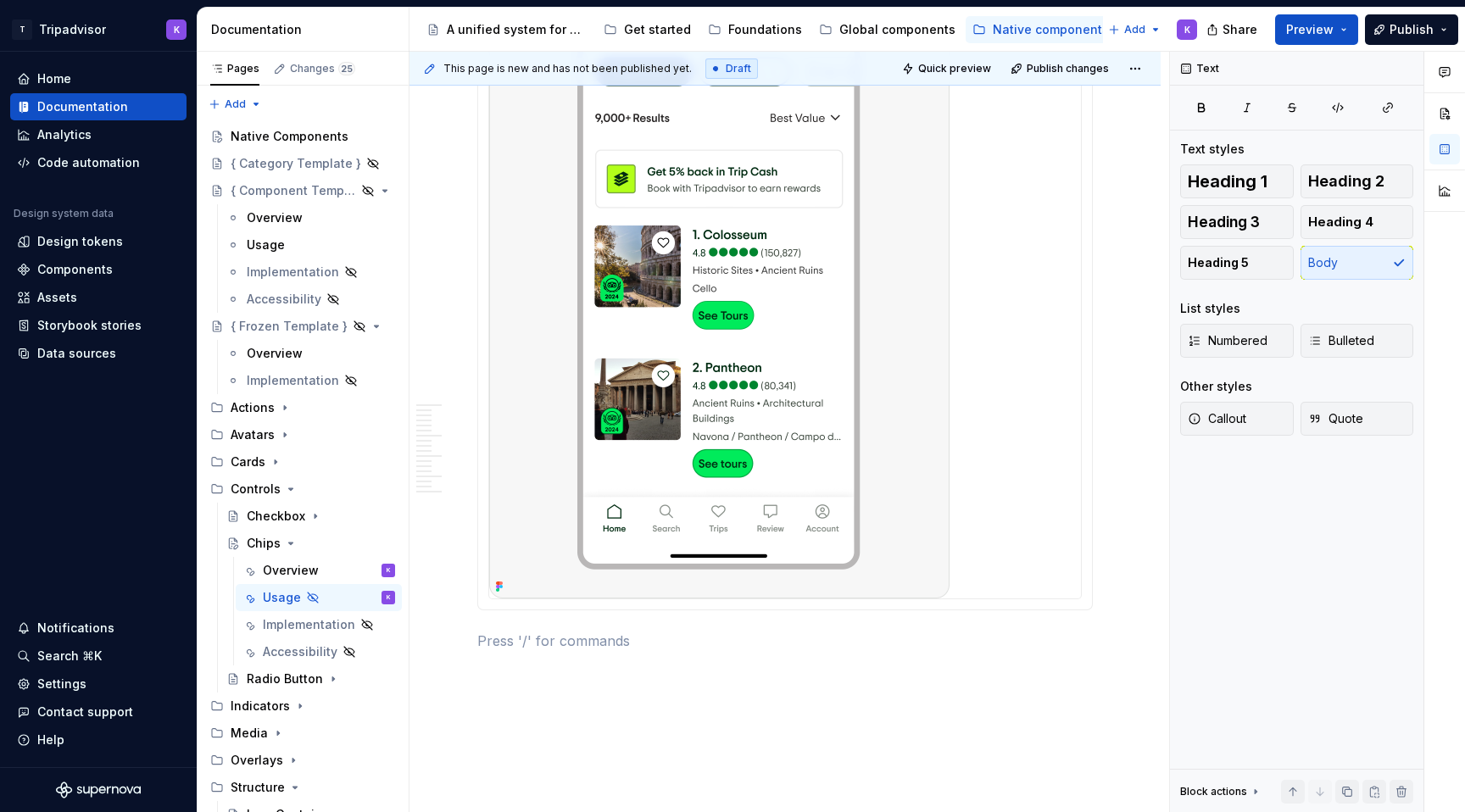
click at [495, 644] on p at bounding box center [784, 641] width 615 height 21
click at [464, 701] on span at bounding box center [460, 696] width 14 height 23
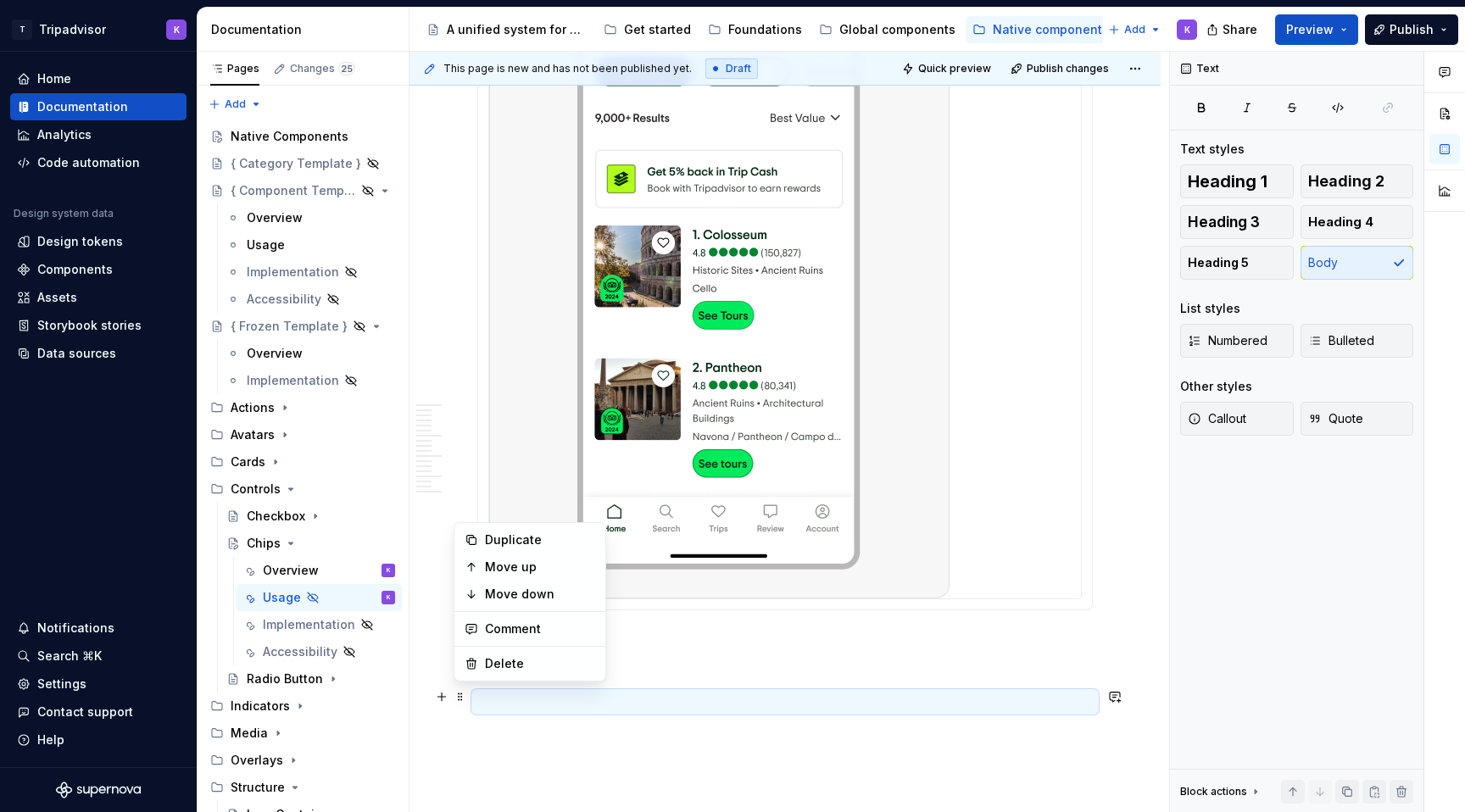
click at [658, 692] on p at bounding box center [784, 702] width 615 height 21
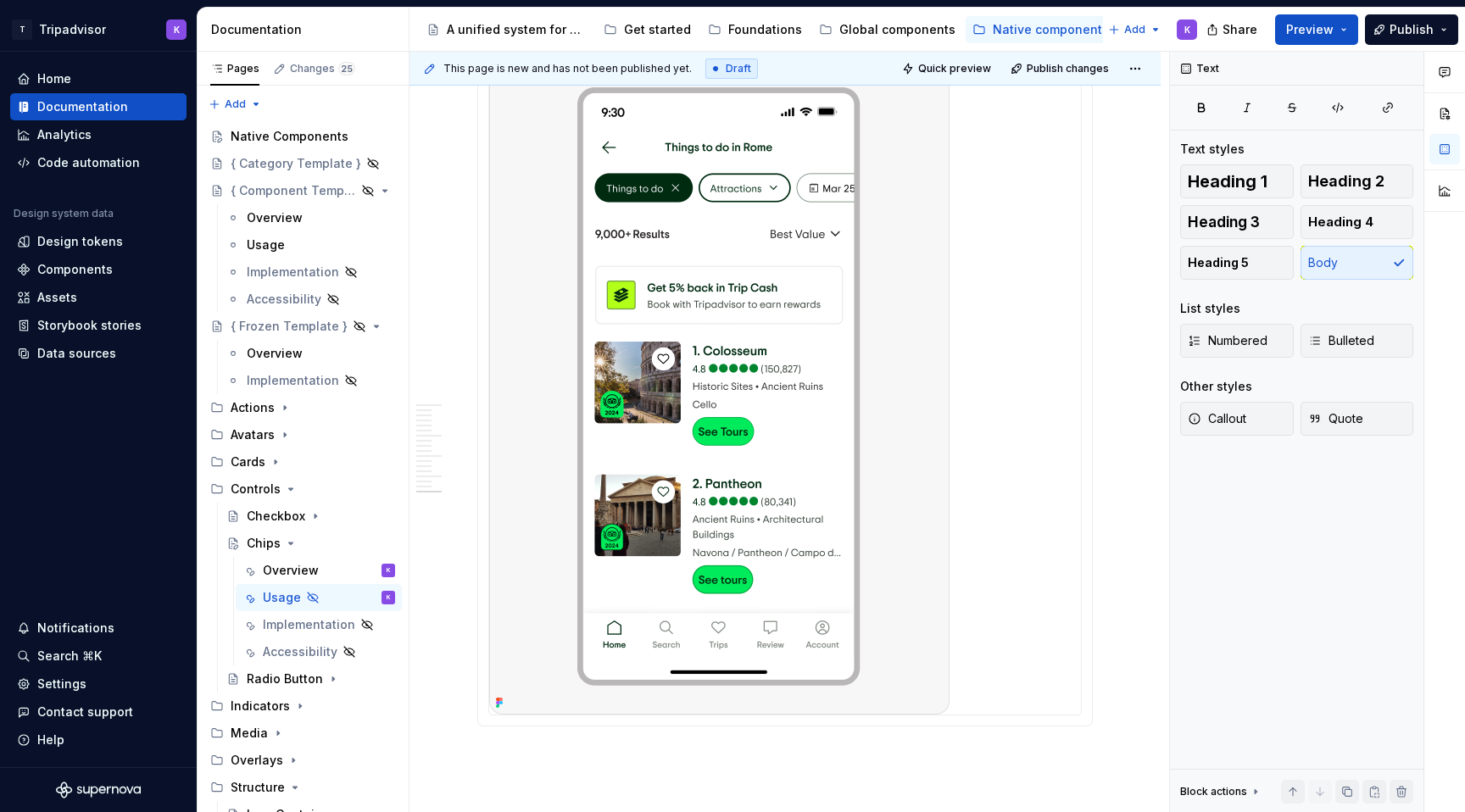
scroll to position [5428, 0]
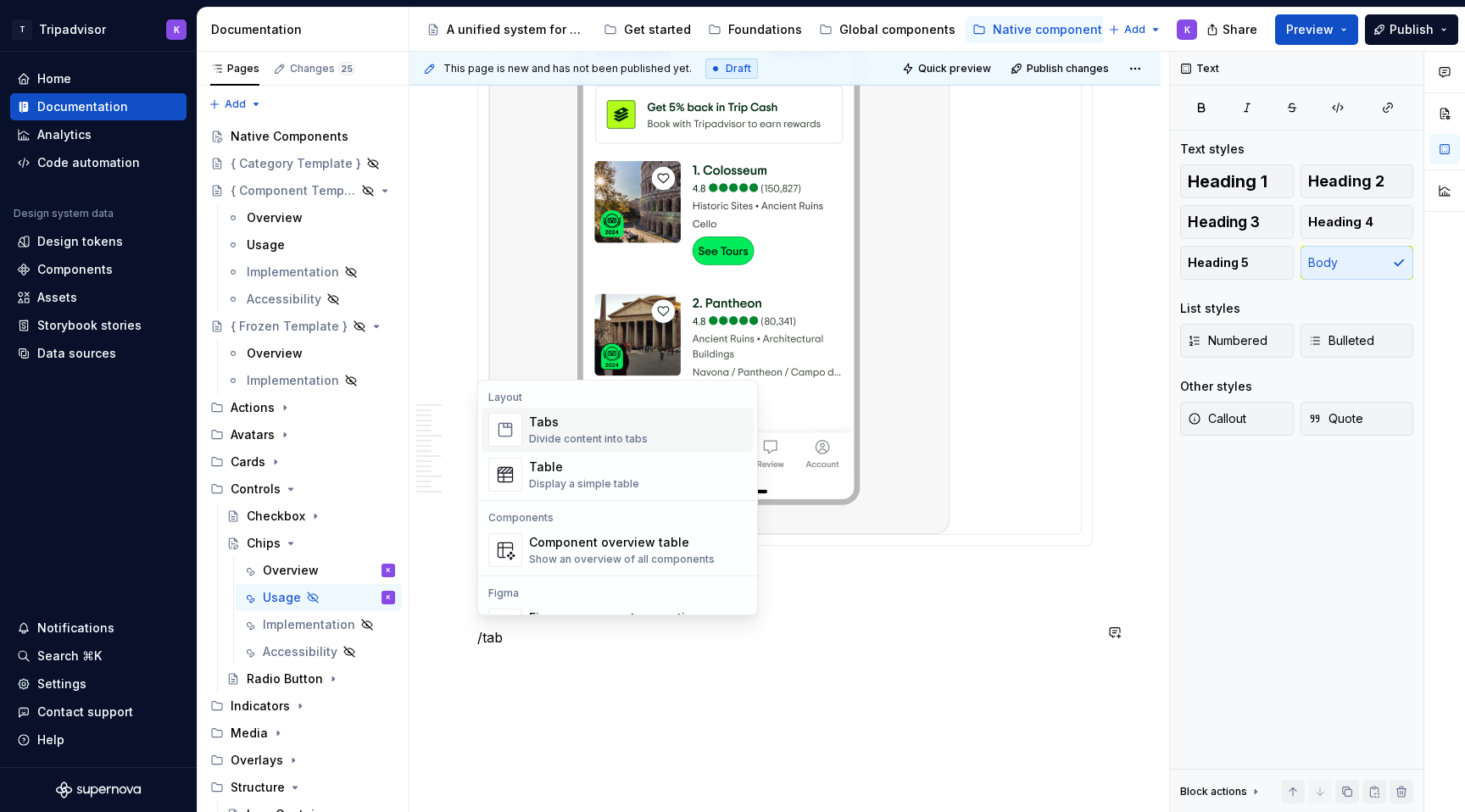
click at [566, 430] on div "Tabs Divide content into tabs" at bounding box center [588, 429] width 119 height 33
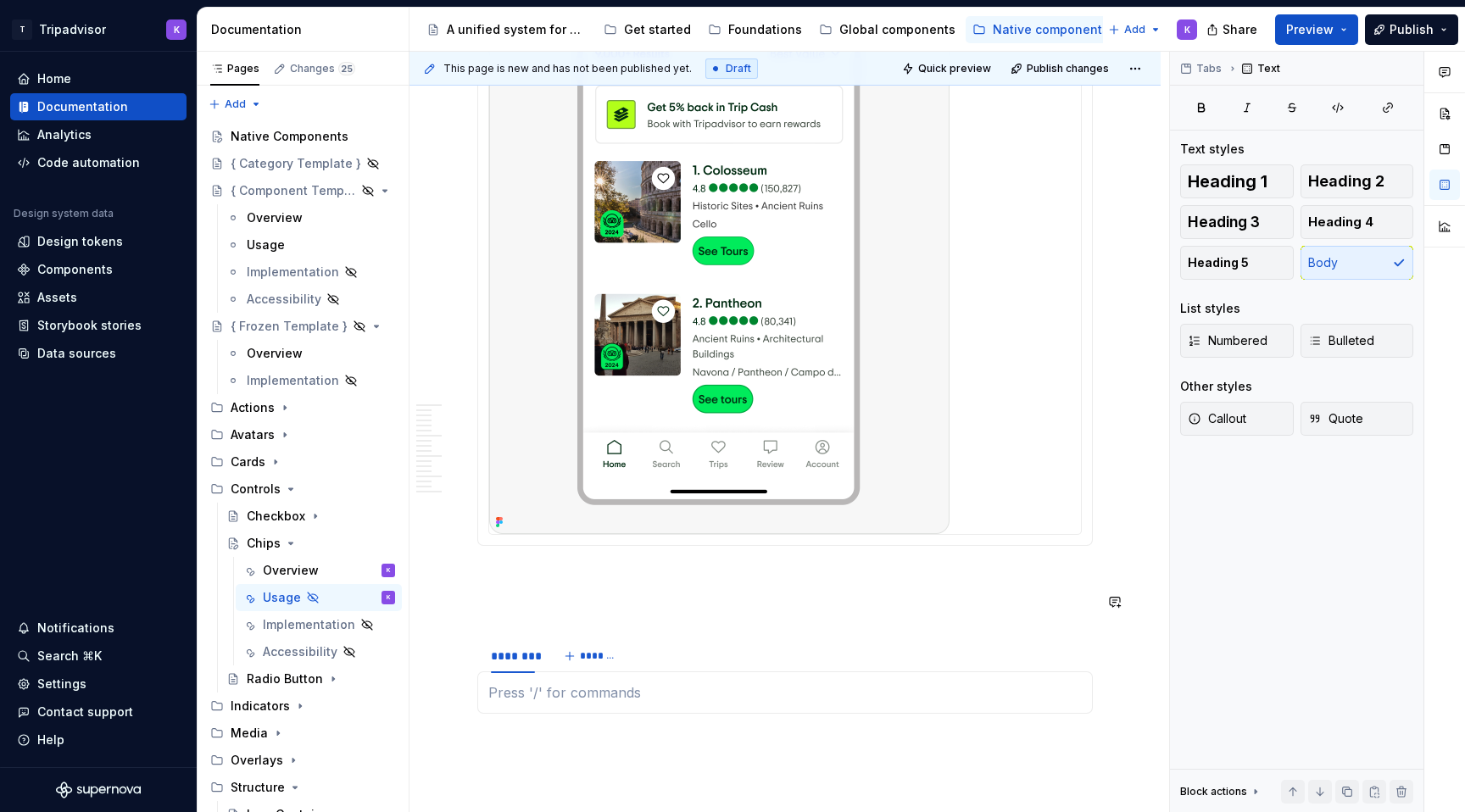
type textarea "*"
click at [514, 610] on html "T Tripadvisor K Home Documentation Analytics Code automation Design system data…" at bounding box center [732, 406] width 1465 height 812
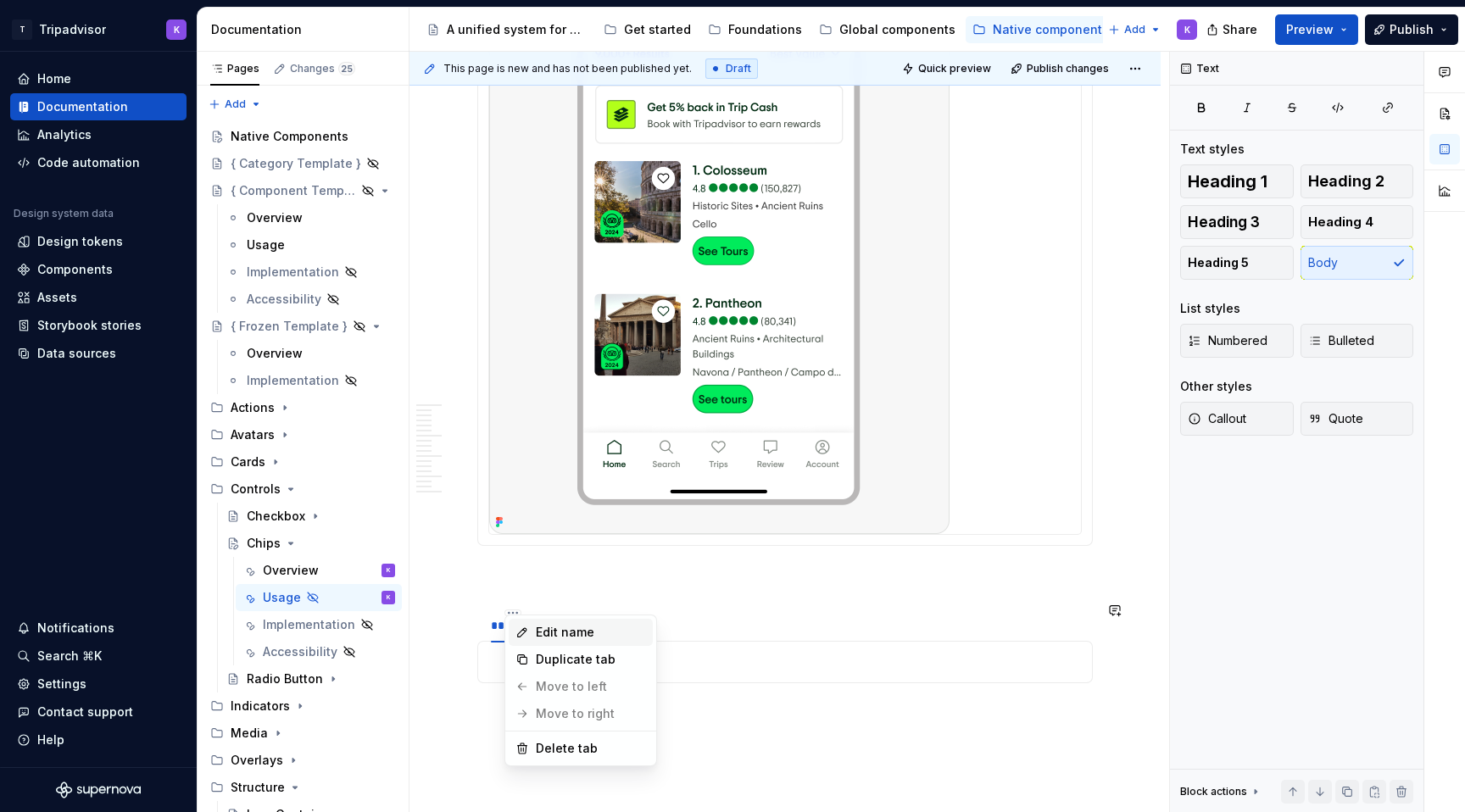
click at [537, 637] on div "Edit name" at bounding box center [591, 632] width 110 height 17
type input "*******"
click at [596, 619] on span "*******" at bounding box center [603, 625] width 38 height 14
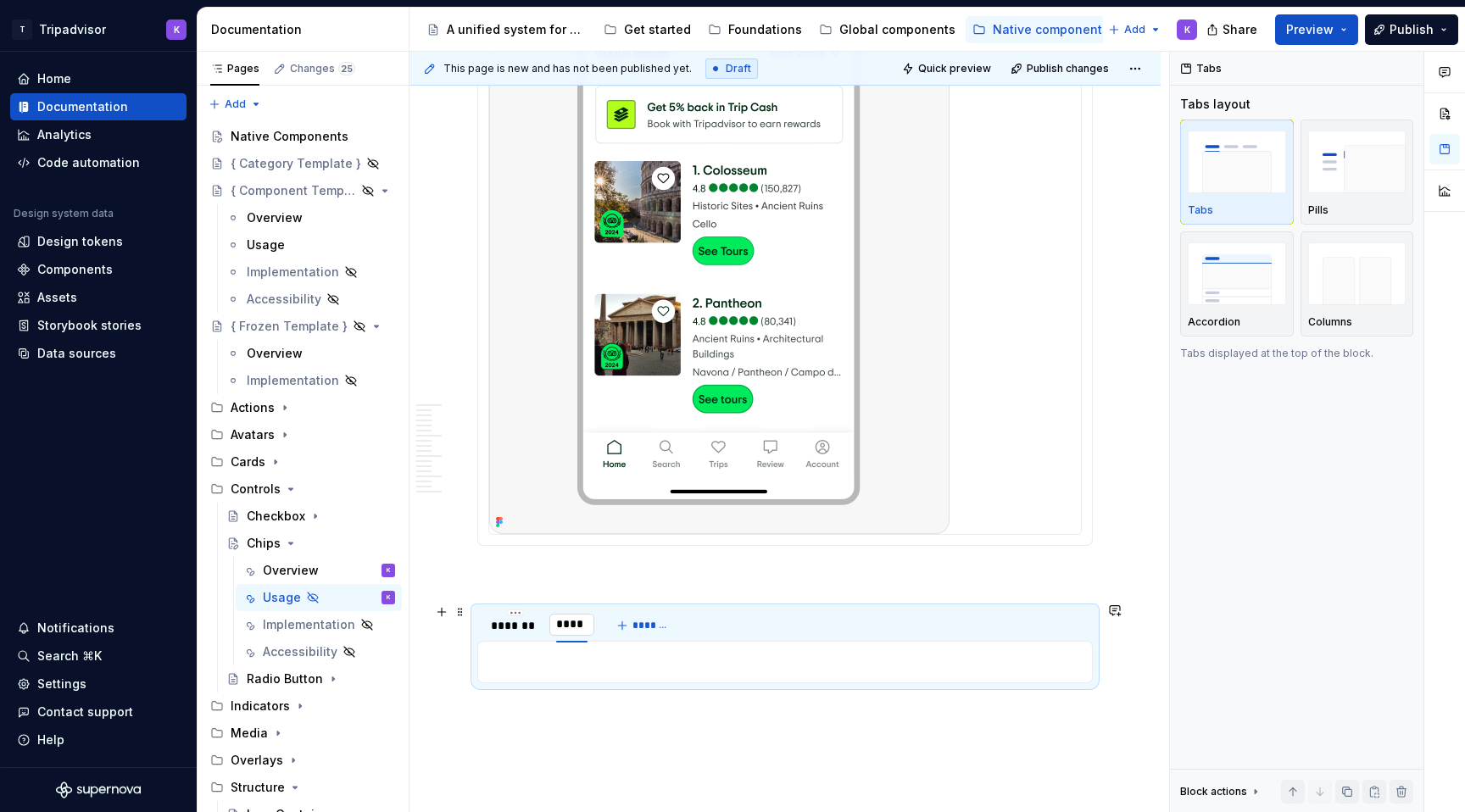
type input "*******"
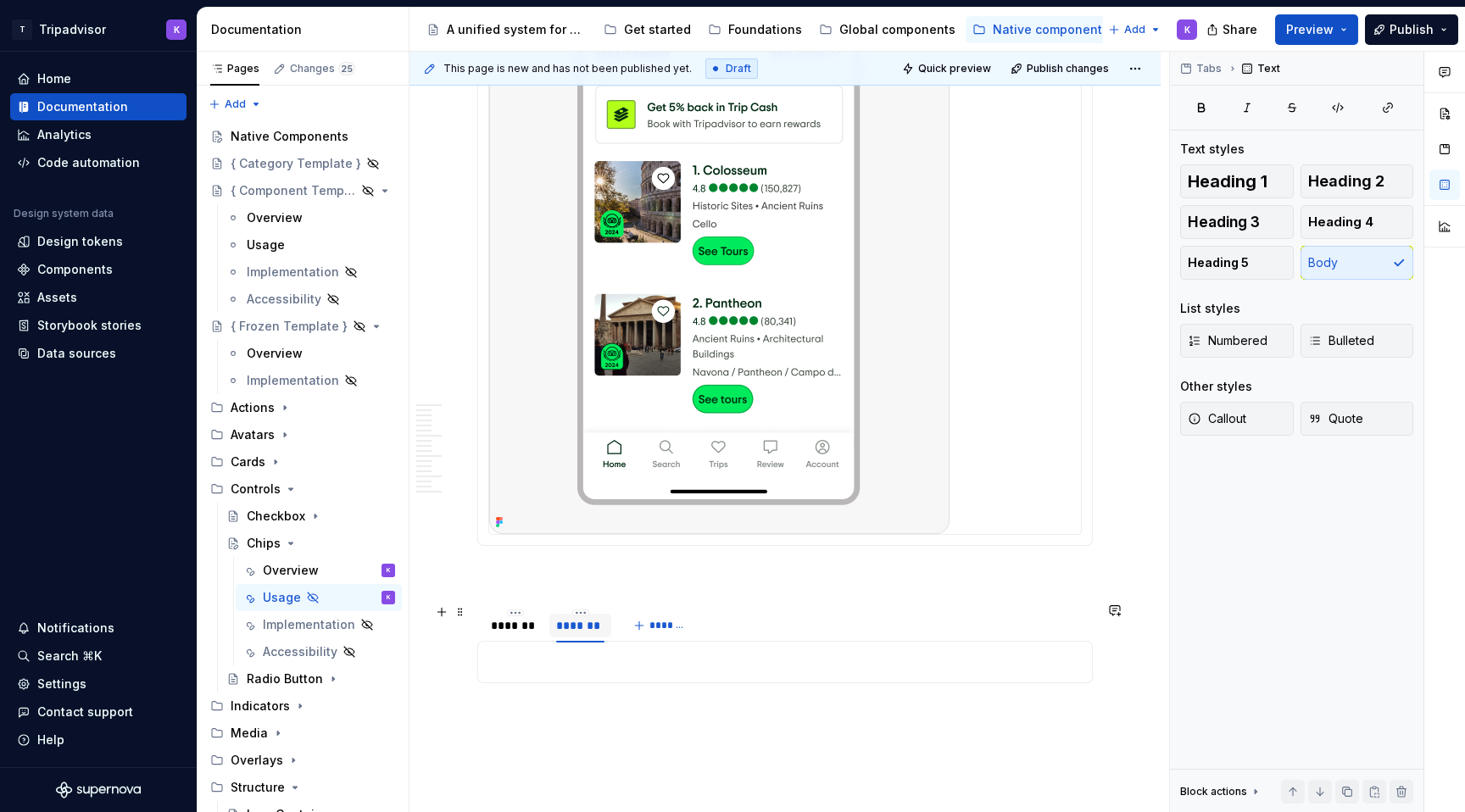
click at [583, 625] on div "*******" at bounding box center [581, 625] width 49 height 17
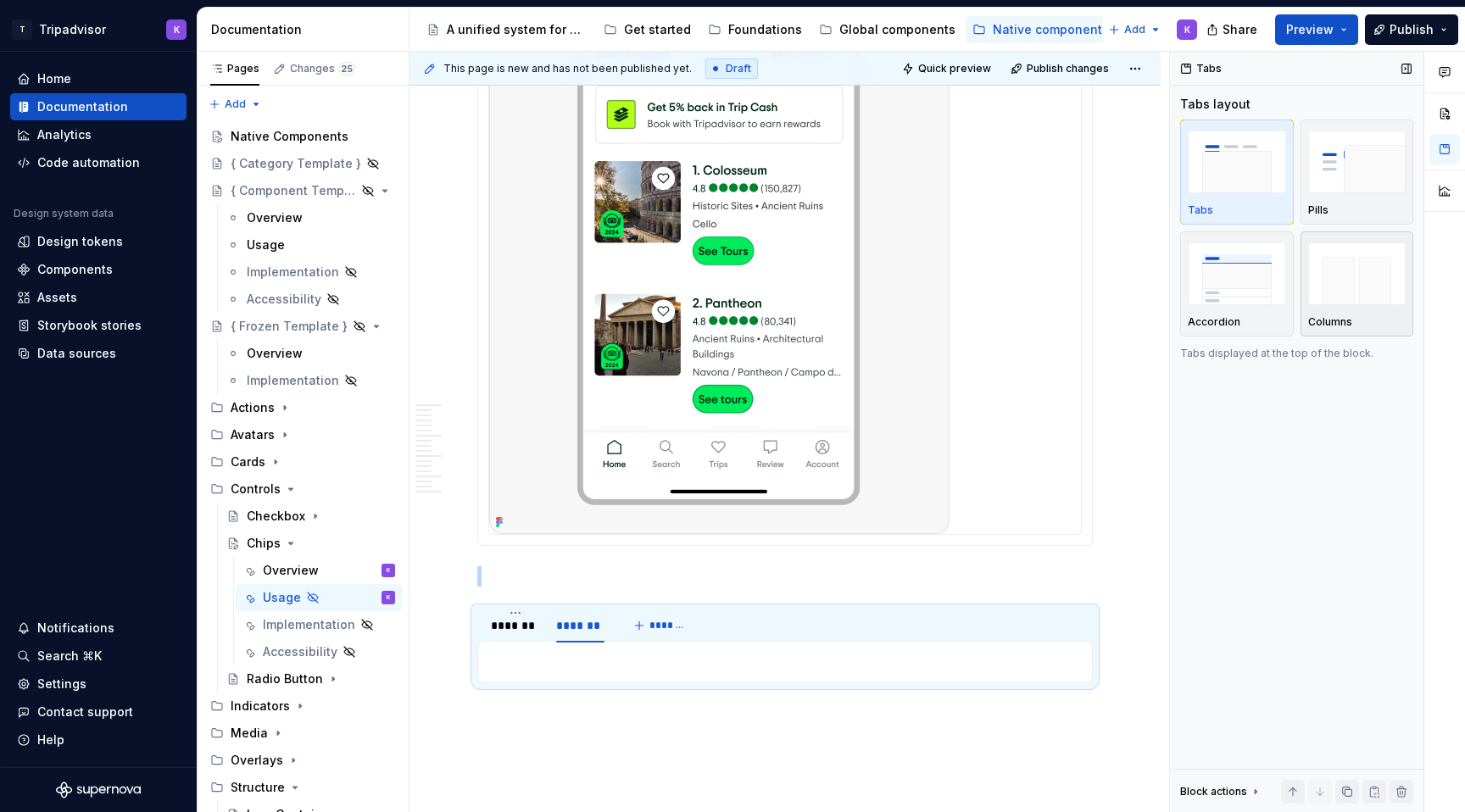
click at [1342, 274] on img "button" at bounding box center [1357, 273] width 98 height 62
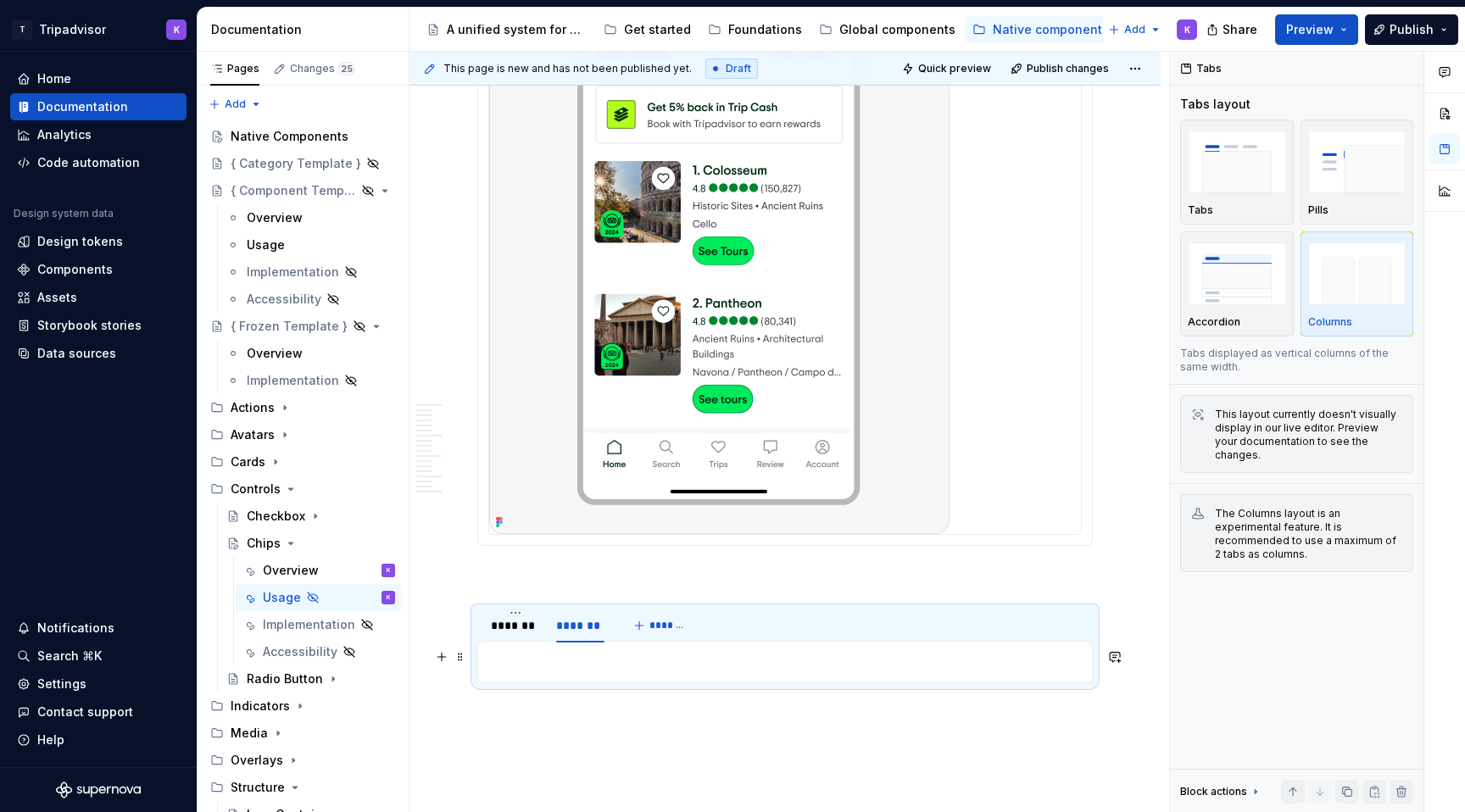
click at [516, 636] on div "******* *******" at bounding box center [547, 629] width 141 height 42
click at [519, 623] on div "*******" at bounding box center [515, 625] width 49 height 17
click at [519, 654] on p at bounding box center [785, 662] width 594 height 21
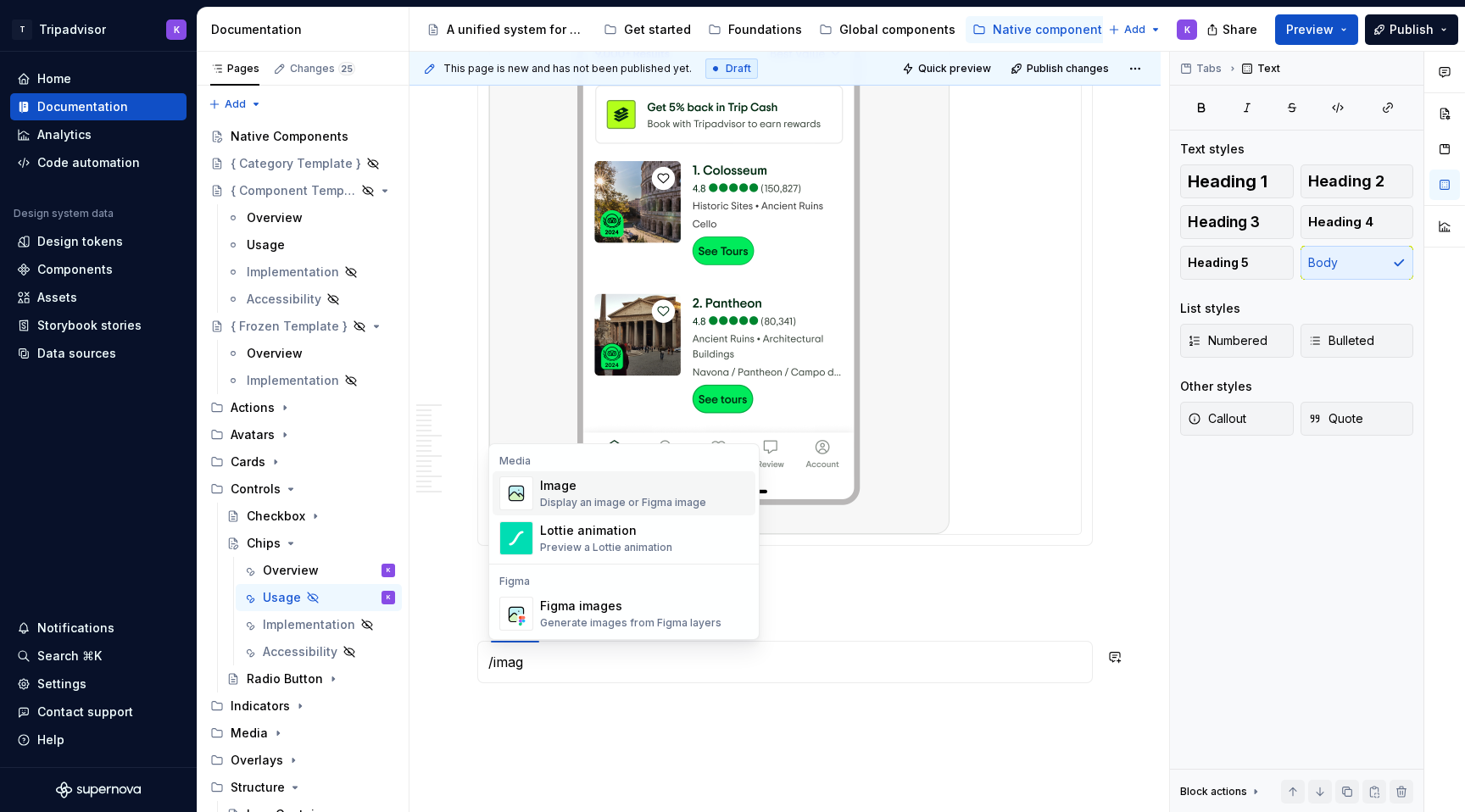
click at [591, 494] on div "Image Display an image or Figma image" at bounding box center [624, 493] width 166 height 33
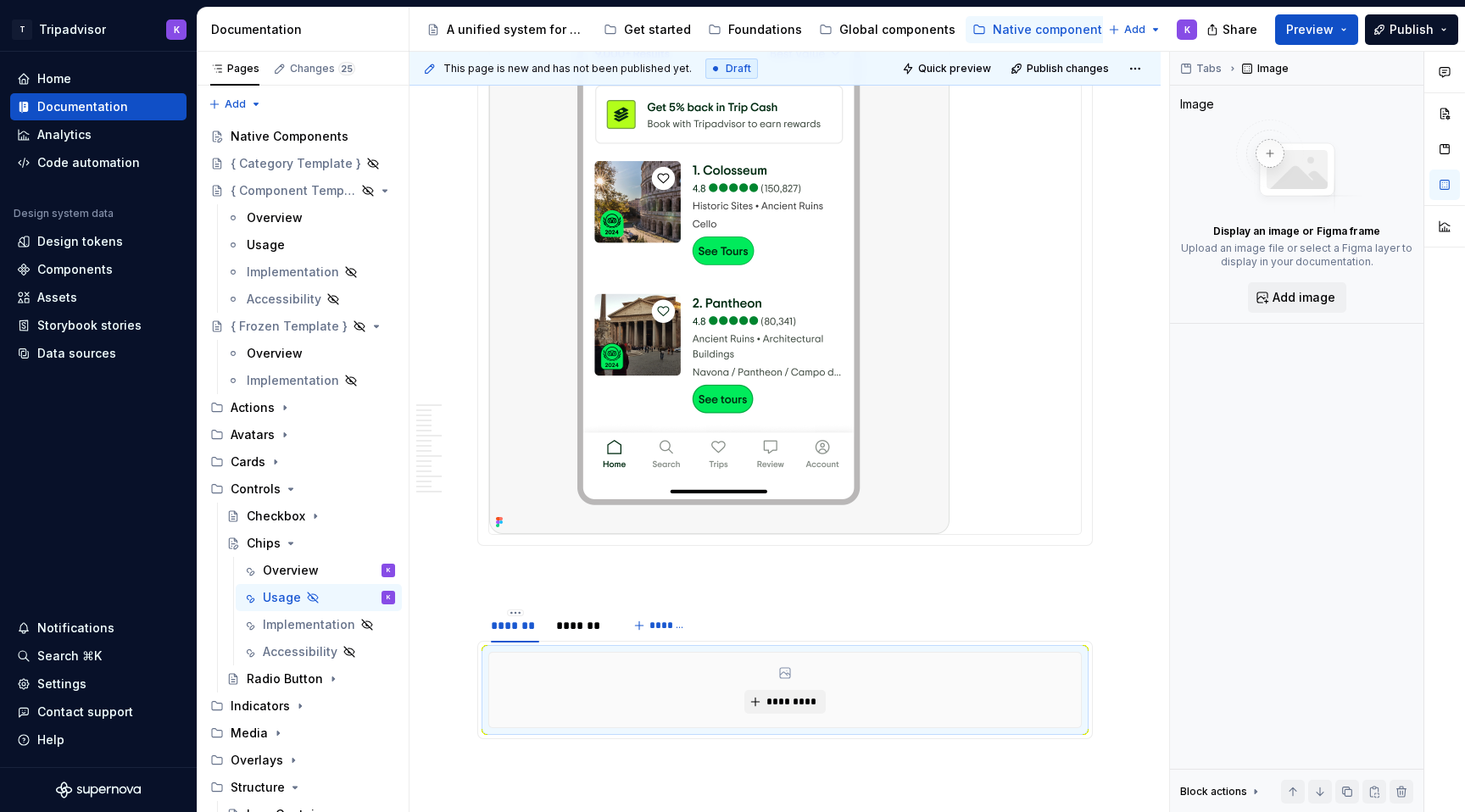
type textarea "*"
click at [771, 698] on span "*********" at bounding box center [791, 702] width 51 height 14
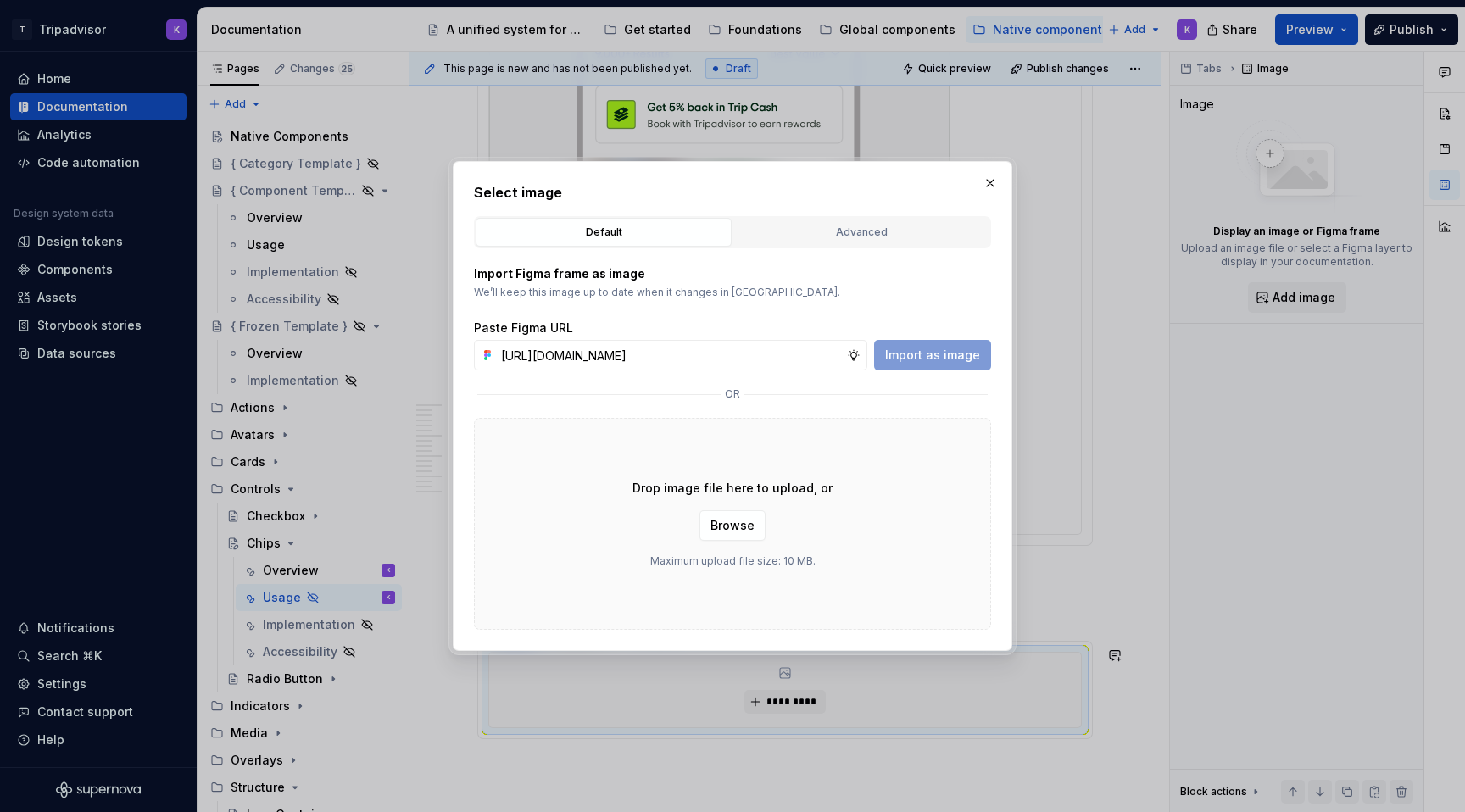
scroll to position [0, 444]
type input "[URL][DOMAIN_NAME]"
click at [946, 350] on span "Import as image" at bounding box center [933, 355] width 95 height 17
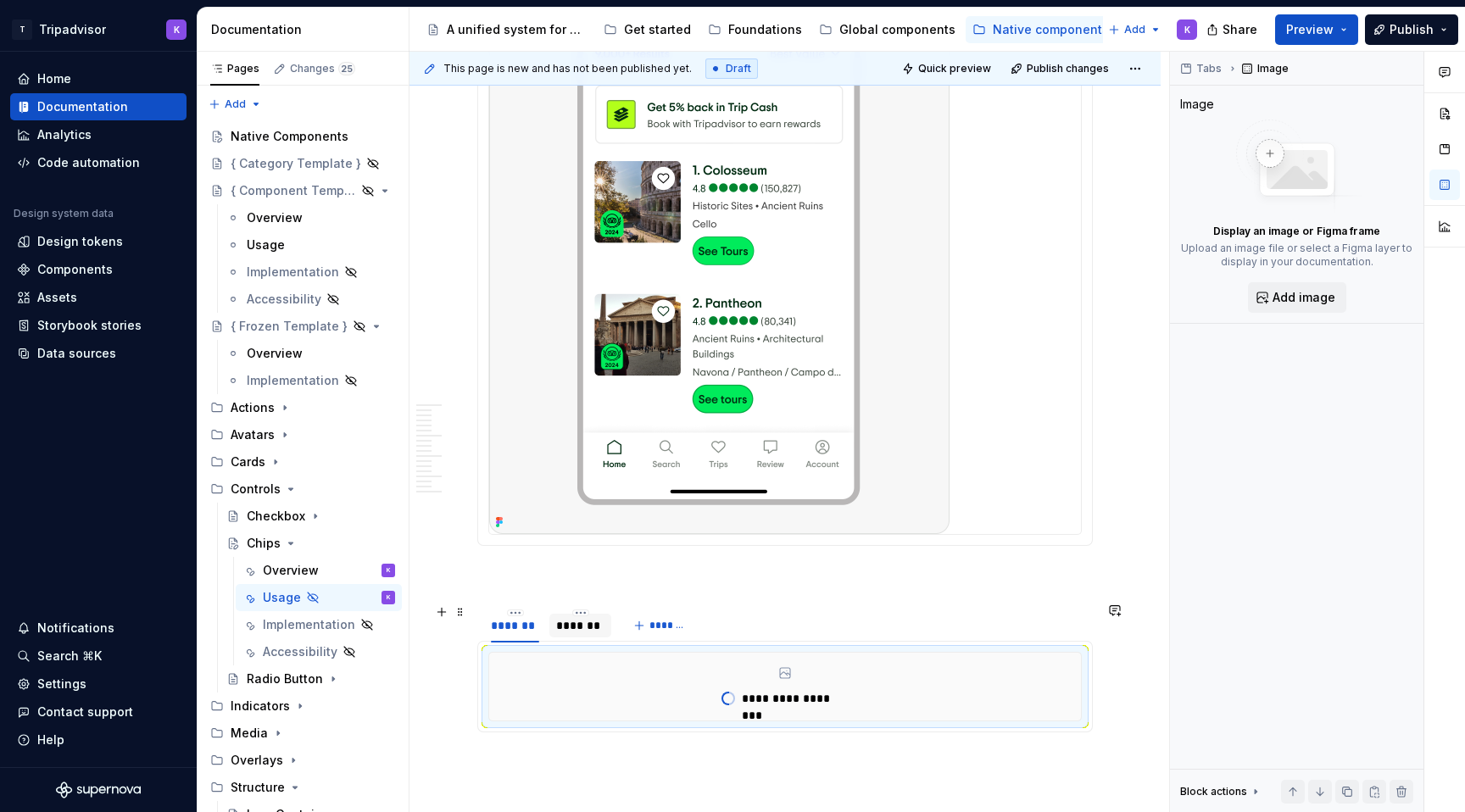
click at [586, 623] on div "*******" at bounding box center [581, 625] width 49 height 17
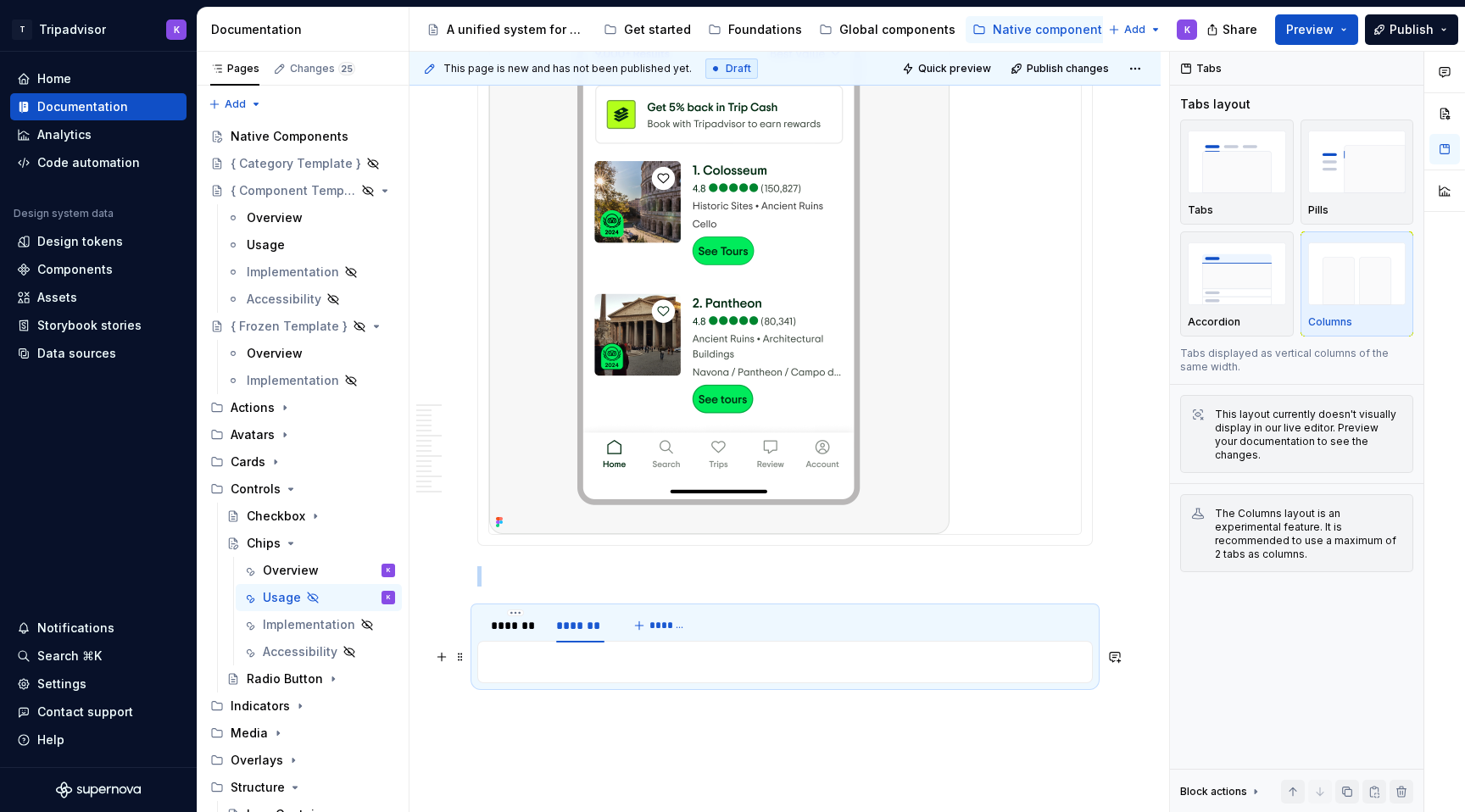
click at [601, 659] on p at bounding box center [785, 662] width 594 height 21
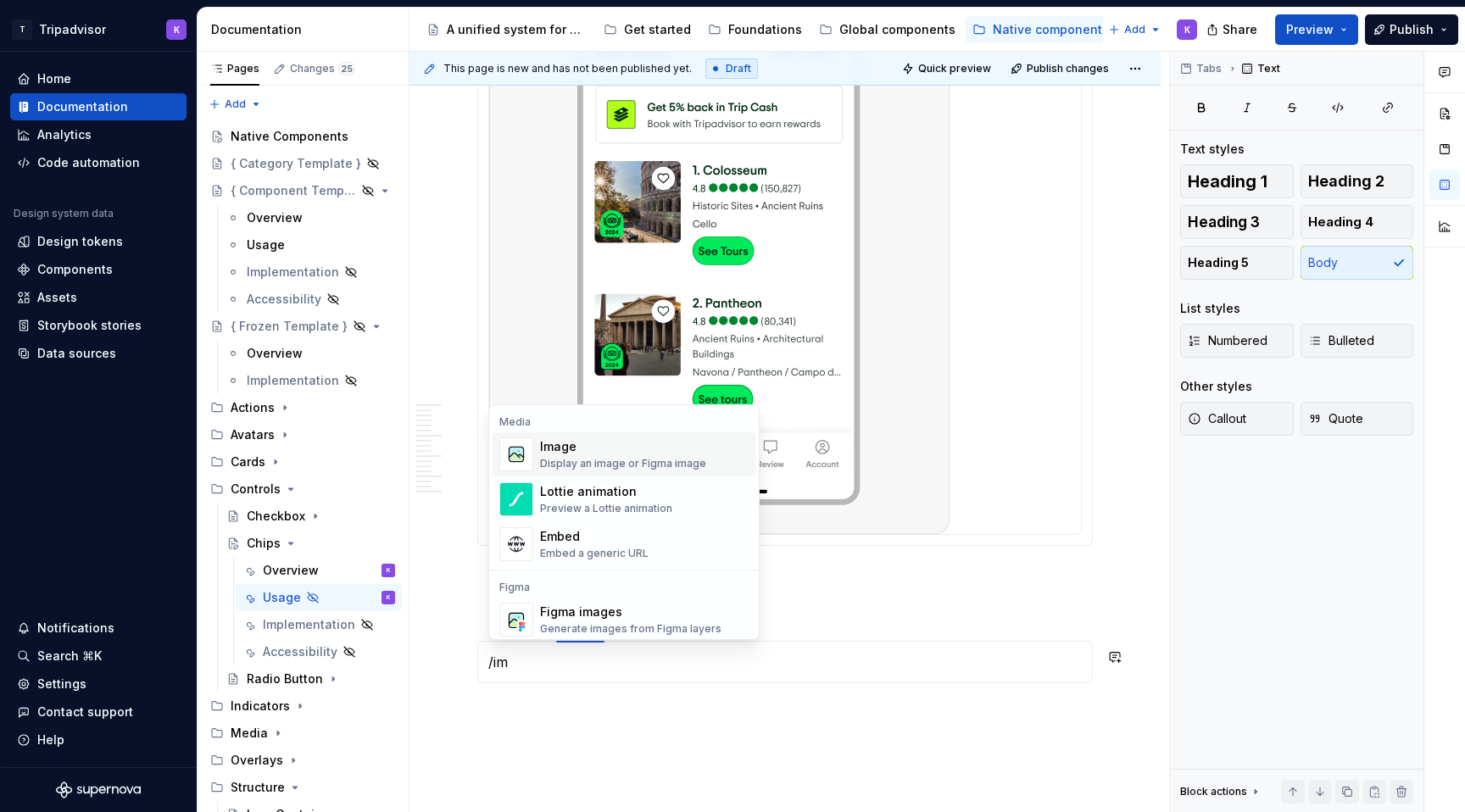
click at [671, 455] on div "Image Display an image or Figma image" at bounding box center [624, 455] width 166 height 33
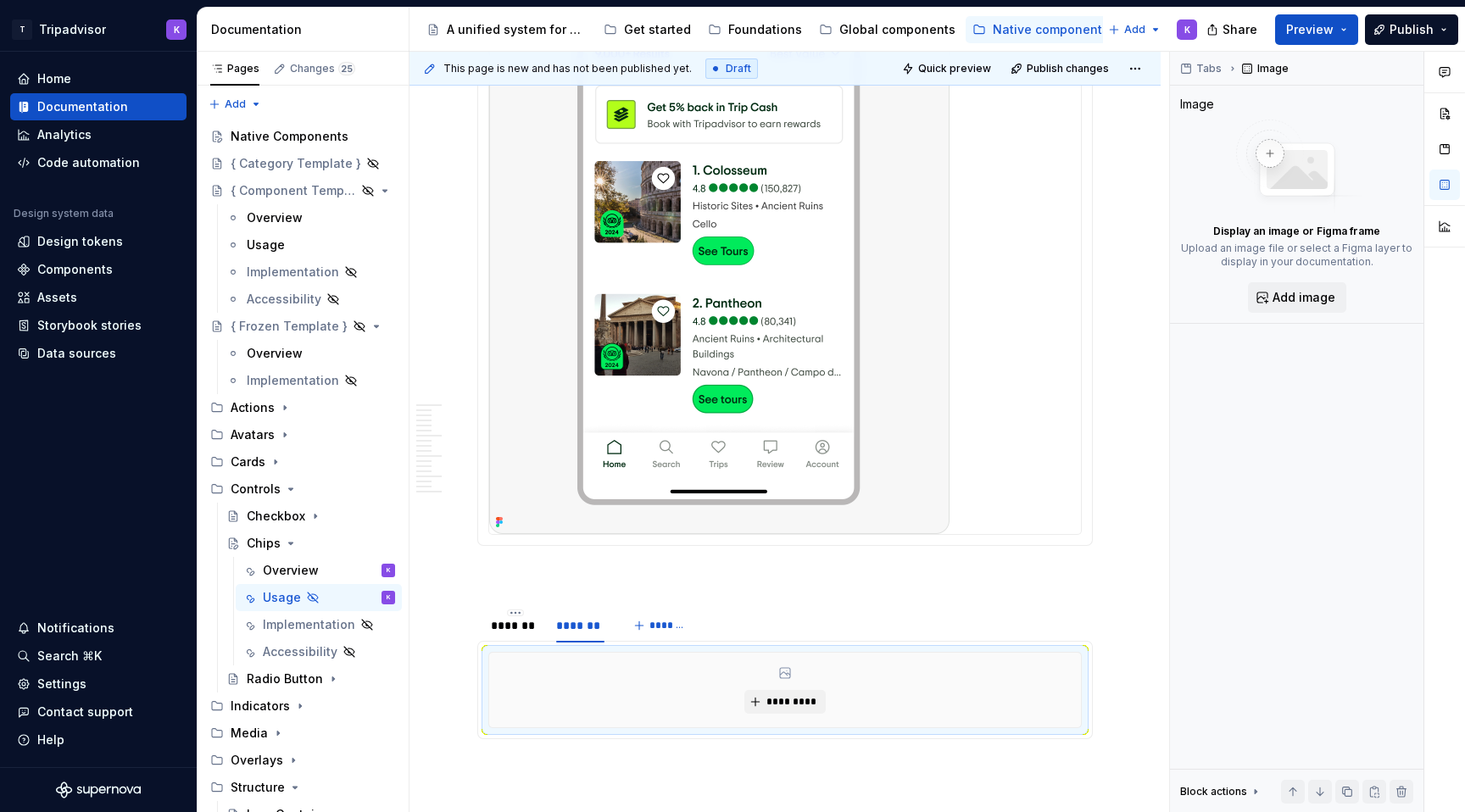
type textarea "*"
click at [790, 702] on span "*********" at bounding box center [791, 702] width 51 height 14
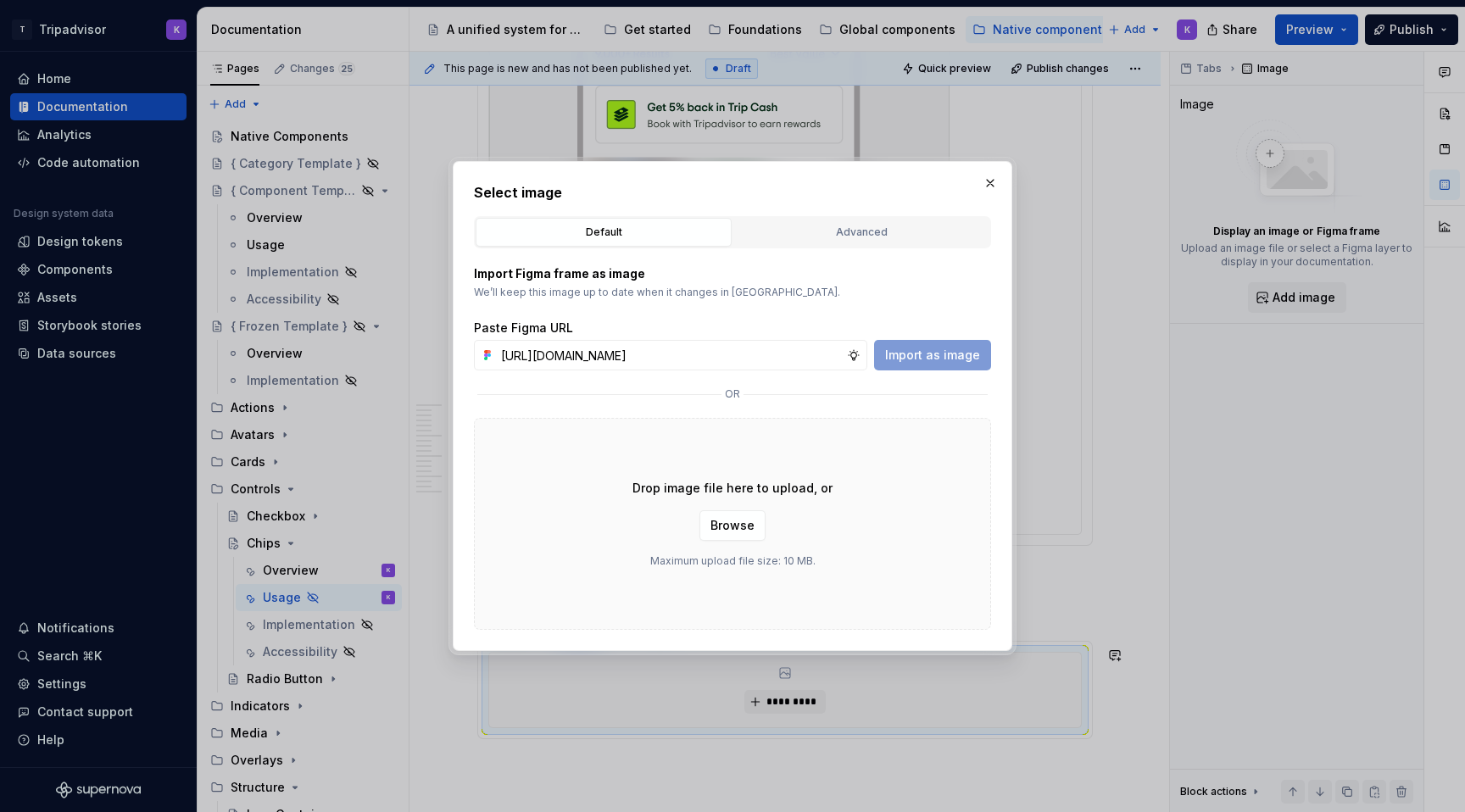
scroll to position [0, 444]
type input "[URL][DOMAIN_NAME]"
click at [910, 363] on span "Import as image" at bounding box center [933, 355] width 95 height 17
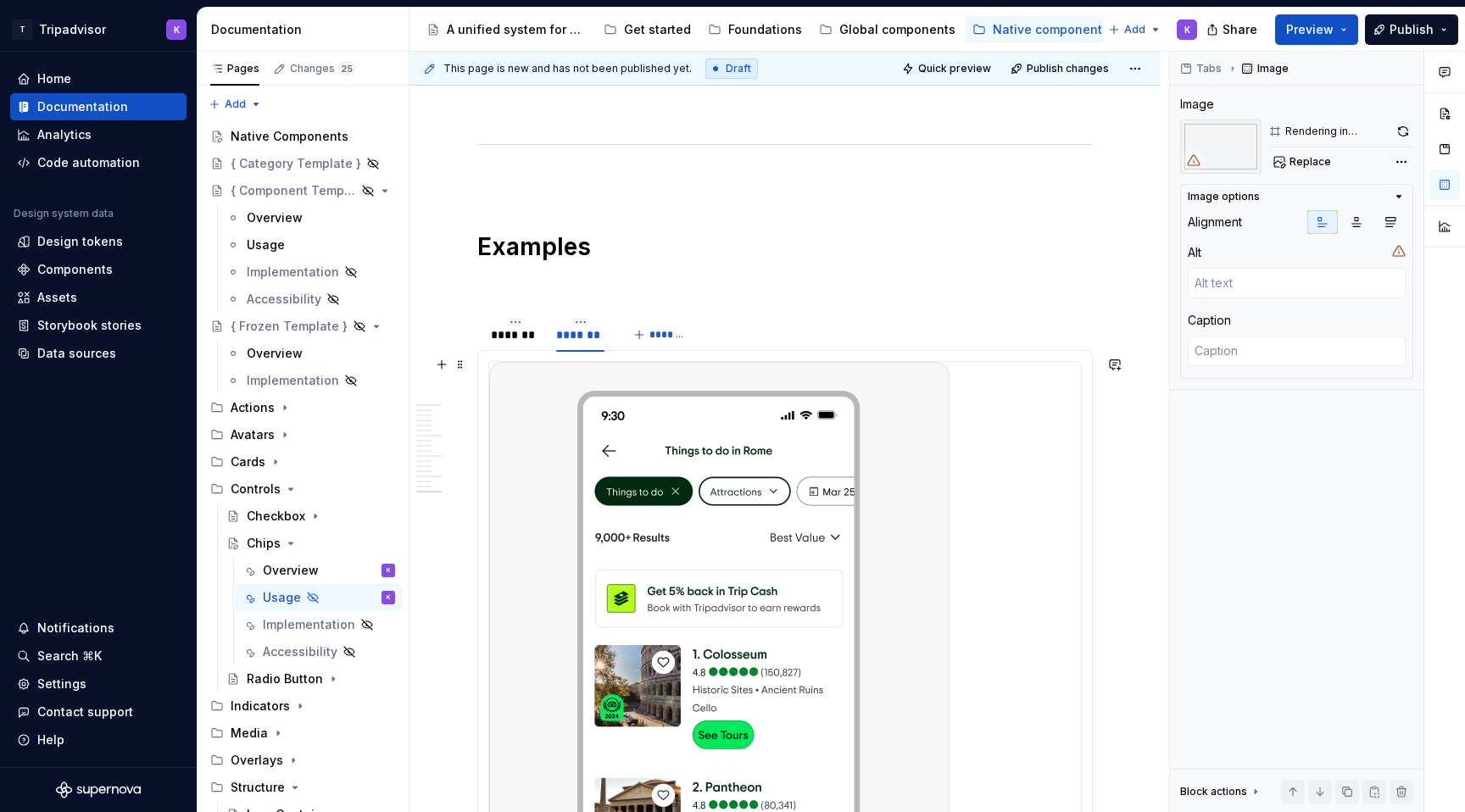
scroll to position [4830, 0]
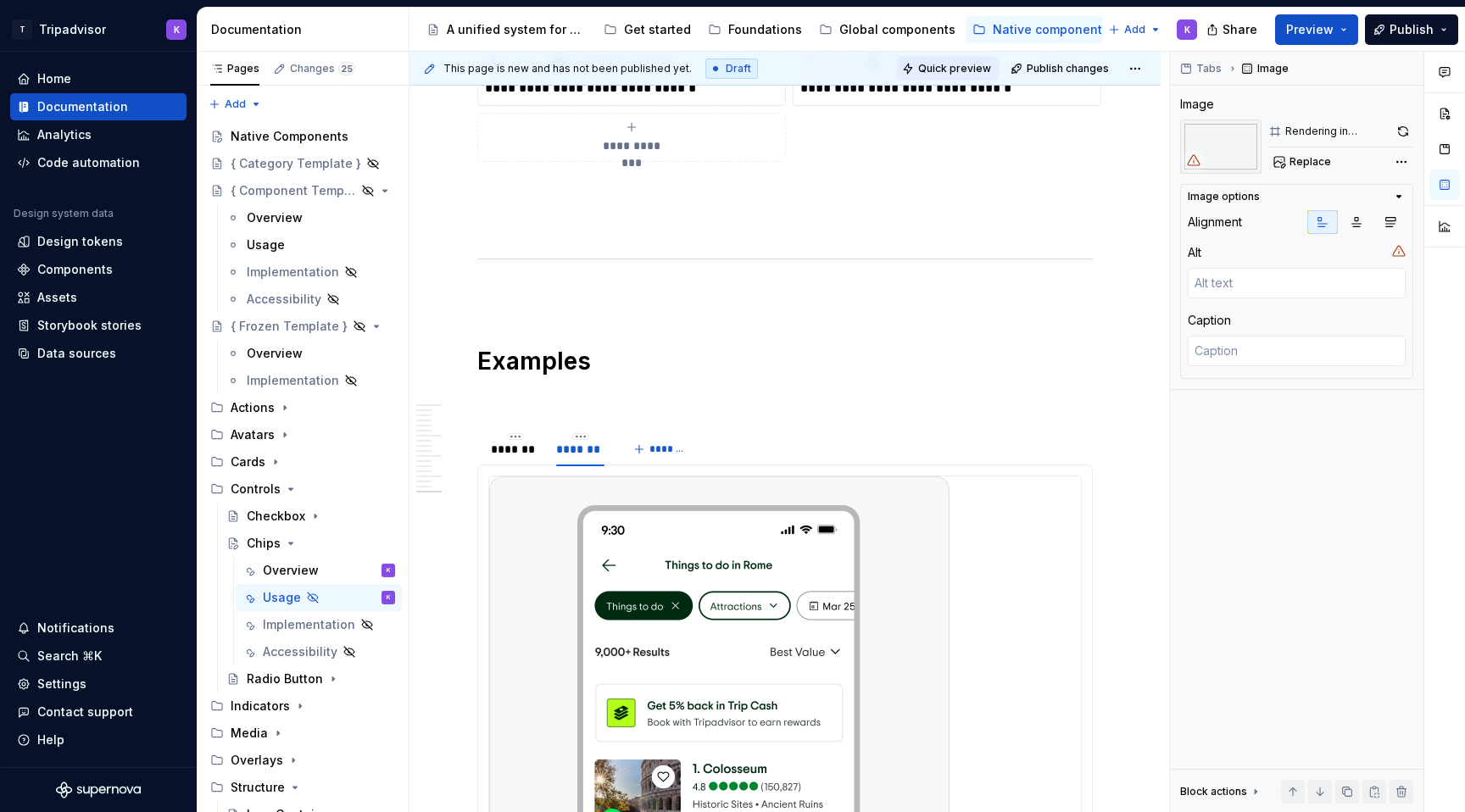
click at [947, 75] on button "Quick preview" at bounding box center [948, 68] width 102 height 23
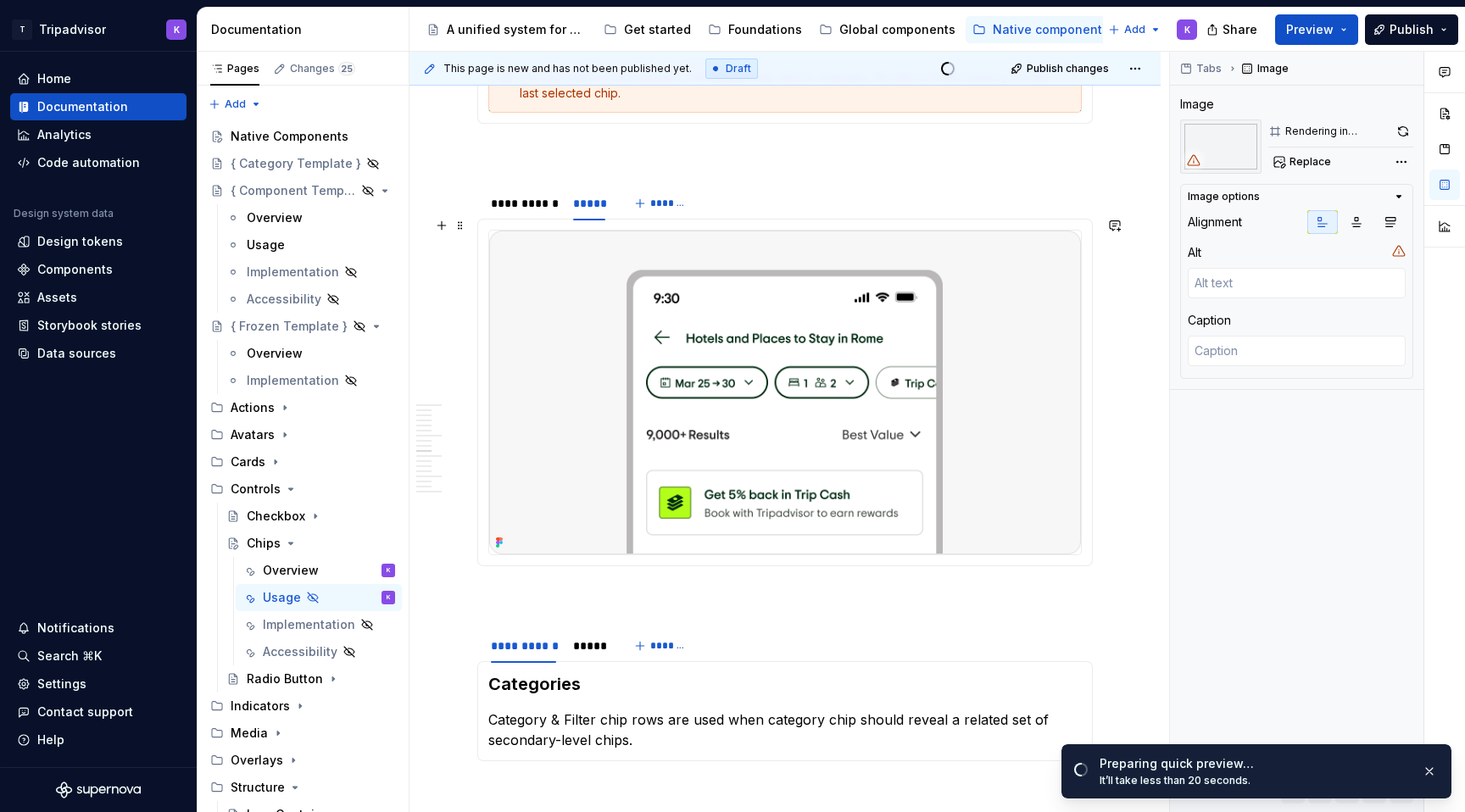
scroll to position [2119, 0]
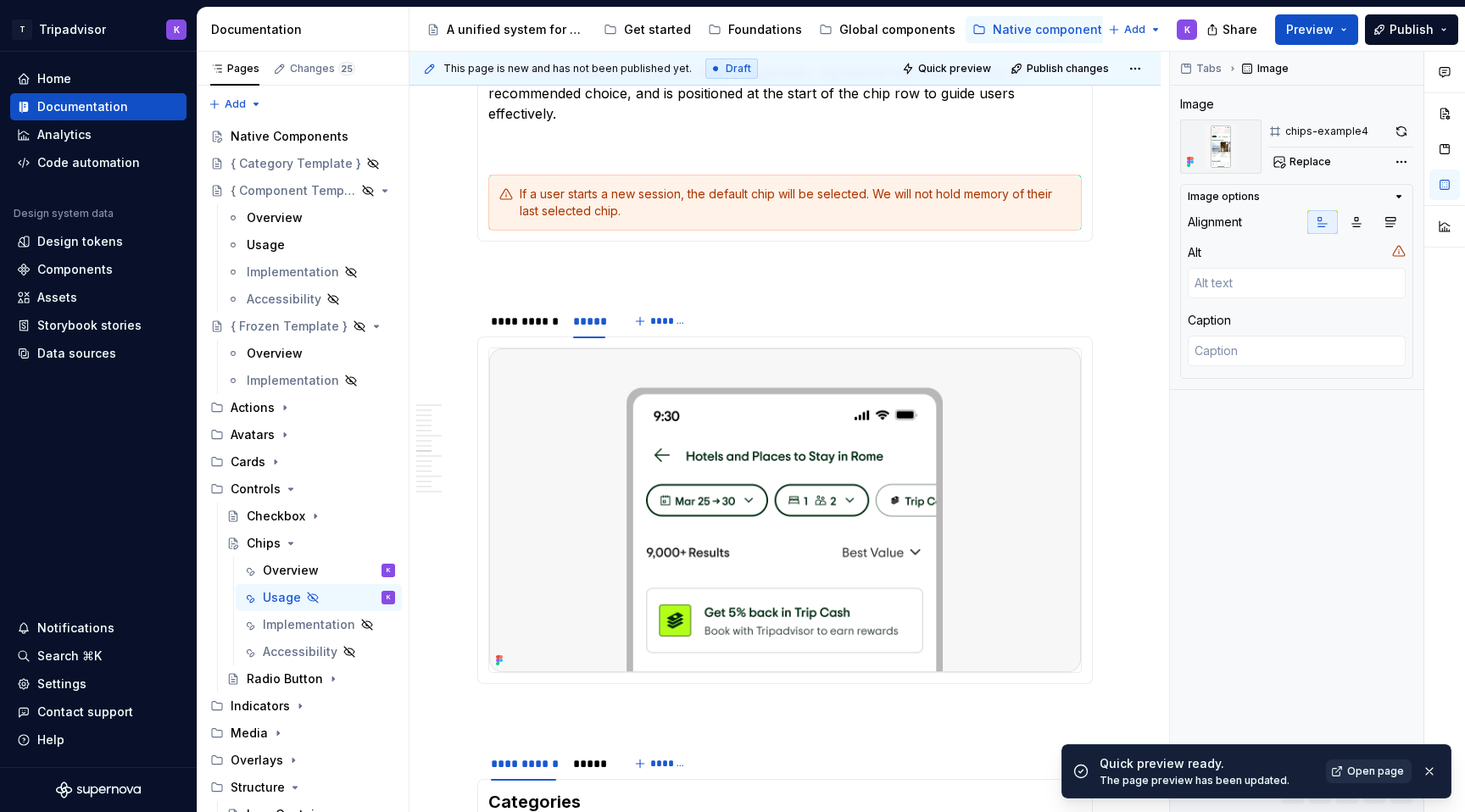
click at [1381, 771] on span "Open page" at bounding box center [1375, 771] width 57 height 14
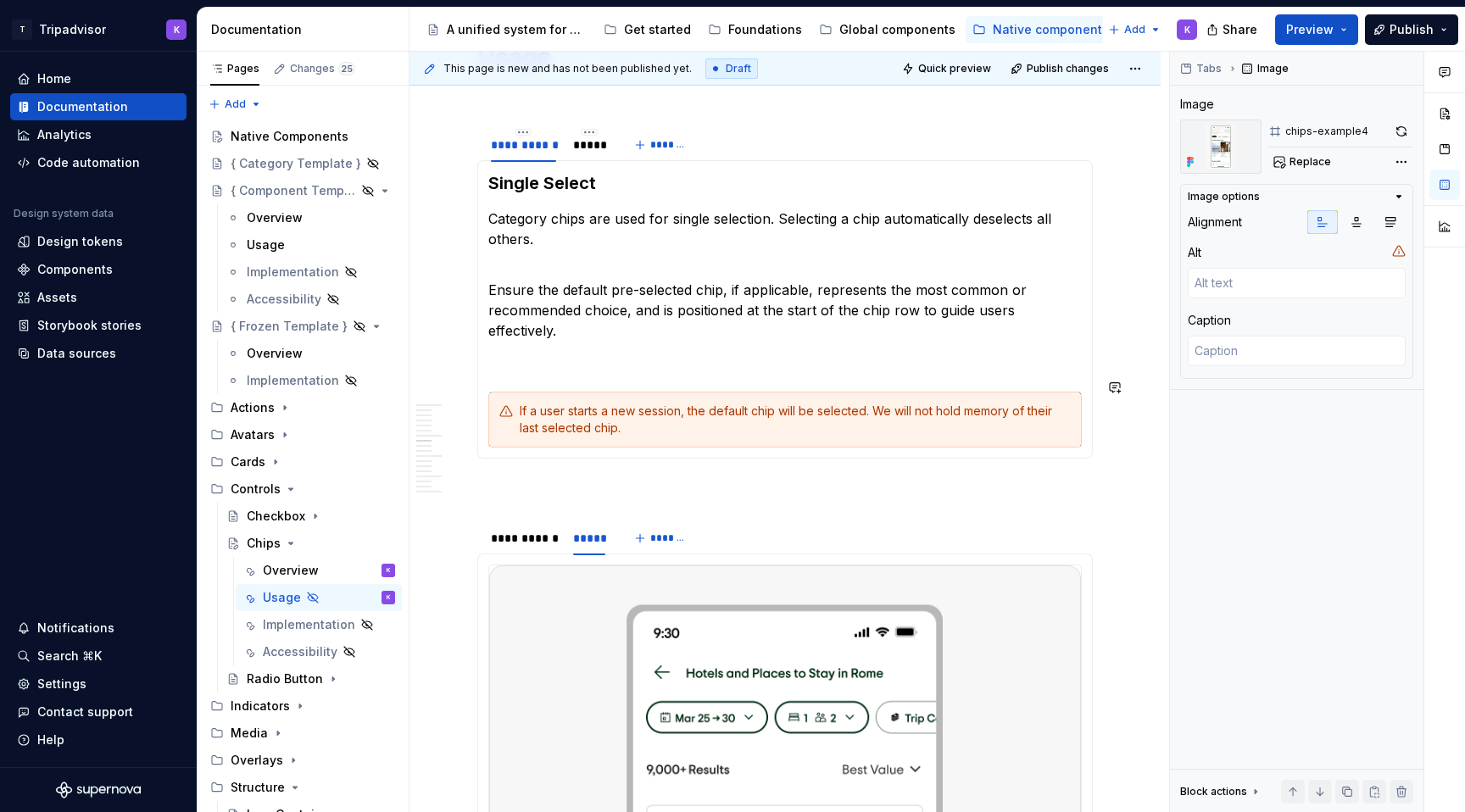
scroll to position [1830, 0]
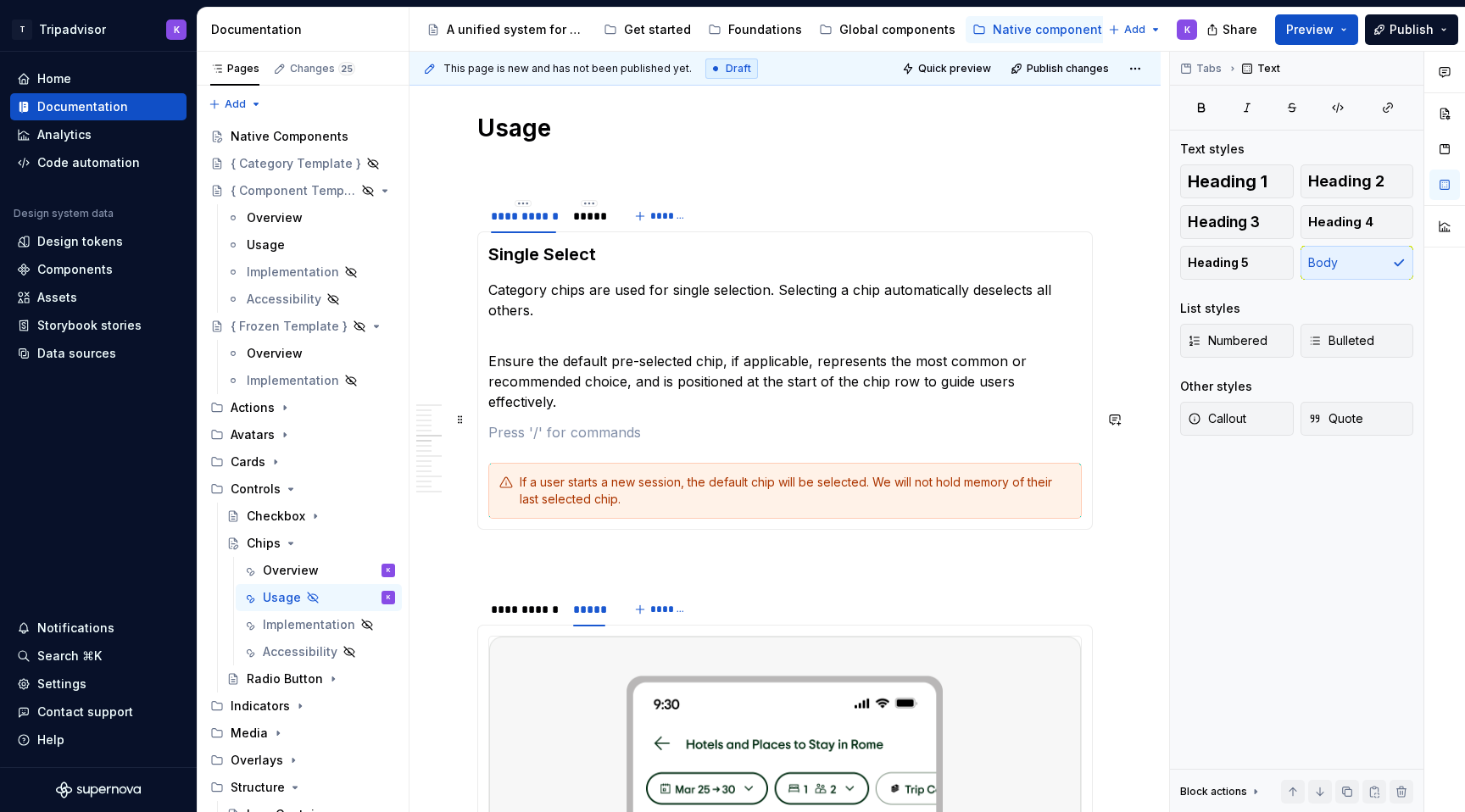
click at [624, 405] on section-item-column "Single Select Category chips are used for single selection. Selecting a chip au…" at bounding box center [785, 381] width 594 height 276
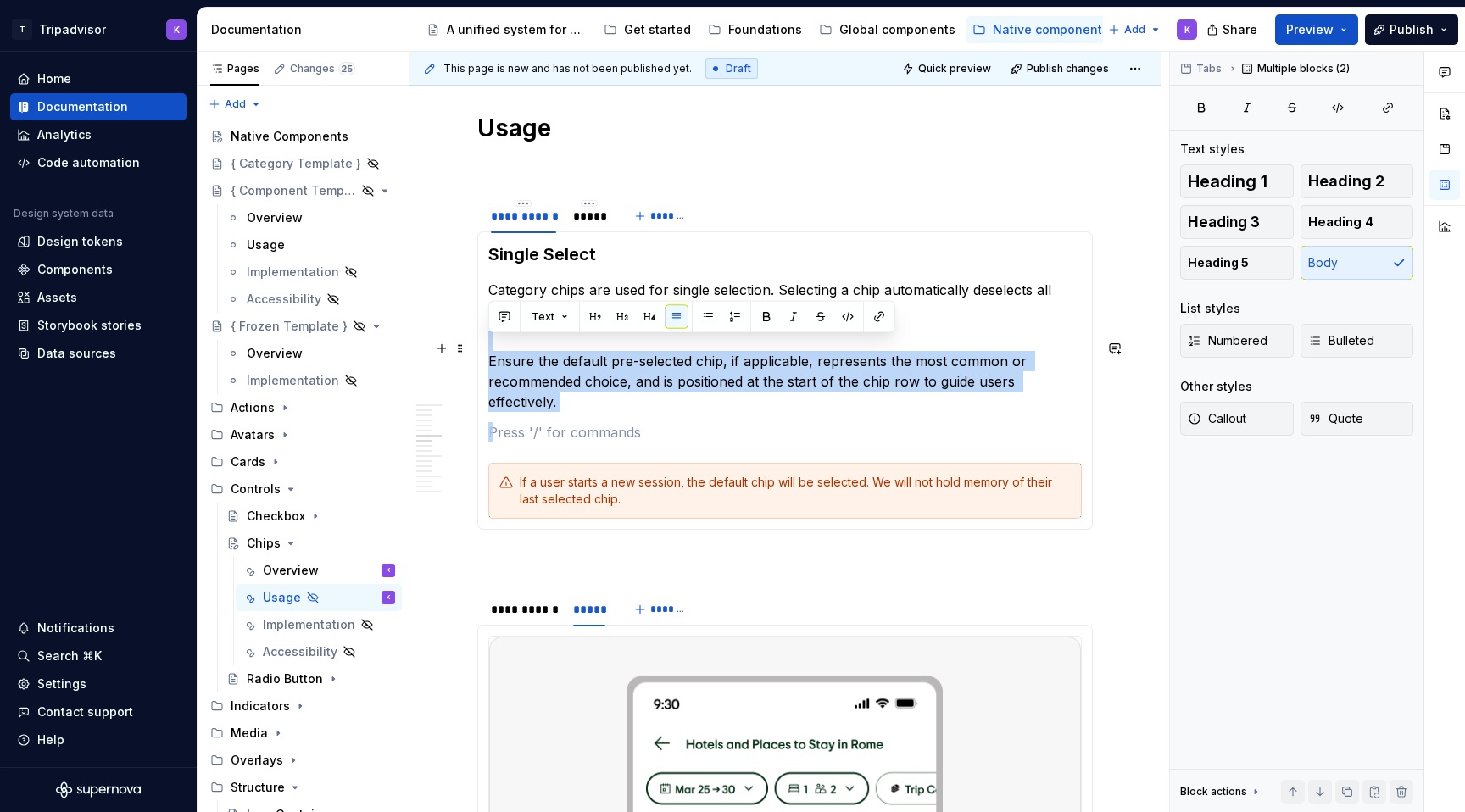
drag, startPoint x: 577, startPoint y: 402, endPoint x: 494, endPoint y: 346, distance: 100.1
click at [494, 346] on section-item-column "Single Select Category chips are used for single selection. Selecting a chip au…" at bounding box center [785, 381] width 594 height 276
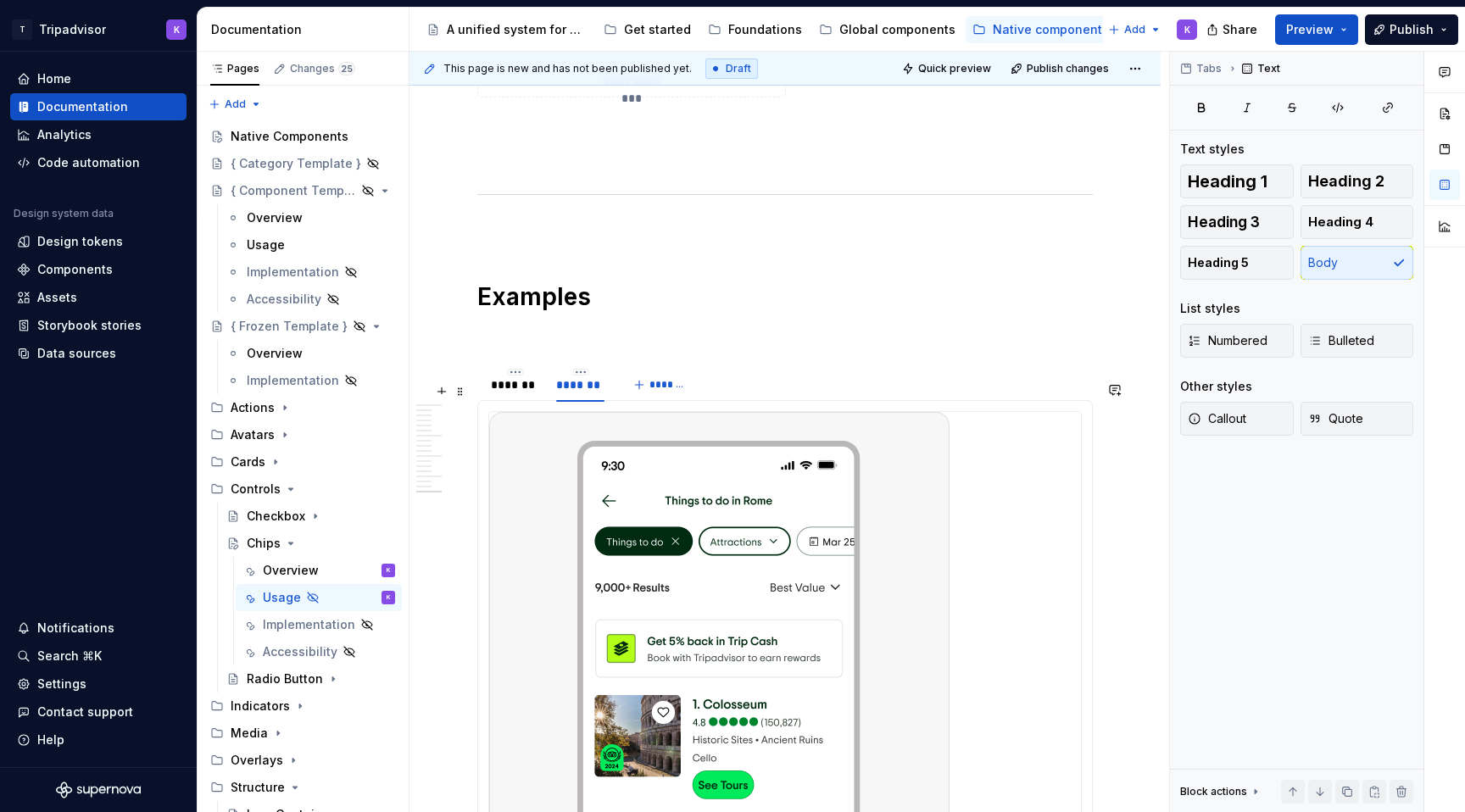
scroll to position [4787, 0]
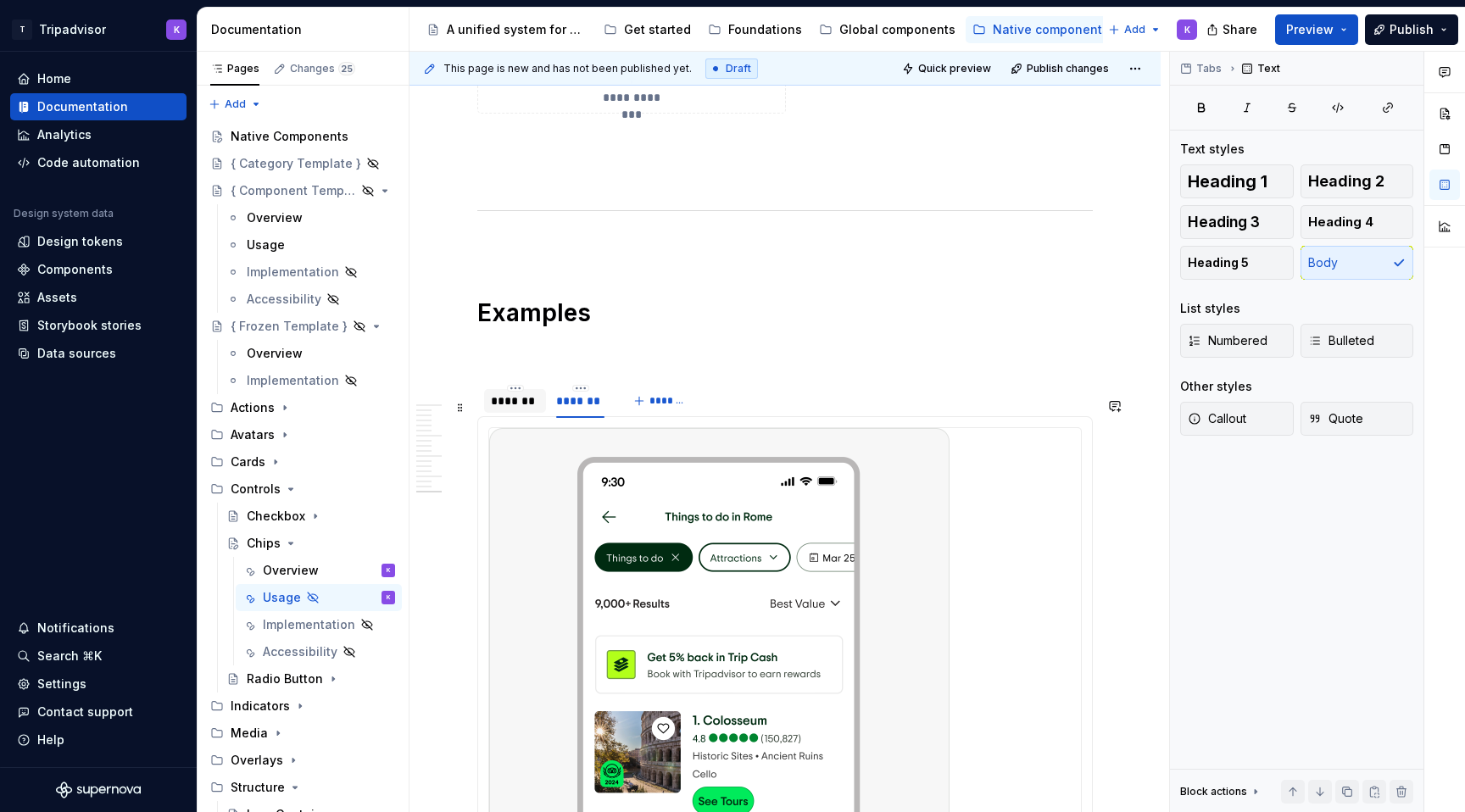
click at [519, 410] on div "*******" at bounding box center [515, 401] width 49 height 17
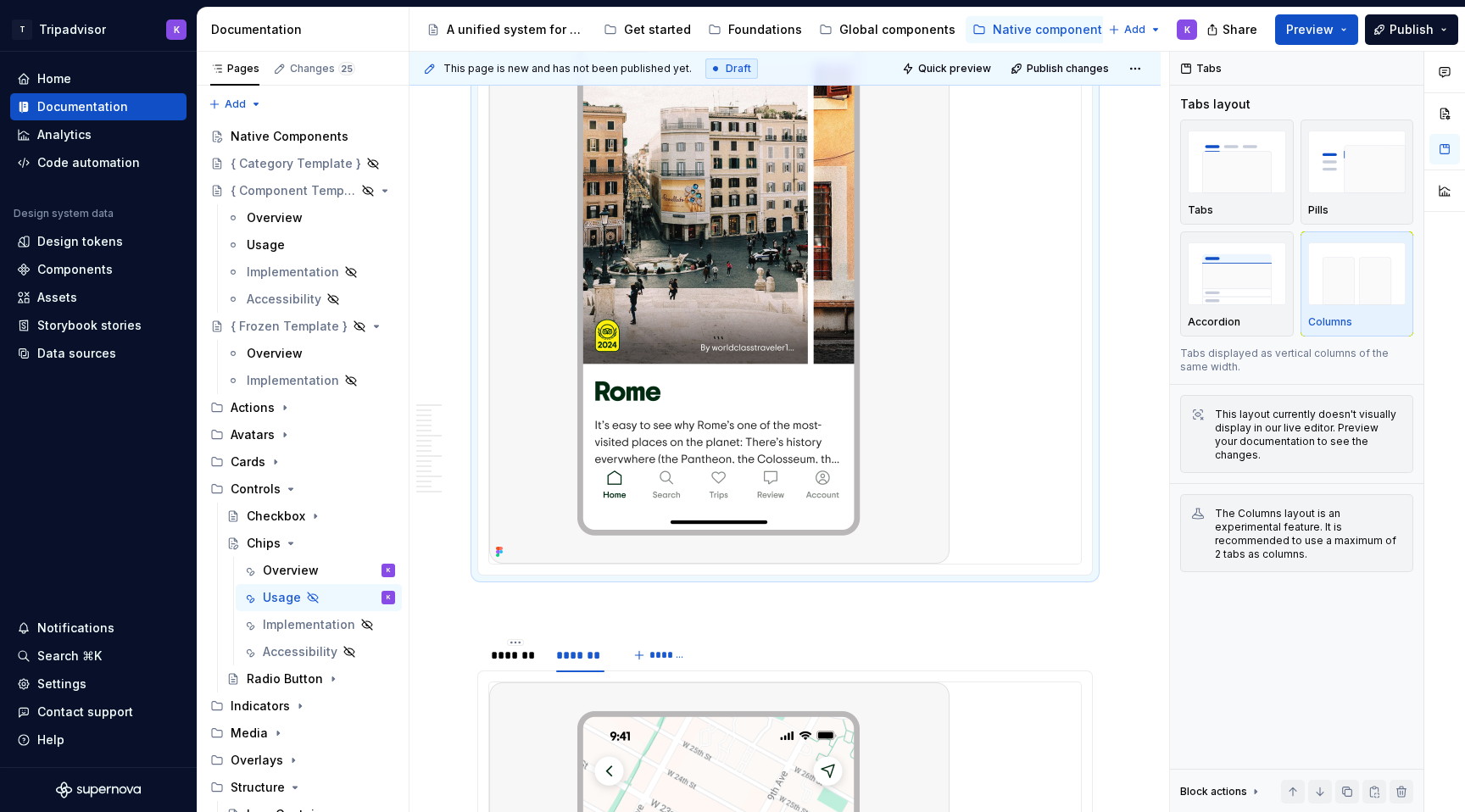
scroll to position [5380, 0]
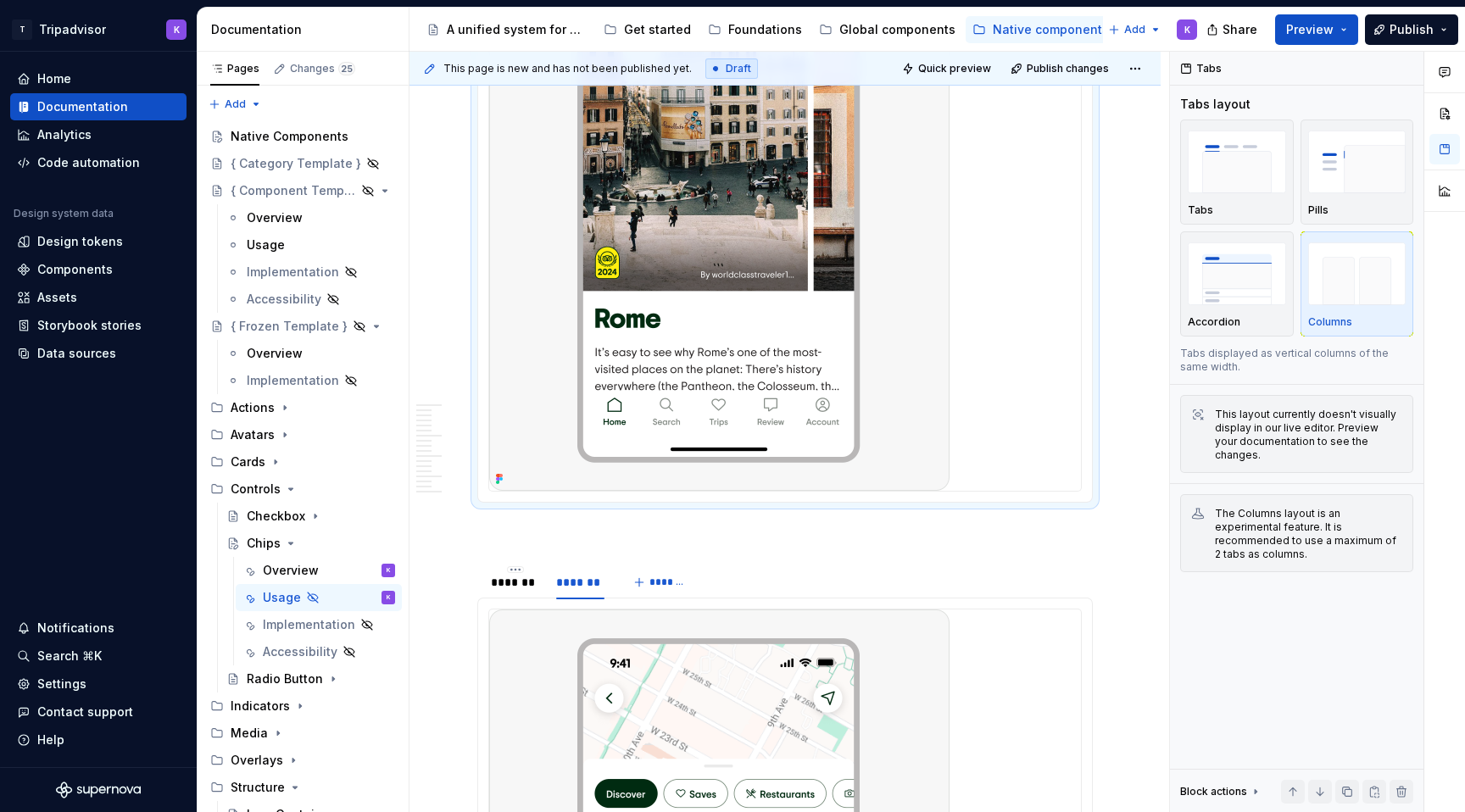
click at [1007, 488] on div at bounding box center [785, 162] width 592 height 656
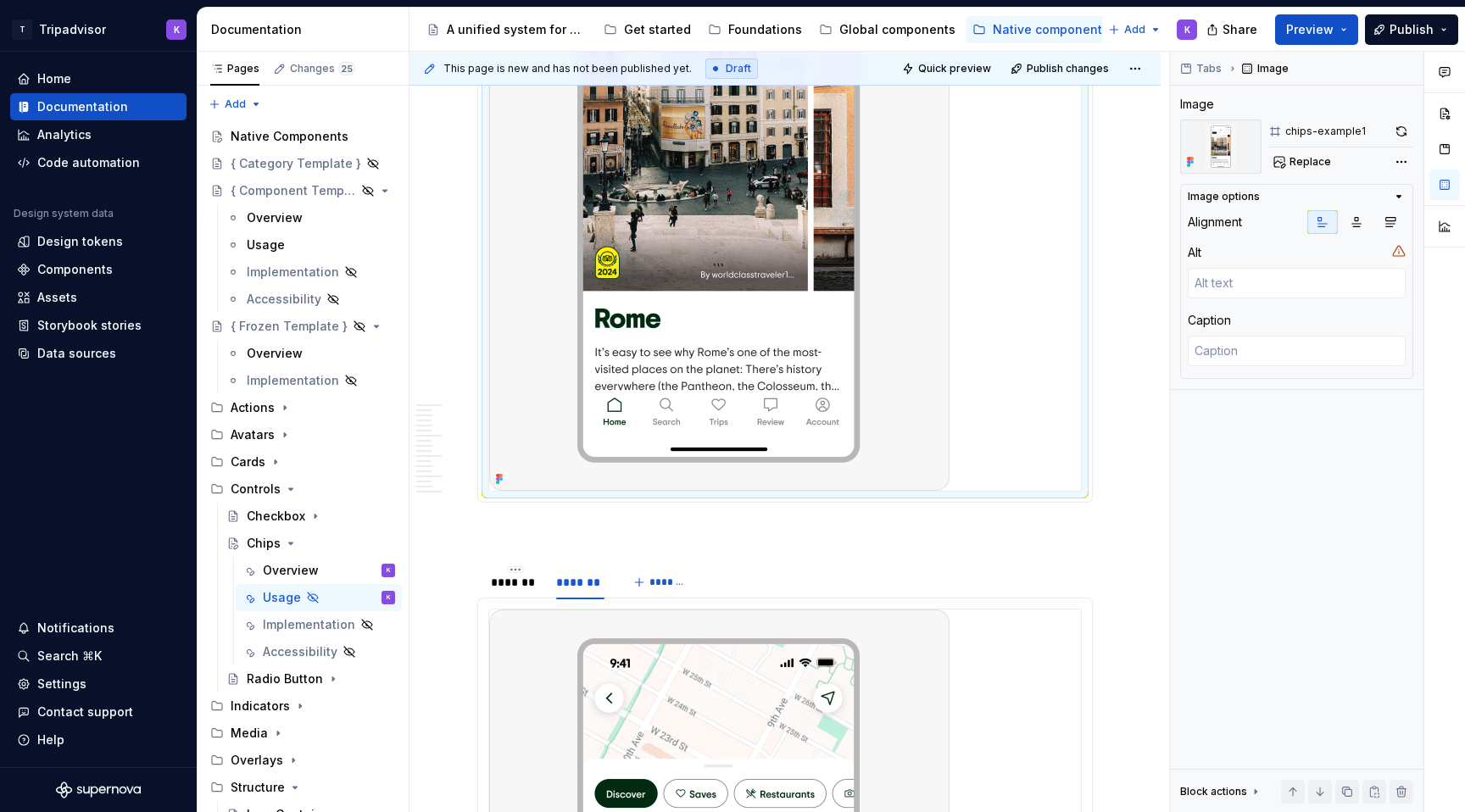
click at [974, 463] on div at bounding box center [785, 162] width 592 height 656
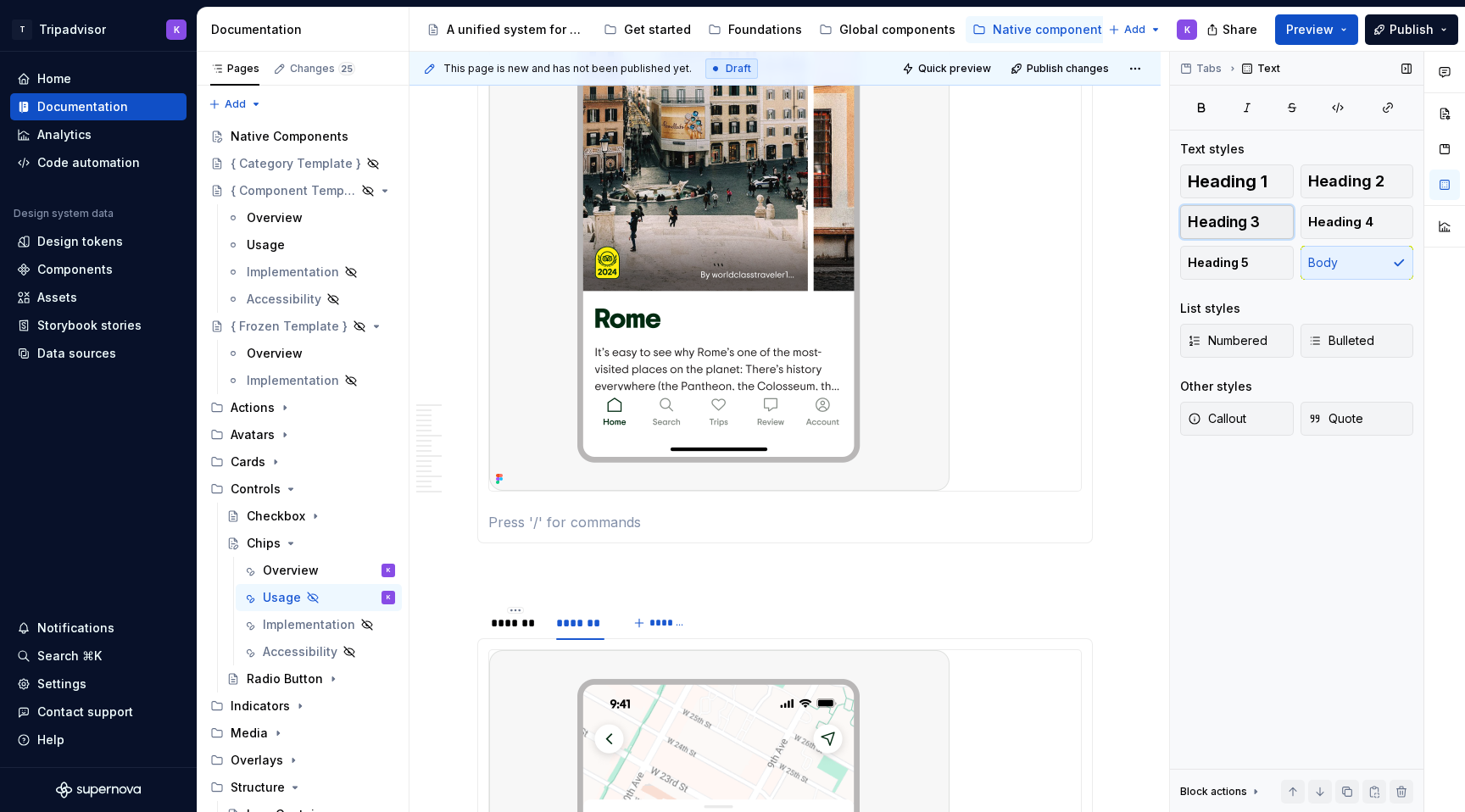
click at [1274, 224] on button "Heading 3" at bounding box center [1237, 222] width 114 height 34
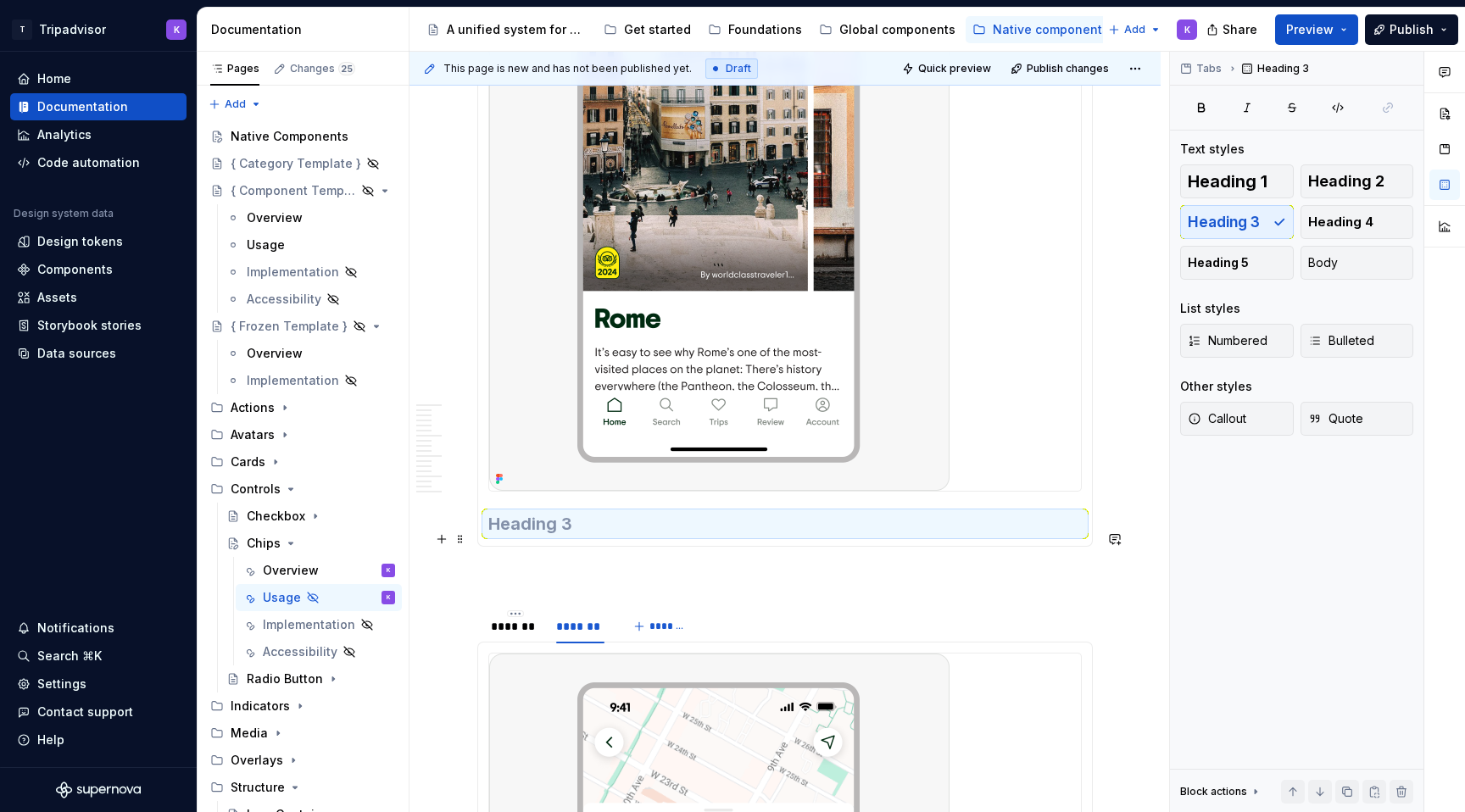
click at [521, 536] on h3 at bounding box center [785, 524] width 594 height 23
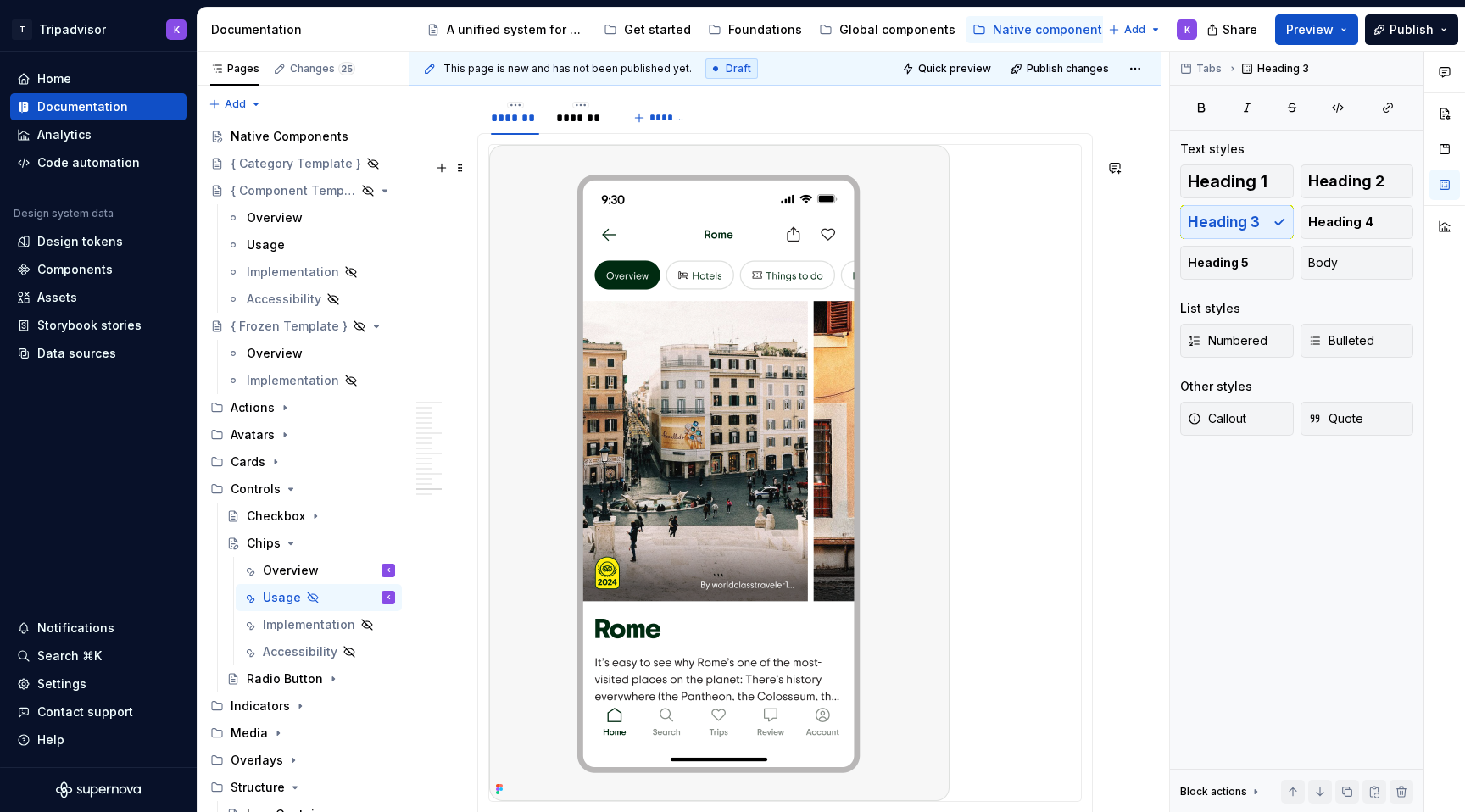
scroll to position [5029, 0]
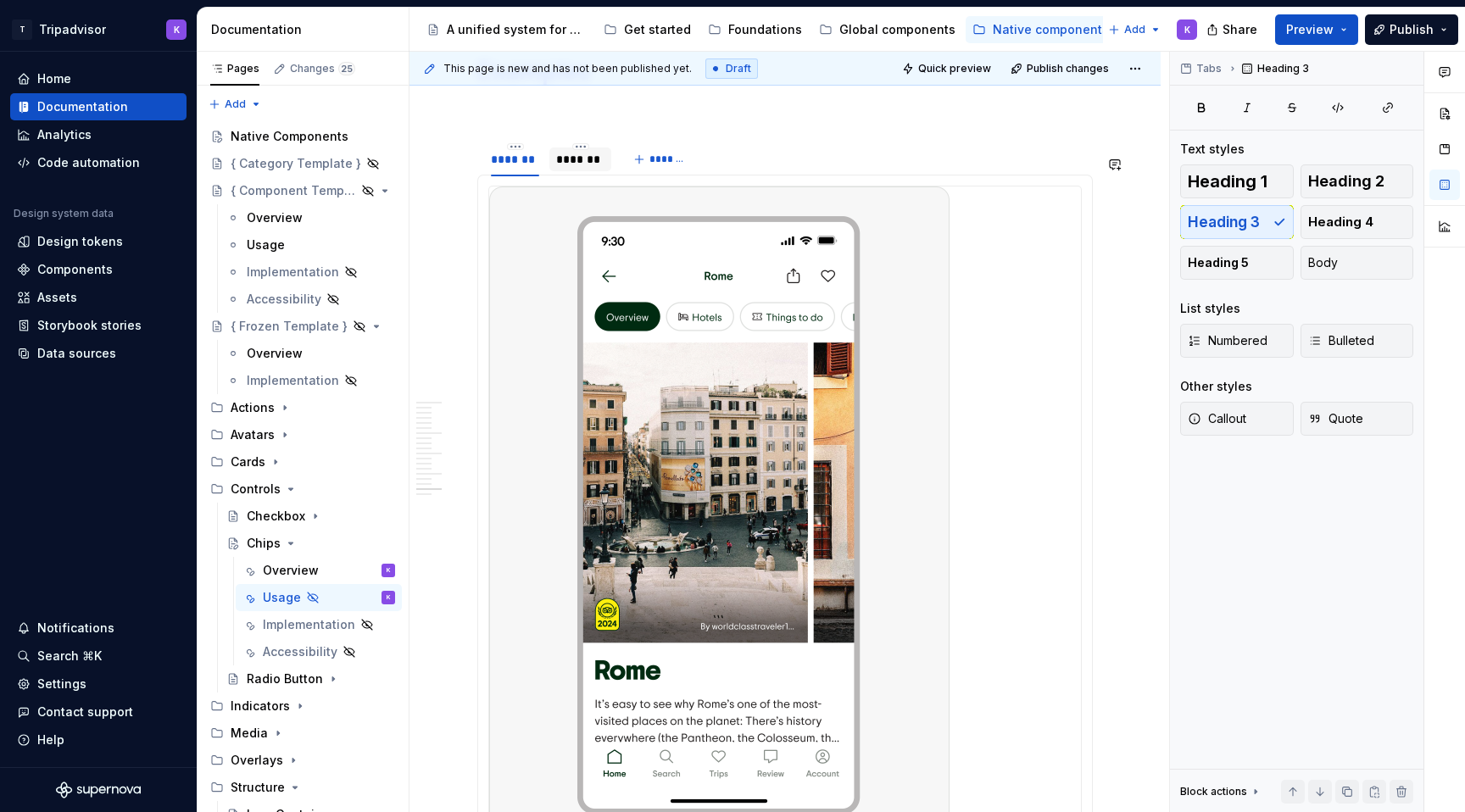
click at [580, 175] on div at bounding box center [581, 174] width 62 height 2
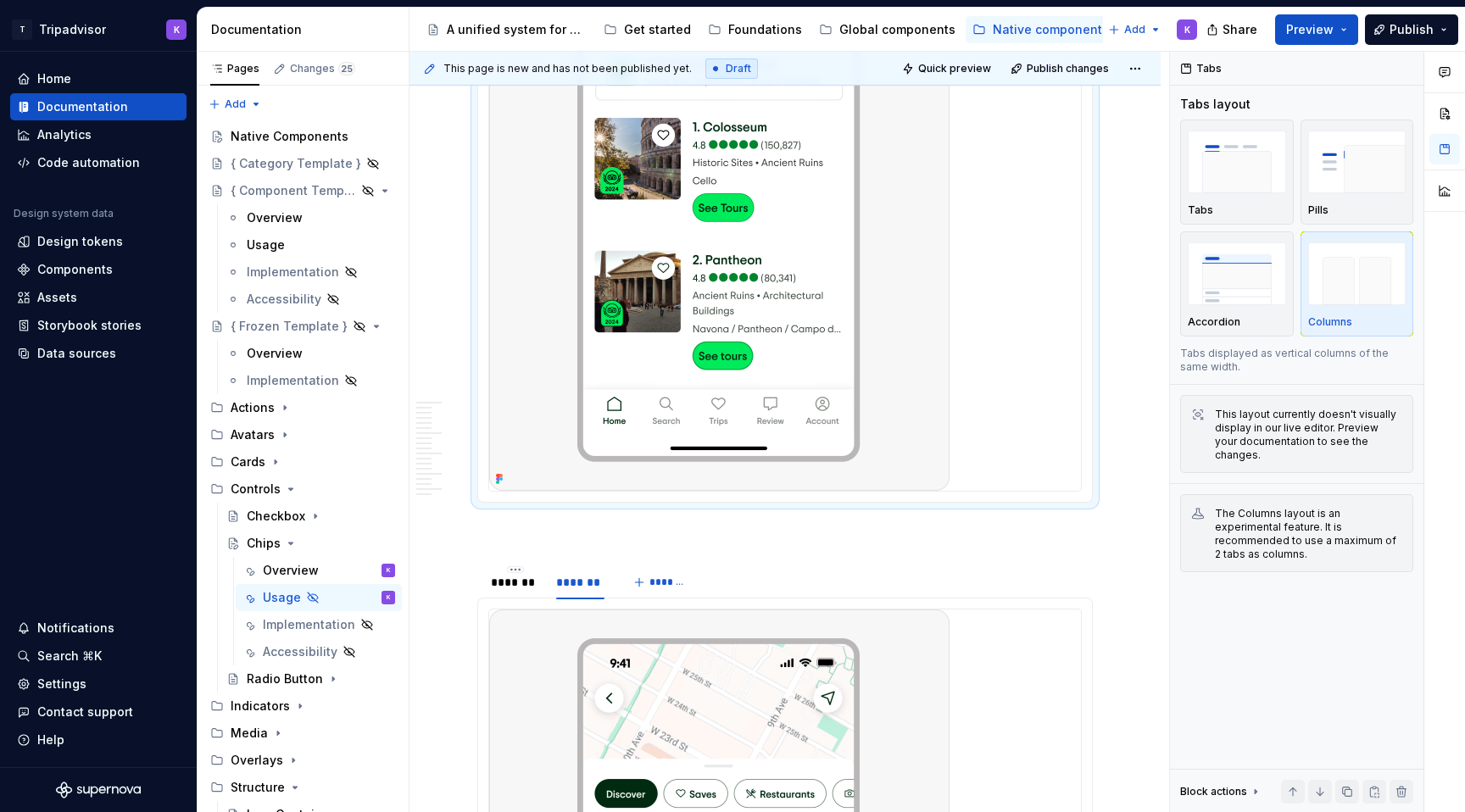
scroll to position [5425, 0]
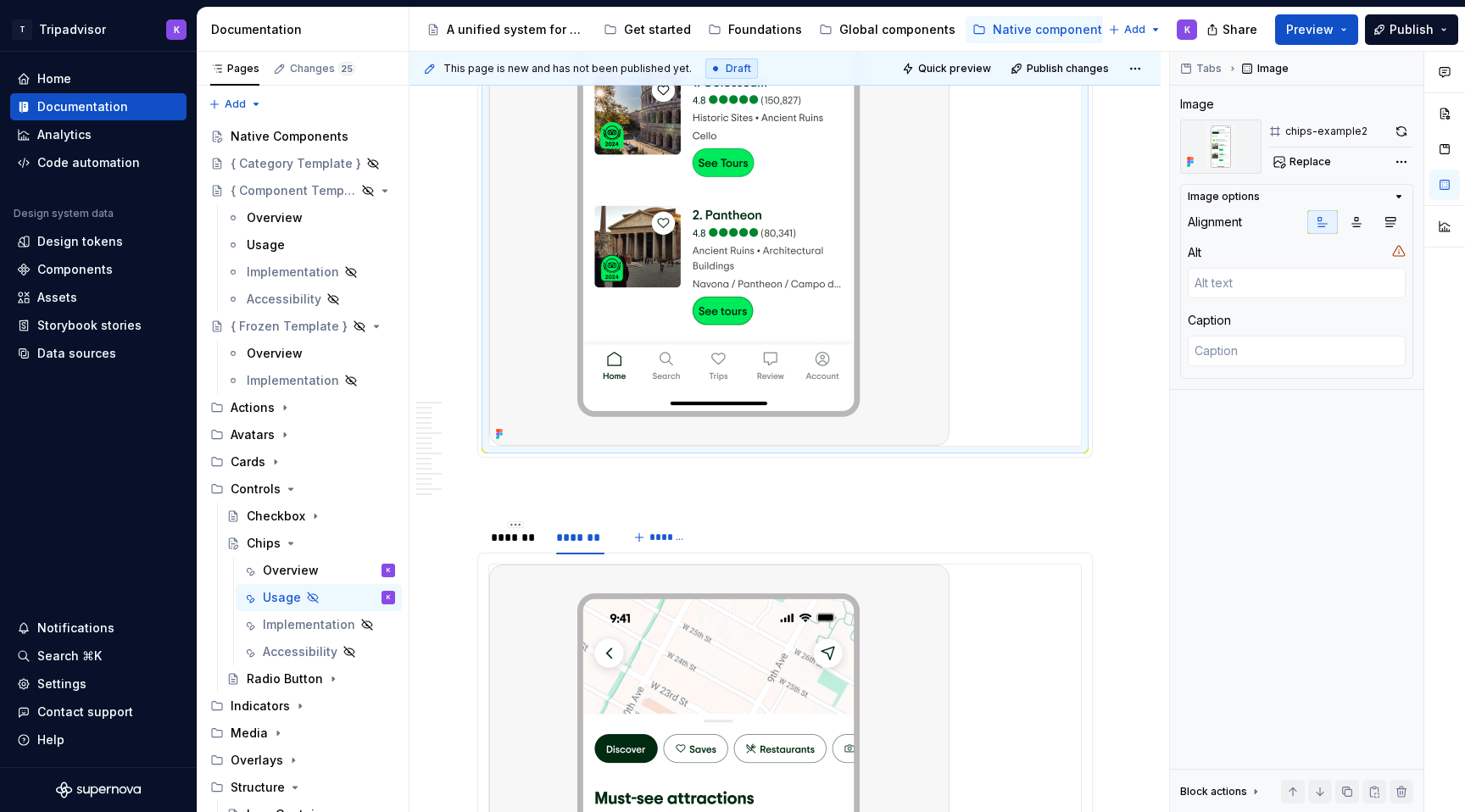
click at [1029, 446] on div at bounding box center [785, 118] width 592 height 656
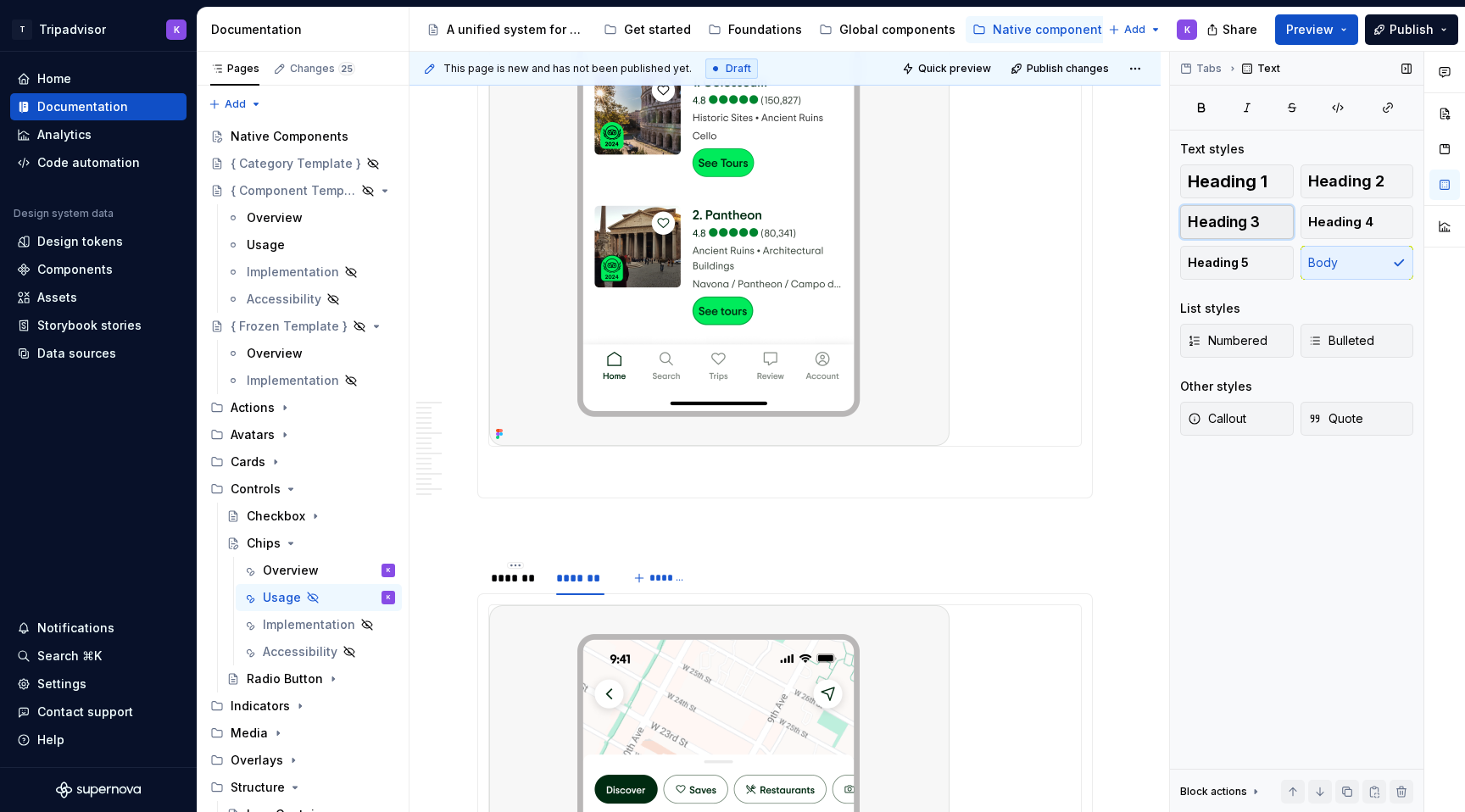
click at [1257, 226] on span "Heading 3" at bounding box center [1223, 222] width 72 height 17
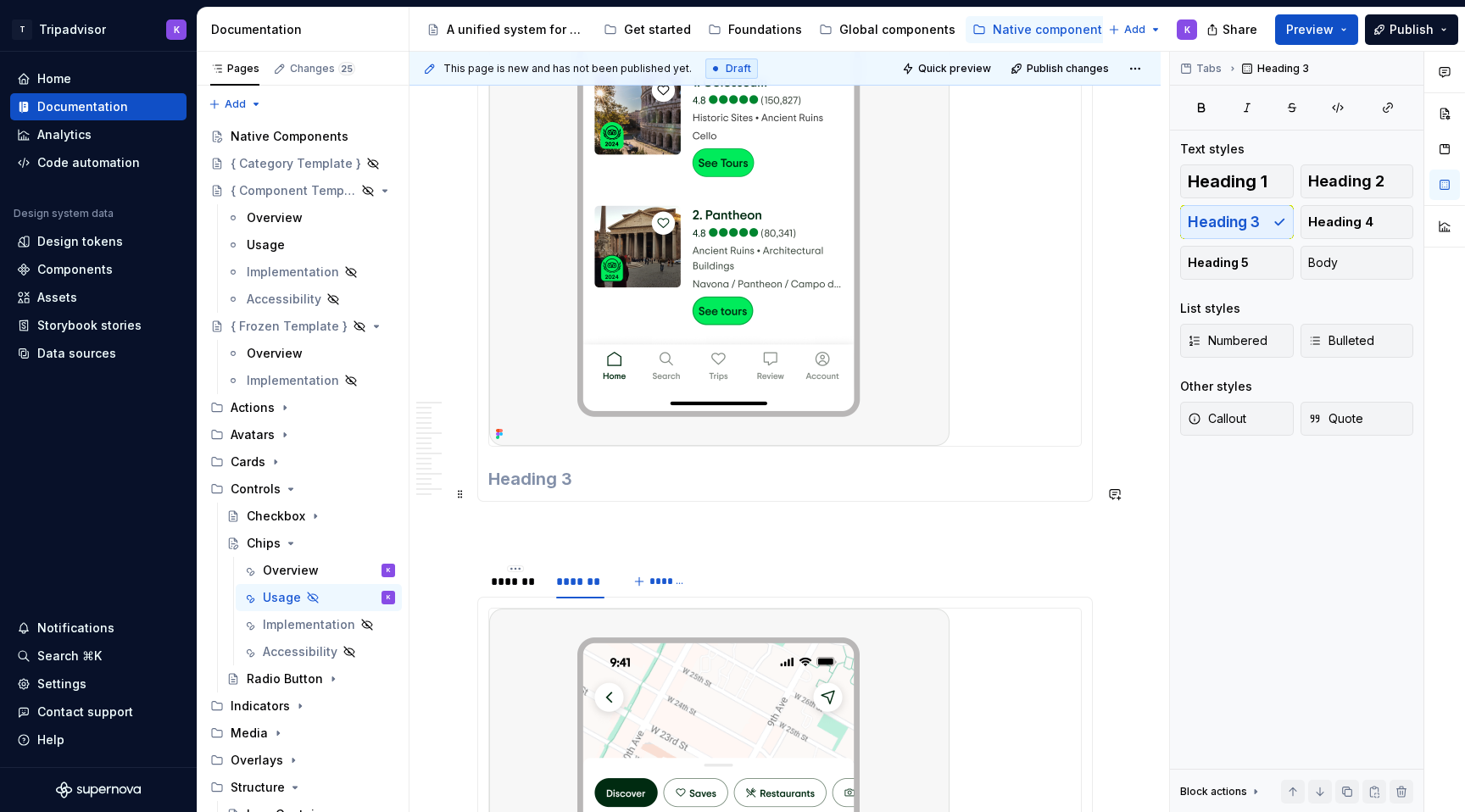
click at [999, 485] on h3 at bounding box center [785, 478] width 594 height 23
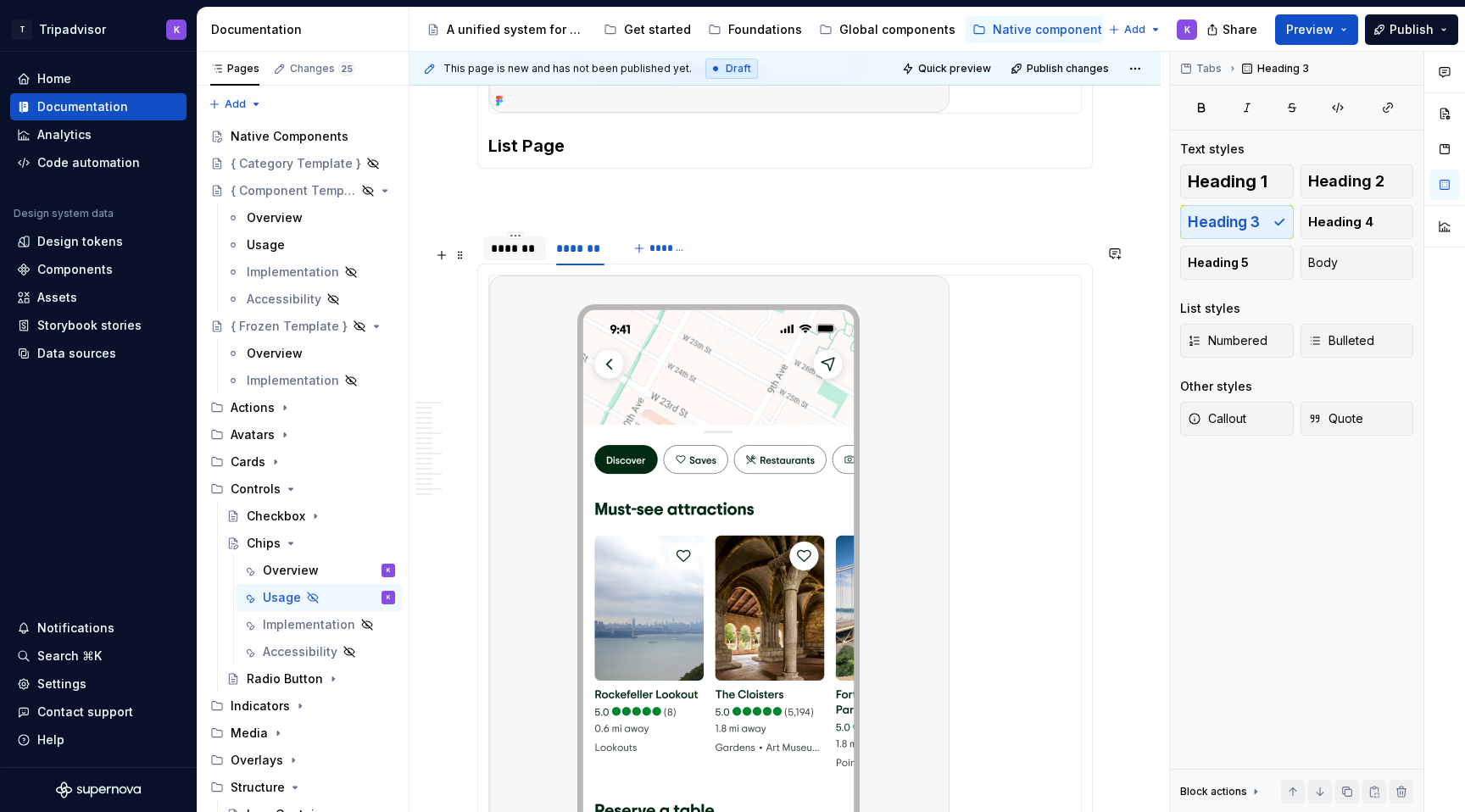
click at [519, 260] on div "*******" at bounding box center [515, 247] width 62 height 23
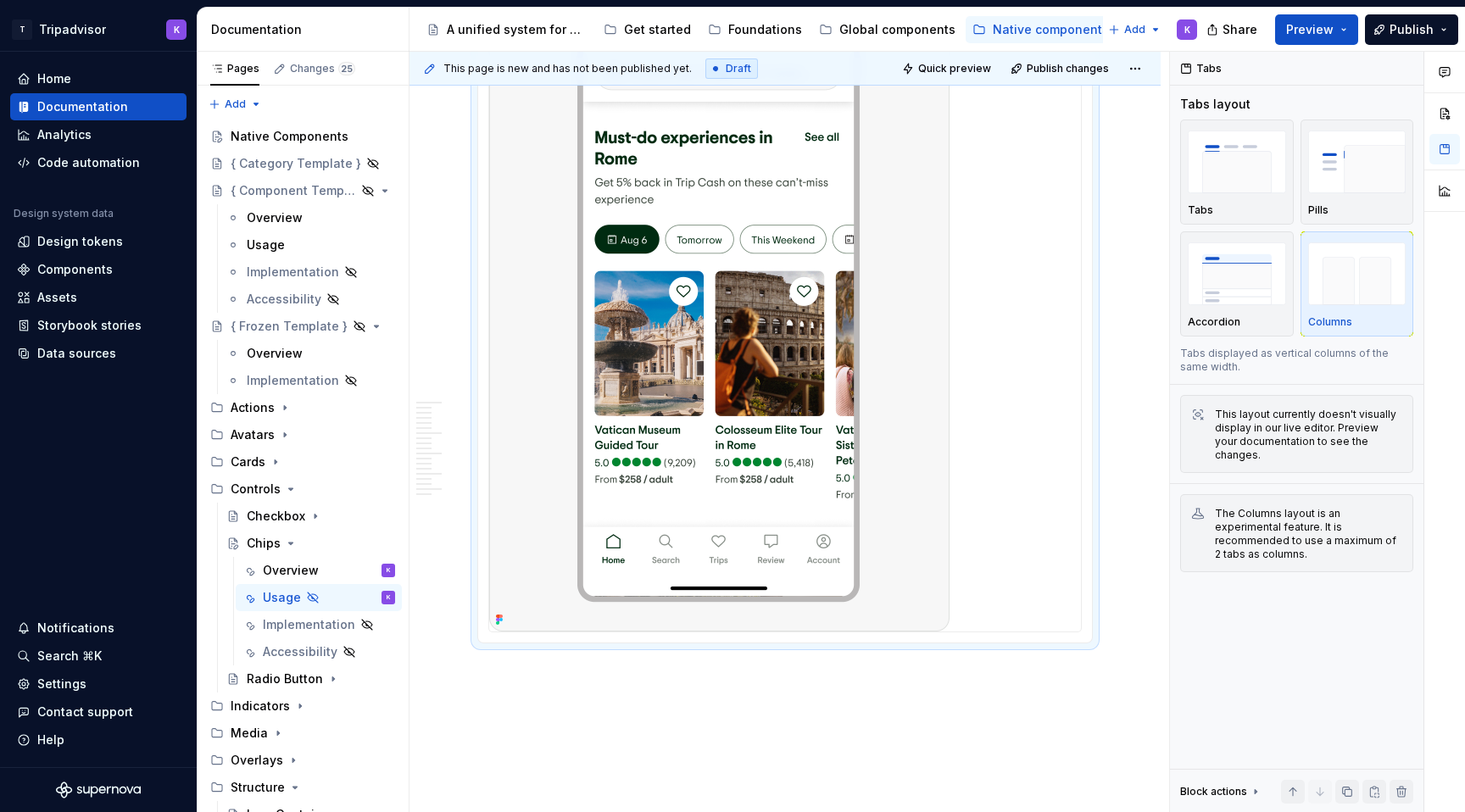
scroll to position [6079, 0]
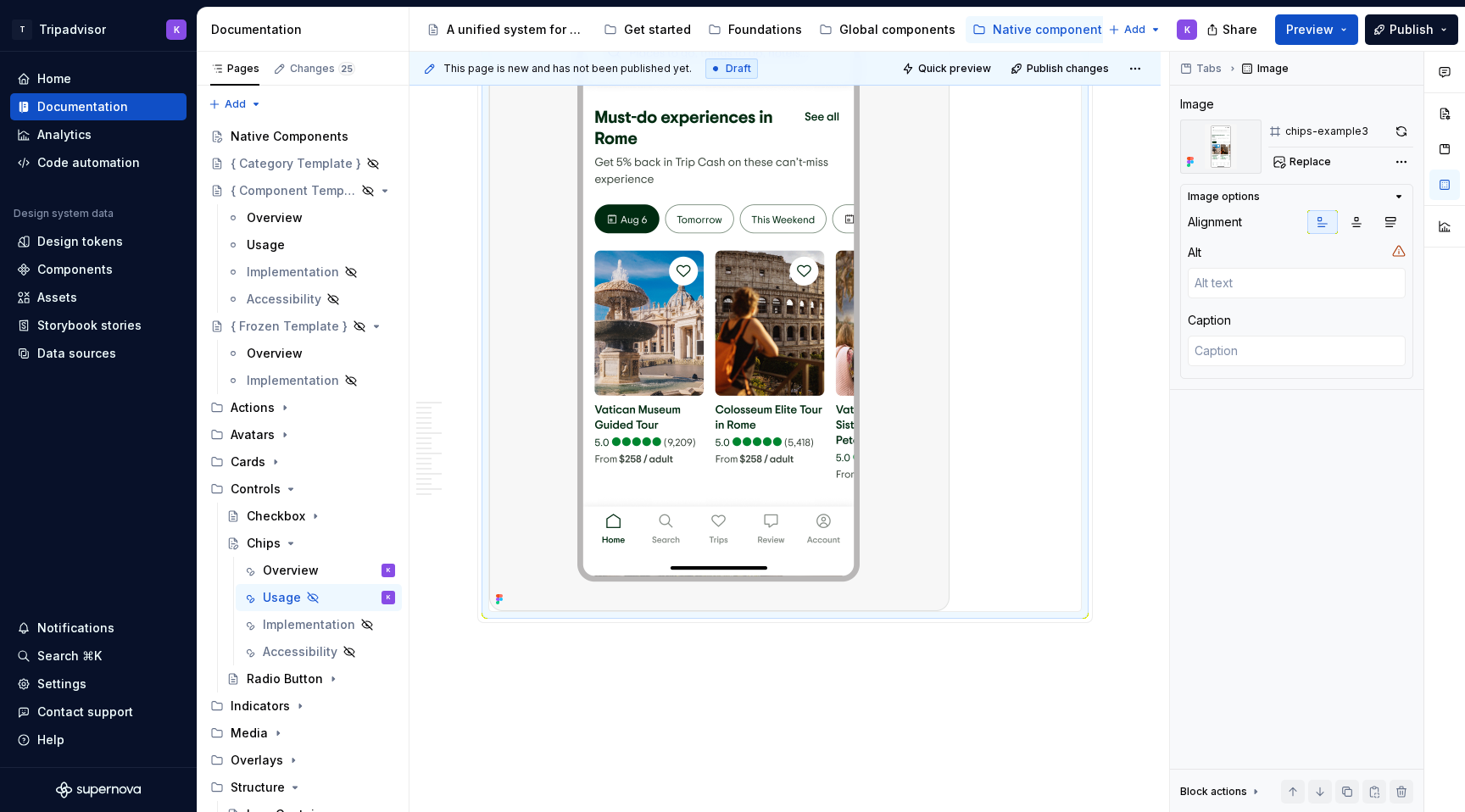
click at [1072, 502] on div at bounding box center [785, 283] width 592 height 656
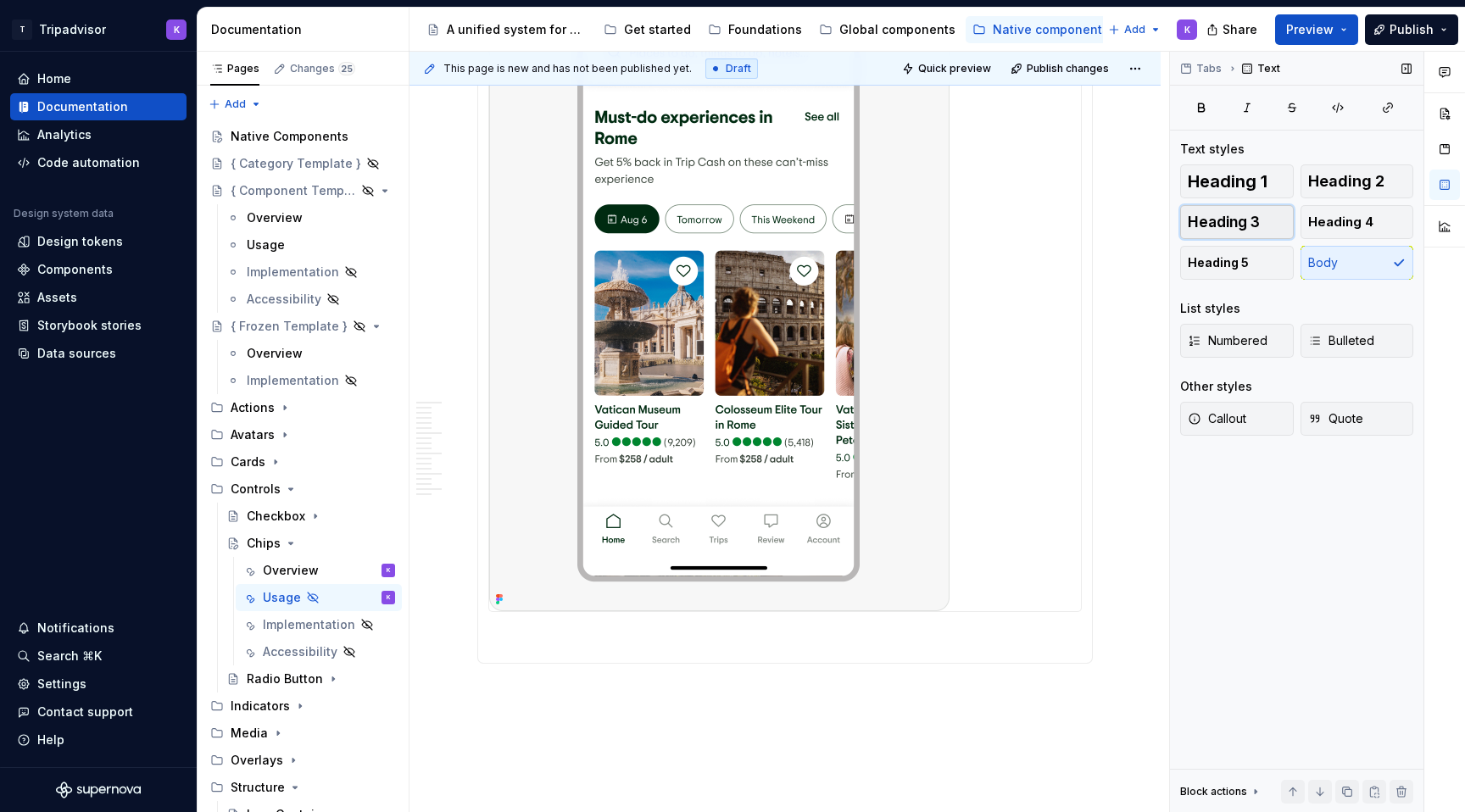
click at [1223, 220] on span "Heading 3" at bounding box center [1223, 222] width 72 height 17
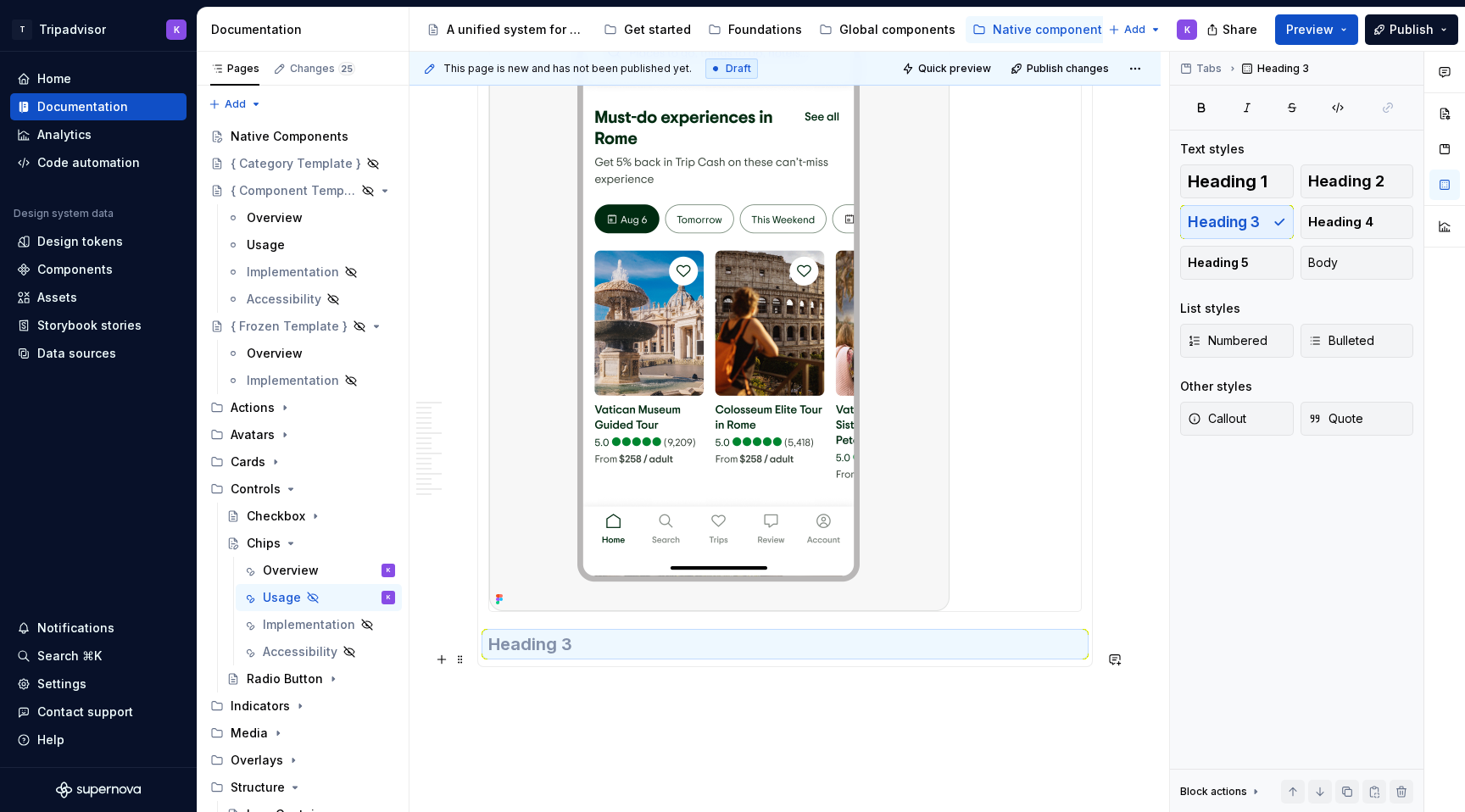
click at [867, 656] on h3 at bounding box center [785, 644] width 594 height 23
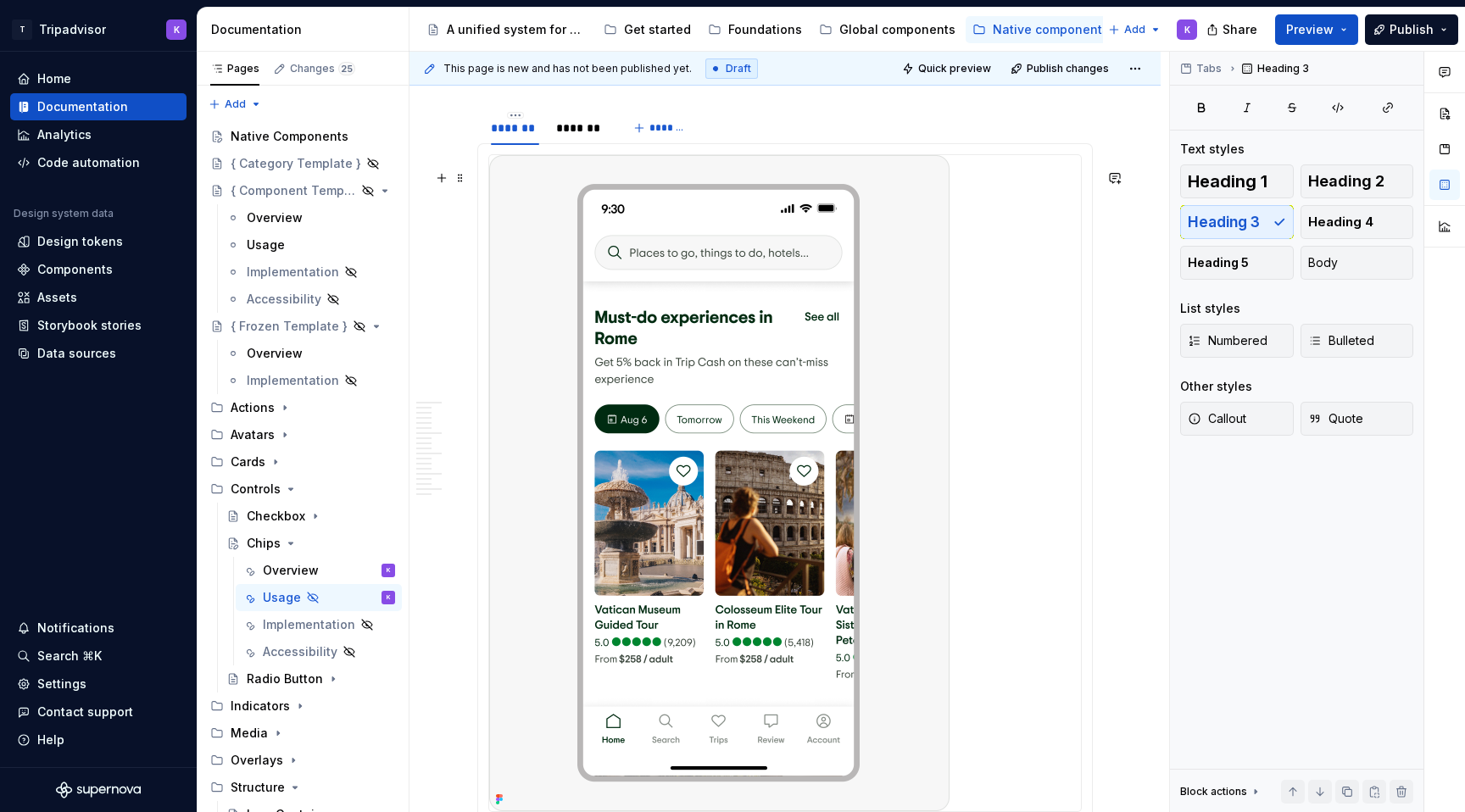
scroll to position [5769, 0]
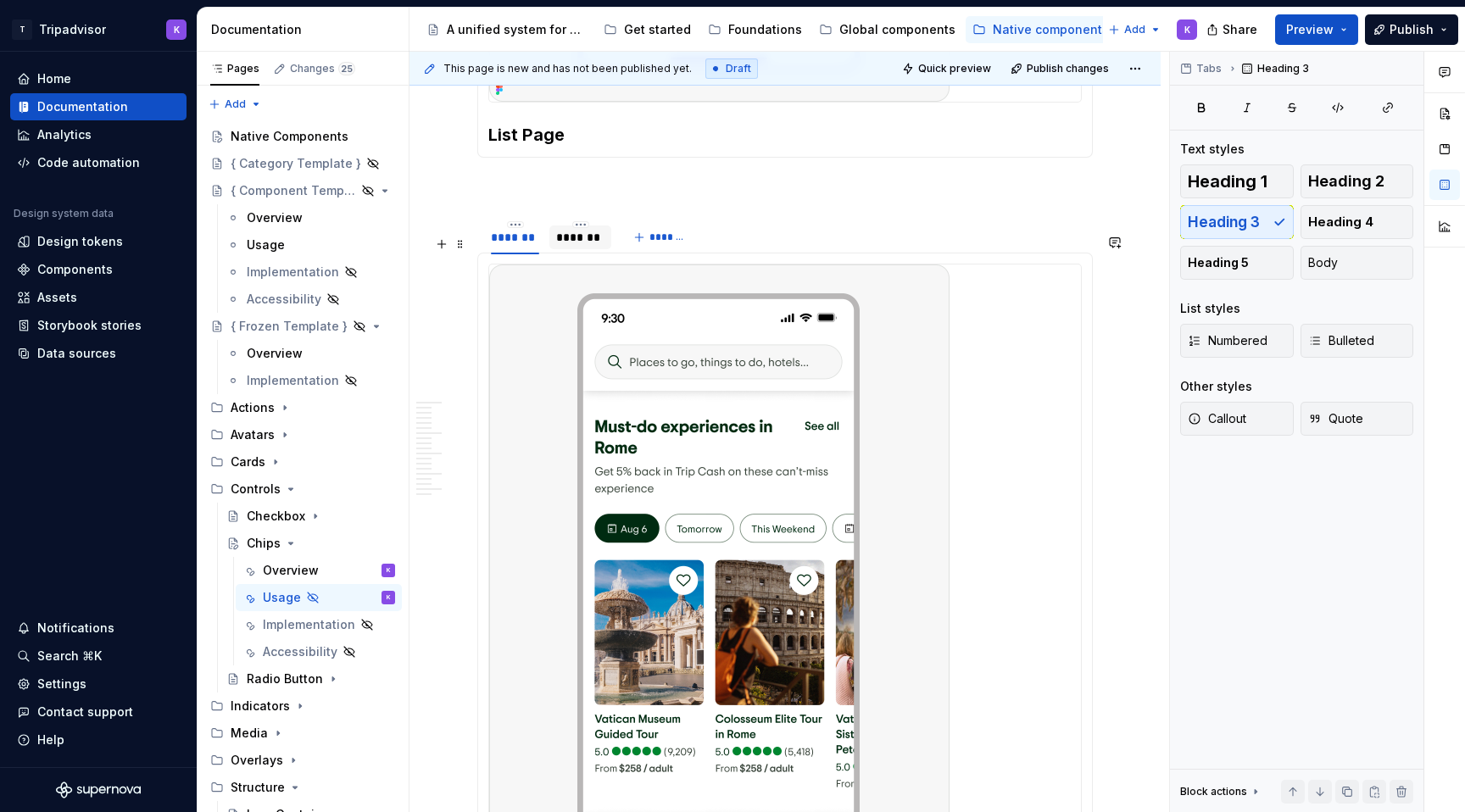
click at [588, 245] on div "*******" at bounding box center [581, 237] width 49 height 17
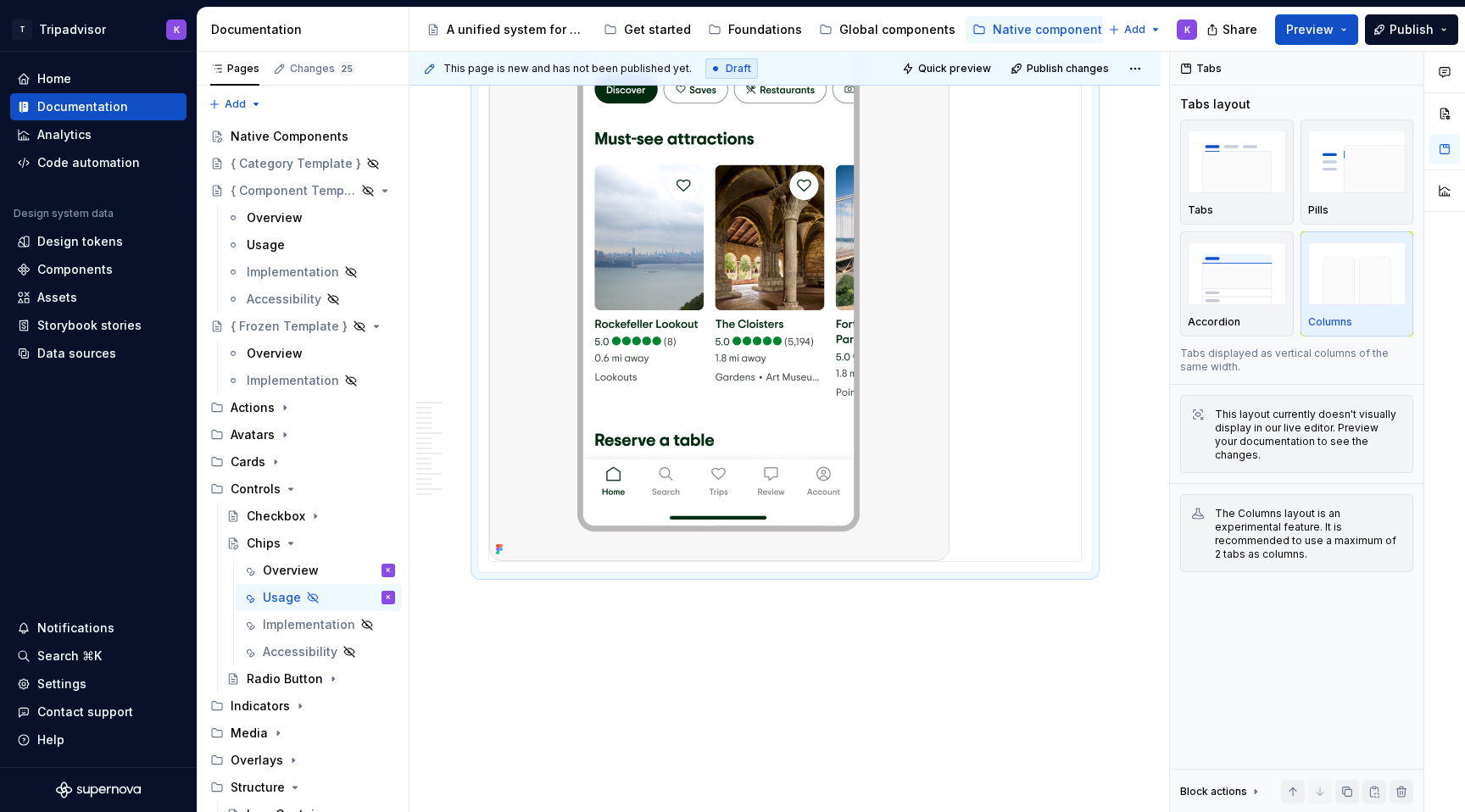
scroll to position [6182, 0]
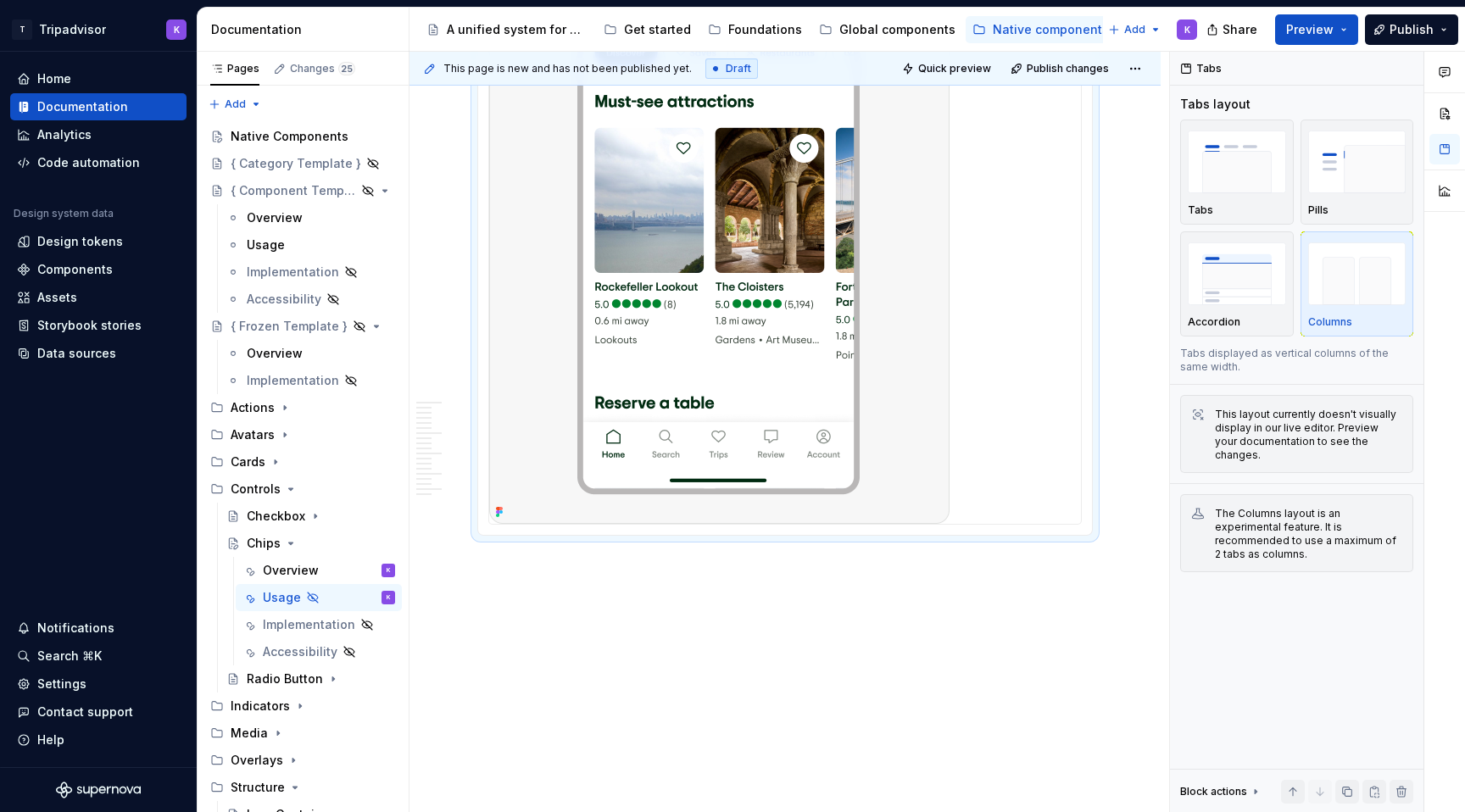
click at [1025, 499] on div at bounding box center [785, 195] width 592 height 656
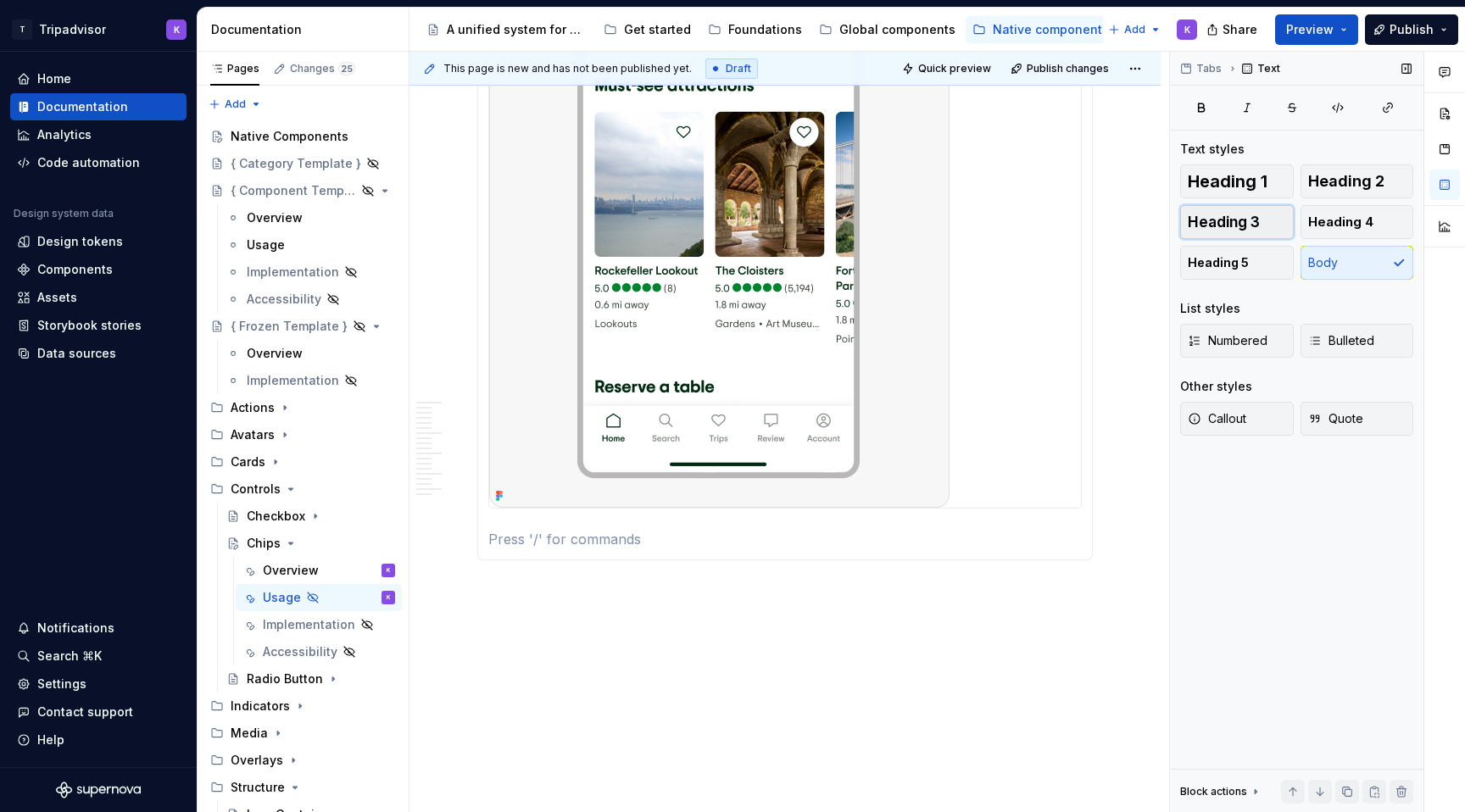
click at [1232, 230] on span "Heading 3" at bounding box center [1223, 222] width 72 height 17
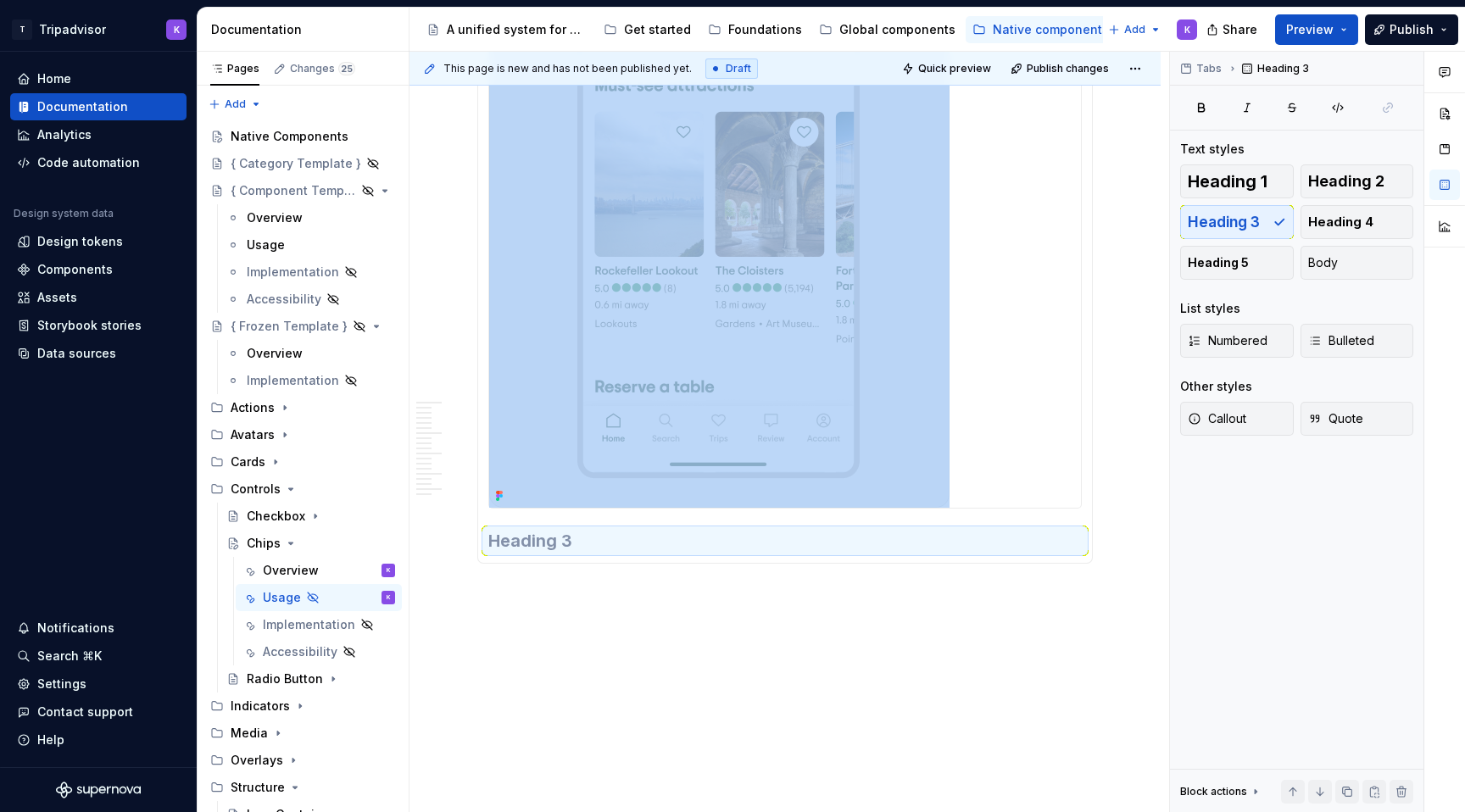
click at [631, 553] on h3 at bounding box center [785, 540] width 594 height 23
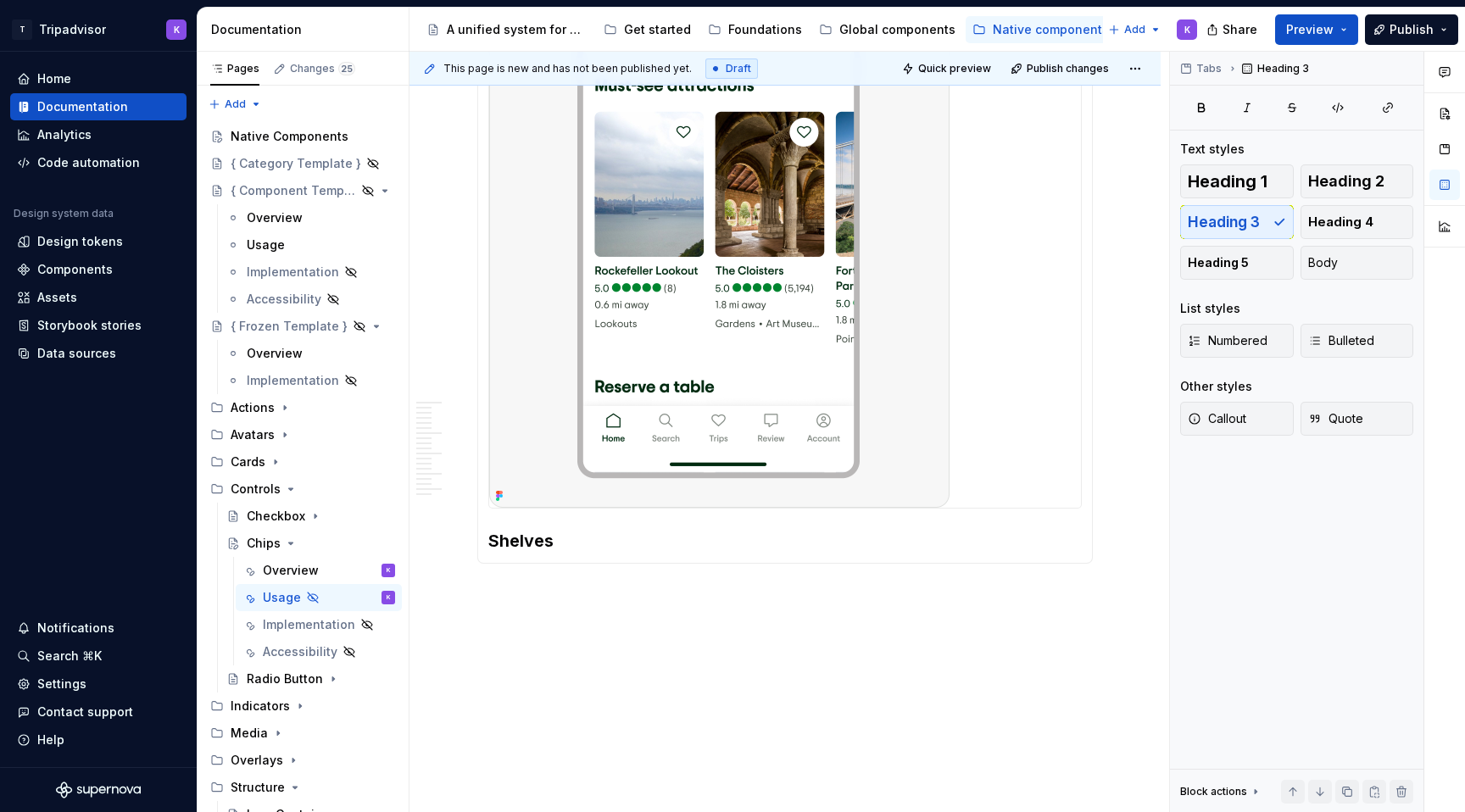
click at [670, 615] on div "**********" at bounding box center [790, 432] width 760 height 762
click at [651, 701] on div "**********" at bounding box center [790, 432] width 760 height 762
click at [513, 605] on p at bounding box center [784, 595] width 615 height 21
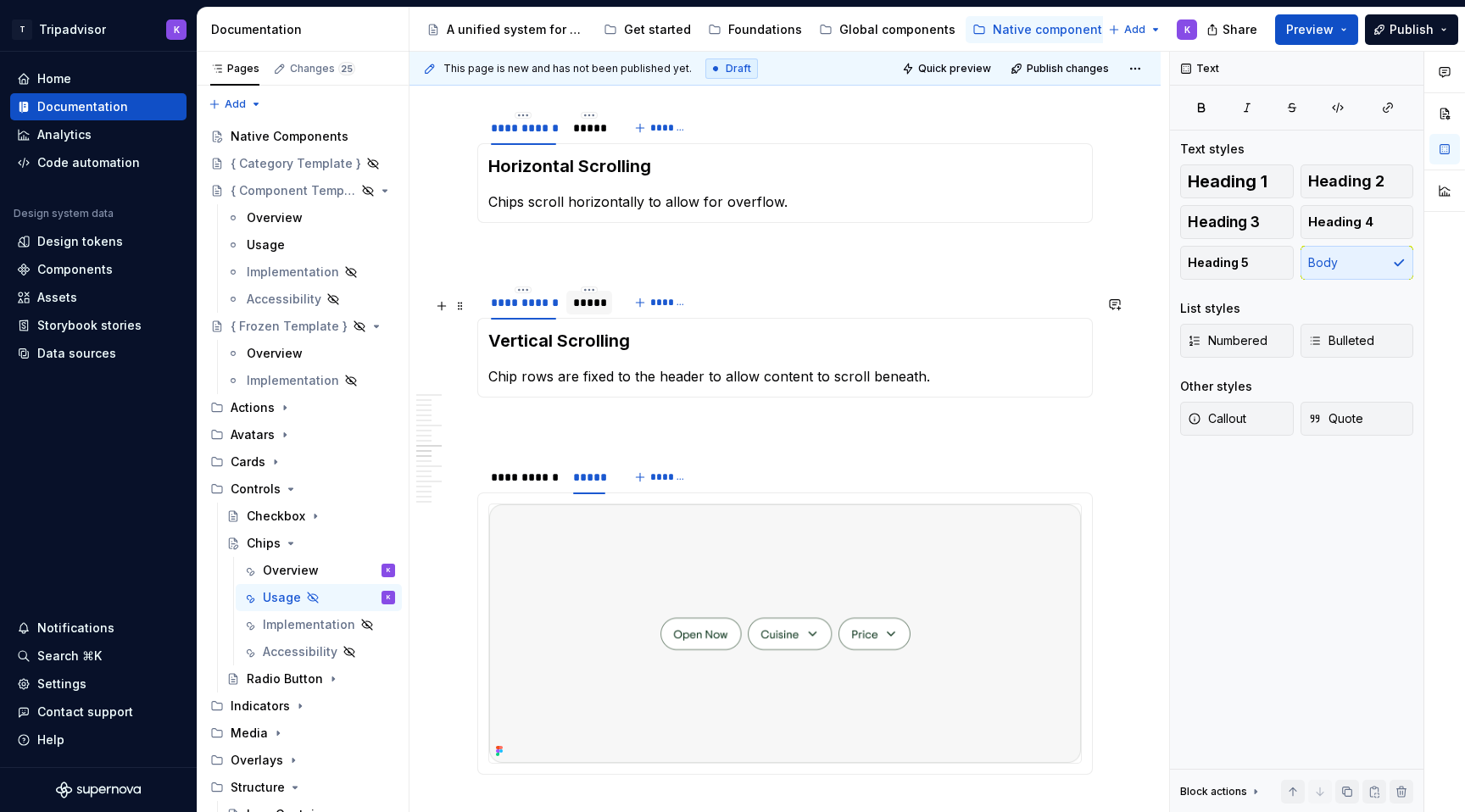
scroll to position [3159, 0]
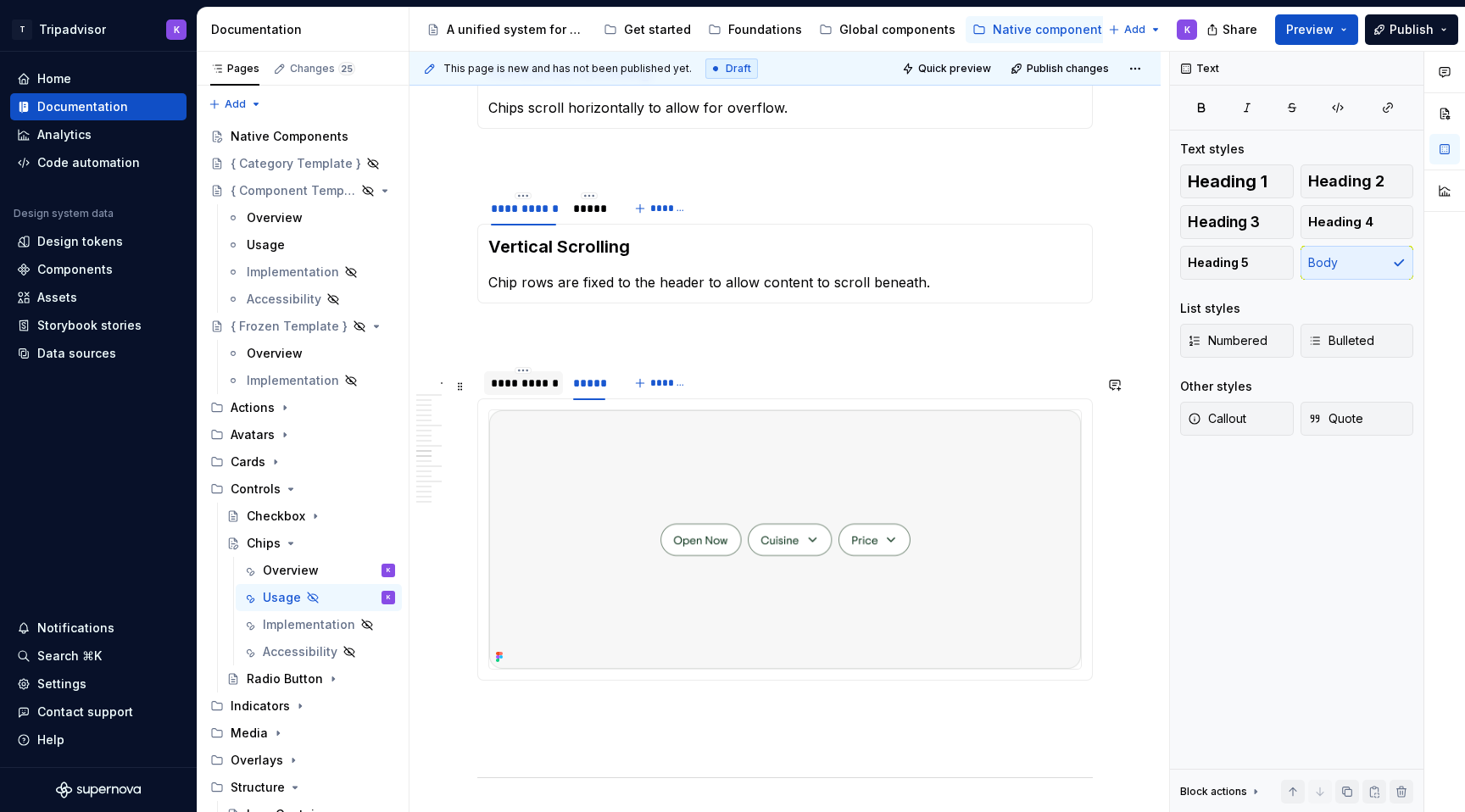
click at [519, 392] on div "**********" at bounding box center [524, 383] width 65 height 17
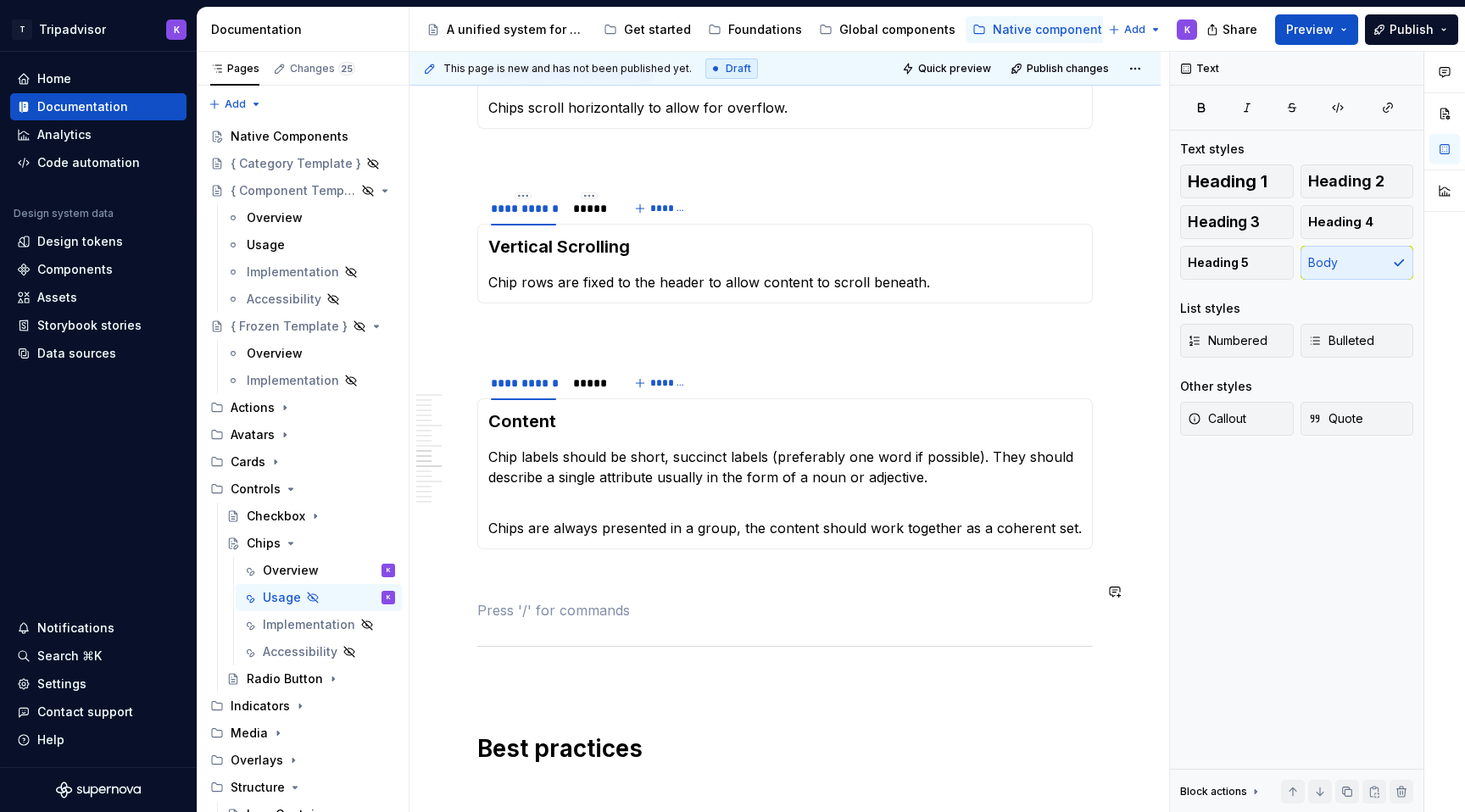
click at [549, 602] on div "**********" at bounding box center [784, 356] width 615 height 6279
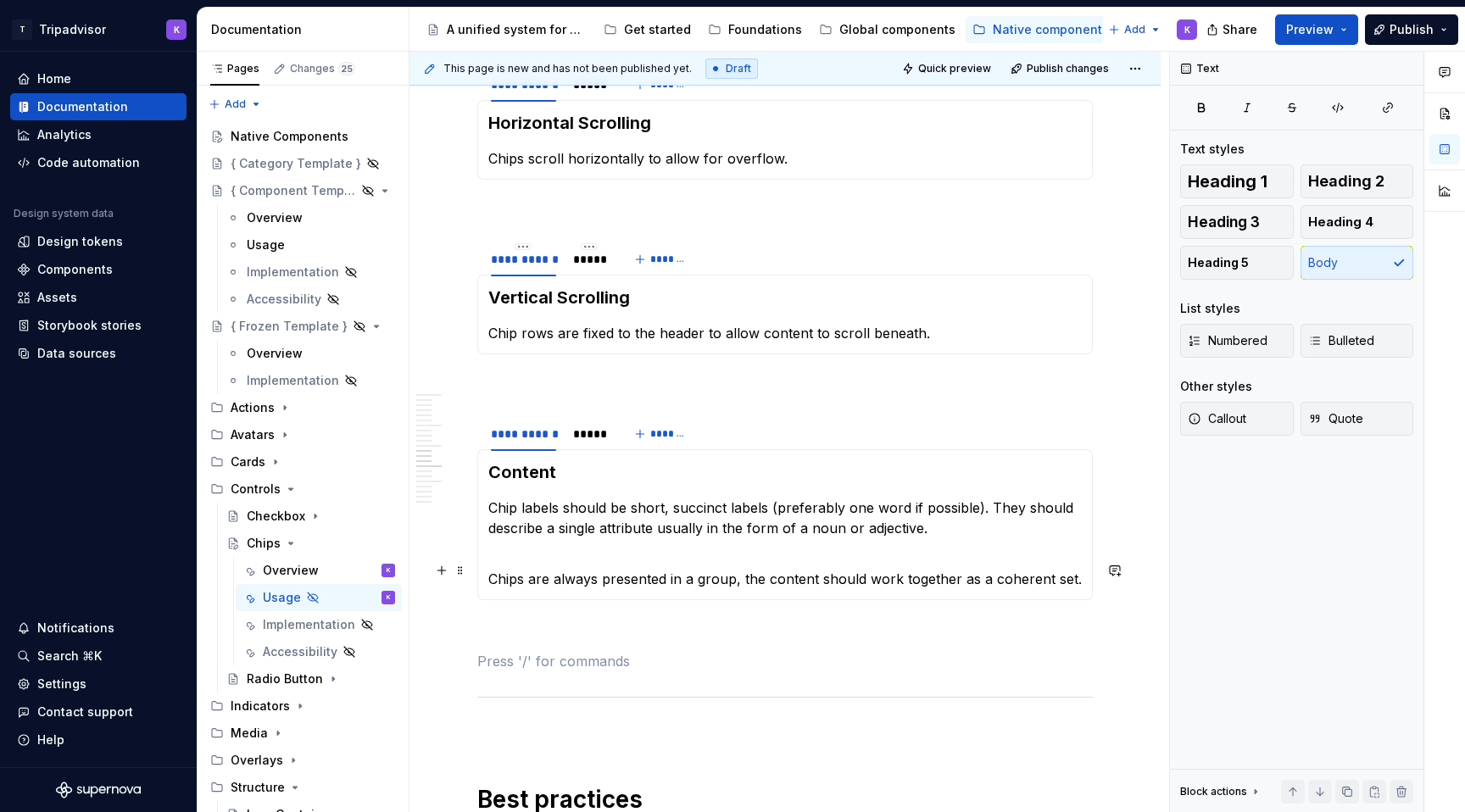
scroll to position [3104, 0]
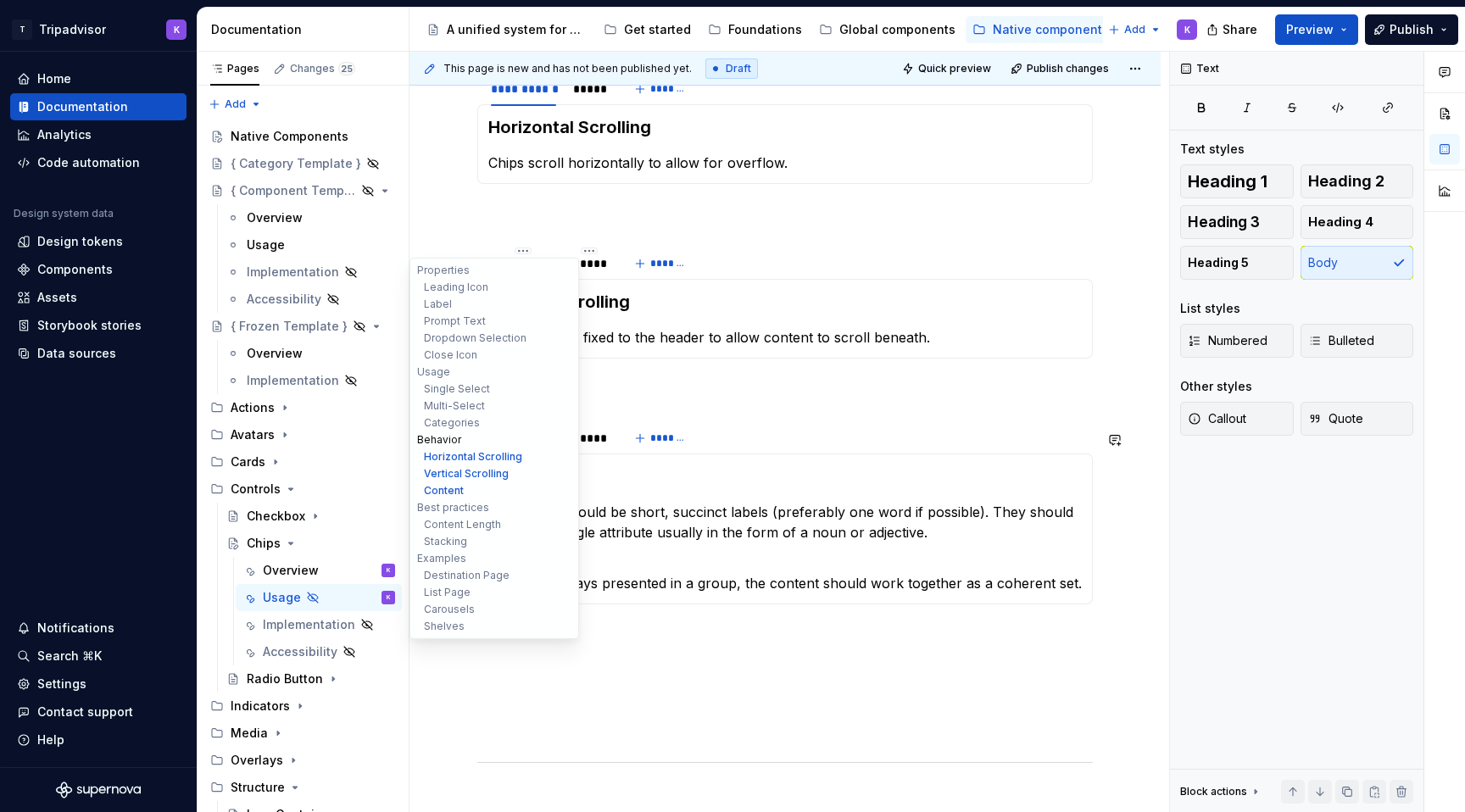
click at [461, 444] on button "Behavior" at bounding box center [494, 440] width 162 height 17
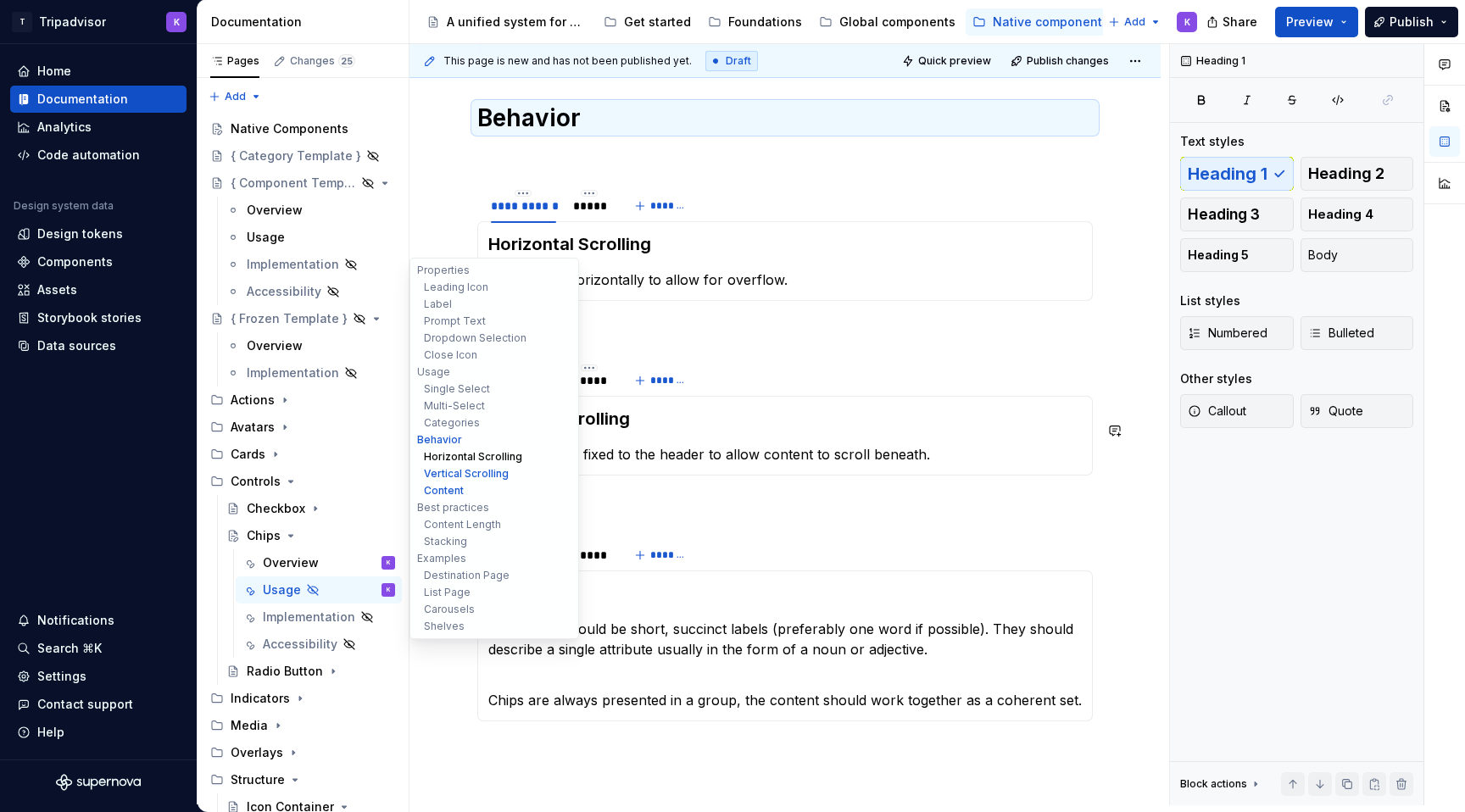
scroll to position [2965, 0]
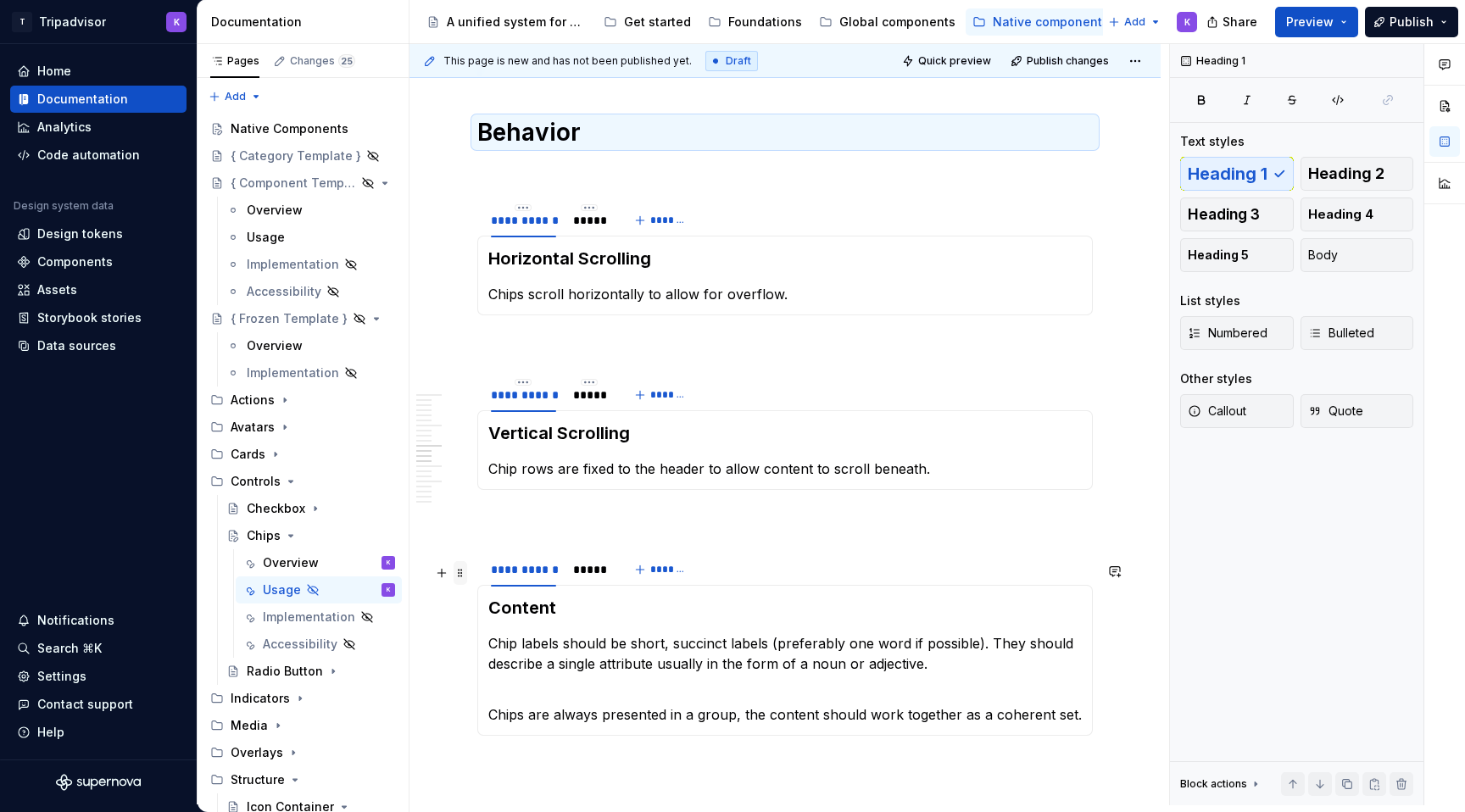
click at [464, 577] on span at bounding box center [460, 572] width 14 height 23
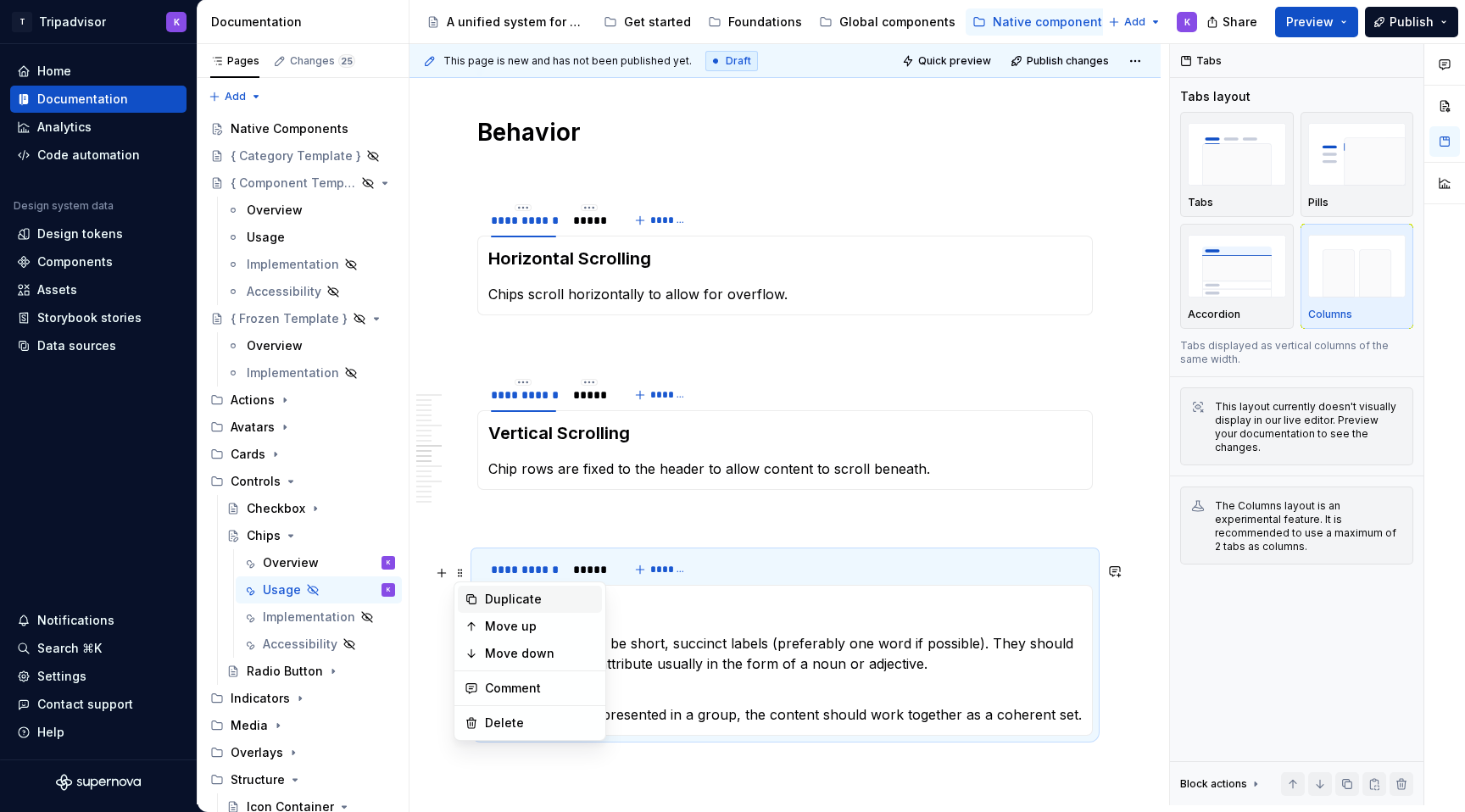
click at [528, 598] on div "Duplicate" at bounding box center [541, 599] width 110 height 17
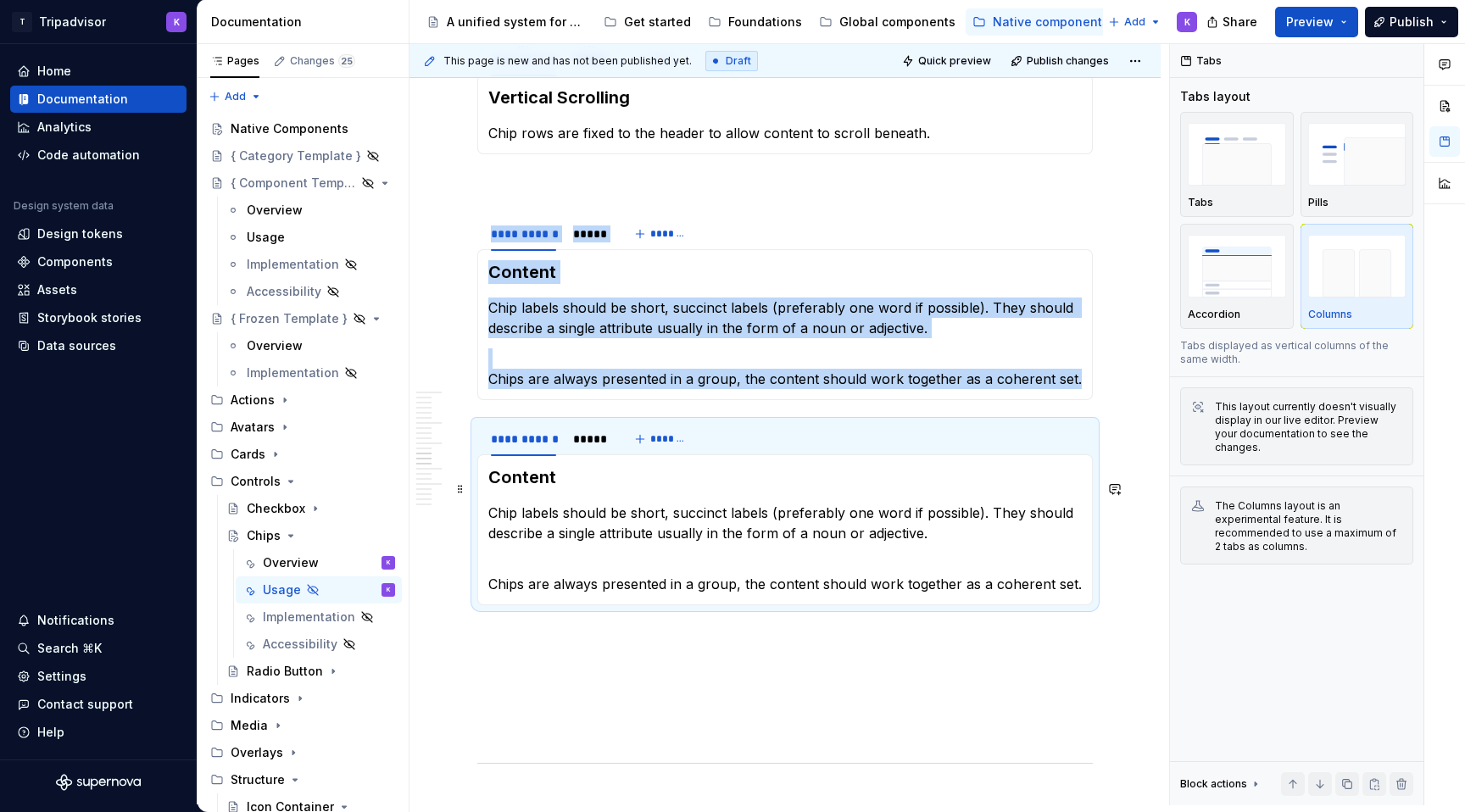
scroll to position [3371, 0]
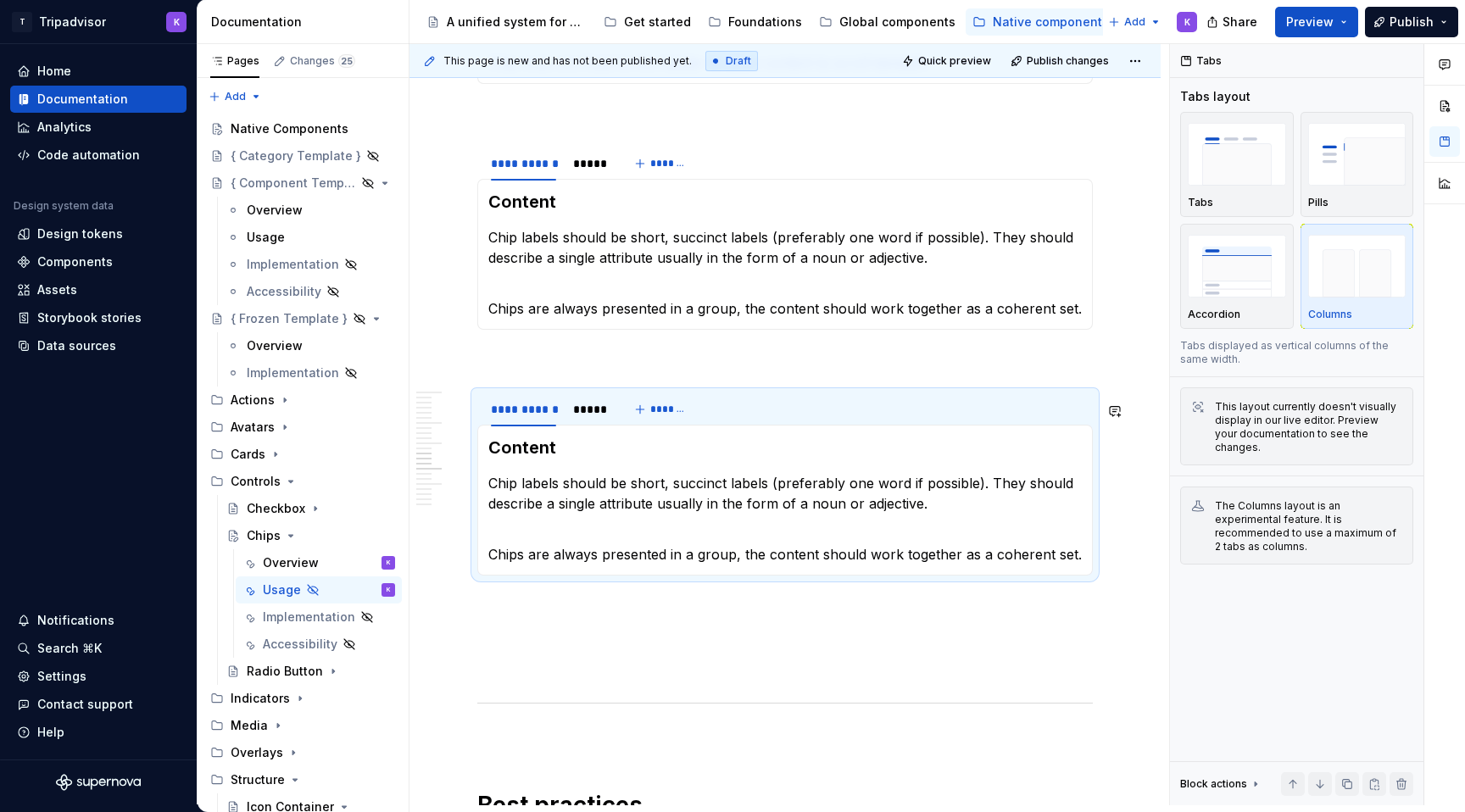
click at [534, 641] on p at bounding box center [784, 637] width 615 height 21
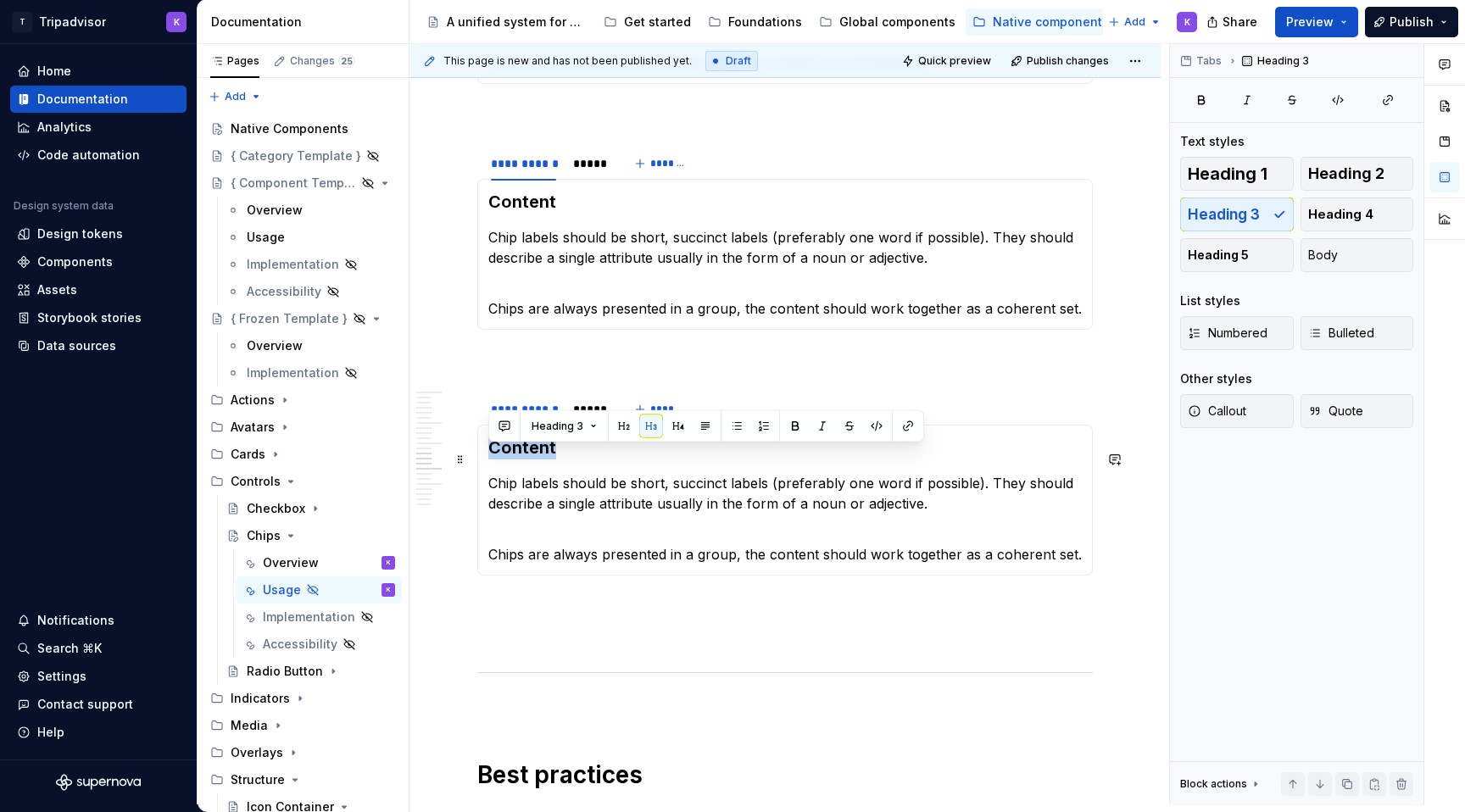
drag, startPoint x: 558, startPoint y: 463, endPoint x: 486, endPoint y: 460, distance: 72.1
click at [486, 460] on div "Content Chip labels should be short, succinct labels (preferably one word if po…" at bounding box center [784, 500] width 615 height 151
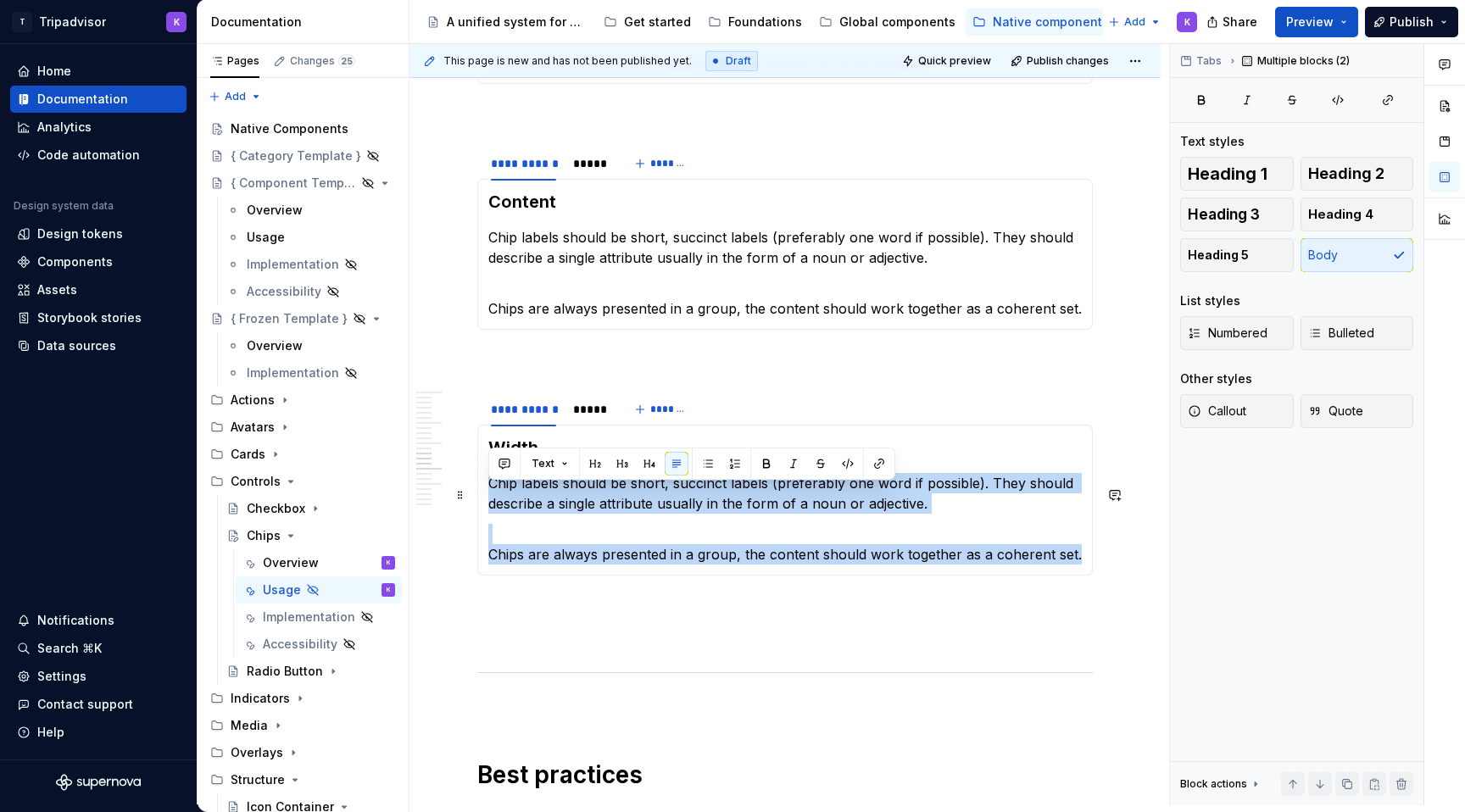
drag, startPoint x: 1035, startPoint y: 564, endPoint x: 492, endPoint y: 496, distance: 547.2
click at [492, 496] on section-item-column "Width Chip labels should be short, succinct labels (preferably one word if poss…" at bounding box center [785, 500] width 594 height 129
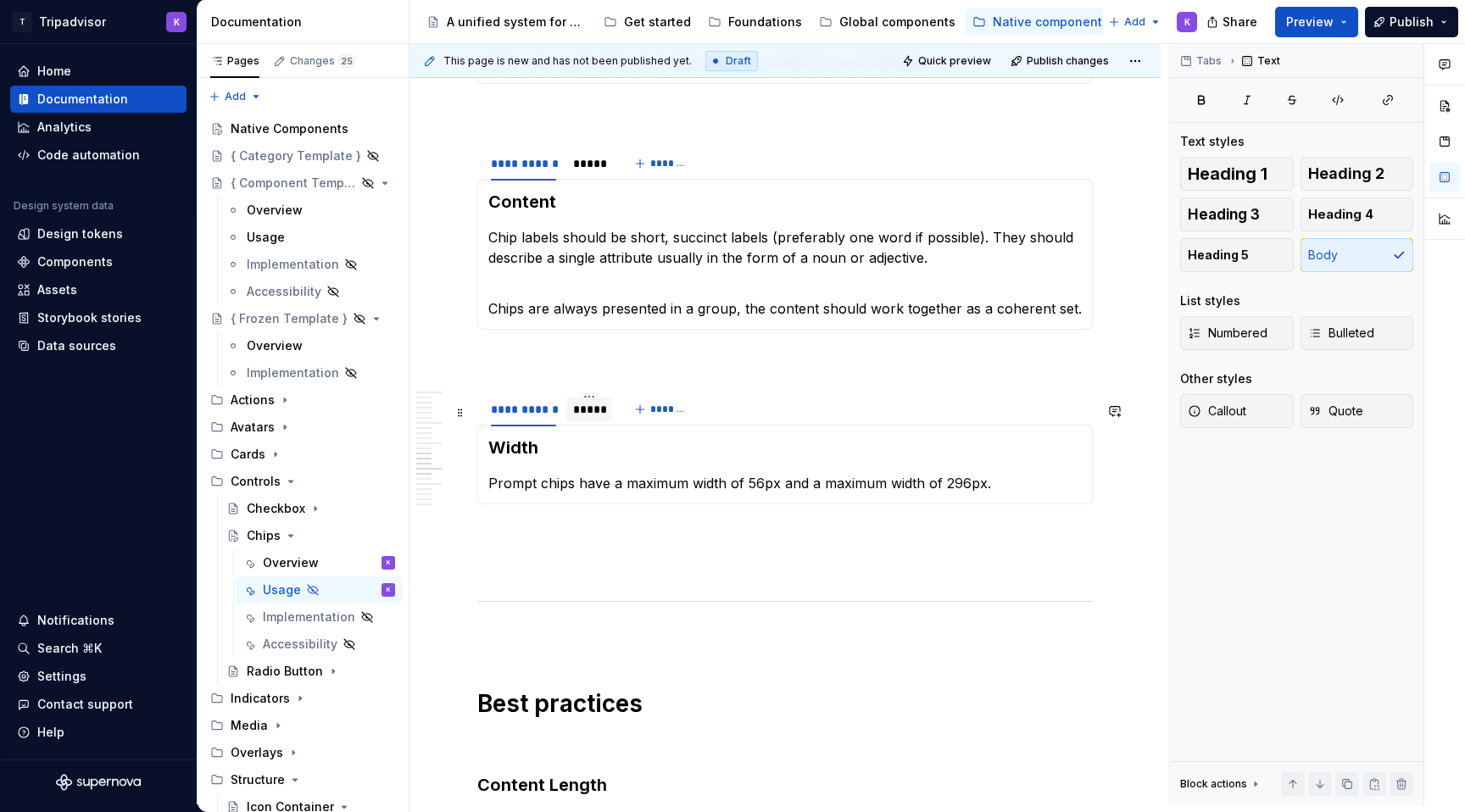
click at [575, 418] on div "*****" at bounding box center [589, 410] width 33 height 17
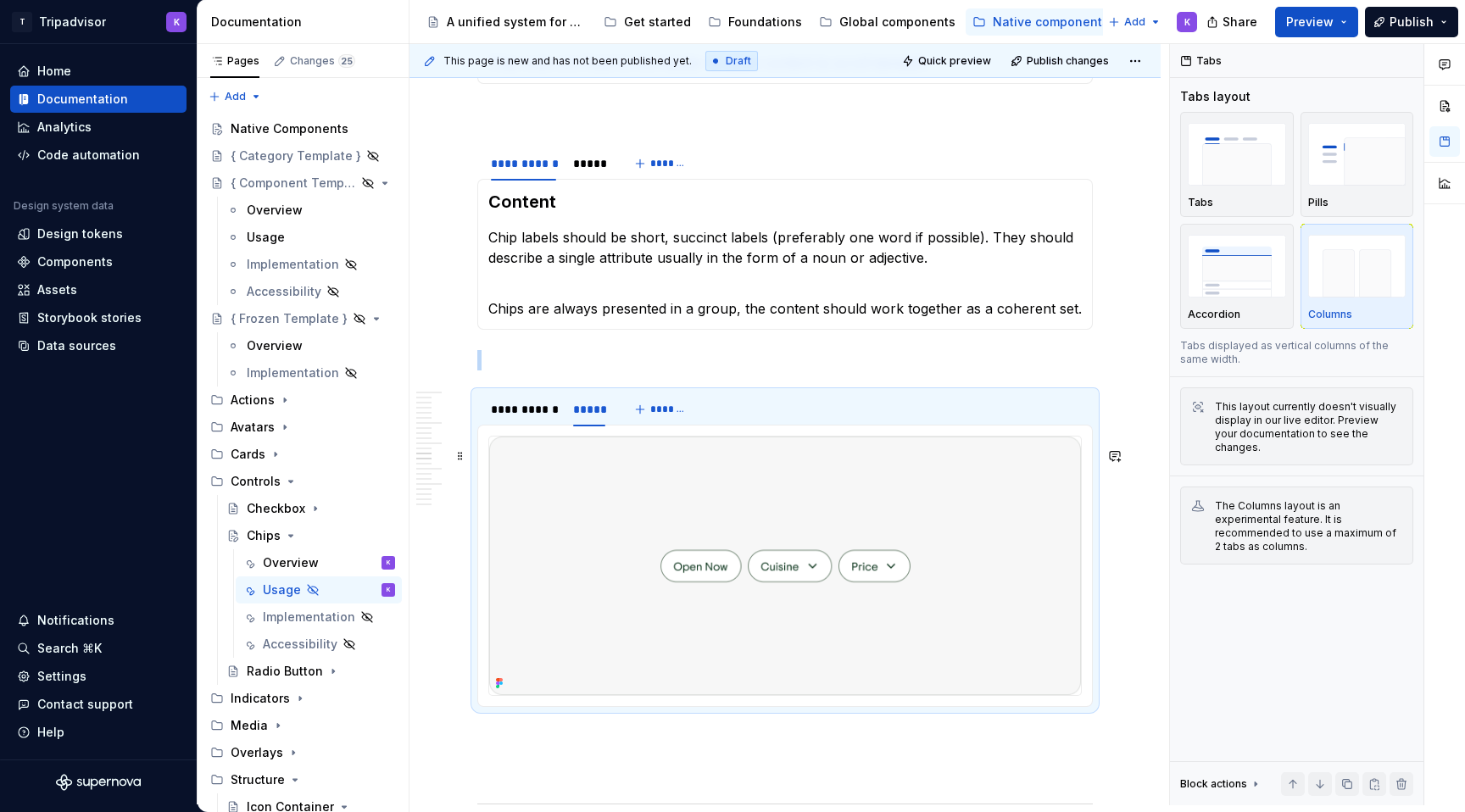
click at [736, 557] on img at bounding box center [785, 566] width 592 height 259
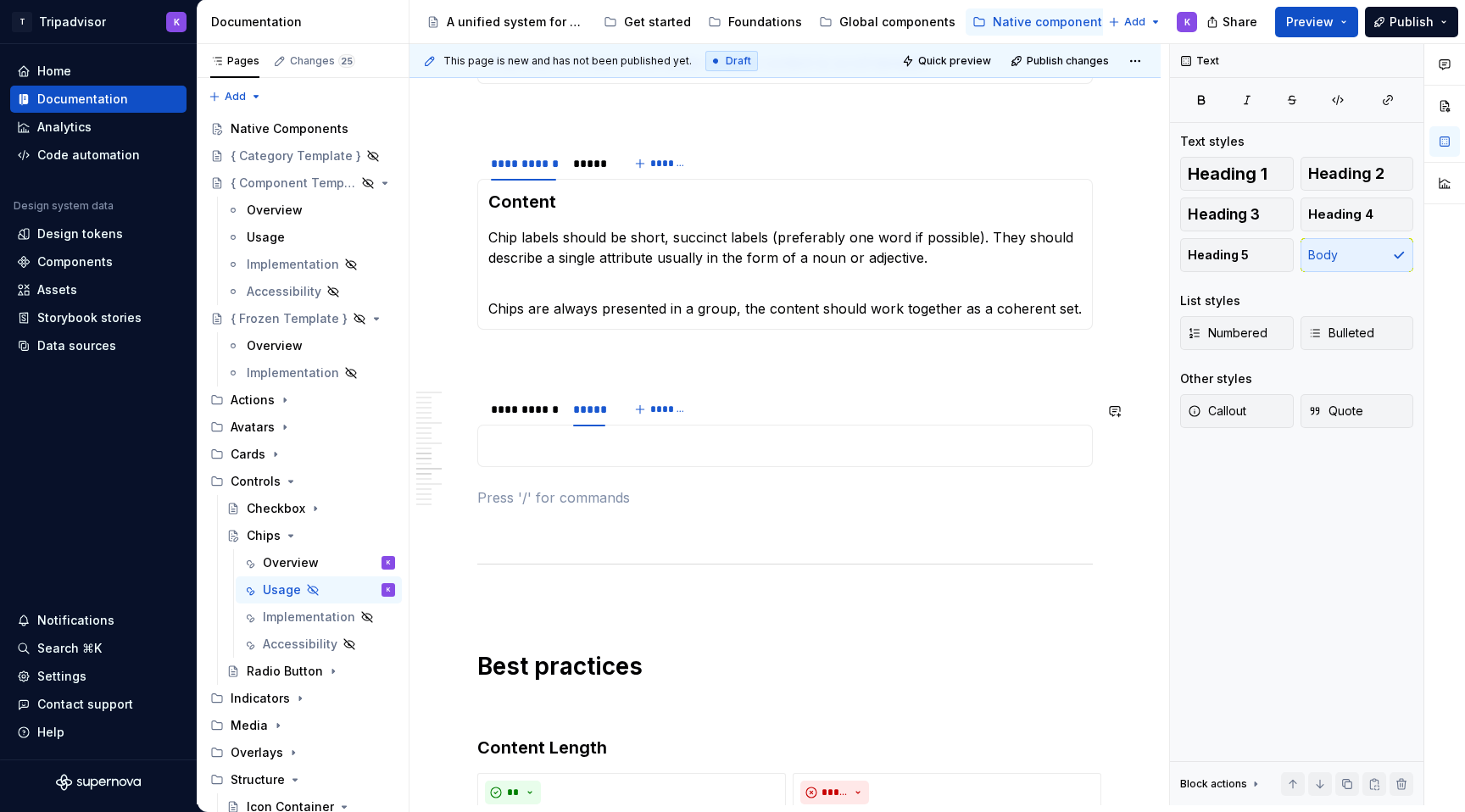
click at [702, 456] on p at bounding box center [785, 446] width 594 height 21
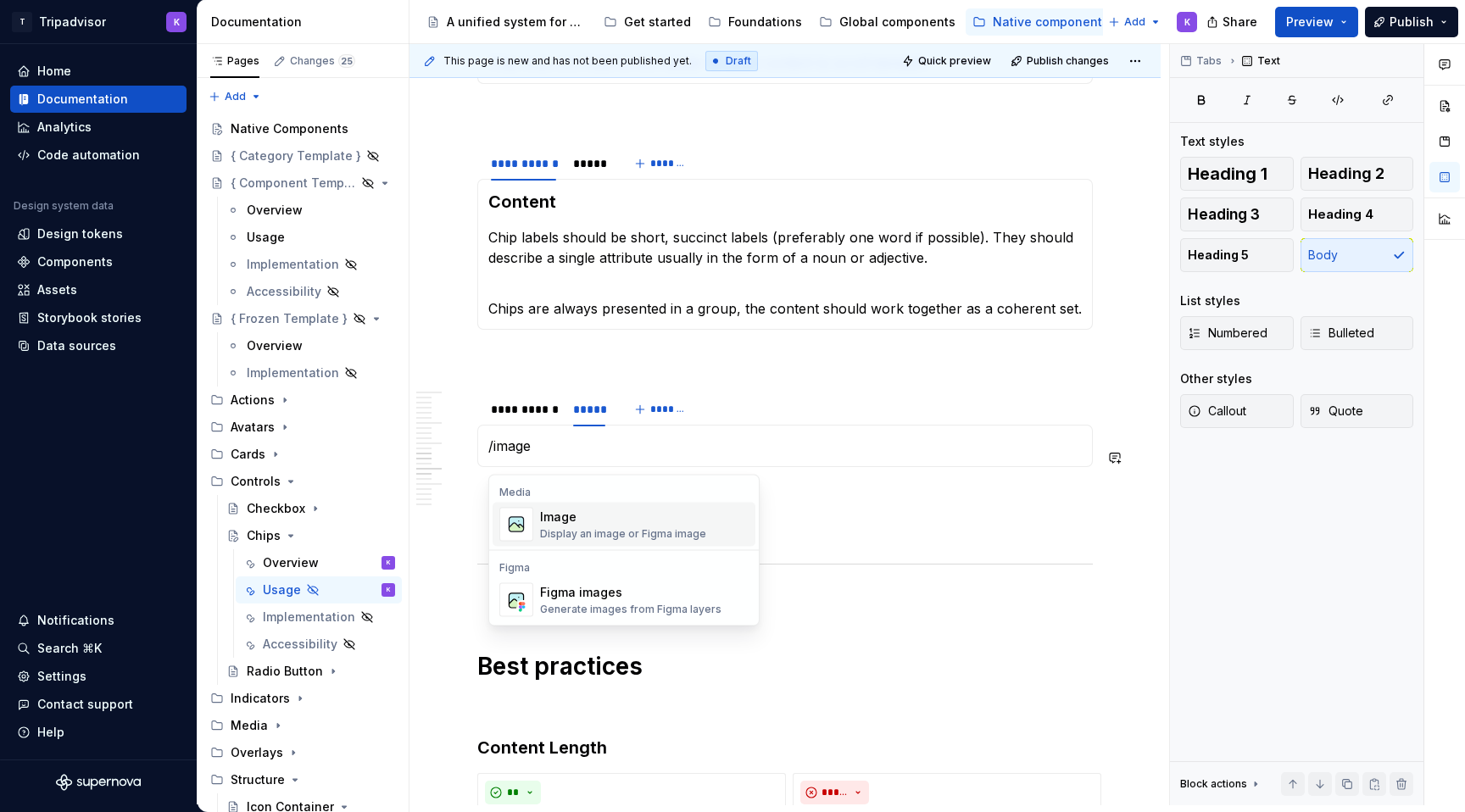
click at [643, 515] on div "Image" at bounding box center [624, 517] width 166 height 17
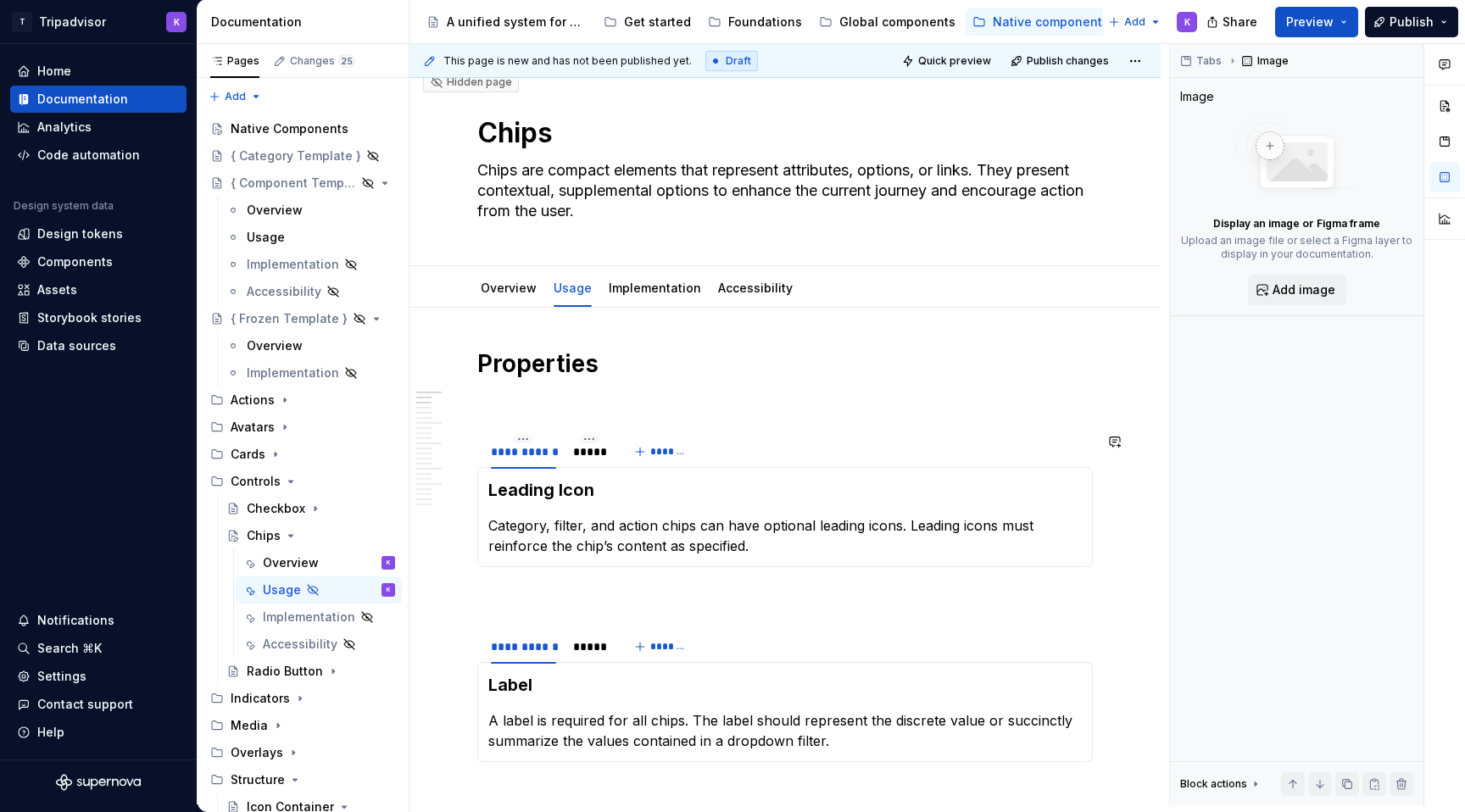
scroll to position [0, 0]
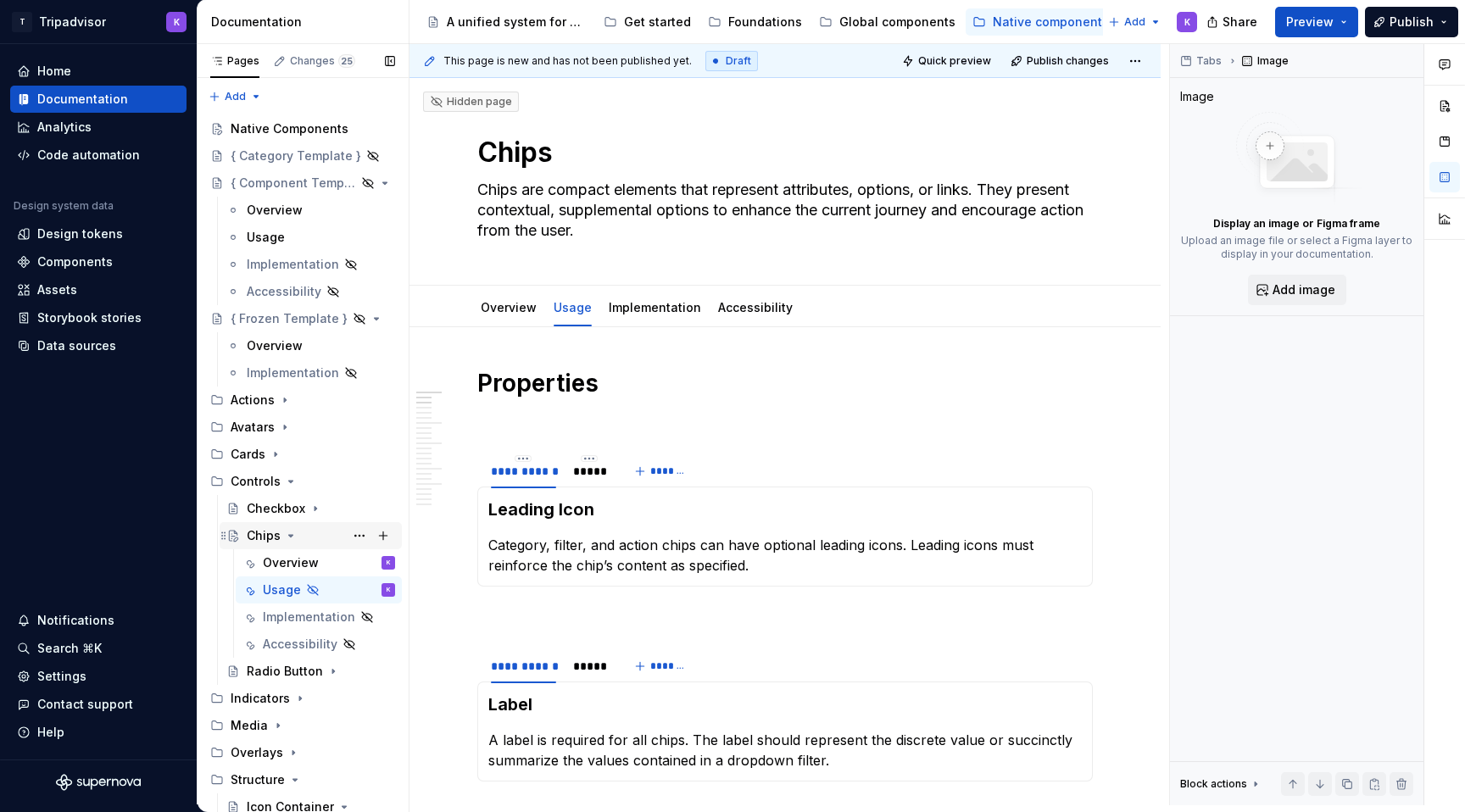
click at [291, 537] on icon "Page tree" at bounding box center [290, 536] width 14 height 14
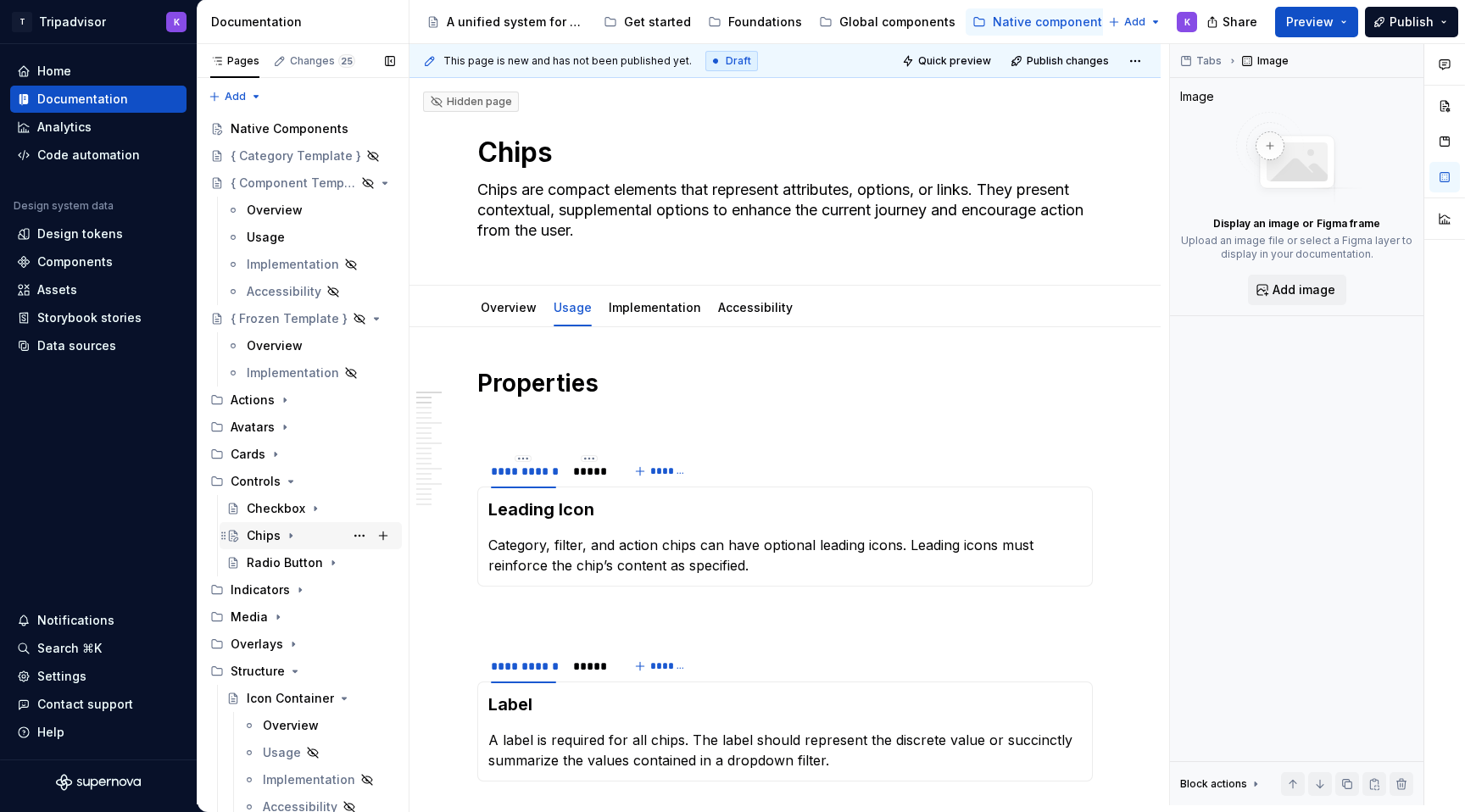
click at [294, 535] on icon "Page tree" at bounding box center [290, 536] width 14 height 14
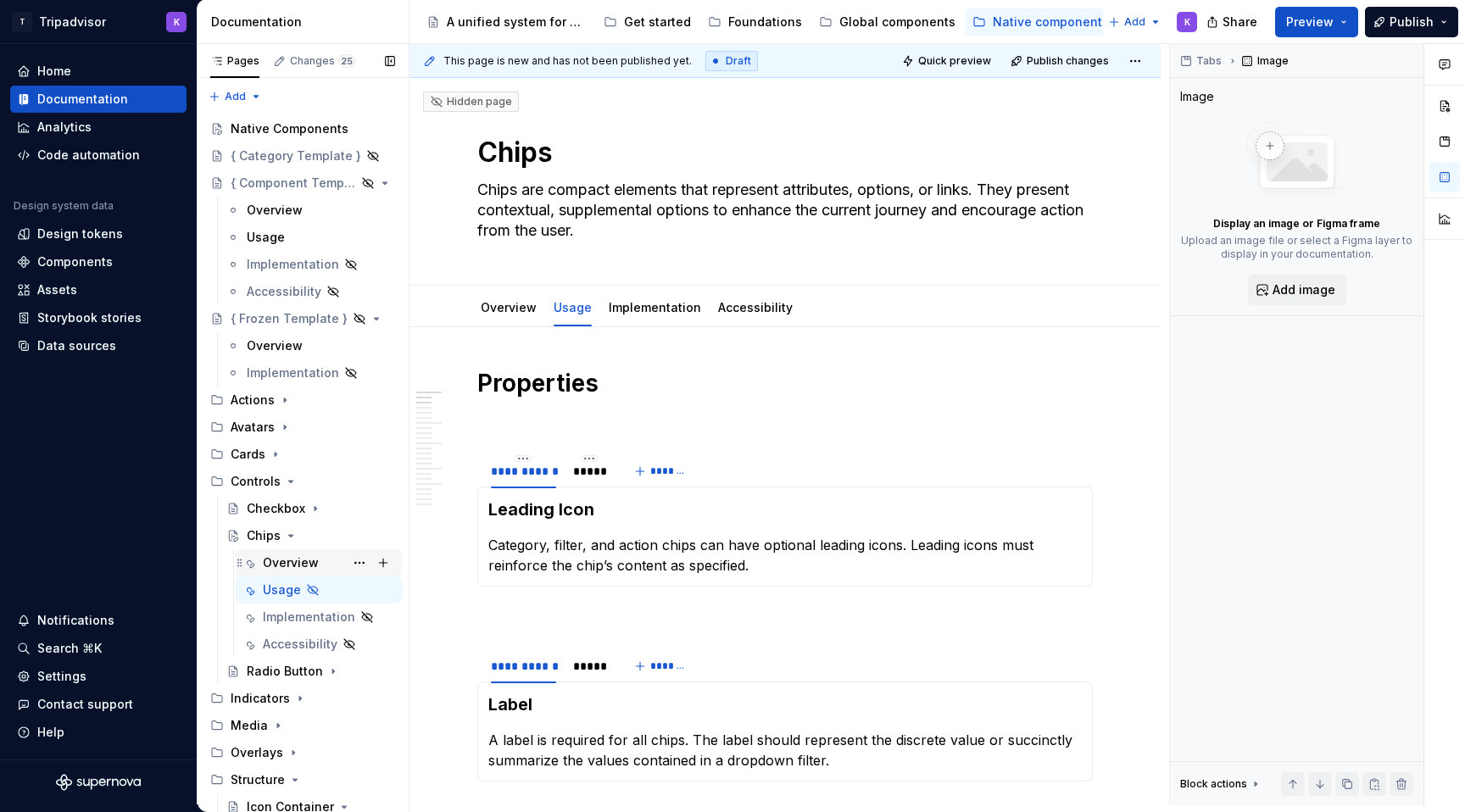
click at [294, 560] on div "Overview" at bounding box center [291, 563] width 56 height 17
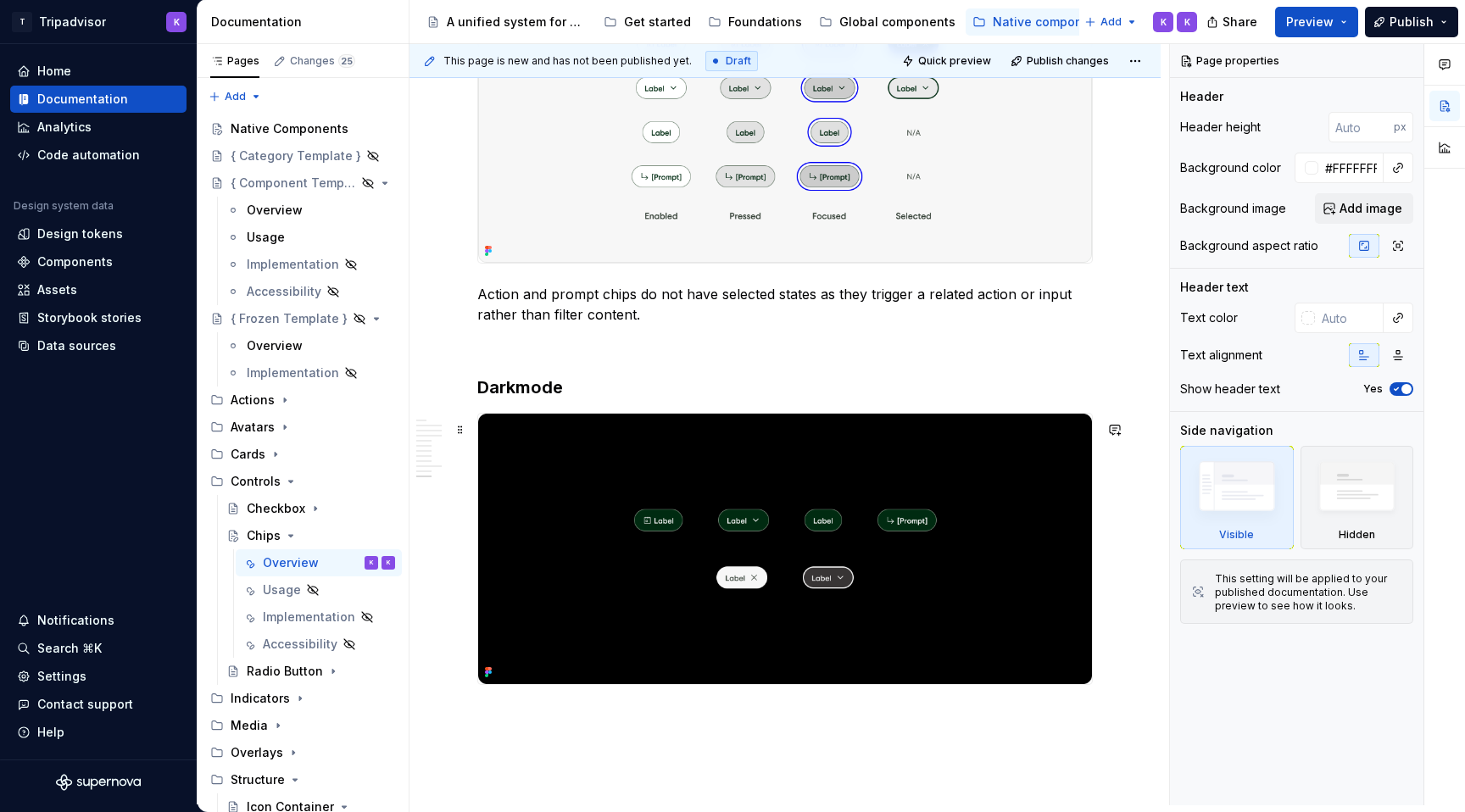
scroll to position [3451, 0]
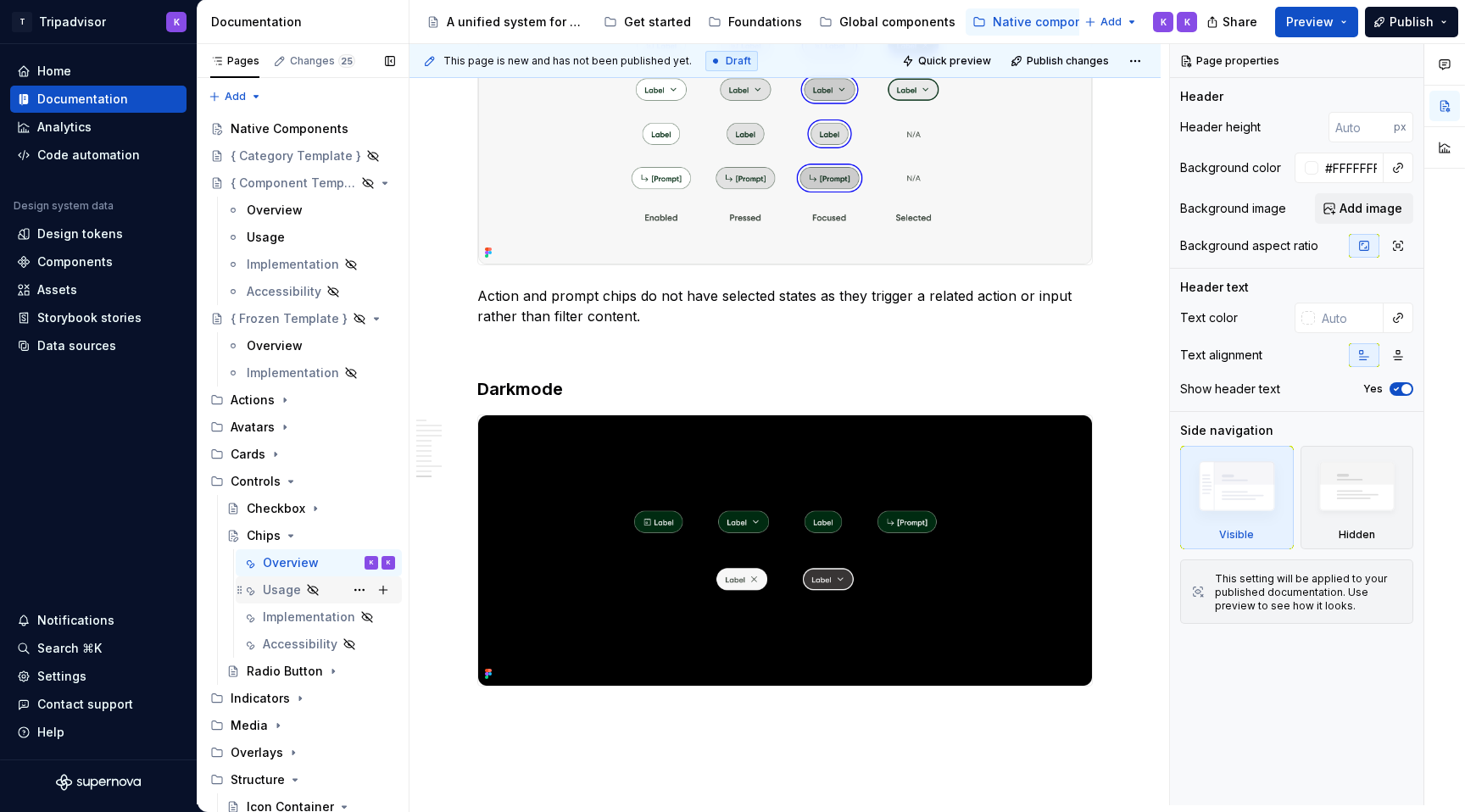
click at [311, 588] on icon "Page tree" at bounding box center [313, 590] width 14 height 14
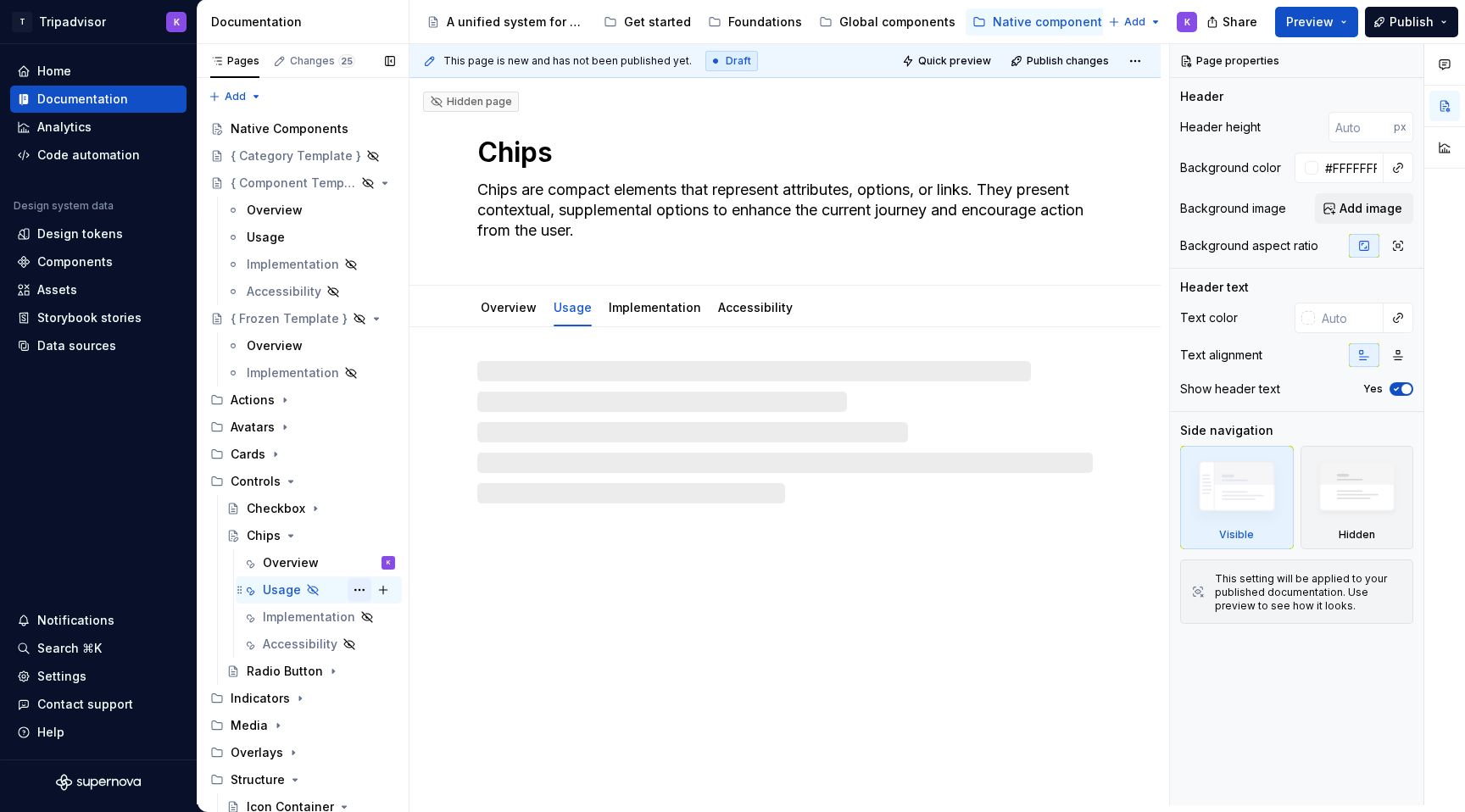
click at [359, 594] on button "Page tree" at bounding box center [359, 589] width 23 height 23
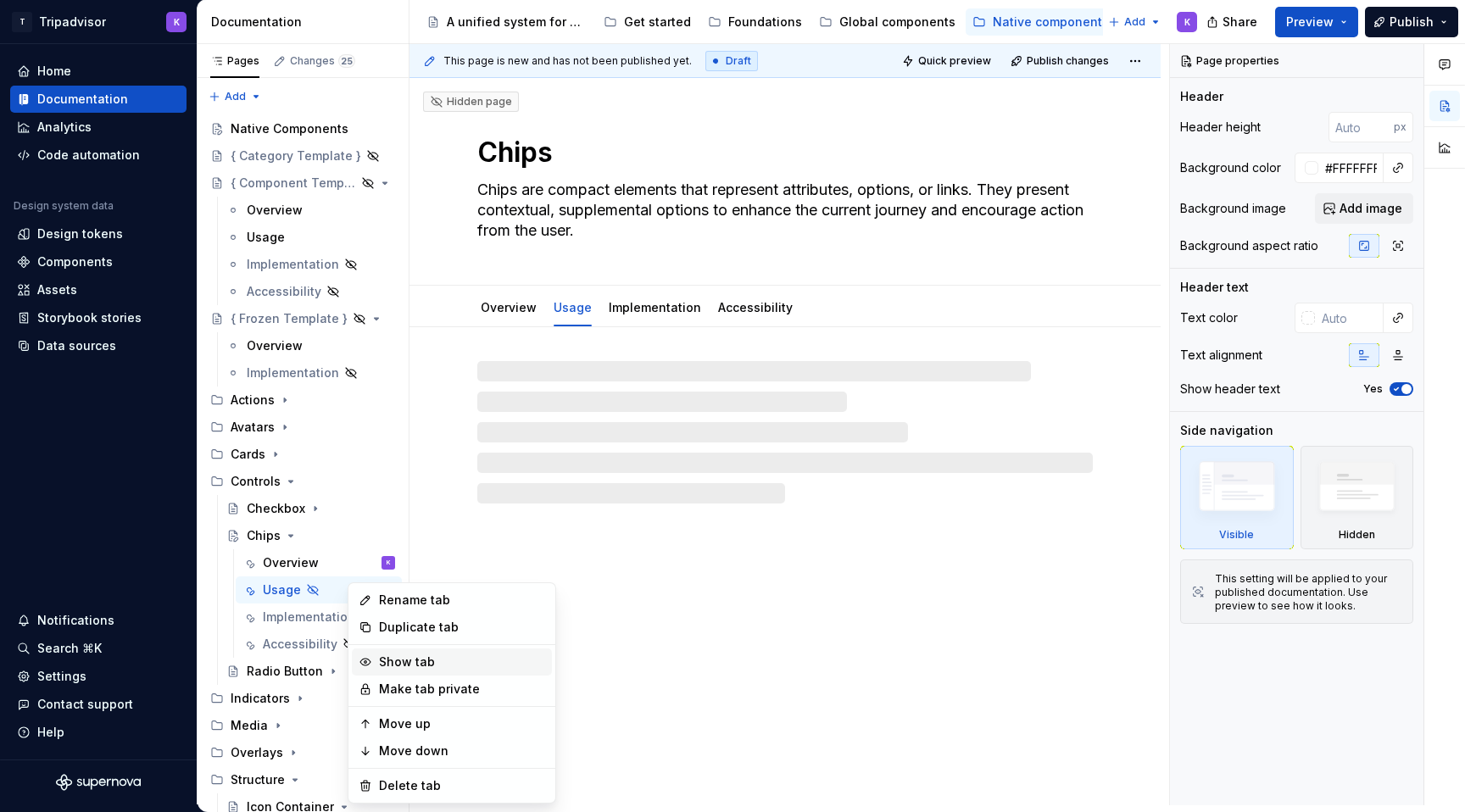
click at [408, 653] on div "Show tab" at bounding box center [462, 662] width 166 height 17
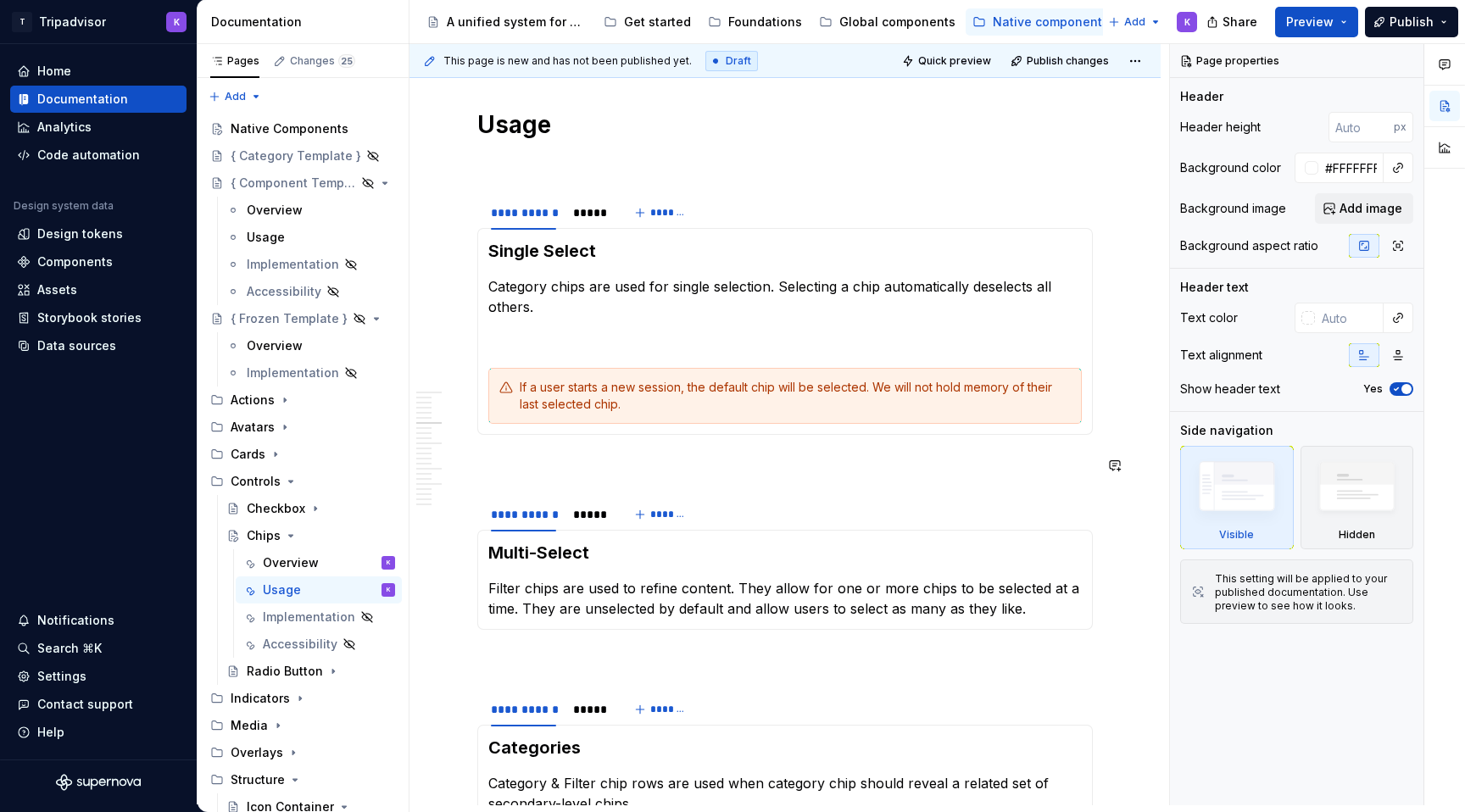
scroll to position [1417, 0]
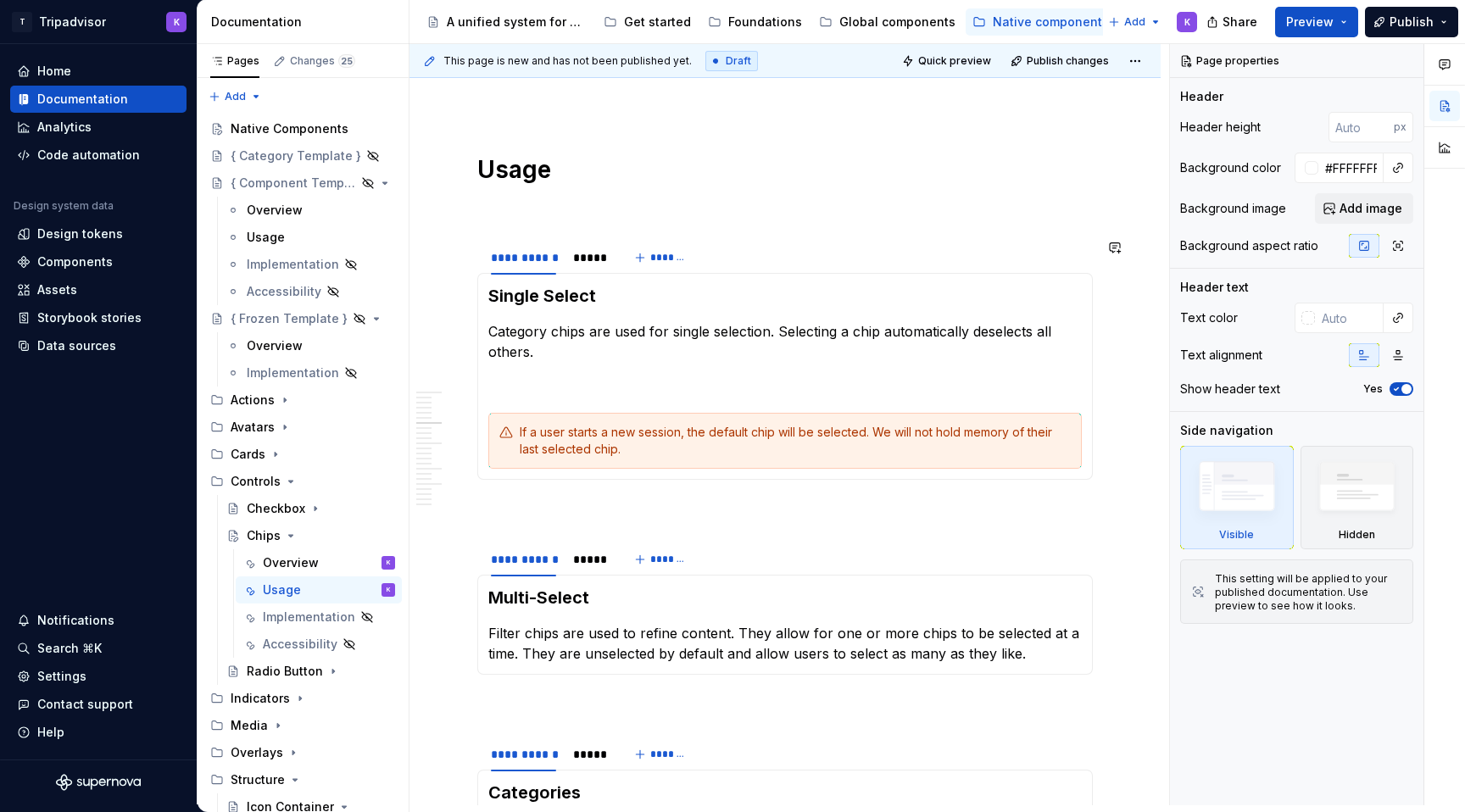
click at [581, 399] on section-item-column "Single Select Category chips are used for single selection. Selecting a chip au…" at bounding box center [785, 376] width 594 height 185
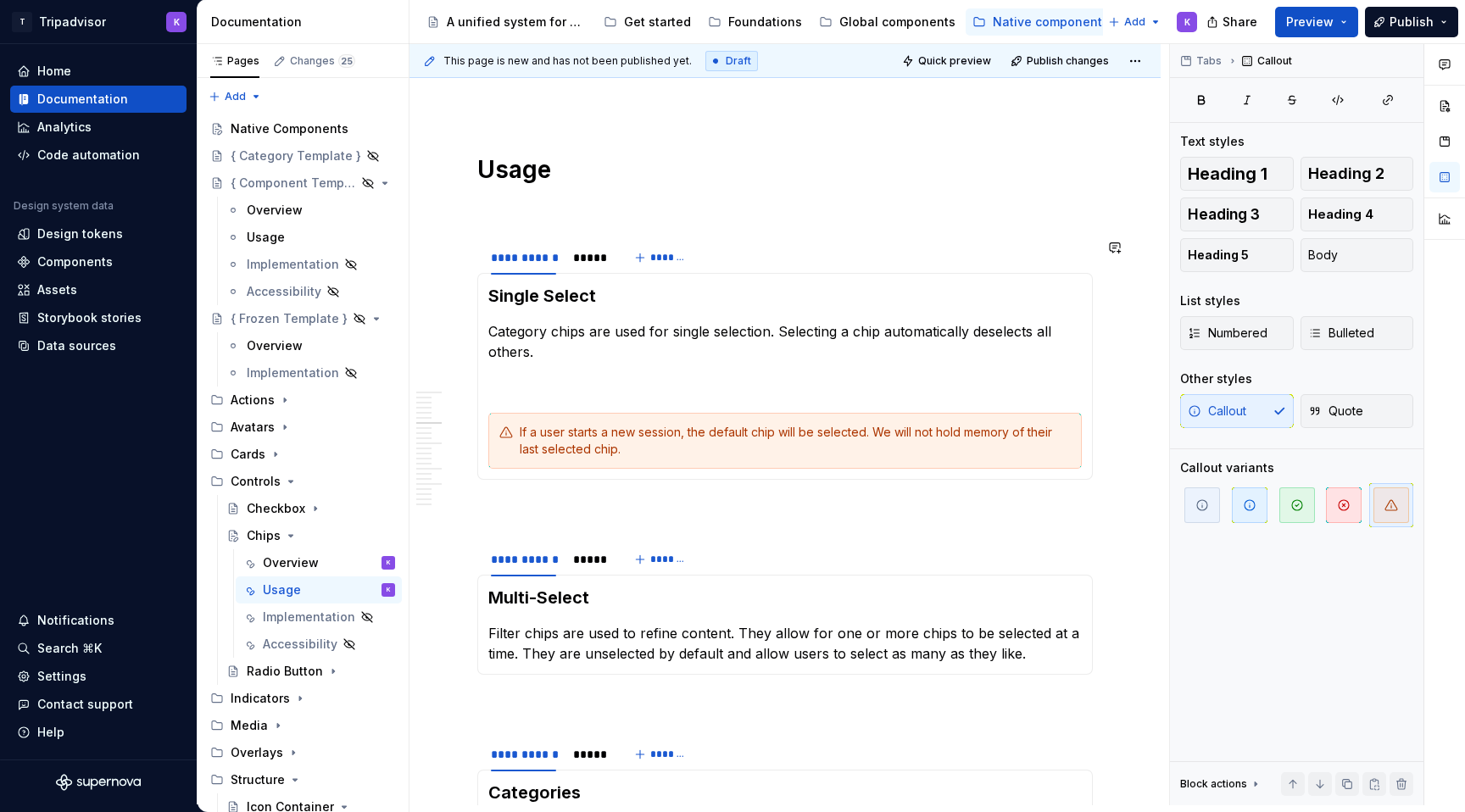
type textarea "*"
click at [575, 371] on section-item-column "Single Select Category chips are used for single selection. Selecting a chip au…" at bounding box center [785, 376] width 594 height 185
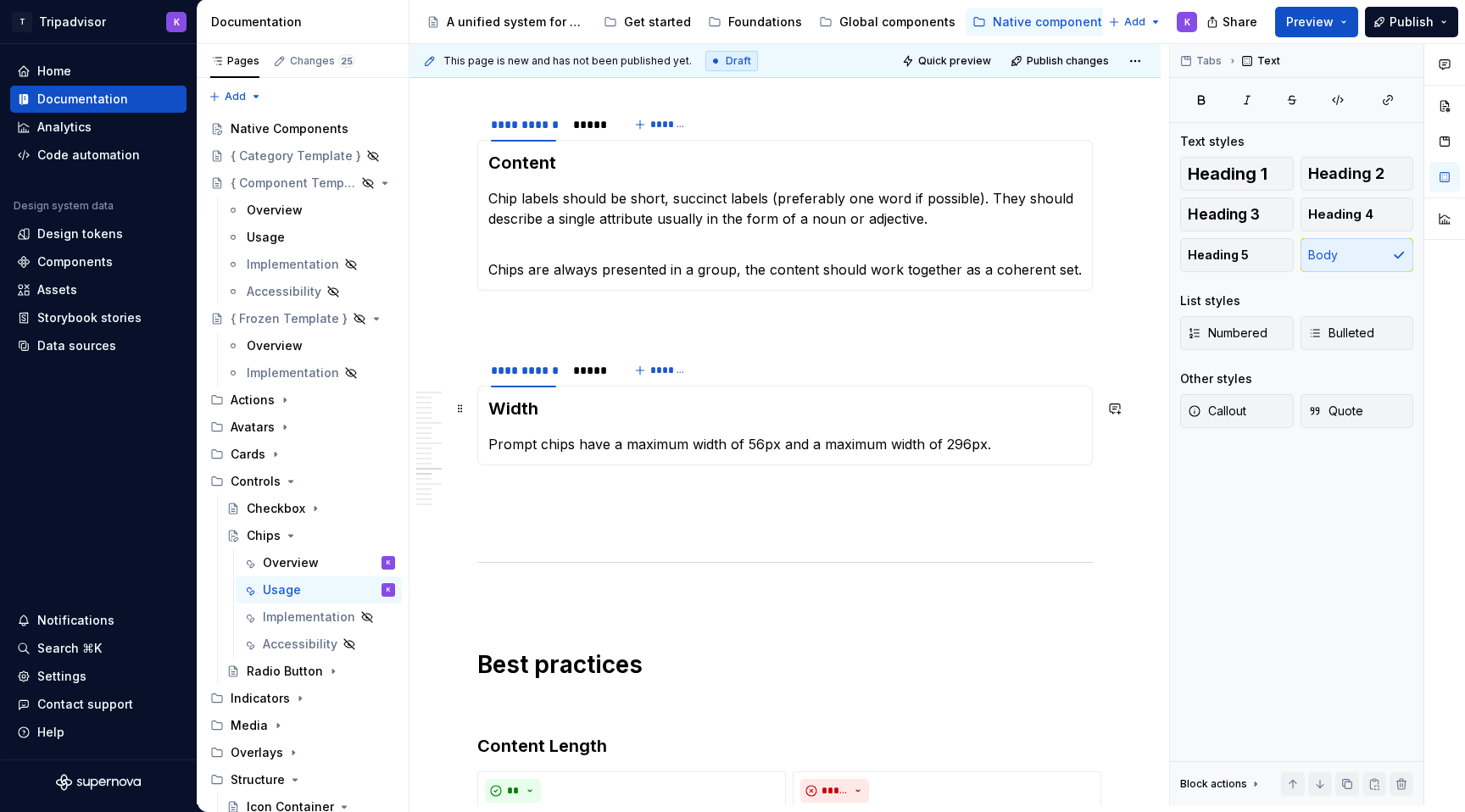
scroll to position [2768, 0]
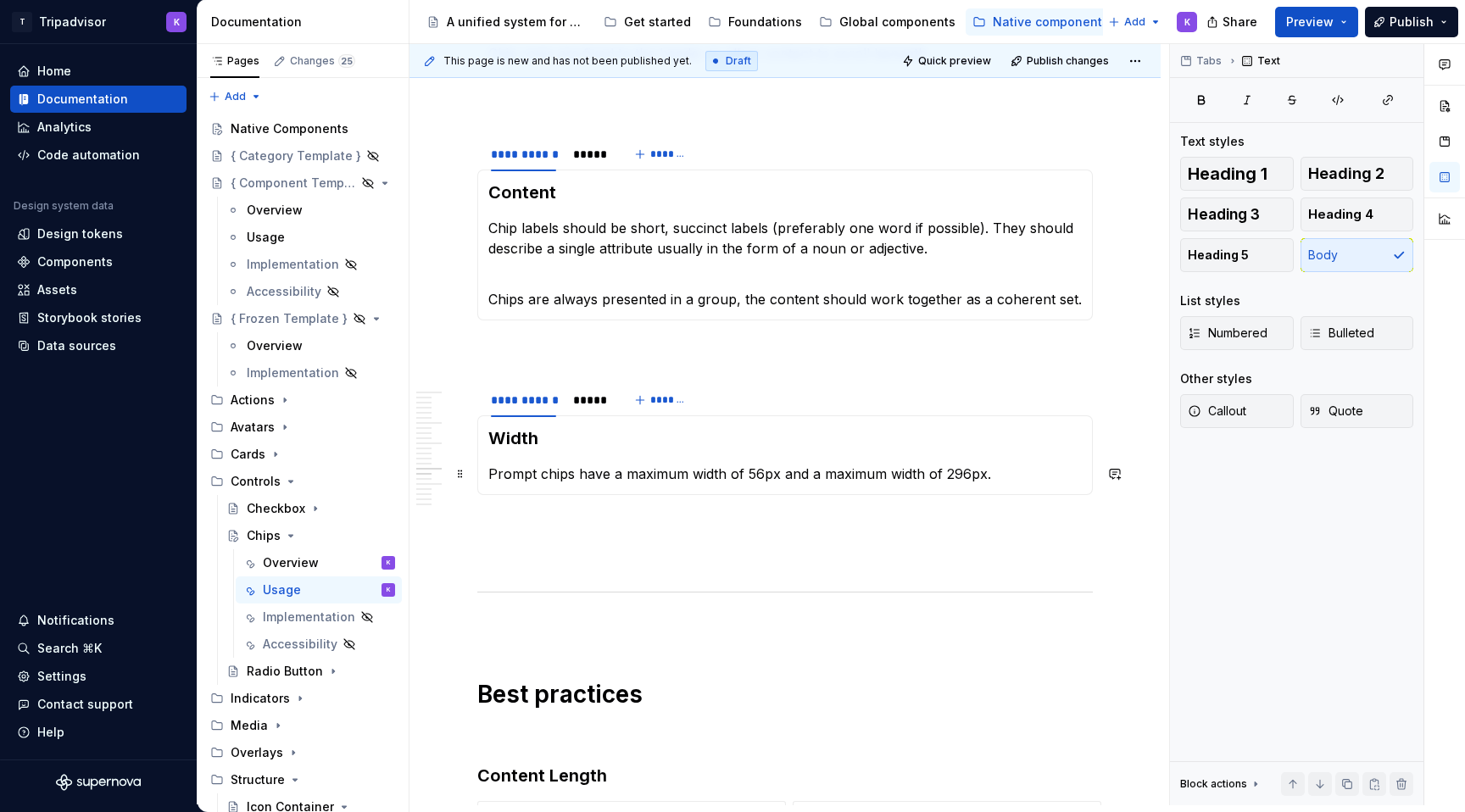
drag, startPoint x: 749, startPoint y: 472, endPoint x: 965, endPoint y: 469, distance: 216.0
click at [965, 469] on p "Prompt chips have a maximum width of 56px and a maximum width of 296px." at bounding box center [785, 474] width 594 height 21
click at [993, 471] on p "Prompt chips have a maximum width of 56px and a maximum width of 296px." at bounding box center [785, 474] width 594 height 21
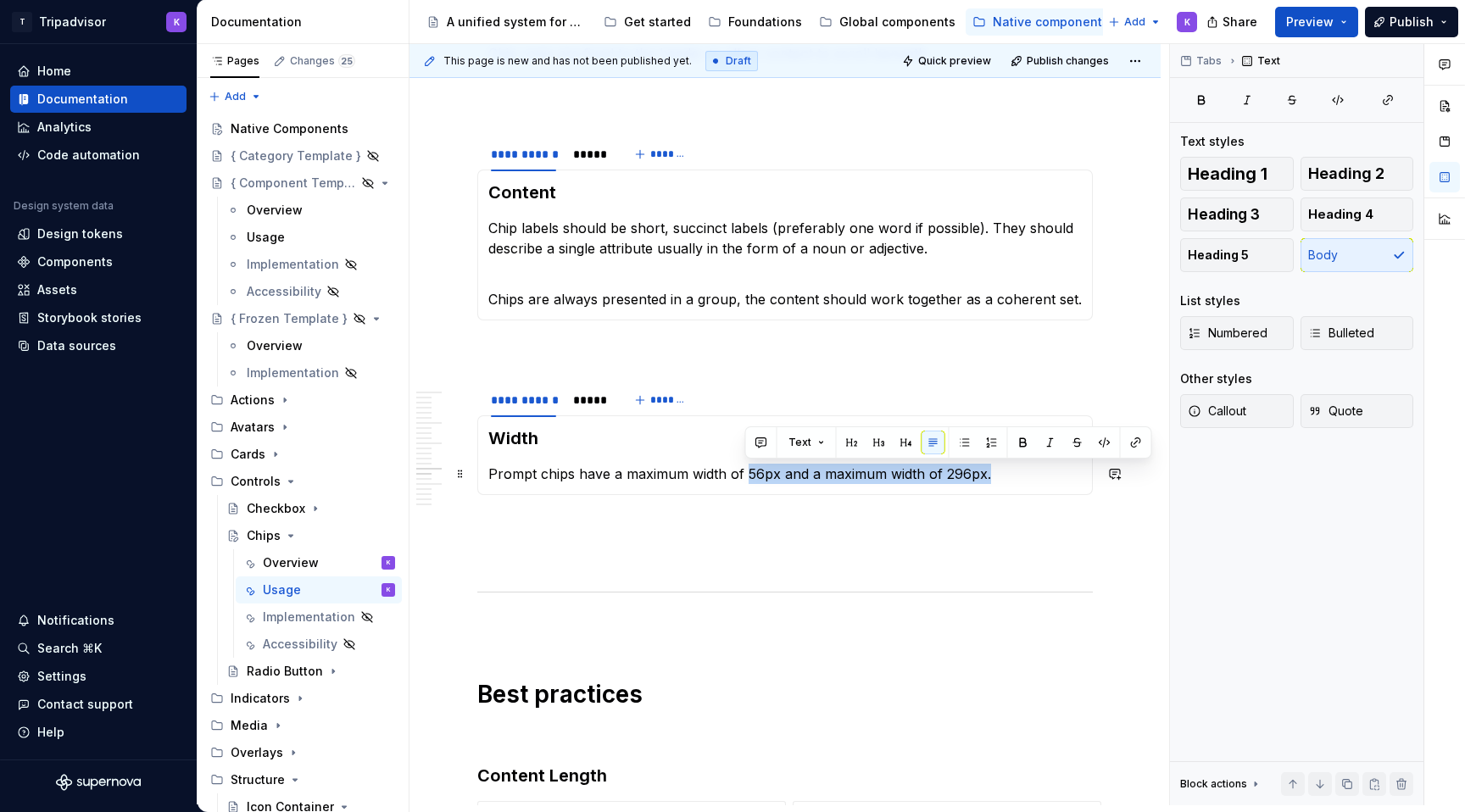
drag, startPoint x: 1008, startPoint y: 471, endPoint x: 745, endPoint y: 472, distance: 263.0
click at [745, 472] on p "Prompt chips have a maximum width of 56px and a maximum width of 296px." at bounding box center [785, 474] width 594 height 21
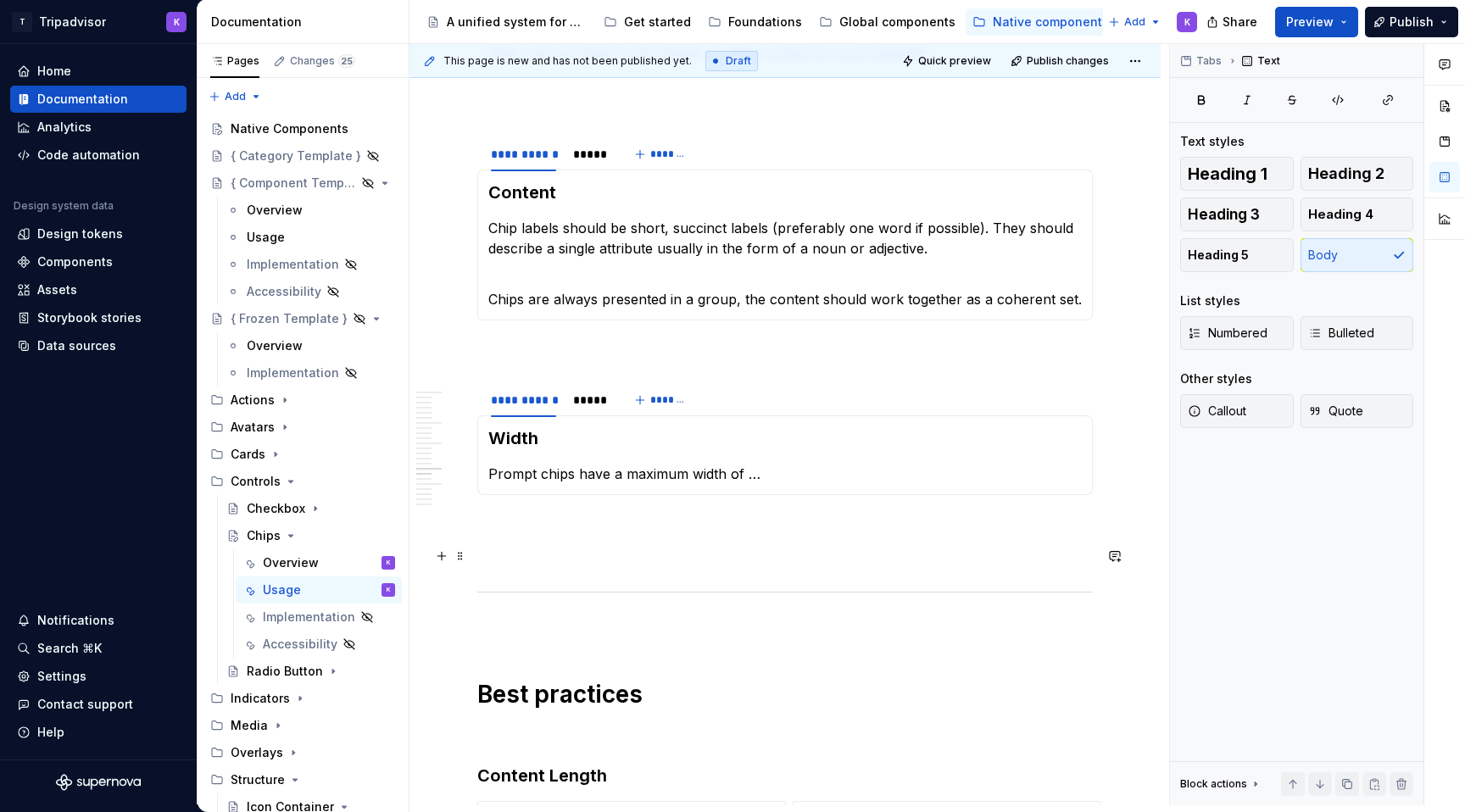
click at [756, 541] on div "**********" at bounding box center [784, 520] width 615 height 5842
click at [756, 511] on div "**********" at bounding box center [784, 520] width 615 height 5842
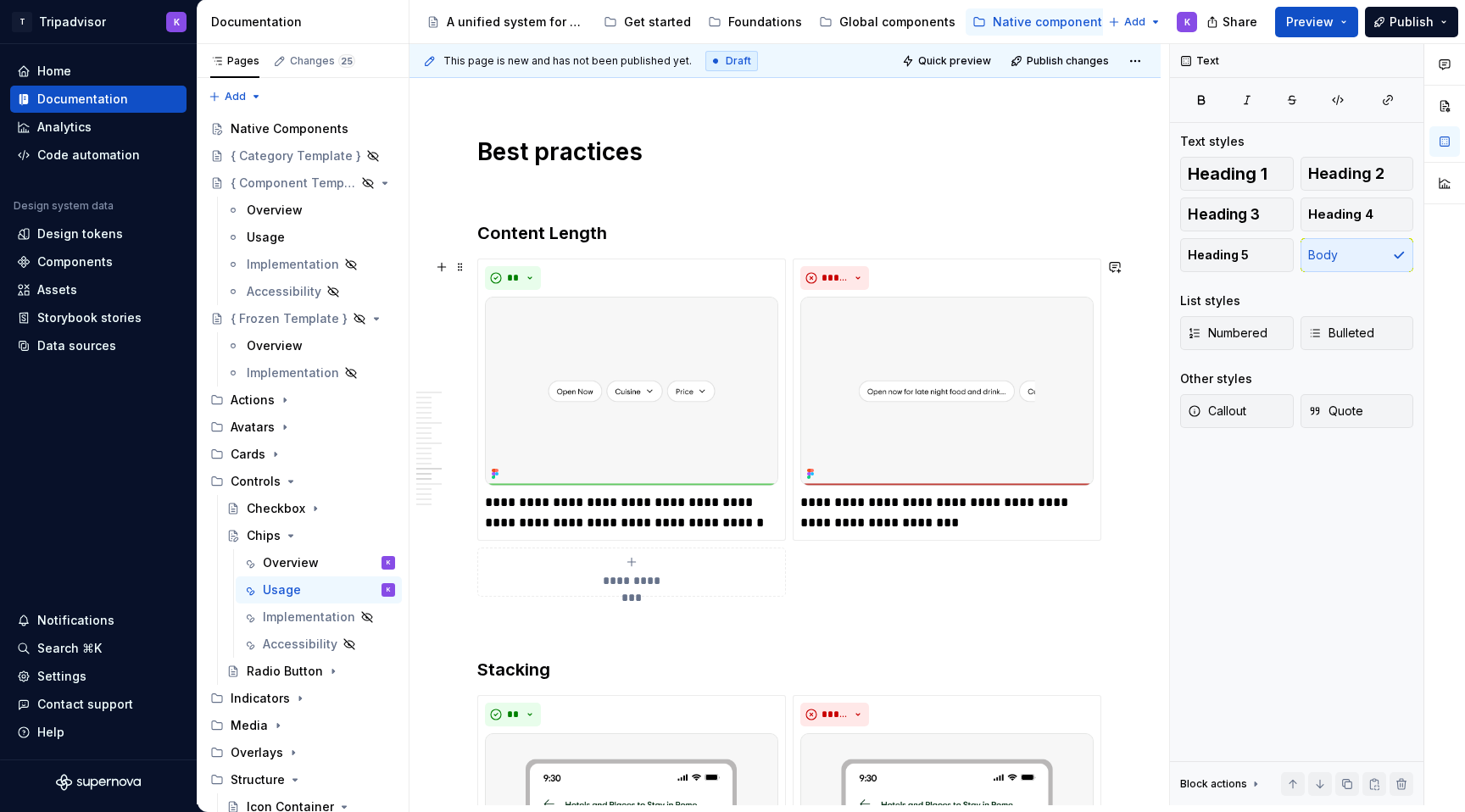
scroll to position [3194, 0]
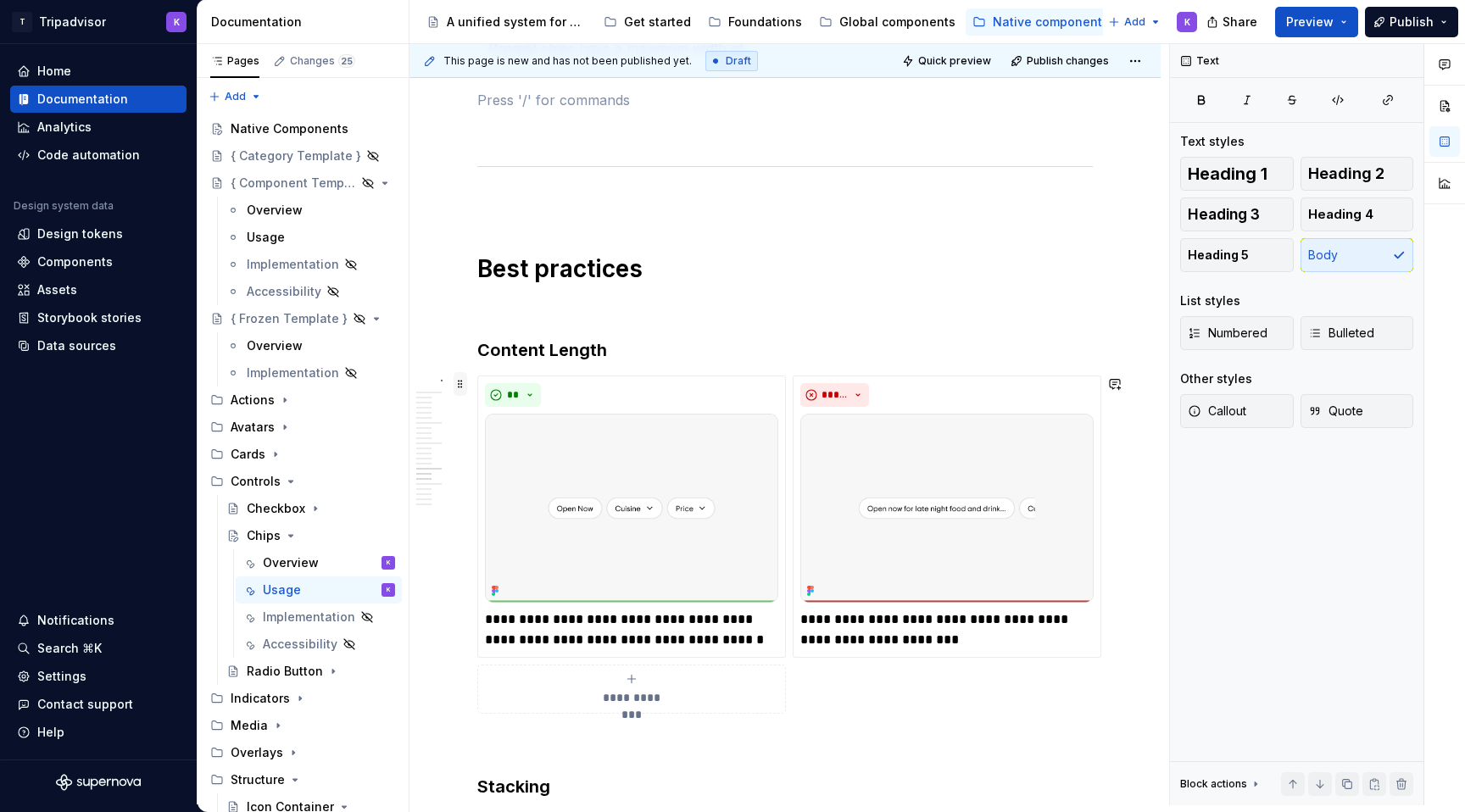
click at [464, 384] on span at bounding box center [460, 384] width 14 height 23
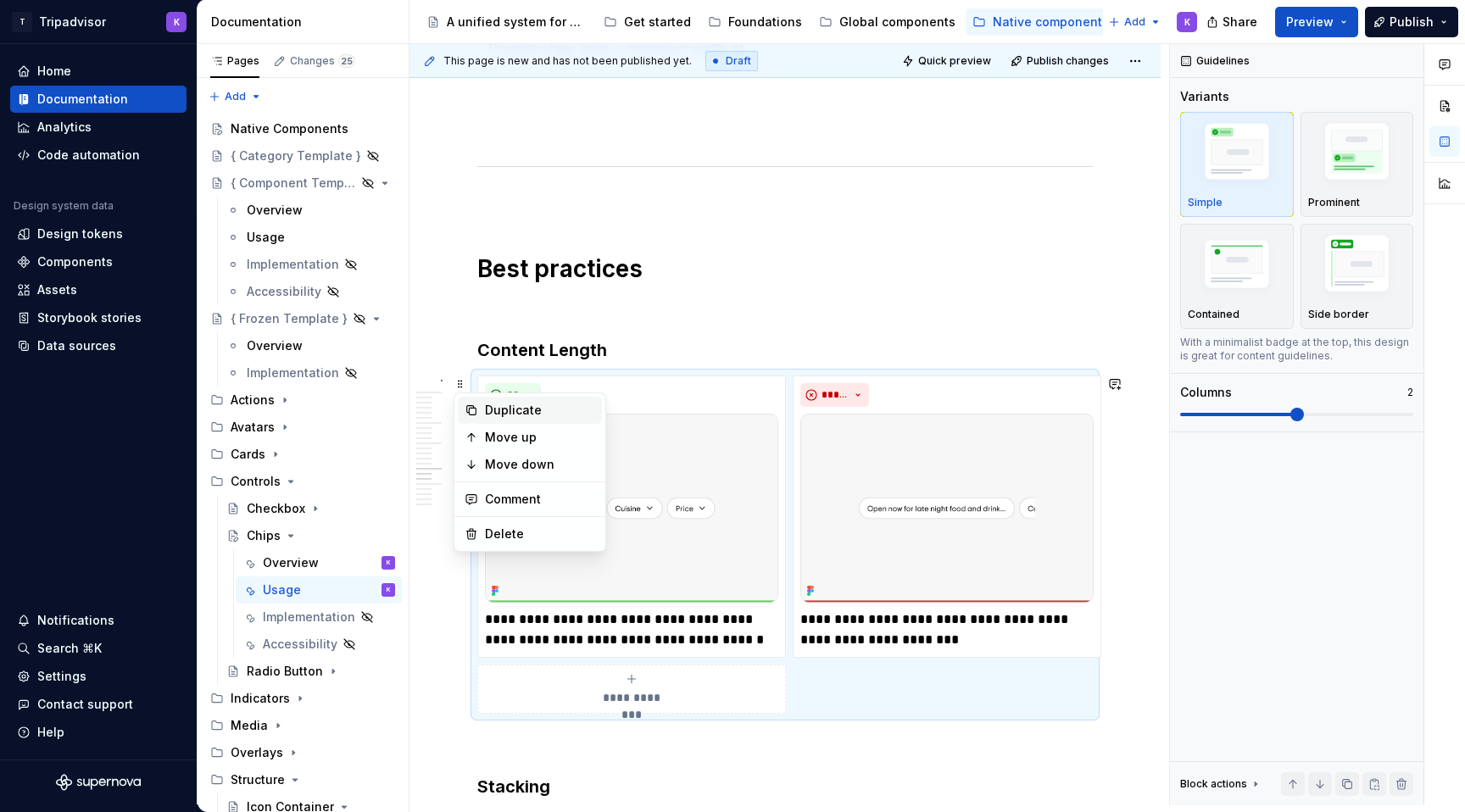
click at [503, 413] on div "Duplicate" at bounding box center [541, 410] width 110 height 17
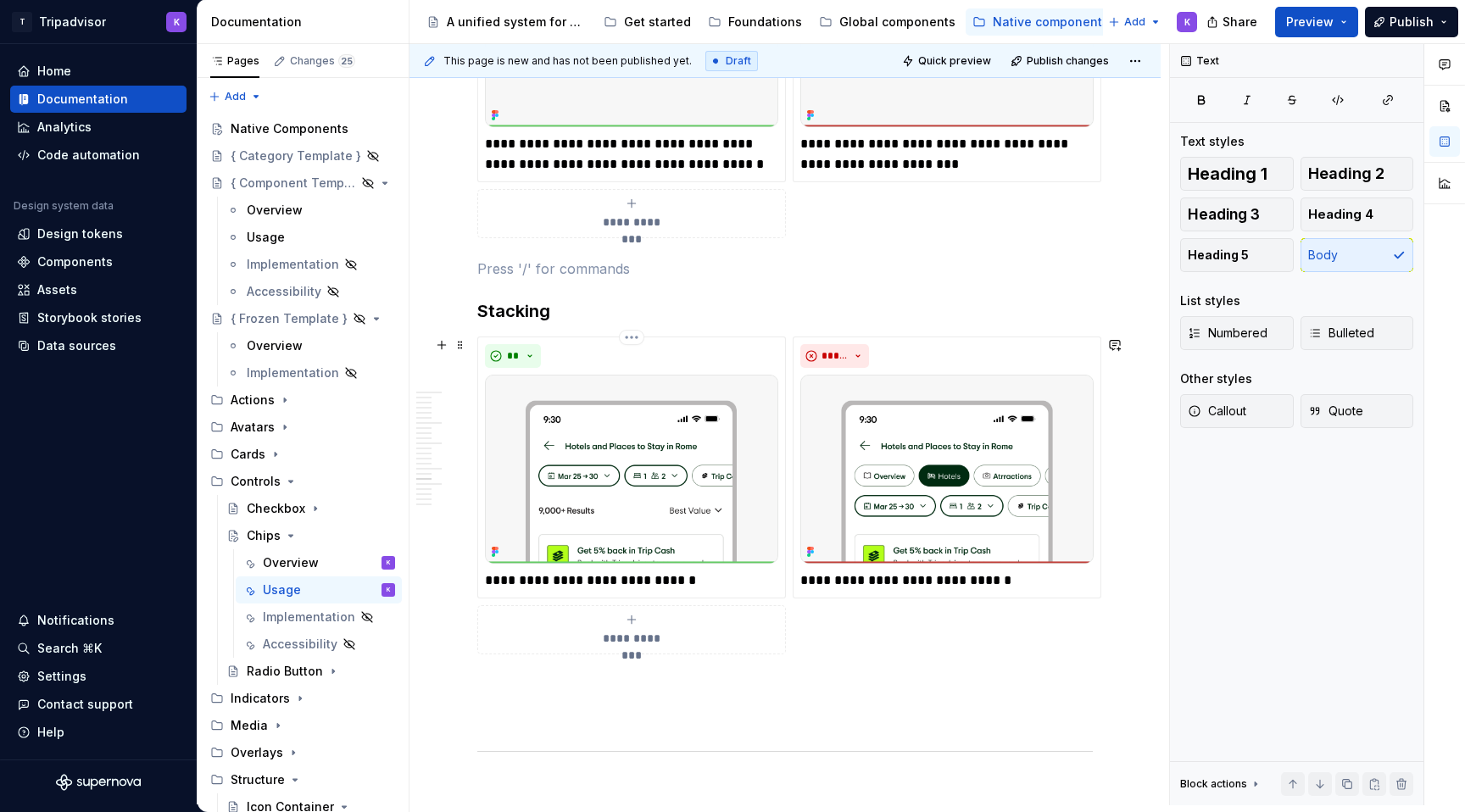
scroll to position [3712, 0]
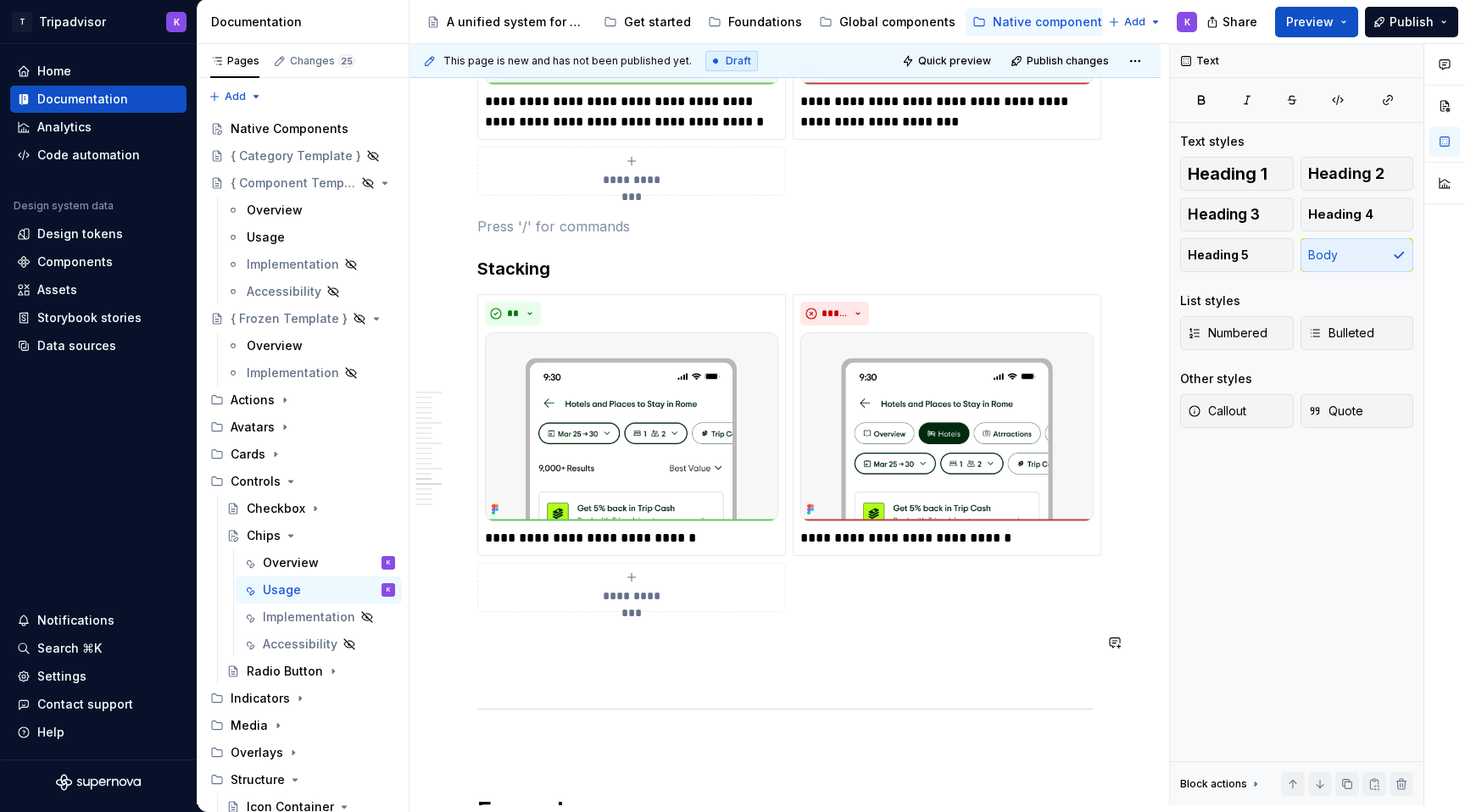
click at [458, 306] on span at bounding box center [460, 302] width 14 height 23
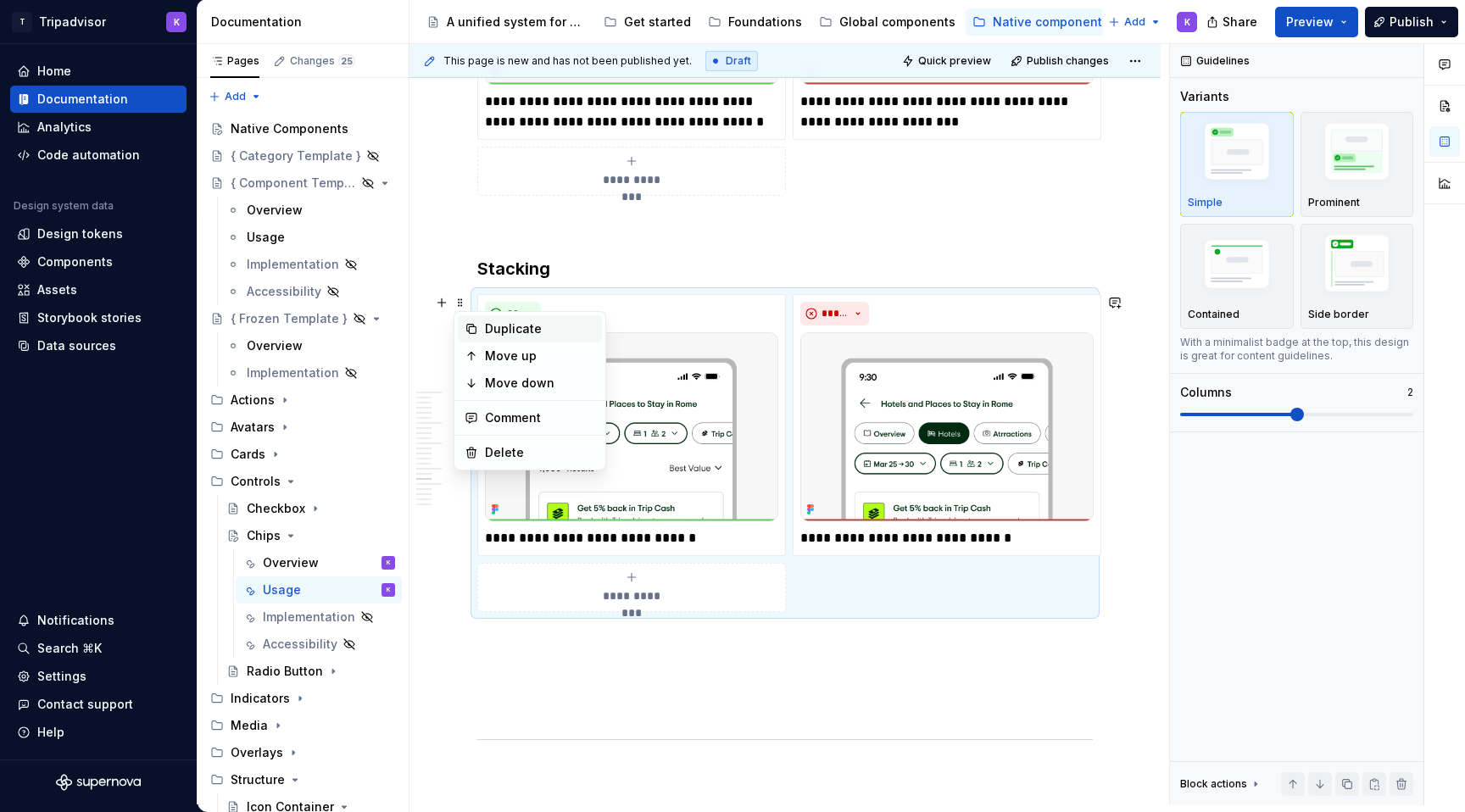
click at [517, 327] on div "Duplicate" at bounding box center [541, 329] width 110 height 17
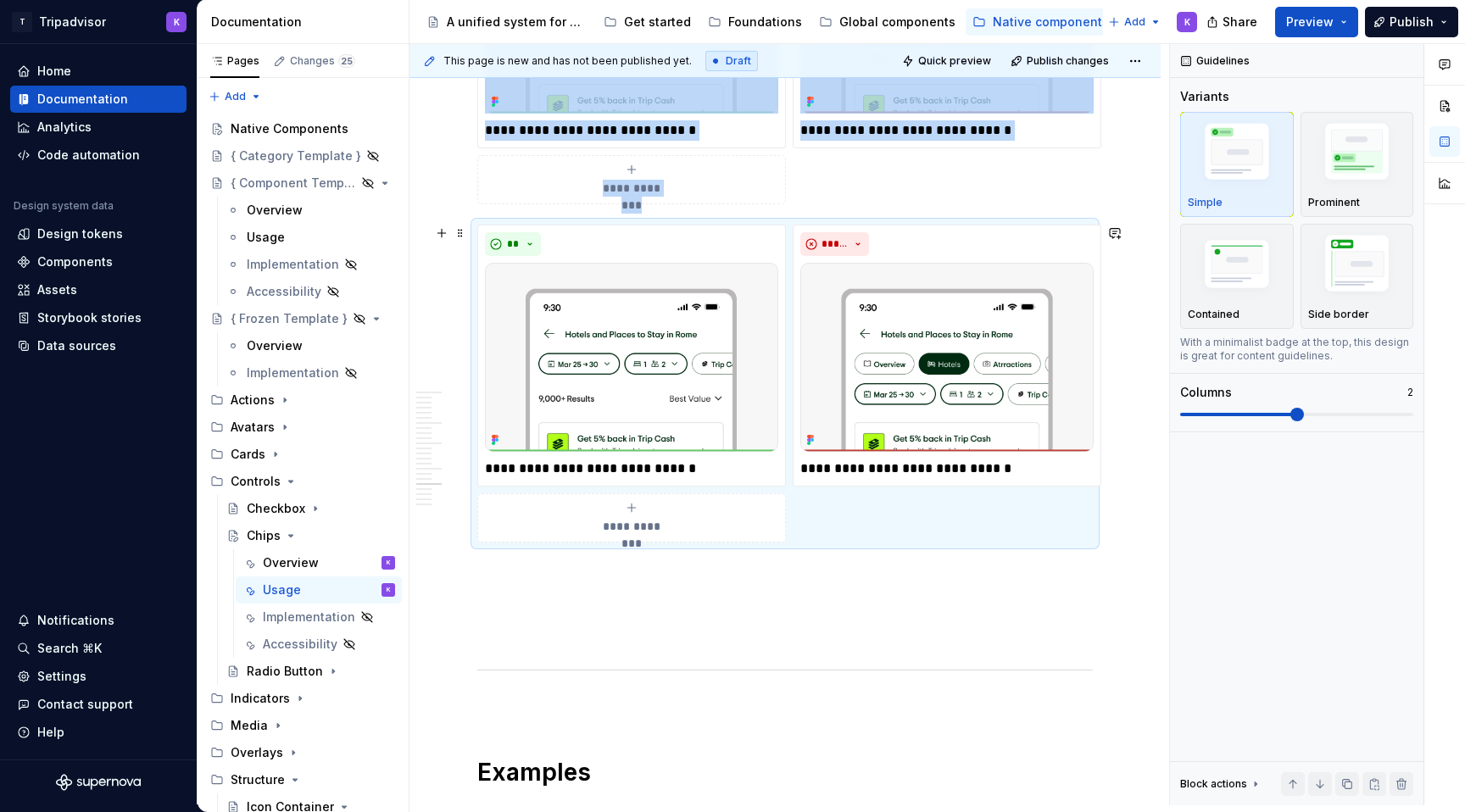
scroll to position [4068, 0]
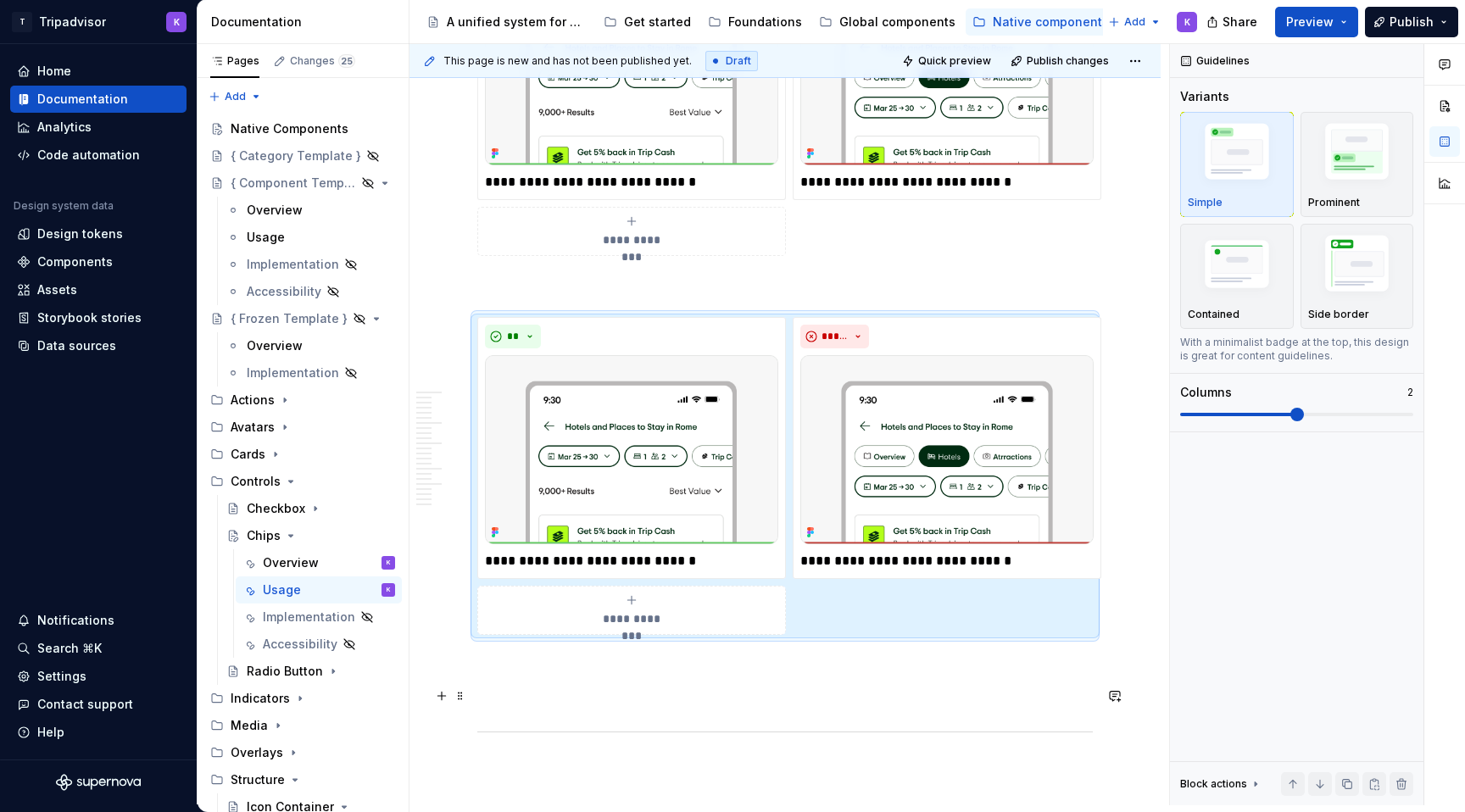
click at [505, 698] on p at bounding box center [784, 696] width 615 height 21
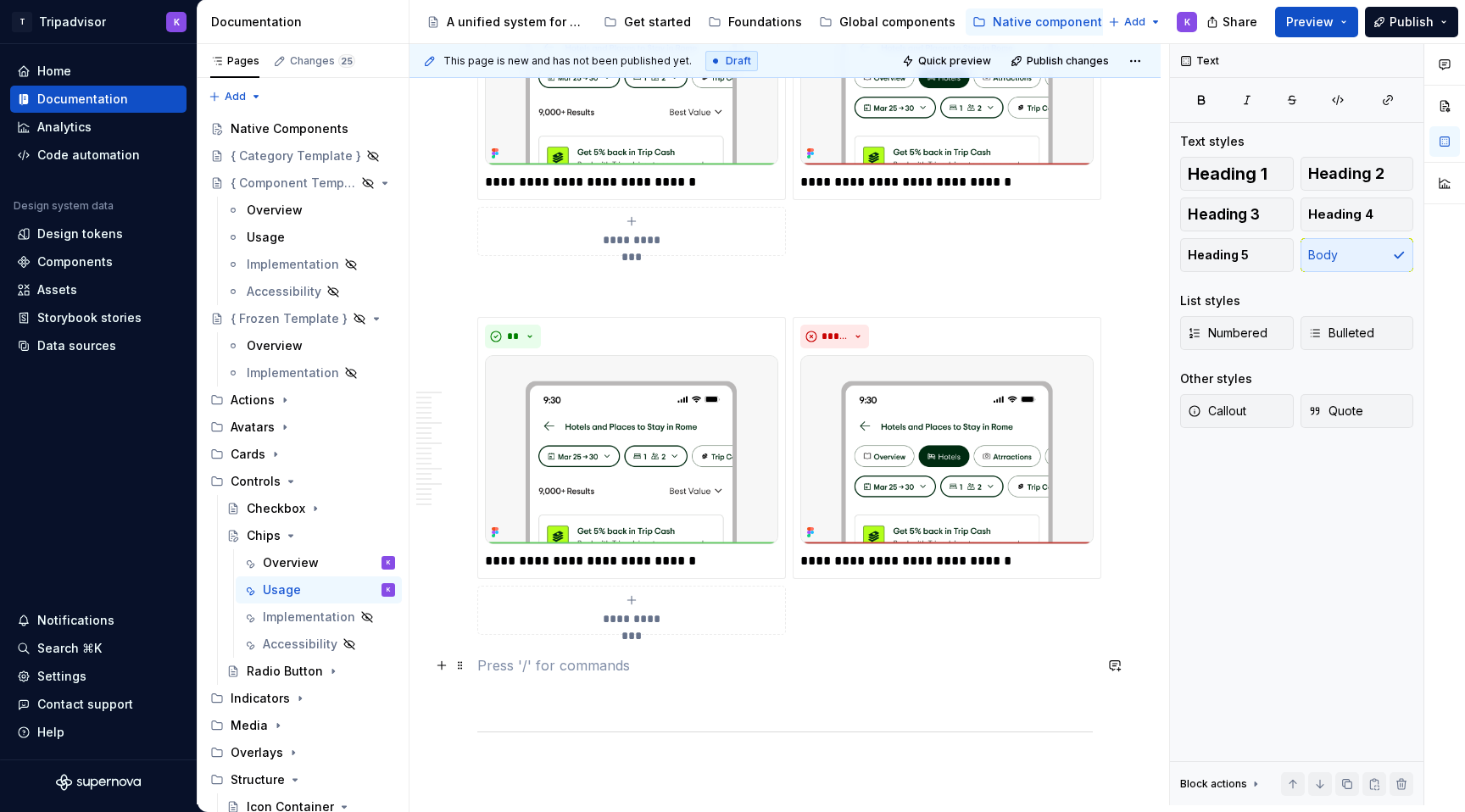
click at [509, 669] on p at bounding box center [784, 665] width 615 height 21
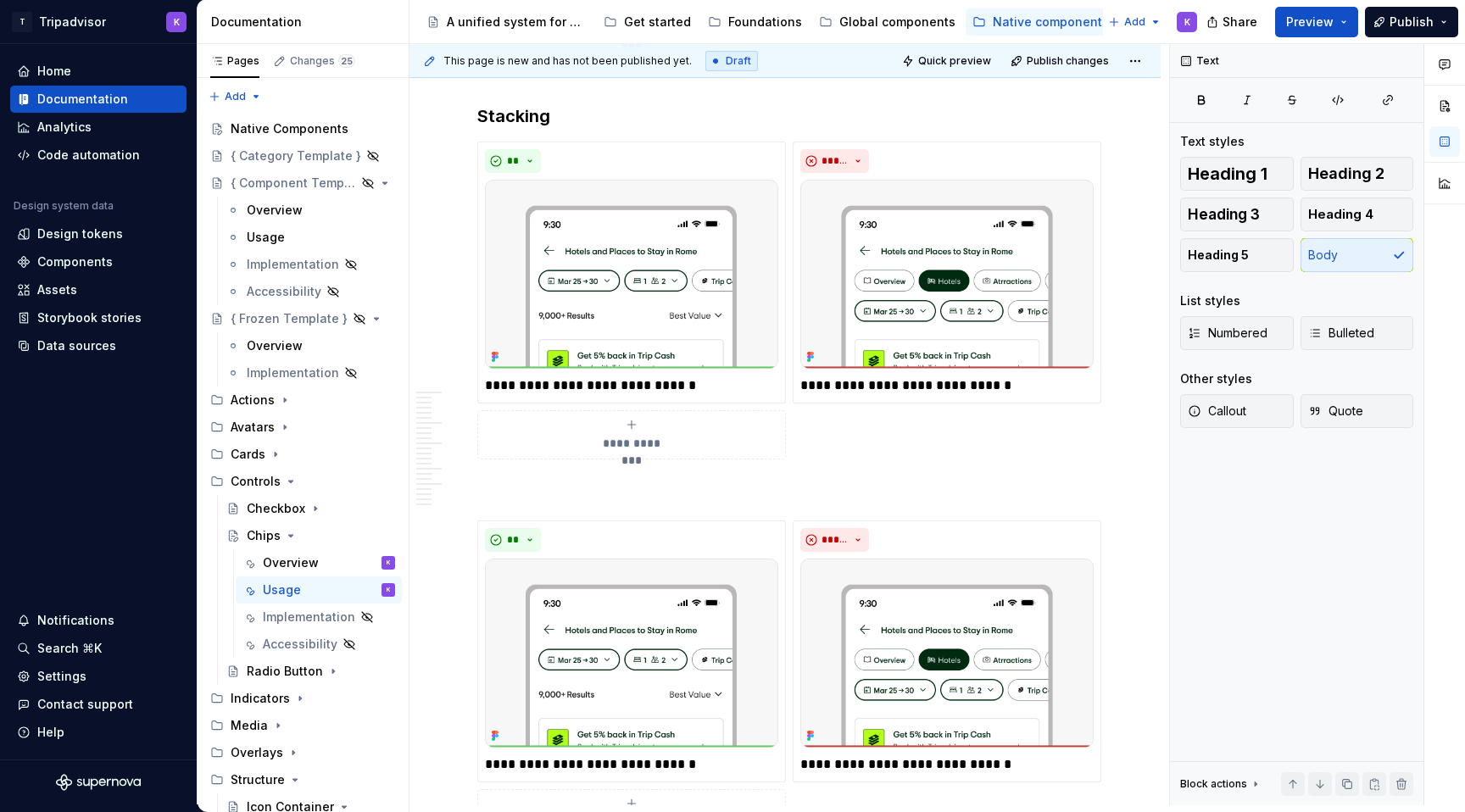
scroll to position [3704, 0]
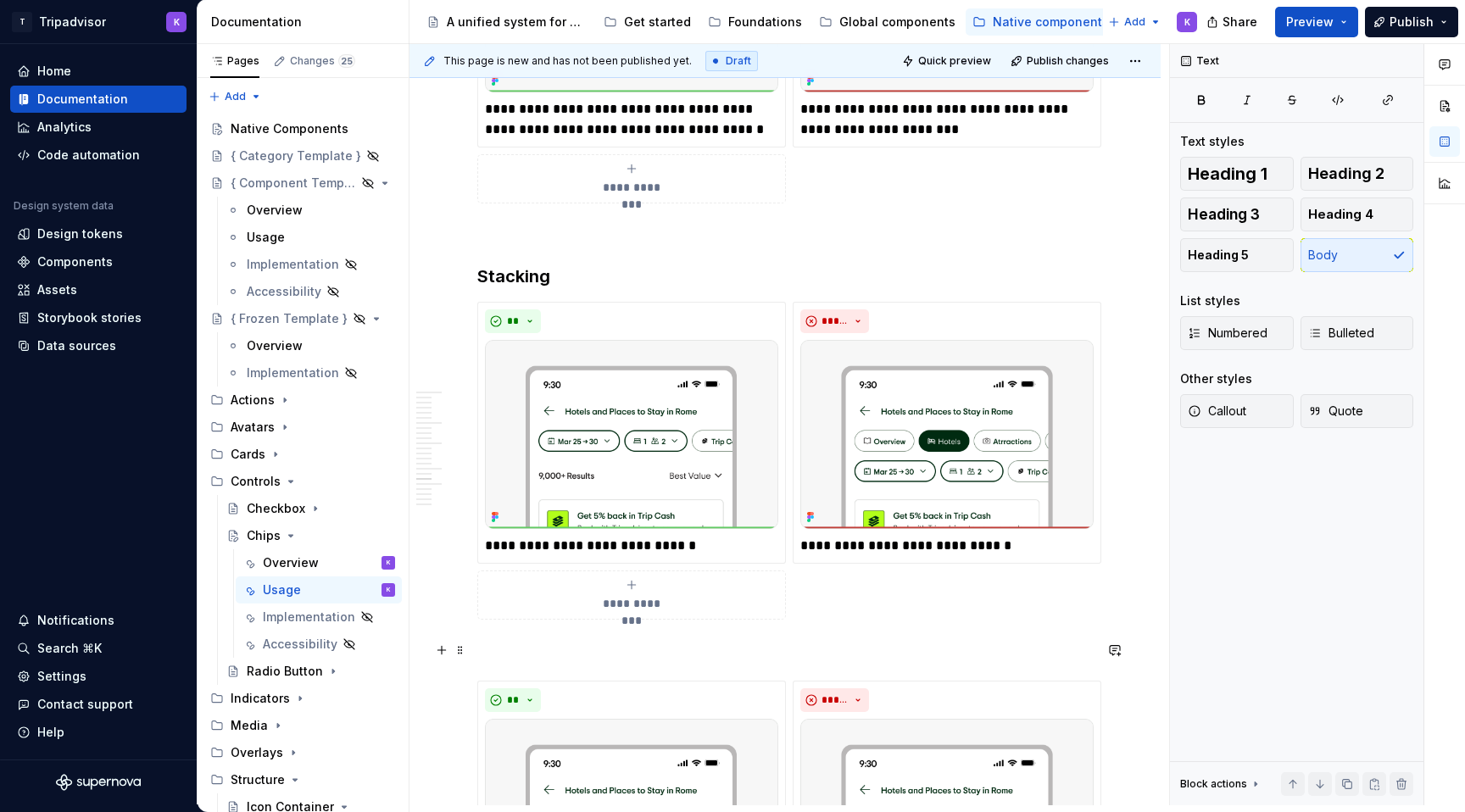
click at [519, 652] on p at bounding box center [784, 651] width 615 height 21
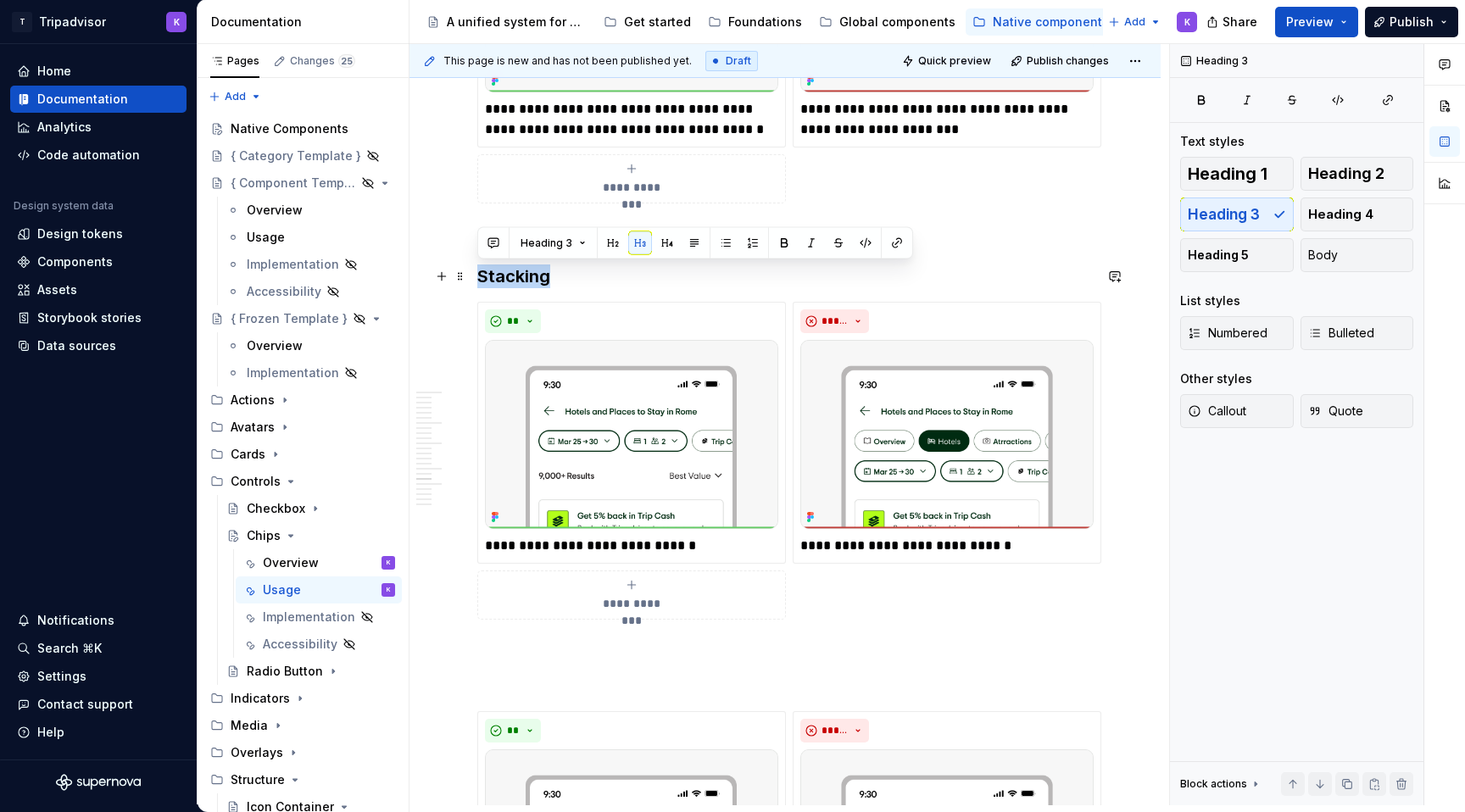
drag, startPoint x: 552, startPoint y: 276, endPoint x: 471, endPoint y: 276, distance: 81.0
copy h3 "Stacking"
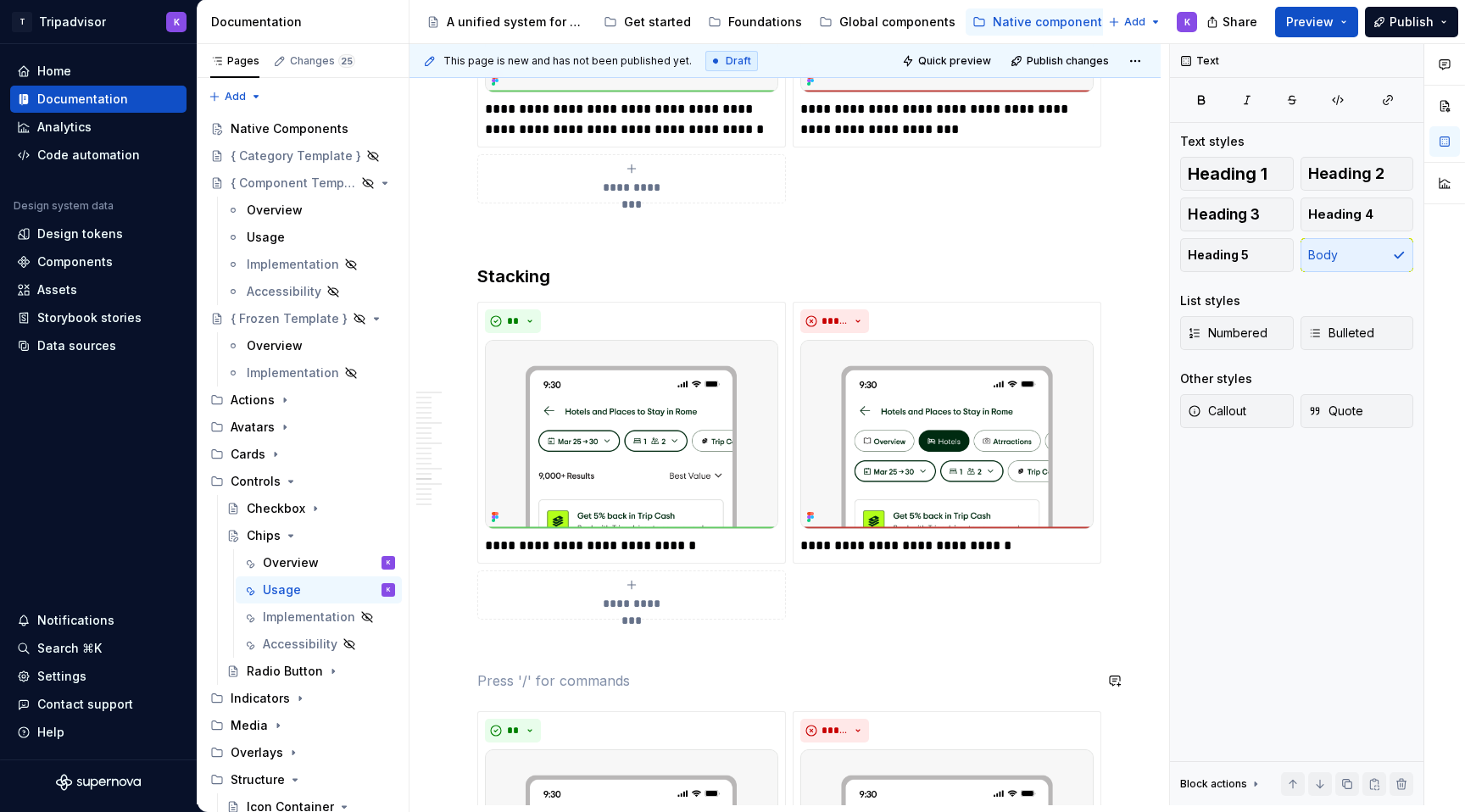
drag, startPoint x: 544, startPoint y: 679, endPoint x: 479, endPoint y: 678, distance: 65.0
click at [479, 678] on p "Stacking" at bounding box center [784, 680] width 615 height 21
click at [1224, 214] on span "Heading 3" at bounding box center [1223, 215] width 72 height 17
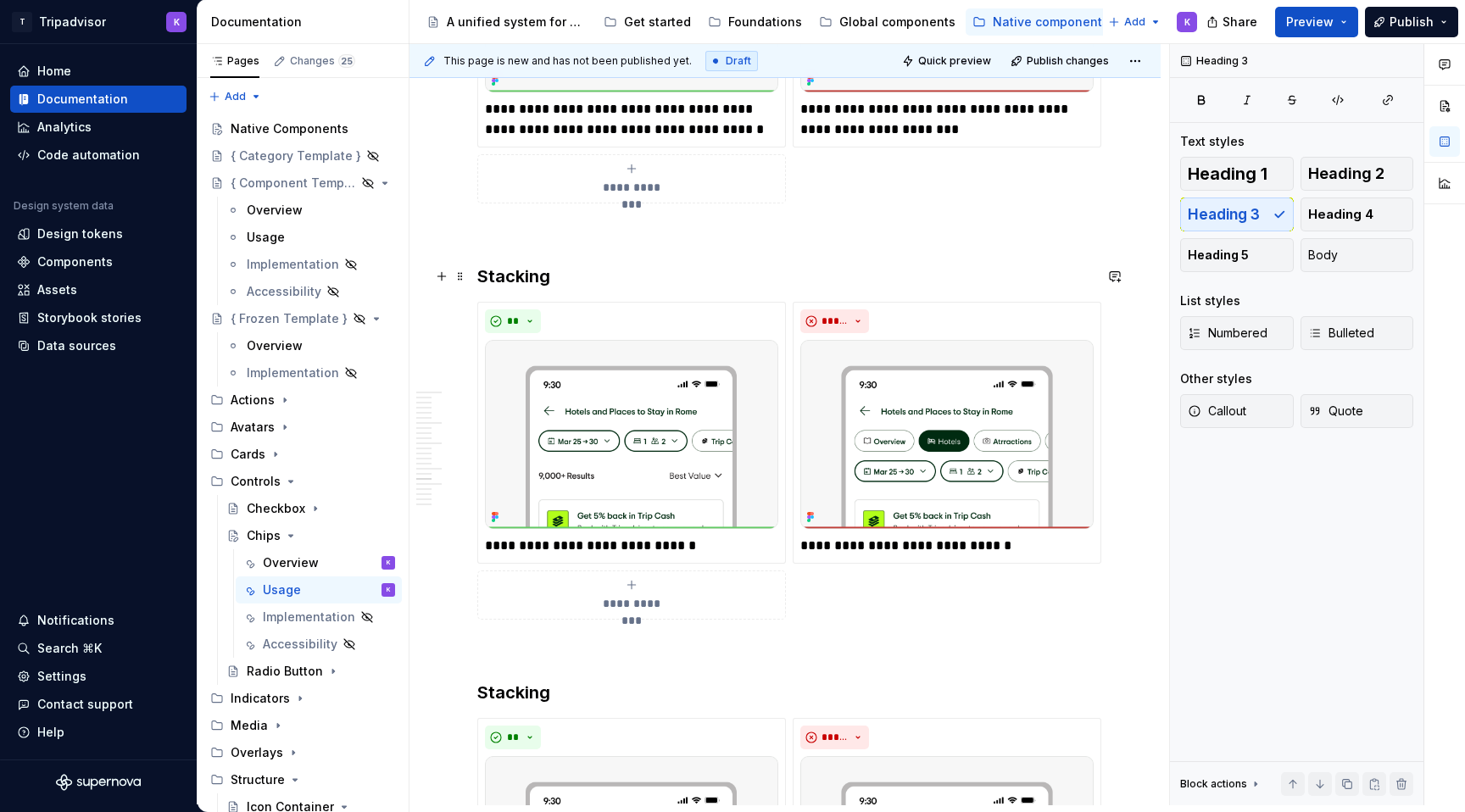
click at [546, 285] on h3 "Stacking" at bounding box center [784, 275] width 615 height 23
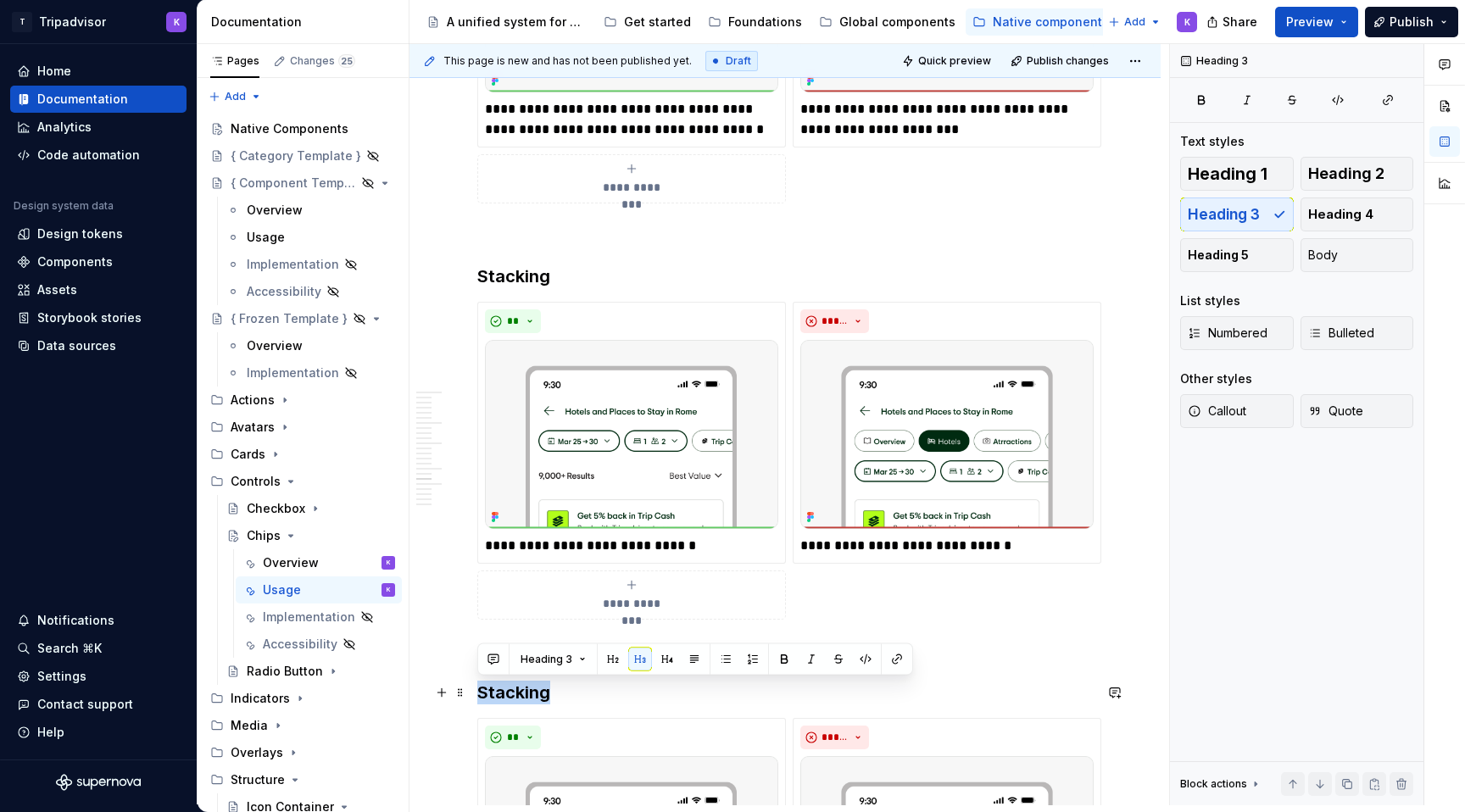
drag, startPoint x: 551, startPoint y: 697, endPoint x: 479, endPoint y: 693, distance: 72.1
click at [478, 694] on h3 "Stacking" at bounding box center [784, 692] width 615 height 23
click at [659, 680] on h3 "Default Chip" at bounding box center [784, 692] width 615 height 23
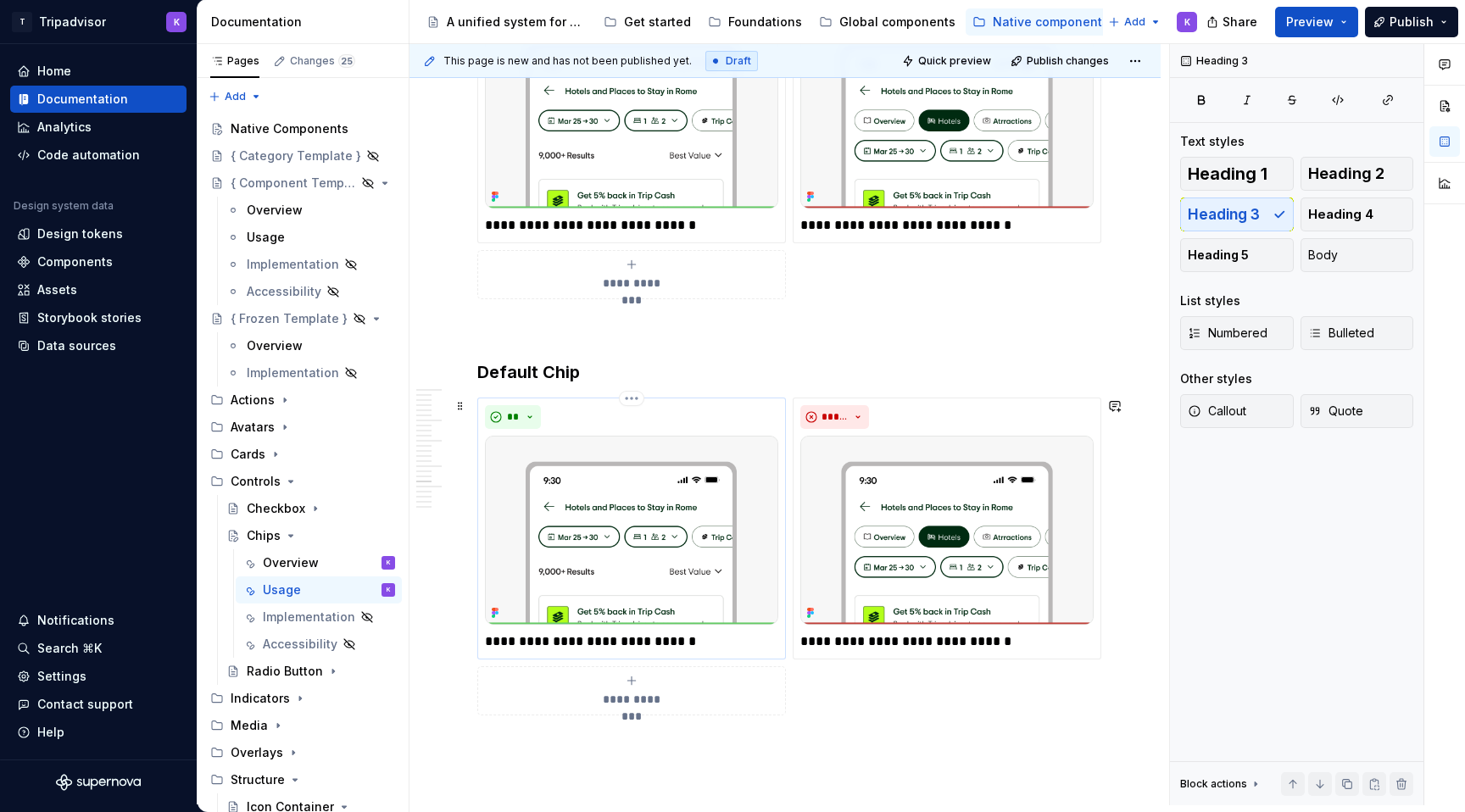
scroll to position [4039, 0]
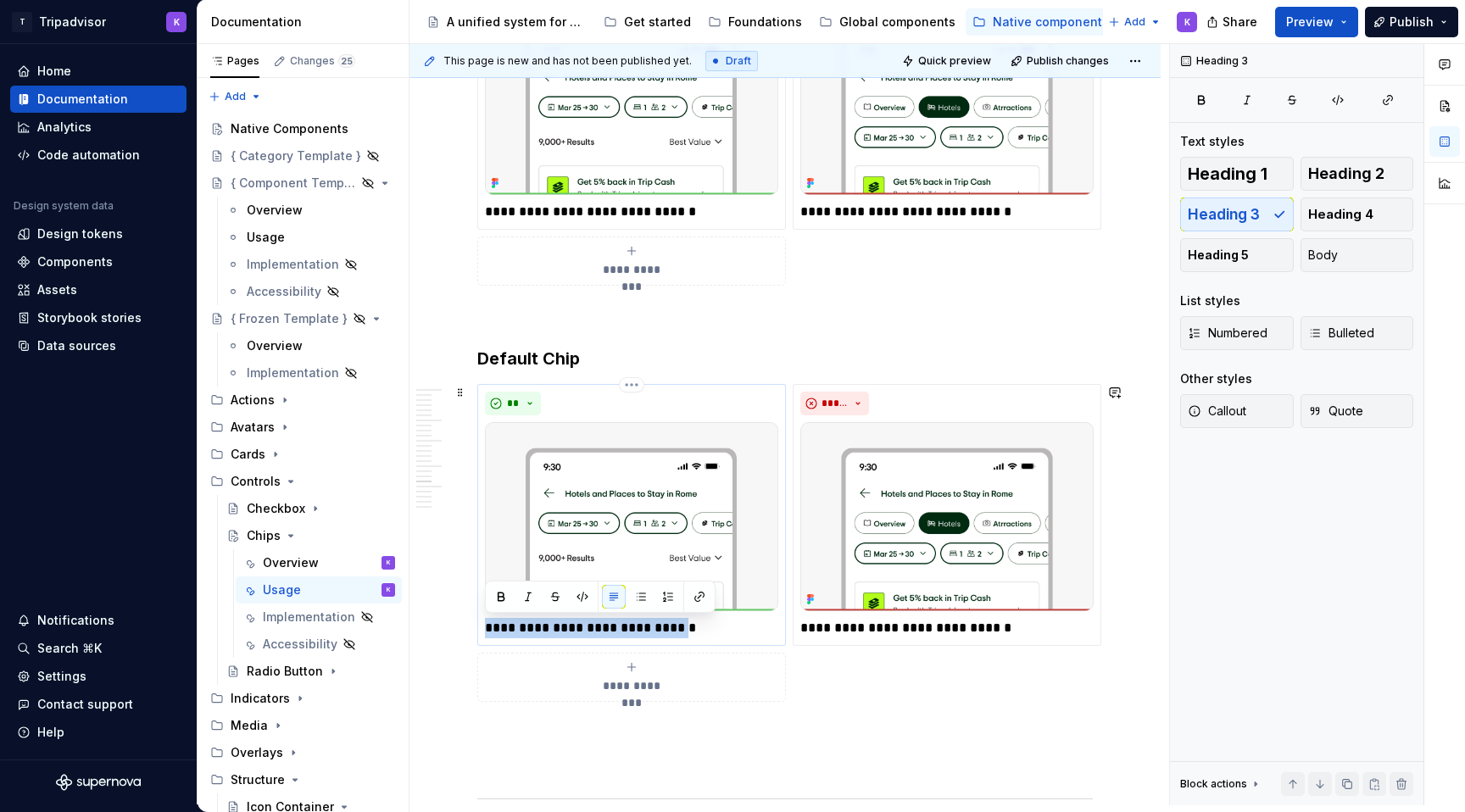
drag, startPoint x: 679, startPoint y: 627, endPoint x: 486, endPoint y: 626, distance: 193.0
click at [486, 626] on p "**********" at bounding box center [632, 628] width 293 height 21
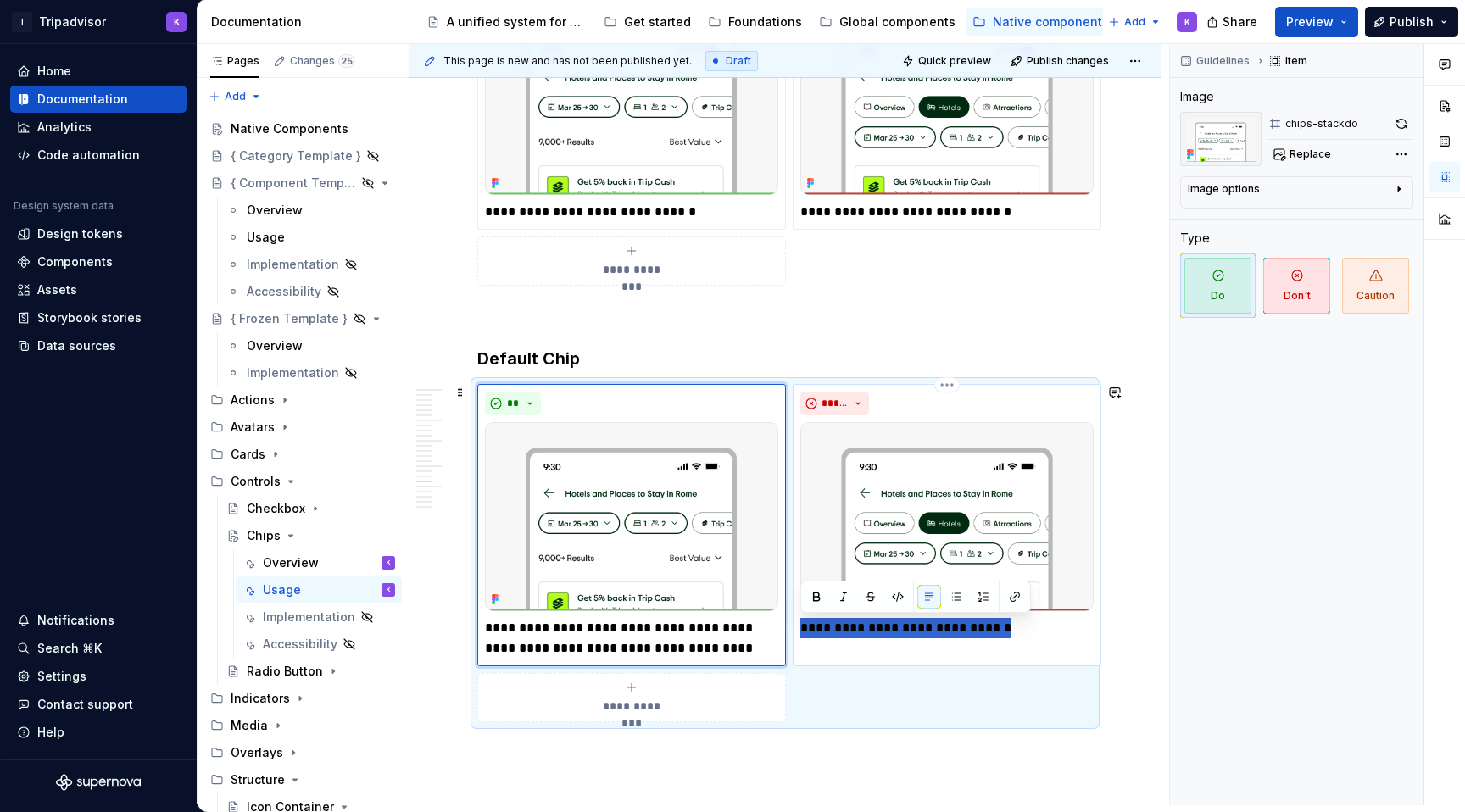
drag, startPoint x: 1011, startPoint y: 633, endPoint x: 803, endPoint y: 633, distance: 208.0
click at [803, 633] on p "**********" at bounding box center [947, 628] width 293 height 21
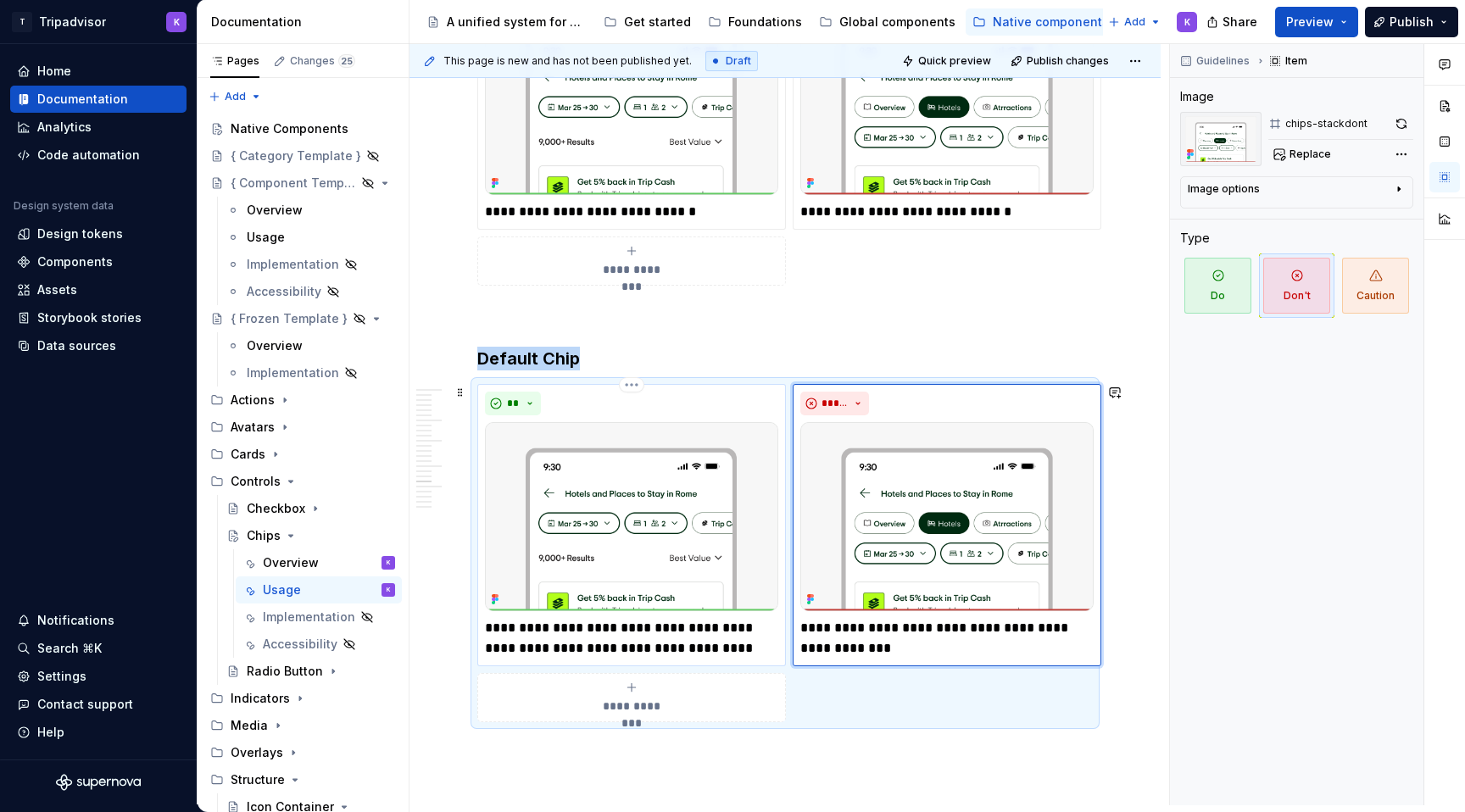
click at [620, 523] on img at bounding box center [632, 516] width 293 height 189
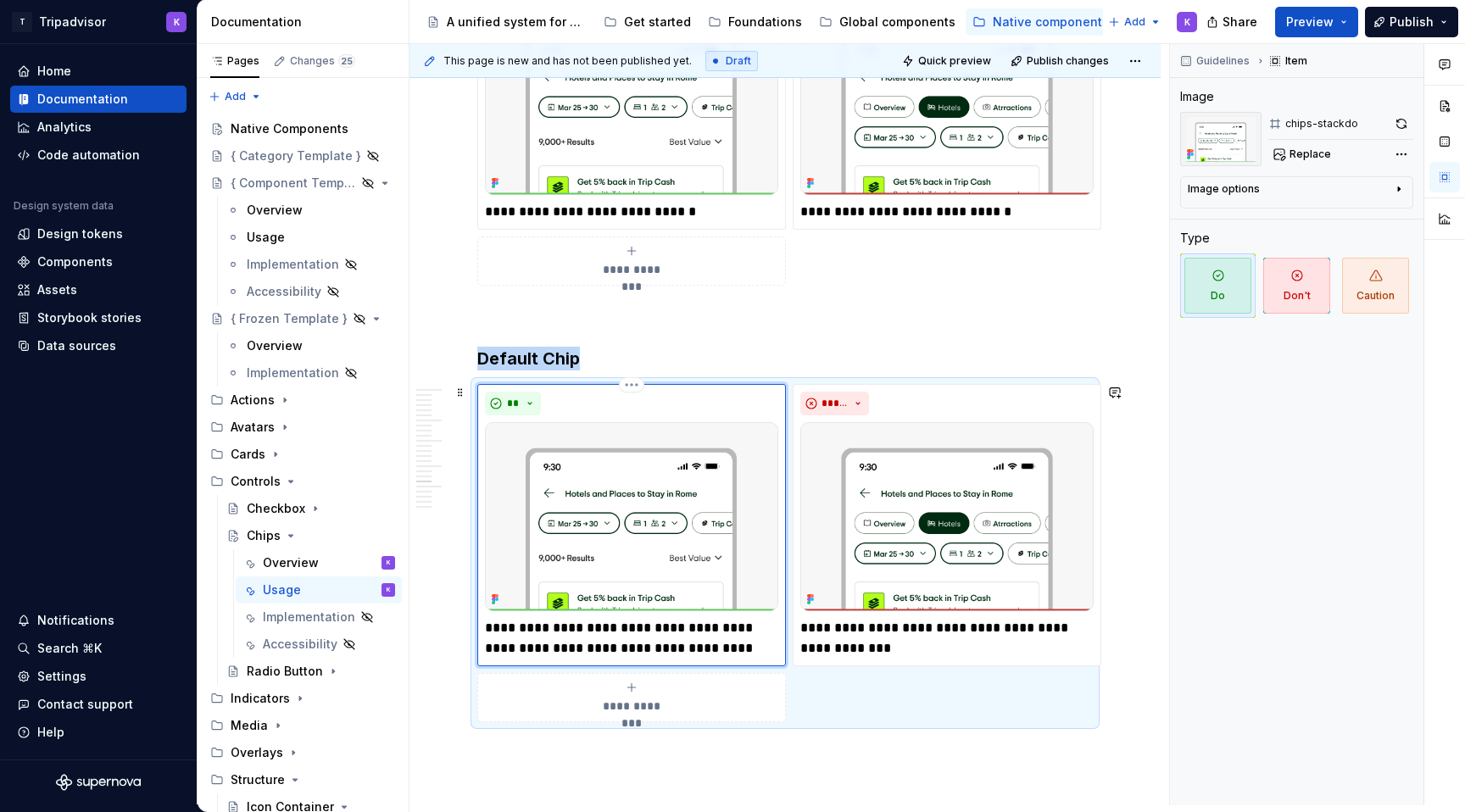
click at [620, 523] on img at bounding box center [632, 516] width 293 height 189
click at [1311, 150] on span "Replace" at bounding box center [1310, 154] width 42 height 14
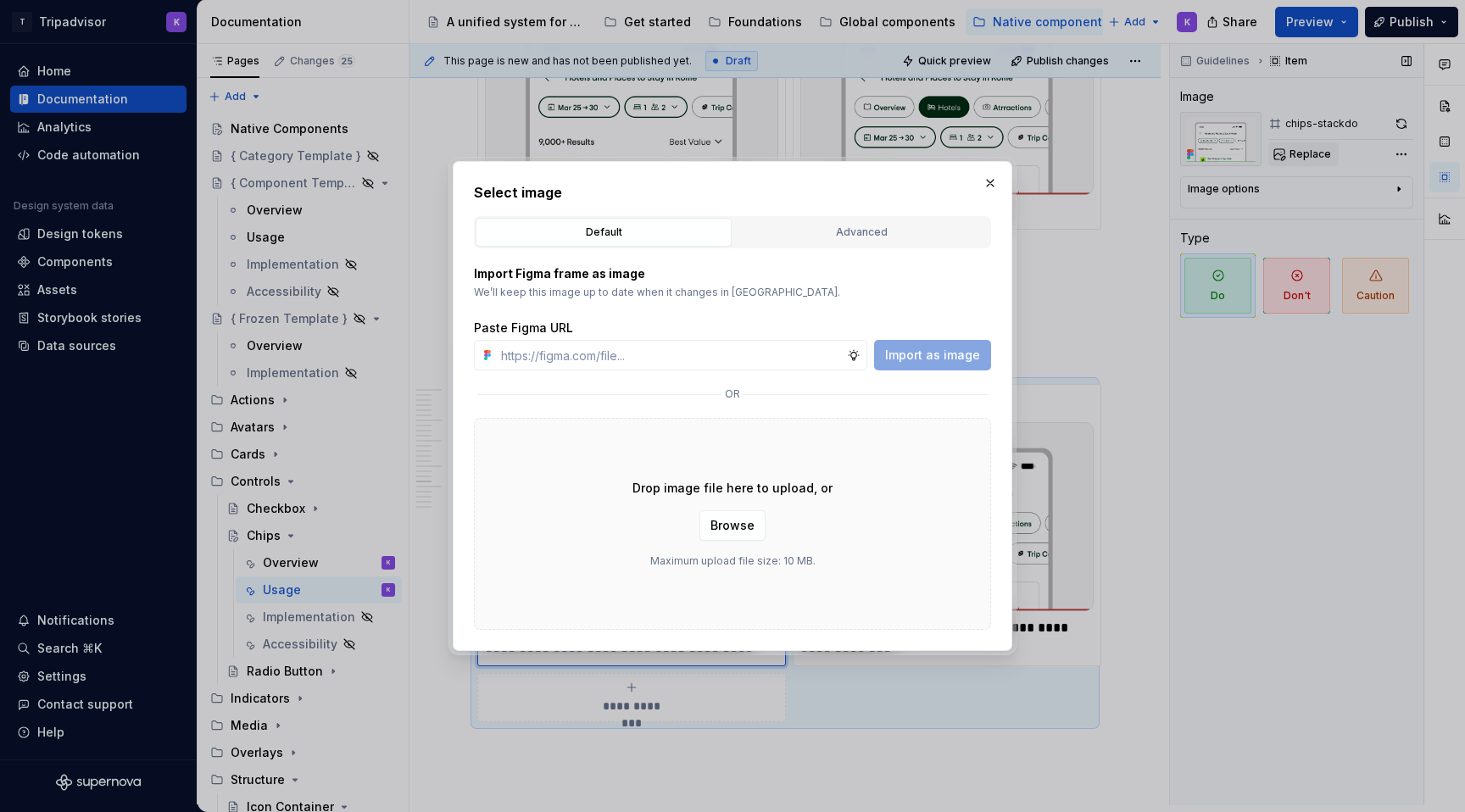
type textarea "*"
type input "[URL][DOMAIN_NAME]"
click at [947, 341] on button "Import as image" at bounding box center [932, 355] width 117 height 31
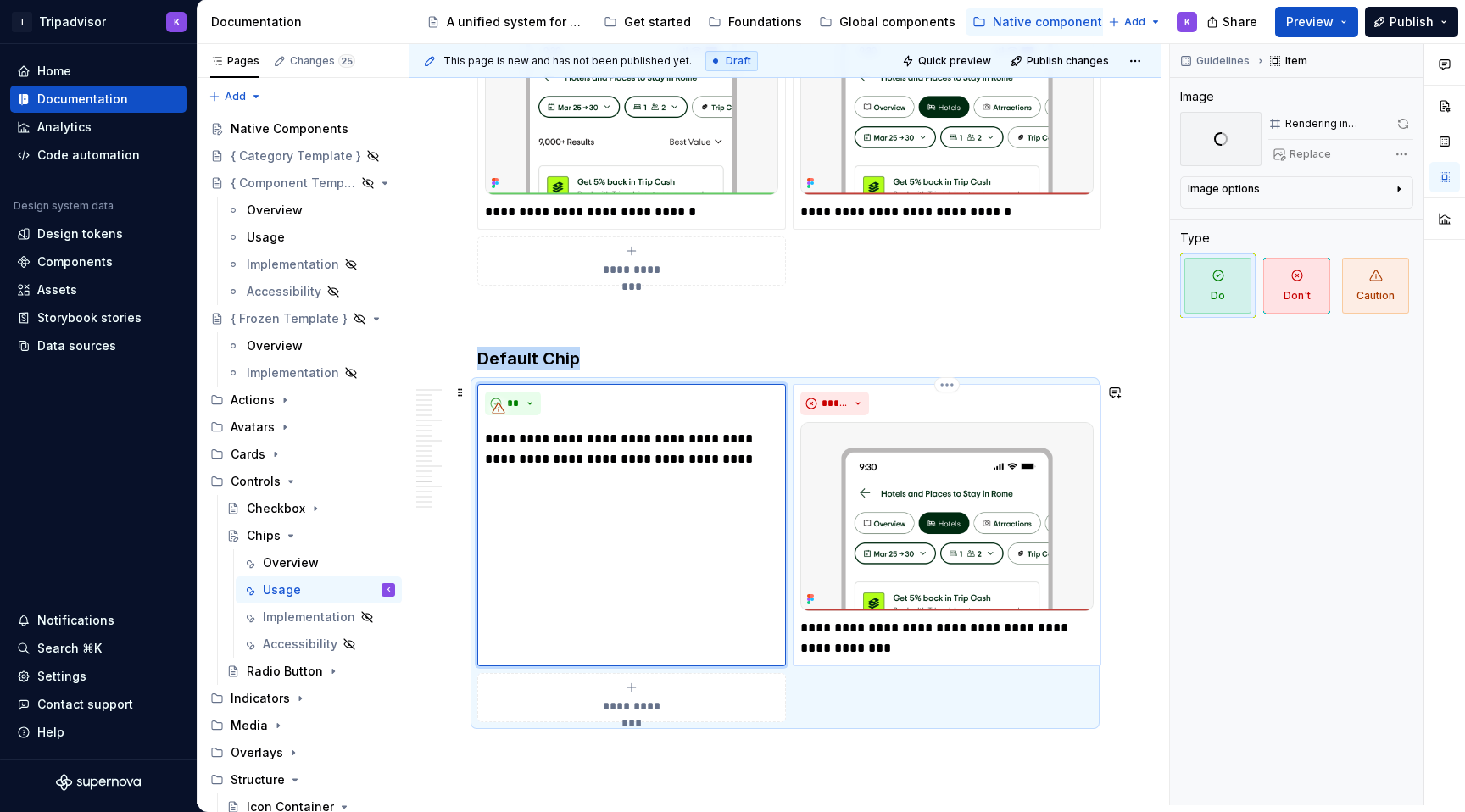
click at [911, 504] on img at bounding box center [947, 516] width 293 height 189
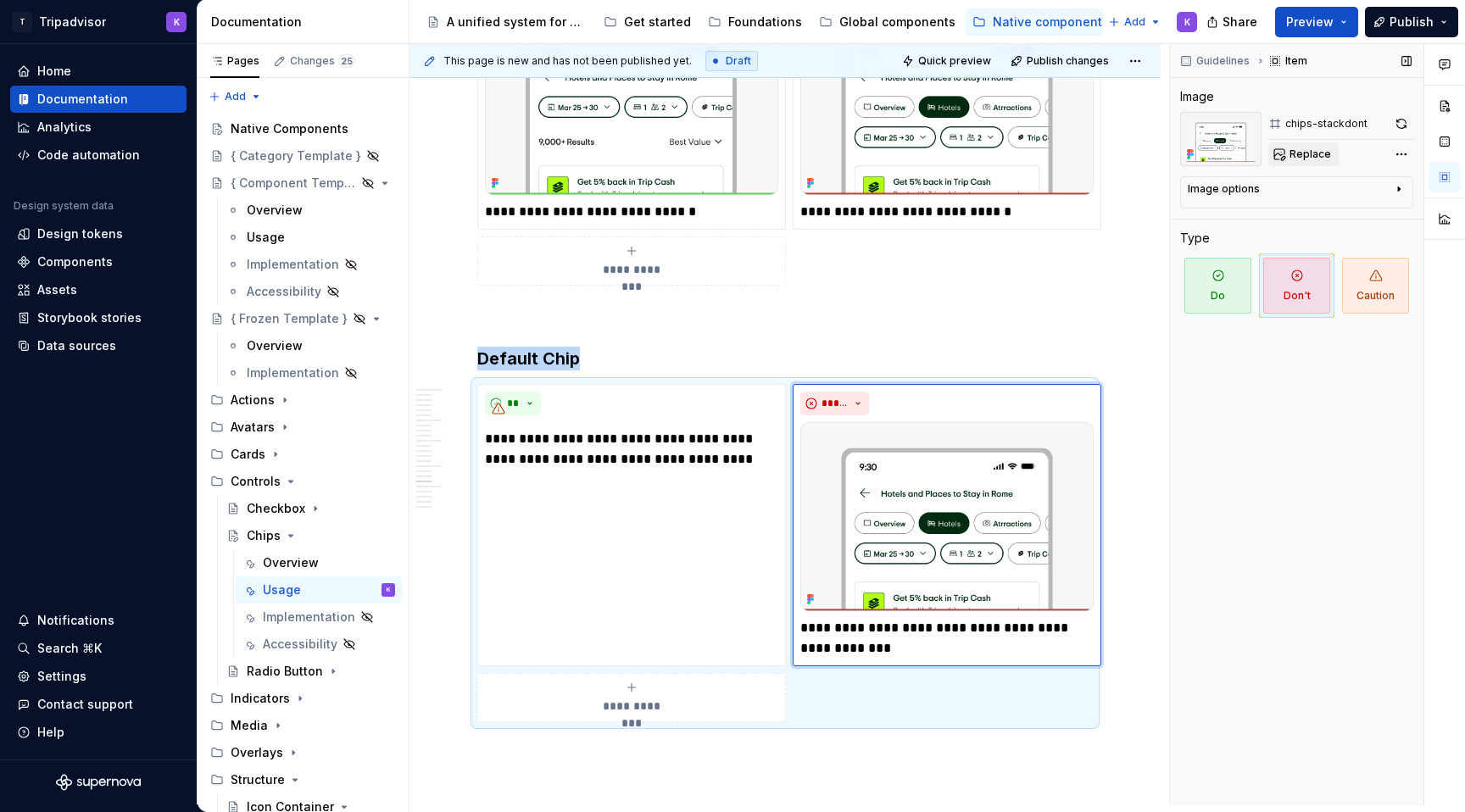
click at [1302, 160] on span "Replace" at bounding box center [1310, 154] width 42 height 14
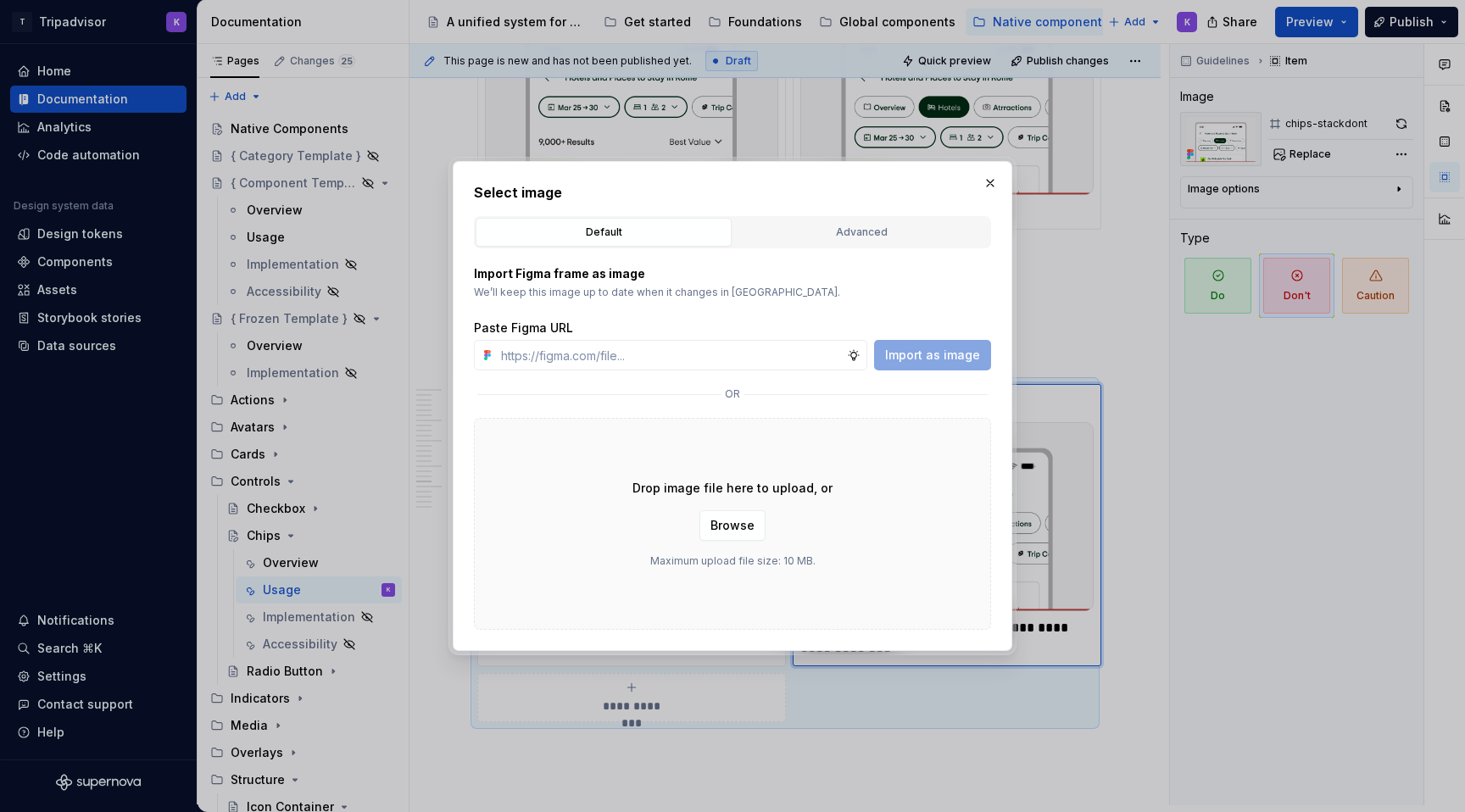
type textarea "*"
type input "[URL][DOMAIN_NAME]"
click at [937, 348] on span "Import as image" at bounding box center [933, 355] width 95 height 17
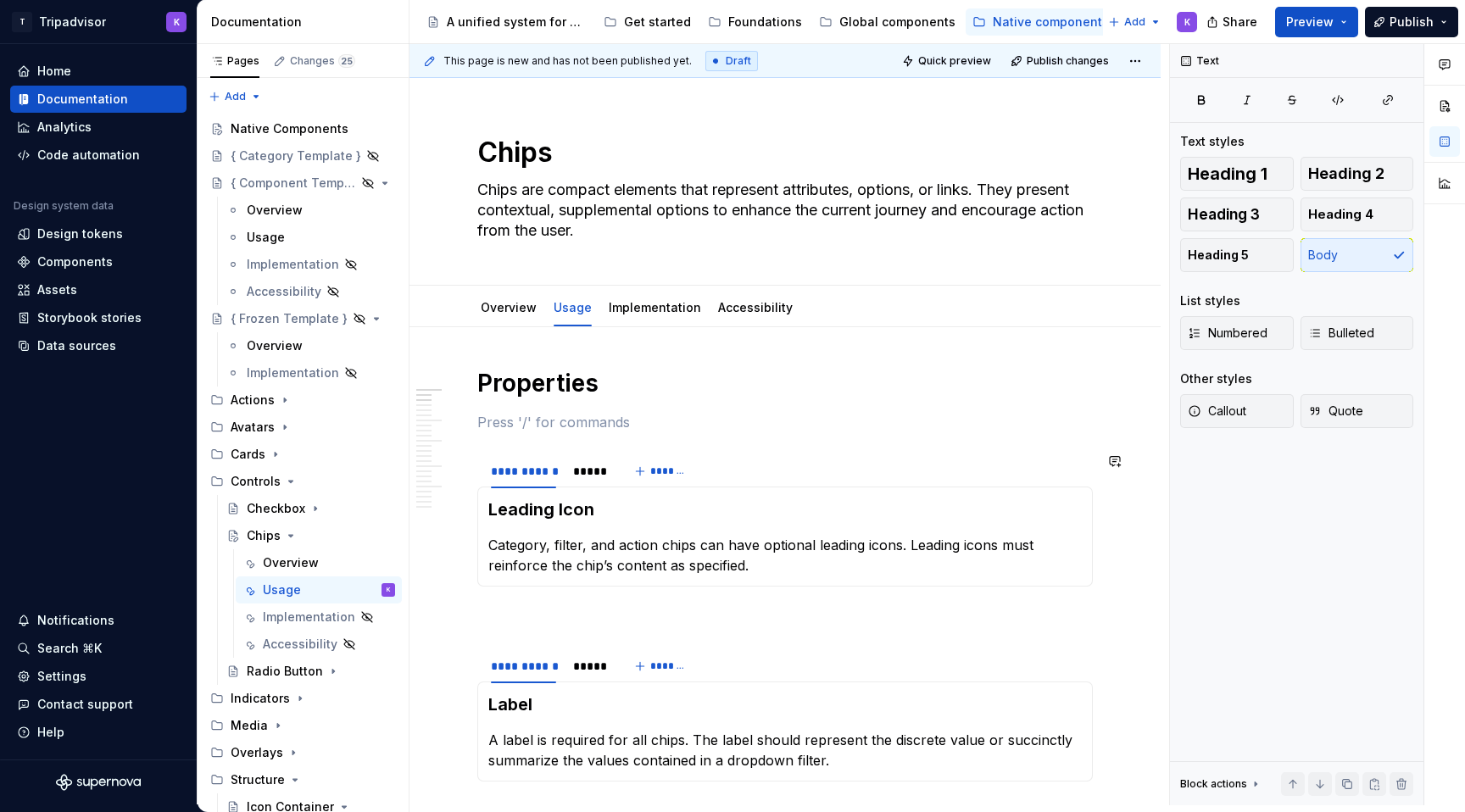
click at [684, 389] on h1 "Properties" at bounding box center [784, 383] width 615 height 31
click at [289, 539] on icon "Page tree" at bounding box center [290, 536] width 14 height 14
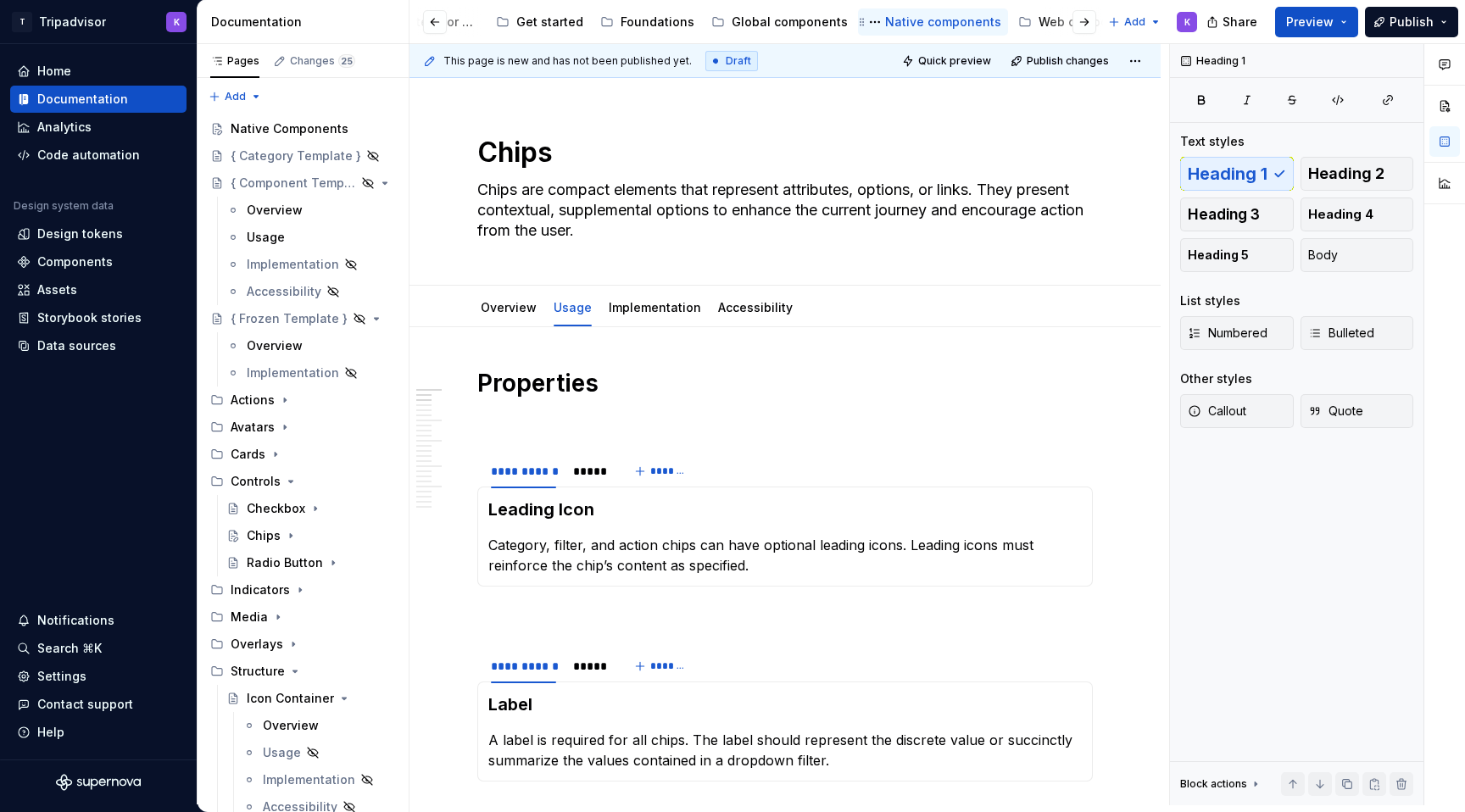
scroll to position [0, 114]
click at [1033, 21] on div "Web components" at bounding box center [1084, 22] width 104 height 17
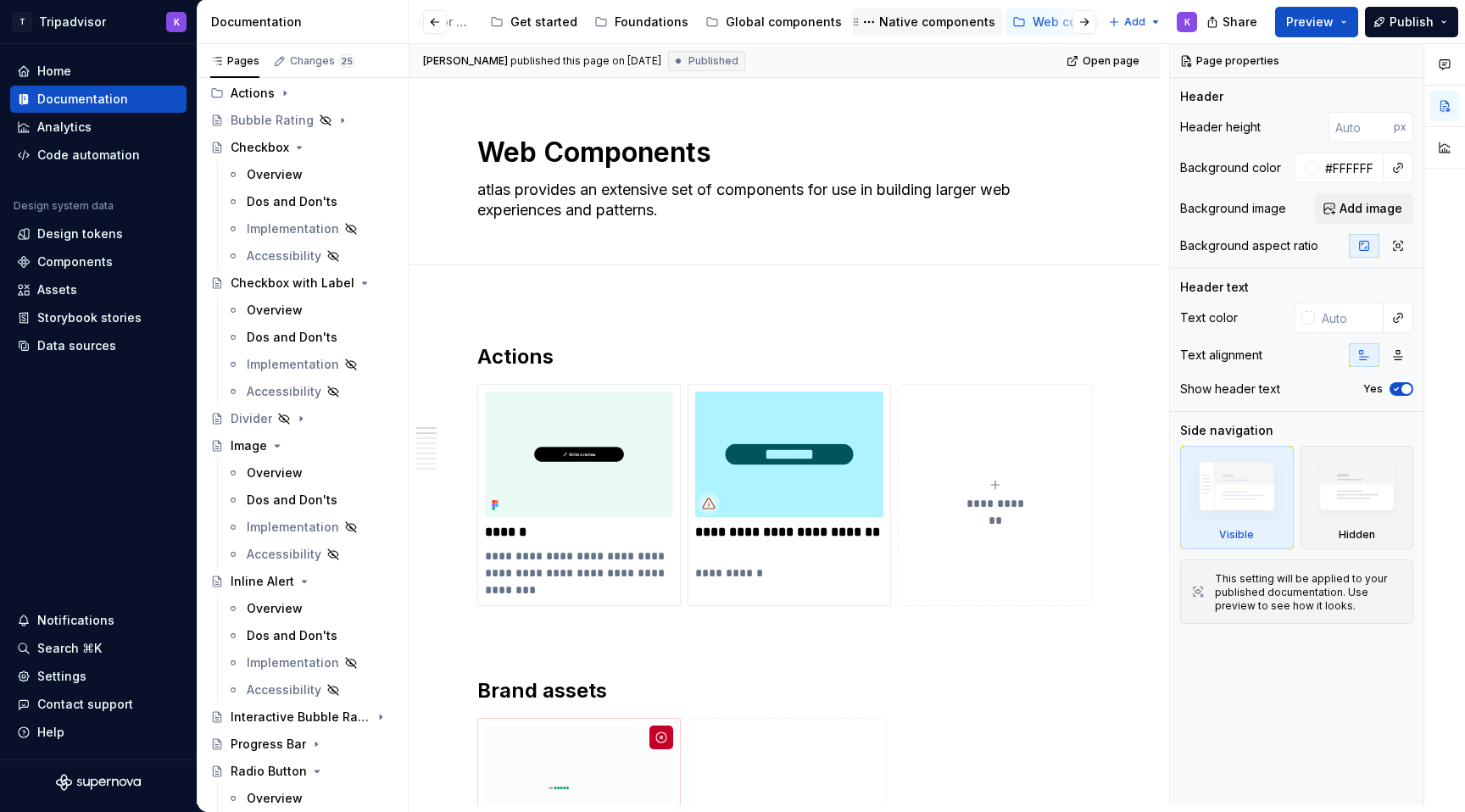
click at [909, 26] on div "Native components" at bounding box center [937, 22] width 116 height 17
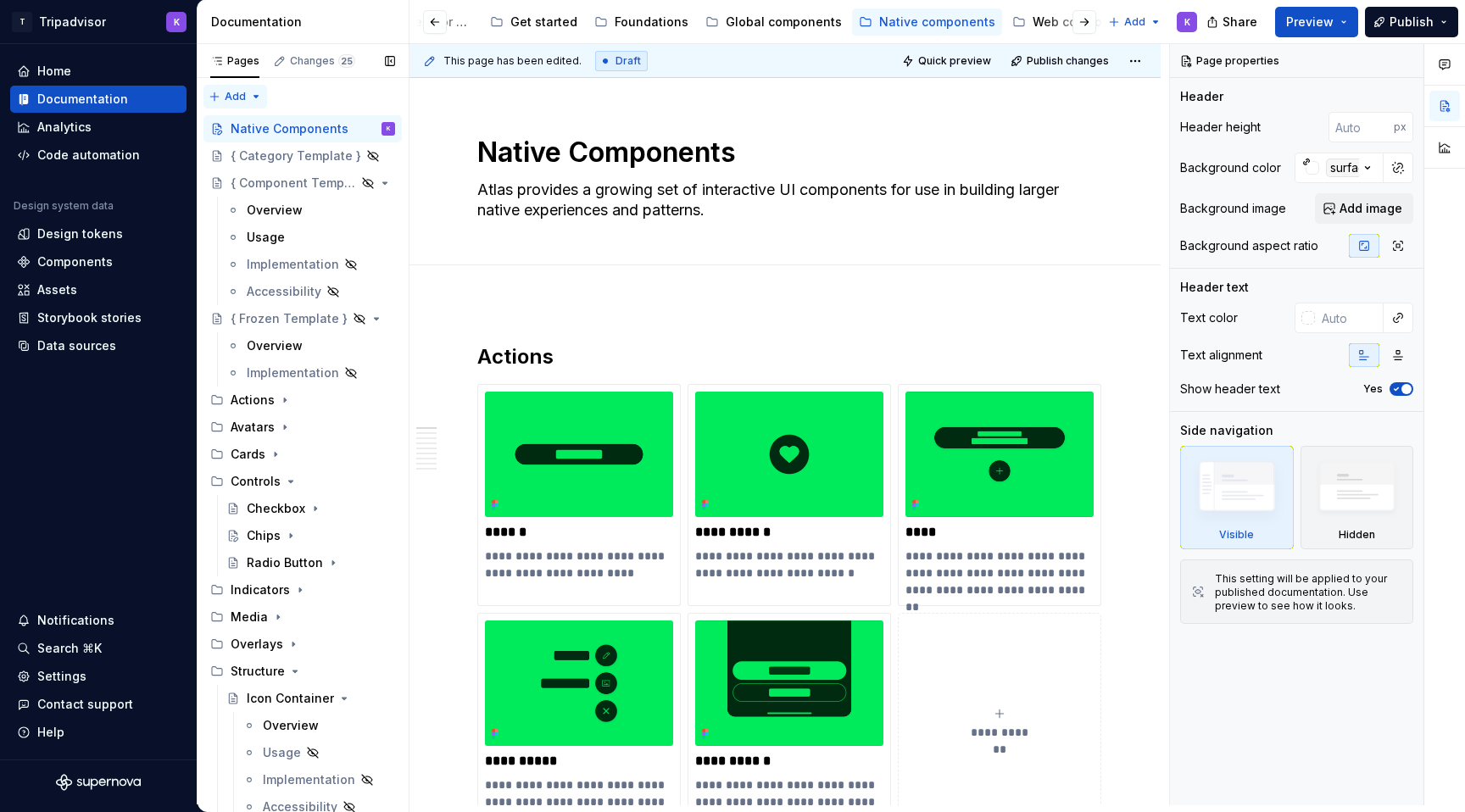
click at [228, 89] on div "Pages Changes 25 Add Accessibility guide for tree Page tree. Navigate the tree …" at bounding box center [303, 427] width 212 height 768
type textarea "*"
click at [295, 149] on div "New group" at bounding box center [290, 157] width 110 height 17
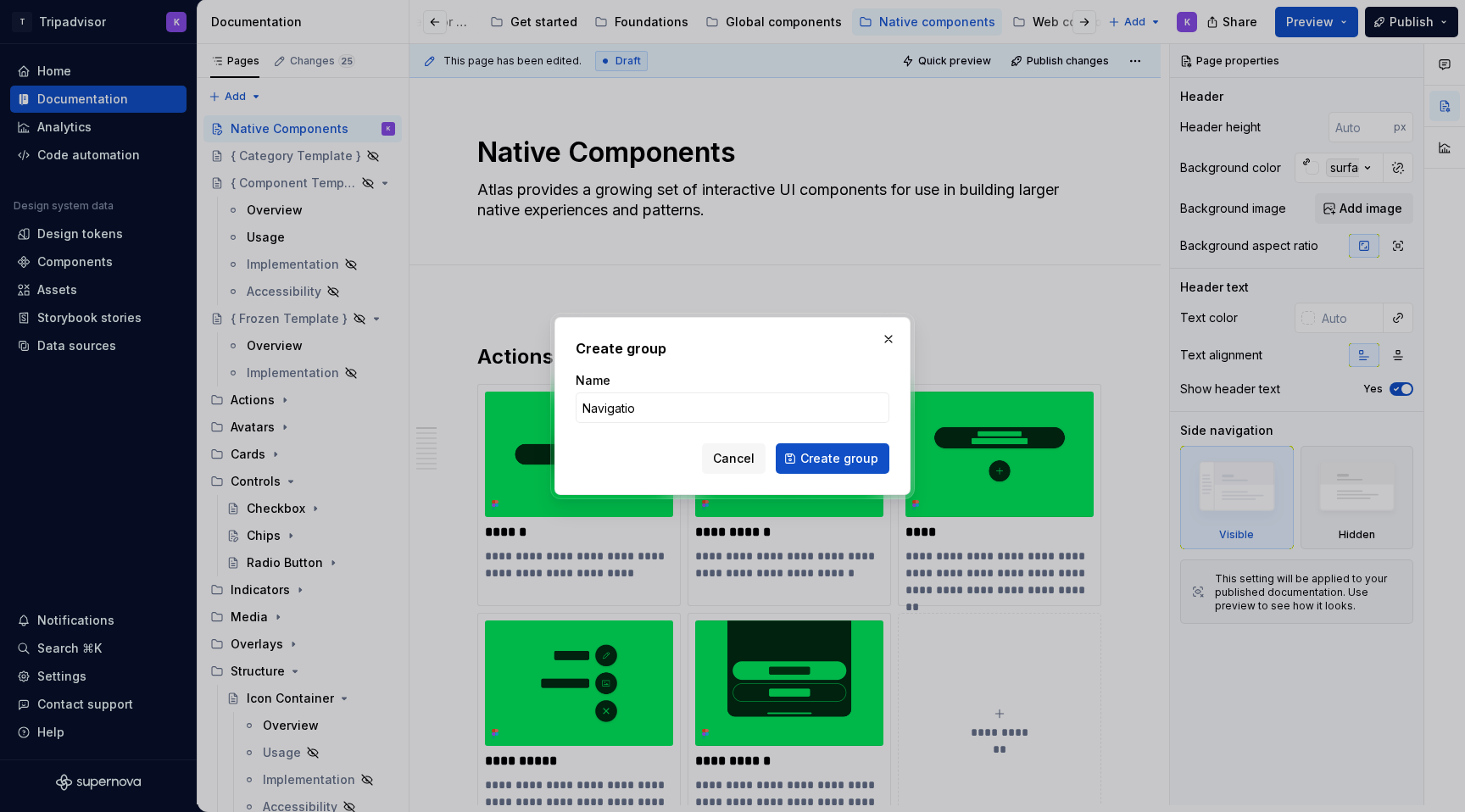
type input "Navigation"
click button "Create group" at bounding box center [833, 458] width 114 height 31
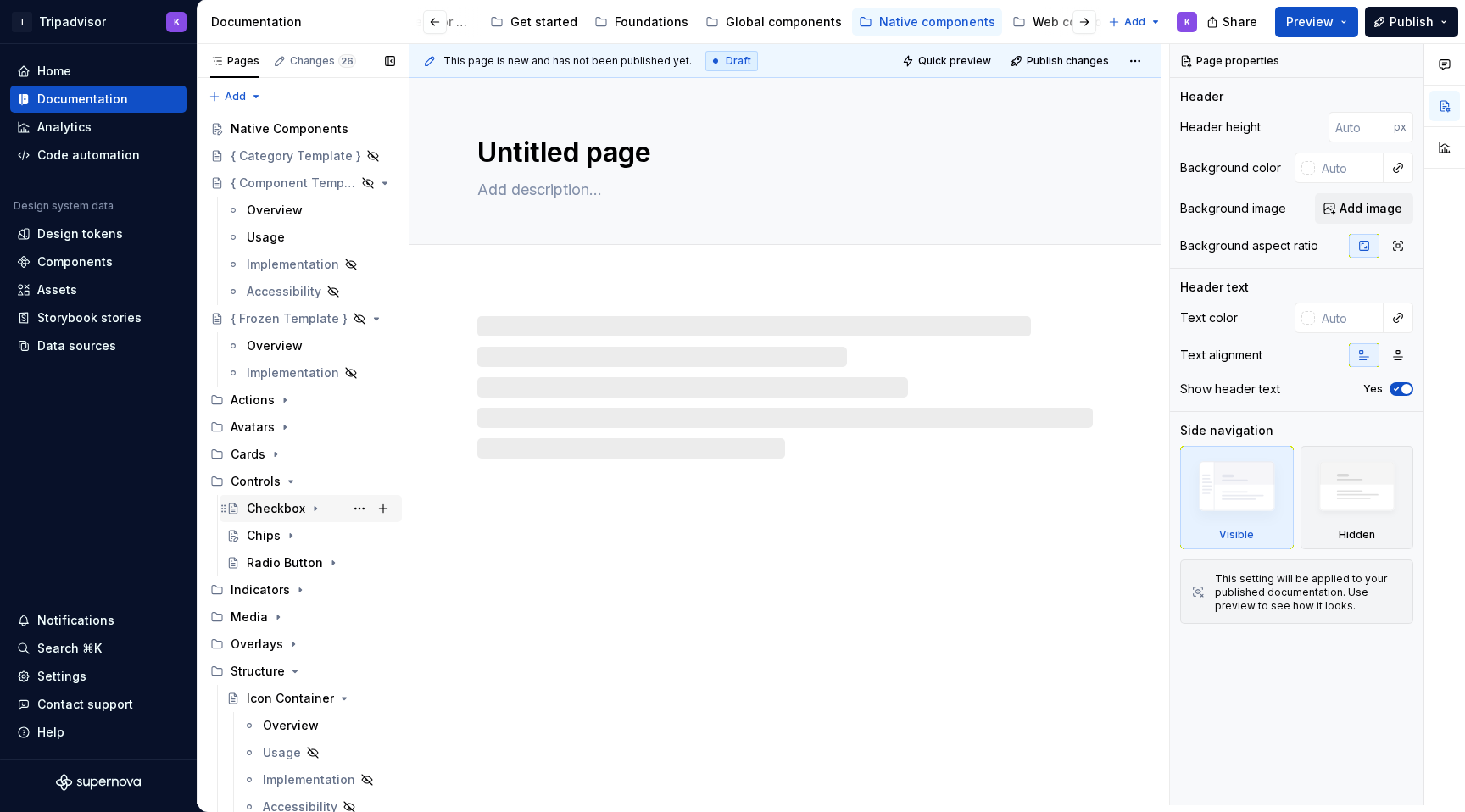
scroll to position [93, 0]
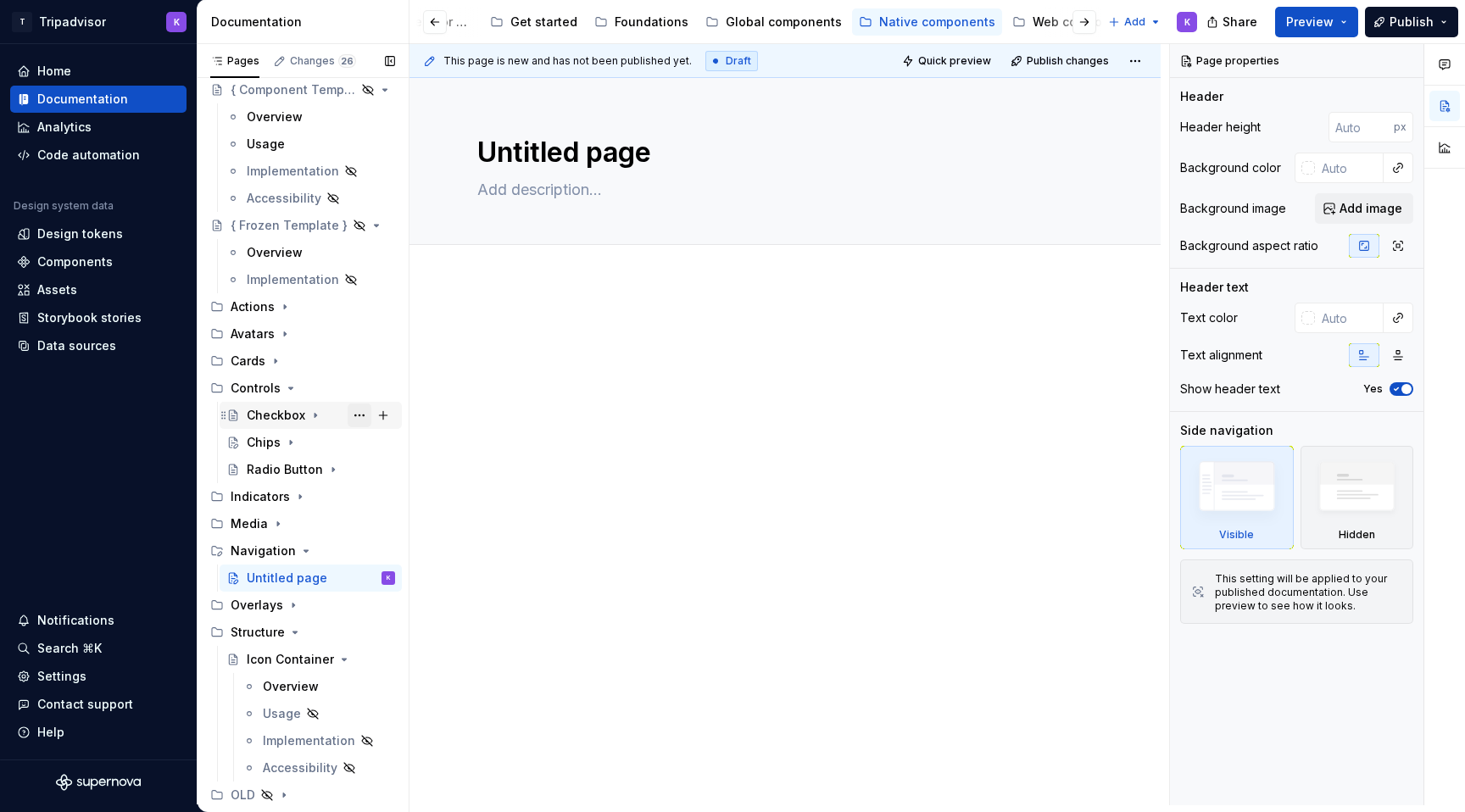
click at [357, 416] on button "Page tree" at bounding box center [359, 414] width 23 height 23
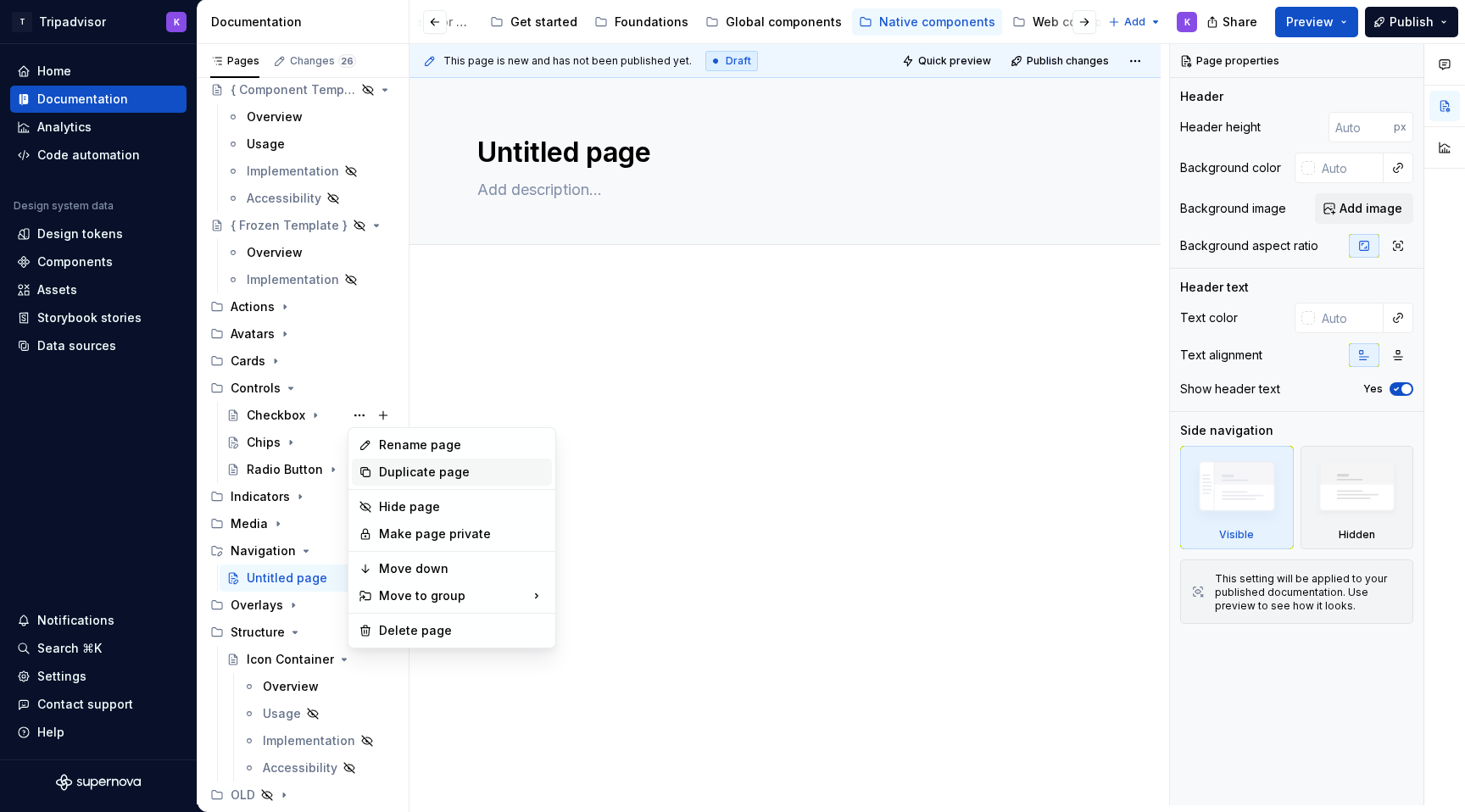
click at [402, 473] on div "Duplicate page" at bounding box center [462, 472] width 166 height 17
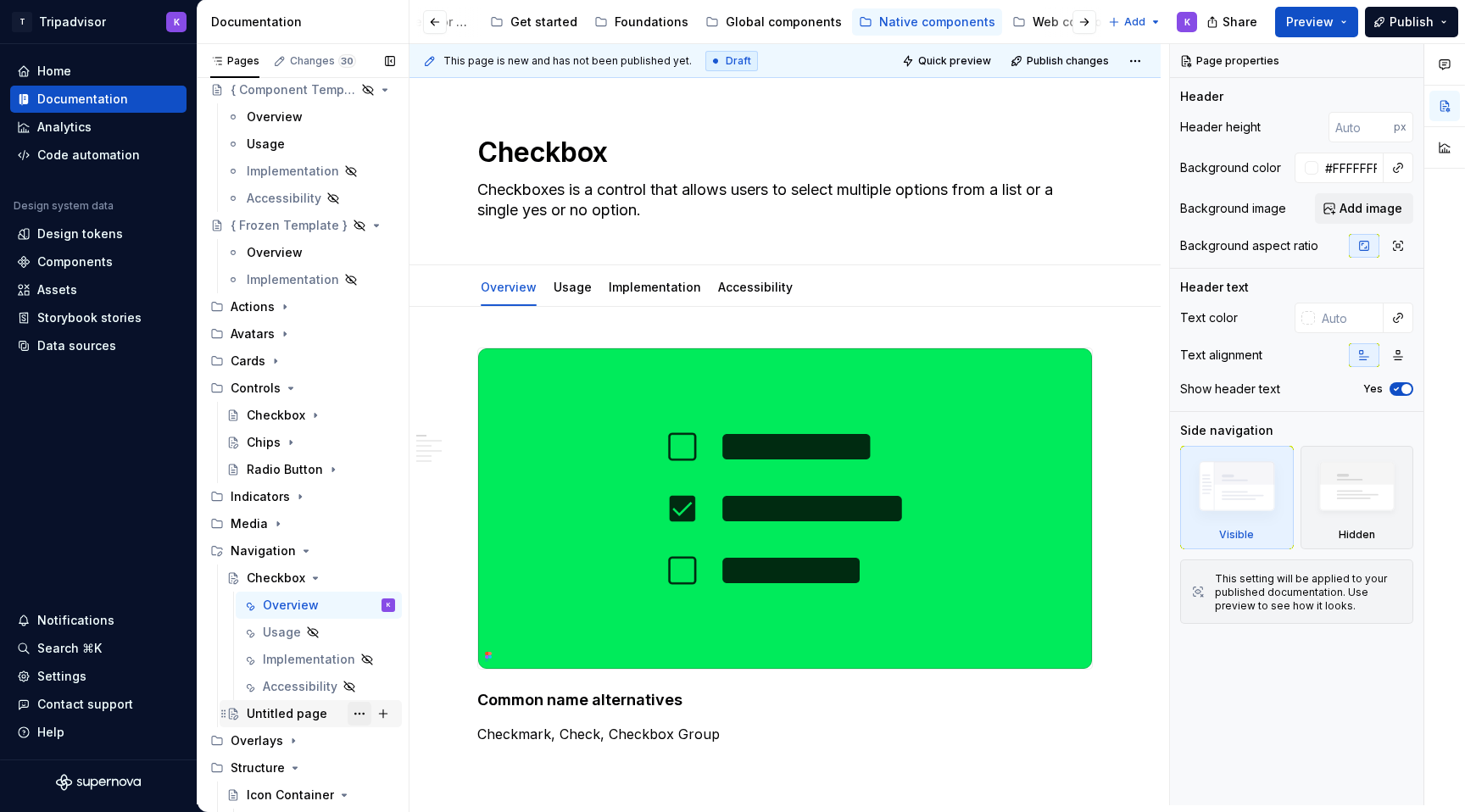
click at [368, 715] on button "Page tree" at bounding box center [359, 713] width 23 height 23
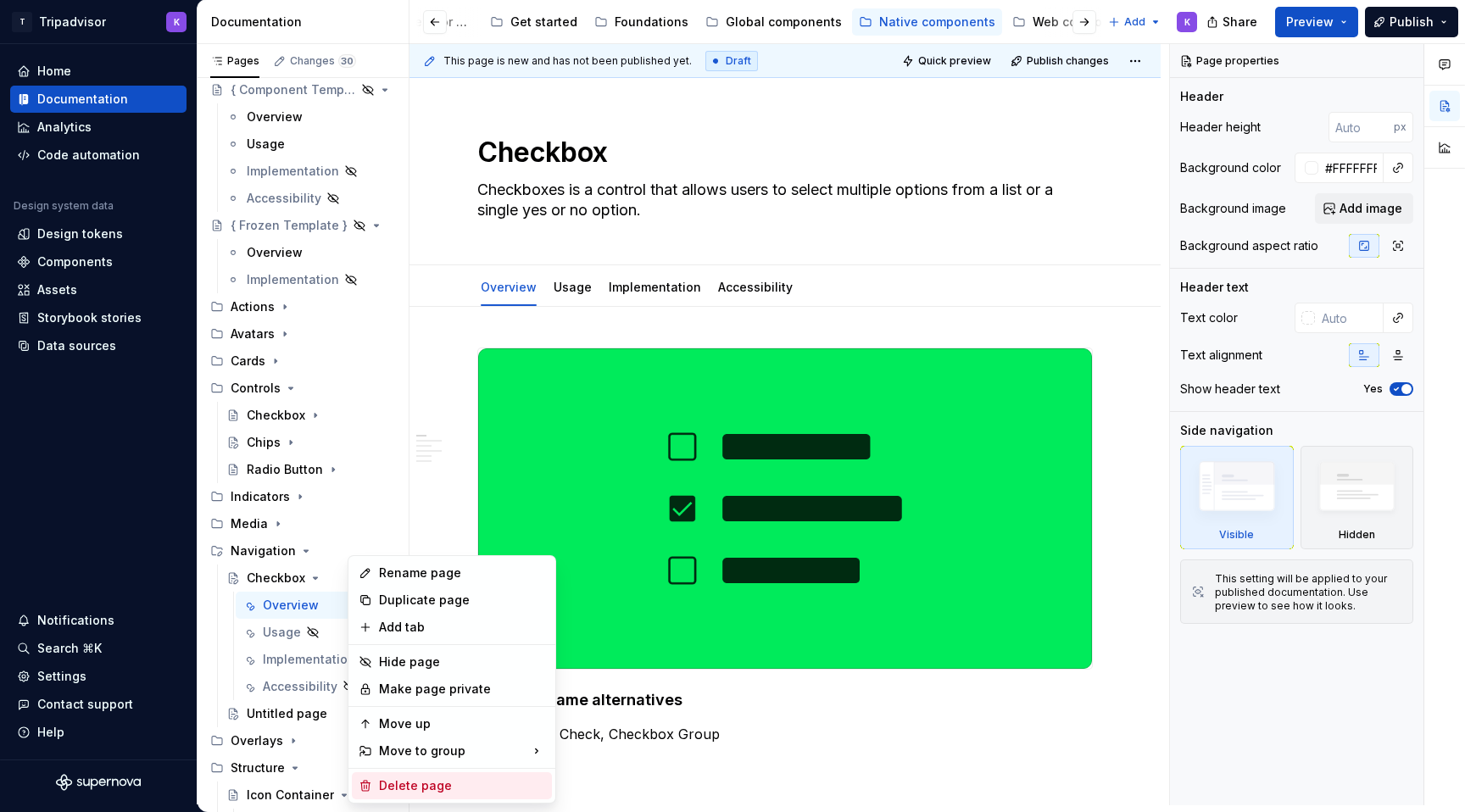
click at [410, 784] on div "Delete page" at bounding box center [462, 786] width 166 height 17
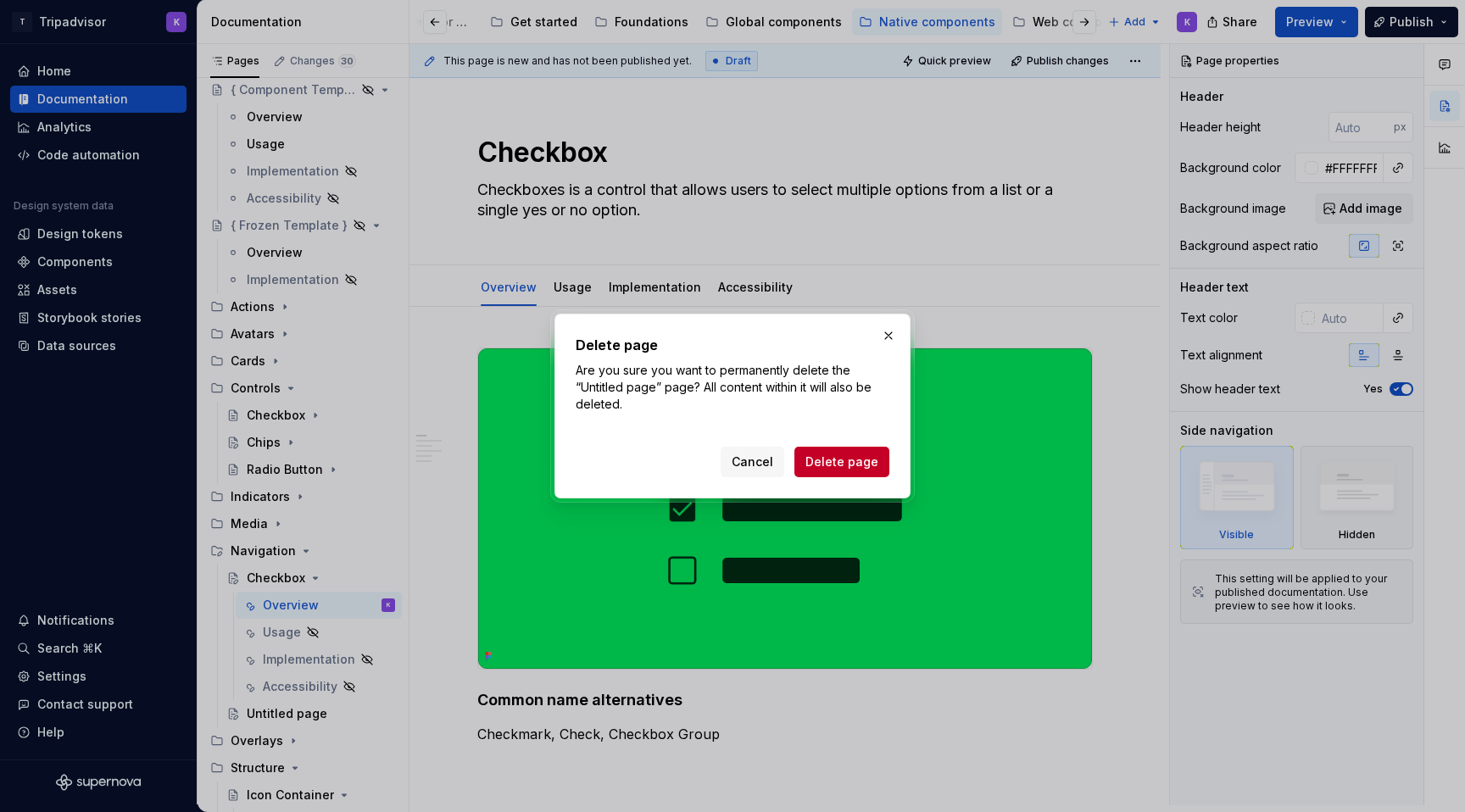
drag, startPoint x: 820, startPoint y: 460, endPoint x: 768, endPoint y: 470, distance: 53.0
click at [820, 460] on span "Delete page" at bounding box center [842, 462] width 73 height 17
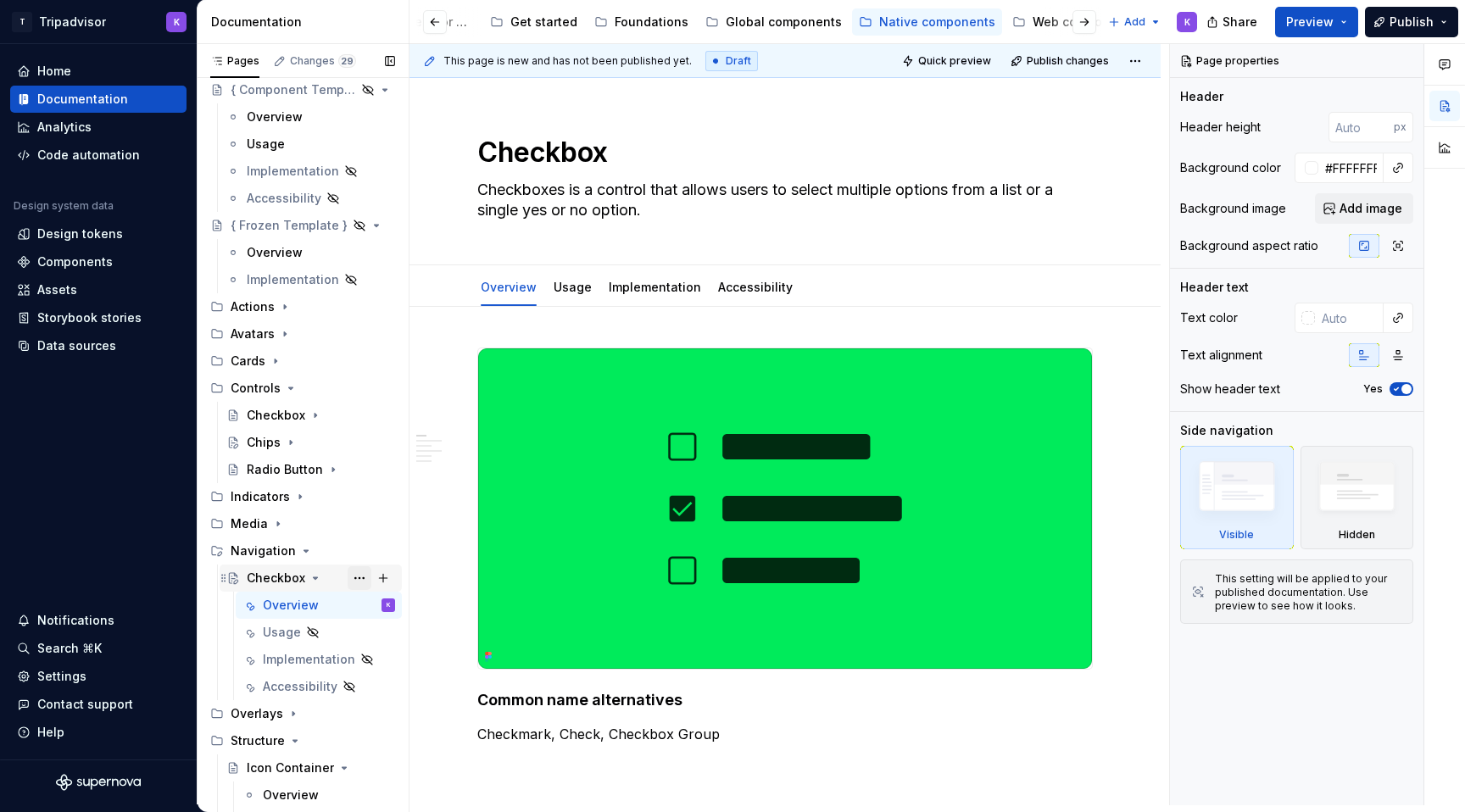
click at [359, 577] on button "Page tree" at bounding box center [359, 578] width 23 height 23
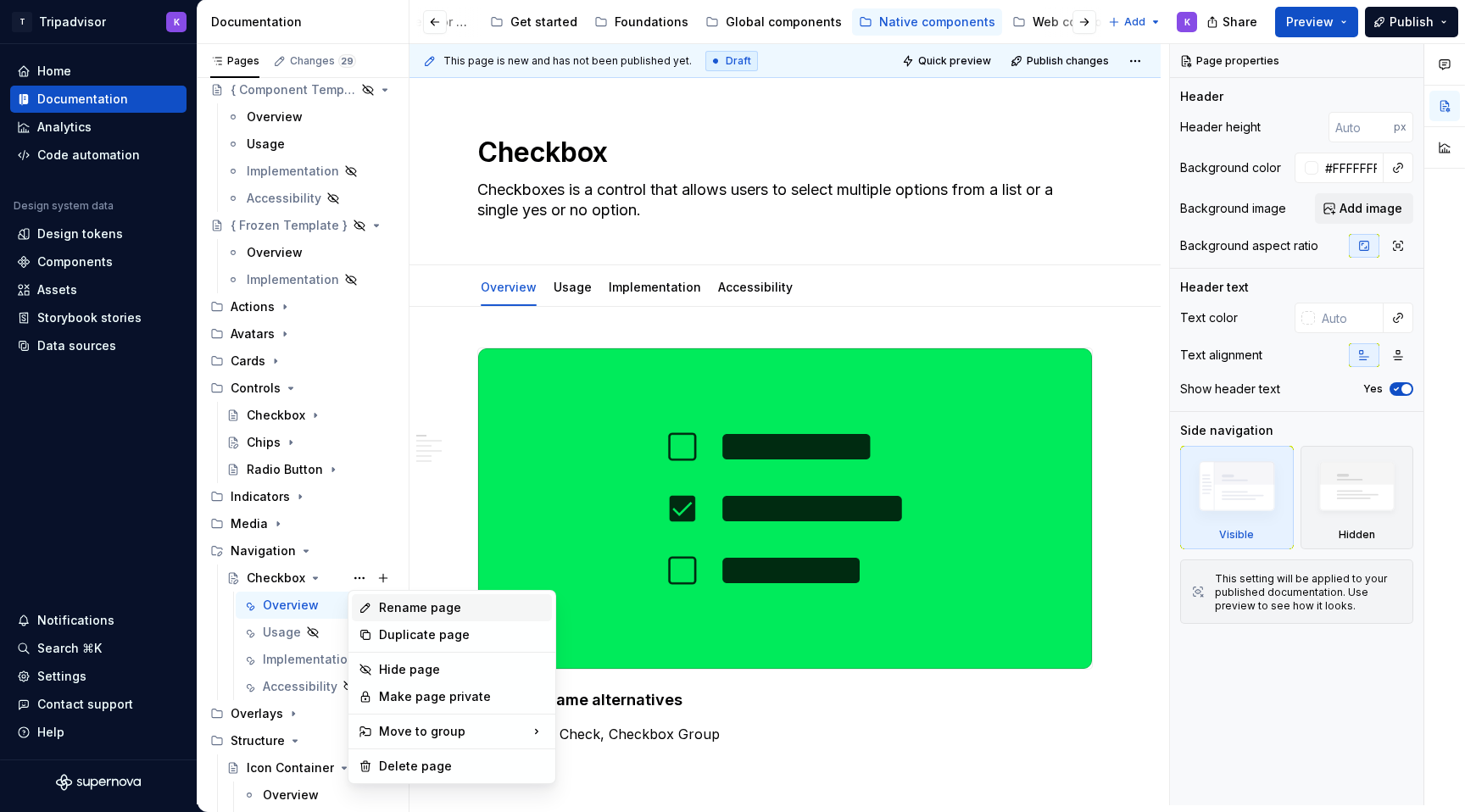
click at [412, 611] on div "Rename page" at bounding box center [462, 608] width 166 height 17
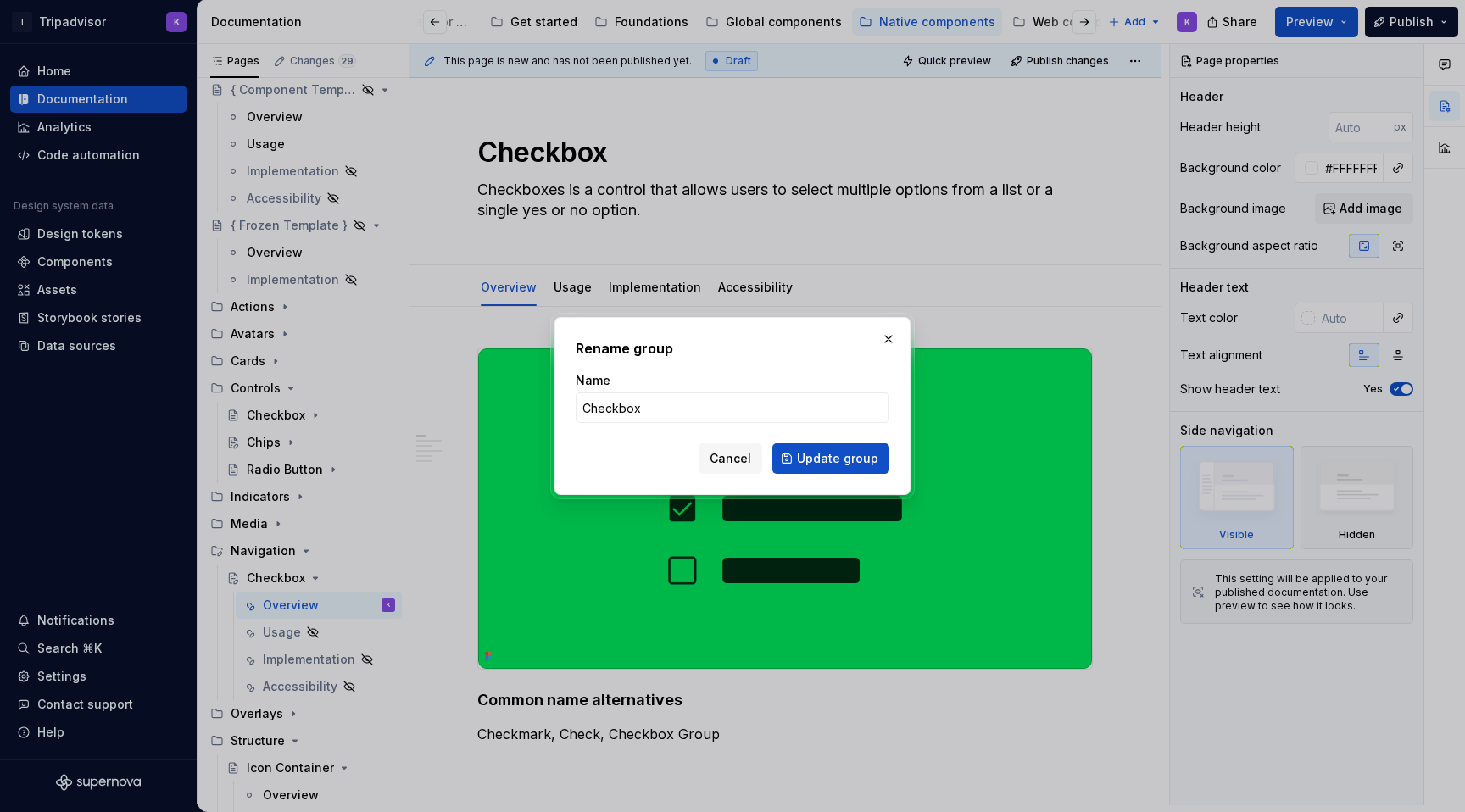
type textarea "*"
type input "Tab"
click button "Update group" at bounding box center [830, 458] width 117 height 31
type textarea "*"
type textarea "Tab"
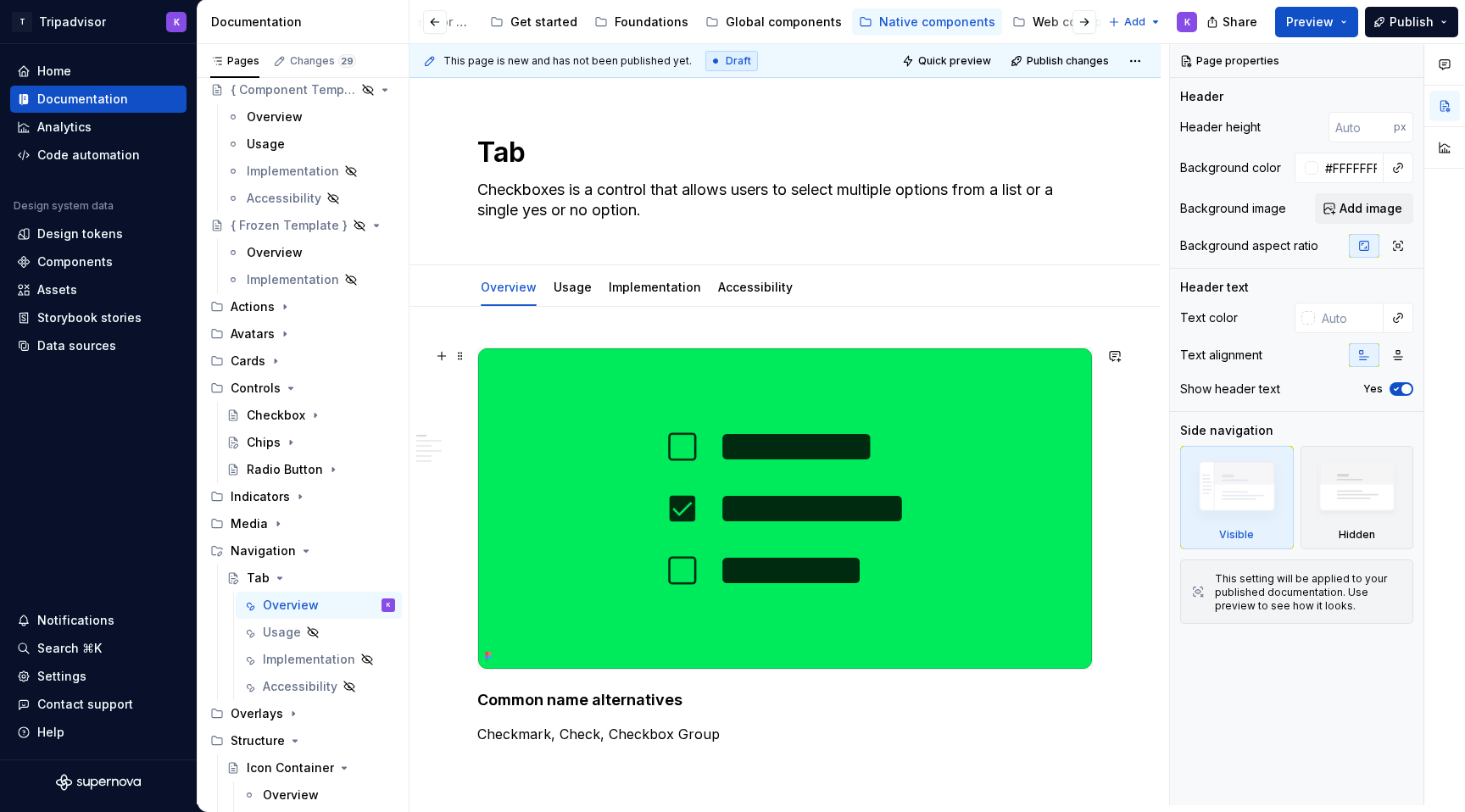
click at [778, 511] on img at bounding box center [785, 508] width 614 height 320
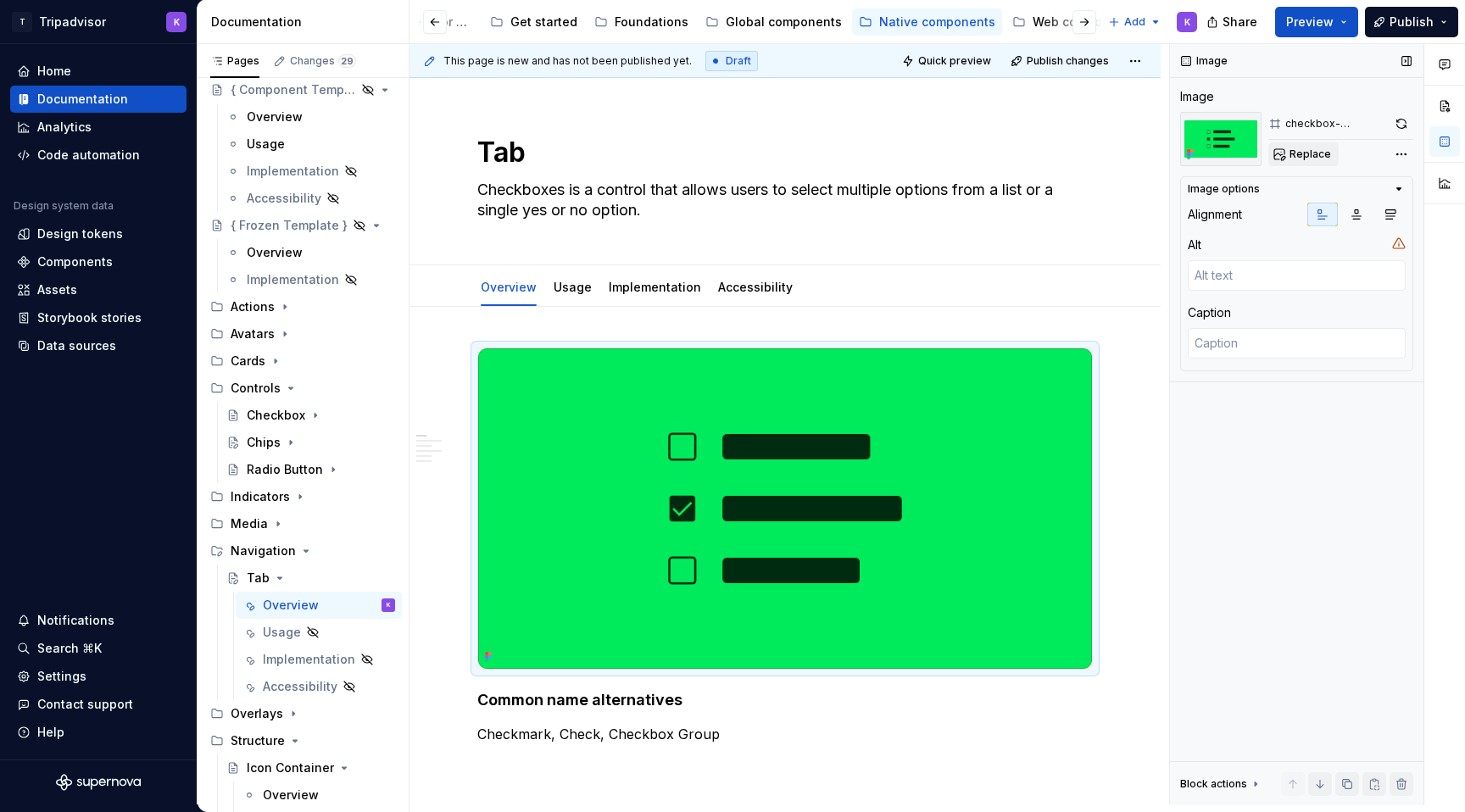
click at [1305, 163] on button "Replace" at bounding box center [1303, 154] width 70 height 23
type textarea "*"
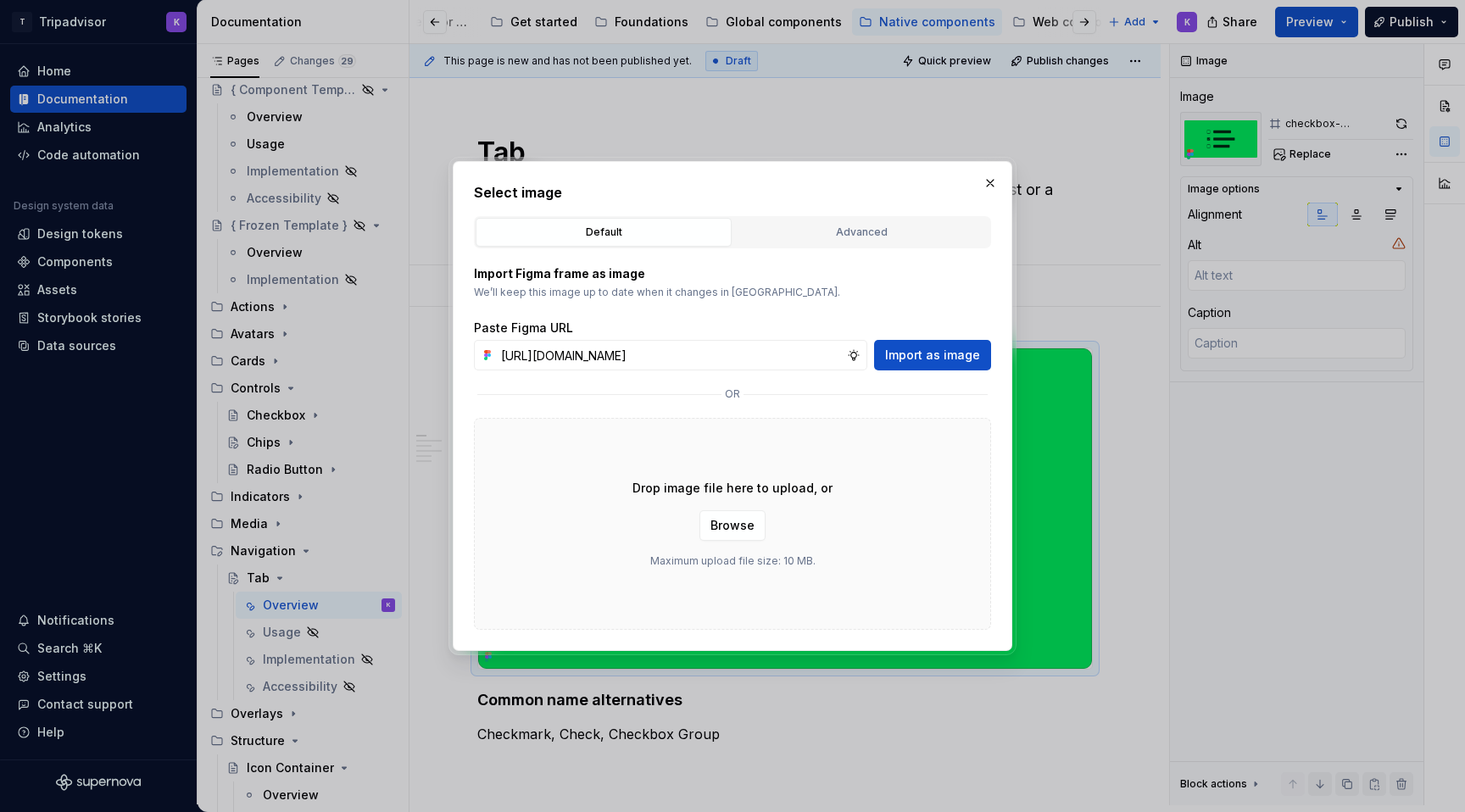
scroll to position [0, 445]
type input "[URL][DOMAIN_NAME]"
click at [912, 361] on span "Import as image" at bounding box center [933, 355] width 95 height 17
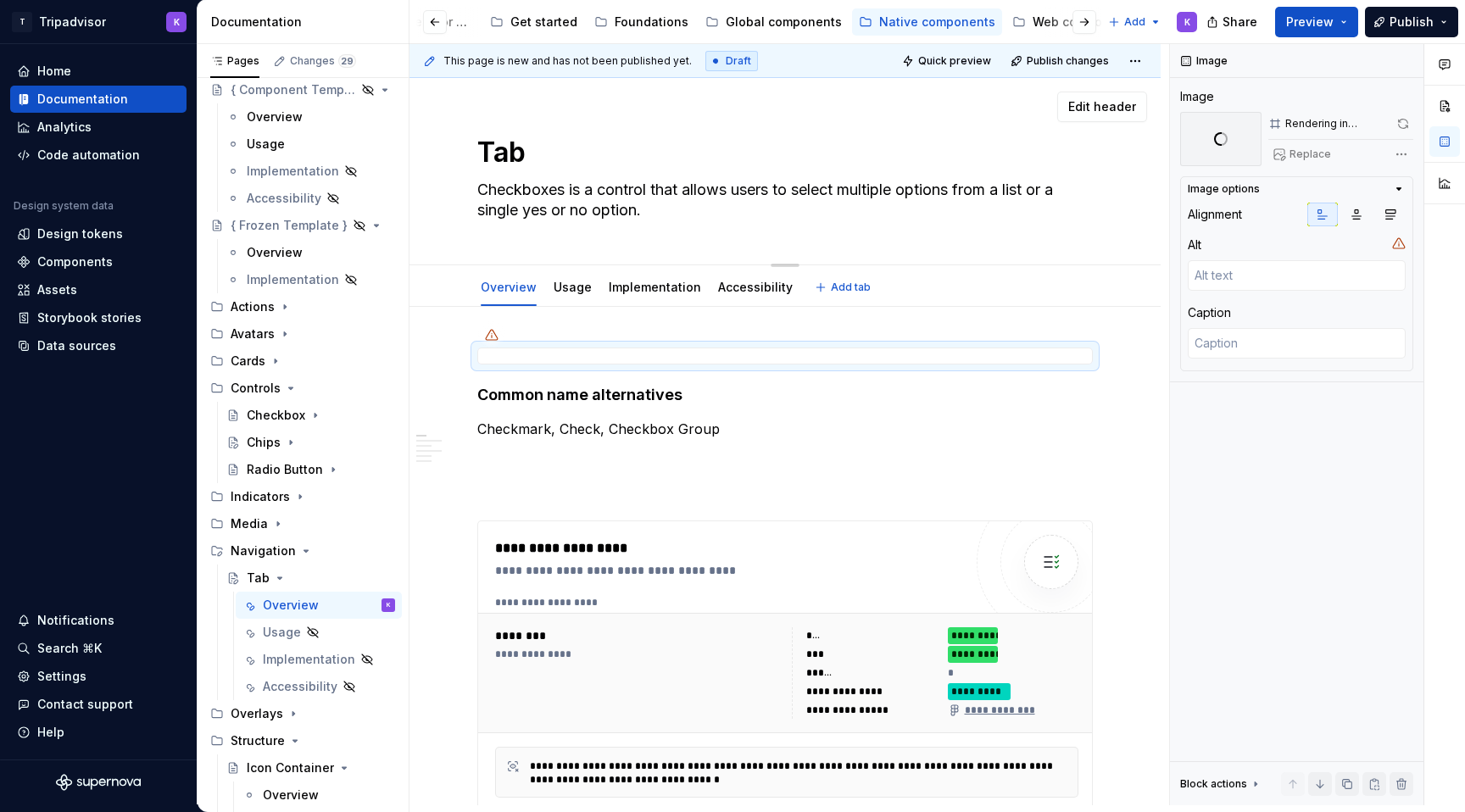
drag, startPoint x: 647, startPoint y: 213, endPoint x: 641, endPoint y: 226, distance: 14.3
click at [641, 226] on div "Tab Checkboxes is a control that allows users to select multiple options from a…" at bounding box center [784, 172] width 615 height 187
paste textarea "Tabs are navigational elements that allow users to move easily between differen…"
type textarea "*"
type textarea "Tabs are navigational elements that allow users to move easily between differen…"
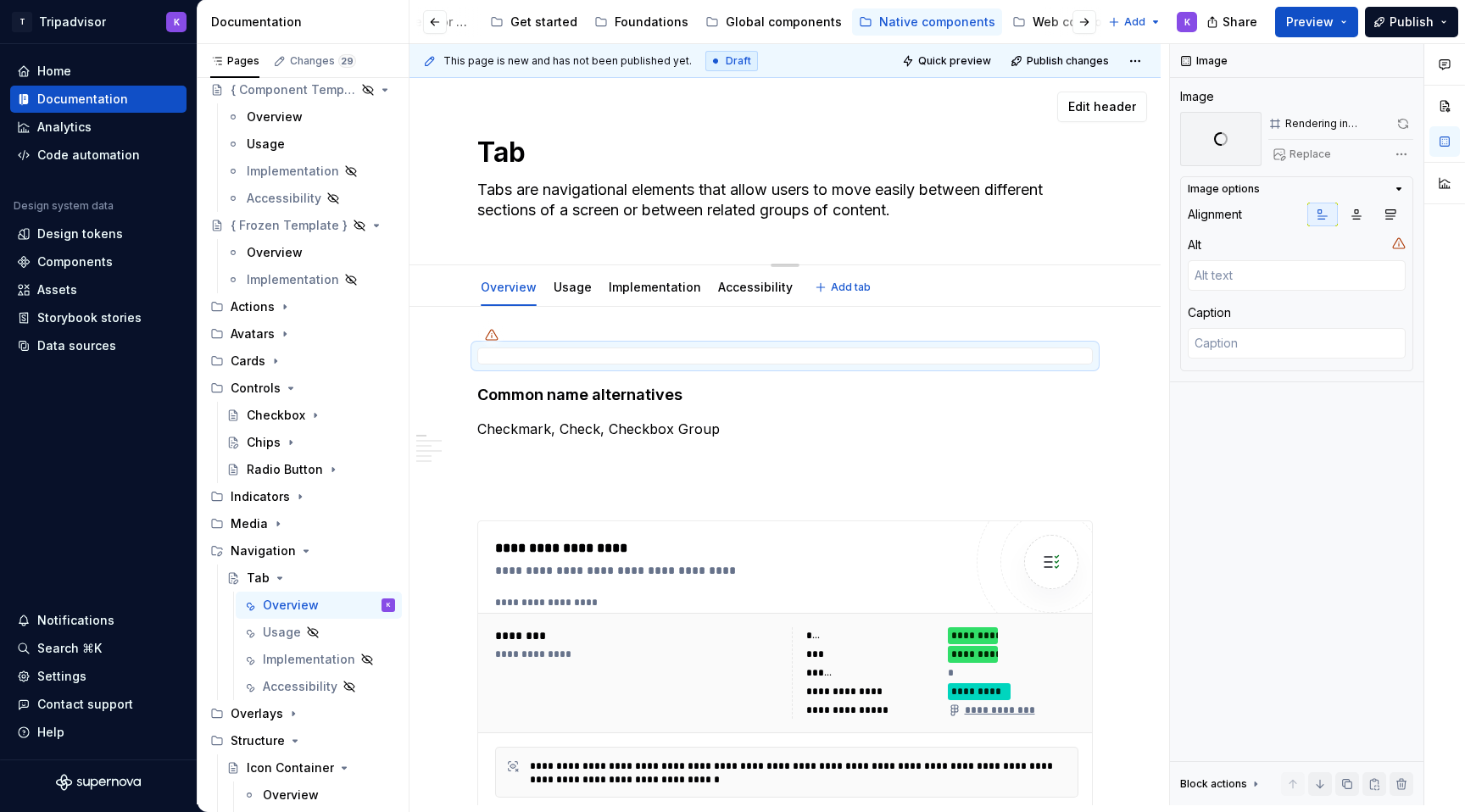
type textarea "*"
type textarea "Tabs are navigational elements that allow users to move easily between differen…"
click at [732, 168] on textarea "Tab" at bounding box center [782, 153] width 615 height 41
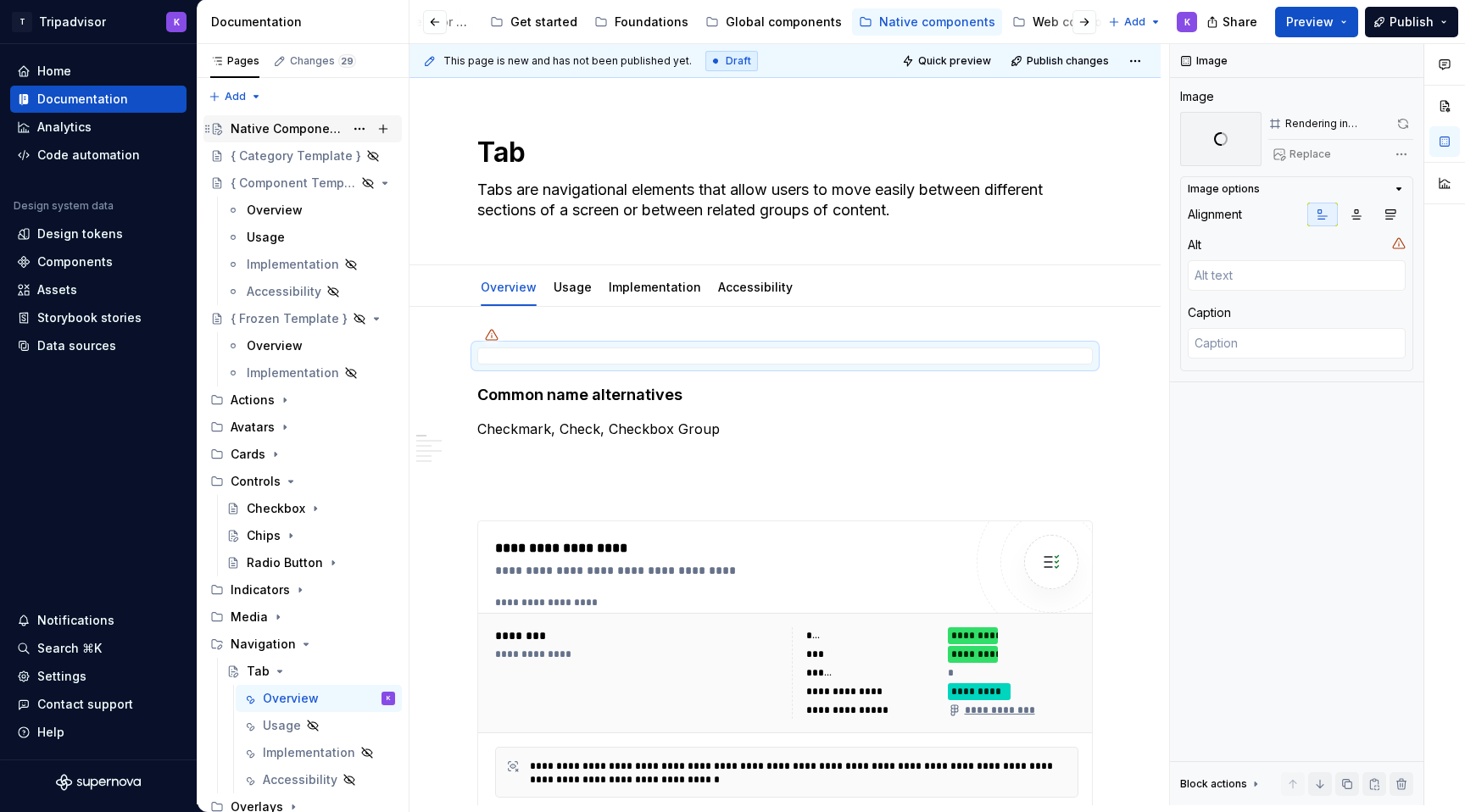
click at [289, 133] on div "Native Components" at bounding box center [288, 129] width 114 height 17
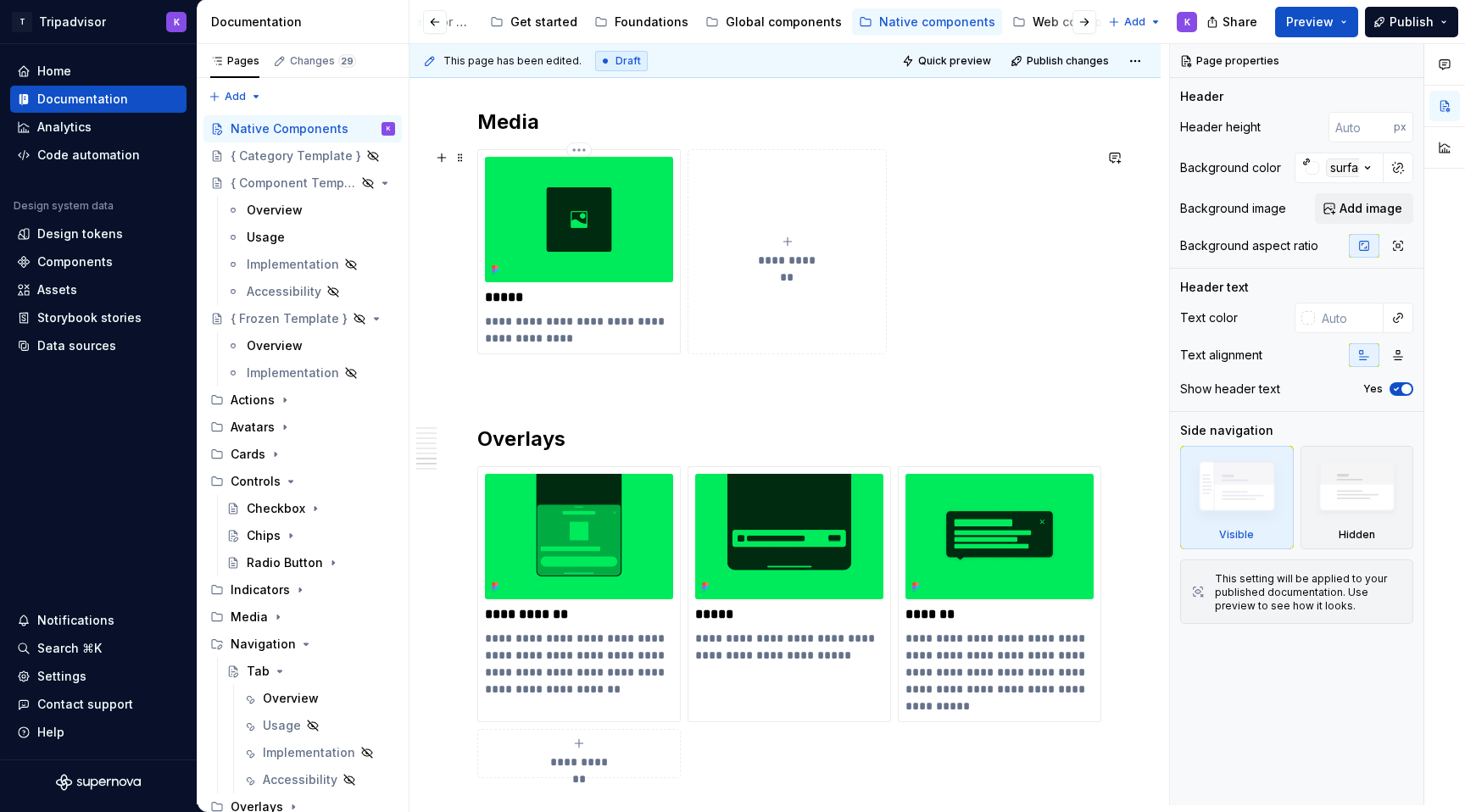
scroll to position [3097, 0]
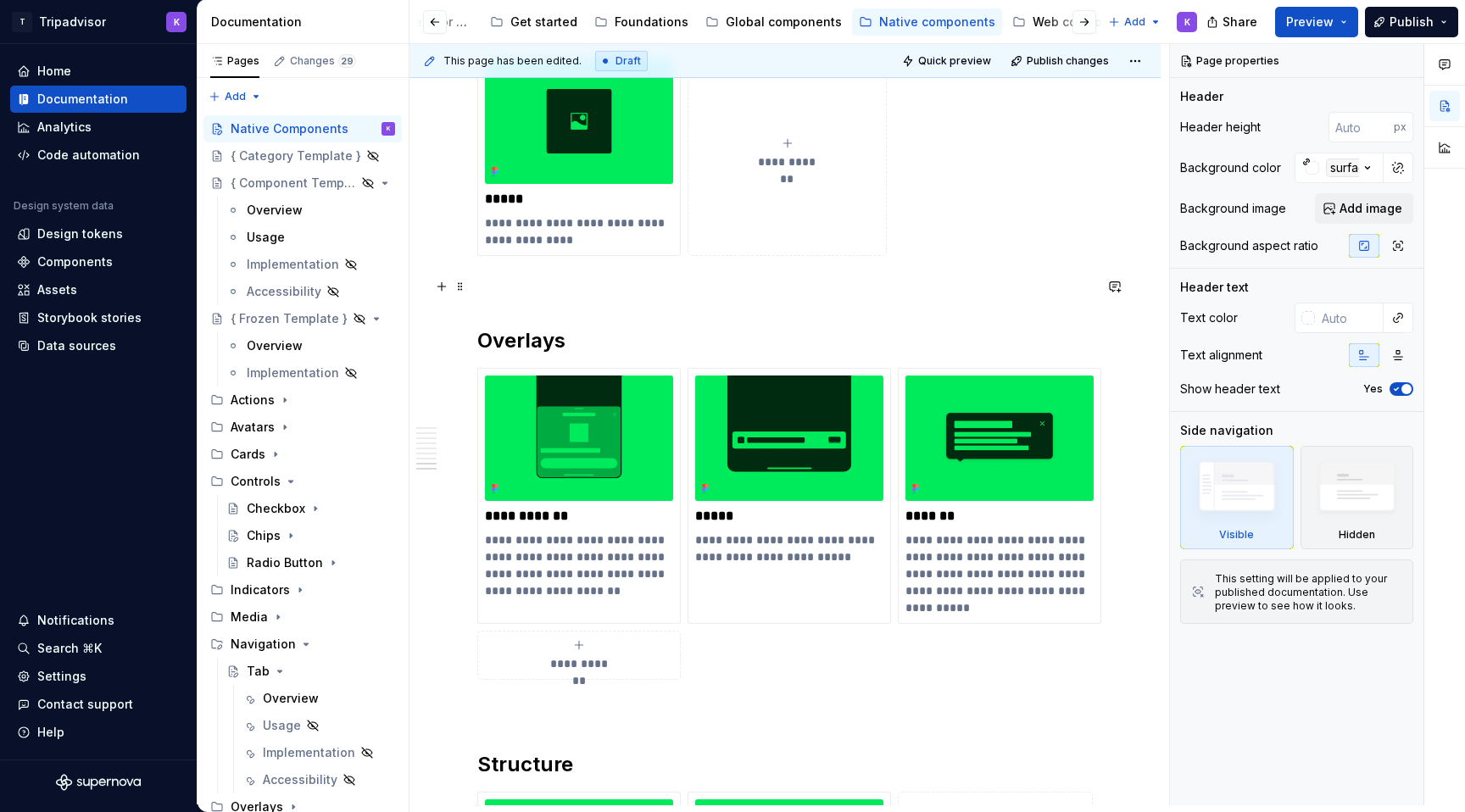
type textarea "*"
click at [619, 295] on p at bounding box center [784, 287] width 615 height 21
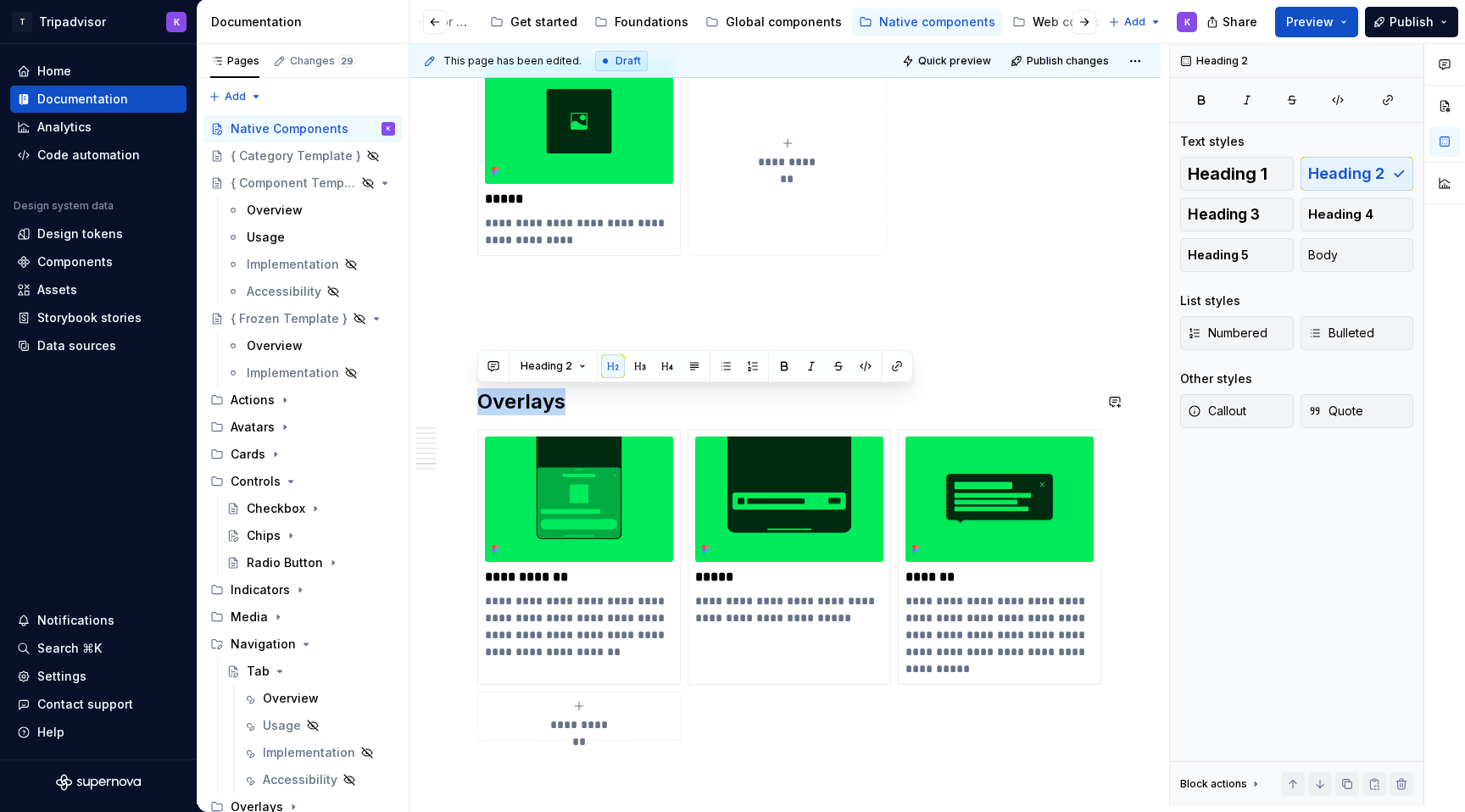
drag, startPoint x: 599, startPoint y: 409, endPoint x: 483, endPoint y: 382, distance: 119.1
copy h2 "Overlays"
click at [503, 321] on p at bounding box center [784, 317] width 615 height 21
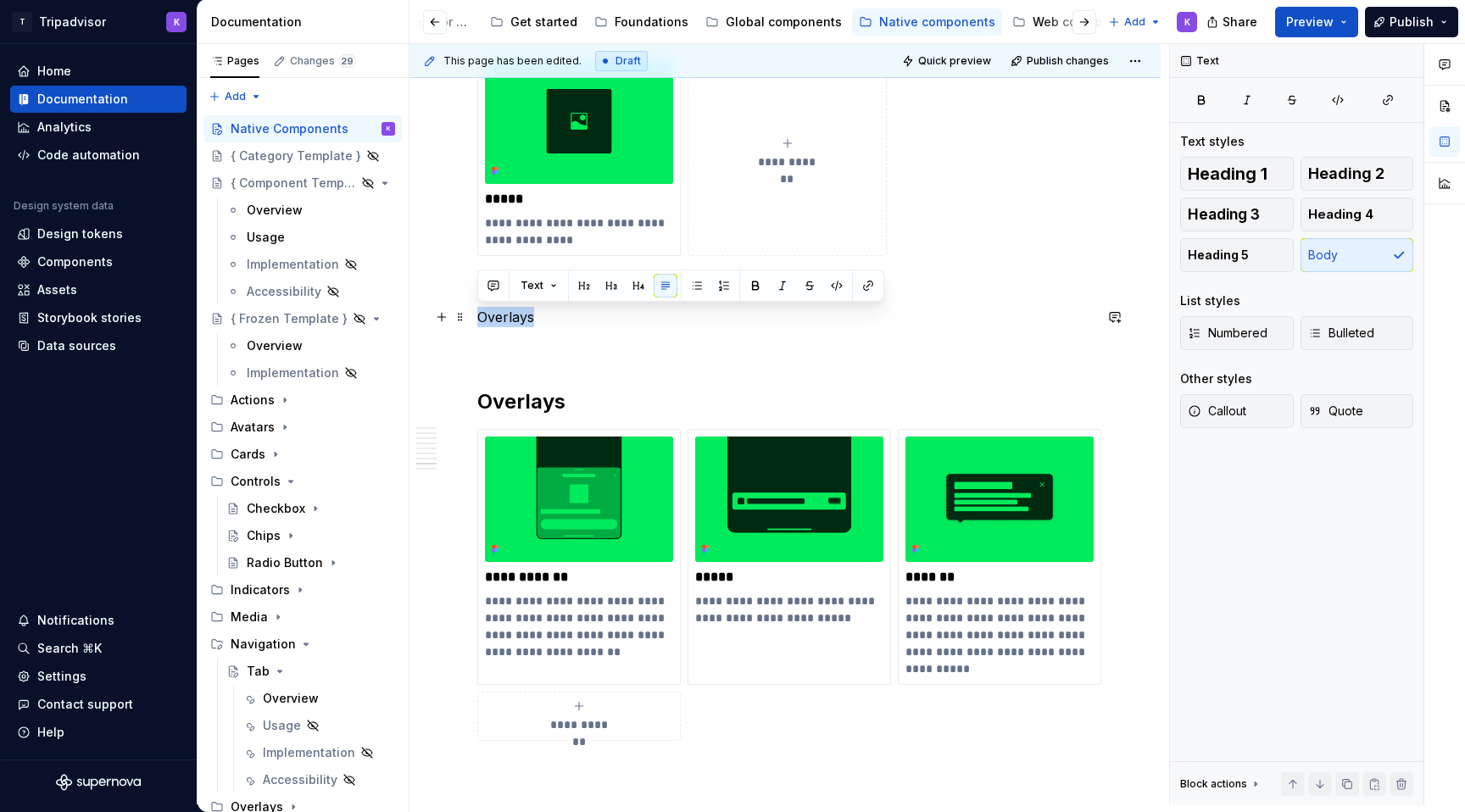
drag, startPoint x: 561, startPoint y: 321, endPoint x: 472, endPoint y: 321, distance: 89.0
click at [1377, 171] on span "Heading 2" at bounding box center [1346, 174] width 77 height 17
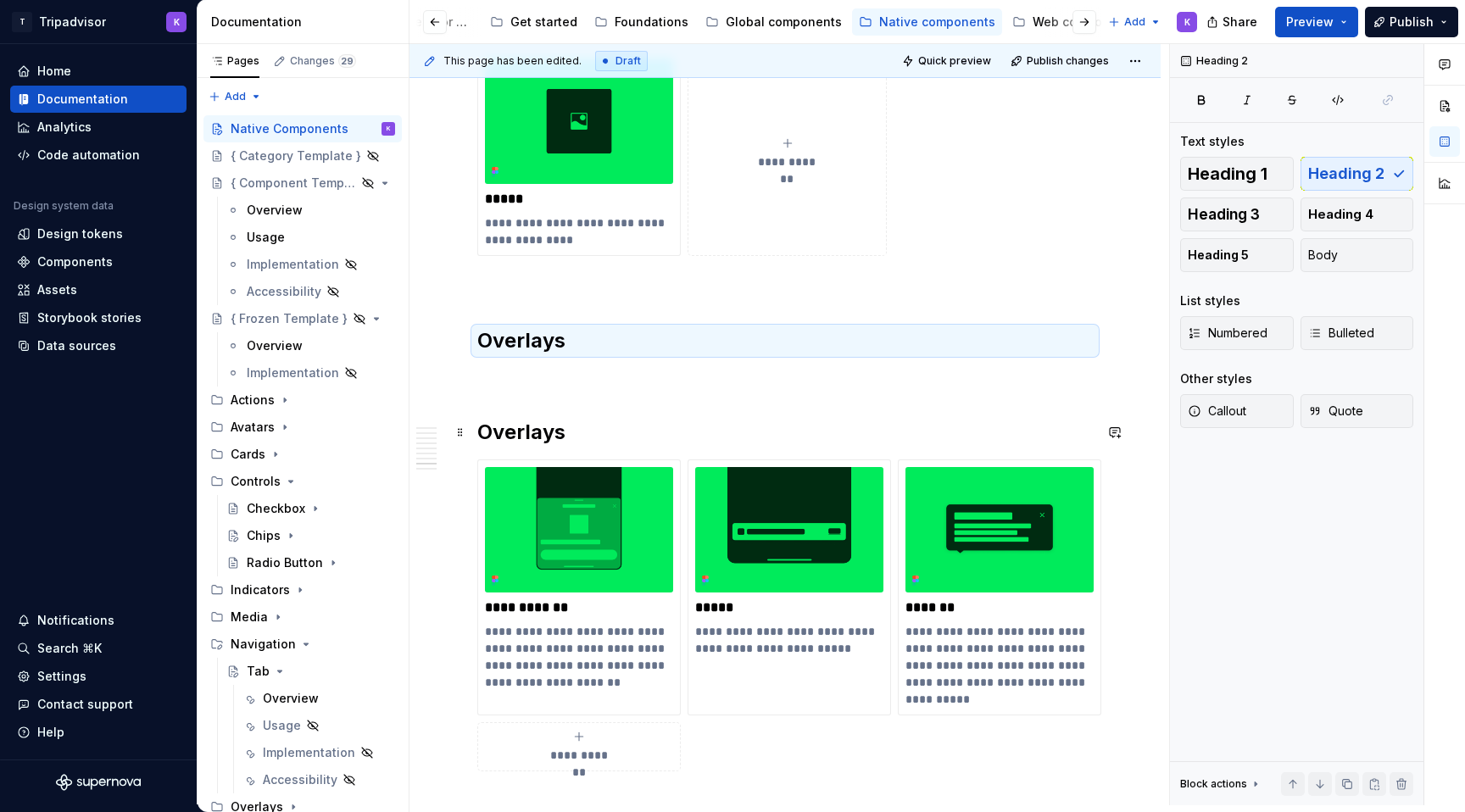
click at [550, 435] on h2 "Overlays" at bounding box center [784, 432] width 615 height 27
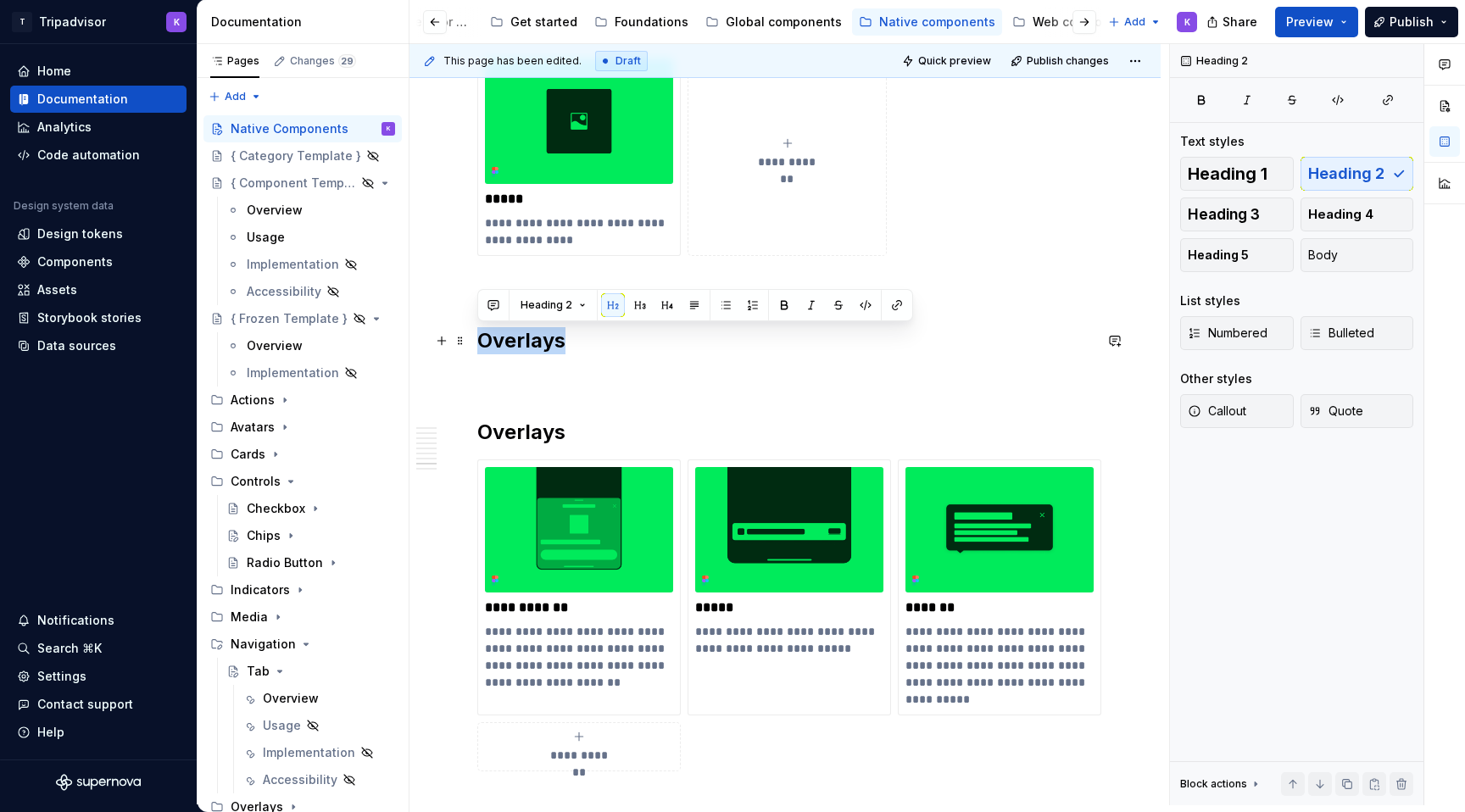
drag, startPoint x: 574, startPoint y: 343, endPoint x: 478, endPoint y: 341, distance: 96.0
click at [478, 341] on h2 "Overlays" at bounding box center [784, 341] width 615 height 27
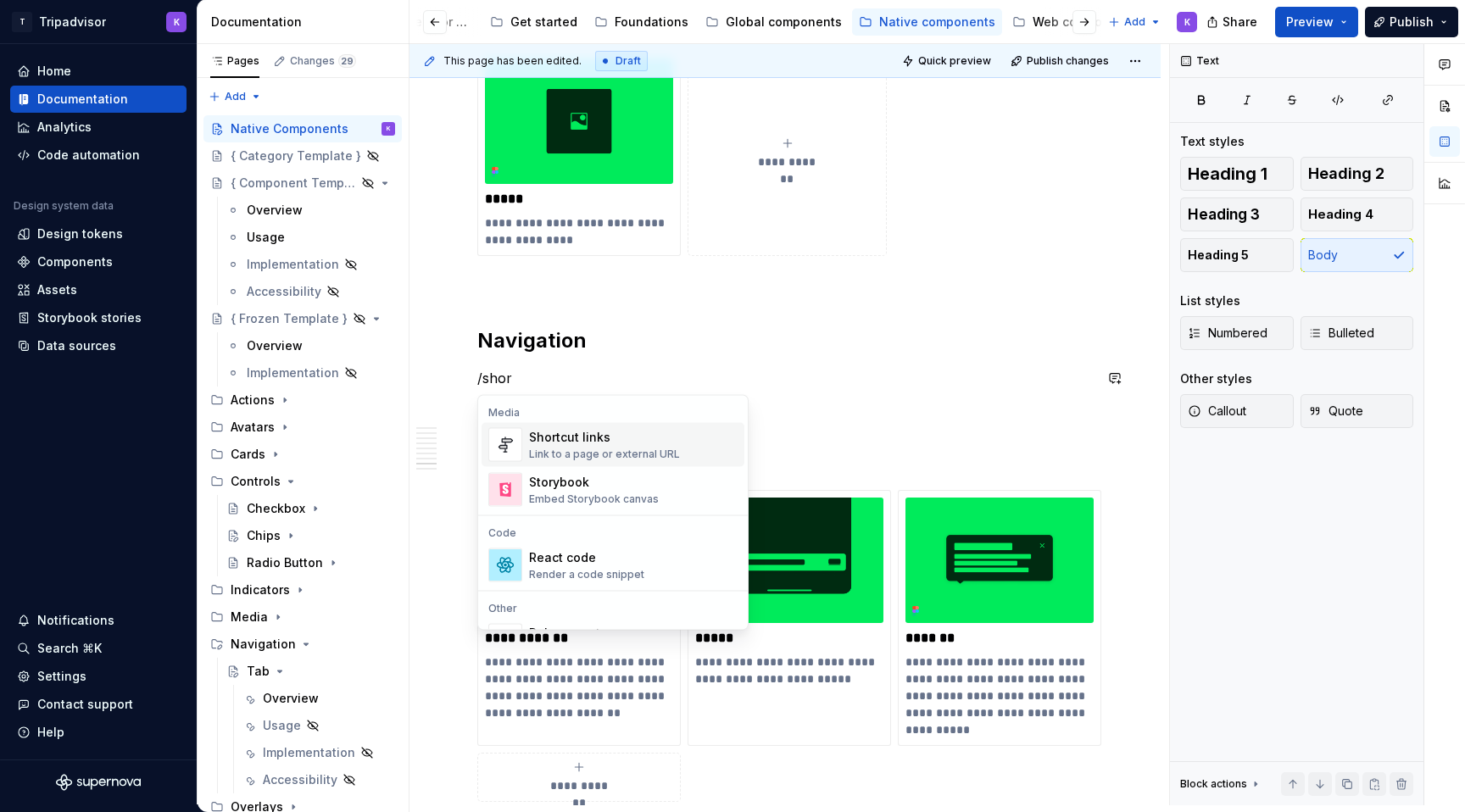
click at [552, 442] on div "Shortcut links" at bounding box center [605, 438] width 151 height 17
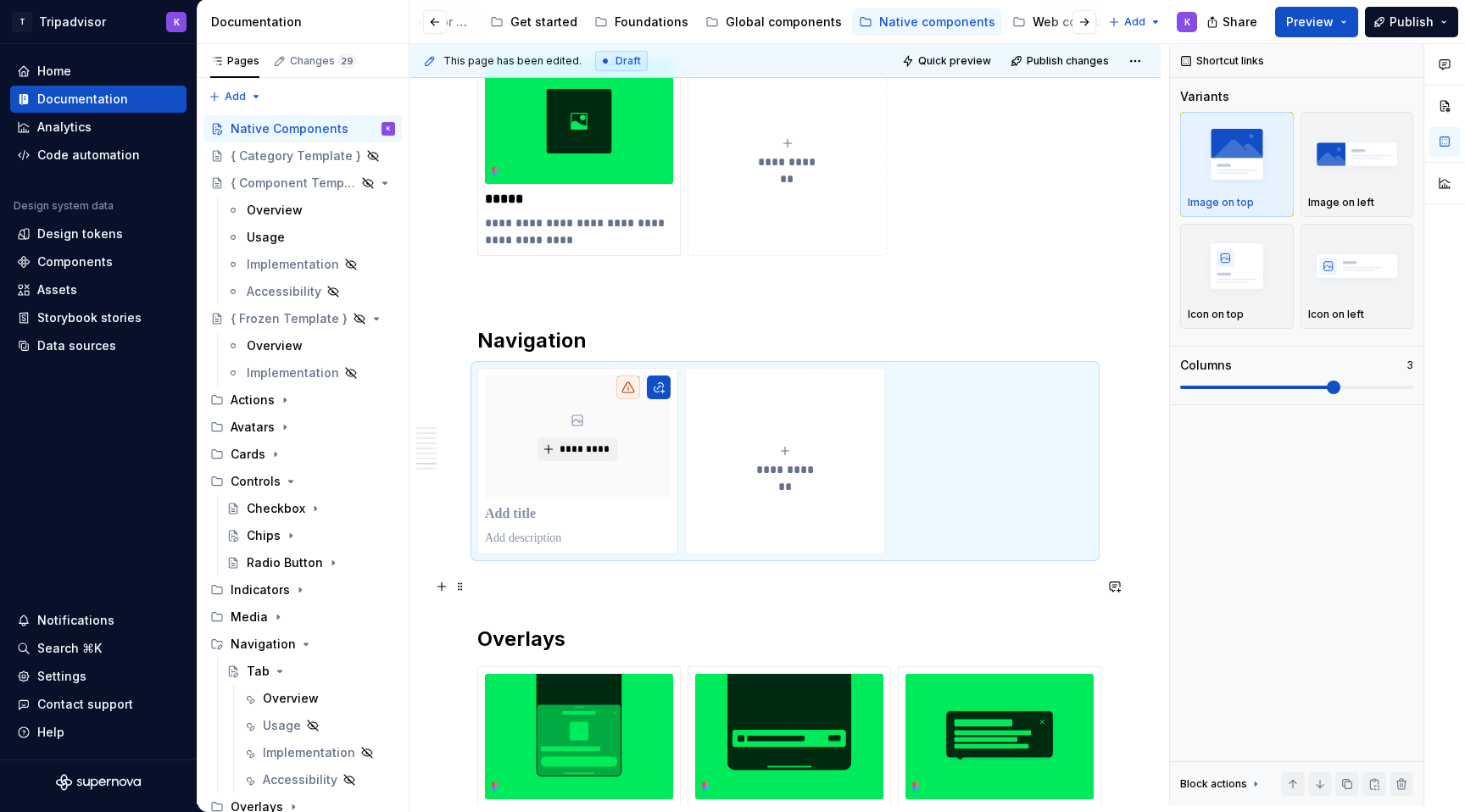
click at [532, 595] on p at bounding box center [784, 585] width 615 height 21
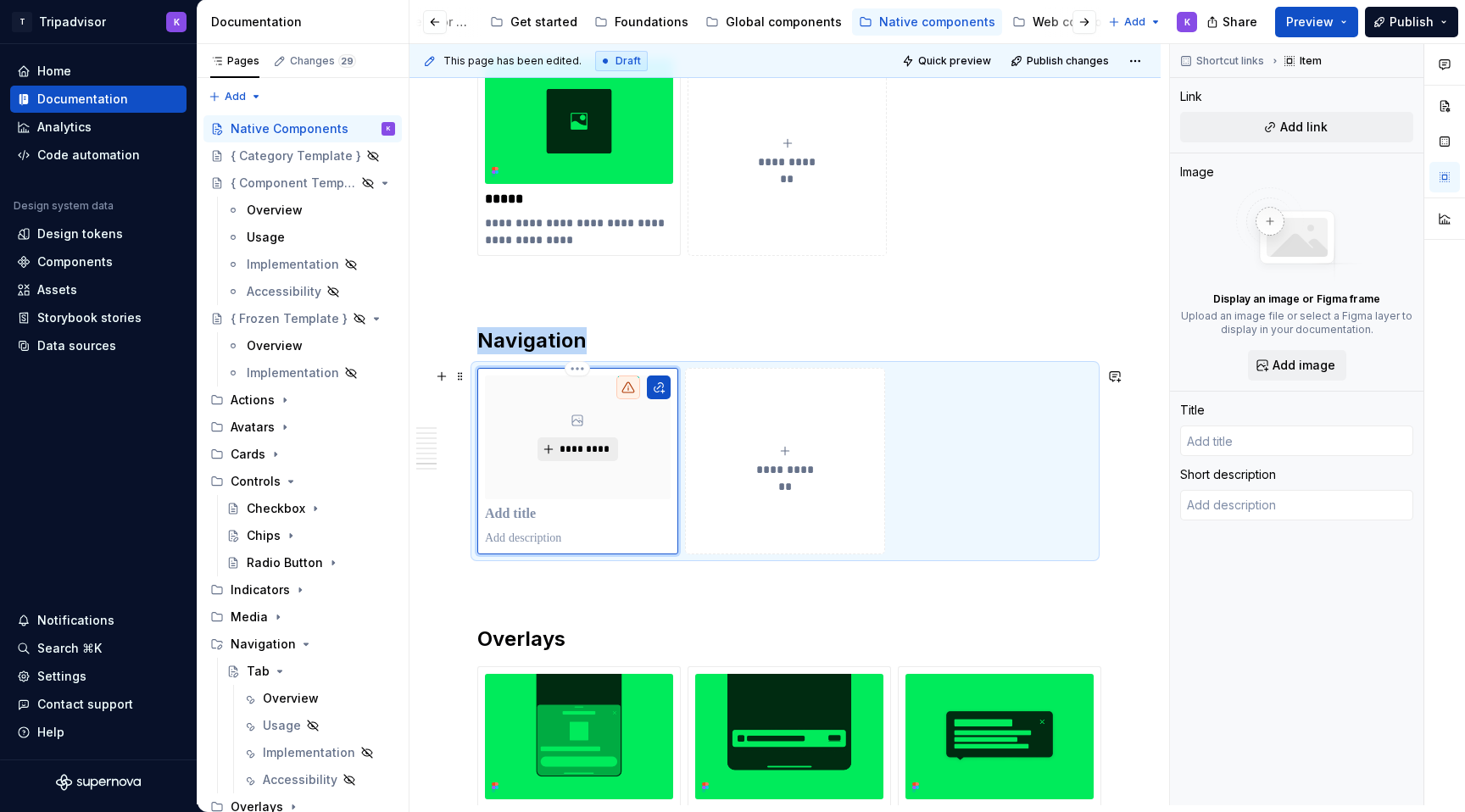
click at [578, 457] on button "*********" at bounding box center [578, 449] width 80 height 23
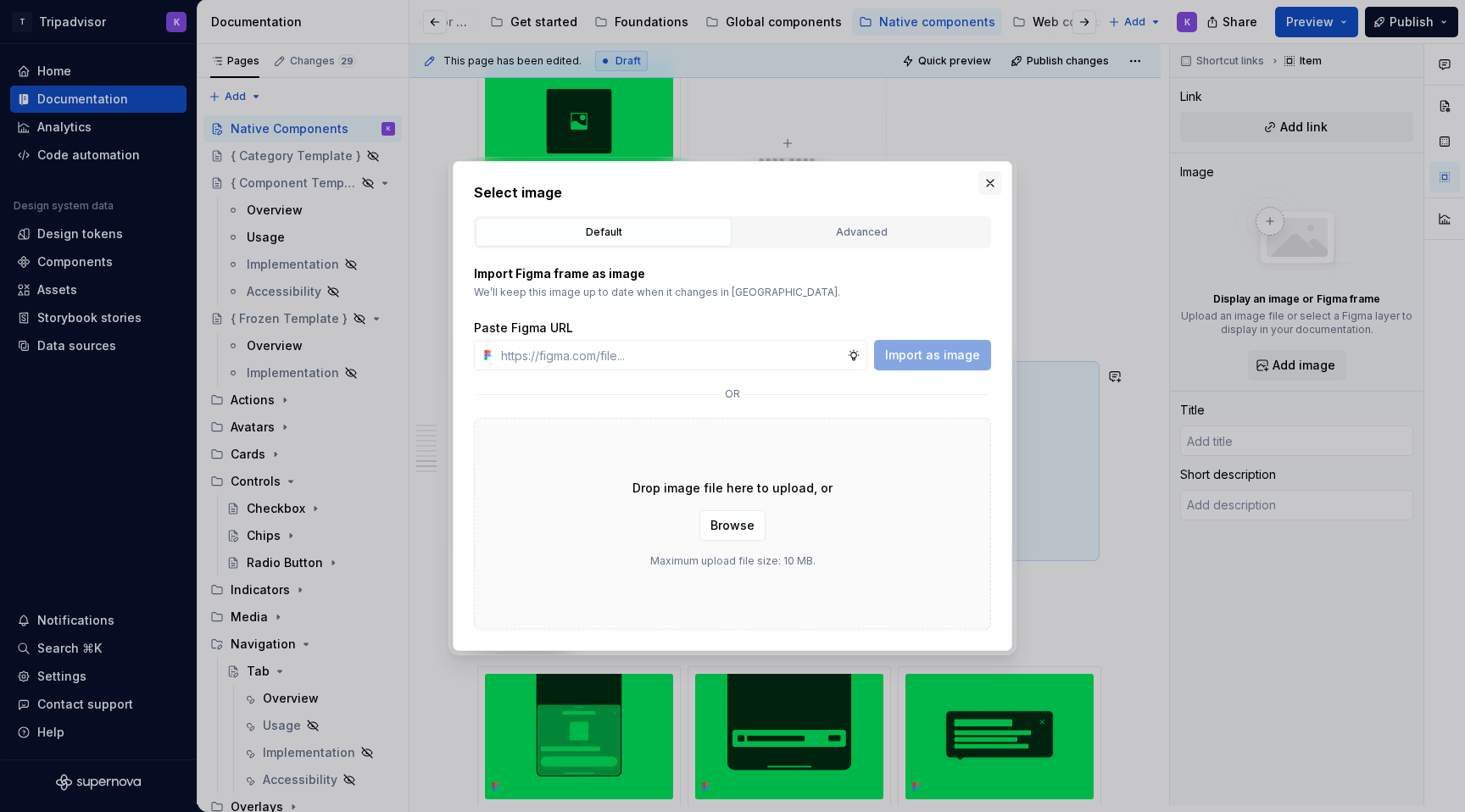
click at [998, 179] on button "button" at bounding box center [990, 182] width 23 height 23
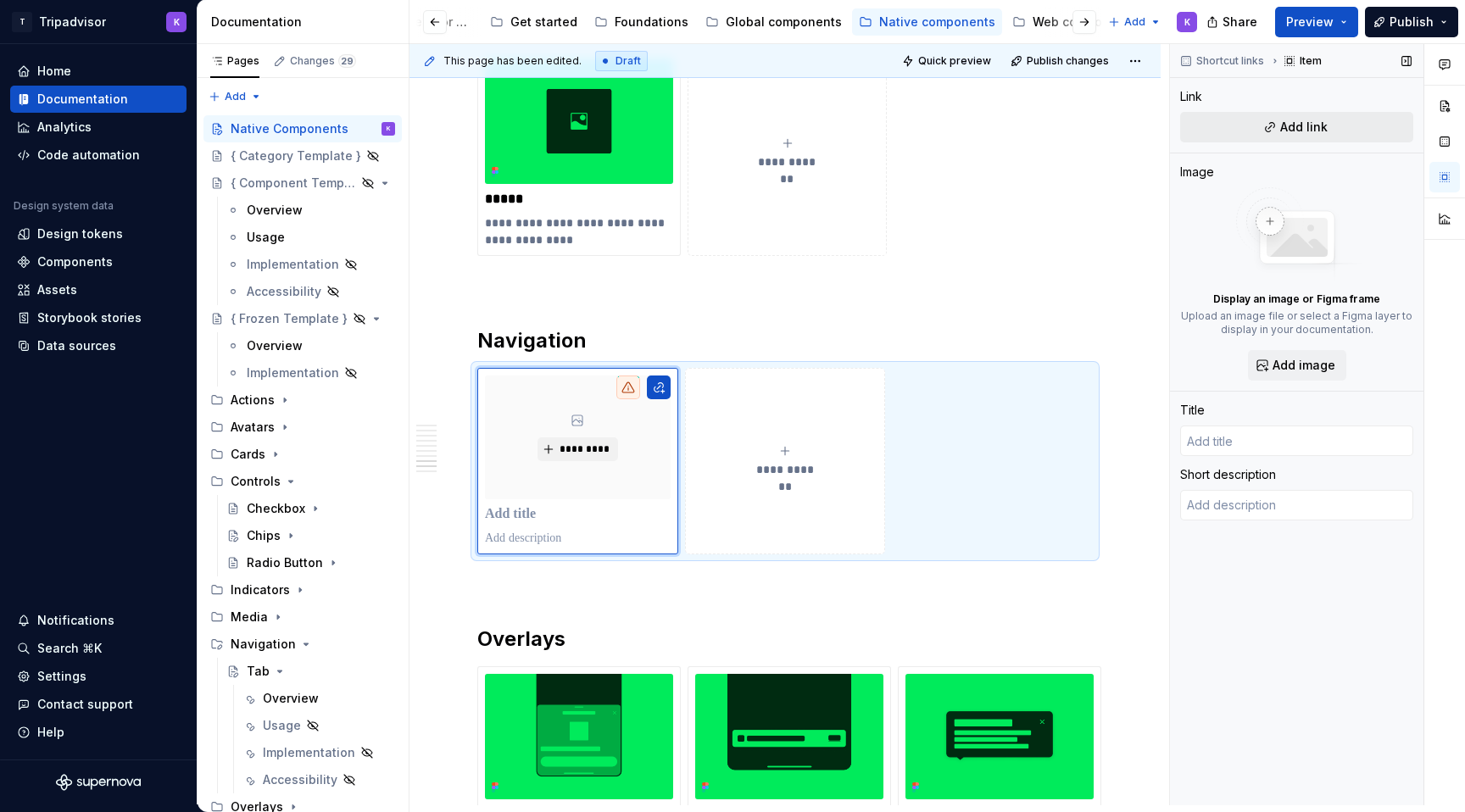
click at [1278, 122] on button "Add link" at bounding box center [1297, 127] width 233 height 31
type textarea "*"
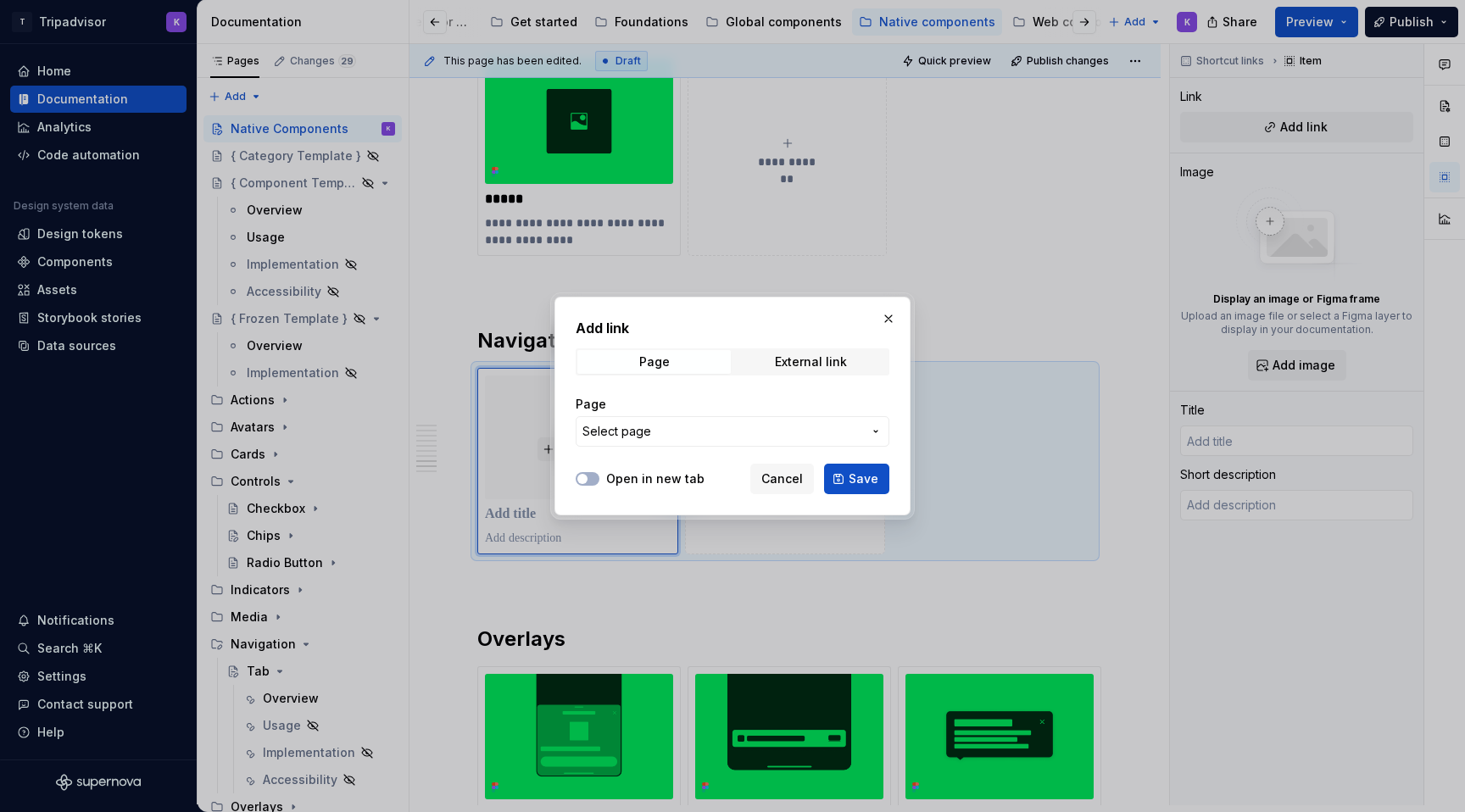
click at [699, 431] on span "Select page" at bounding box center [723, 431] width 280 height 17
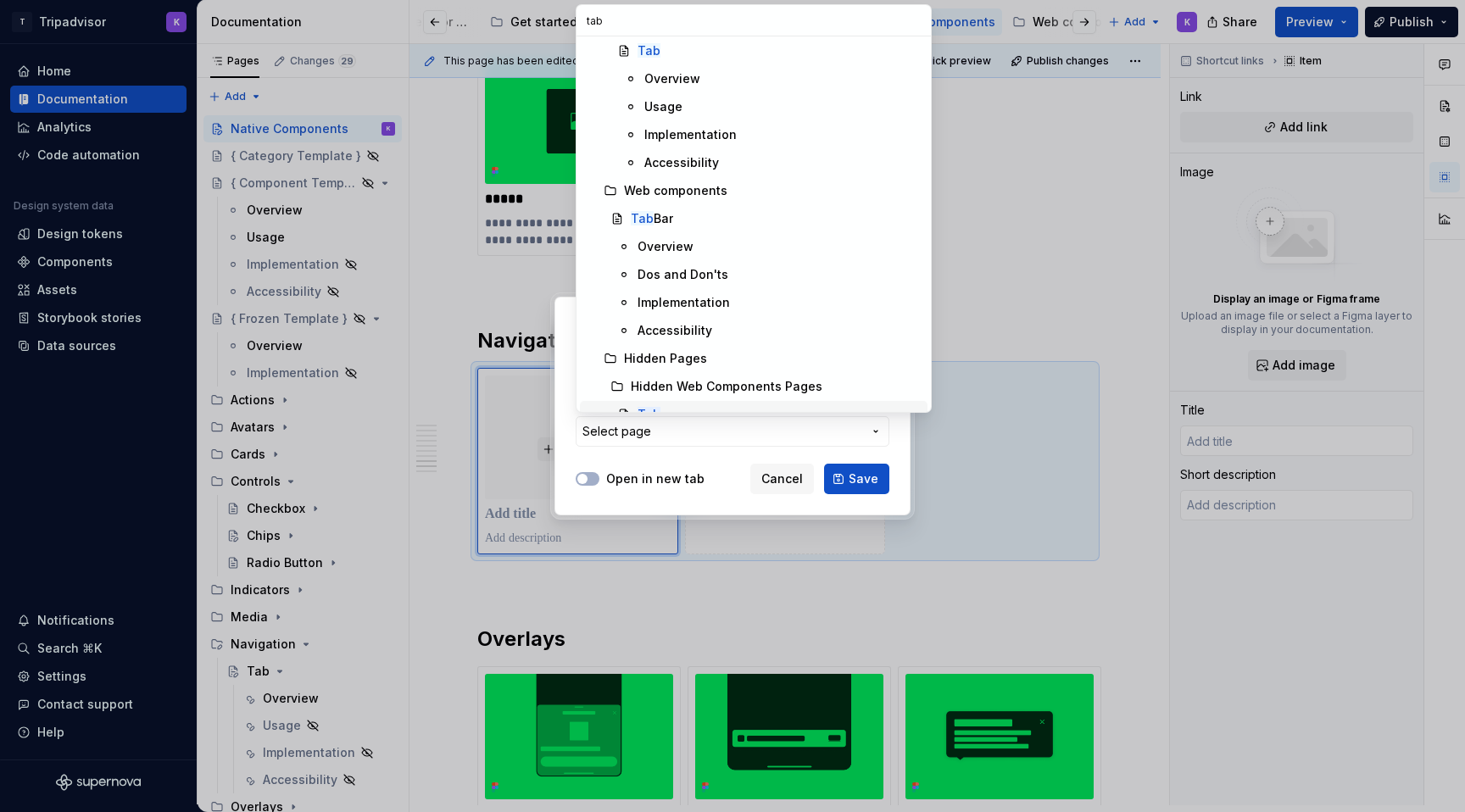
scroll to position [0, 0]
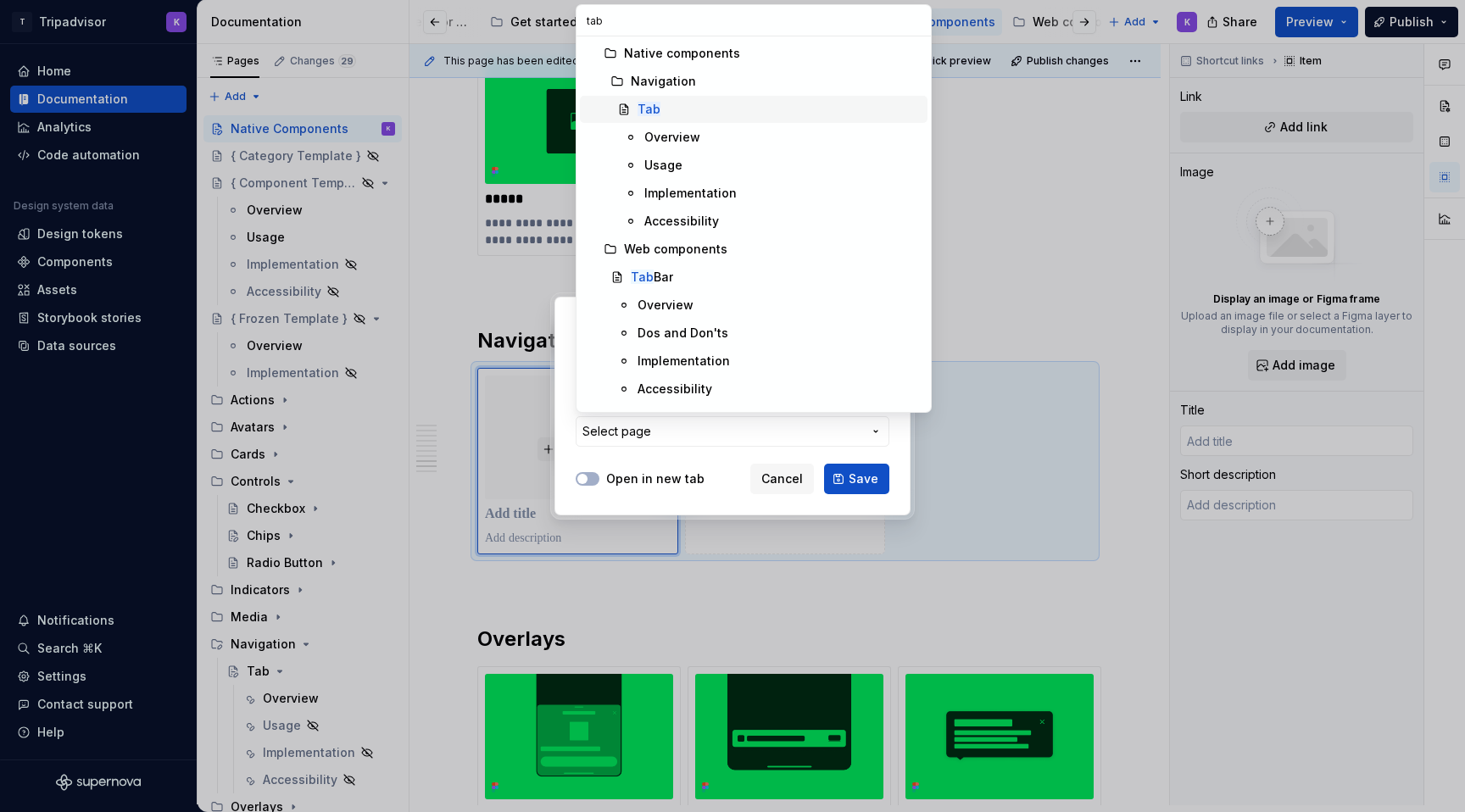
type input "tab"
click at [726, 111] on div "Tab" at bounding box center [779, 109] width 283 height 17
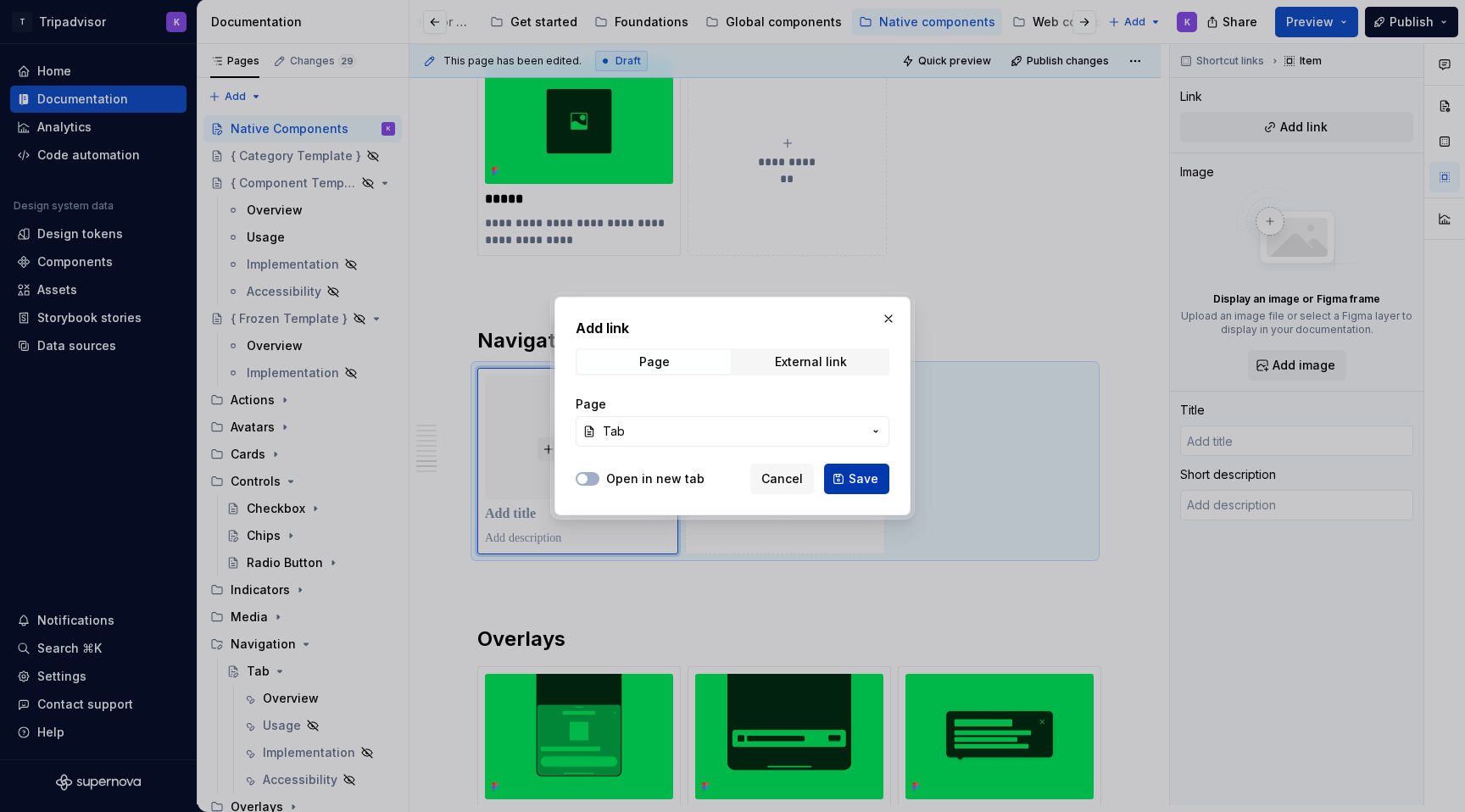
click at [861, 477] on span "Save" at bounding box center [864, 479] width 30 height 17
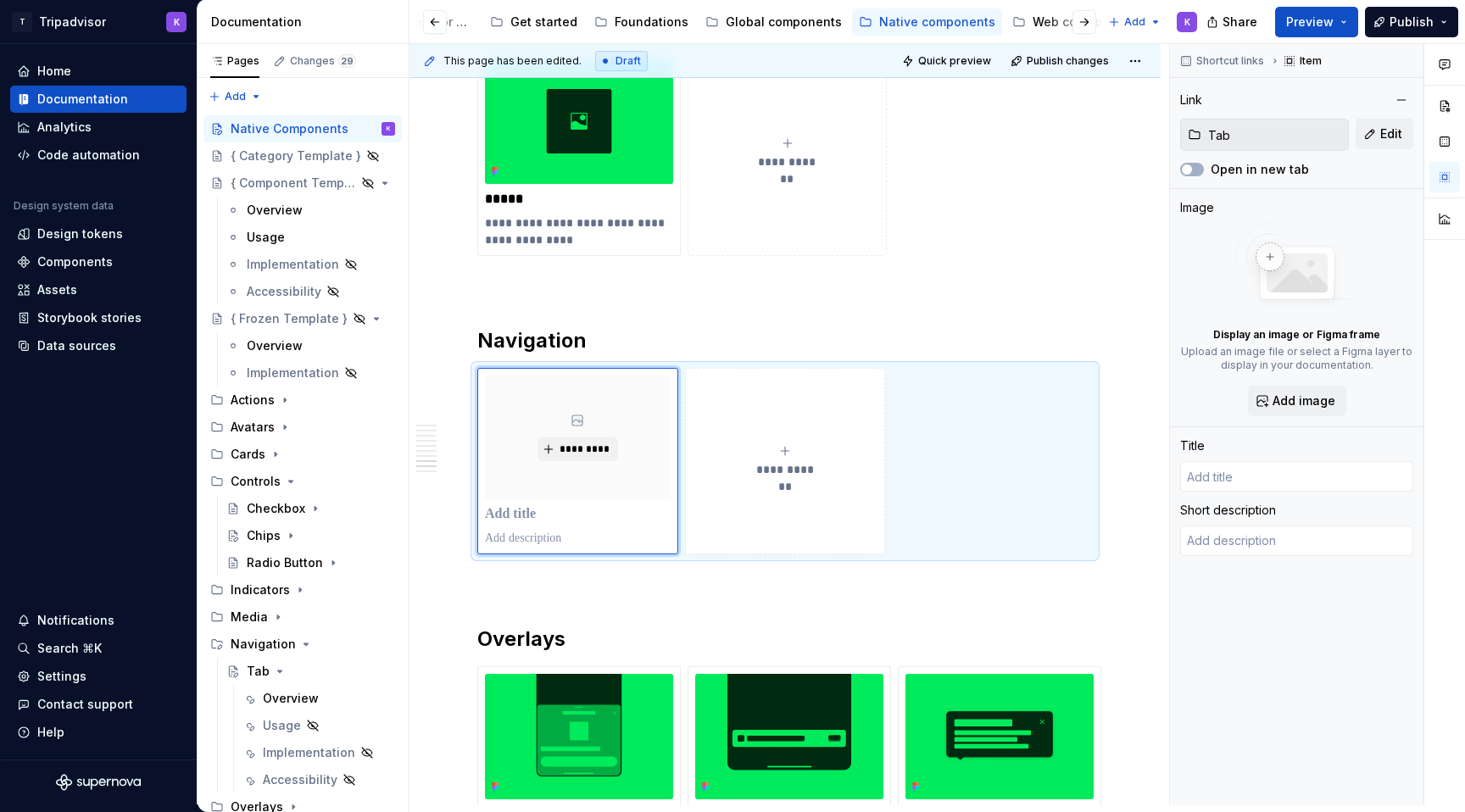
type textarea "*"
type input "Tab"
type textarea "Tabs are navigational elements that allow users to move easily between differen…"
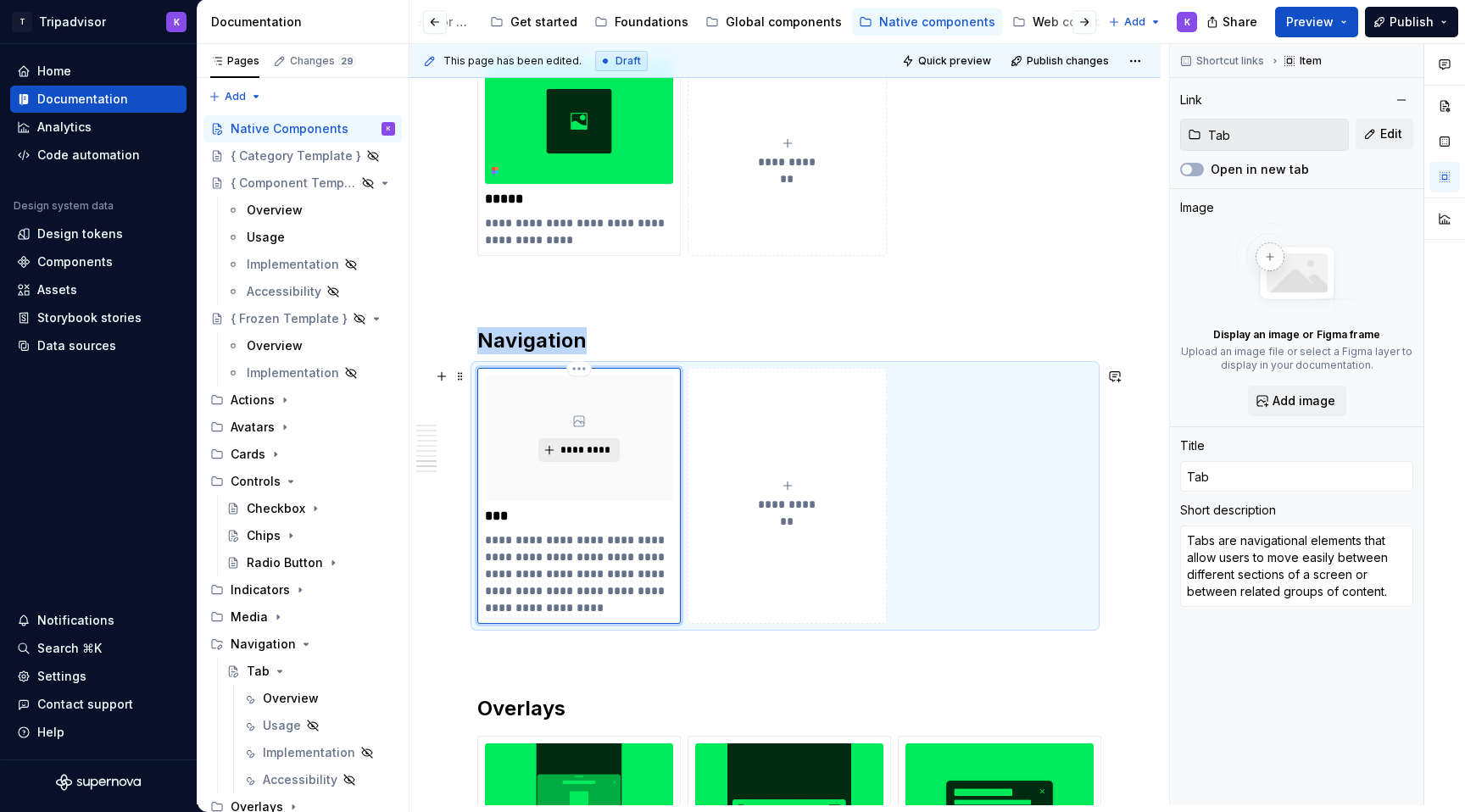
click at [599, 448] on span "*********" at bounding box center [585, 450] width 51 height 14
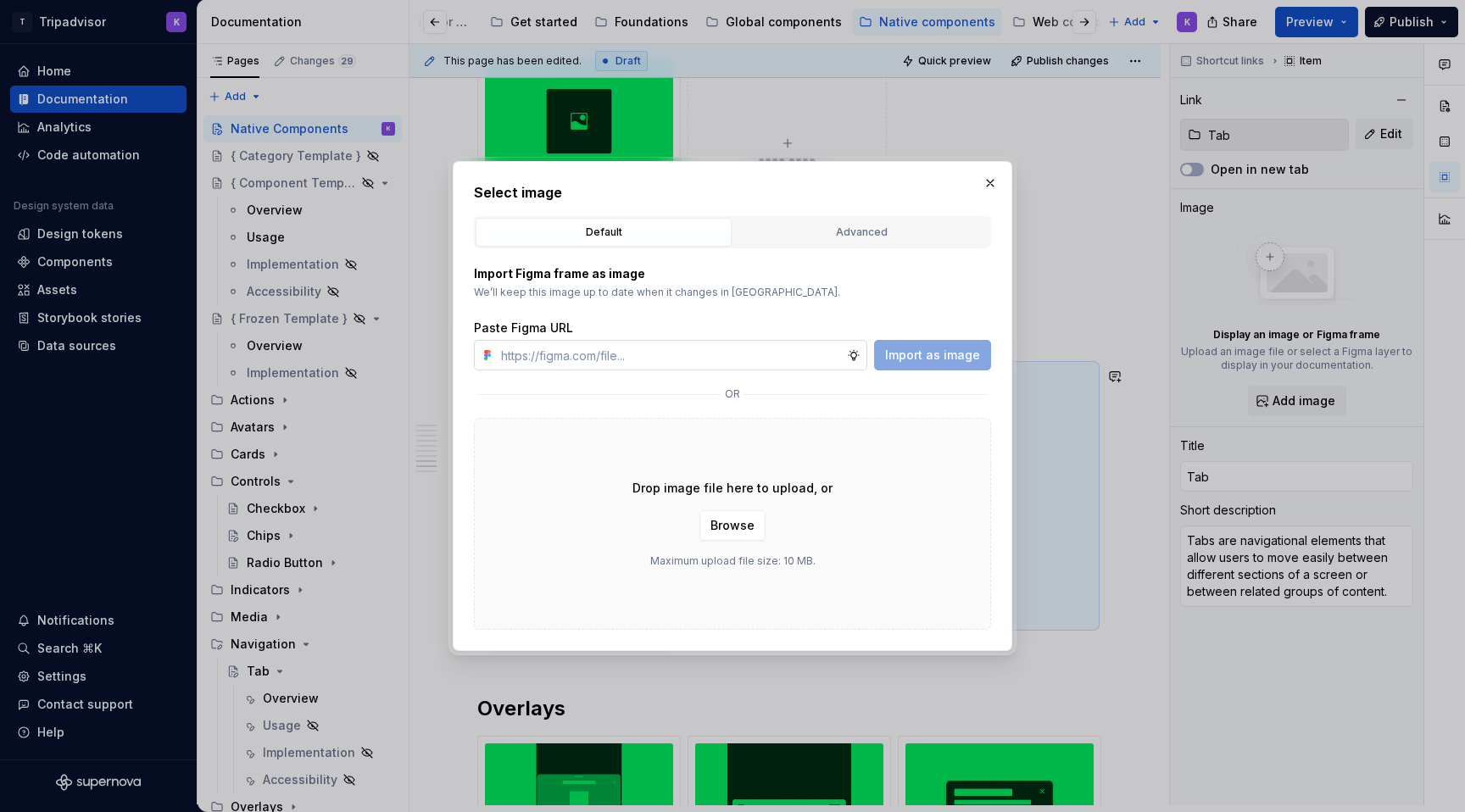
type textarea "*"
type input "[URL][DOMAIN_NAME]"
click at [946, 353] on span "Import as image" at bounding box center [933, 355] width 95 height 17
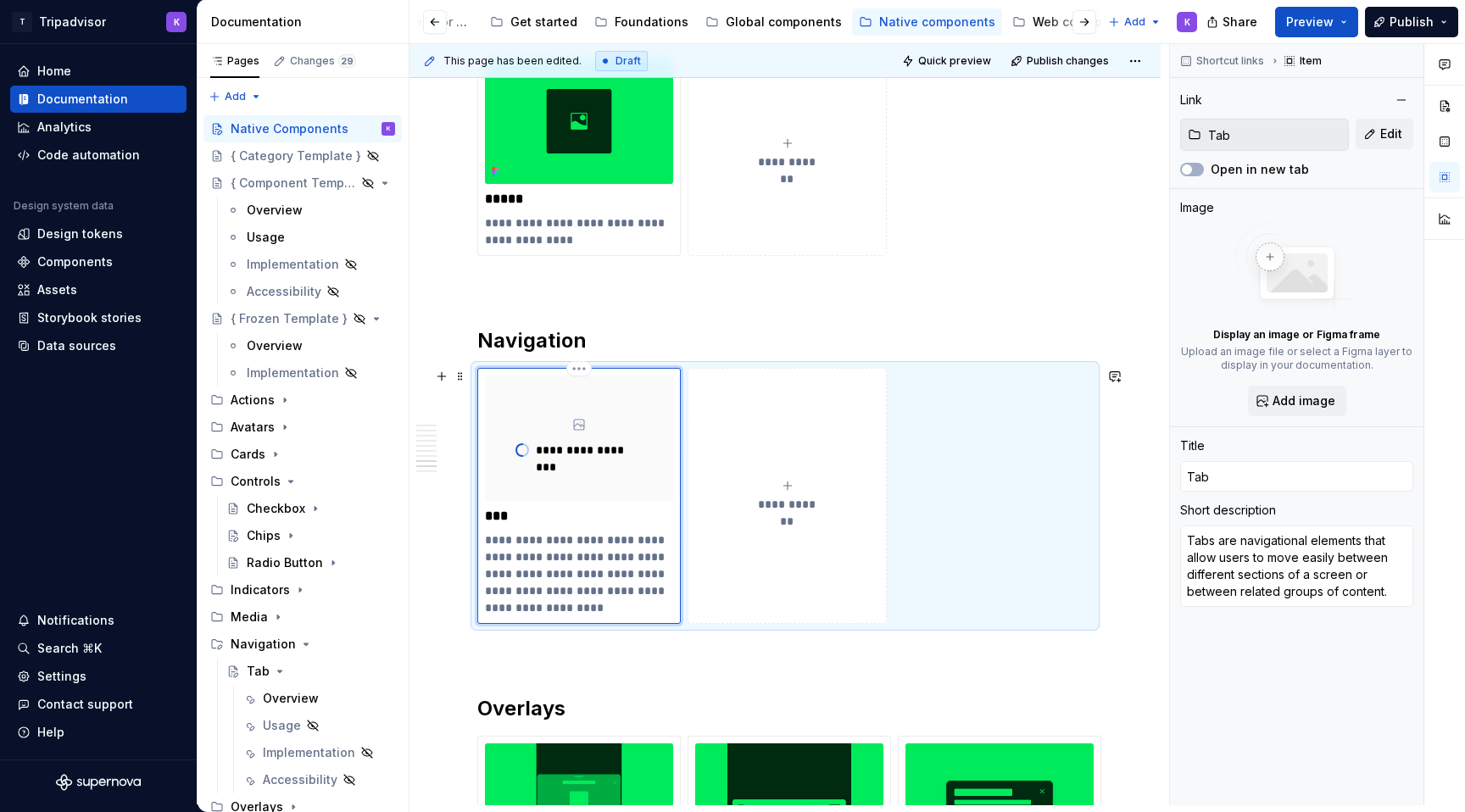
type textarea "*"
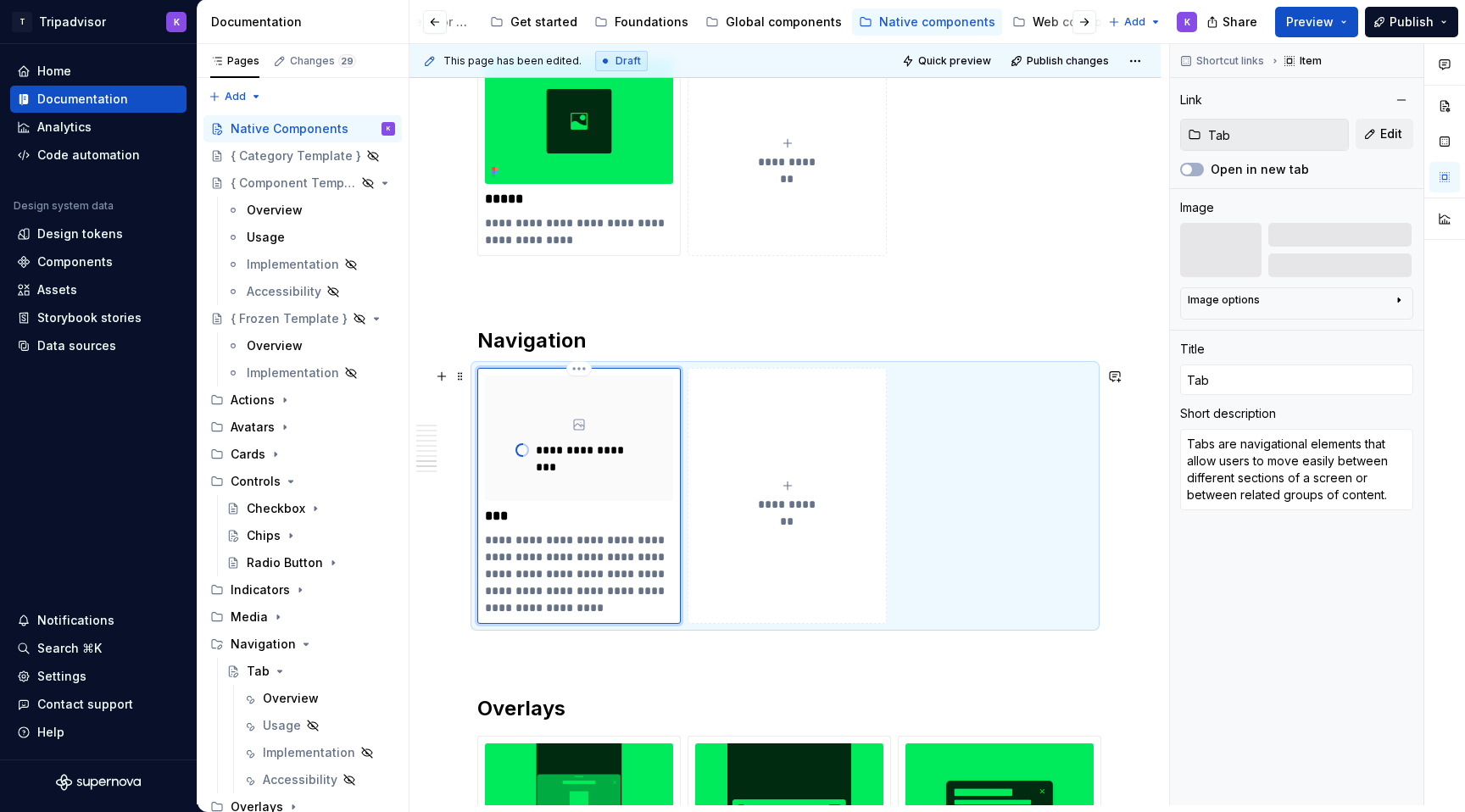
click at [515, 556] on p "**********" at bounding box center [580, 573] width 189 height 85
drag, startPoint x: 515, startPoint y: 558, endPoint x: 474, endPoint y: 542, distance: 44.0
click at [477, 542] on div "**********" at bounding box center [784, 496] width 615 height 256
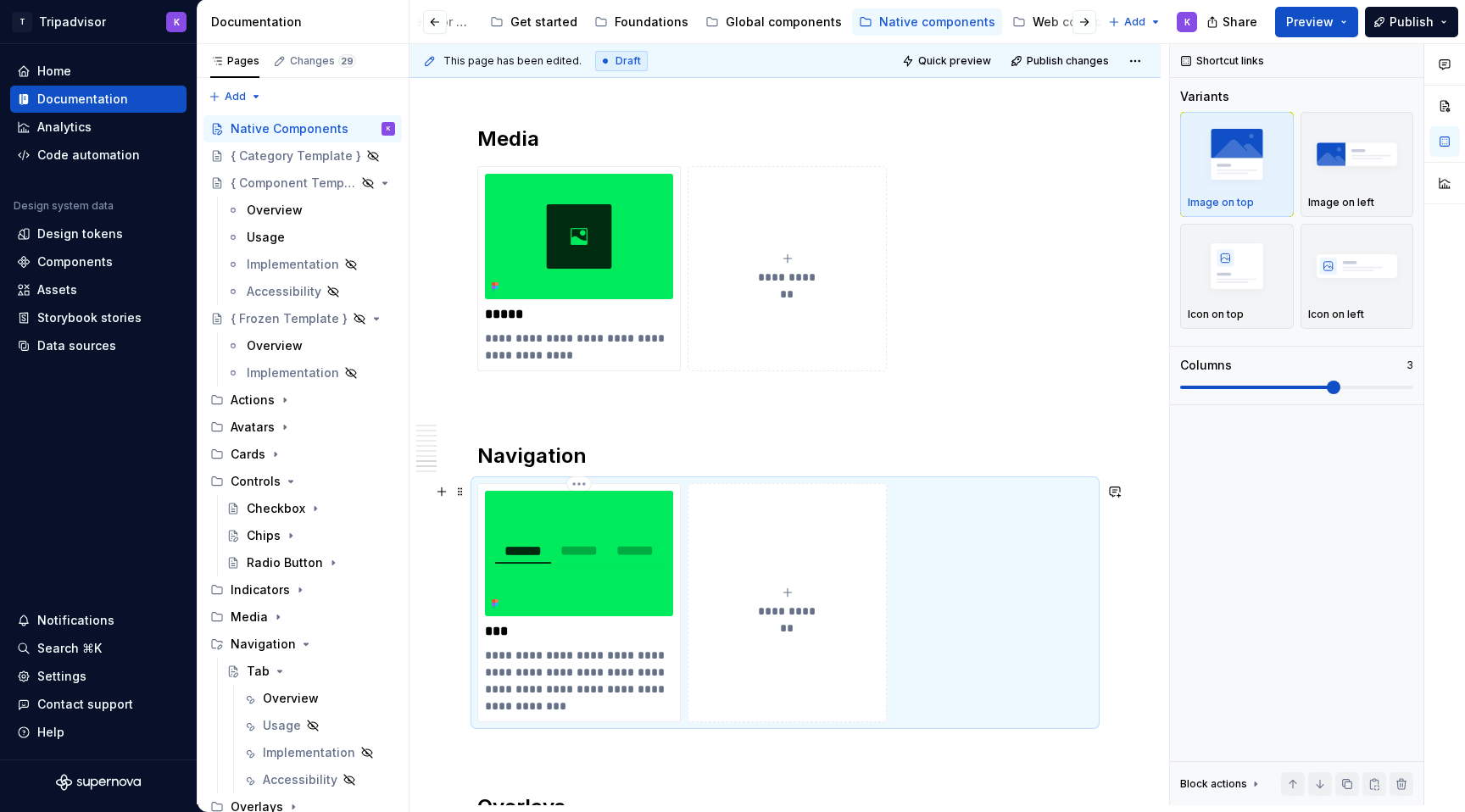
scroll to position [3130, 0]
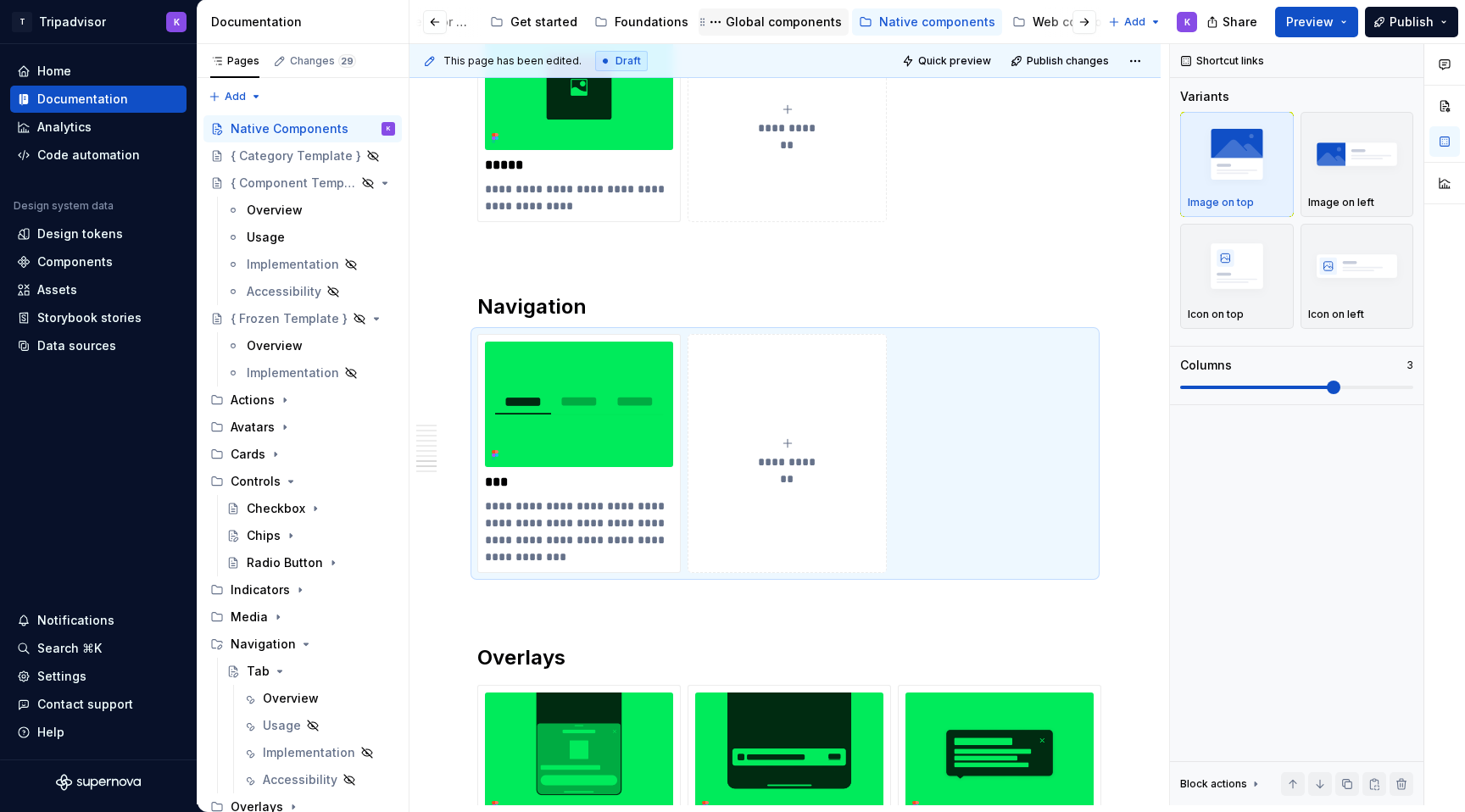
click at [760, 16] on div "Global components" at bounding box center [783, 22] width 116 height 17
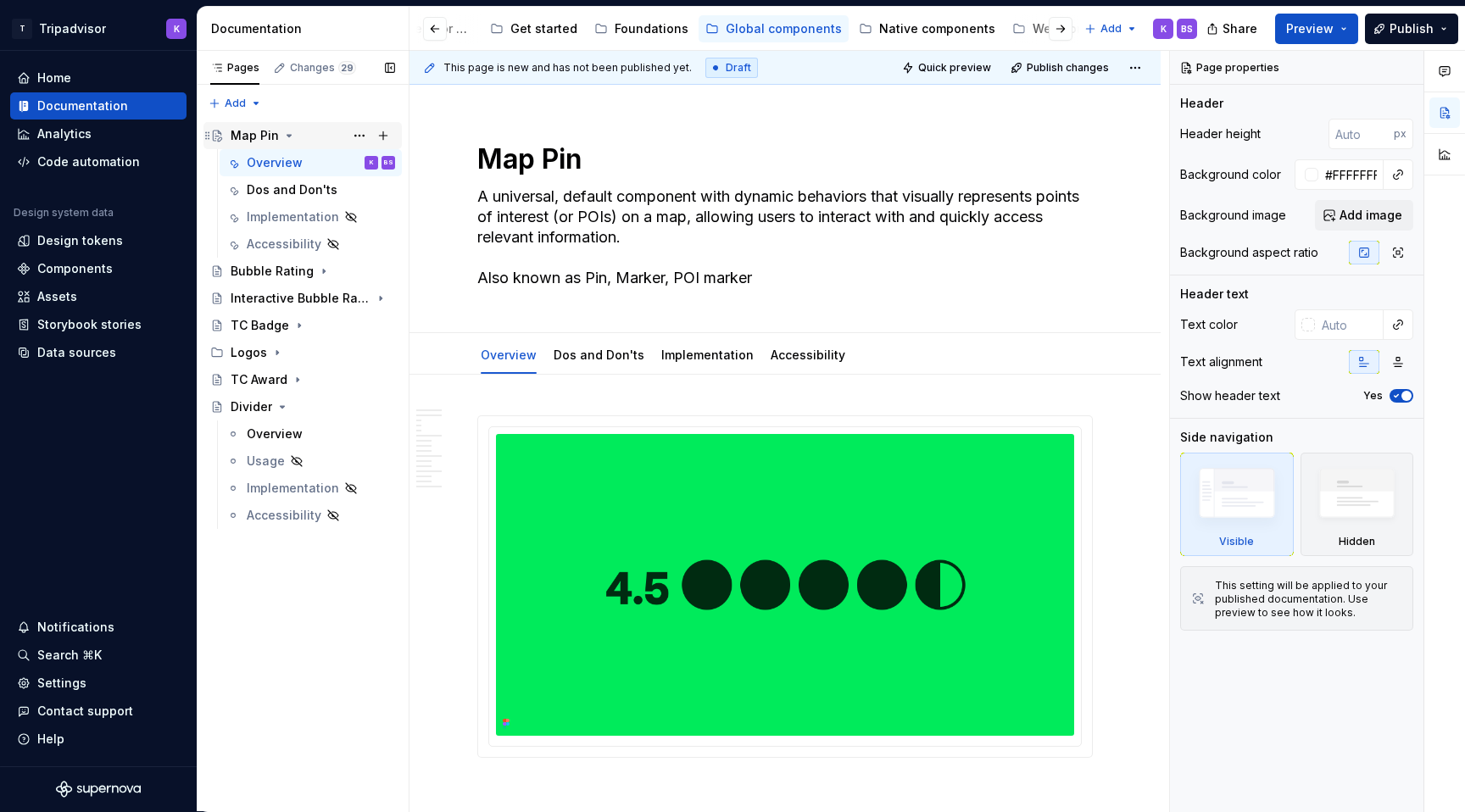
click at [282, 133] on icon "Page tree" at bounding box center [289, 135] width 14 height 14
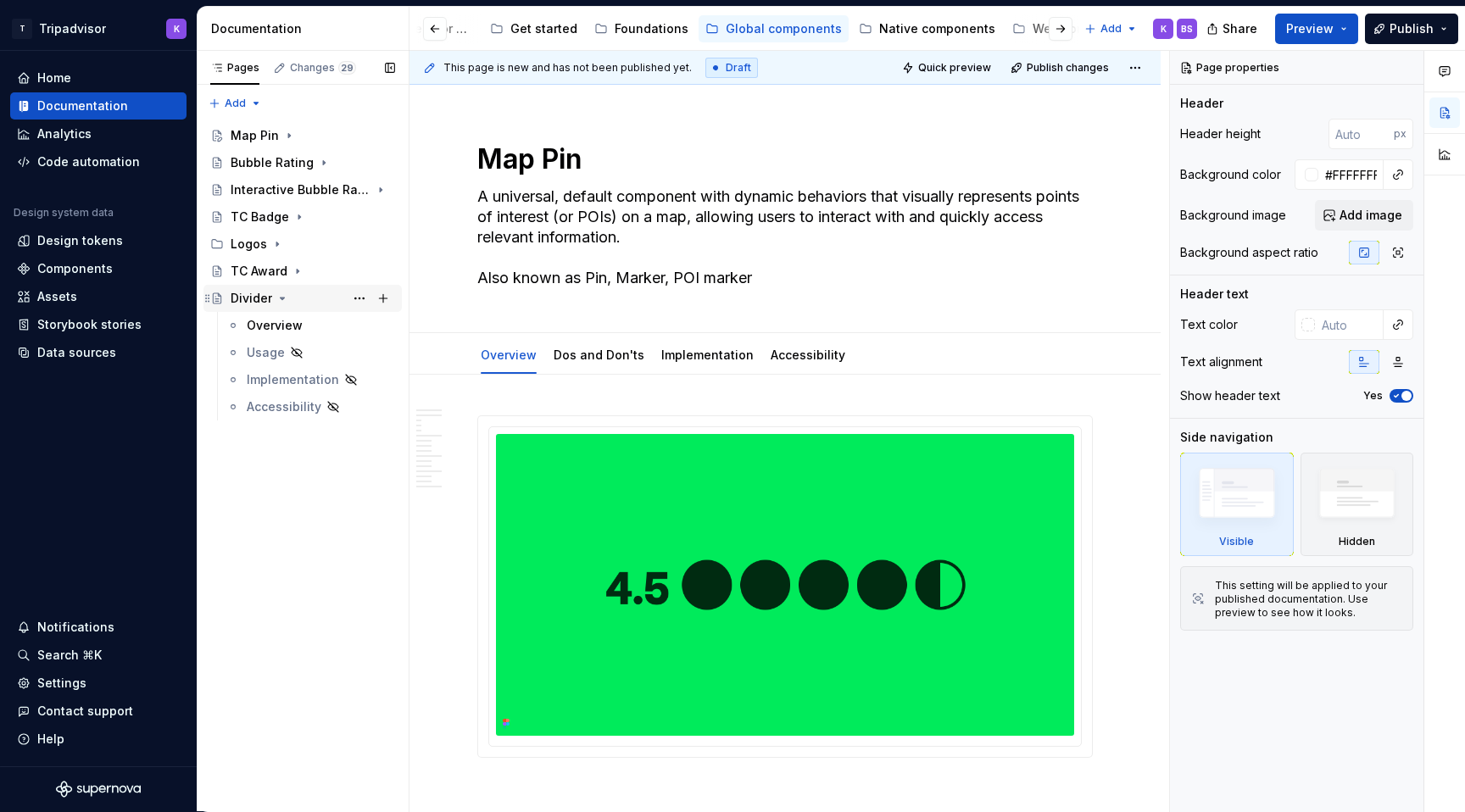
click at [282, 300] on icon "Page tree" at bounding box center [282, 298] width 14 height 14
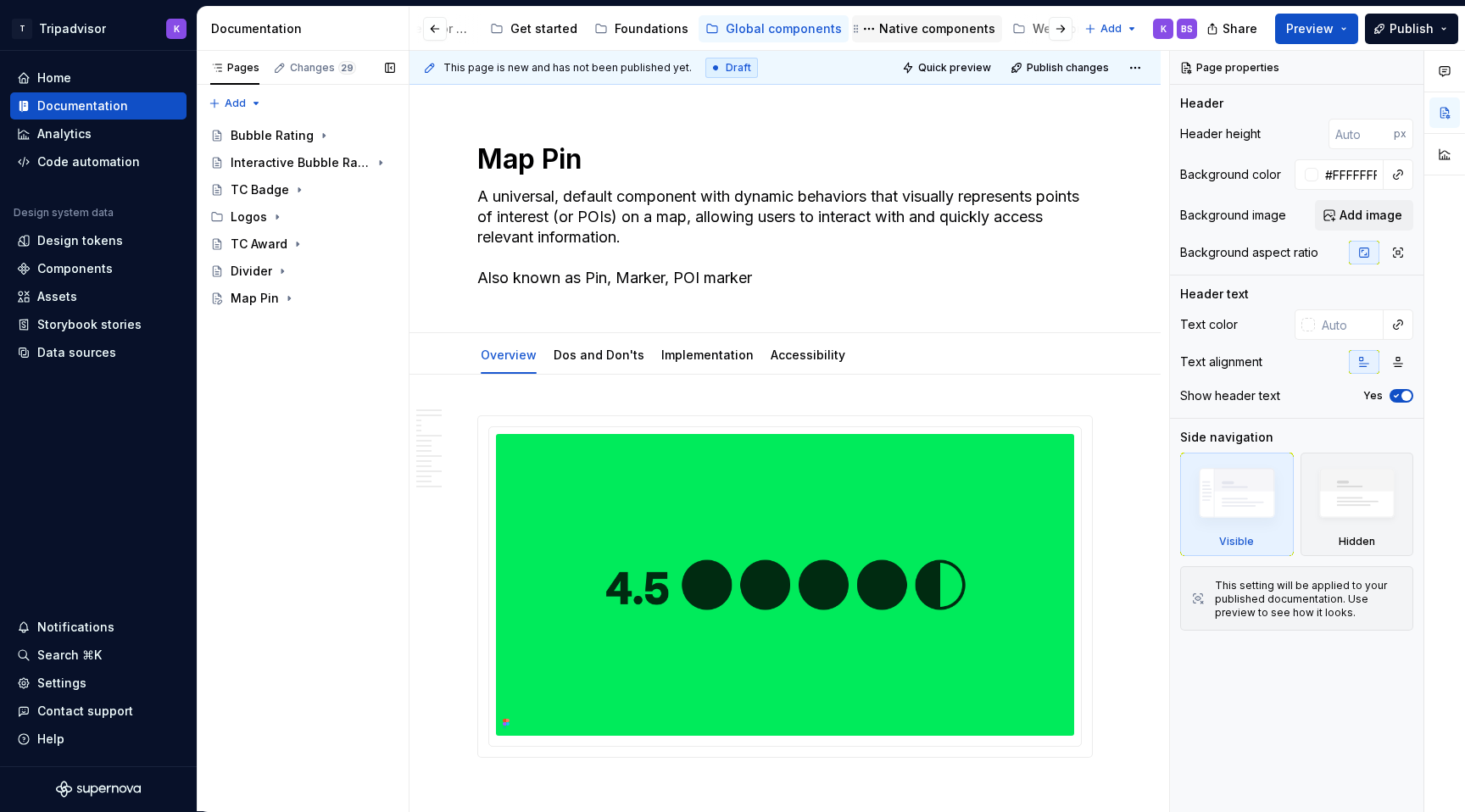
click at [902, 27] on div "Native components" at bounding box center [937, 29] width 116 height 17
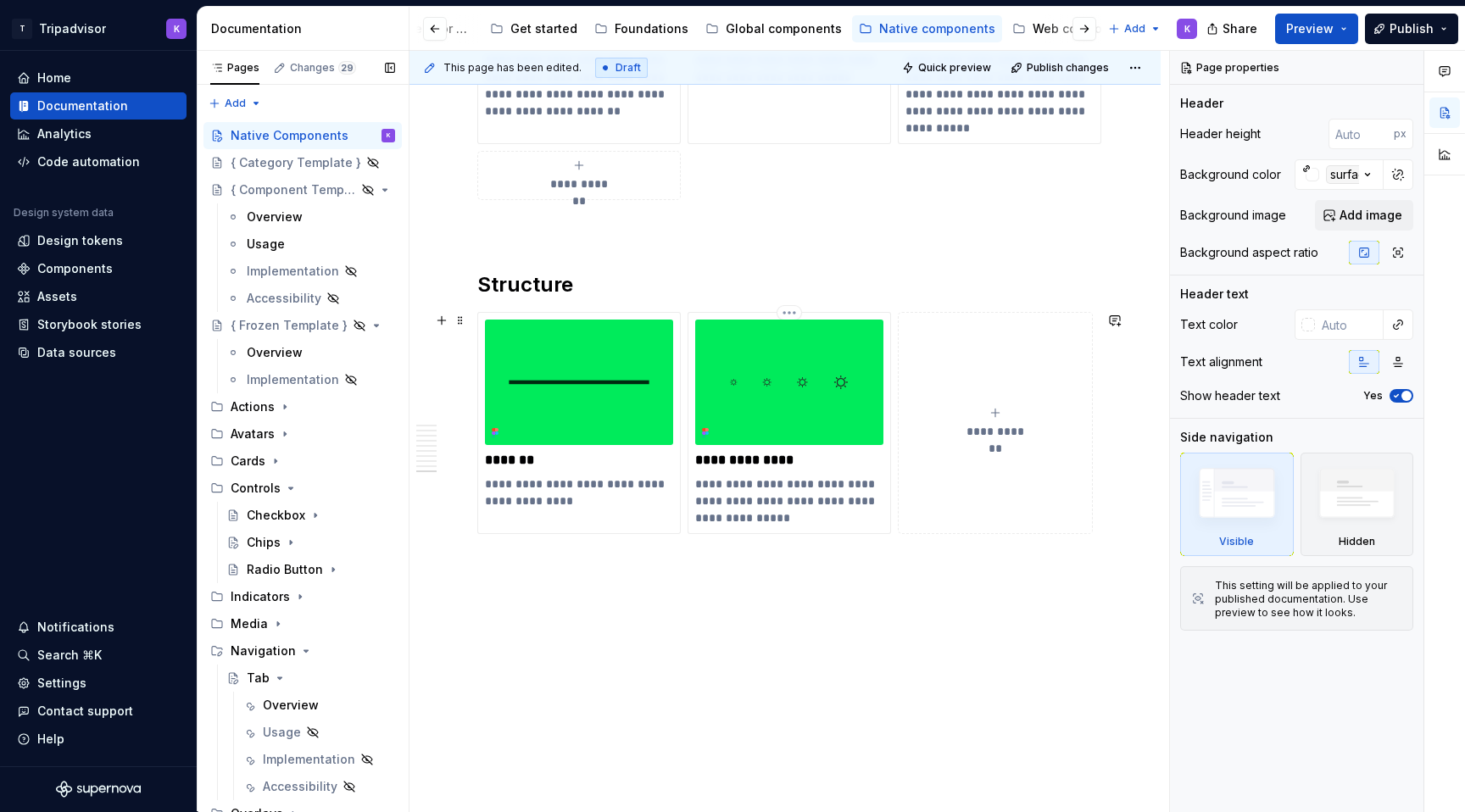
scroll to position [3960, 0]
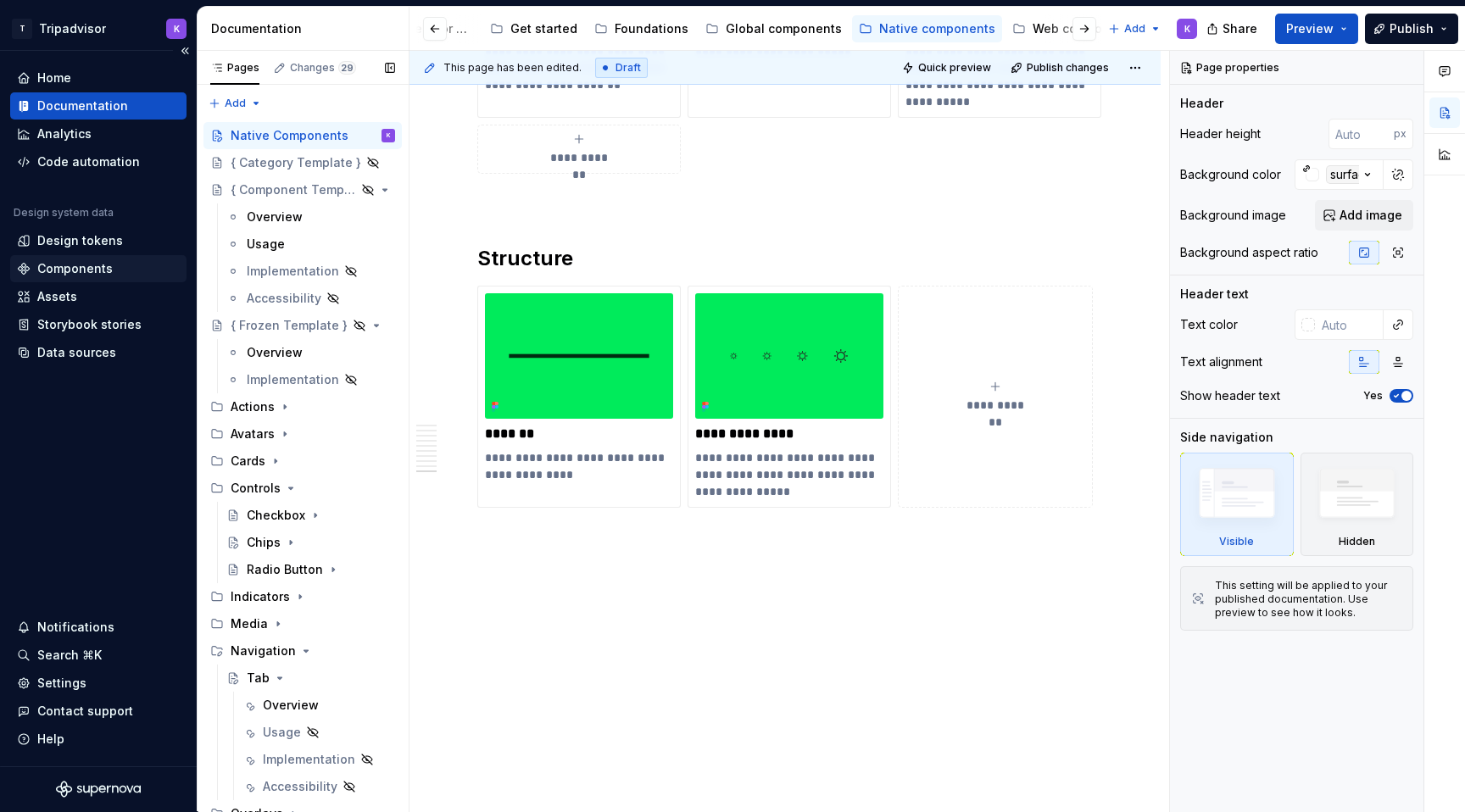
click at [82, 268] on div "Components" at bounding box center [75, 269] width 76 height 17
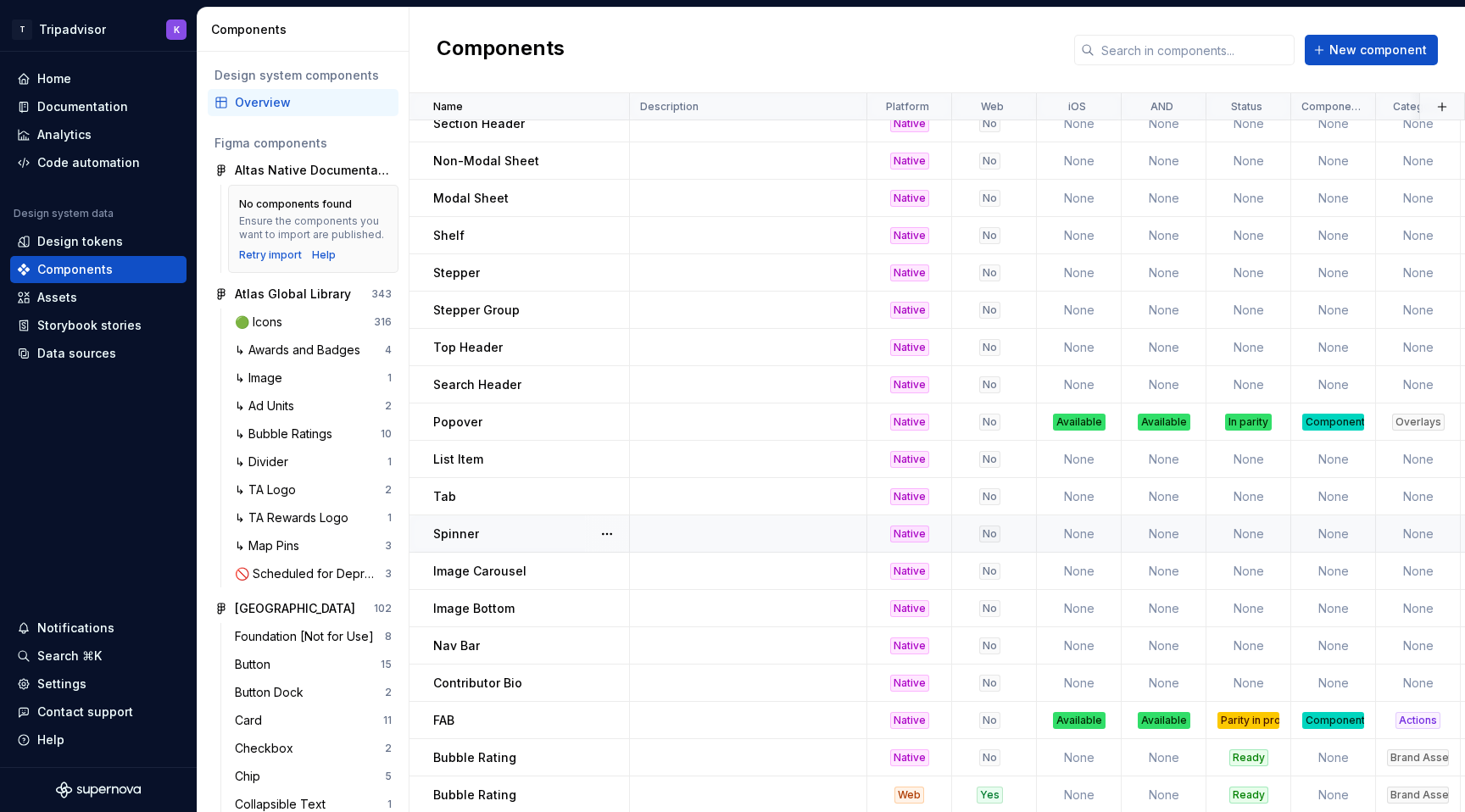
scroll to position [1023, 0]
click at [1048, 488] on td "None" at bounding box center [1079, 496] width 85 height 37
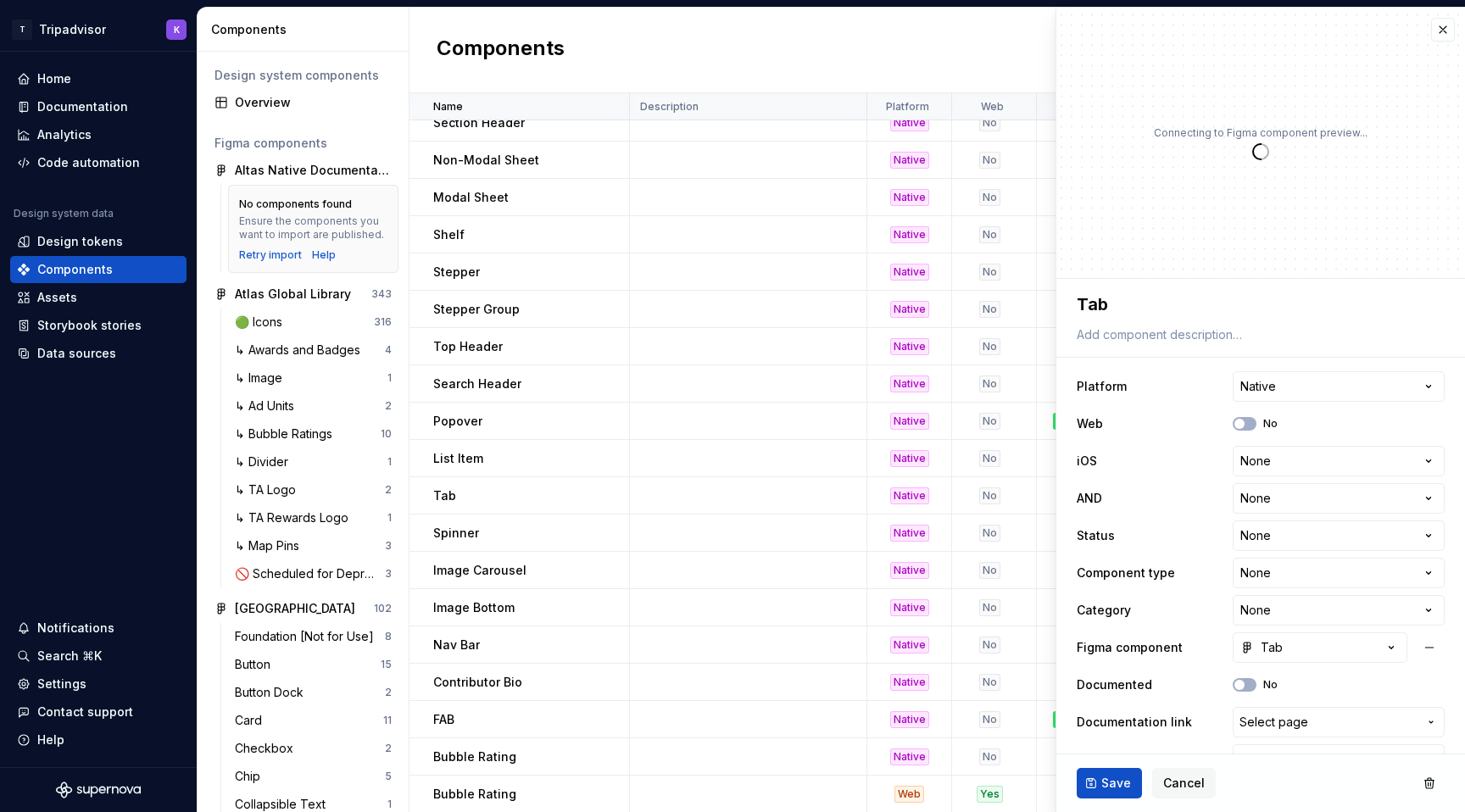
type textarea "*"
click at [1261, 464] on html "T Tripadvisor K Home Documentation Analytics Code automation Design system data…" at bounding box center [732, 406] width 1465 height 812
select select "**********"
type textarea "*"
click at [1268, 503] on html "T Tripadvisor K Home Documentation Analytics Code automation Design system data…" at bounding box center [732, 406] width 1465 height 812
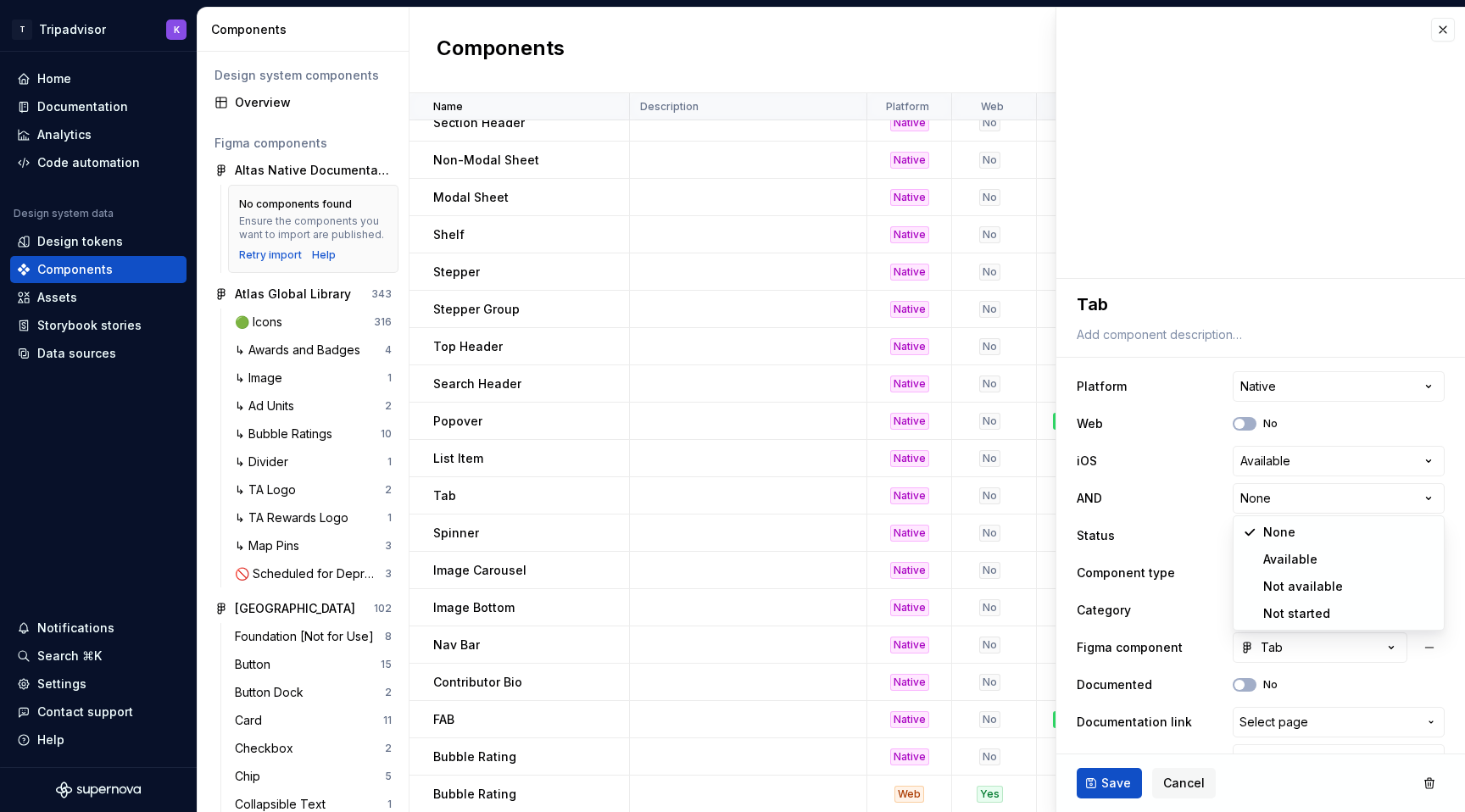
select select "**********"
type textarea "*"
click at [1262, 535] on html "T Tripadvisor K Home Documentation Analytics Code automation Design system data…" at bounding box center [732, 406] width 1465 height 812
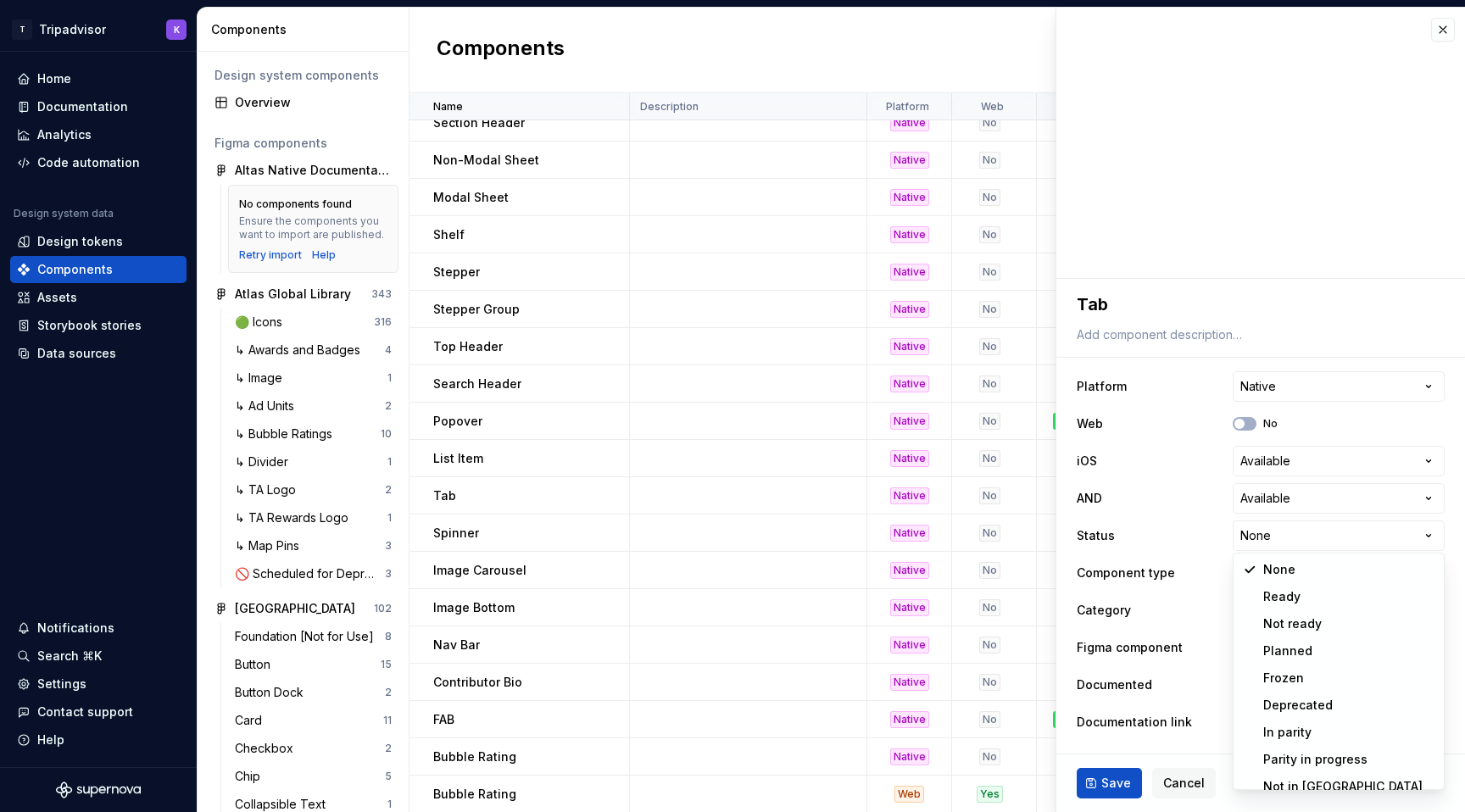
scroll to position [14, 0]
select select "**********"
type textarea "*"
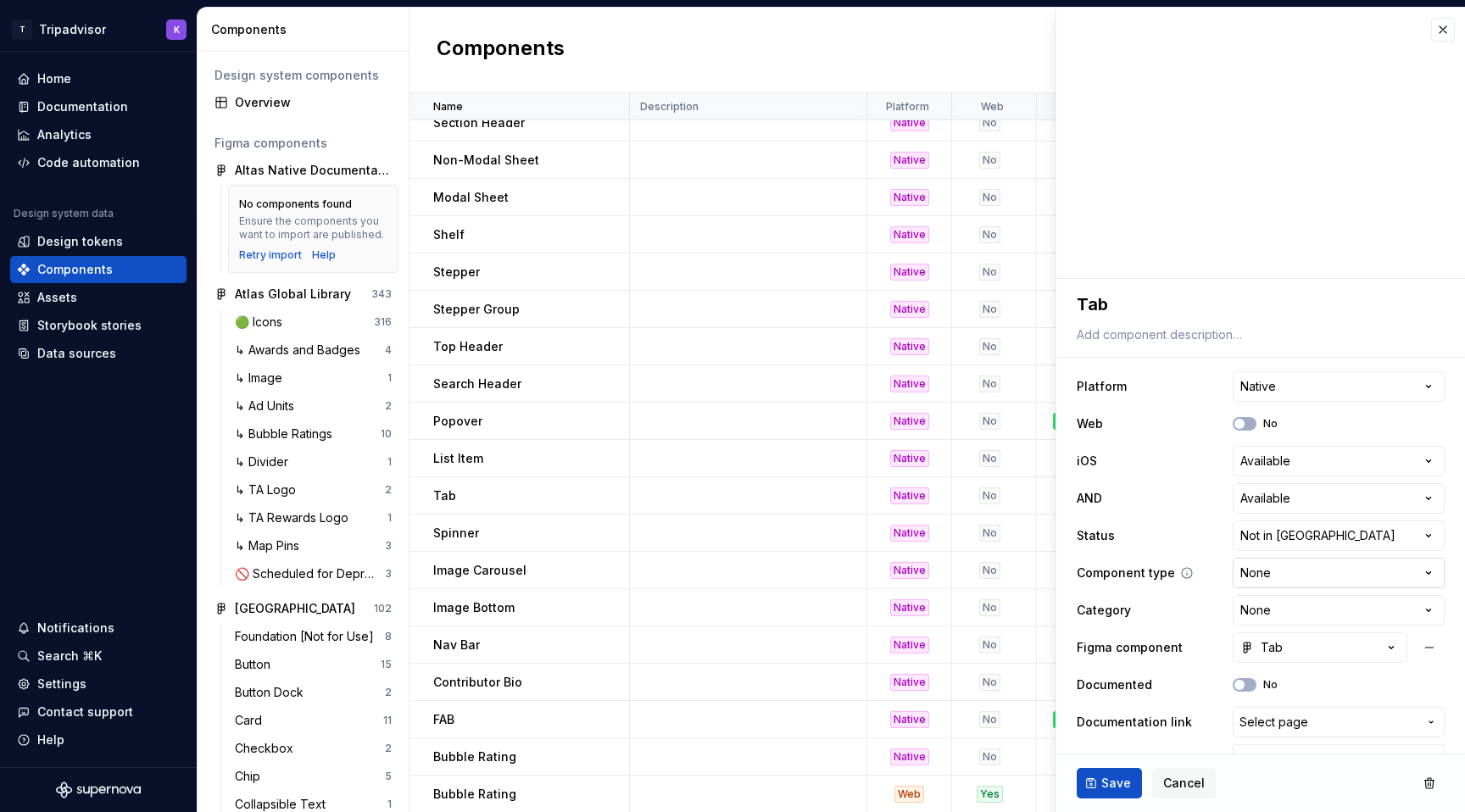
click at [1277, 581] on html "T Tripadvisor K Home Documentation Analytics Code automation Design system data…" at bounding box center [732, 406] width 1465 height 812
select select "**********"
click at [1245, 682] on icon "button" at bounding box center [1240, 684] width 14 height 10
click at [1105, 782] on span "Save" at bounding box center [1117, 783] width 30 height 17
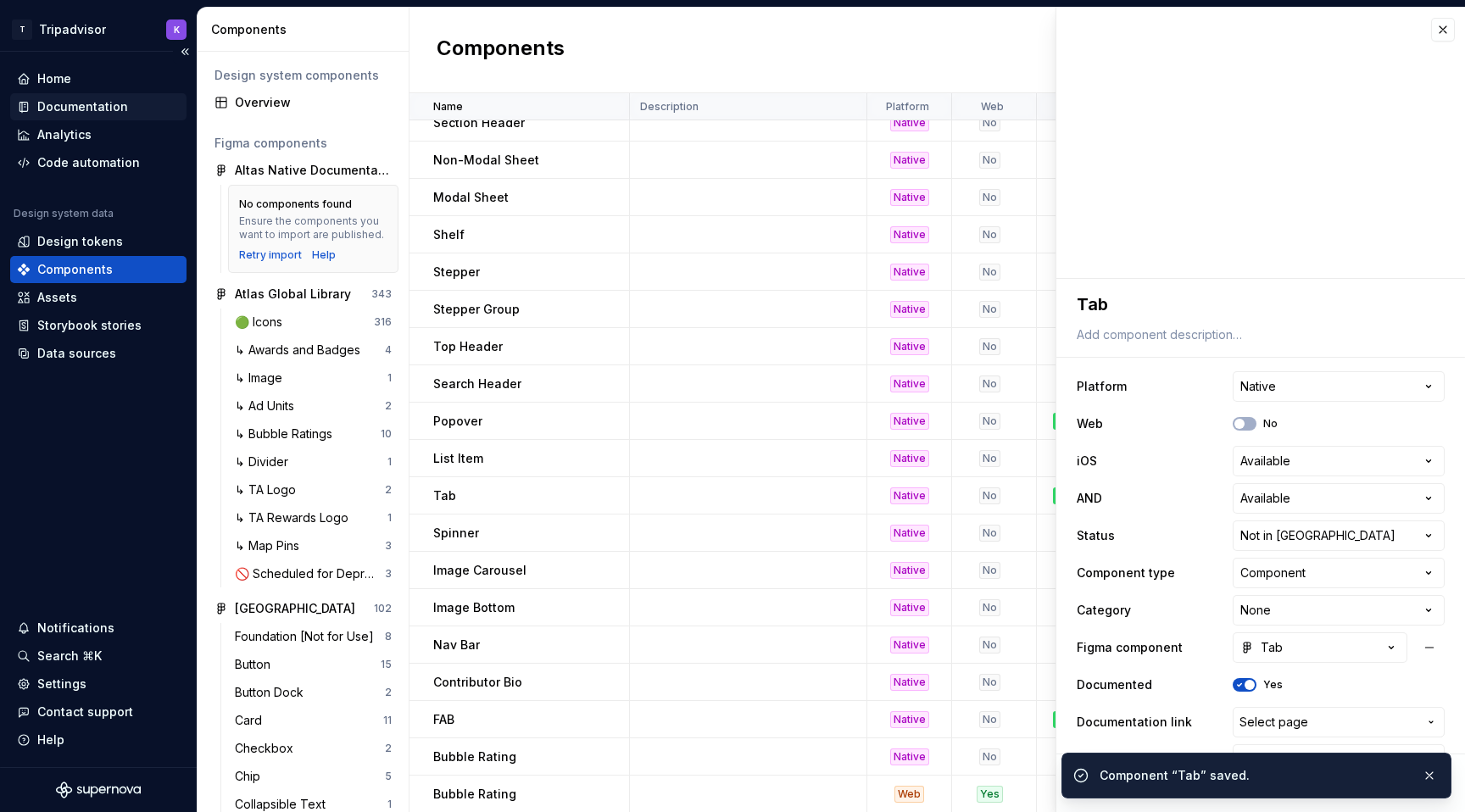
click at [109, 99] on div "Documentation" at bounding box center [82, 106] width 91 height 17
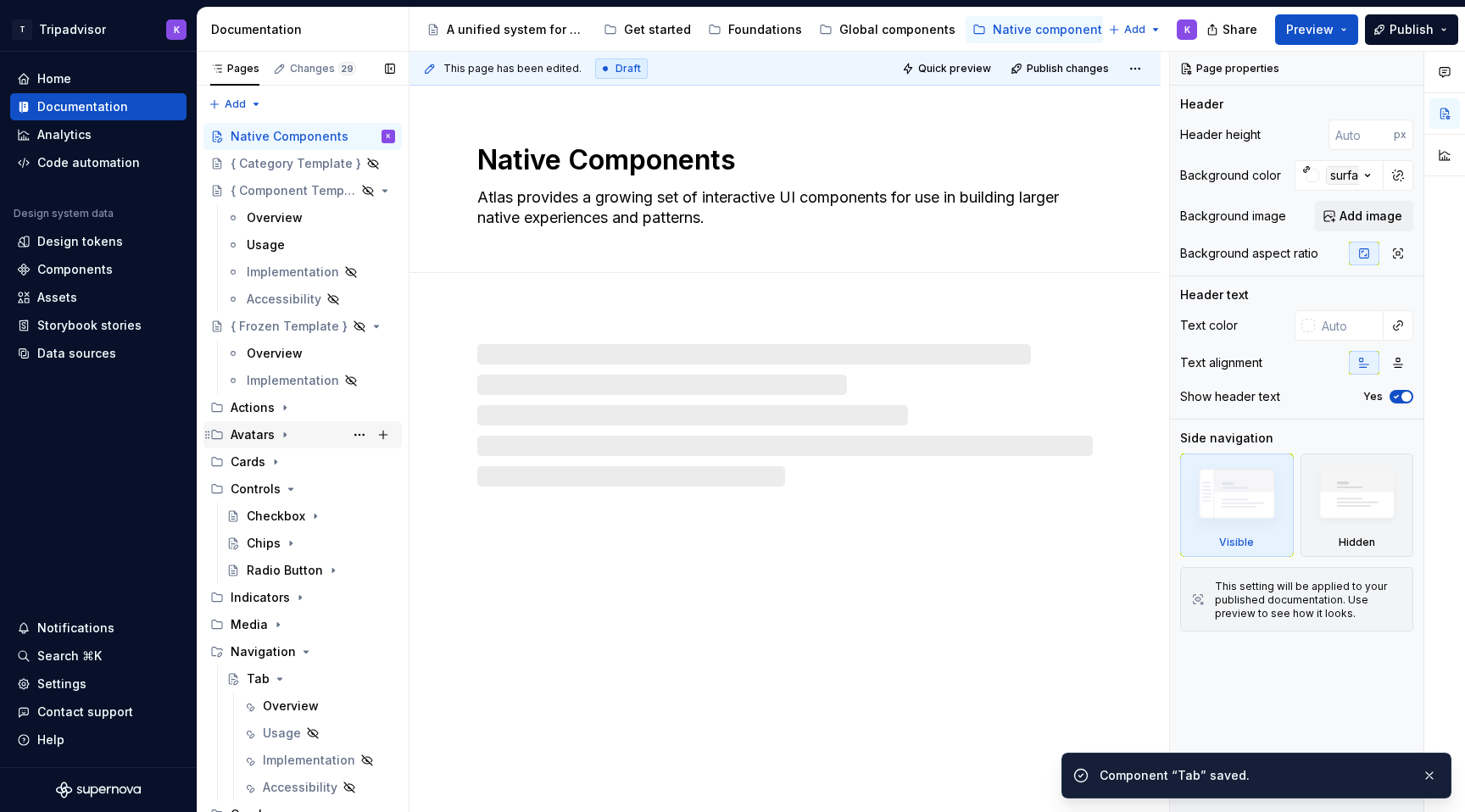
scroll to position [202, 0]
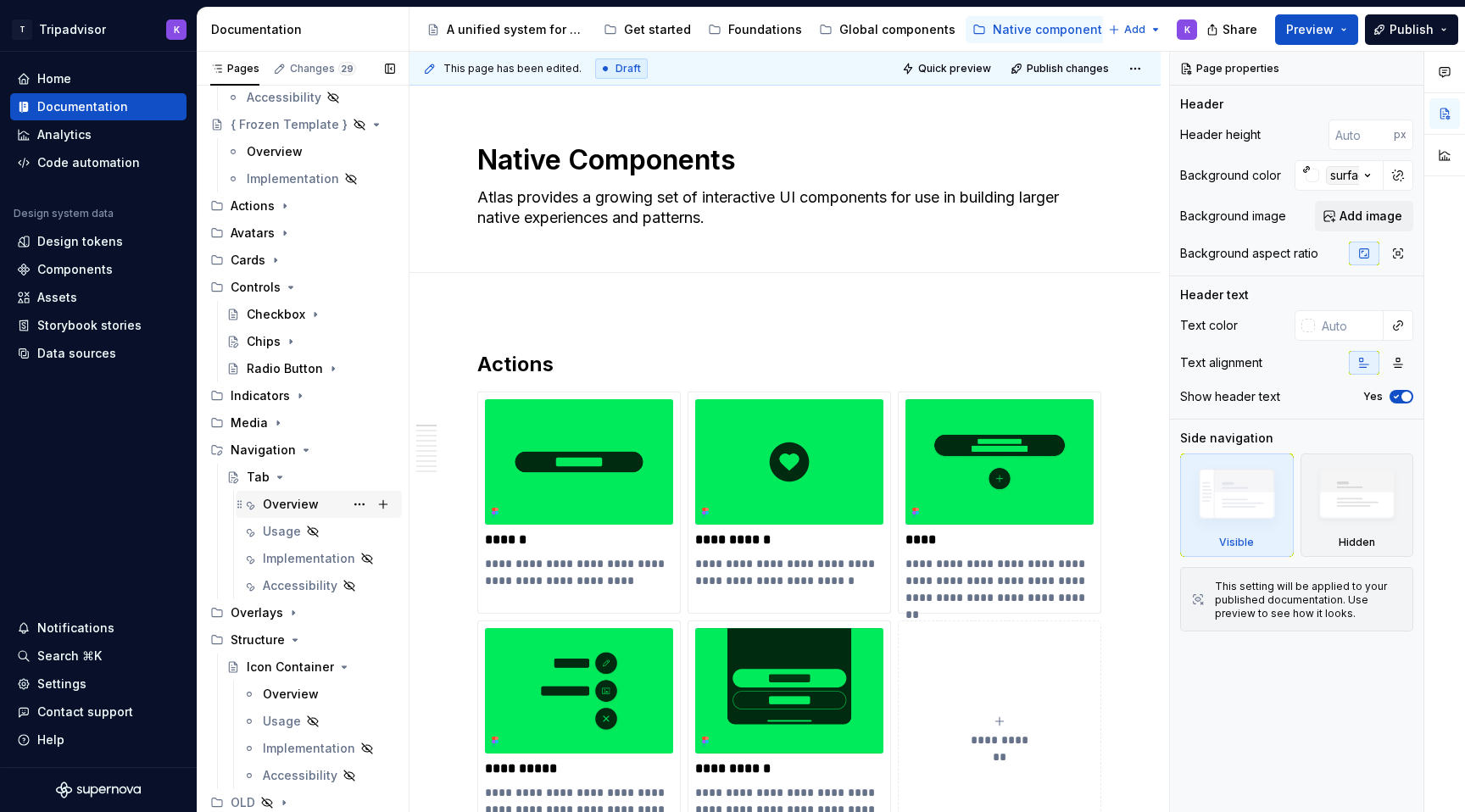
click at [283, 496] on div "Overview" at bounding box center [291, 504] width 56 height 17
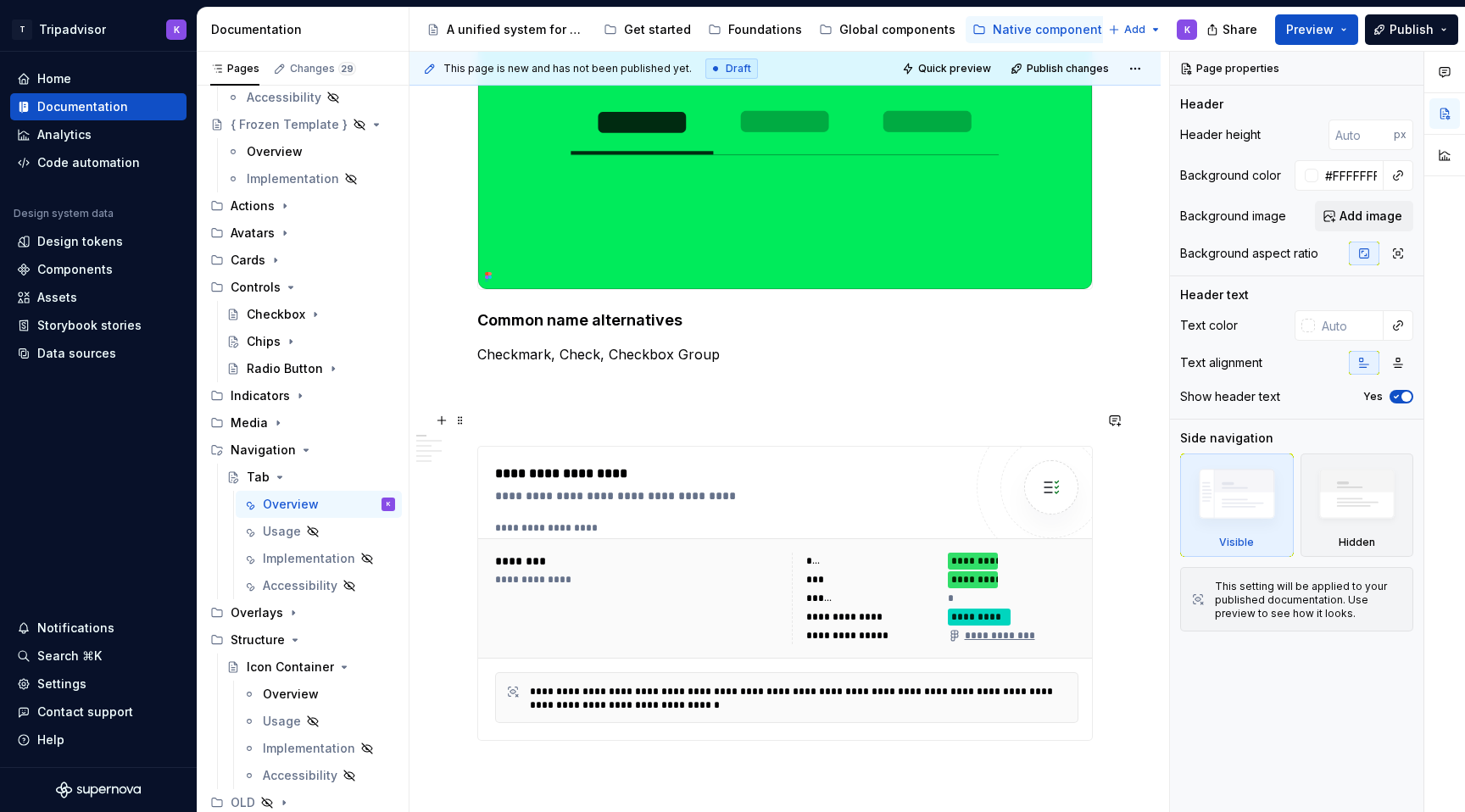
scroll to position [679, 0]
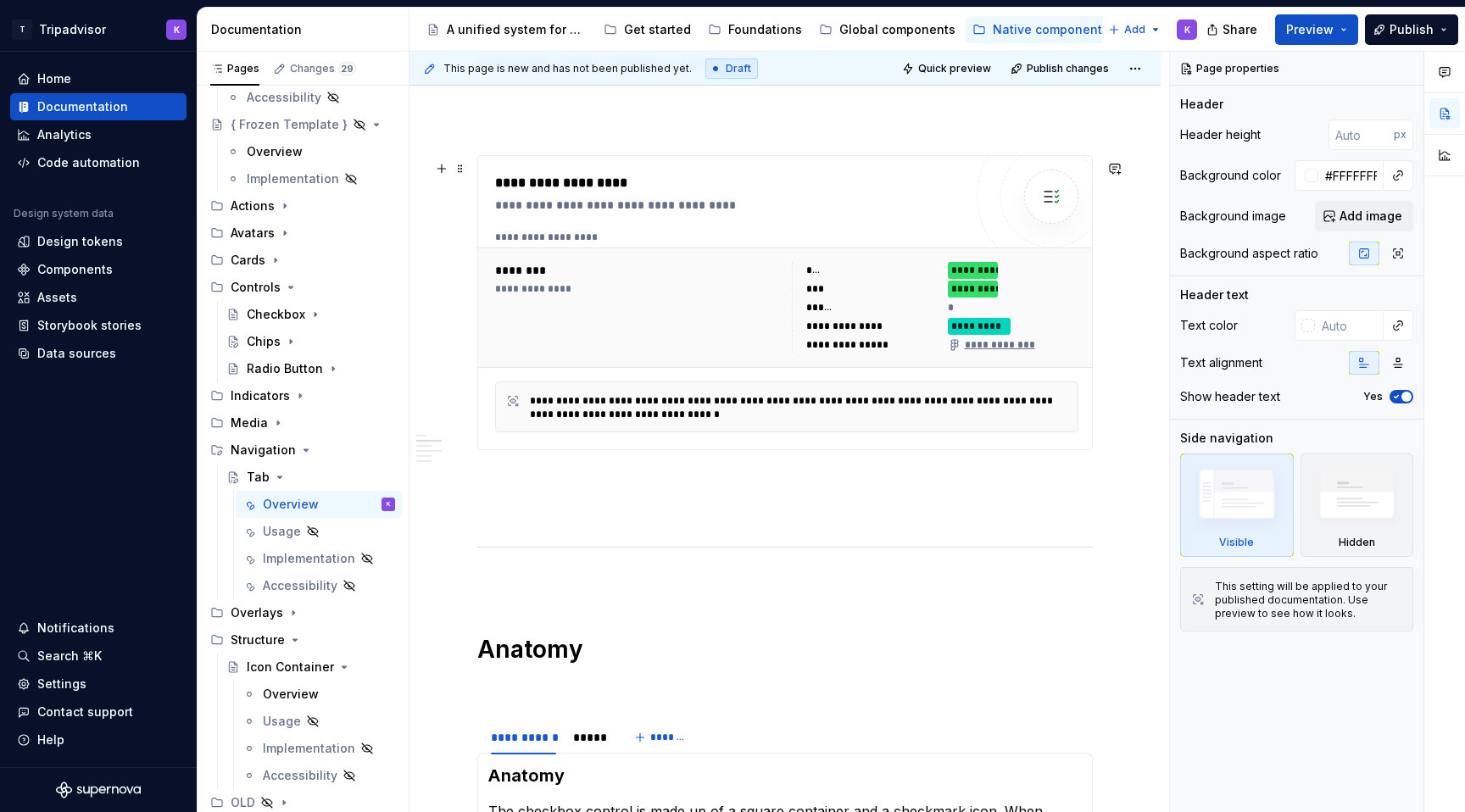
click at [782, 342] on div "**********" at bounding box center [638, 308] width 287 height 91
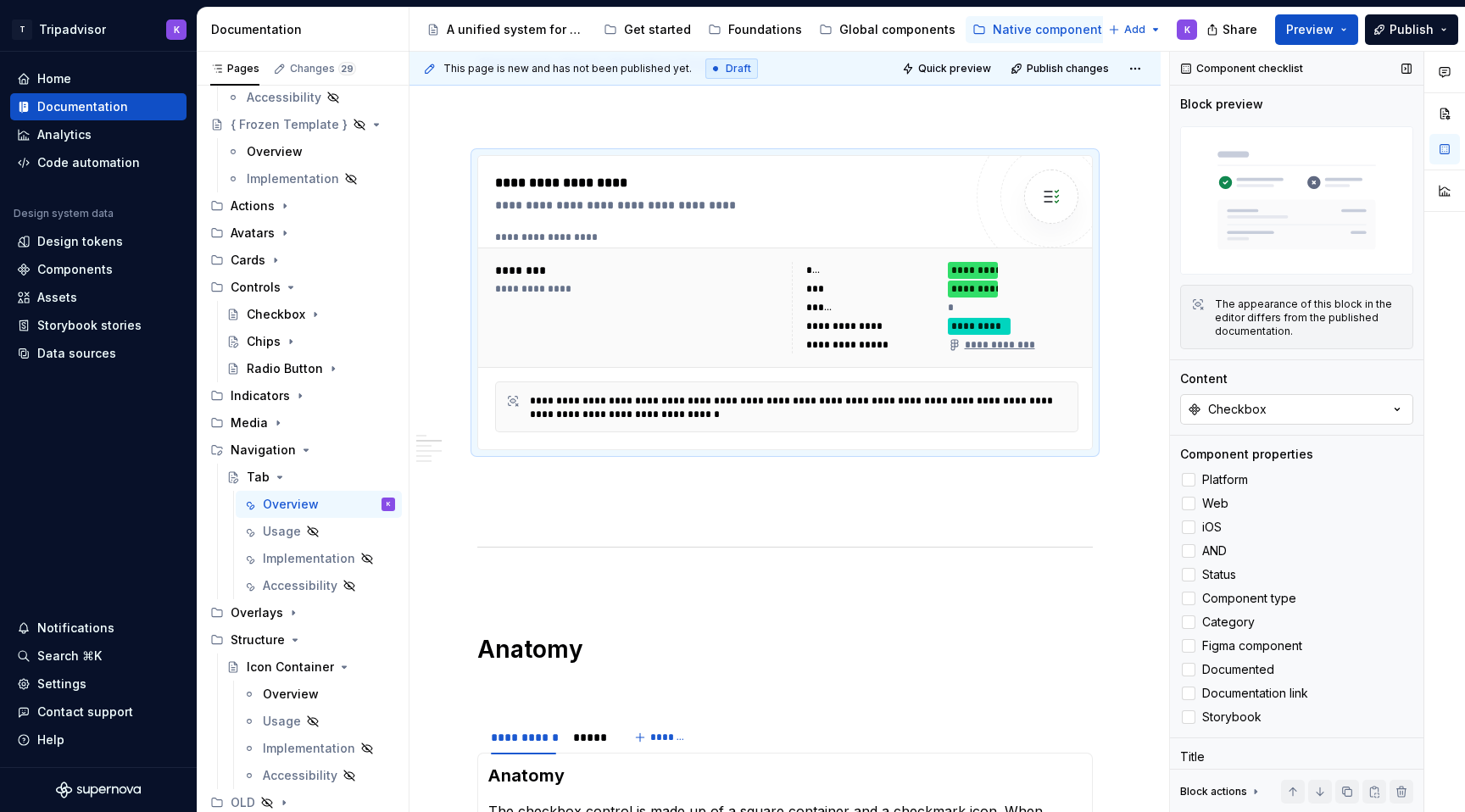
click at [1311, 403] on button "Checkbox" at bounding box center [1297, 409] width 233 height 31
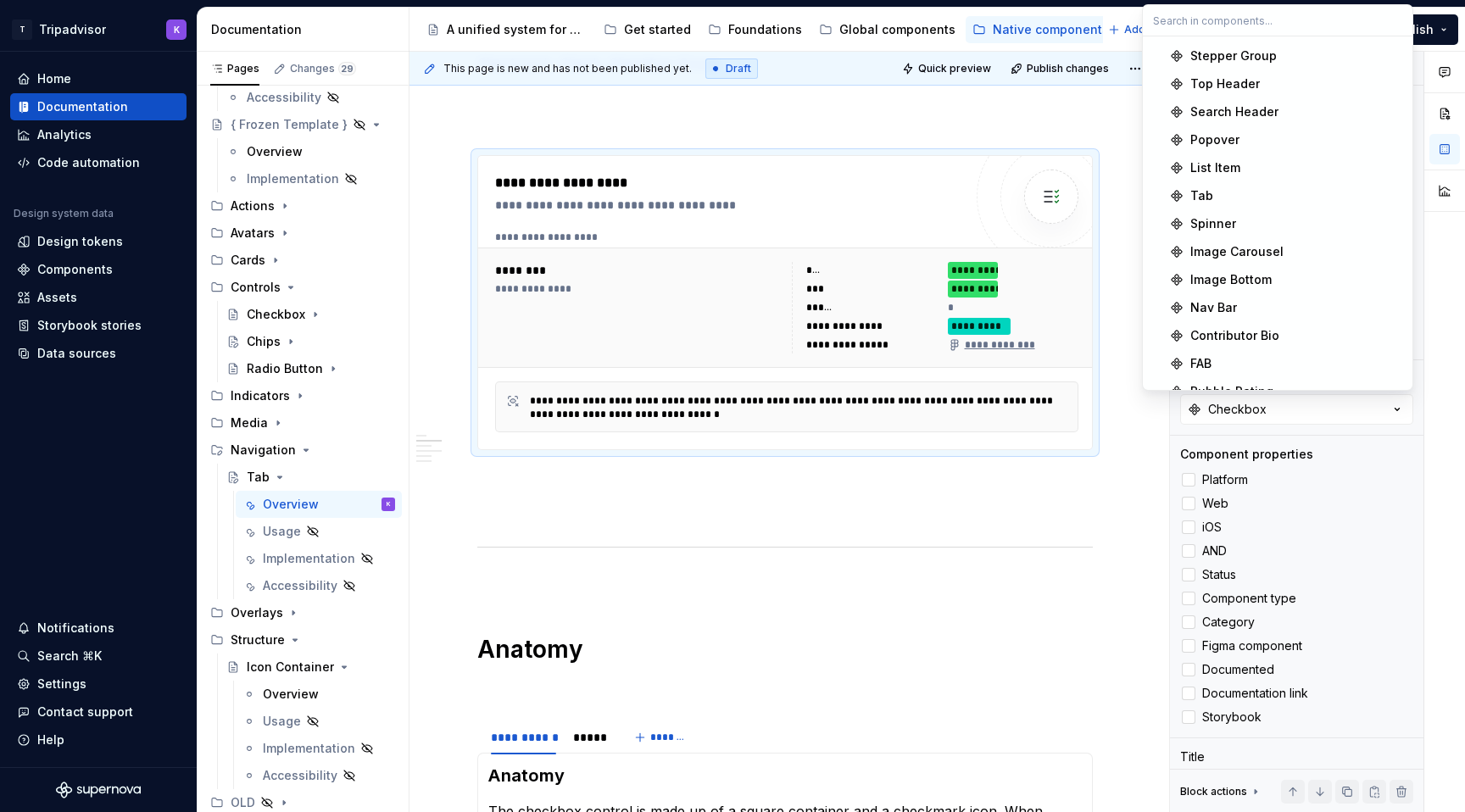
scroll to position [871, 0]
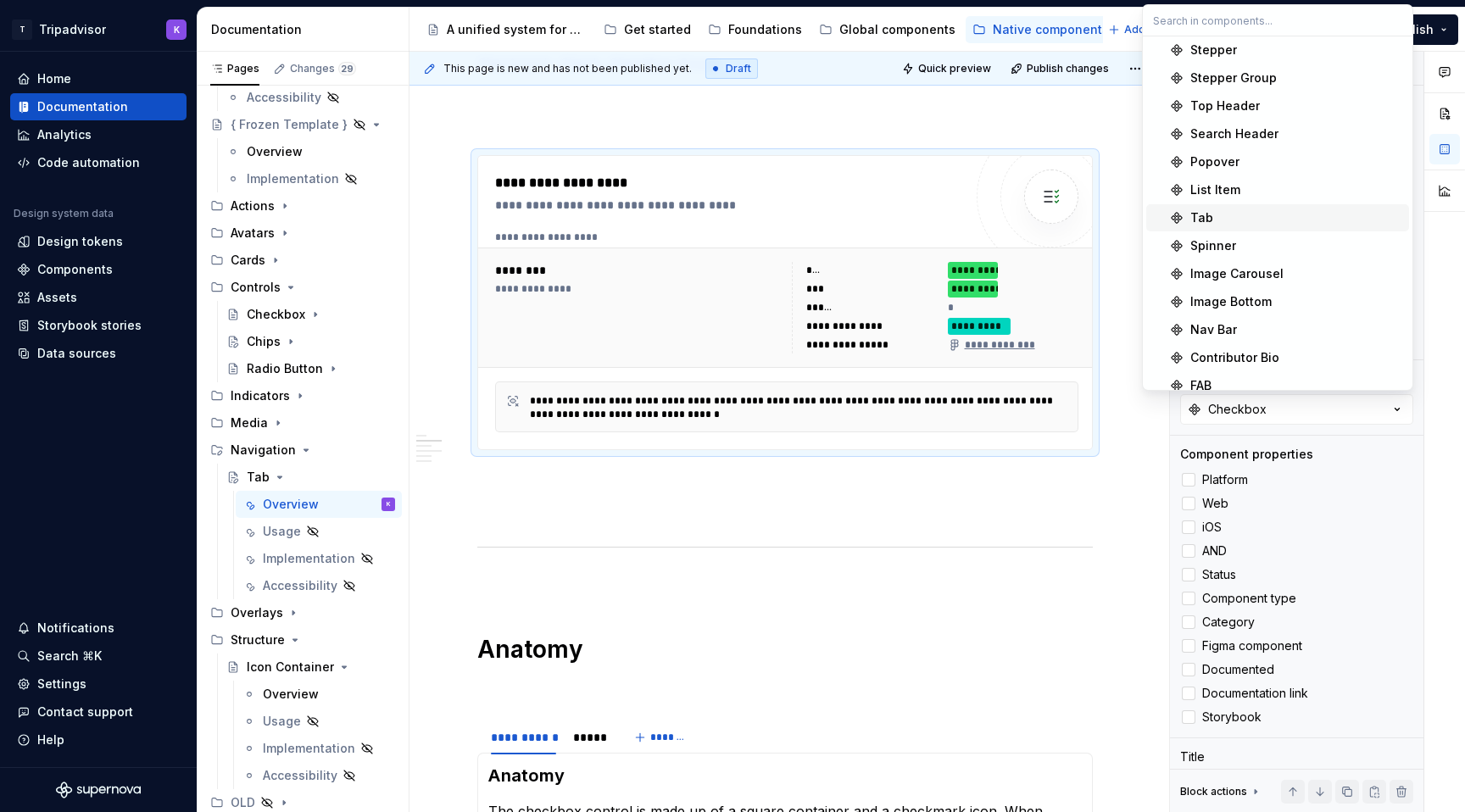
click at [1244, 230] on span "Tab" at bounding box center [1278, 217] width 263 height 27
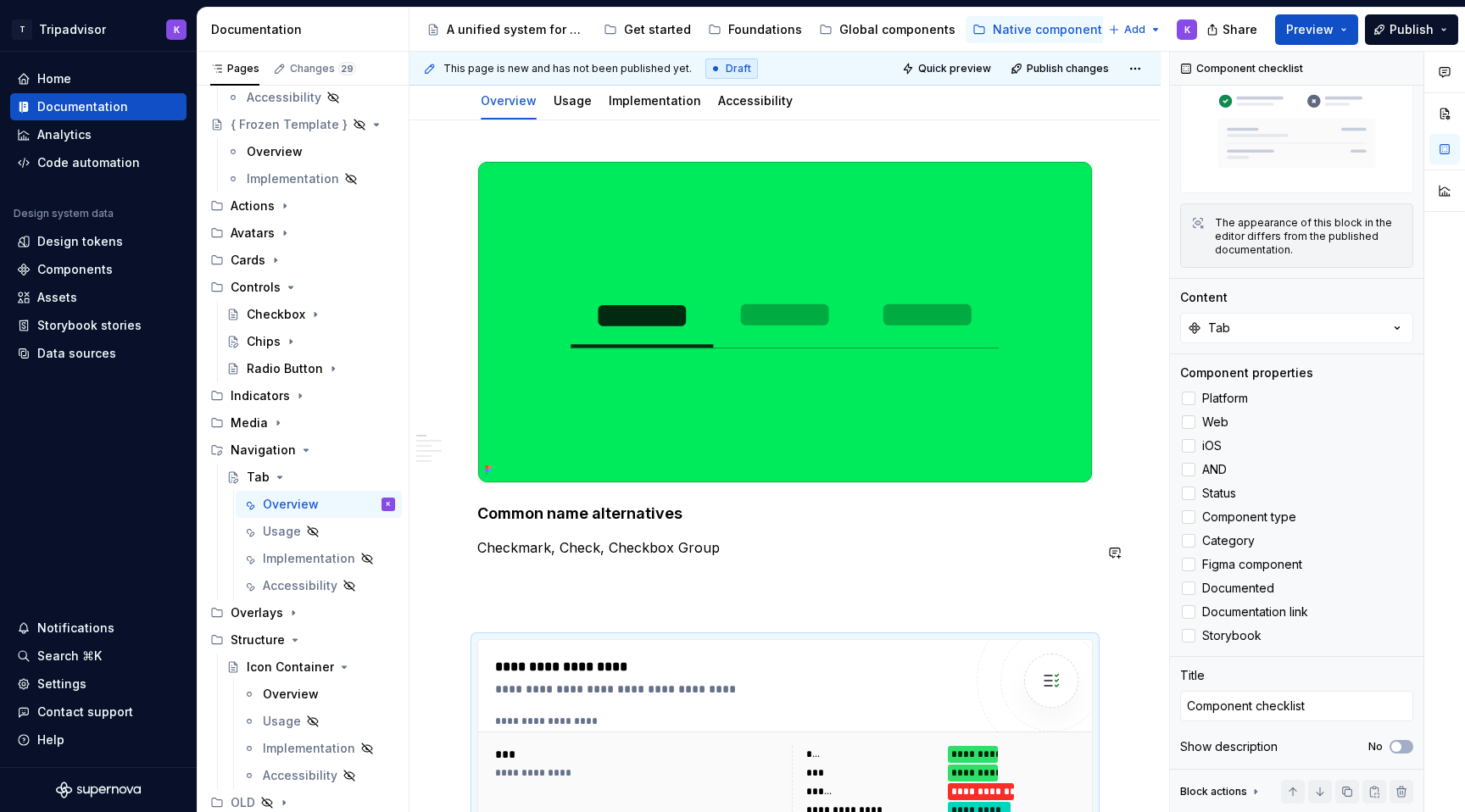
scroll to position [169, 0]
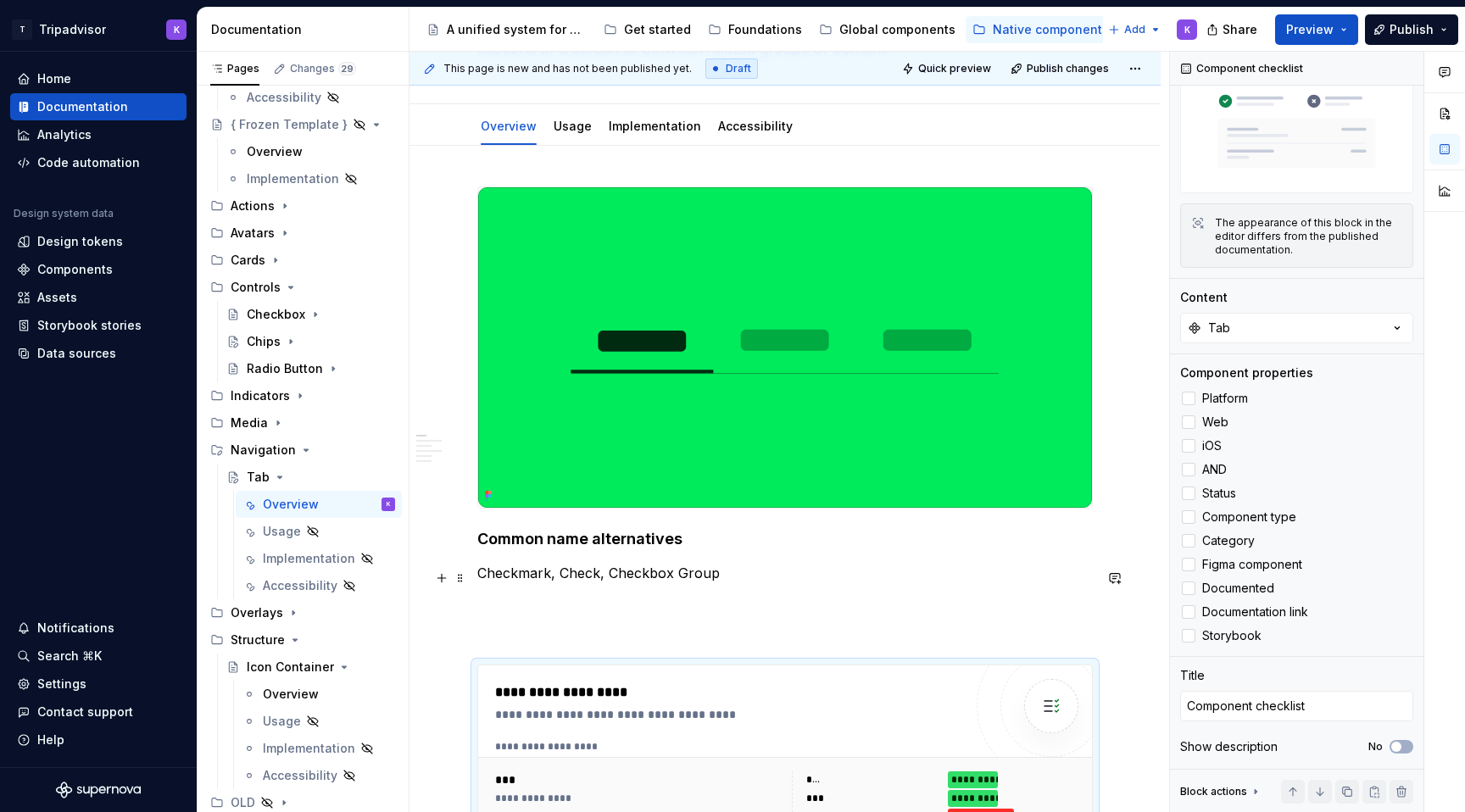
type textarea "*"
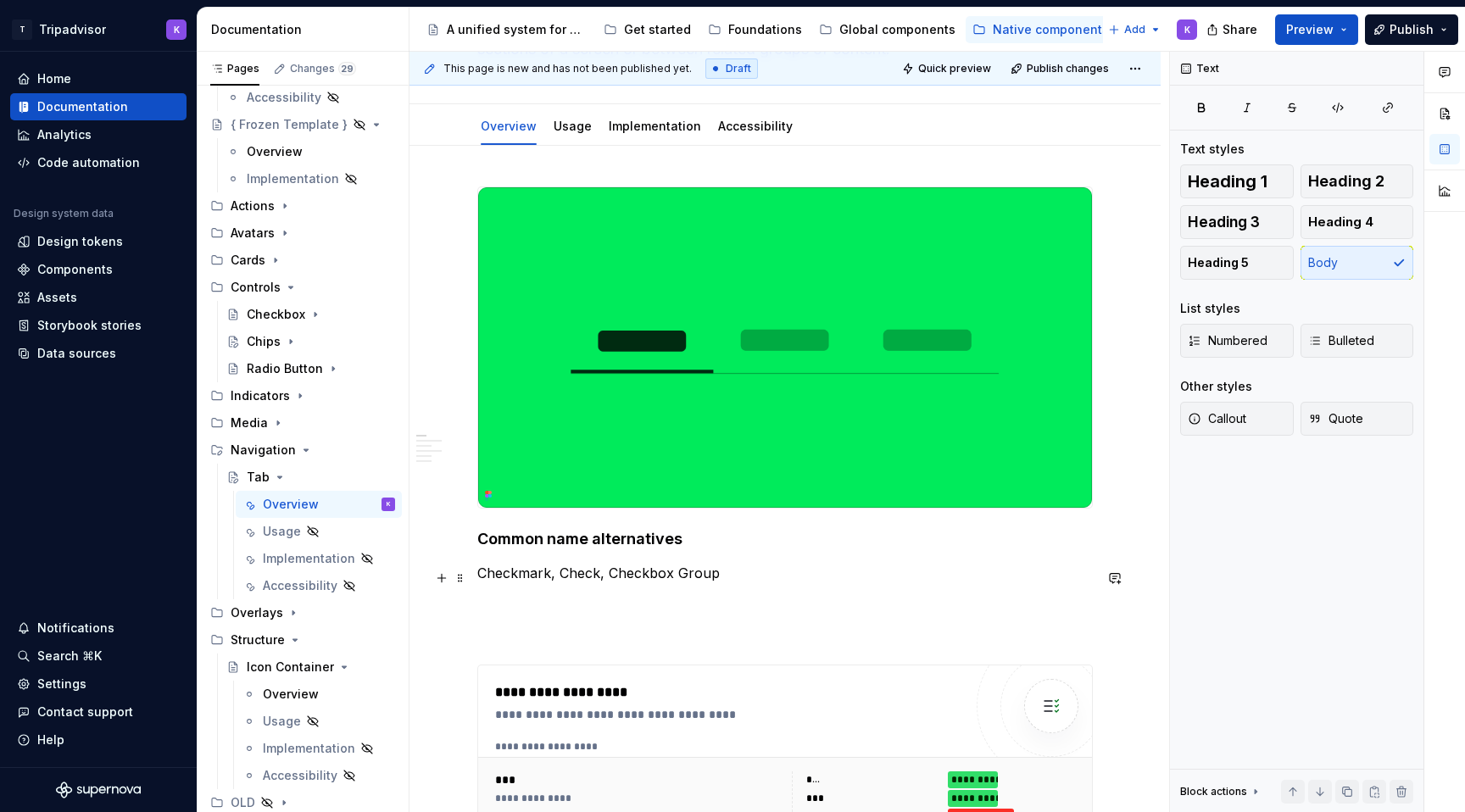
scroll to position [0, 0]
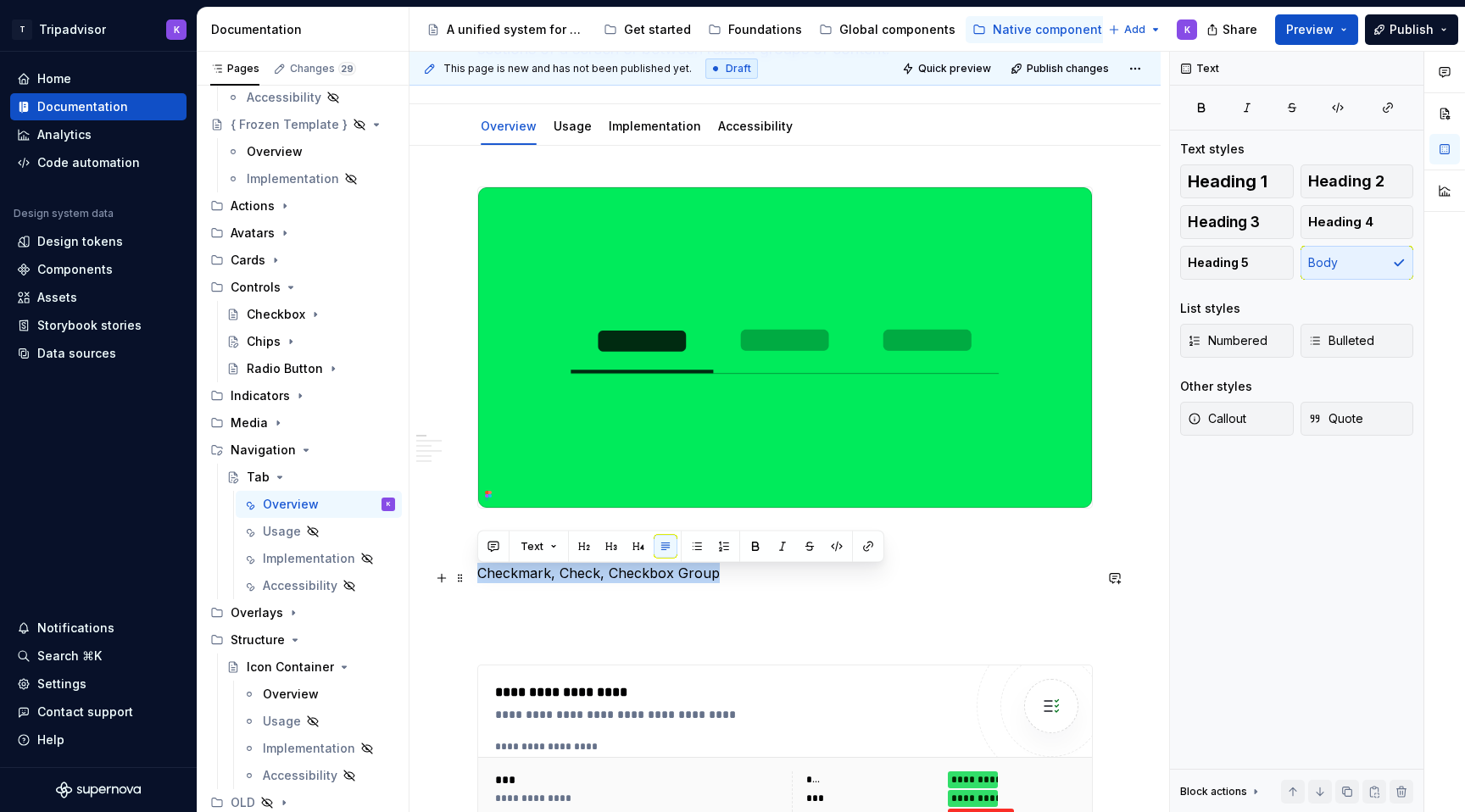
drag, startPoint x: 725, startPoint y: 579, endPoint x: 472, endPoint y: 579, distance: 253.0
paste div
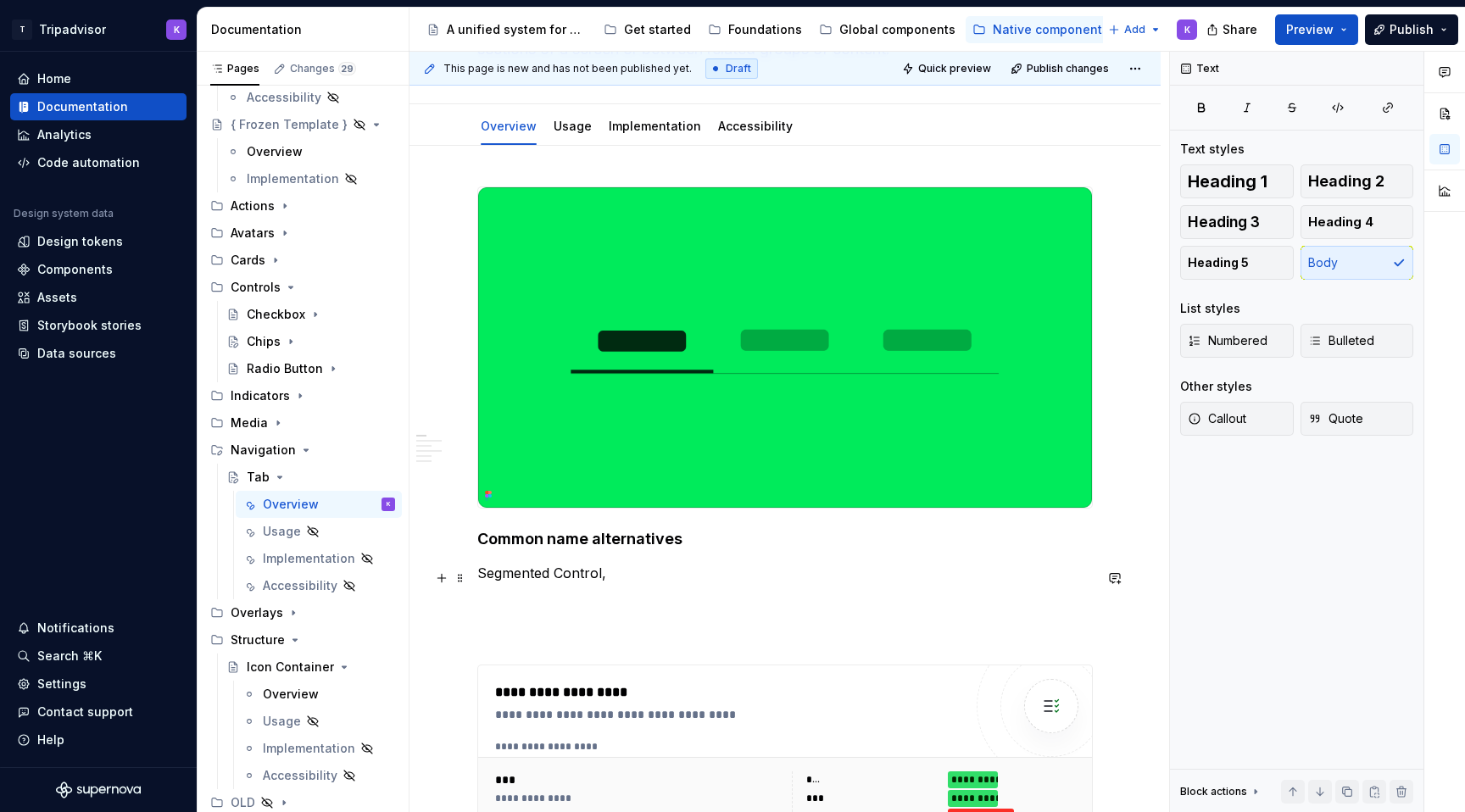
click at [559, 581] on p "Segmented Control," at bounding box center [784, 573] width 615 height 21
click at [598, 611] on p at bounding box center [784, 604] width 615 height 21
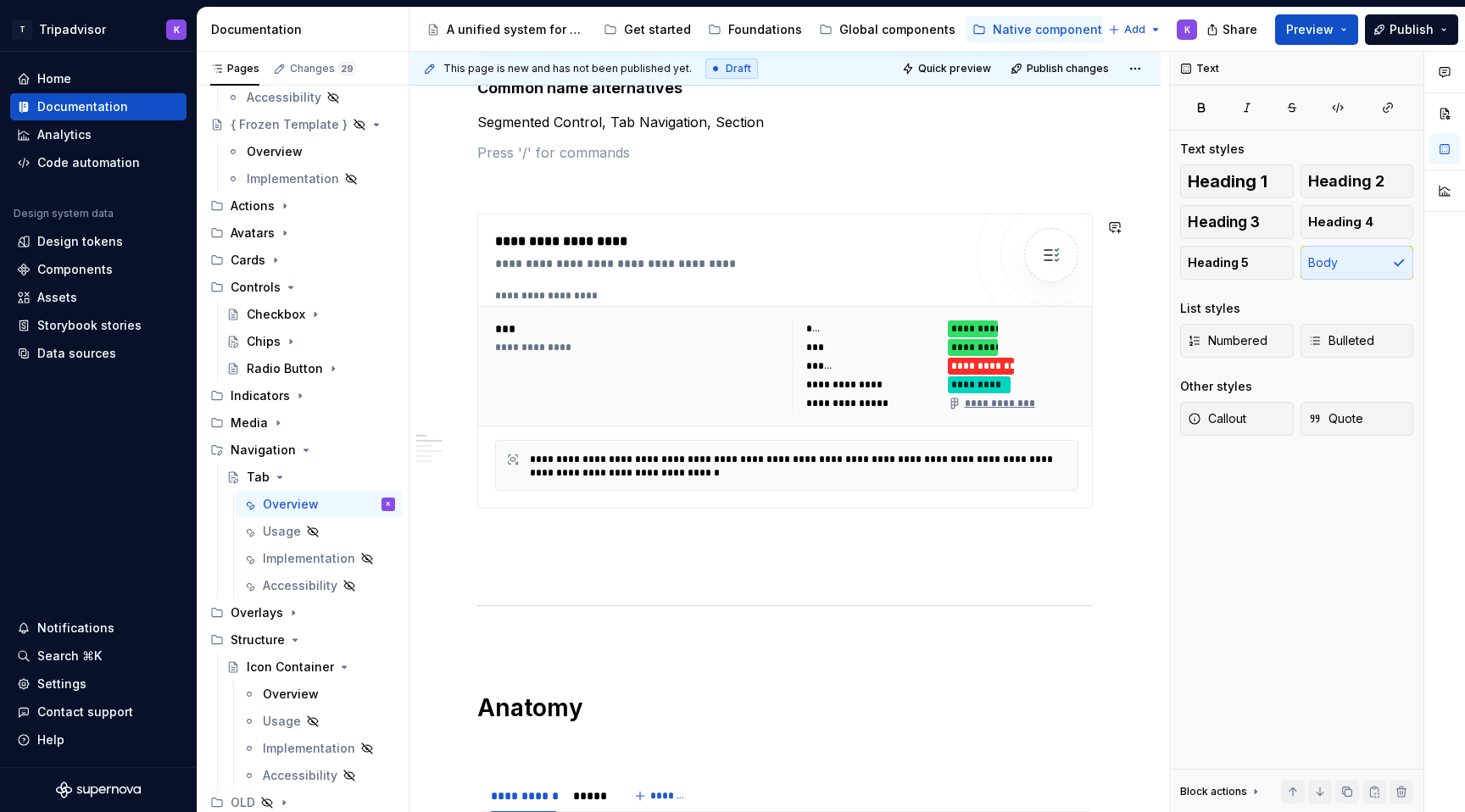
scroll to position [635, 0]
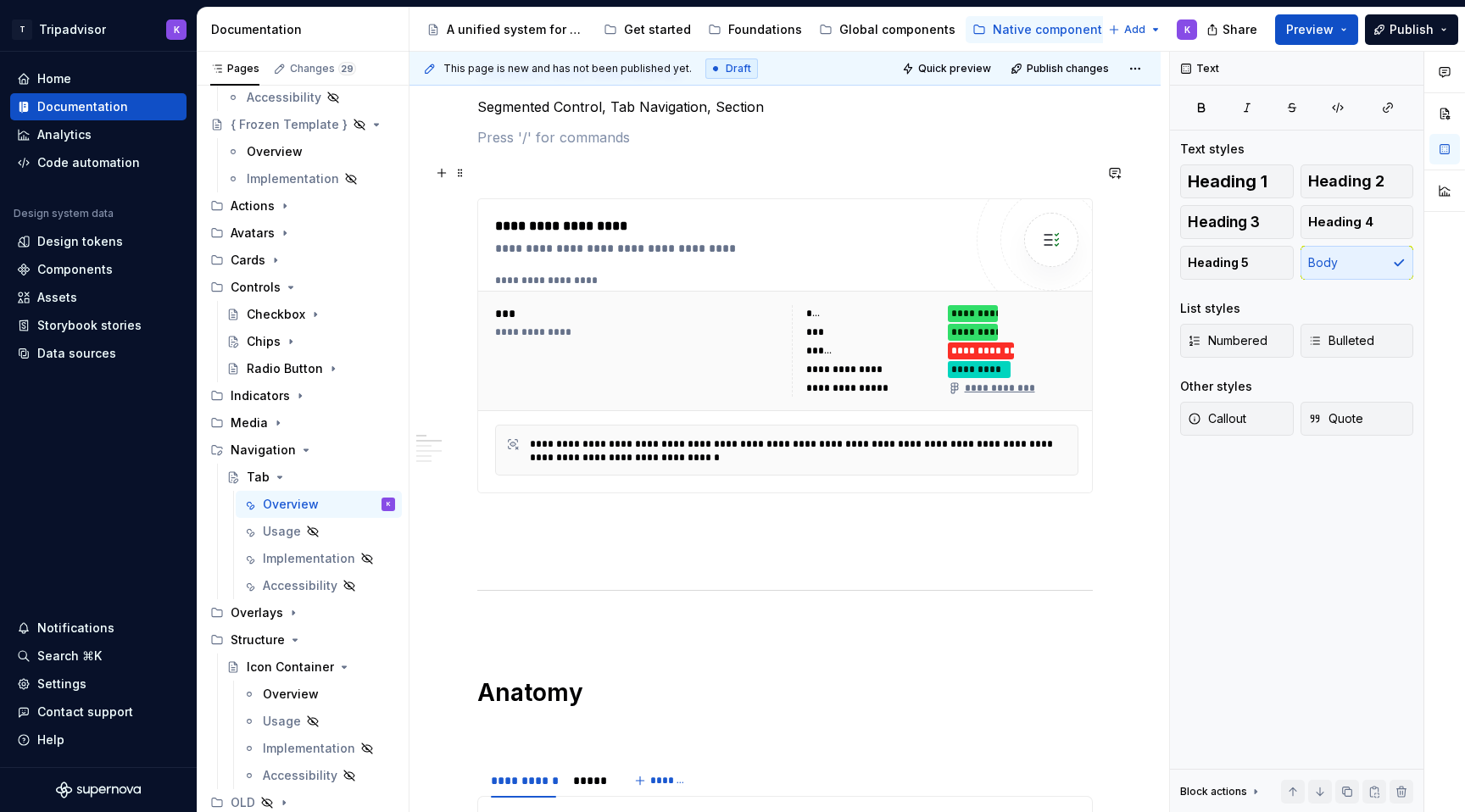
click at [597, 175] on p at bounding box center [784, 168] width 615 height 21
click at [570, 525] on p at bounding box center [784, 524] width 615 height 21
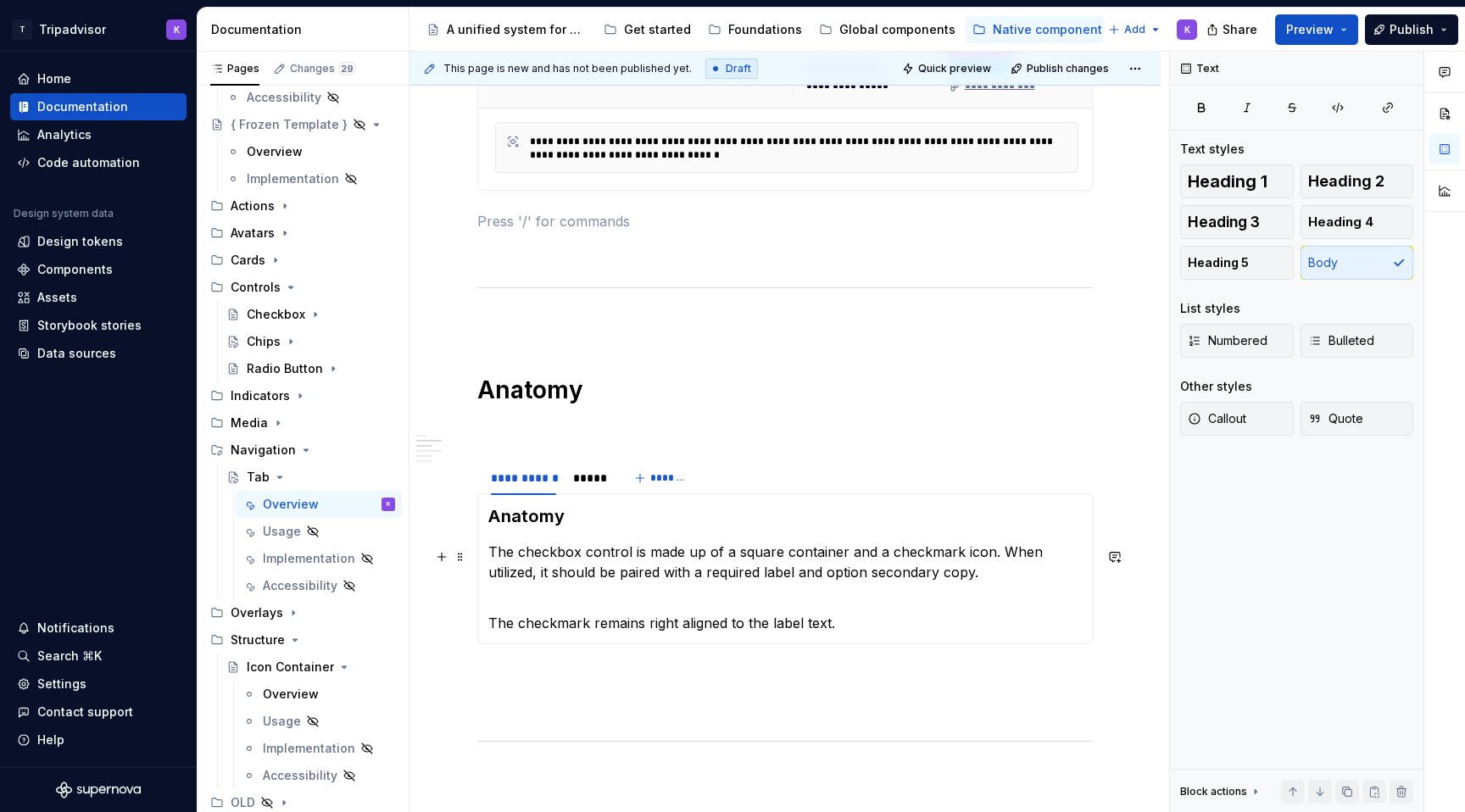
scroll to position [947, 0]
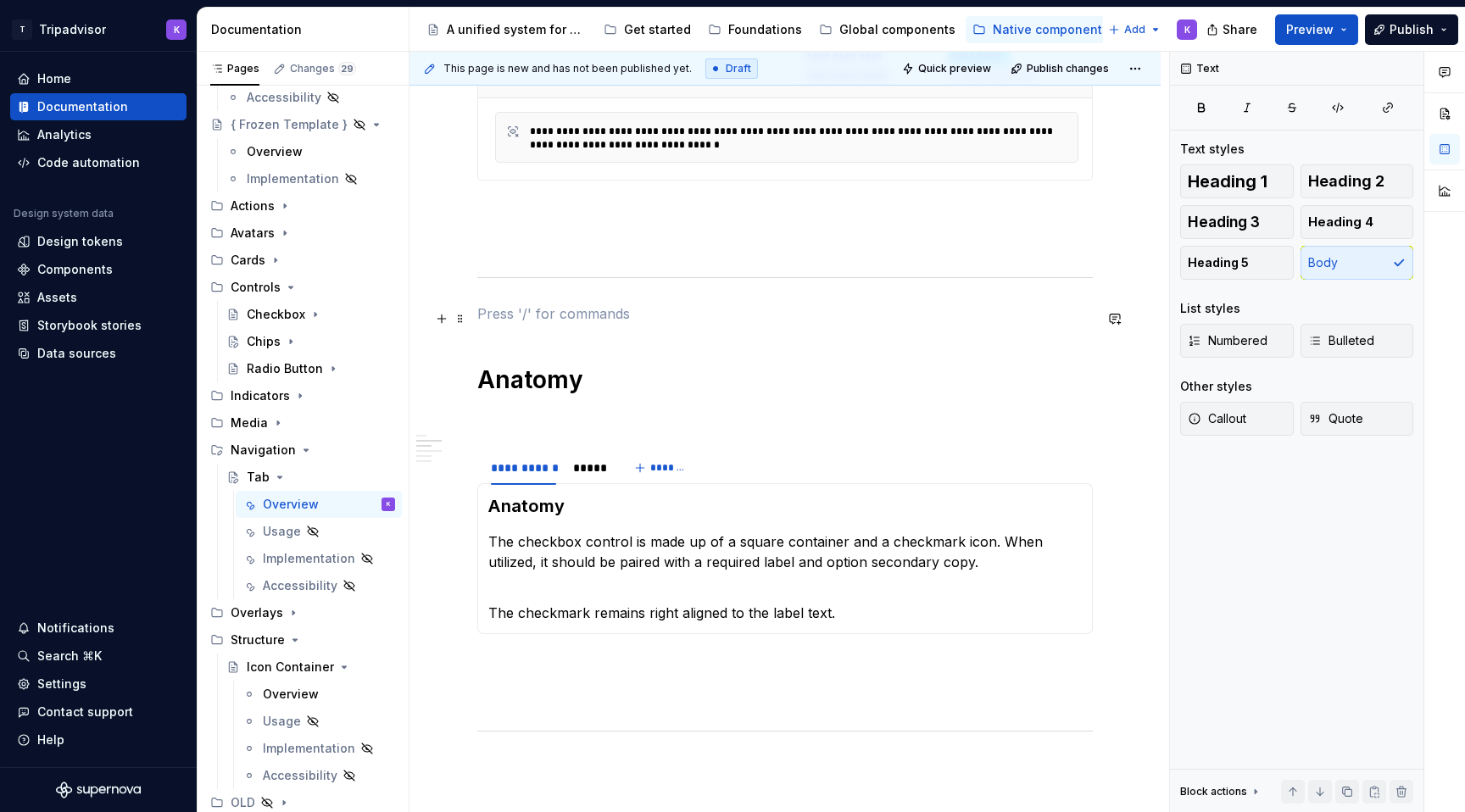
click at [585, 317] on p at bounding box center [784, 314] width 615 height 21
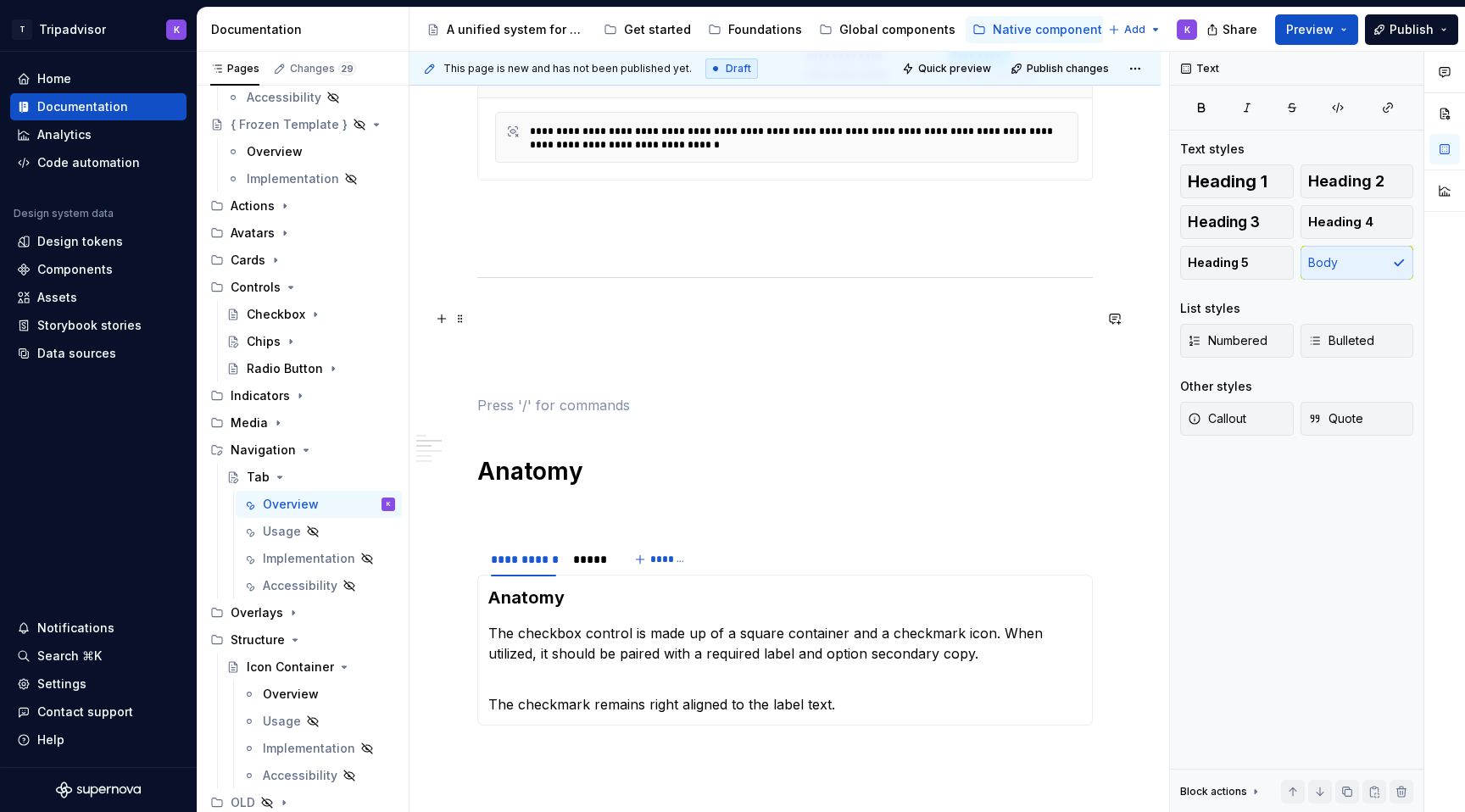
click at [560, 318] on p at bounding box center [784, 314] width 615 height 21
click at [553, 345] on p at bounding box center [784, 344] width 615 height 21
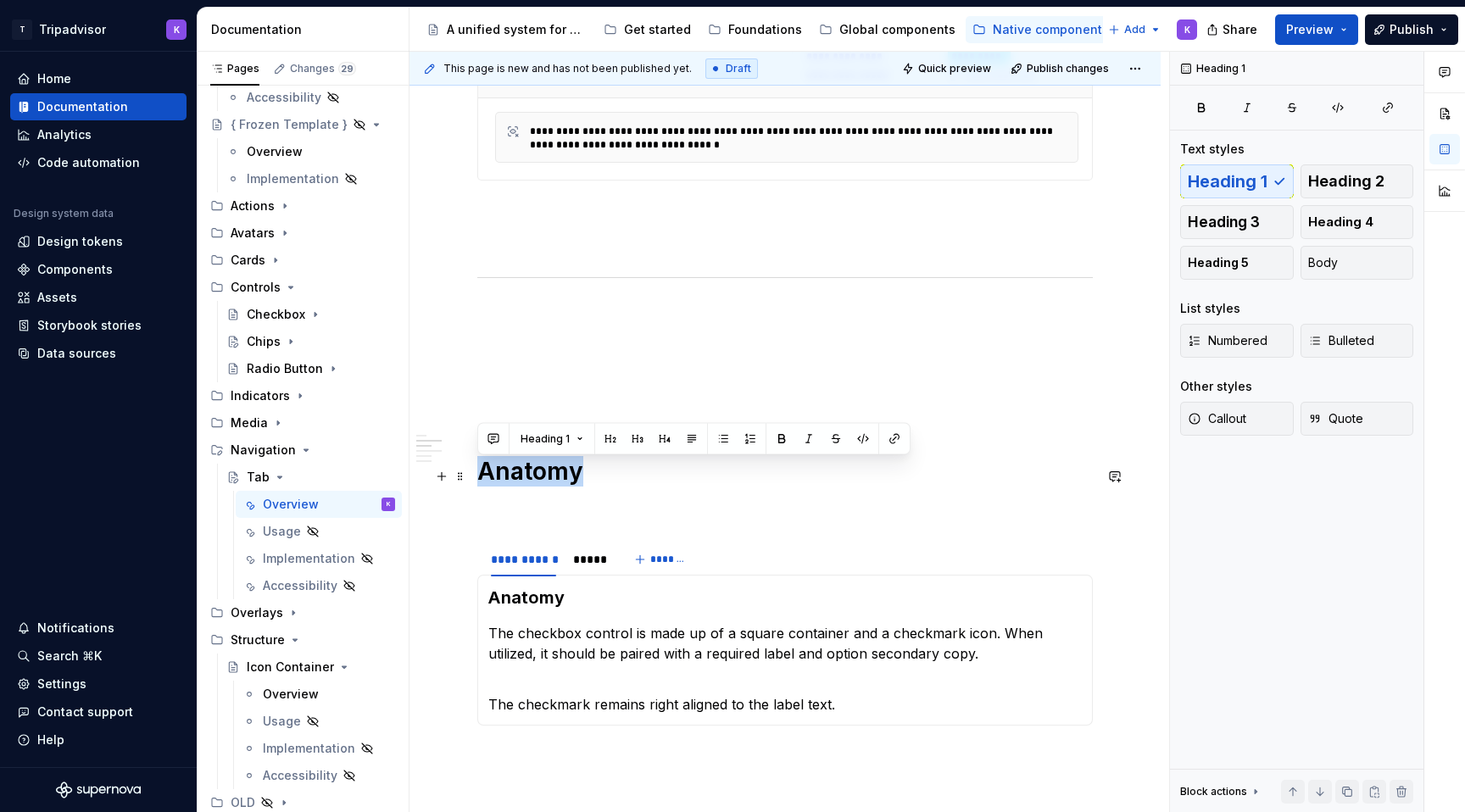
drag, startPoint x: 588, startPoint y: 477, endPoint x: 483, endPoint y: 475, distance: 105.0
click at [483, 475] on h1 "Anatomy" at bounding box center [784, 471] width 615 height 31
click at [546, 333] on div "**********" at bounding box center [784, 567] width 615 height 2318
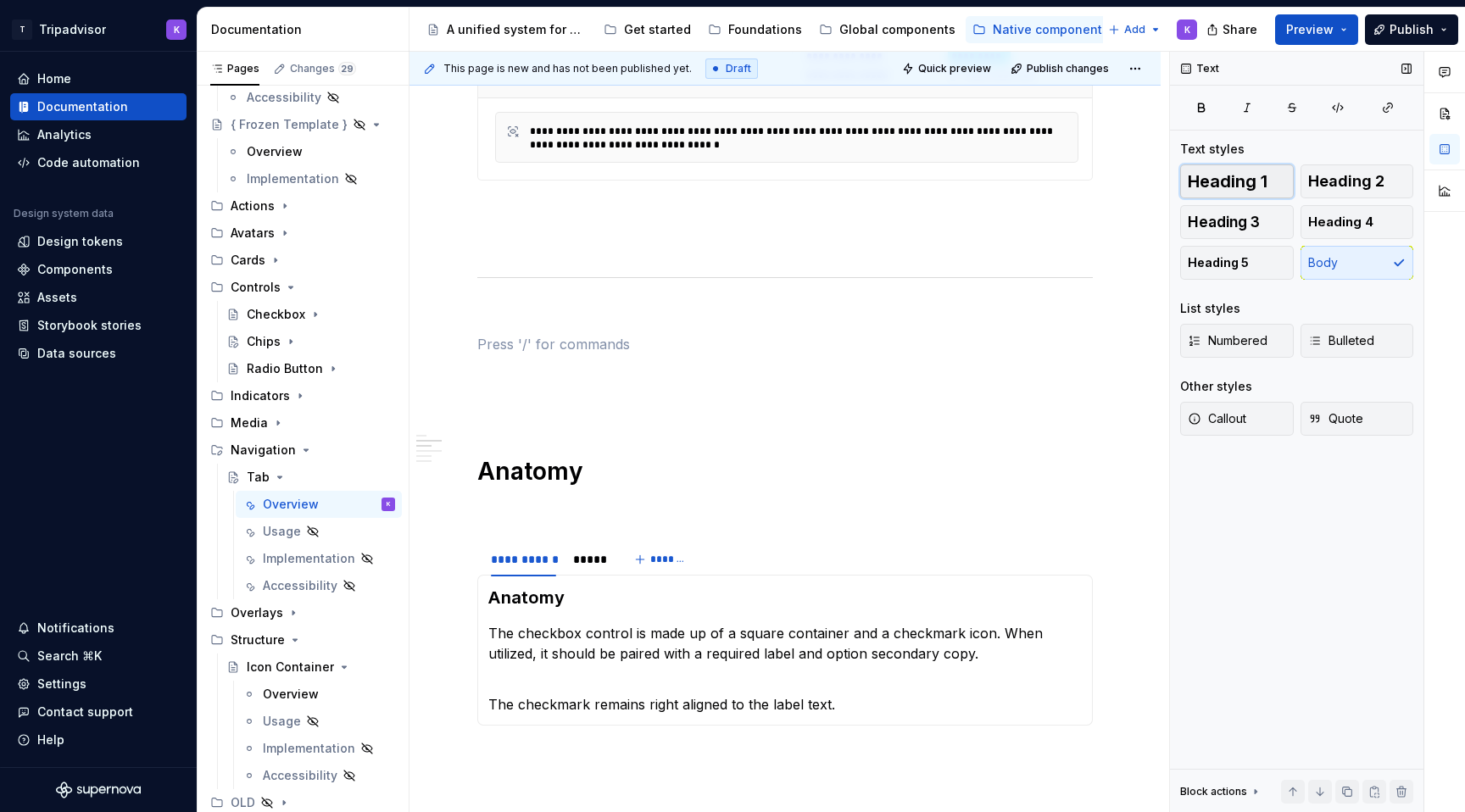
click at [1245, 175] on span "Heading 1" at bounding box center [1227, 181] width 79 height 17
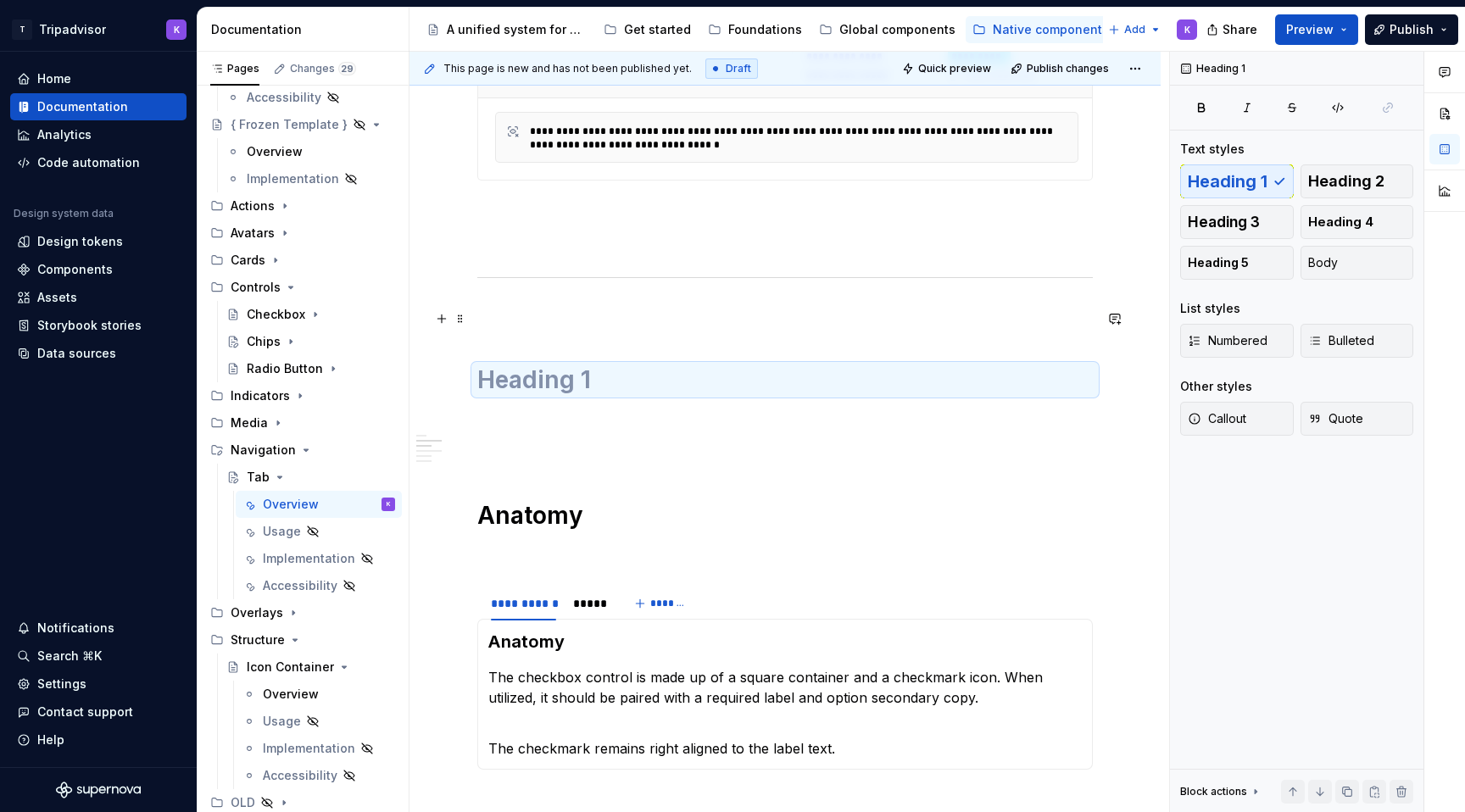
click at [607, 319] on p at bounding box center [784, 314] width 615 height 21
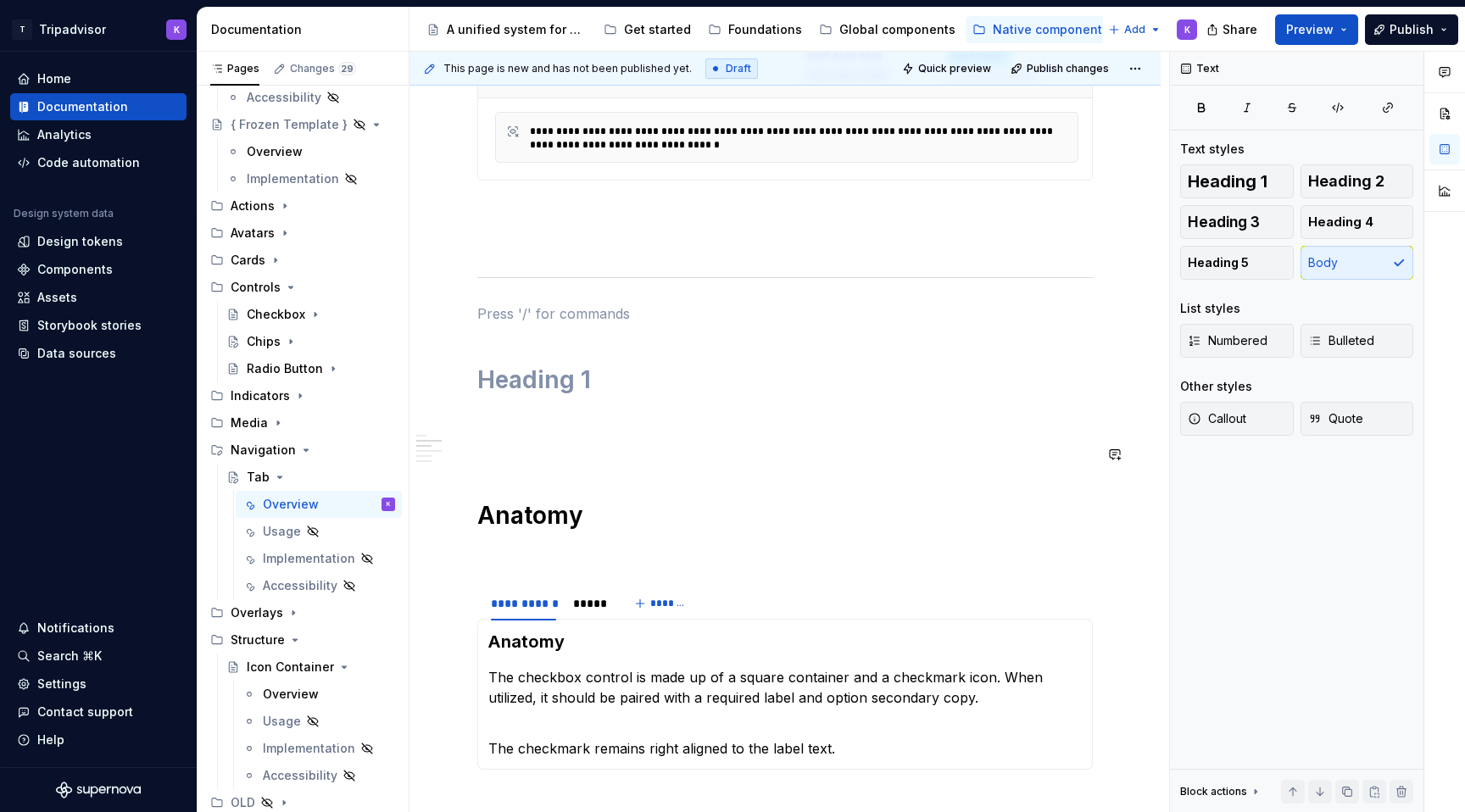
click at [568, 481] on div "**********" at bounding box center [784, 588] width 615 height 2362
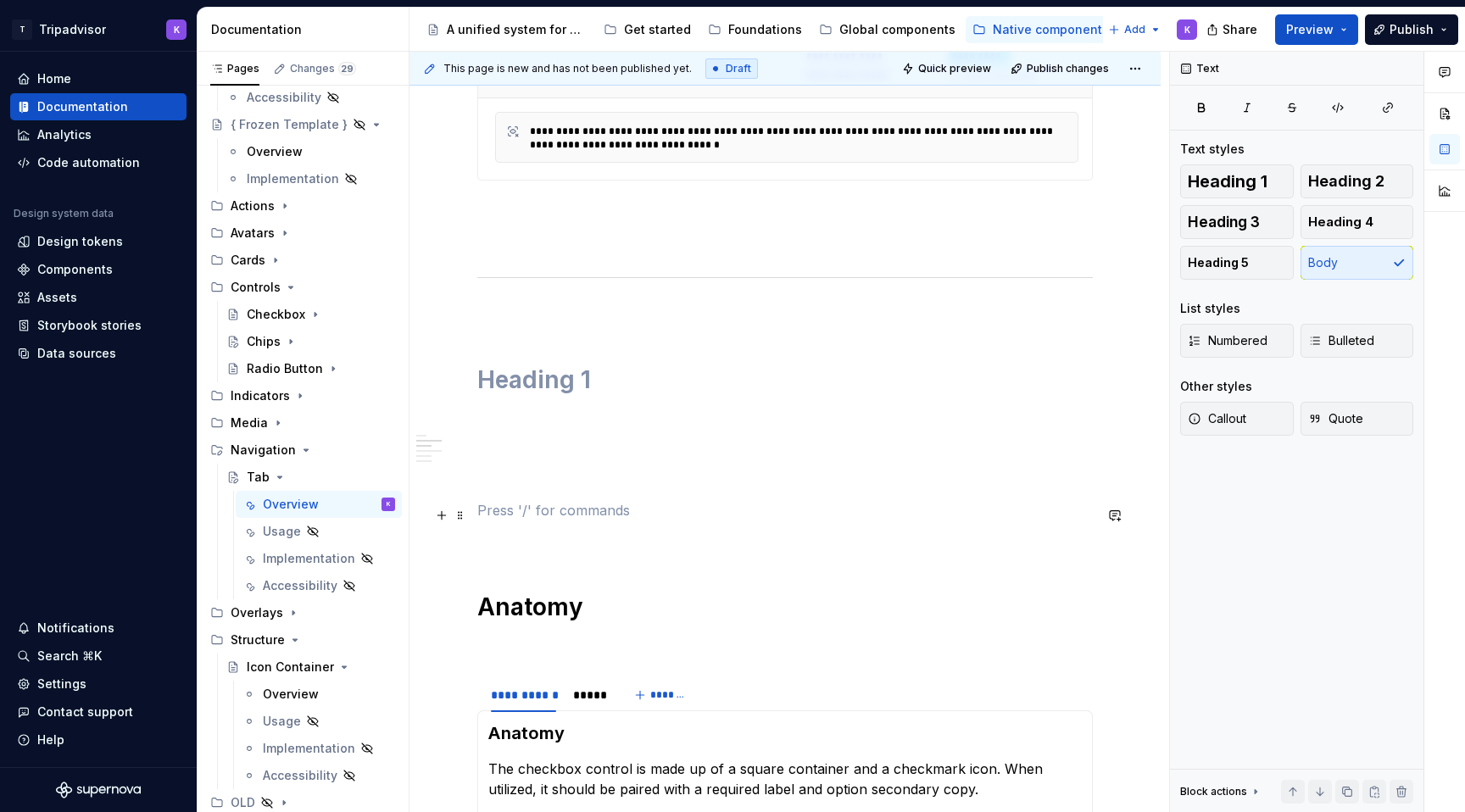
click at [546, 516] on p at bounding box center [784, 511] width 615 height 21
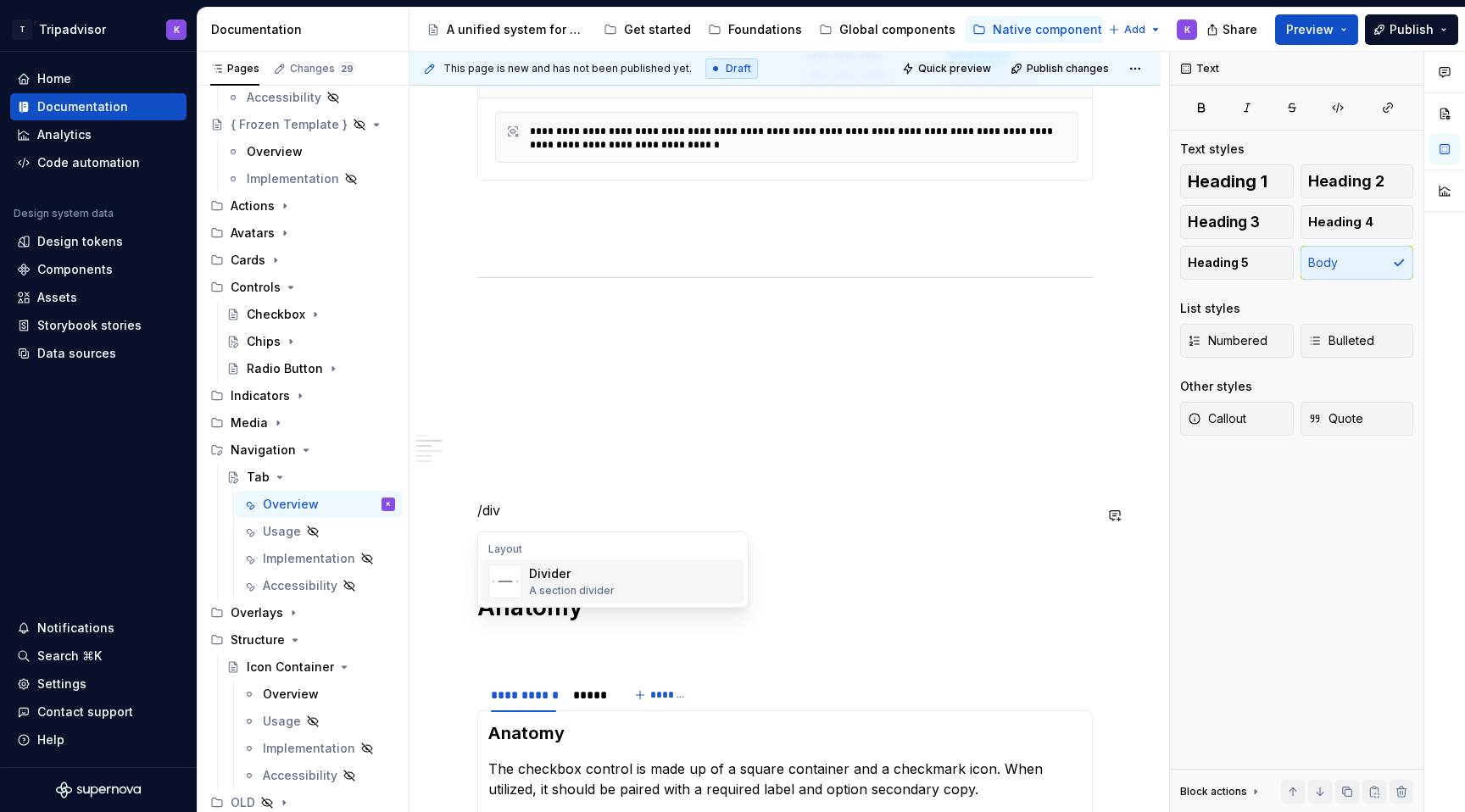
click at [569, 577] on div "Divider" at bounding box center [572, 574] width 86 height 17
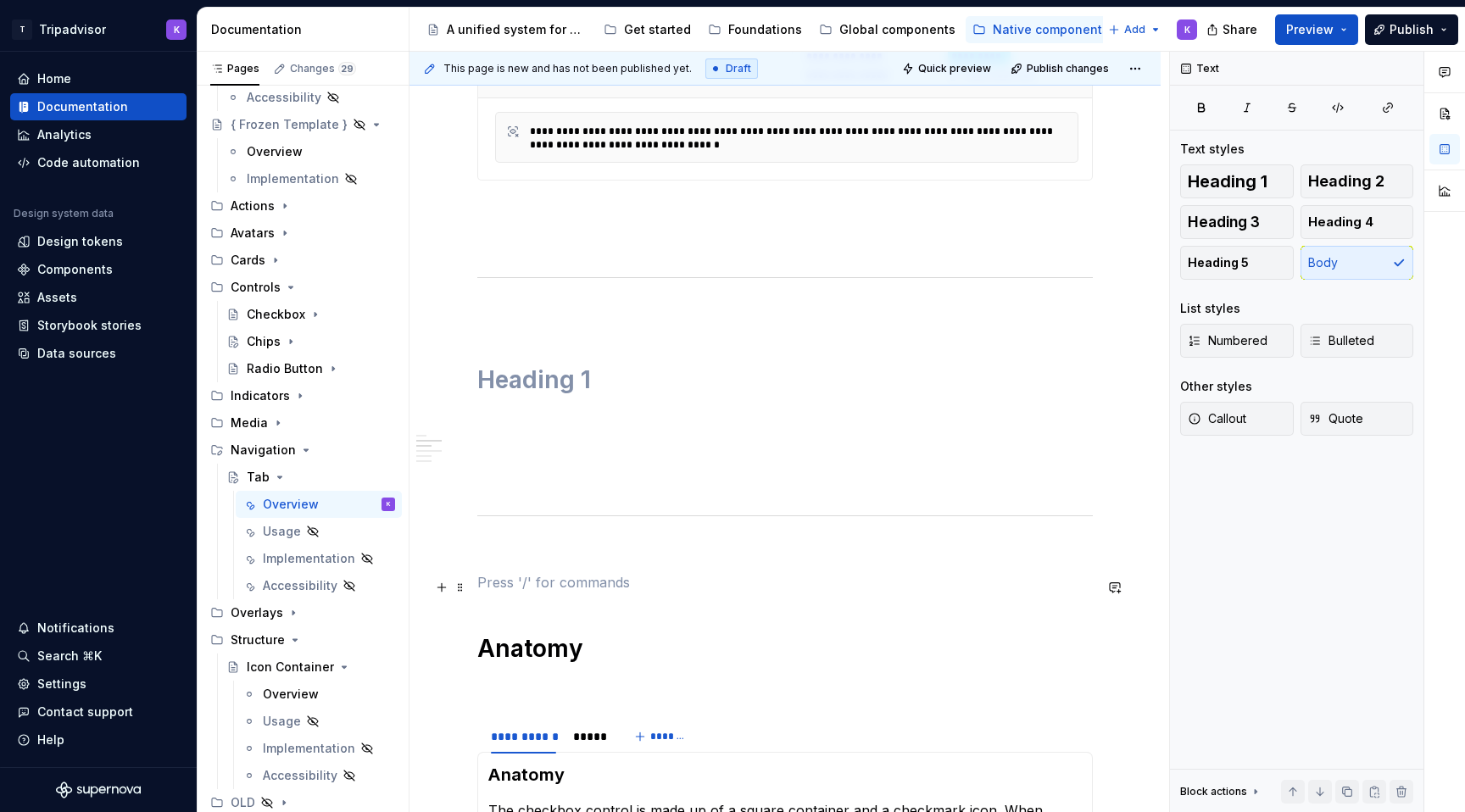
click at [530, 587] on p at bounding box center [784, 582] width 615 height 21
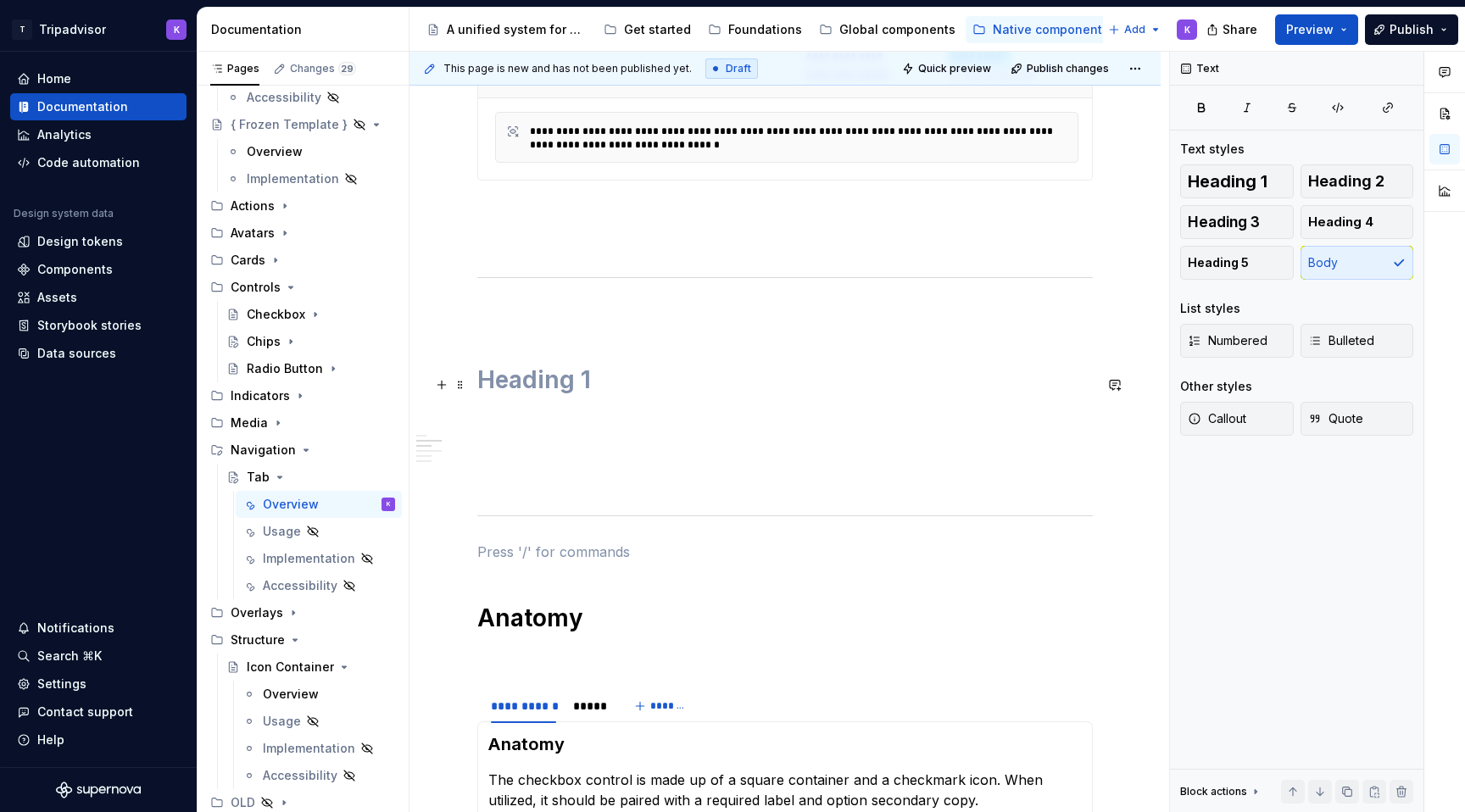
click at [568, 390] on h1 at bounding box center [784, 380] width 615 height 31
click at [575, 433] on div "**********" at bounding box center [784, 639] width 615 height 2465
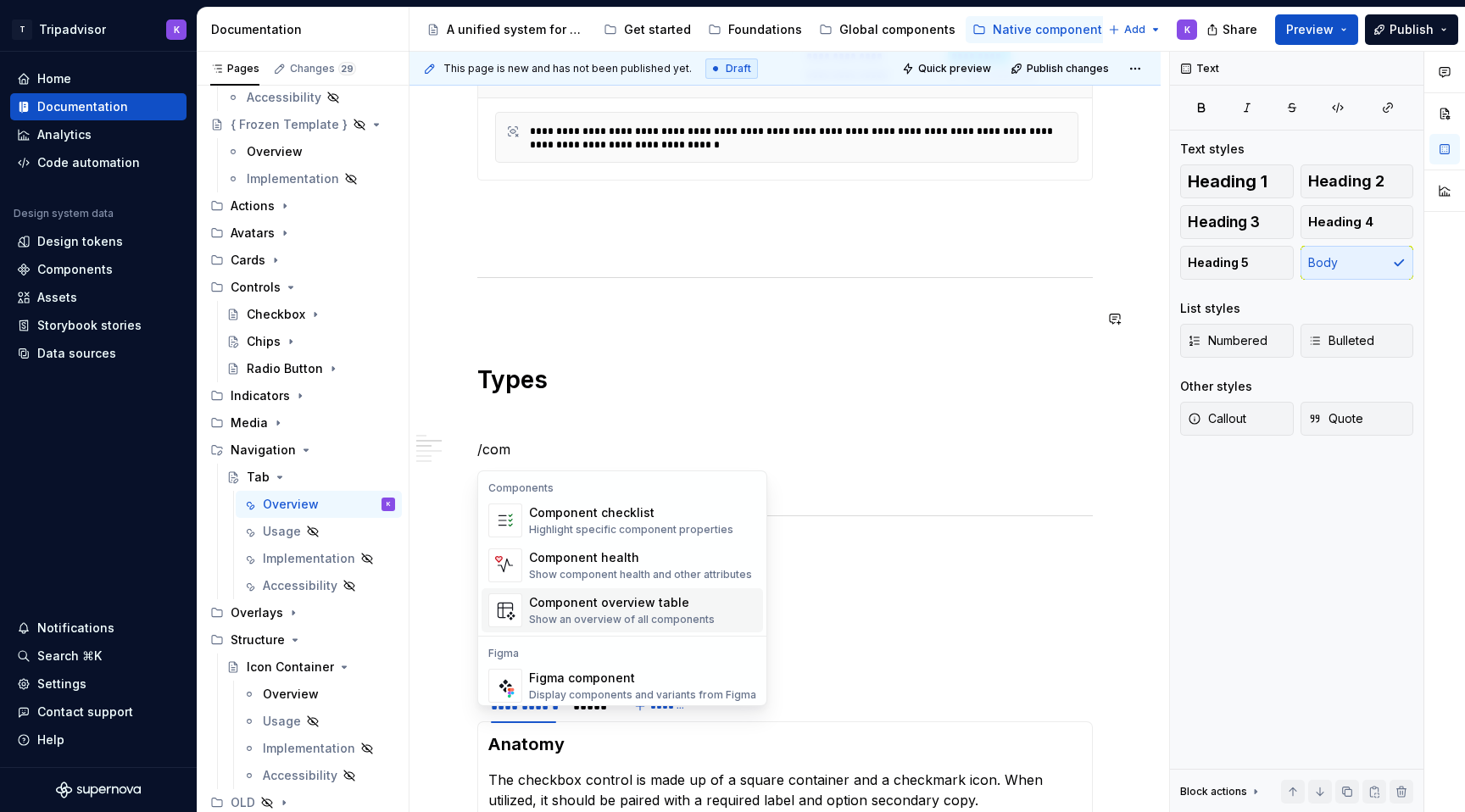
scroll to position [50, 0]
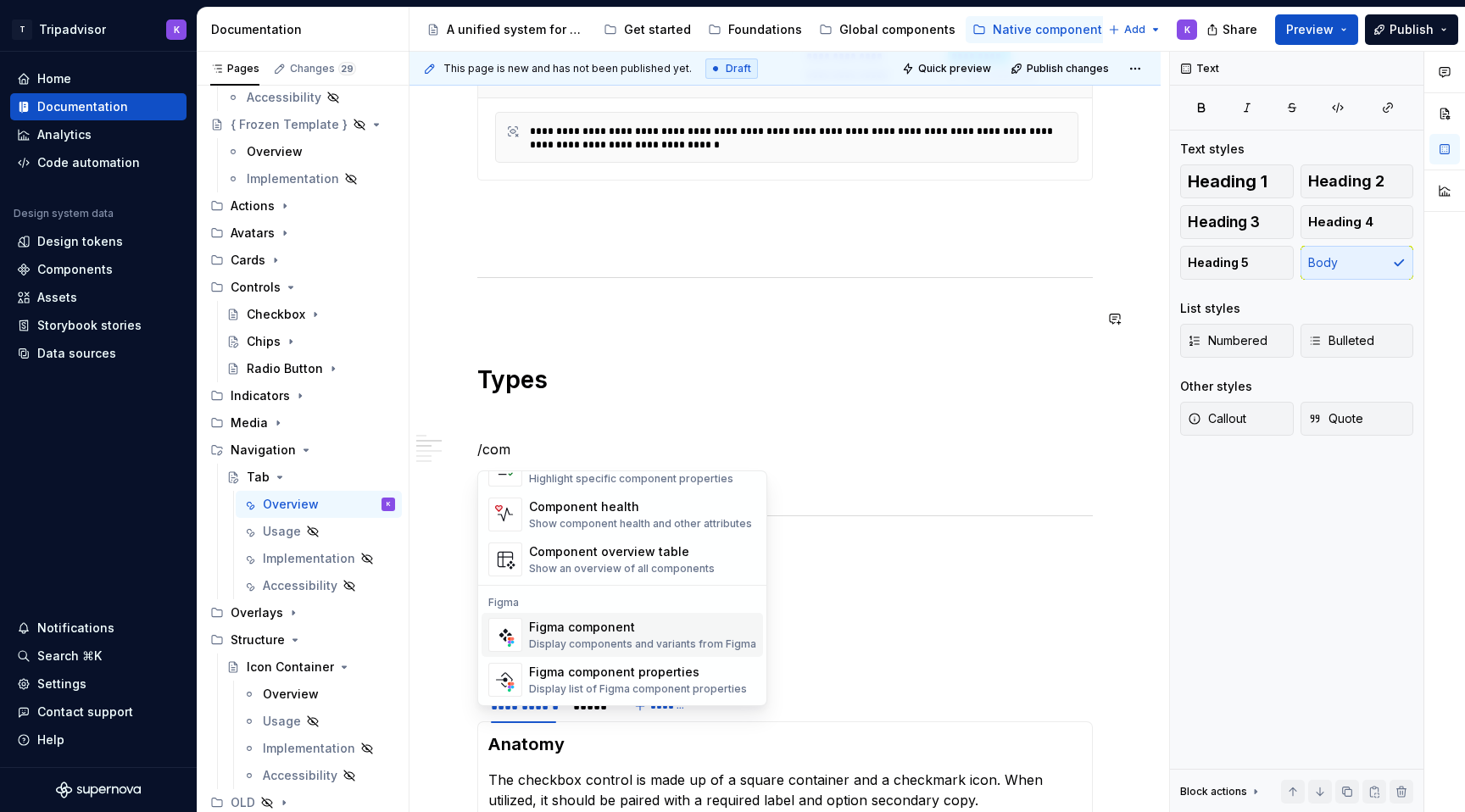
click at [658, 629] on div "Figma component" at bounding box center [642, 627] width 227 height 17
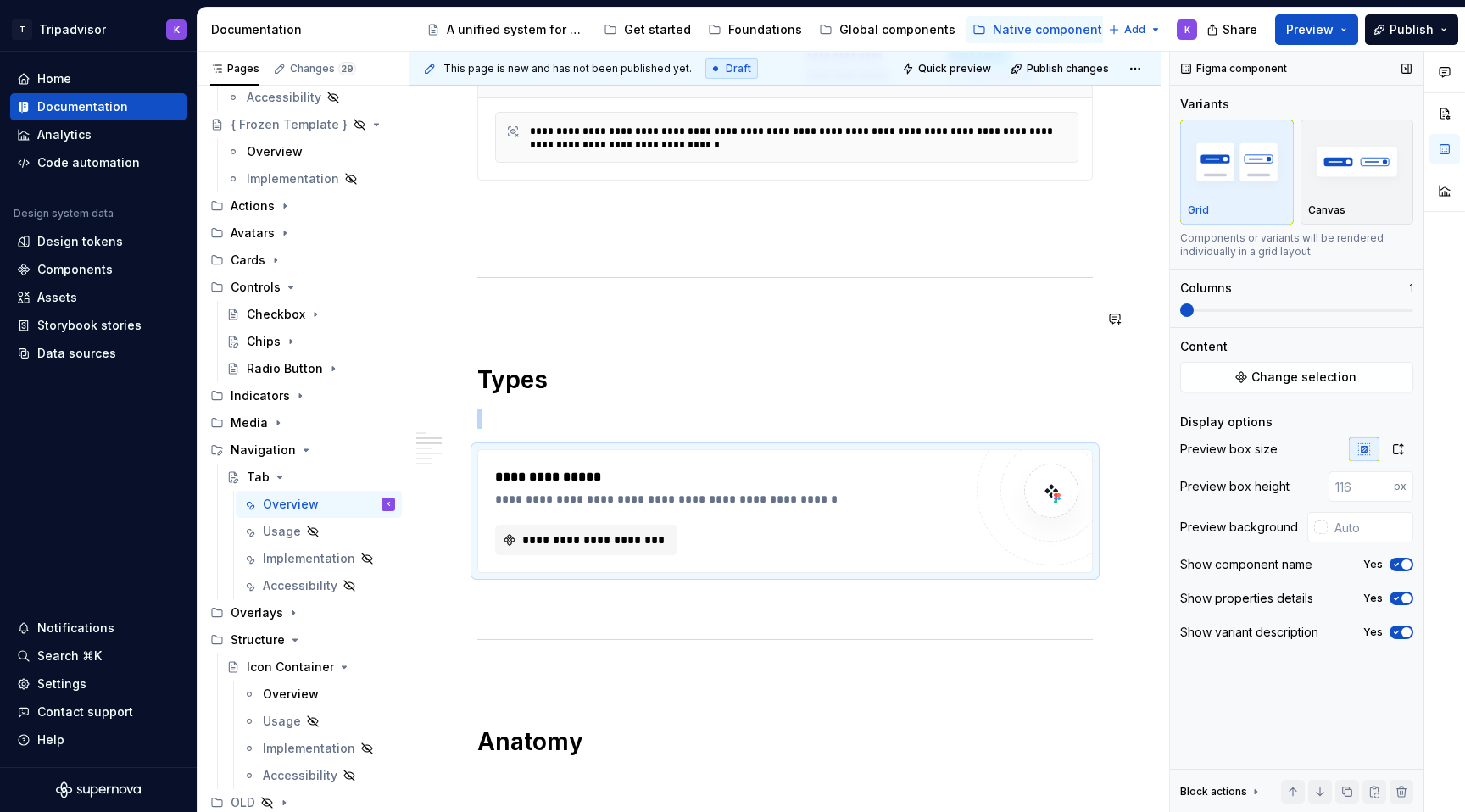
type textarea "*"
click at [669, 543] on button "**********" at bounding box center [585, 539] width 182 height 31
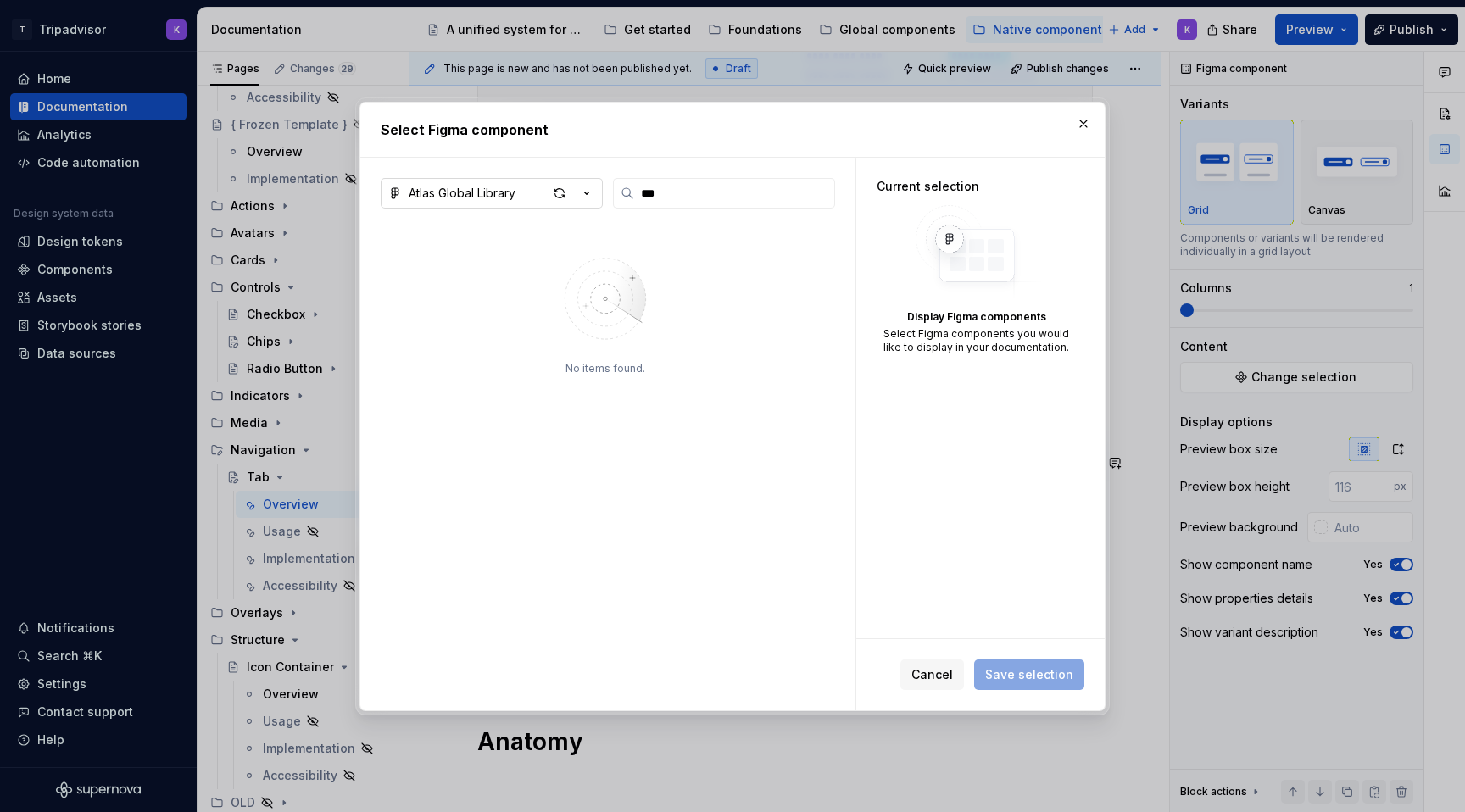
type input "***"
click at [592, 199] on icon "button" at bounding box center [586, 193] width 17 height 17
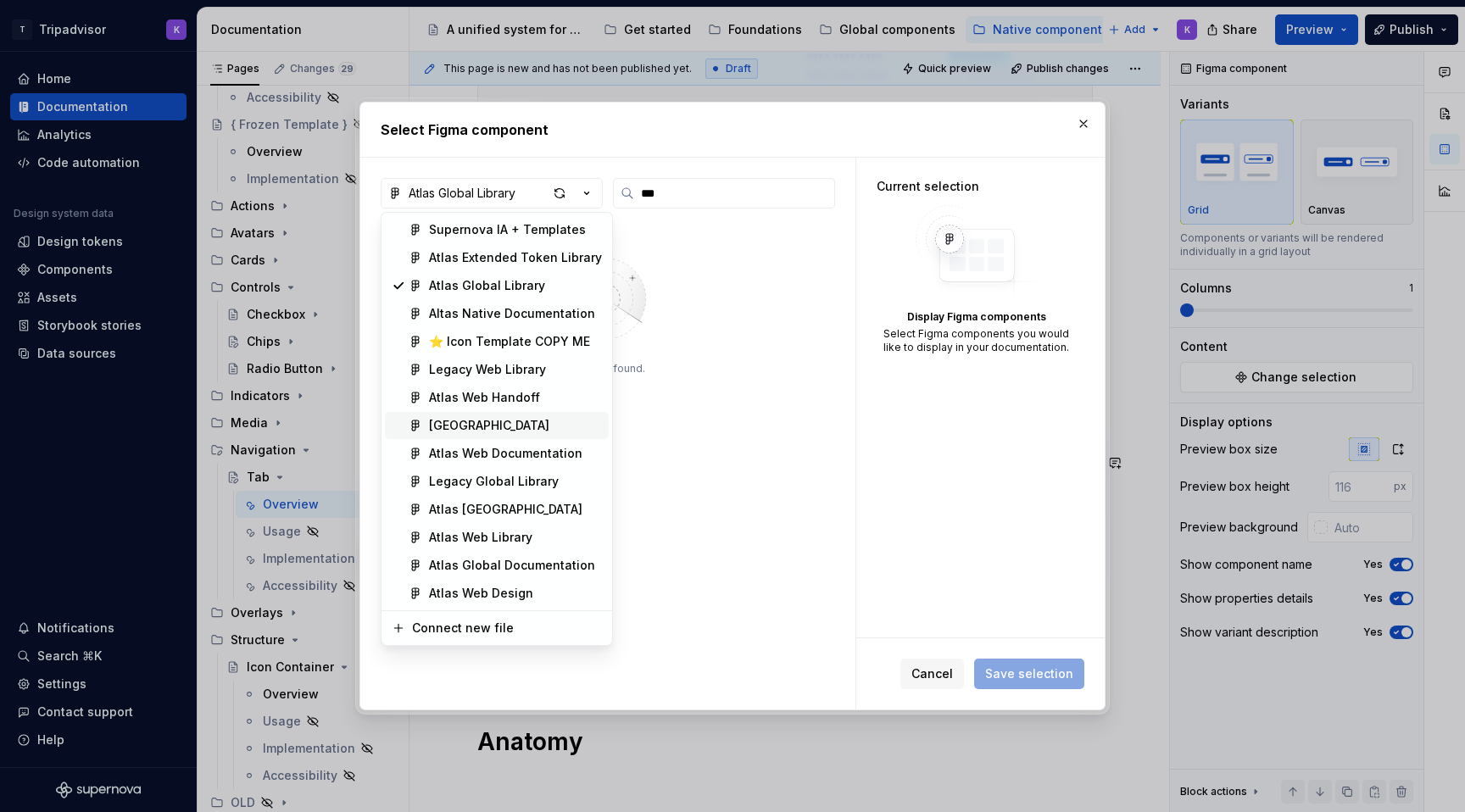
click at [533, 421] on div "[GEOGRAPHIC_DATA]" at bounding box center [489, 426] width 120 height 17
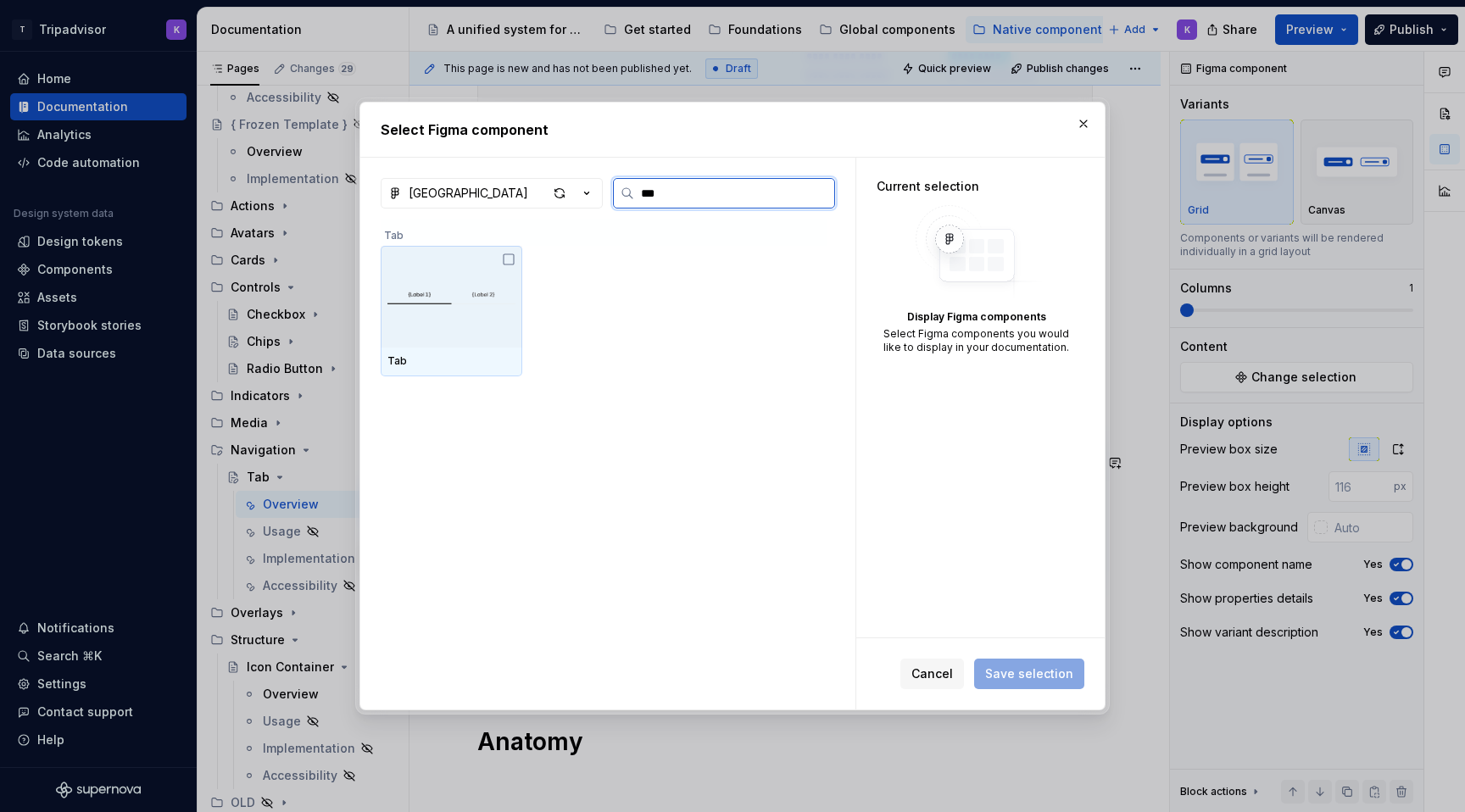
click at [468, 302] on img at bounding box center [451, 296] width 128 height 40
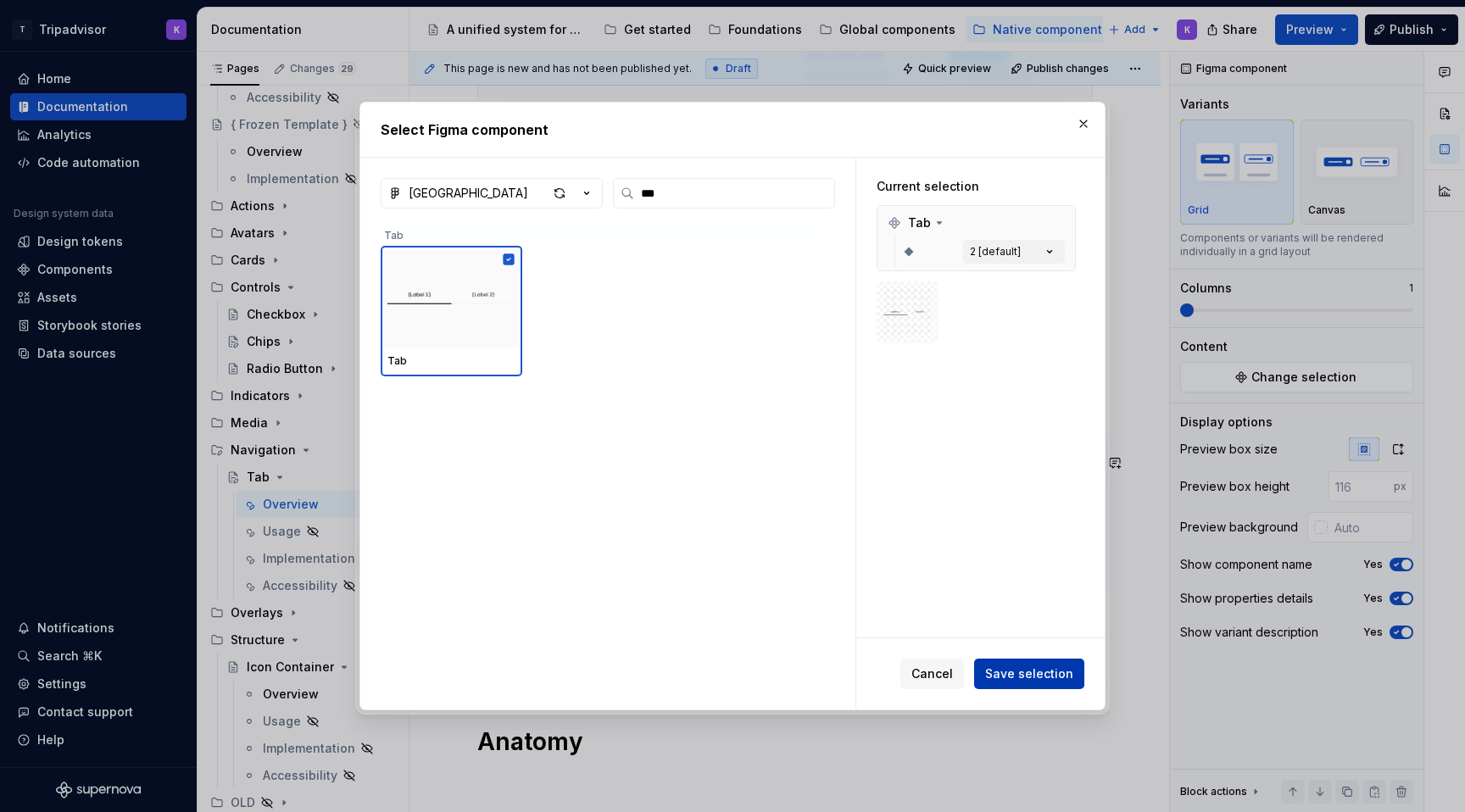
click at [1003, 678] on span "Save selection" at bounding box center [1029, 674] width 88 height 17
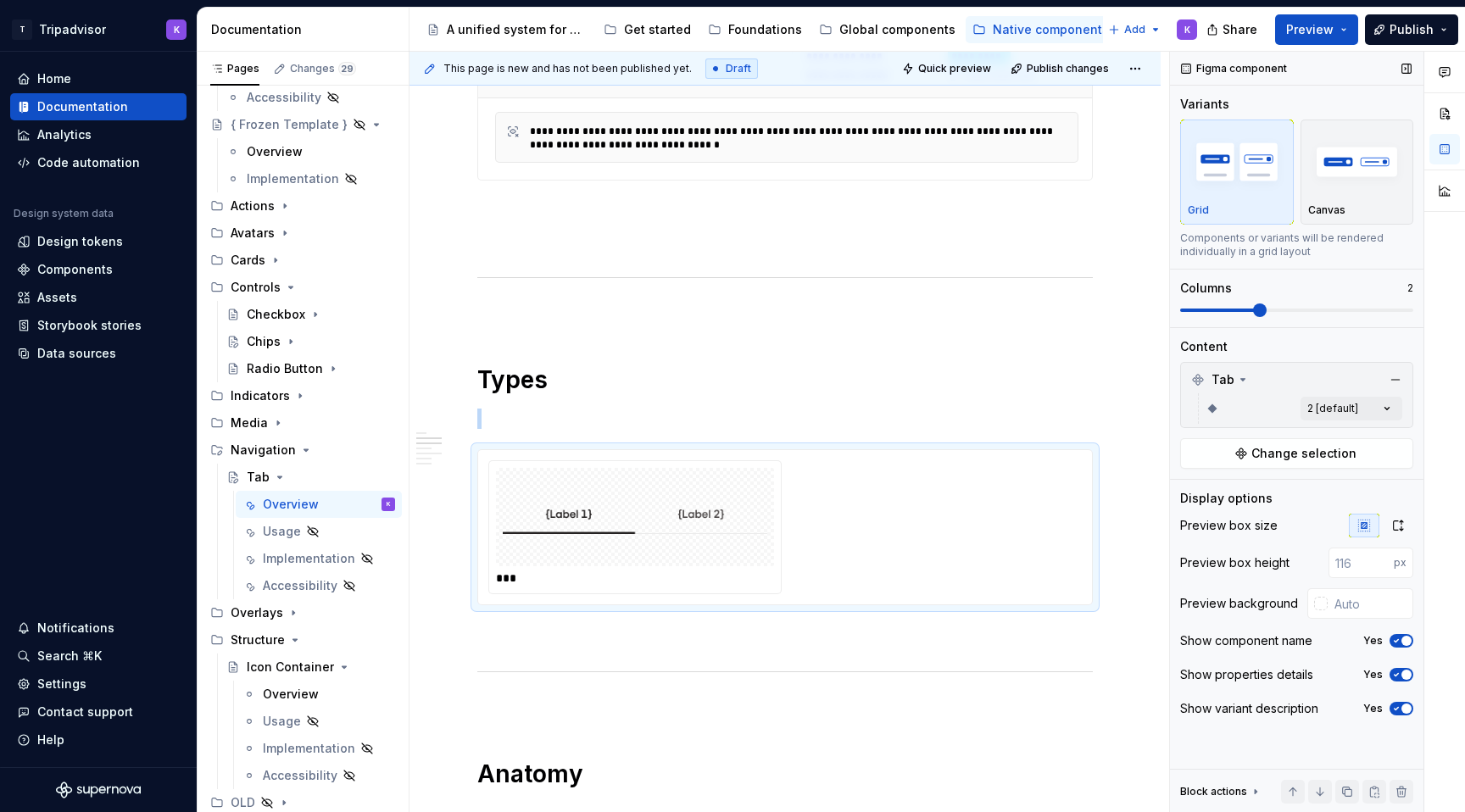
click at [1253, 311] on span at bounding box center [1260, 310] width 14 height 14
click at [1359, 415] on div "Comments Open comments No comments yet Select ‘Comment’ from the block context …" at bounding box center [1317, 432] width 295 height 762
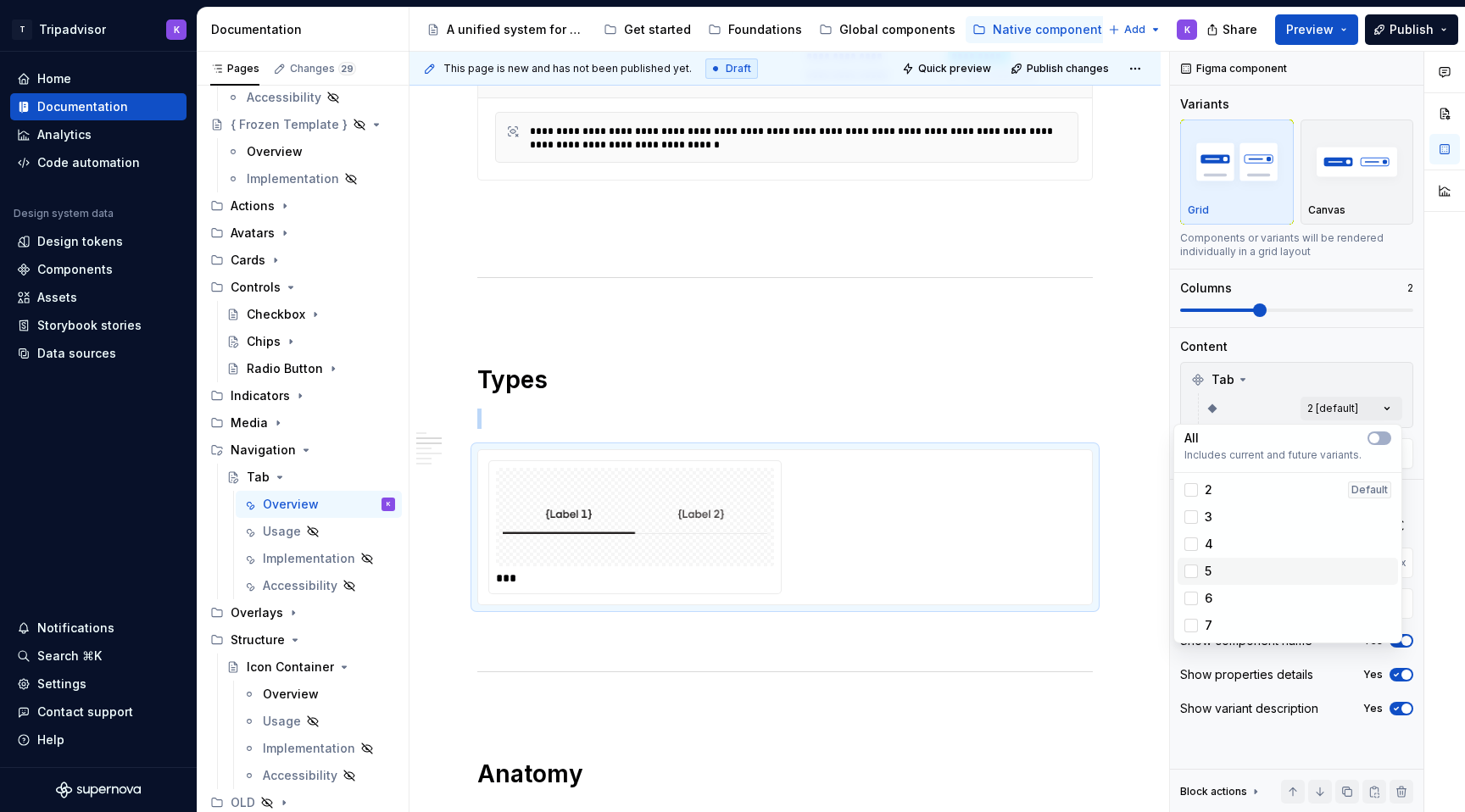
click at [1216, 575] on div "5" at bounding box center [1289, 571] width 207 height 17
click at [1201, 497] on div "2" at bounding box center [1199, 490] width 28 height 17
click at [1099, 393] on html "T Tripadvisor K Home Documentation Analytics Code automation Design system data…" at bounding box center [732, 406] width 1465 height 812
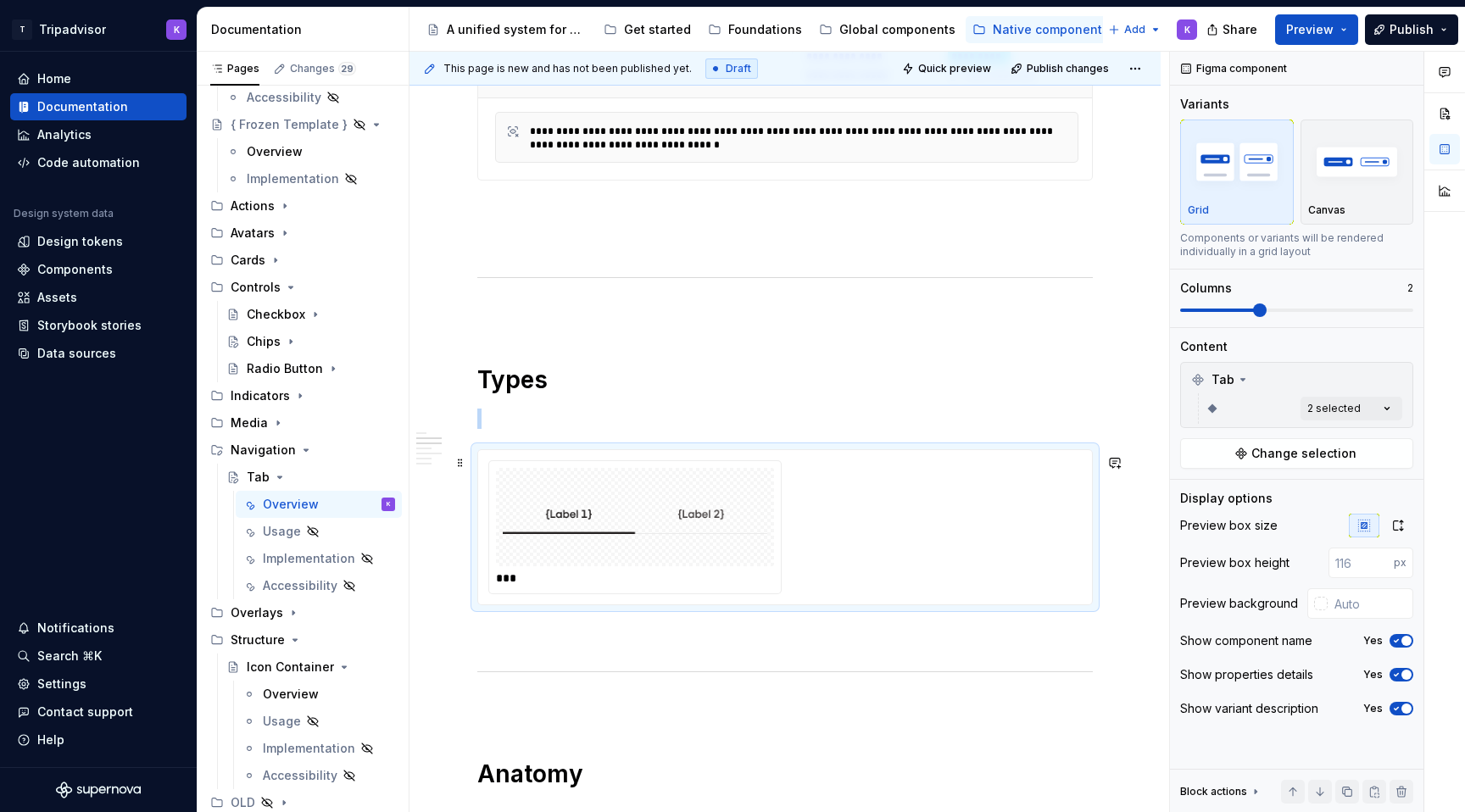
click at [781, 550] on div "***" at bounding box center [635, 527] width 291 height 133
click at [1253, 308] on span at bounding box center [1260, 310] width 14 height 14
type textarea "*"
